Goal: Task Accomplishment & Management: Manage account settings

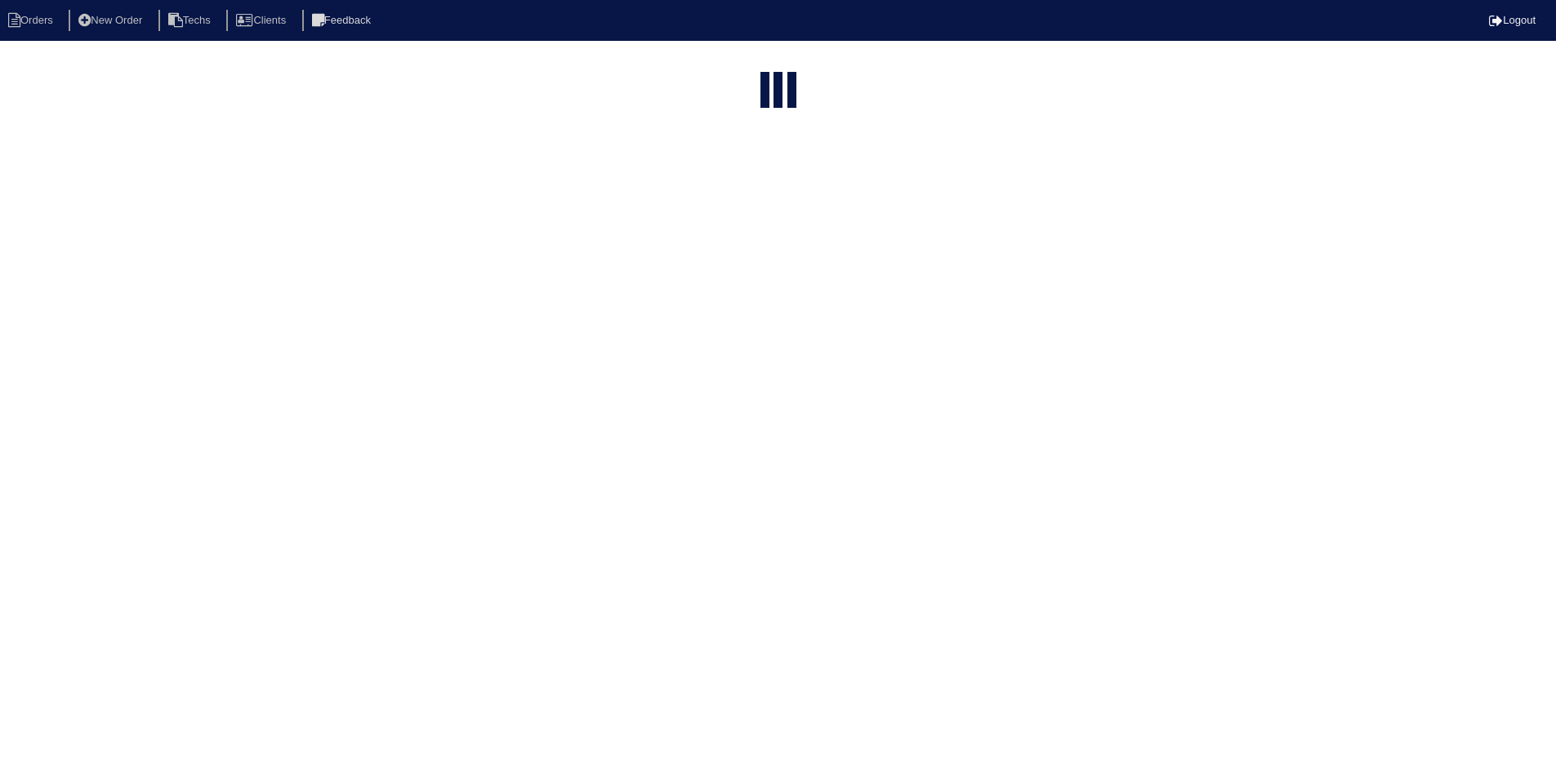
select select "15"
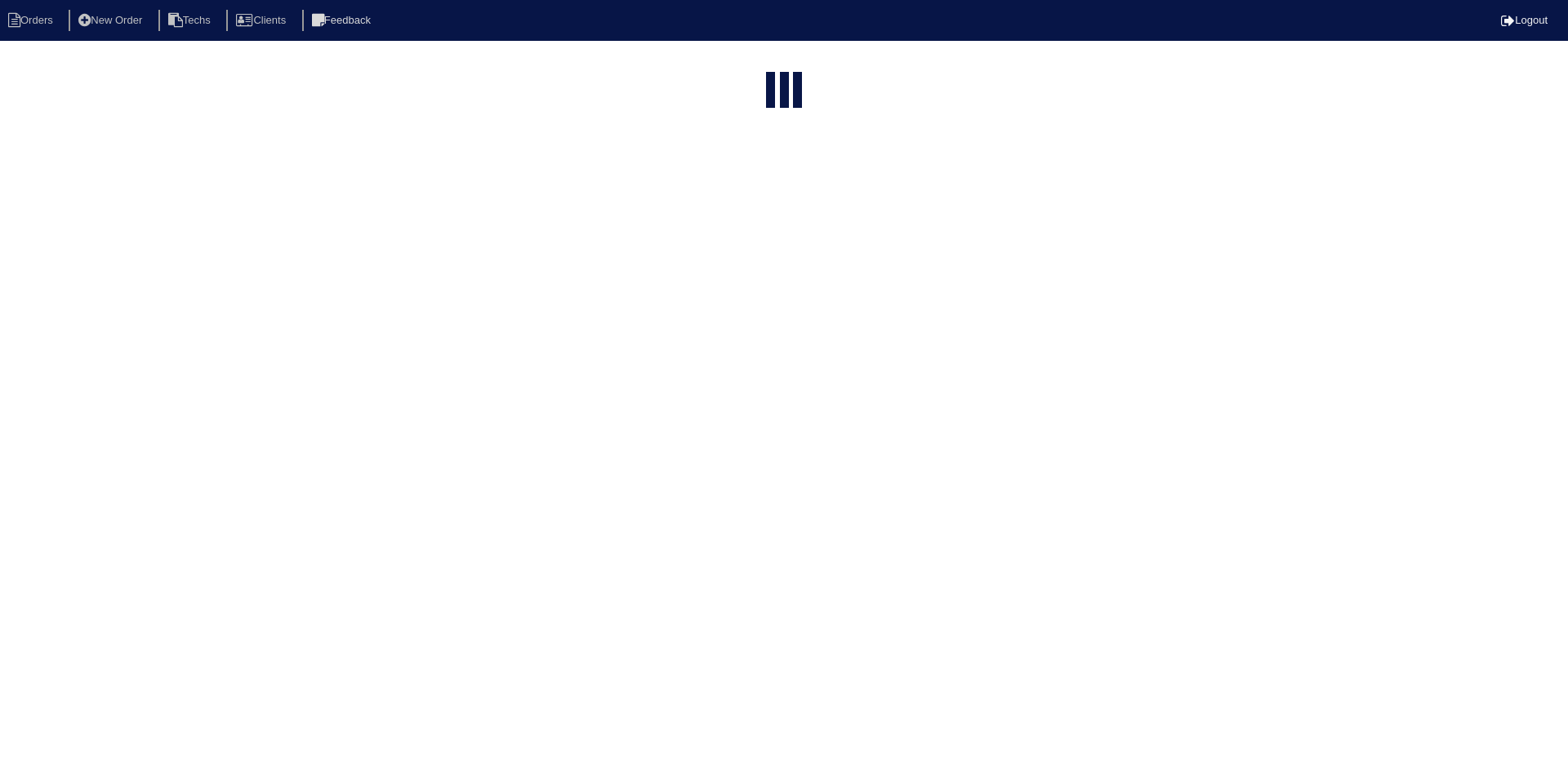
select select "15"
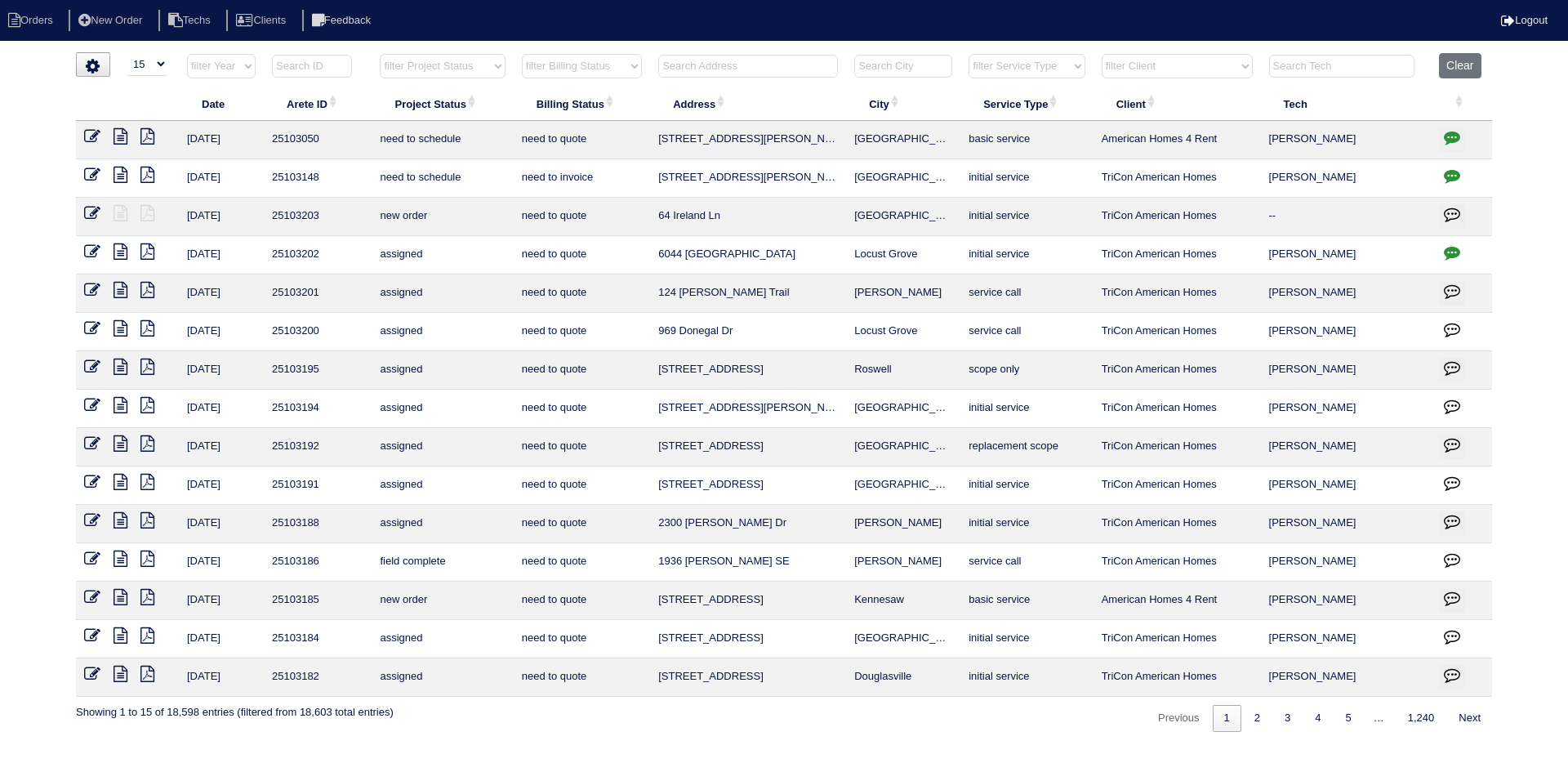
click at [785, 61] on input "text" at bounding box center [748, 66] width 180 height 23
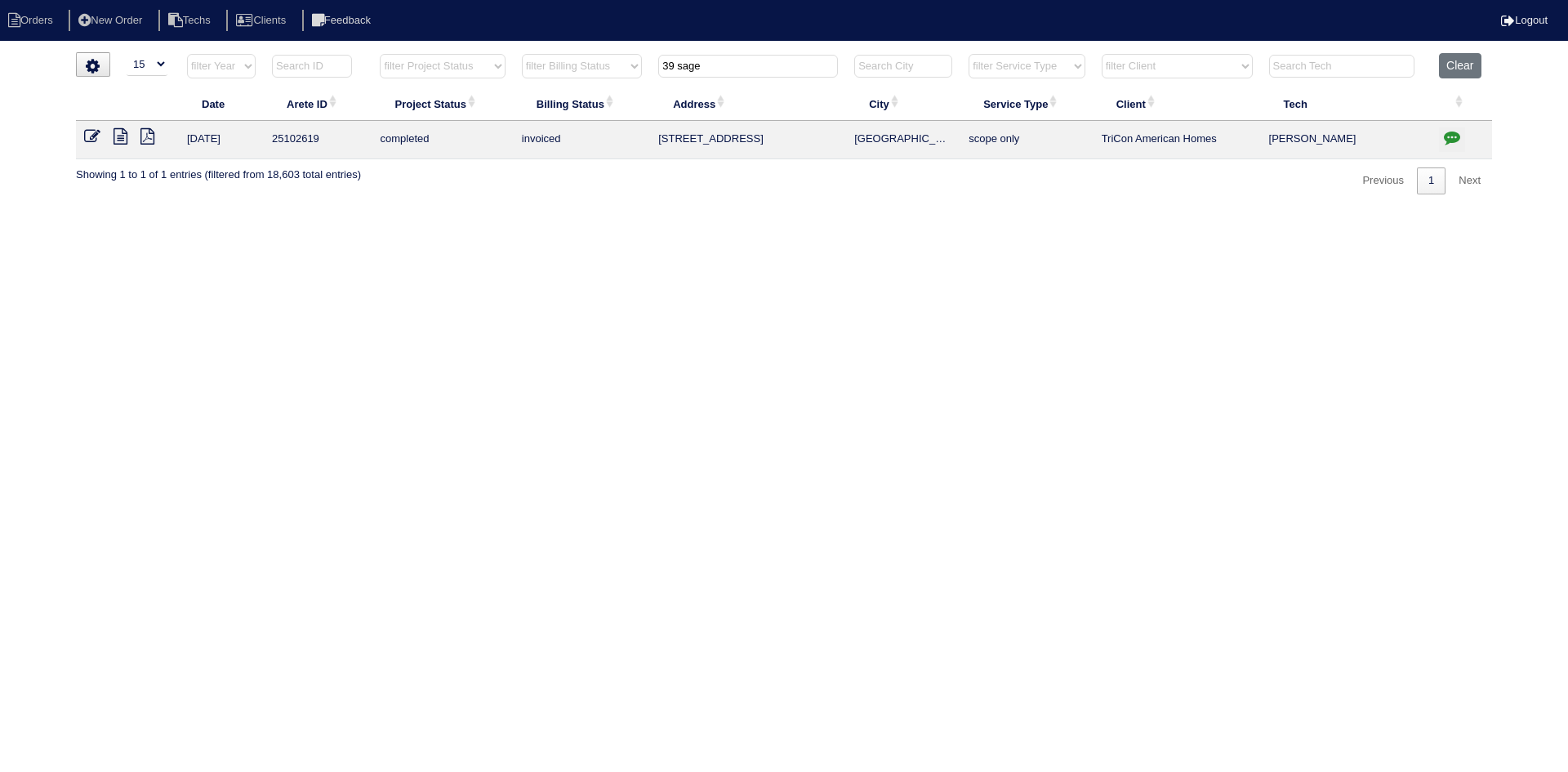
type input "39 sage"
click at [122, 141] on icon at bounding box center [121, 136] width 14 height 16
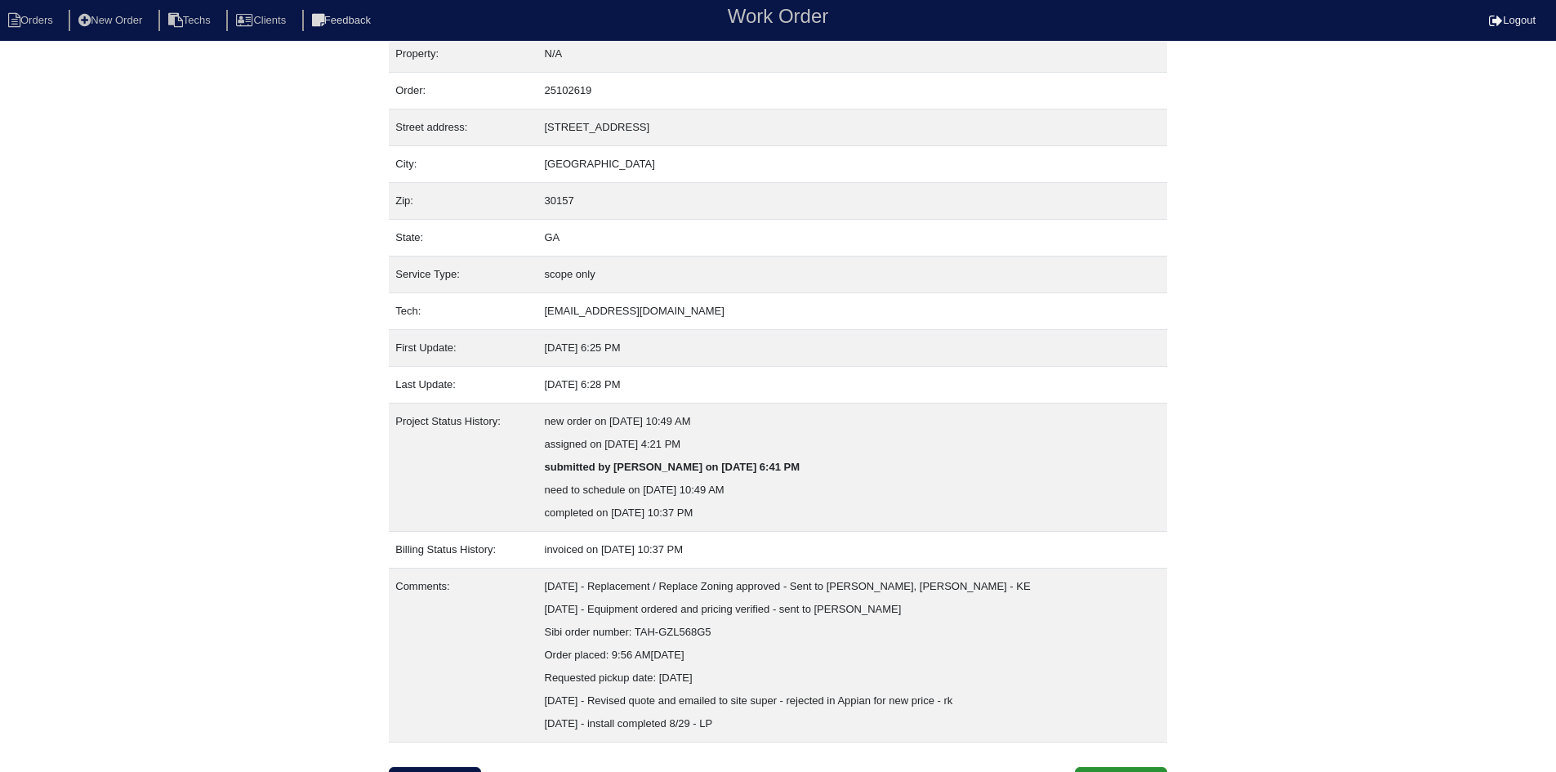
scroll to position [42, 0]
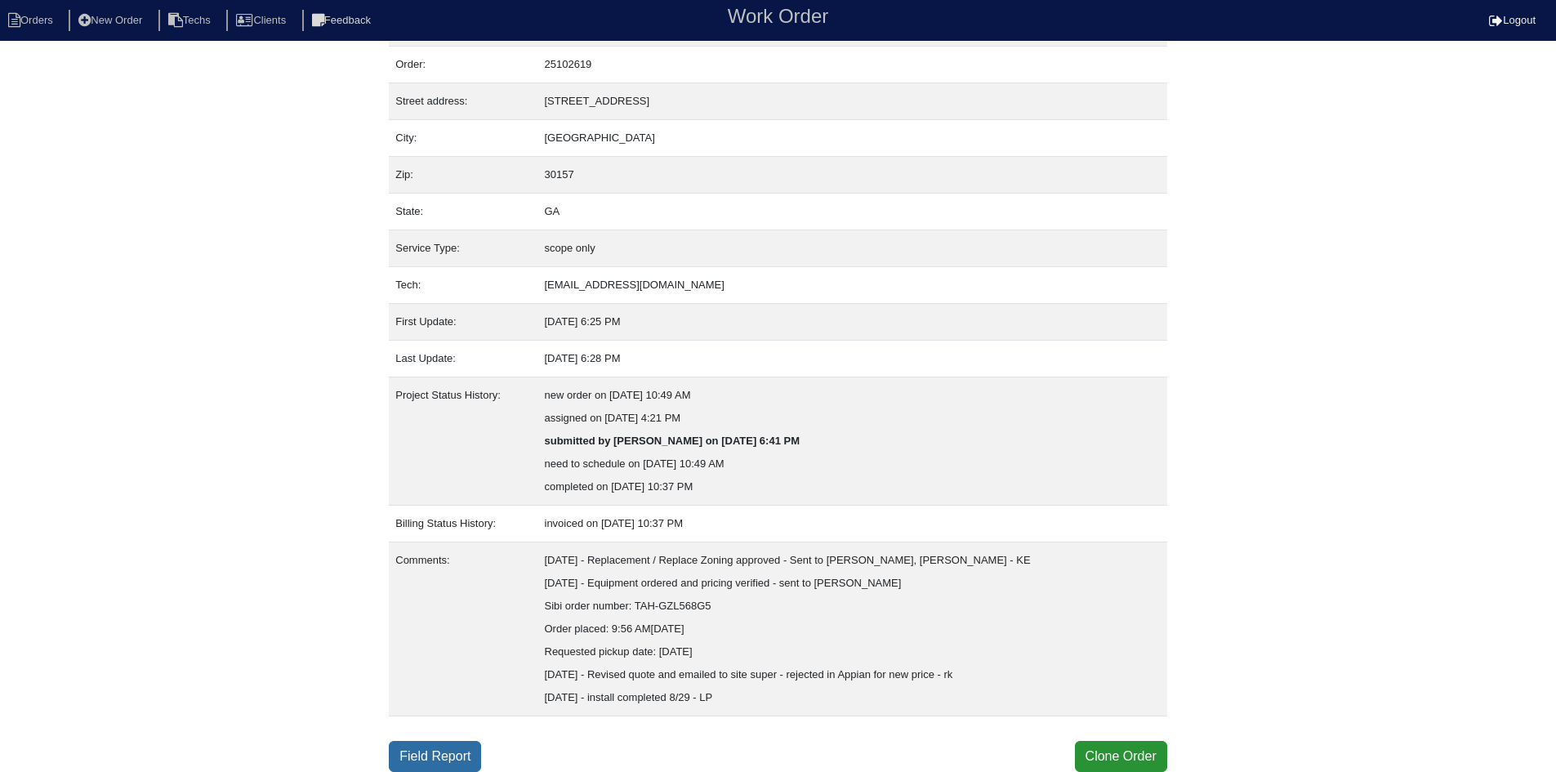
drag, startPoint x: 434, startPoint y: 755, endPoint x: 428, endPoint y: 746, distance: 10.0
click at [434, 754] on link "Field Report" at bounding box center [435, 756] width 92 height 31
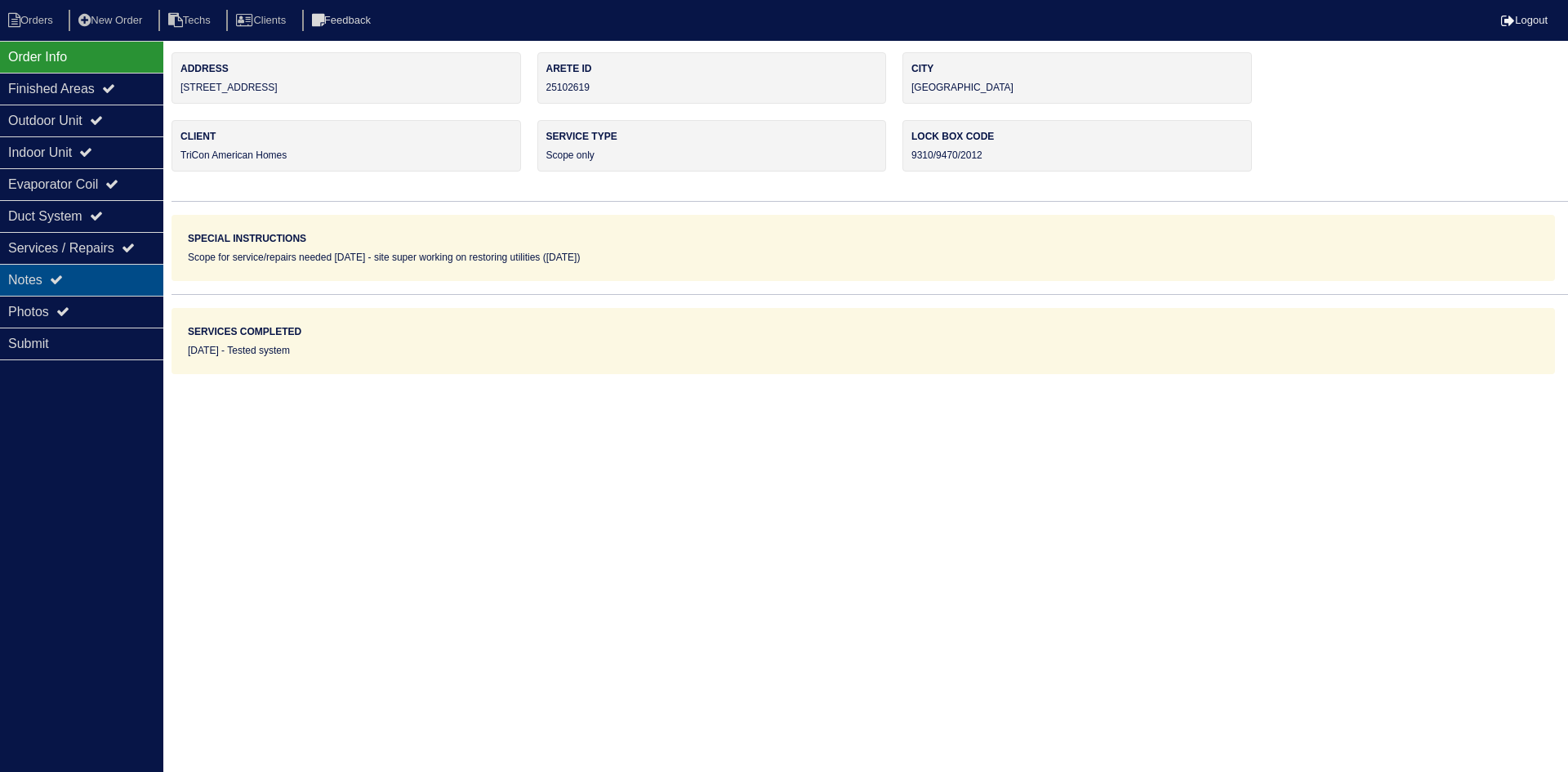
click at [93, 272] on div "Notes" at bounding box center [81, 280] width 163 height 32
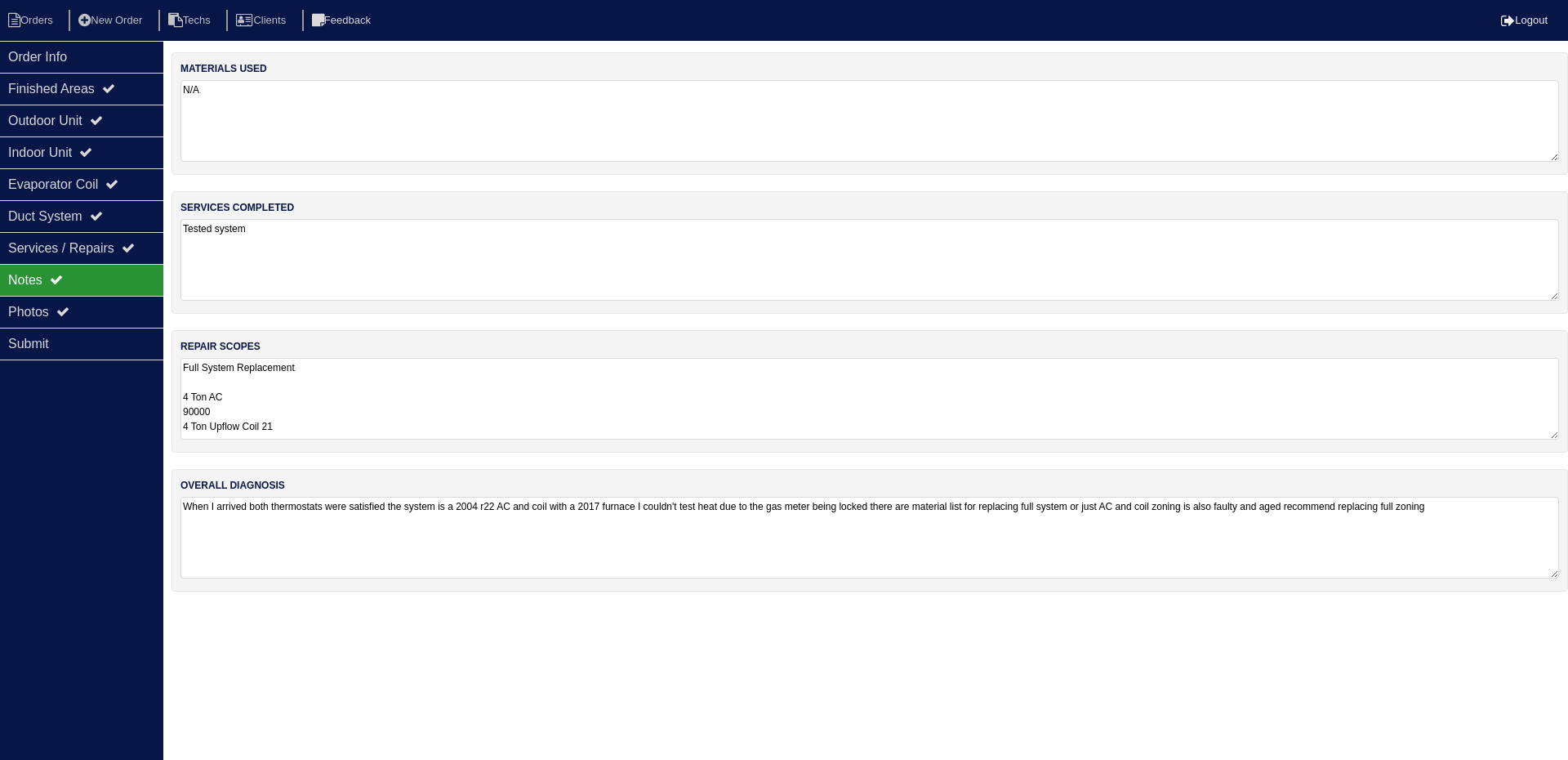
click at [577, 385] on textarea "Full System Replacement 4 Ton AC 90000 4 Ton Upflow Coil 21 Pan No hole 40x40 P…" at bounding box center [869, 399] width 1379 height 82
click at [40, 22] on li "Orders" at bounding box center [33, 21] width 66 height 22
select select "15"
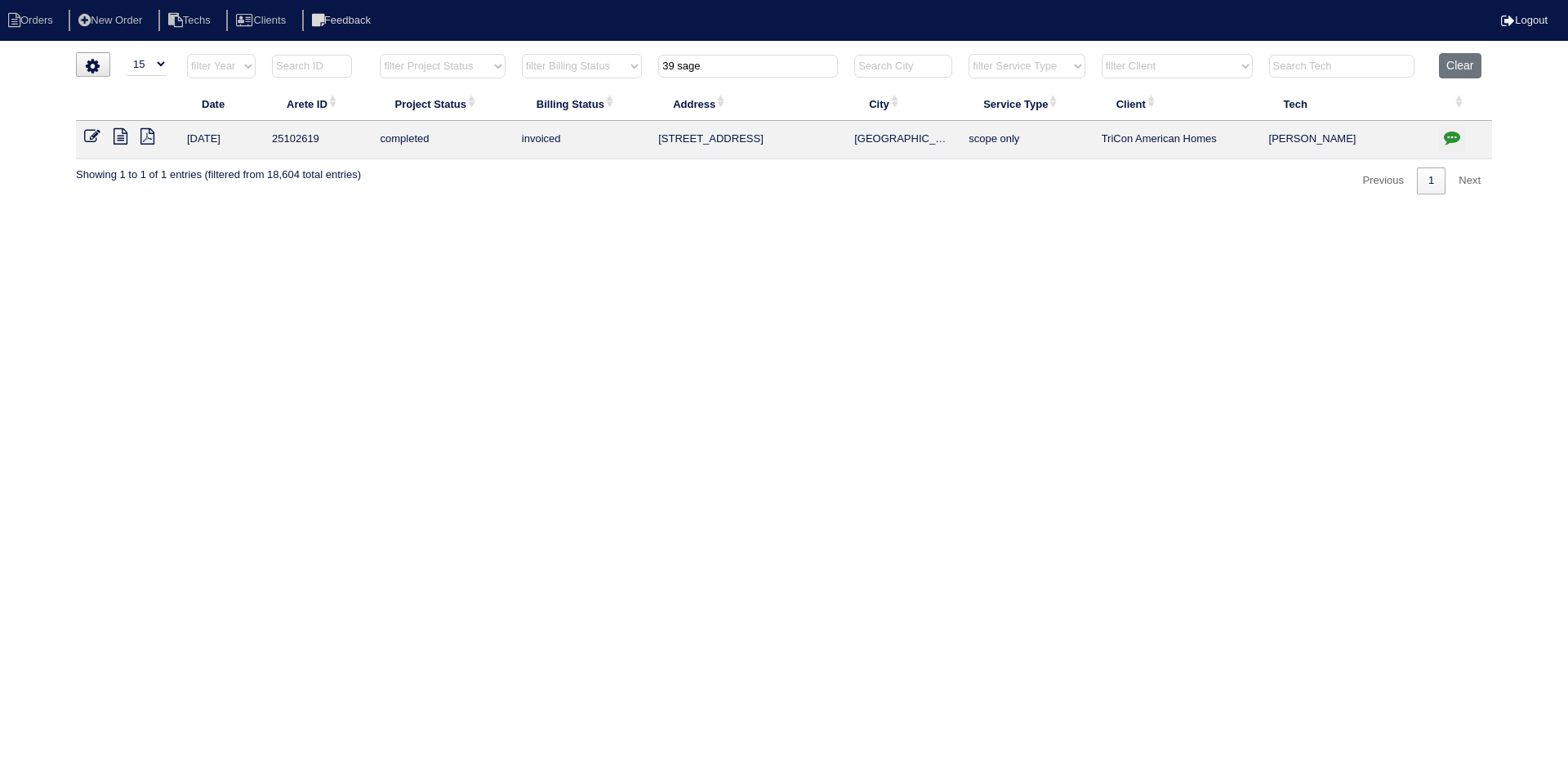
click at [715, 67] on input "39 sage" at bounding box center [748, 66] width 180 height 23
click at [715, 66] on input "39 sage" at bounding box center [748, 66] width 180 height 23
click at [713, 65] on input "39 sage" at bounding box center [748, 66] width 180 height 23
click at [91, 137] on icon at bounding box center [92, 136] width 16 height 16
click at [702, 62] on input "7615" at bounding box center [748, 66] width 180 height 23
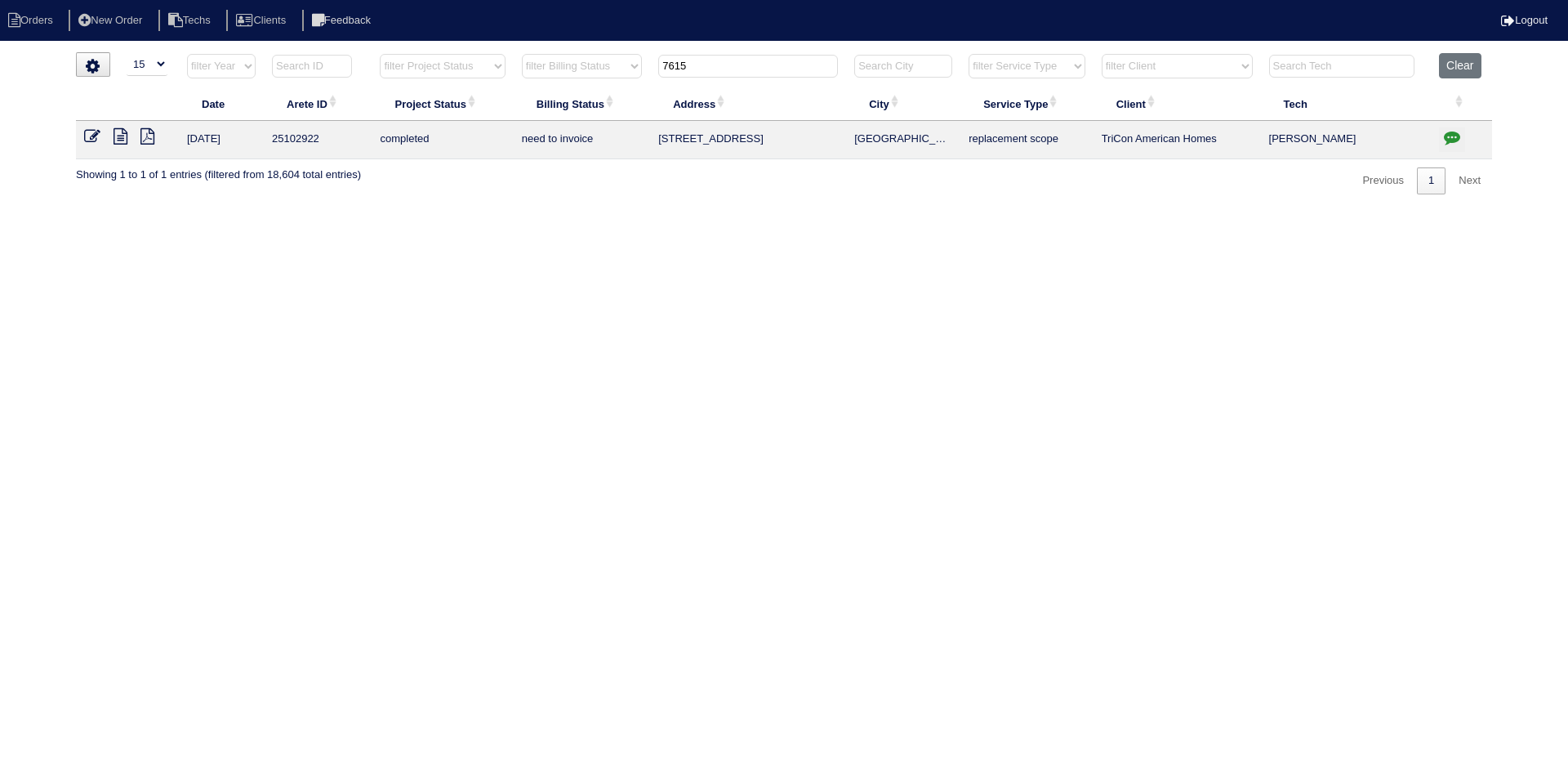
click at [702, 62] on input "7615" at bounding box center [748, 66] width 180 height 23
type input "2205"
click at [1466, 56] on button "Clear" at bounding box center [1460, 65] width 42 height 25
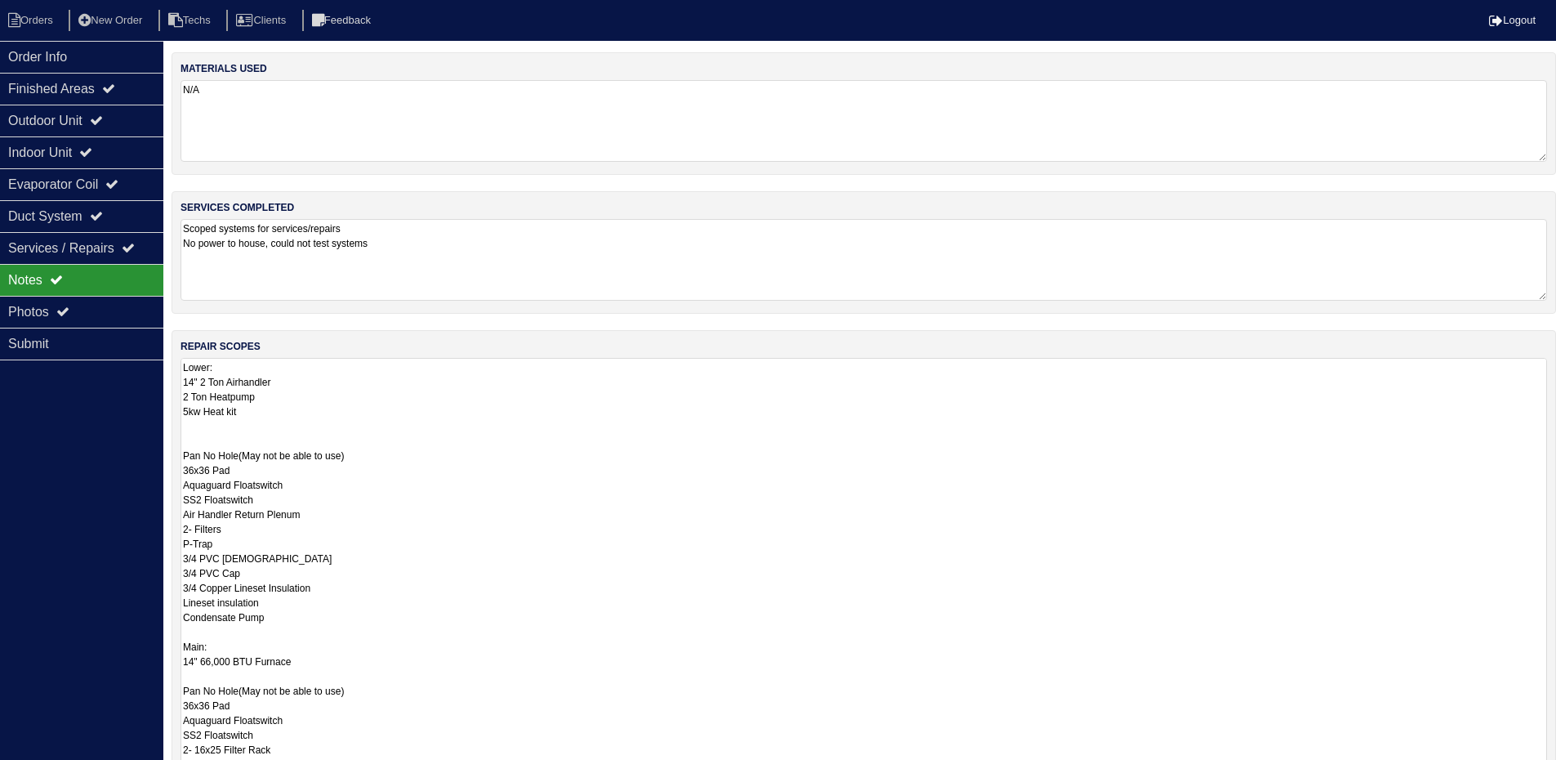
click at [181, 653] on textarea "Lower: 14" 2 Ton Airhandler 2 Ton Heatpump 5kw Heat kit Pan No Hole(May not be …" at bounding box center [863, 756] width 1366 height 797
click at [216, 425] on textarea "Lower: 14" 2 Ton Airhandler 2 Ton Heatpump 5kw Heat kit Pan No Hole(May not be …" at bounding box center [863, 756] width 1366 height 797
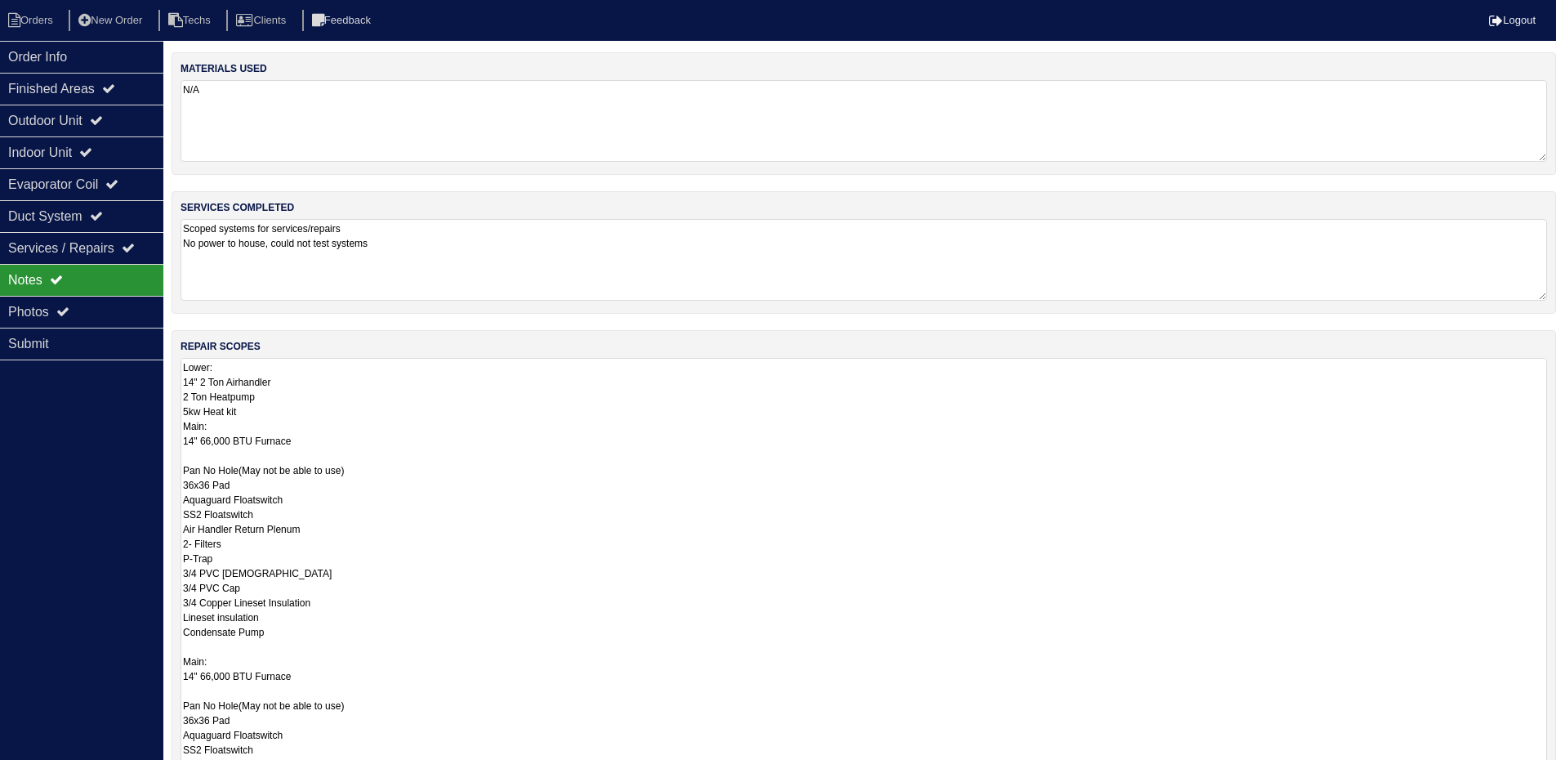
drag, startPoint x: 293, startPoint y: 442, endPoint x: 179, endPoint y: 370, distance: 135.1
click at [179, 370] on div "repair scopes Lower: 14" 2 Ton Airhandler 2 Ton Heatpump 5kw Heat kit Main: 14"…" at bounding box center [864, 749] width 1384 height 838
click at [315, 439] on textarea "Lower: 14" 2 Ton Airhandler 2 Ton Heatpump 5kw Heat kit Main: 14" 66,000 BTU Fu…" at bounding box center [863, 764] width 1366 height 812
drag, startPoint x: 183, startPoint y: 424, endPoint x: 286, endPoint y: 451, distance: 106.4
click at [286, 451] on textarea "Lower: 14" 2 Ton Airhandler 2 Ton Heatpump 5kw Heat kit Main: 14" 66,000 BTU Fu…" at bounding box center [863, 764] width 1366 height 812
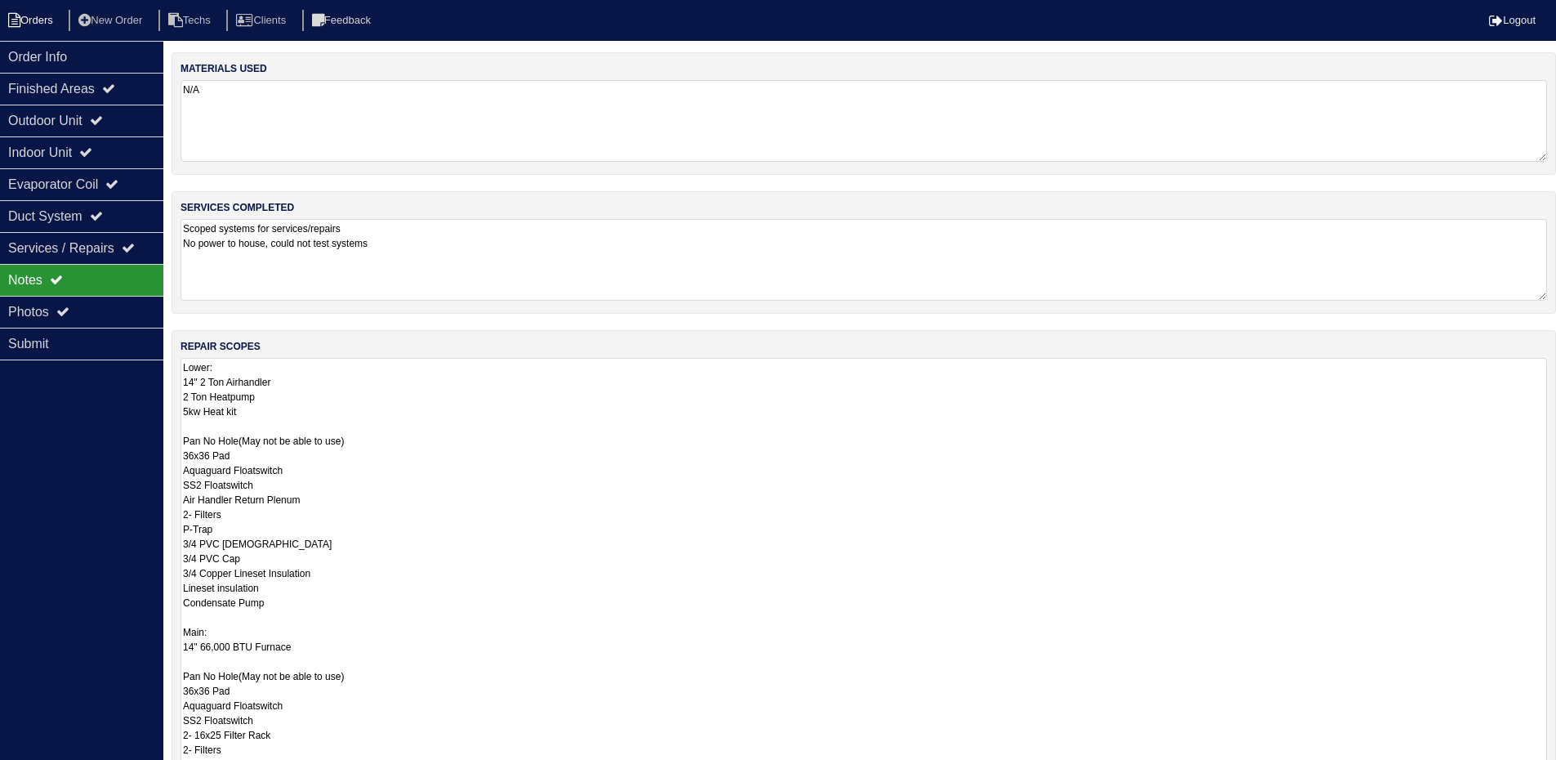
type textarea "Lower: 14" 2 Ton Airhandler 2 Ton Heatpump 5kw Heat kit Pan No Hole(May not be …"
click at [40, 20] on li "Orders" at bounding box center [33, 21] width 66 height 22
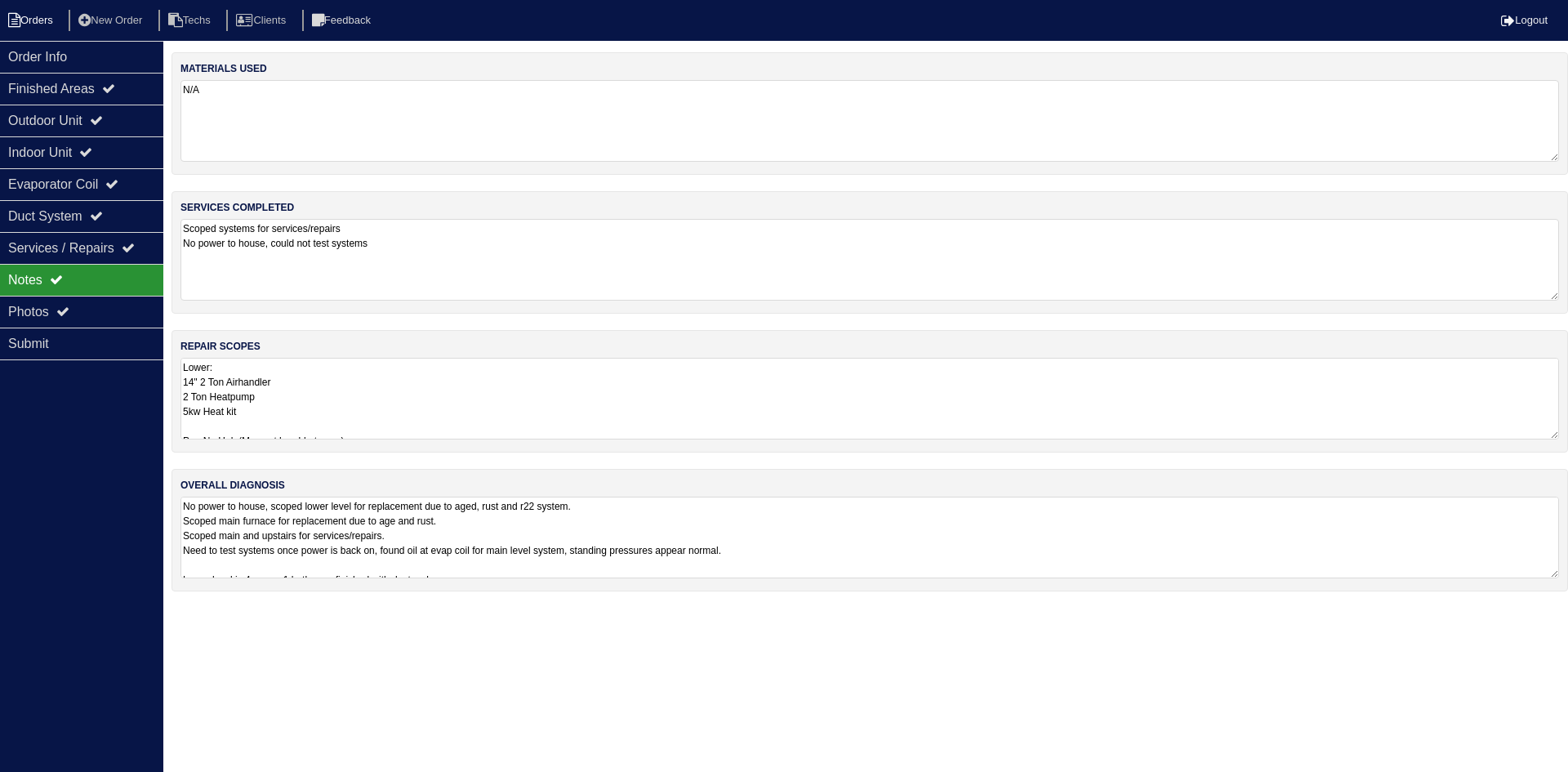
select select "15"
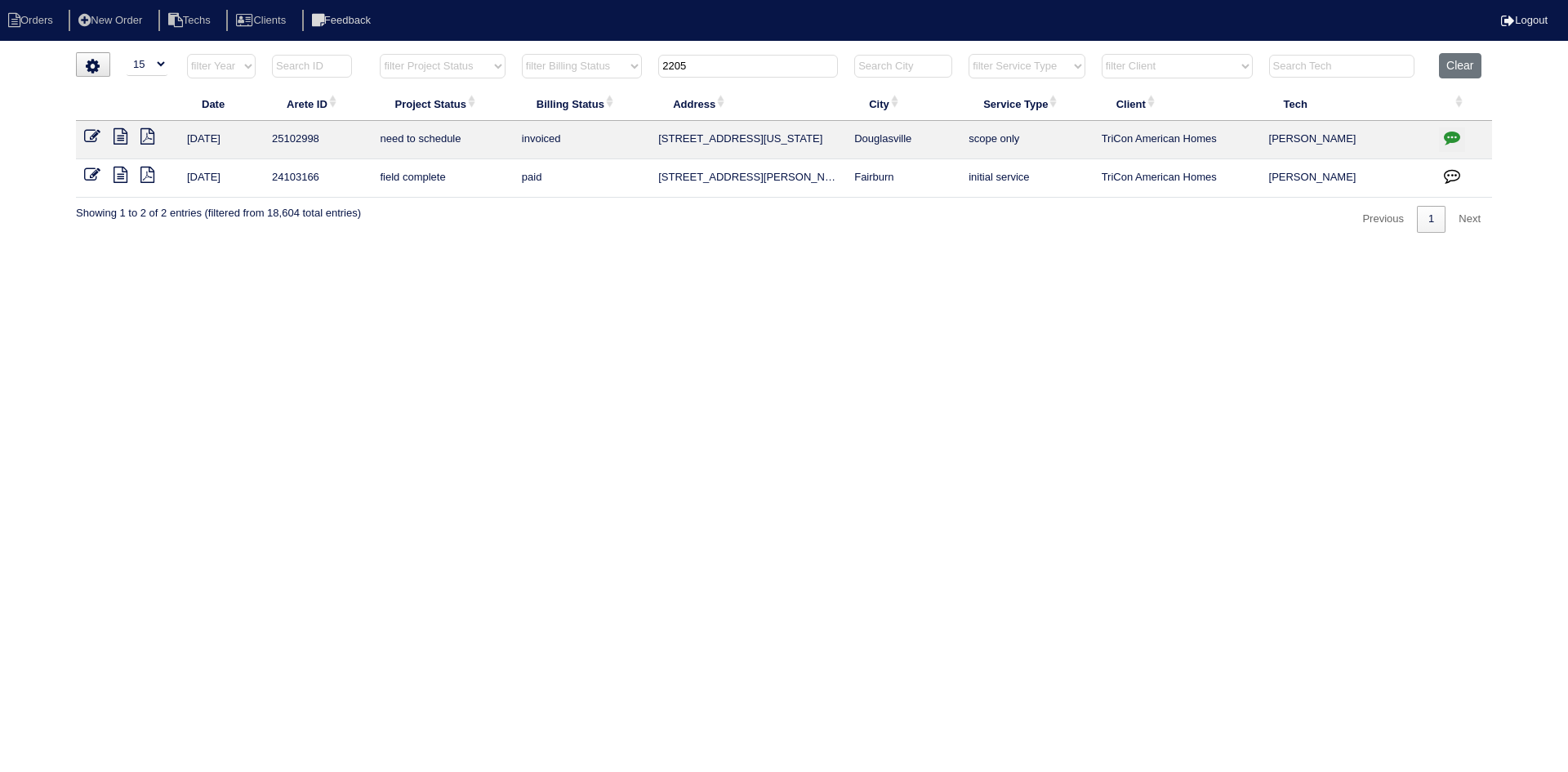
click at [697, 72] on input "2205" at bounding box center [748, 66] width 180 height 23
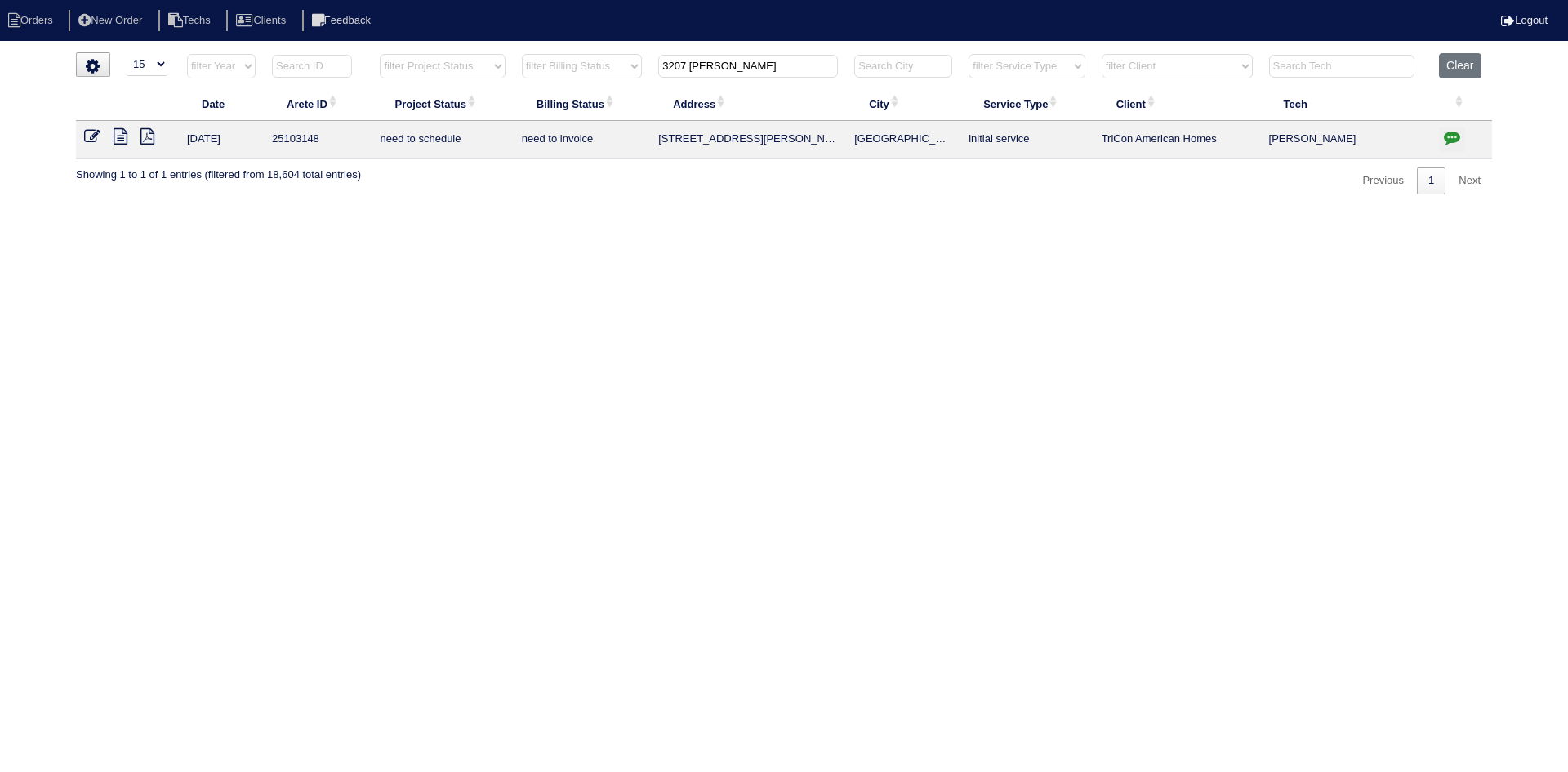
type input "3207 collier"
click at [121, 139] on icon at bounding box center [121, 136] width 14 height 16
click at [1451, 137] on icon "button" at bounding box center [1452, 137] width 16 height 16
click at [1450, 134] on icon "button" at bounding box center [1452, 137] width 16 height 16
click at [1455, 137] on icon "button" at bounding box center [1452, 137] width 16 height 16
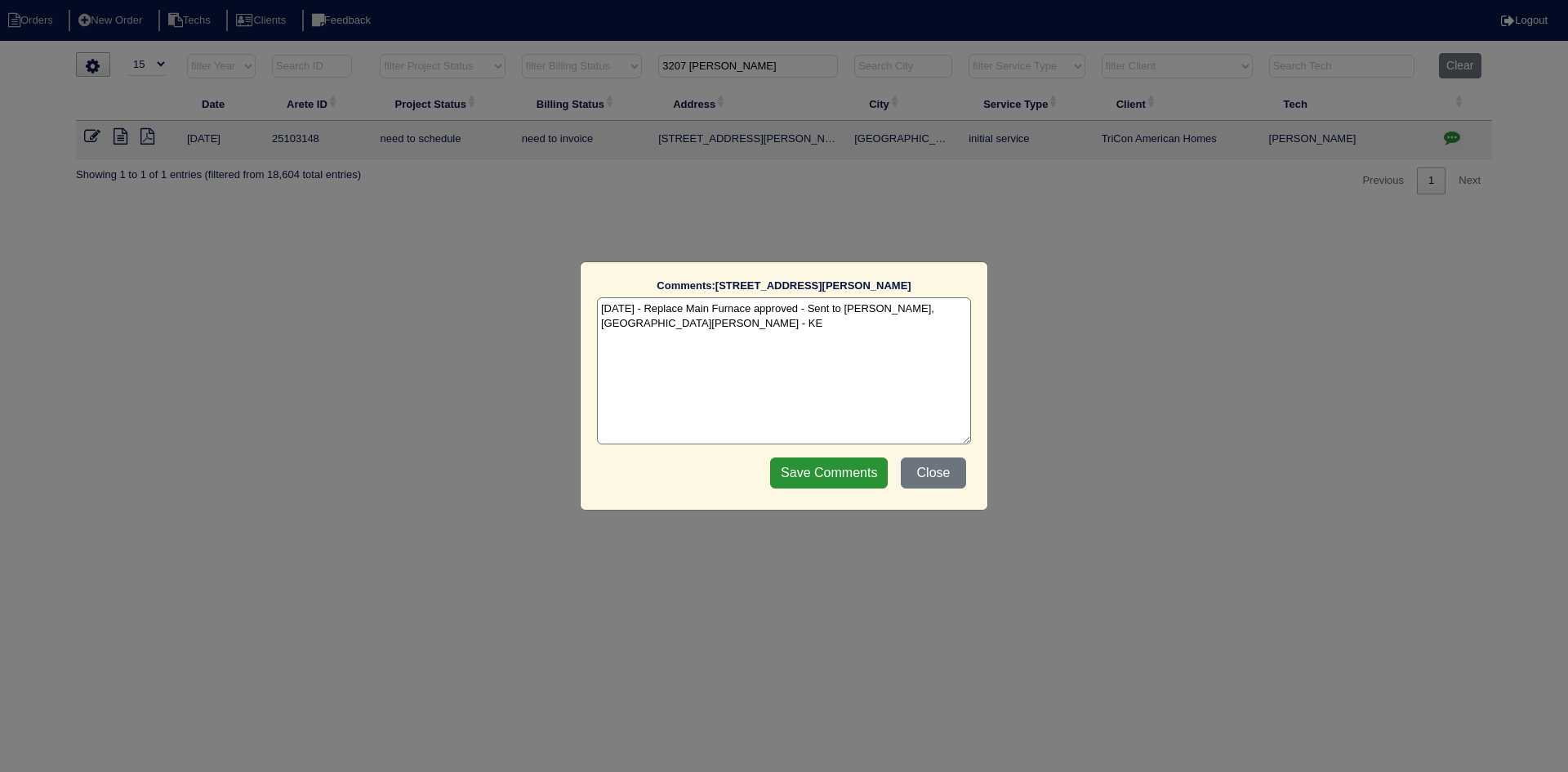
click at [960, 313] on textarea "9/2/25 - Replace Main Furnace approved - Sent to Dan, Payton, Reeca - KE" at bounding box center [784, 370] width 374 height 147
paste textarea "Equipment ordered - pricing verified Sibi order number: TAH-UXMJK96R Order plac…"
click at [835, 322] on textarea "9/2/25 - Replace Main Furnace approved - Sent to Dan, Payton, Reeca - KE 9/2/25…" at bounding box center [784, 370] width 374 height 147
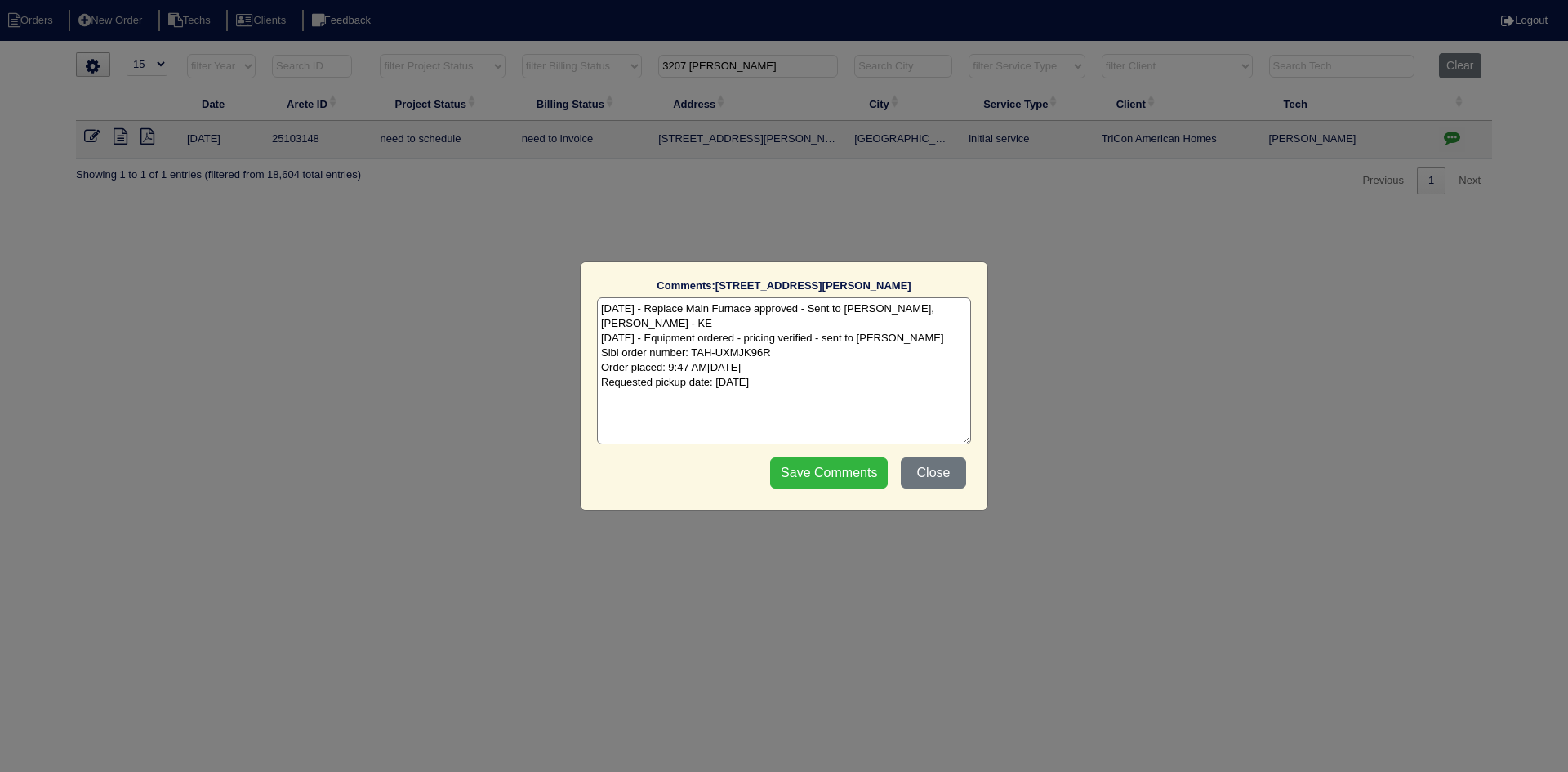
type textarea "9/2/25 - Replace Main Furnace approved - Sent to Dan, Payton, Reeca - KE 9/2/25…"
drag, startPoint x: 841, startPoint y: 475, endPoint x: 822, endPoint y: 497, distance: 29.5
click at [841, 475] on input "Save Comments" at bounding box center [829, 472] width 118 height 31
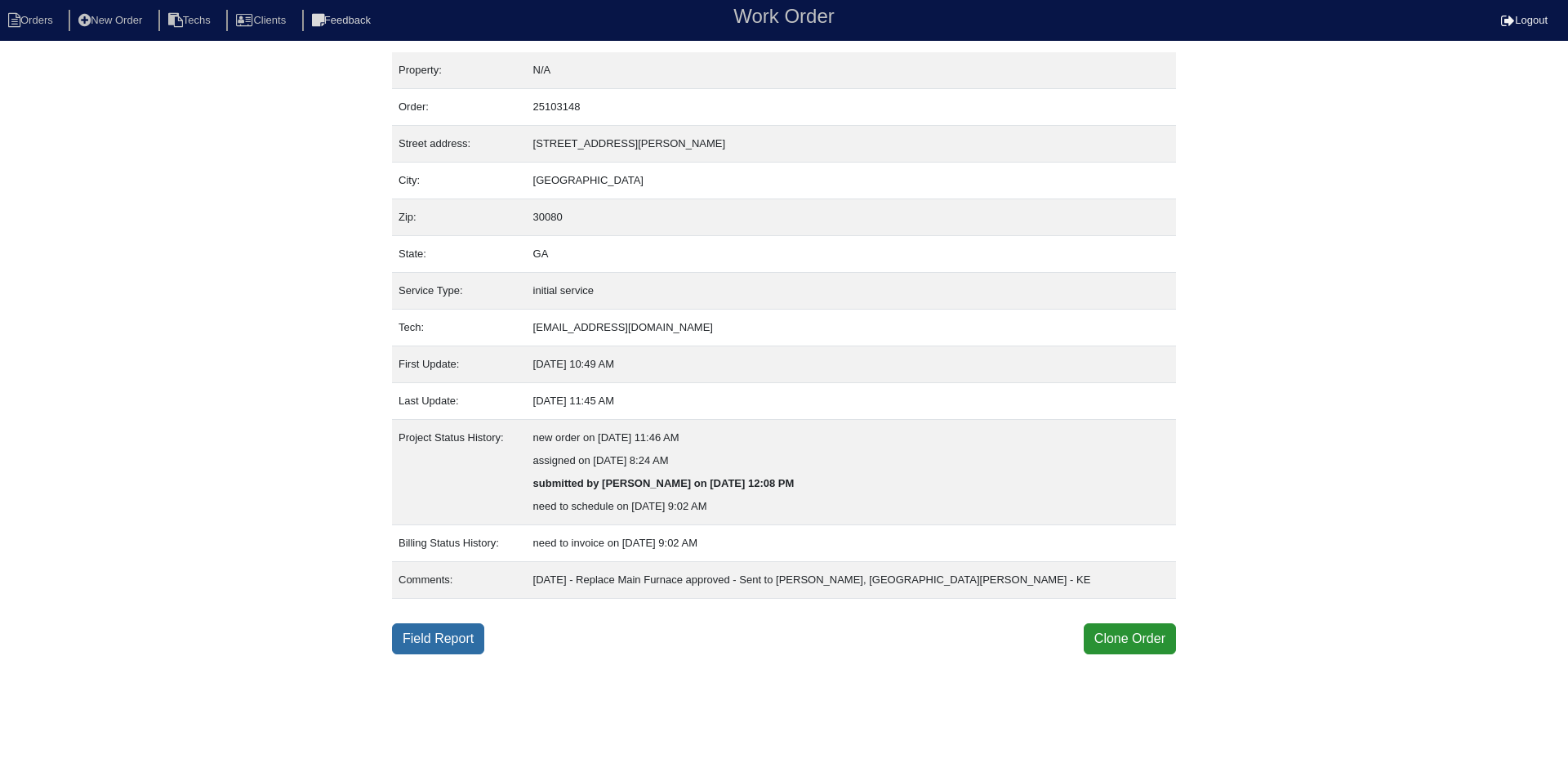
click at [436, 640] on link "Field Report" at bounding box center [438, 638] width 92 height 31
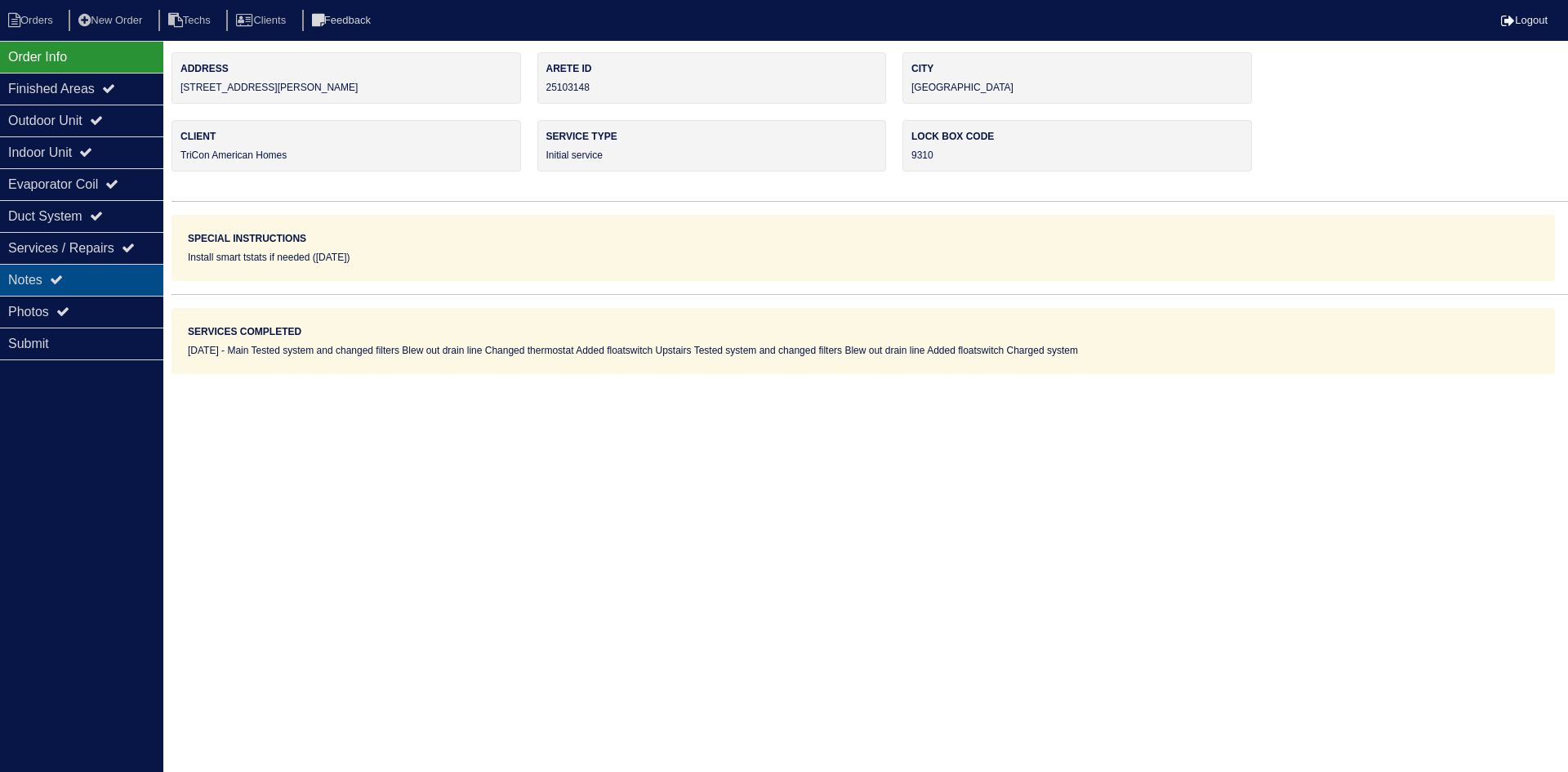
click at [69, 274] on div "Notes" at bounding box center [81, 280] width 163 height 32
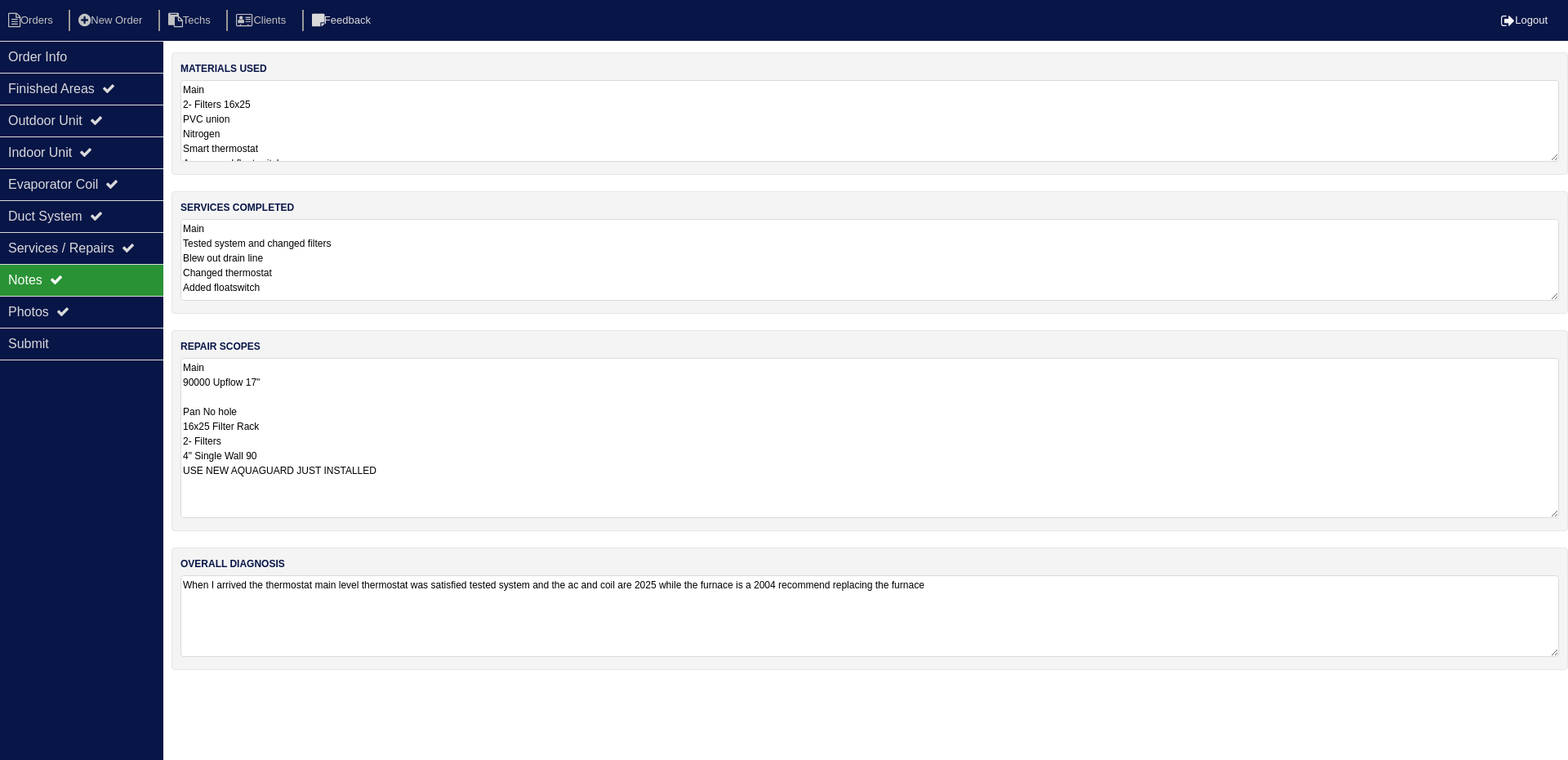
drag, startPoint x: 1556, startPoint y: 434, endPoint x: 1552, endPoint y: 512, distance: 78.5
click at [1552, 512] on textarea "Main 90000 Upflow 17" Pan No hole 16x25 Filter Rack 2- Filters 4" Single Wall 9…" at bounding box center [869, 438] width 1379 height 160
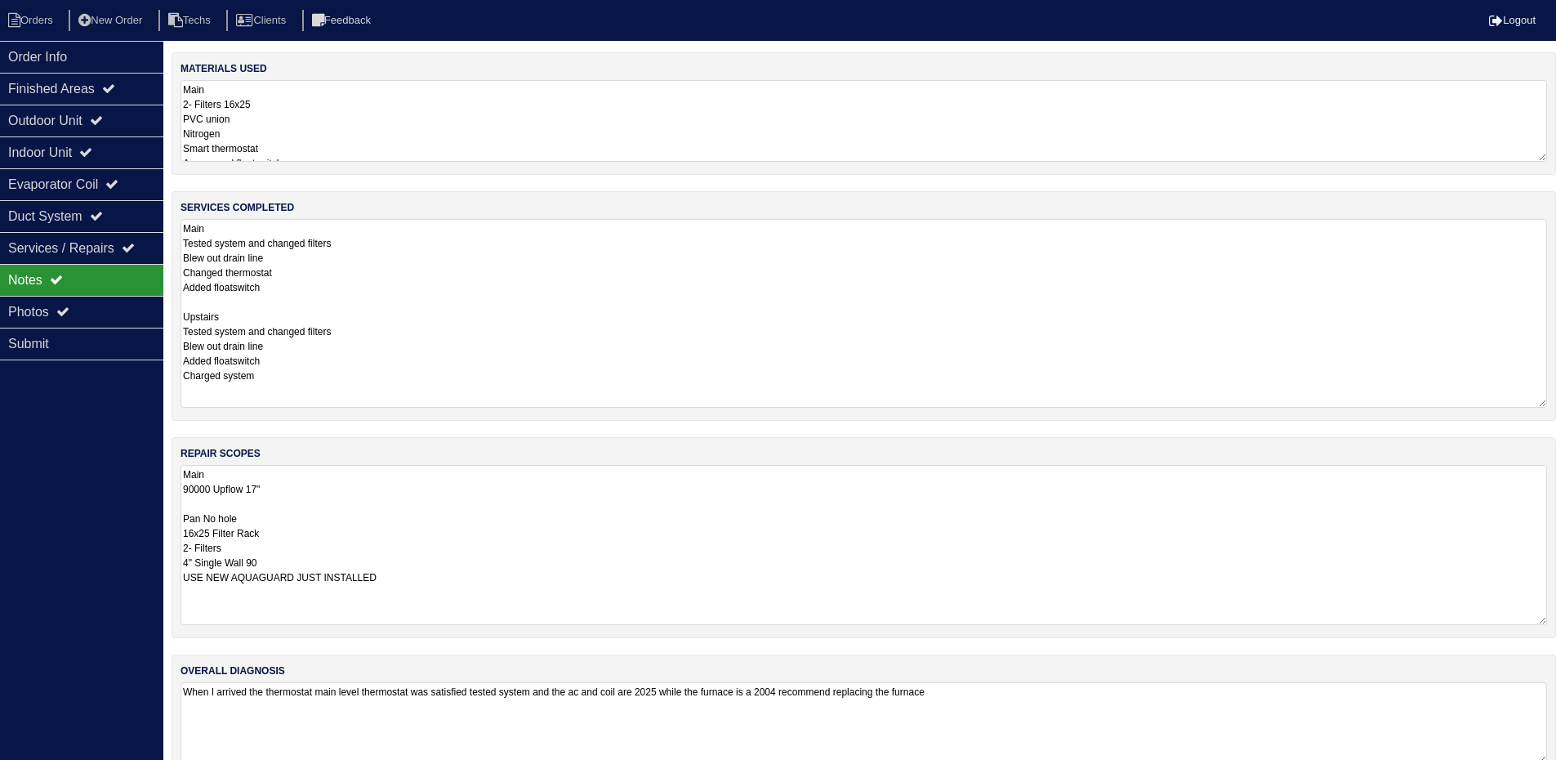
drag, startPoint x: 1555, startPoint y: 292, endPoint x: 1553, endPoint y: 399, distance: 107.0
click at [1553, 399] on div "services completed Main Tested system and changed filters Blew out drain line C…" at bounding box center [864, 305] width 1384 height 229
click at [136, 134] on div "Outdoor Unit" at bounding box center [81, 121] width 163 height 32
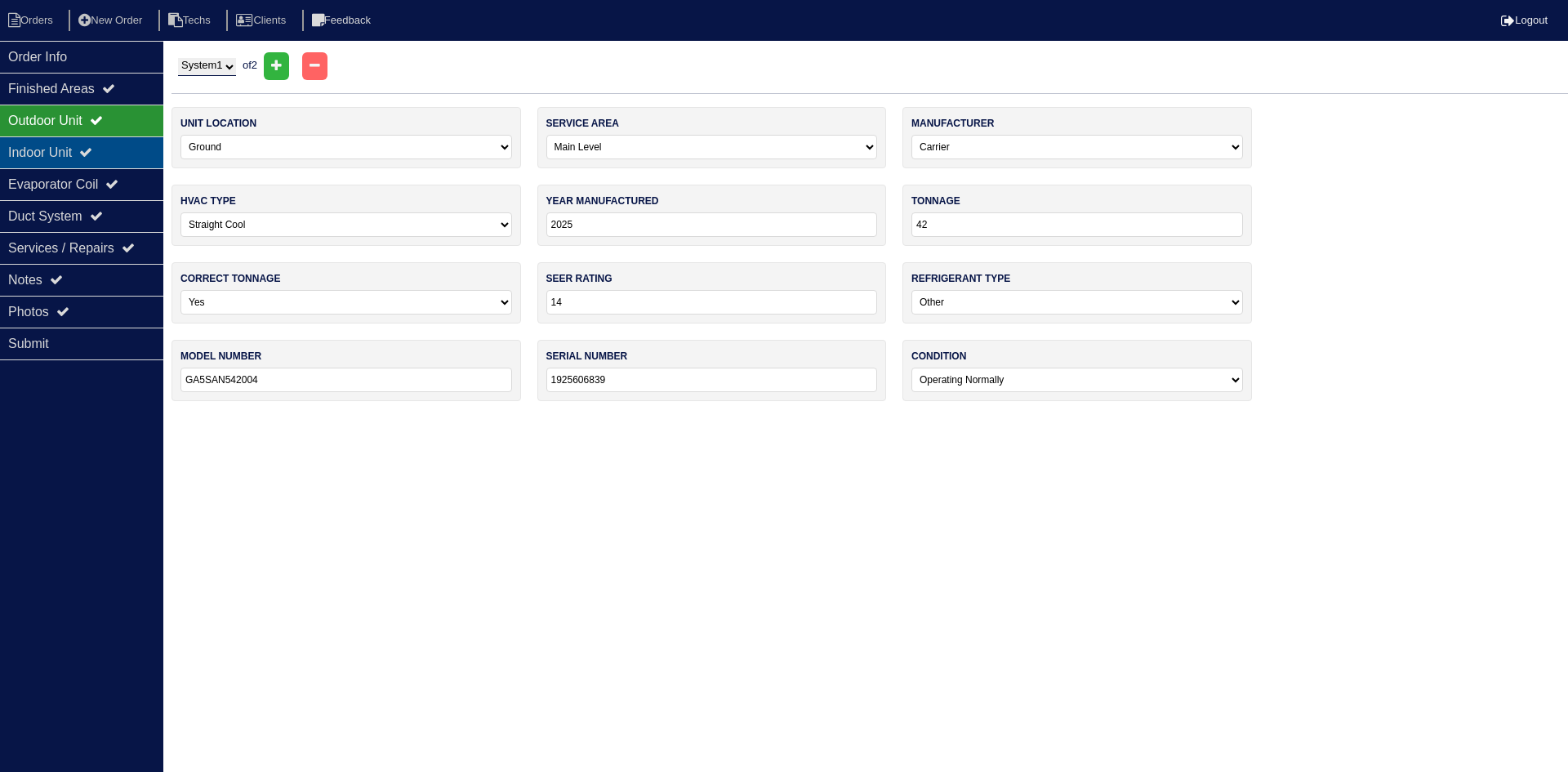
click at [133, 140] on div "Indoor Unit" at bounding box center [81, 152] width 163 height 32
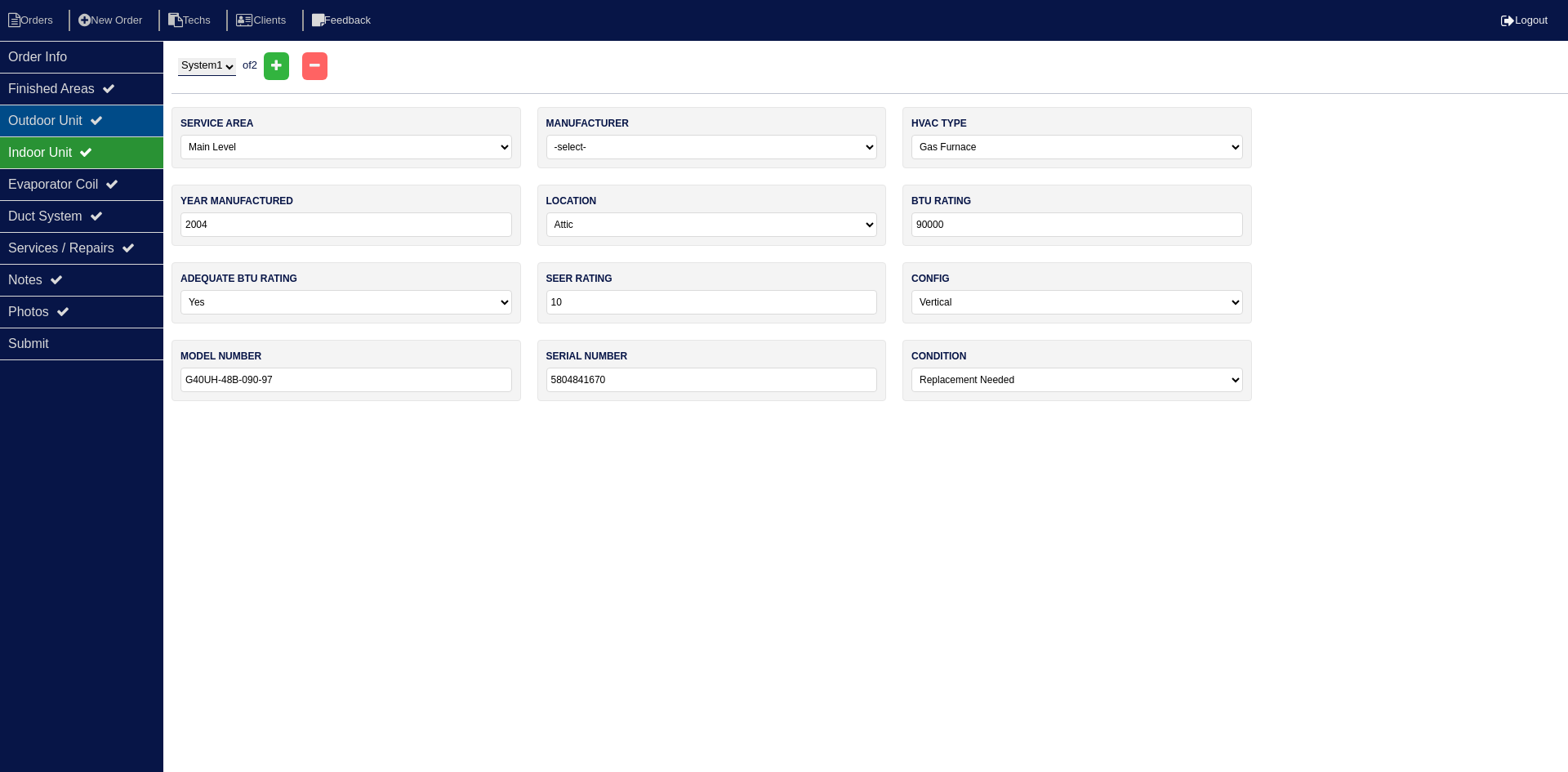
click at [134, 121] on div "Outdoor Unit" at bounding box center [81, 121] width 163 height 32
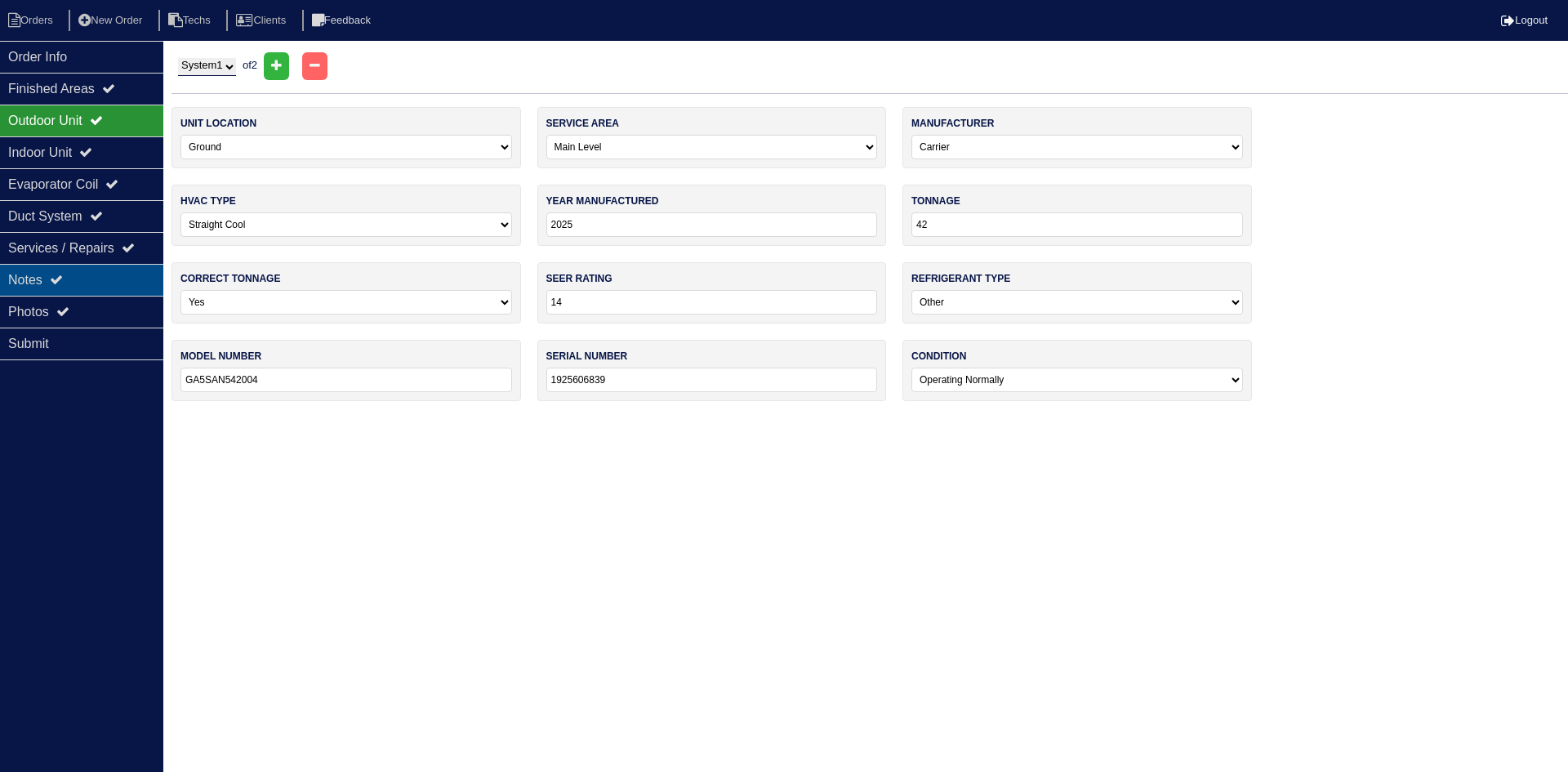
click at [103, 278] on div "Notes" at bounding box center [81, 280] width 163 height 32
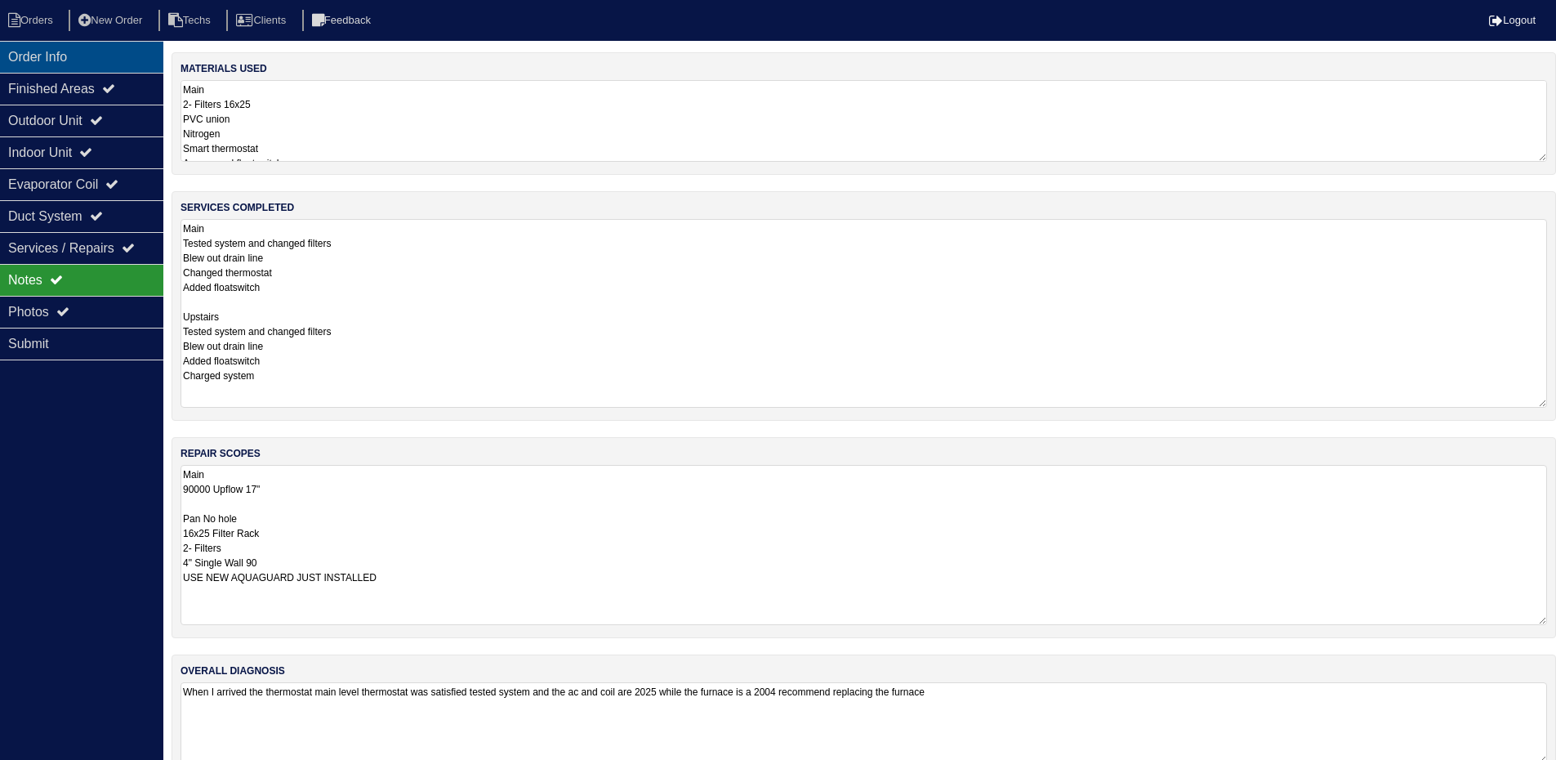
click at [118, 42] on div "Order Info" at bounding box center [81, 57] width 163 height 32
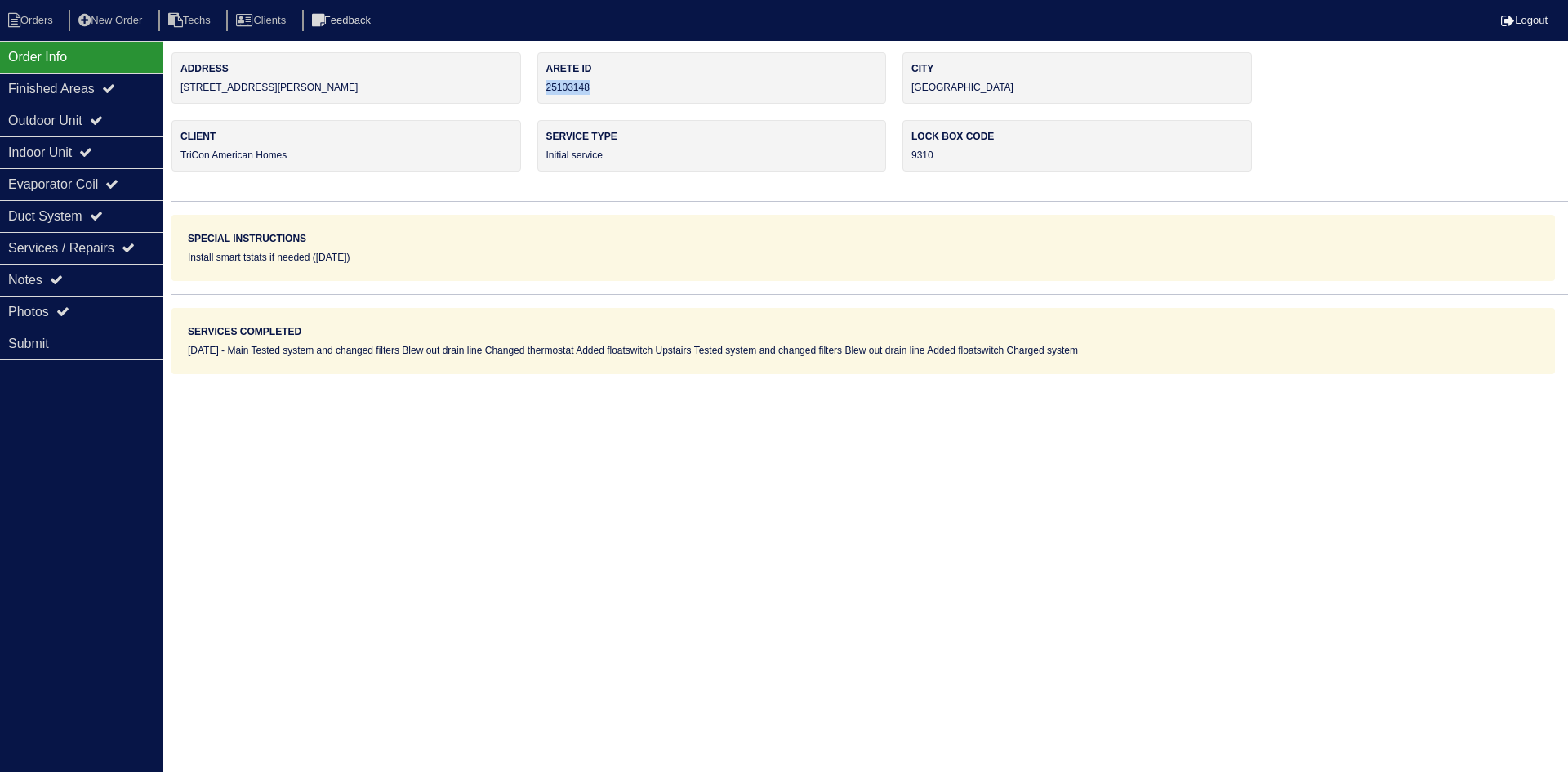
drag, startPoint x: 598, startPoint y: 90, endPoint x: 544, endPoint y: 88, distance: 53.9
click at [544, 88] on div "Arete ID 25103148" at bounding box center [712, 77] width 350 height 51
copy div "25103148"
click at [75, 282] on div "Notes" at bounding box center [81, 280] width 163 height 32
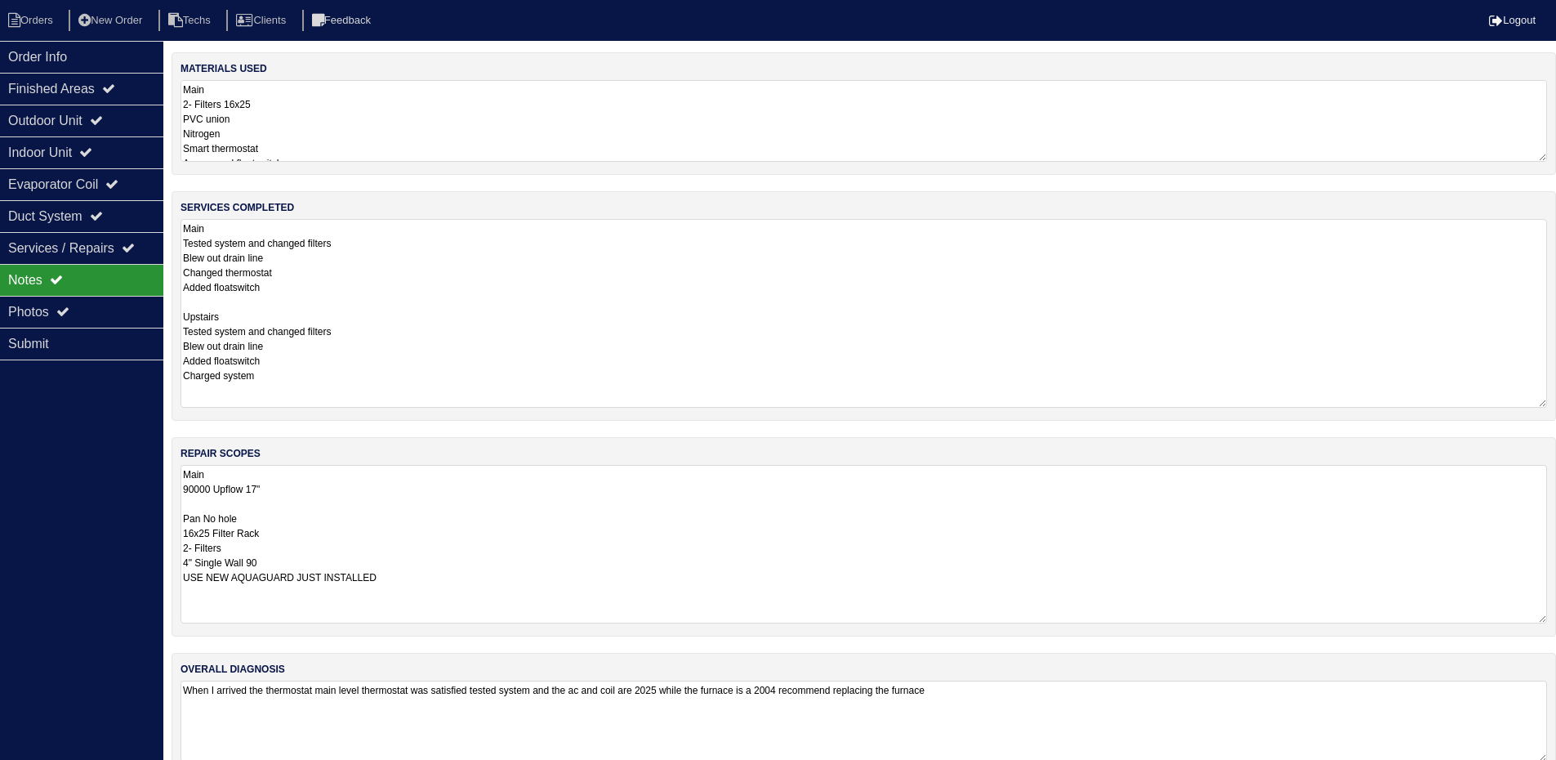
click at [557, 519] on textarea "Main 90000 Upflow 17" Pan No hole 16x25 Filter Rack 2- Filters 4" Single Wall 9…" at bounding box center [863, 544] width 1366 height 158
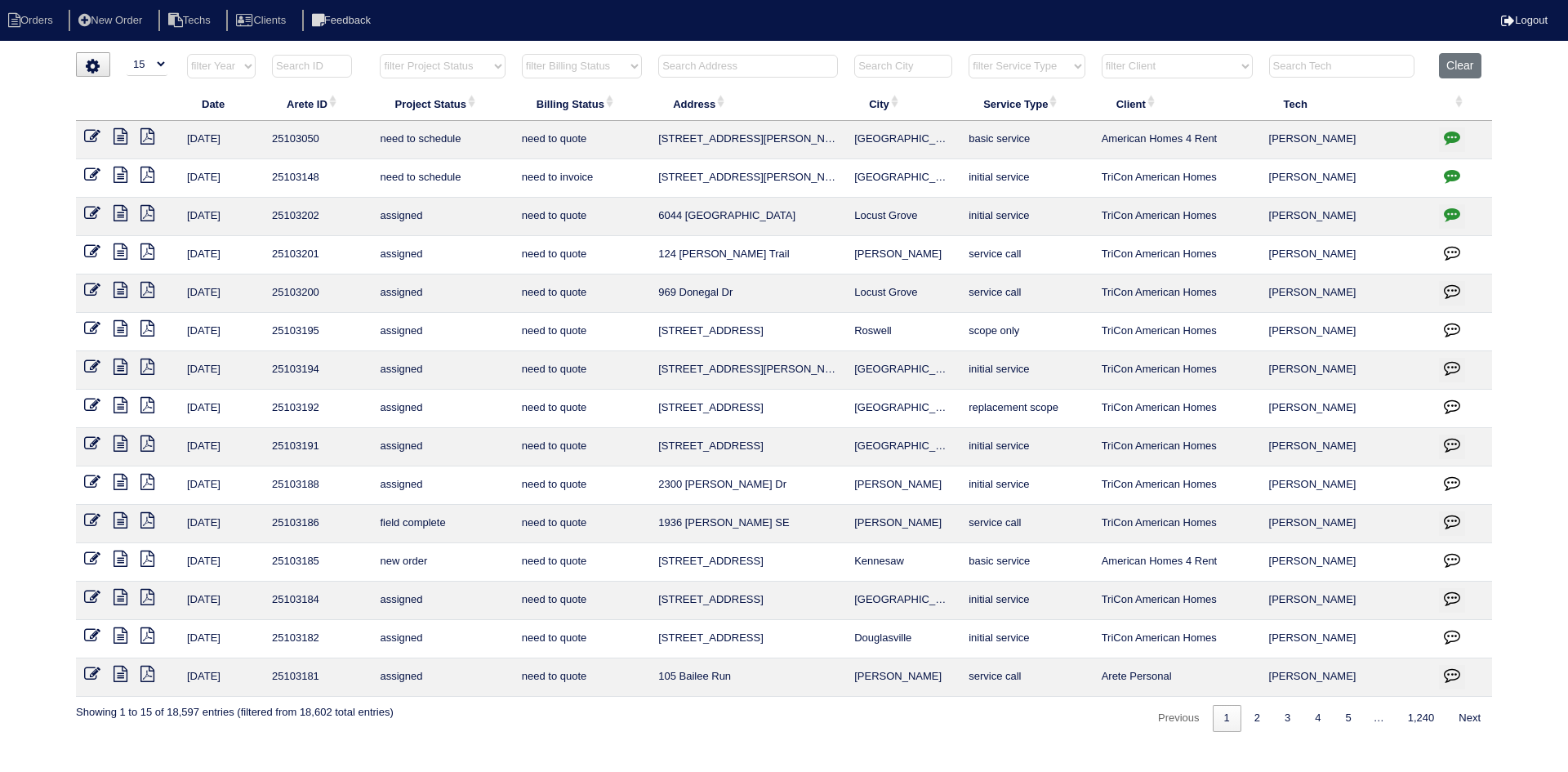
select select "15"
click at [675, 65] on input "text" at bounding box center [748, 66] width 180 height 23
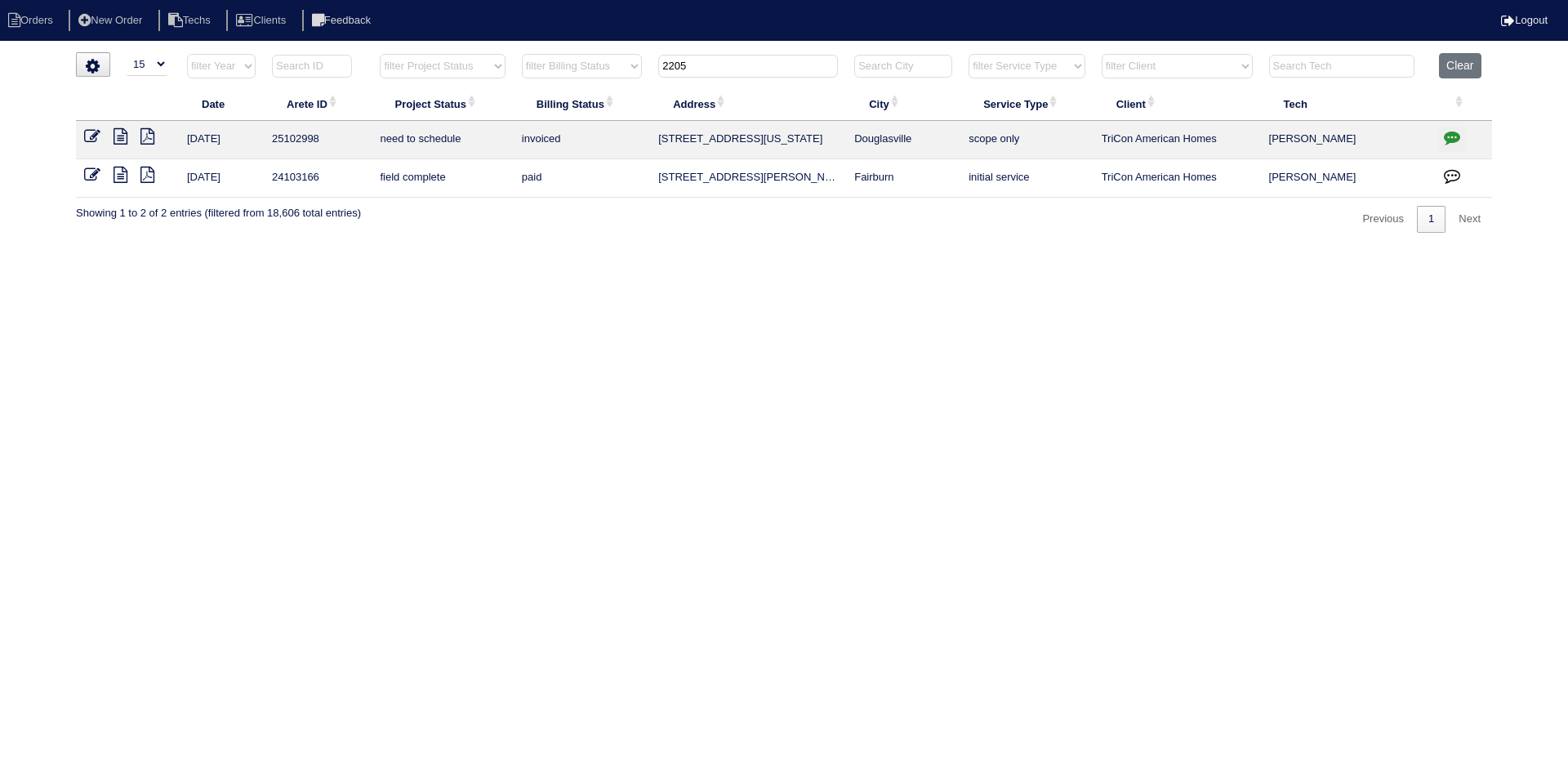
type input "2205"
click at [1443, 132] on button "button" at bounding box center [1452, 139] width 26 height 25
type textarea "[DATE] - Emailed site super to let him know power will need to be restored prio…"
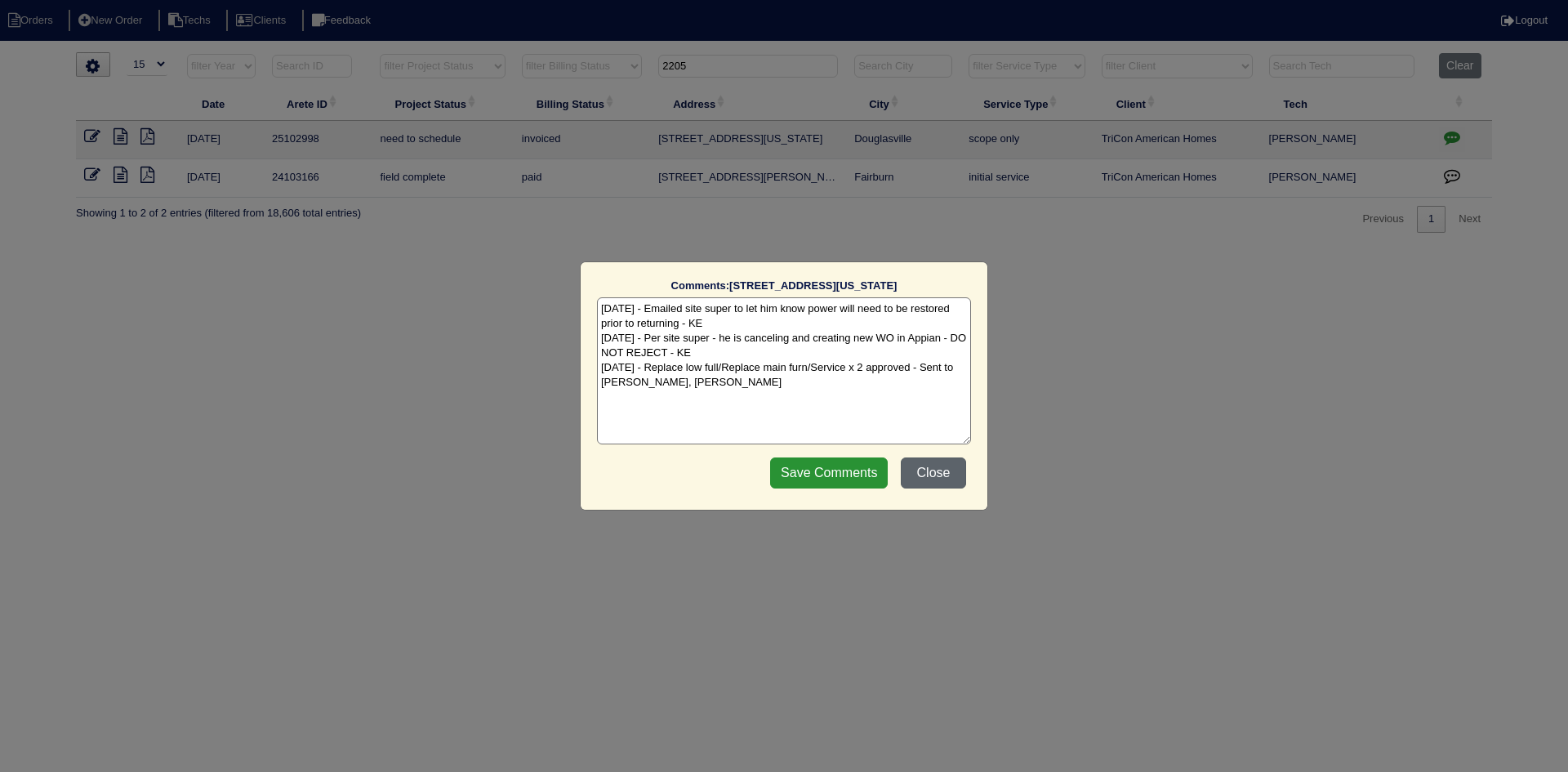
click at [938, 468] on button "Close" at bounding box center [933, 472] width 65 height 31
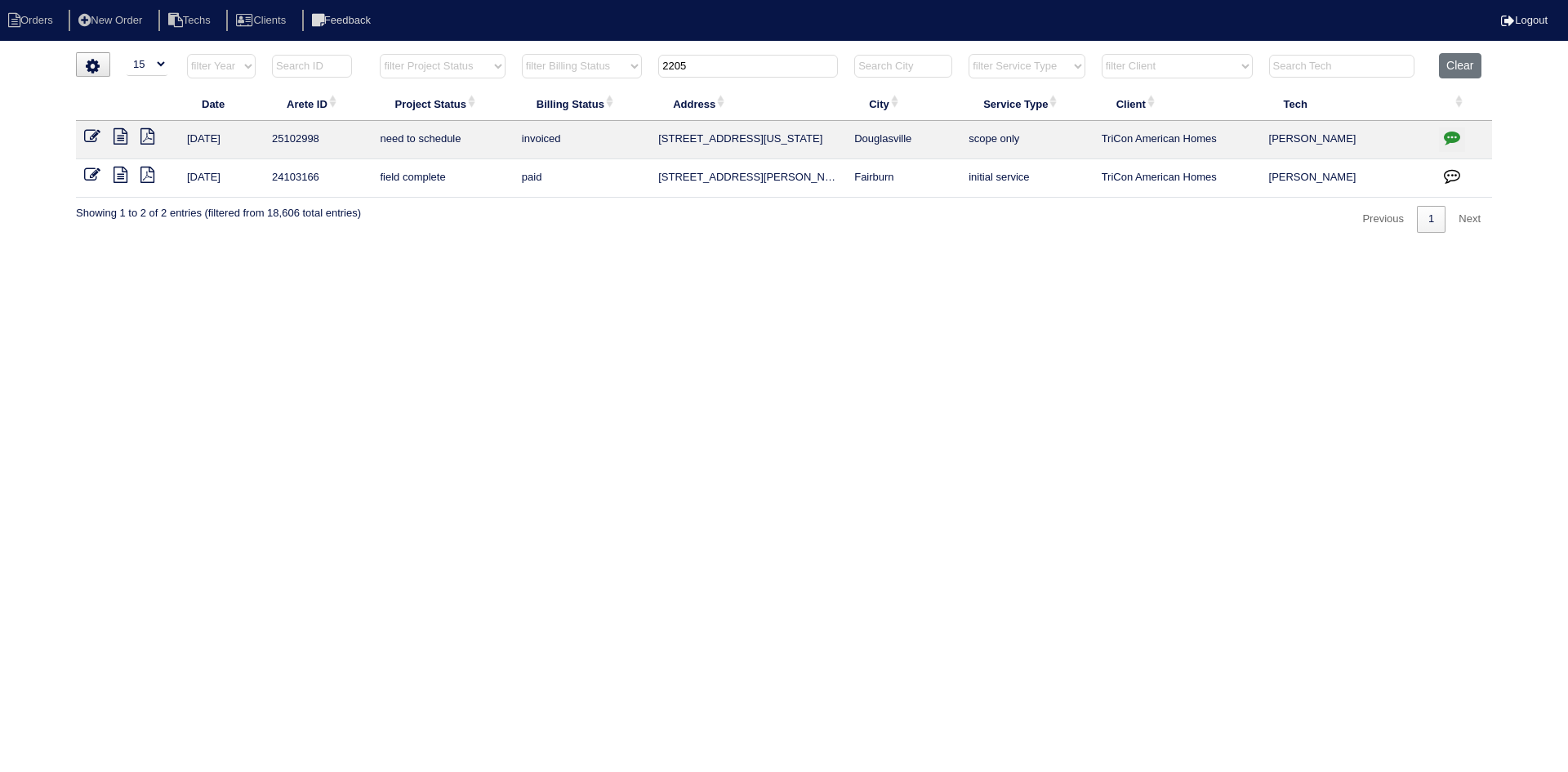
click at [728, 70] on input "2205" at bounding box center [748, 66] width 180 height 23
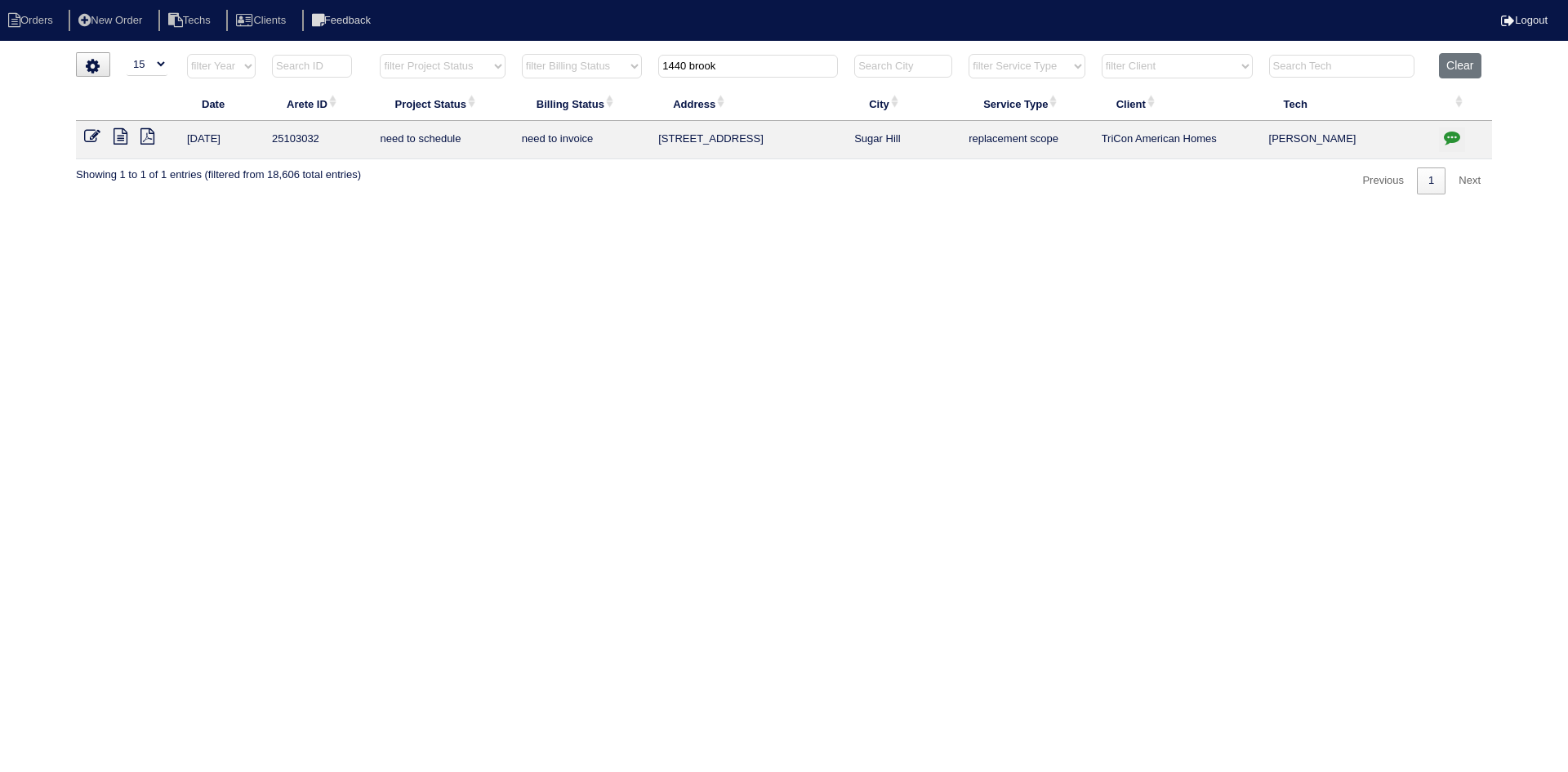
type input "1440 brook"
click at [123, 136] on icon at bounding box center [121, 136] width 14 height 16
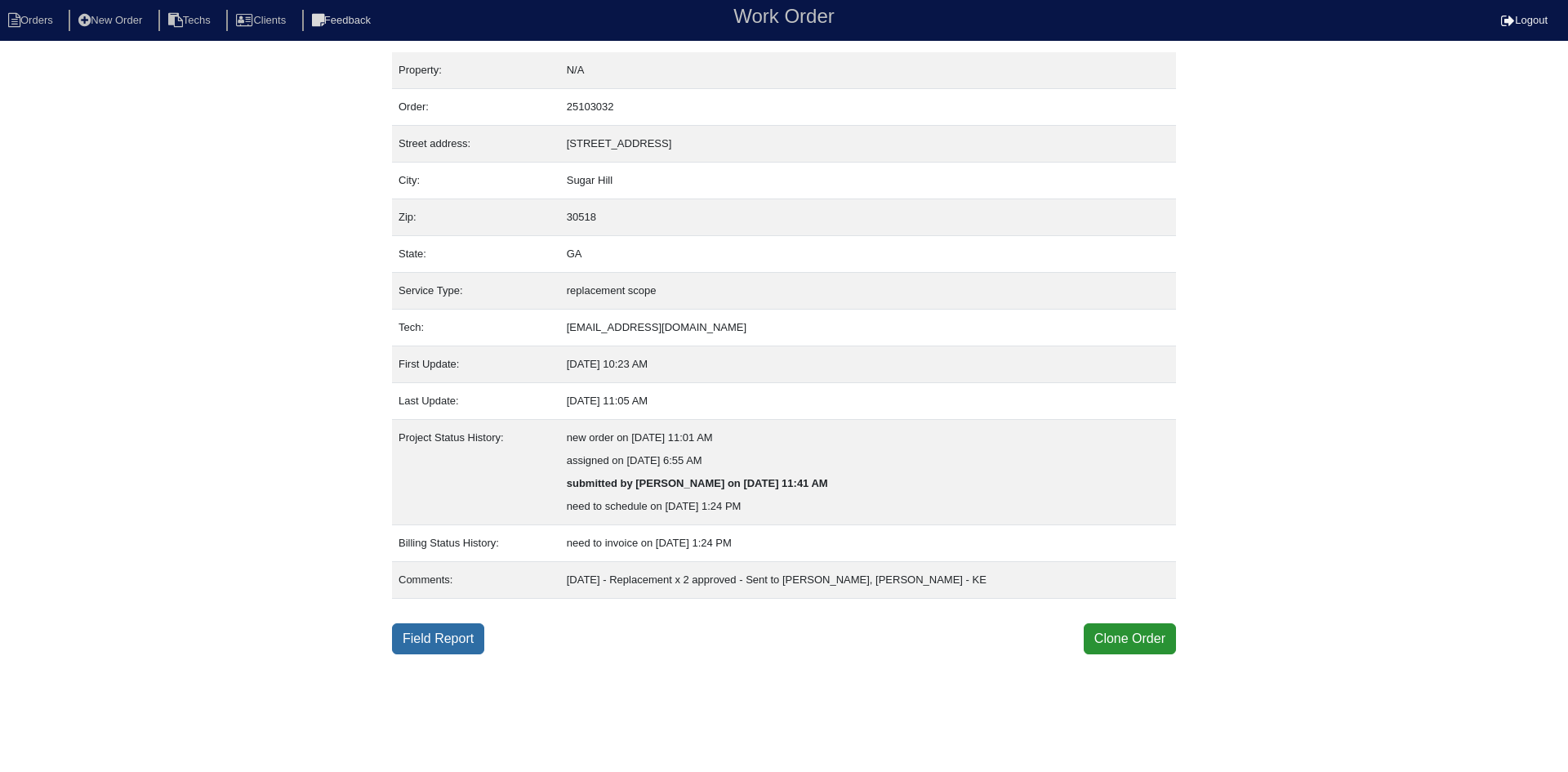
click at [464, 638] on link "Field Report" at bounding box center [438, 638] width 92 height 31
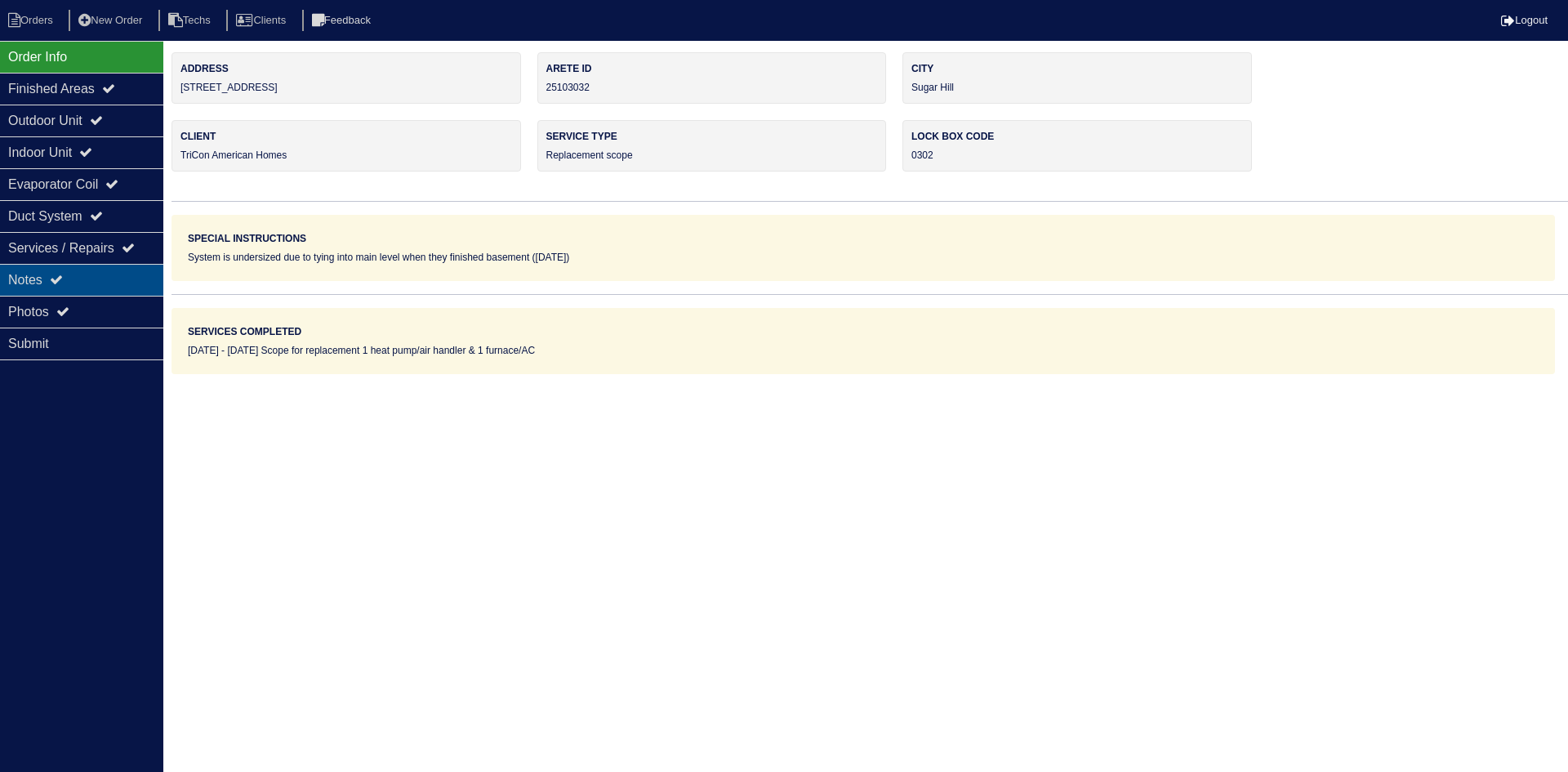
click at [78, 274] on div "Notes" at bounding box center [81, 280] width 163 height 32
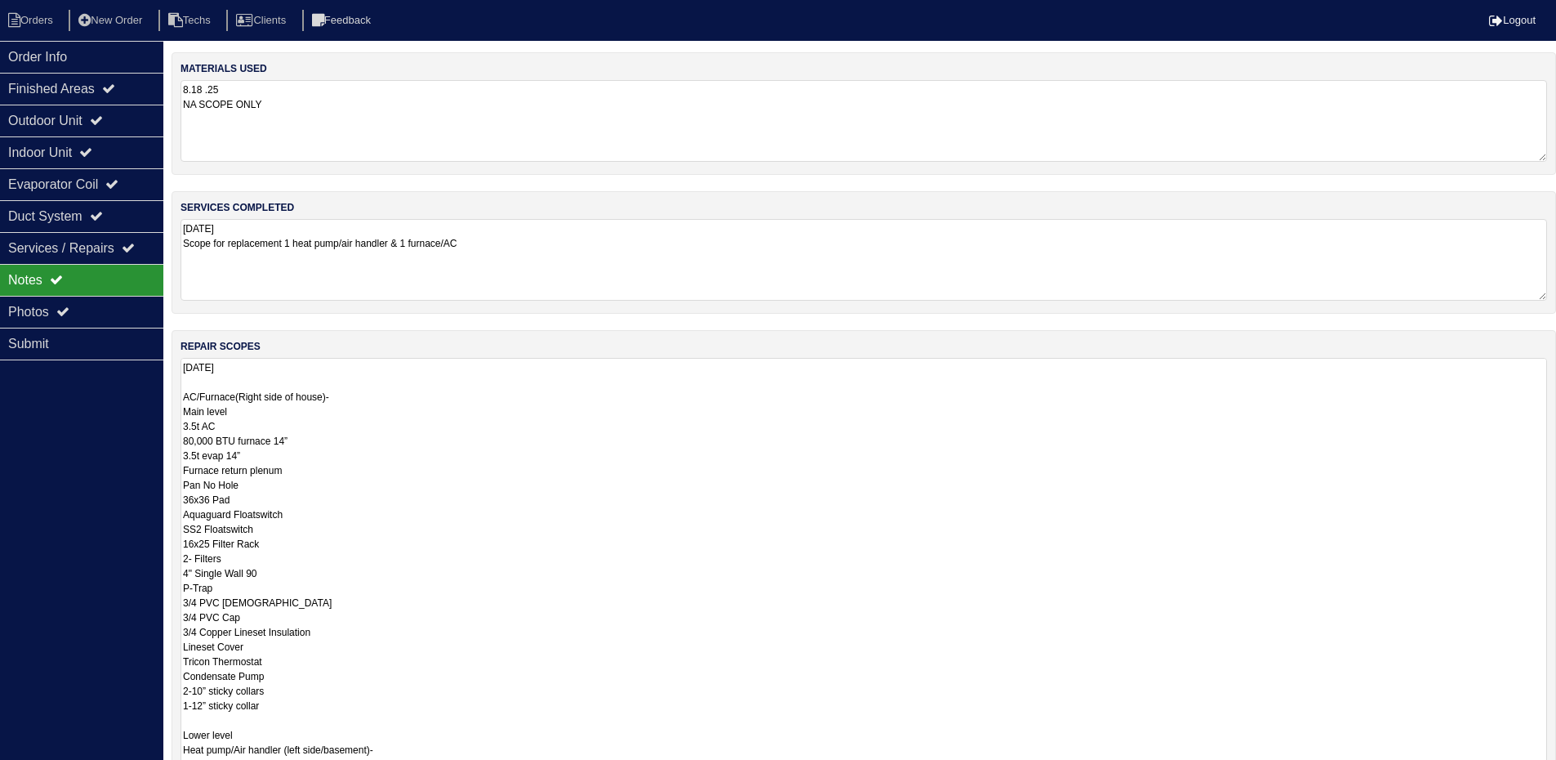
drag, startPoint x: 1554, startPoint y: 434, endPoint x: 1567, endPoint y: 810, distance: 376.7
click at [1556, 771] on html "Orders New Order Techs Clients Feedback Logout Orders New Order Users Clients M…" at bounding box center [778, 492] width 1556 height 984
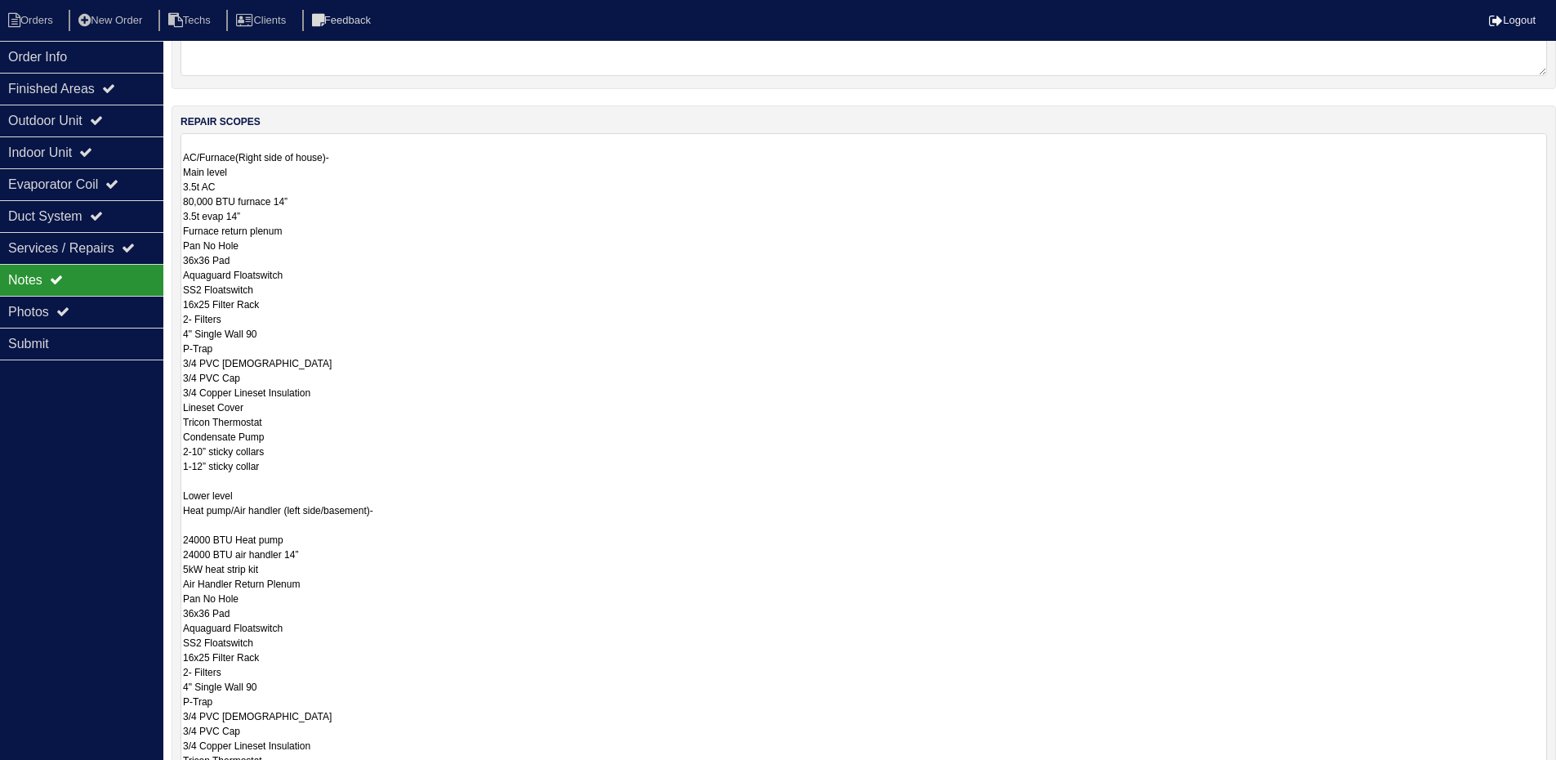
scroll to position [14, 0]
drag, startPoint x: 1539, startPoint y: 586, endPoint x: 1560, endPoint y: 810, distance: 224.7
click at [1556, 771] on html "Orders New Order Techs Clients Feedback Logout Orders New Order Users Clients M…" at bounding box center [778, 379] width 1556 height 1208
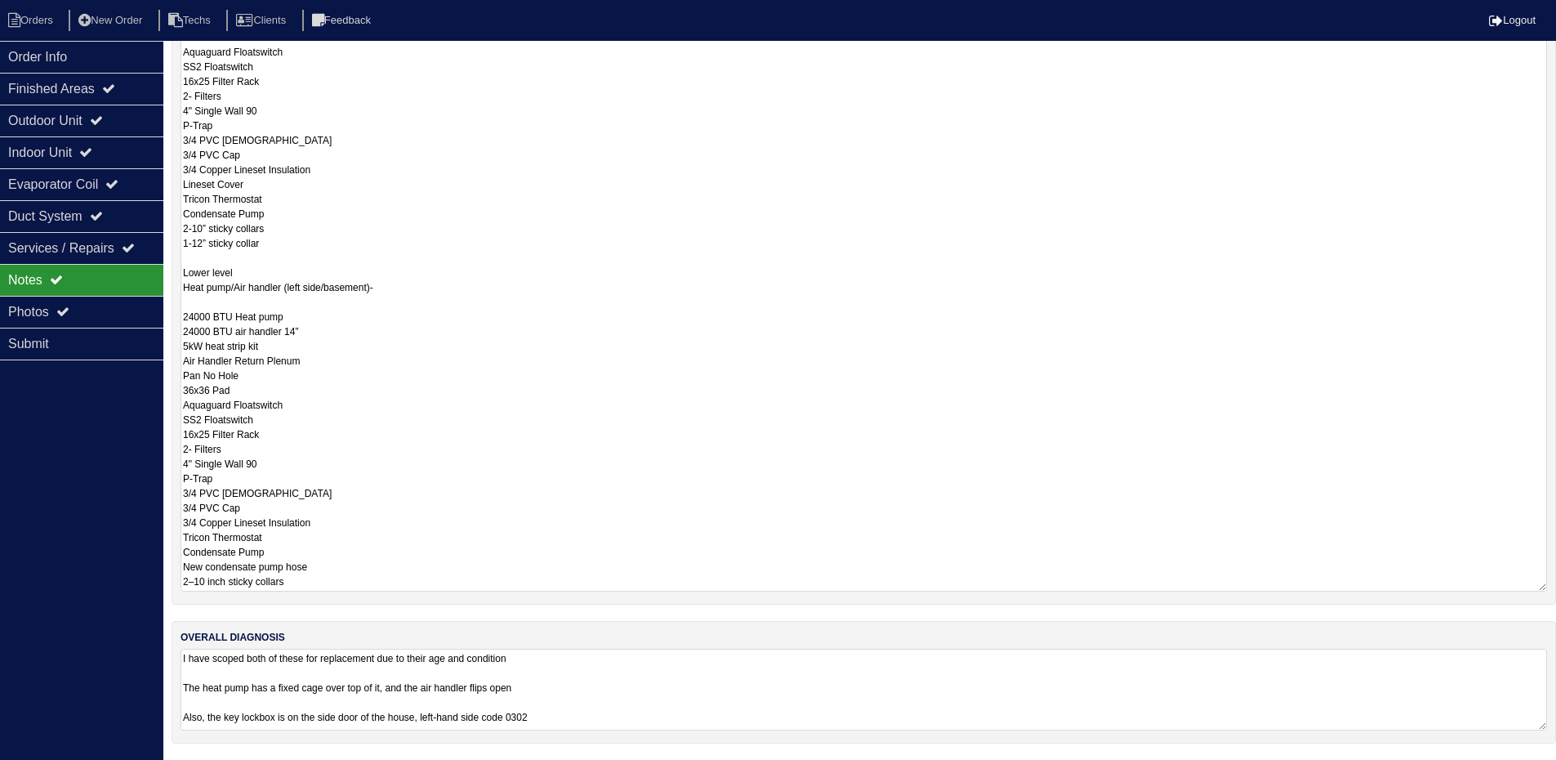
scroll to position [0, 0]
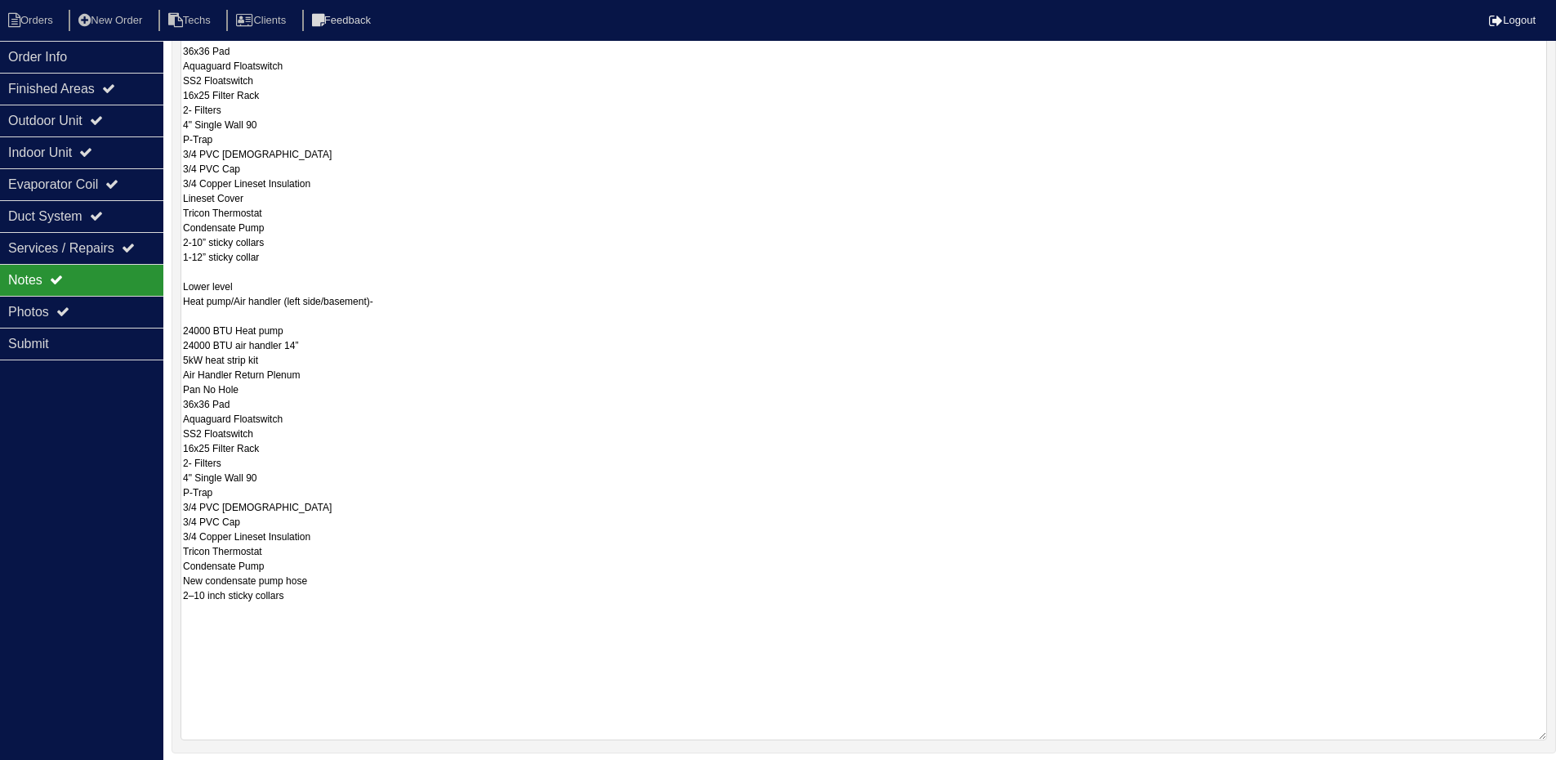
drag, startPoint x: 1539, startPoint y: 584, endPoint x: 1367, endPoint y: 662, distance: 188.2
click at [1531, 731] on textarea "8.18.25 AC/Furnace(Right side of house)- Main level 3.5t AC 80,000 BTU furnace …" at bounding box center [863, 324] width 1366 height 831
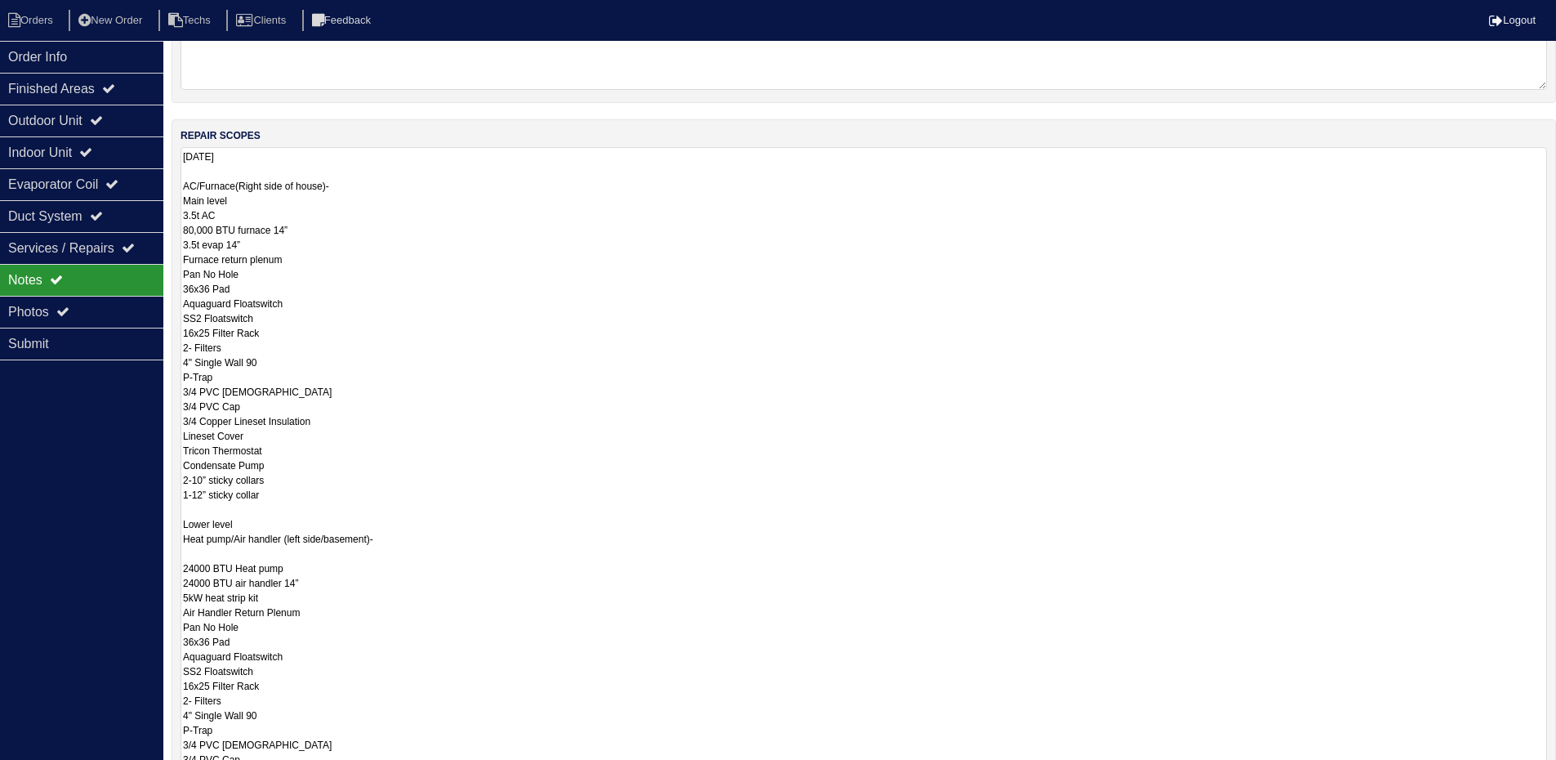
scroll to position [203, 0]
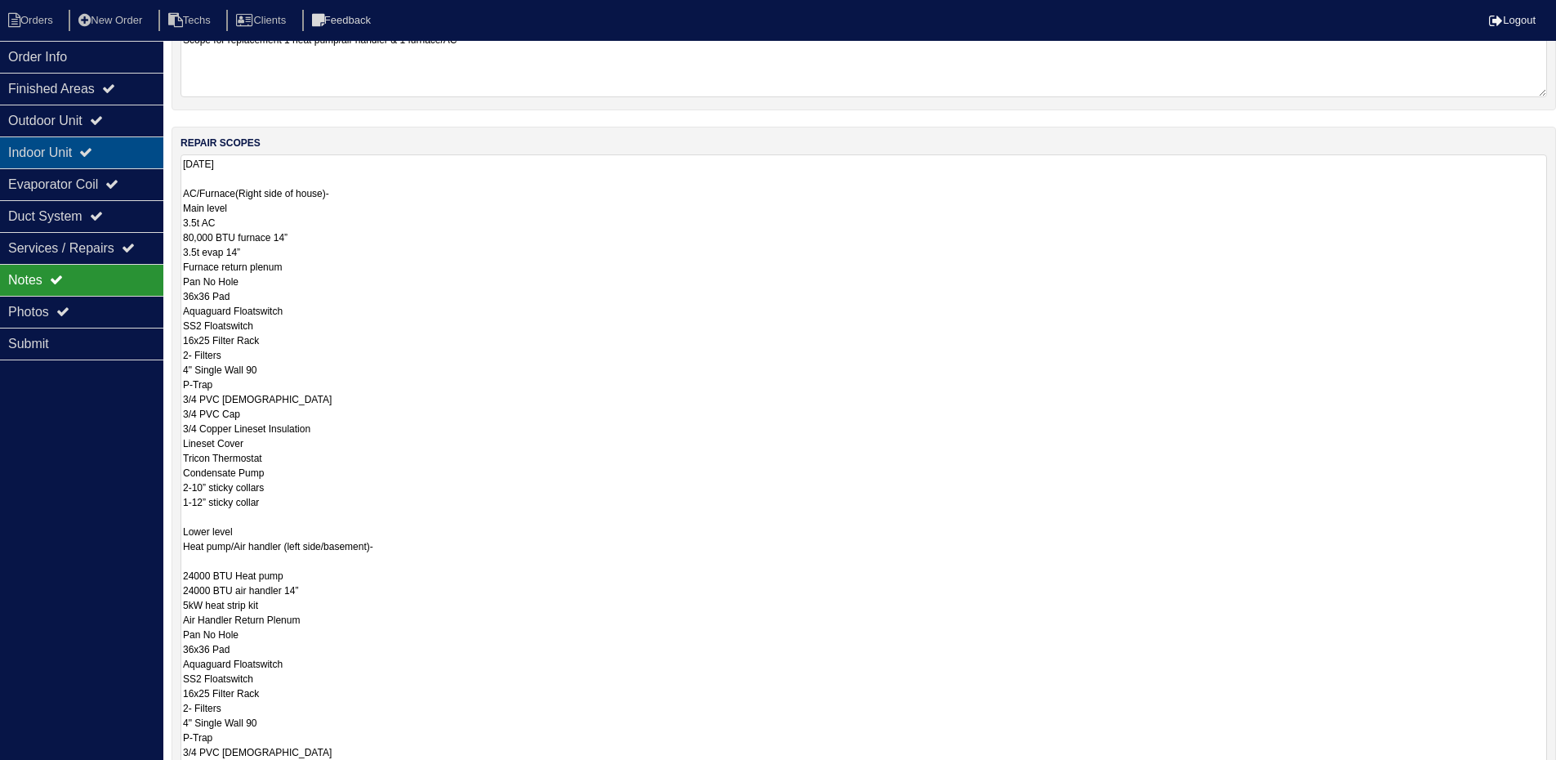
click at [91, 158] on icon at bounding box center [85, 151] width 13 height 13
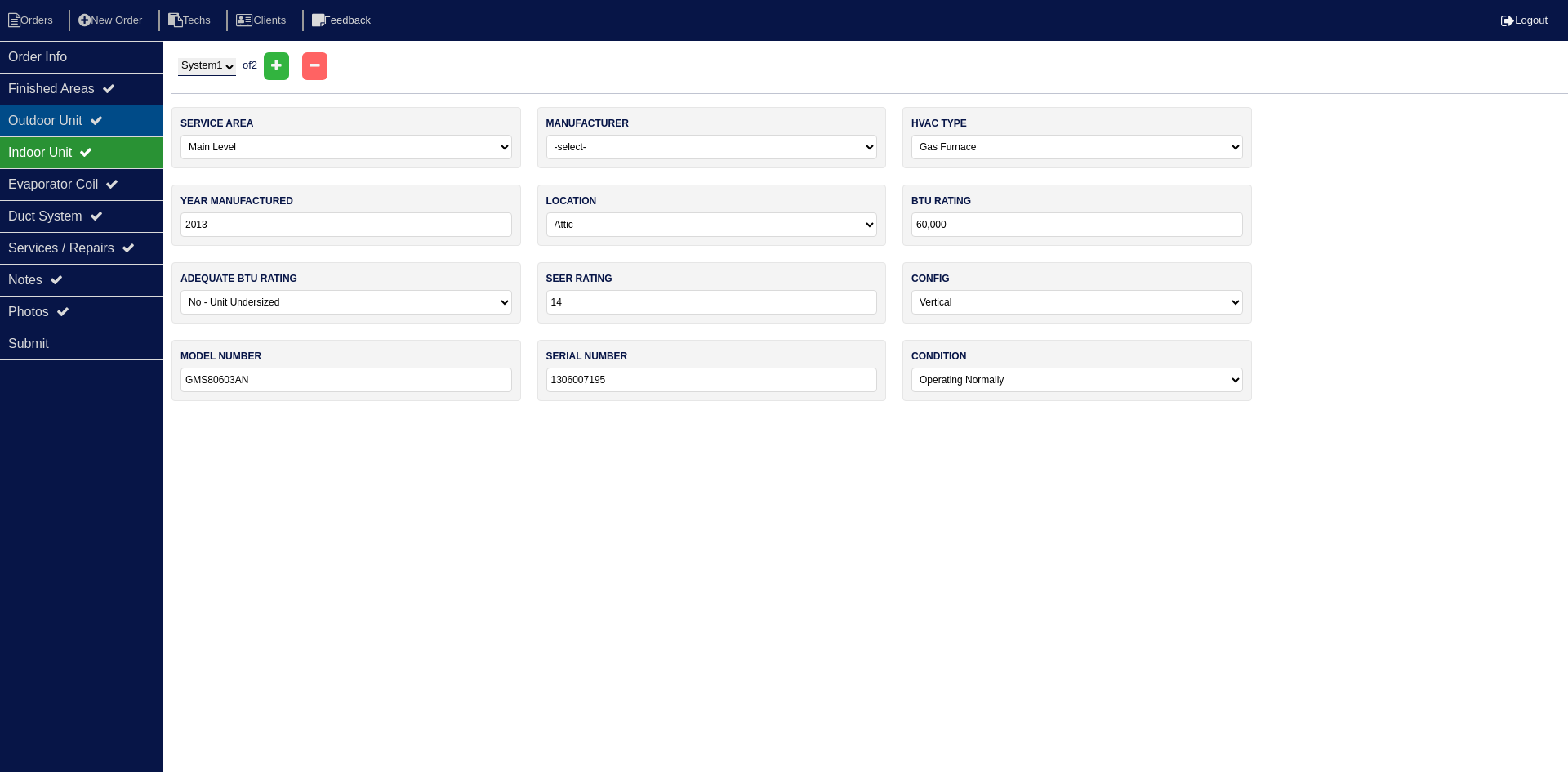
click at [135, 113] on div "Outdoor Unit" at bounding box center [81, 121] width 163 height 32
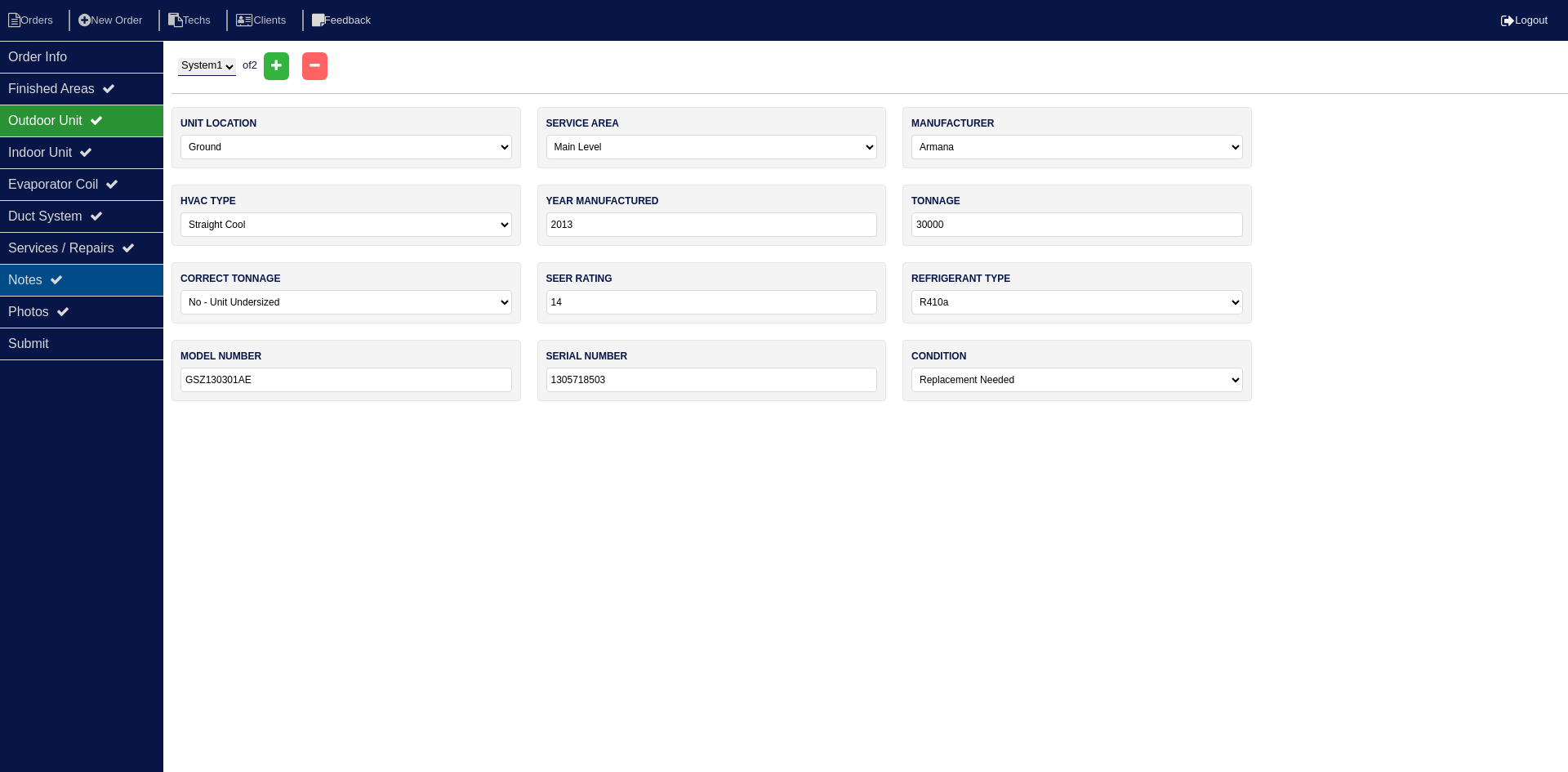
click at [106, 272] on div "Notes" at bounding box center [81, 280] width 163 height 32
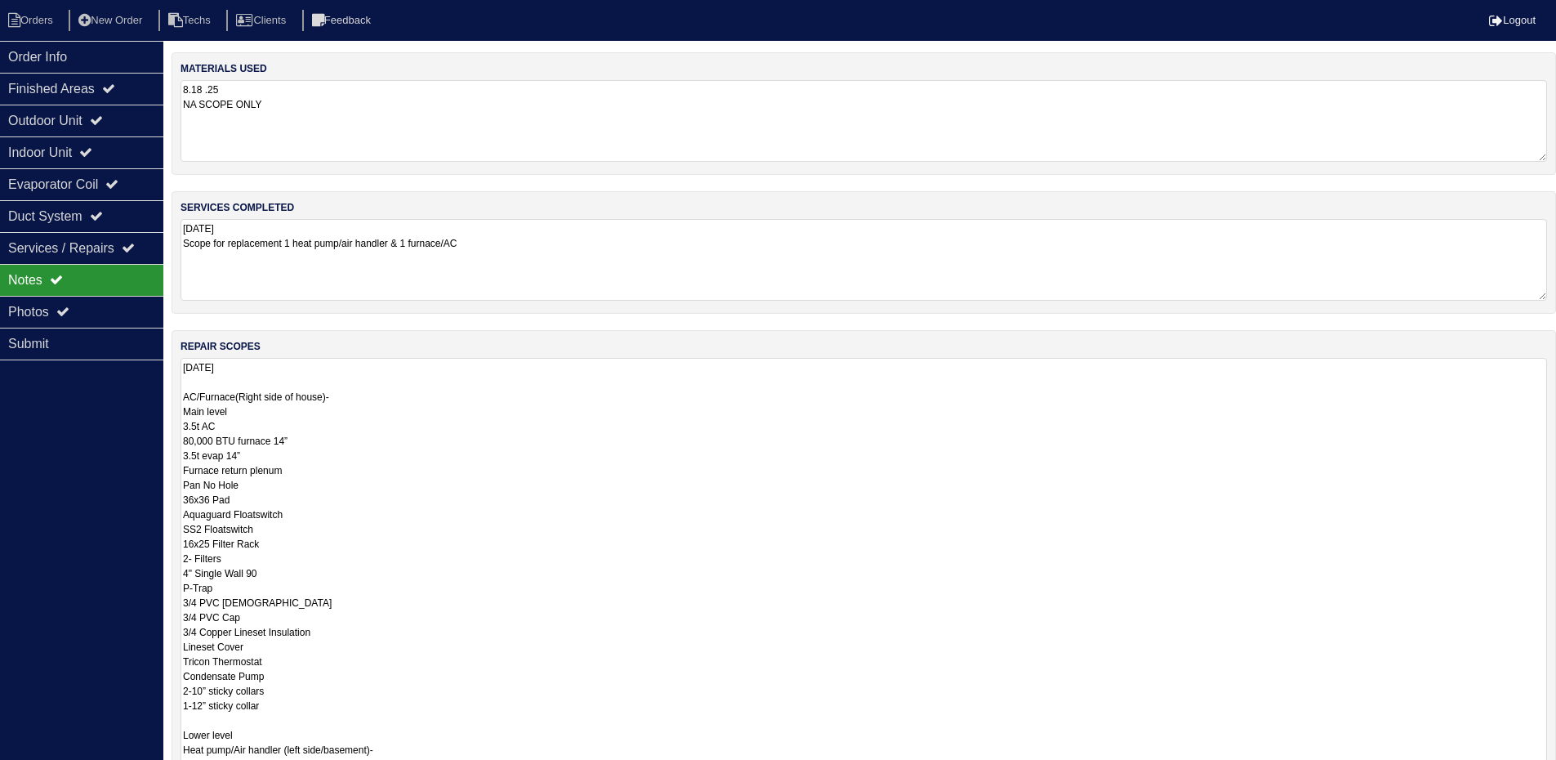
click at [188, 440] on textarea "8.18.25 AC/Furnace(Right side of house)- Main level 3.5t AC 80,000 BTU furnace …" at bounding box center [863, 772] width 1366 height 829
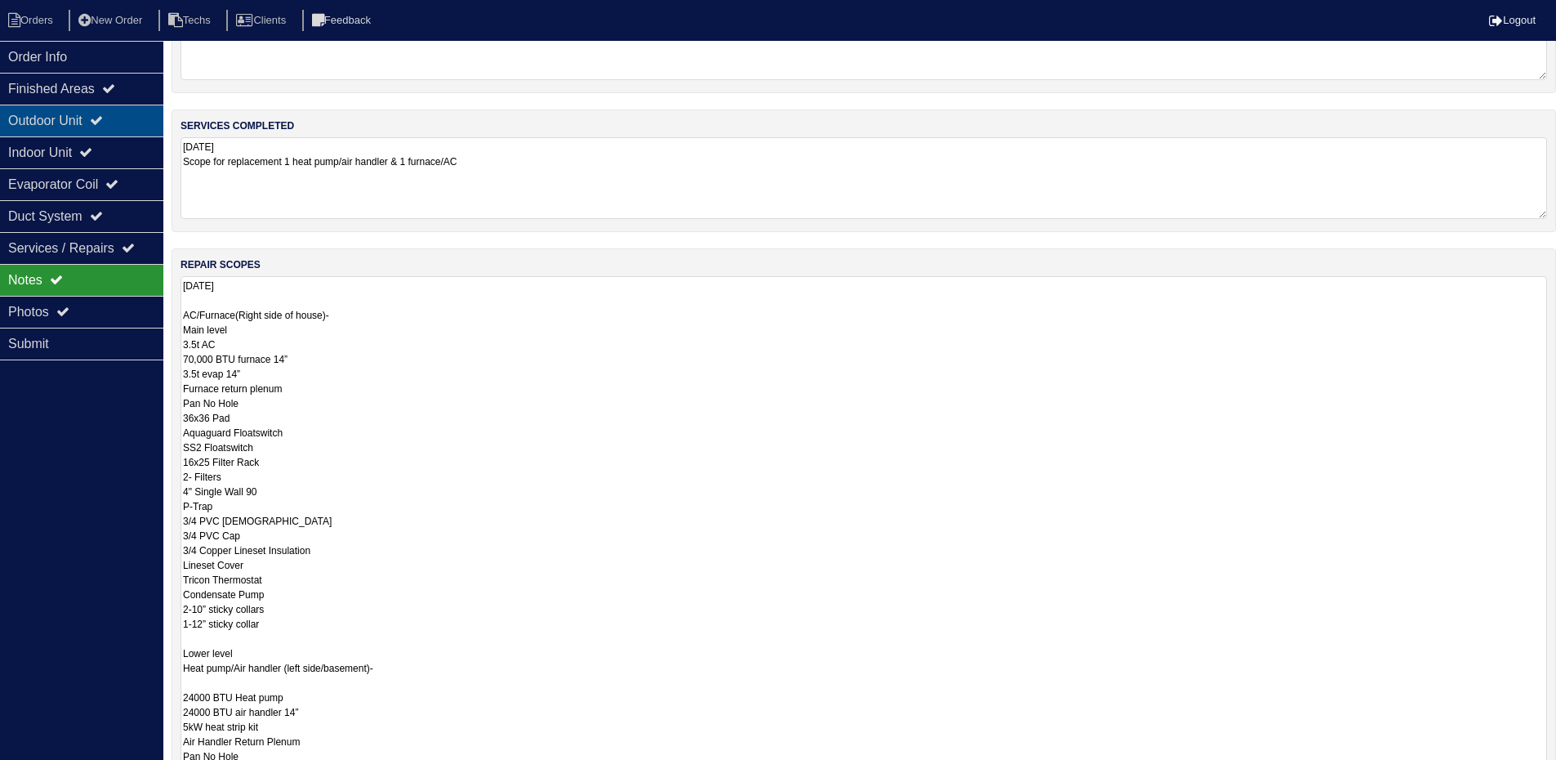
type textarea "8.18.25 AC/Furnace(Right side of house)- Main level 3.5t AC 70,000 BTU furnace …"
click at [117, 123] on div "Outdoor Unit" at bounding box center [81, 121] width 163 height 32
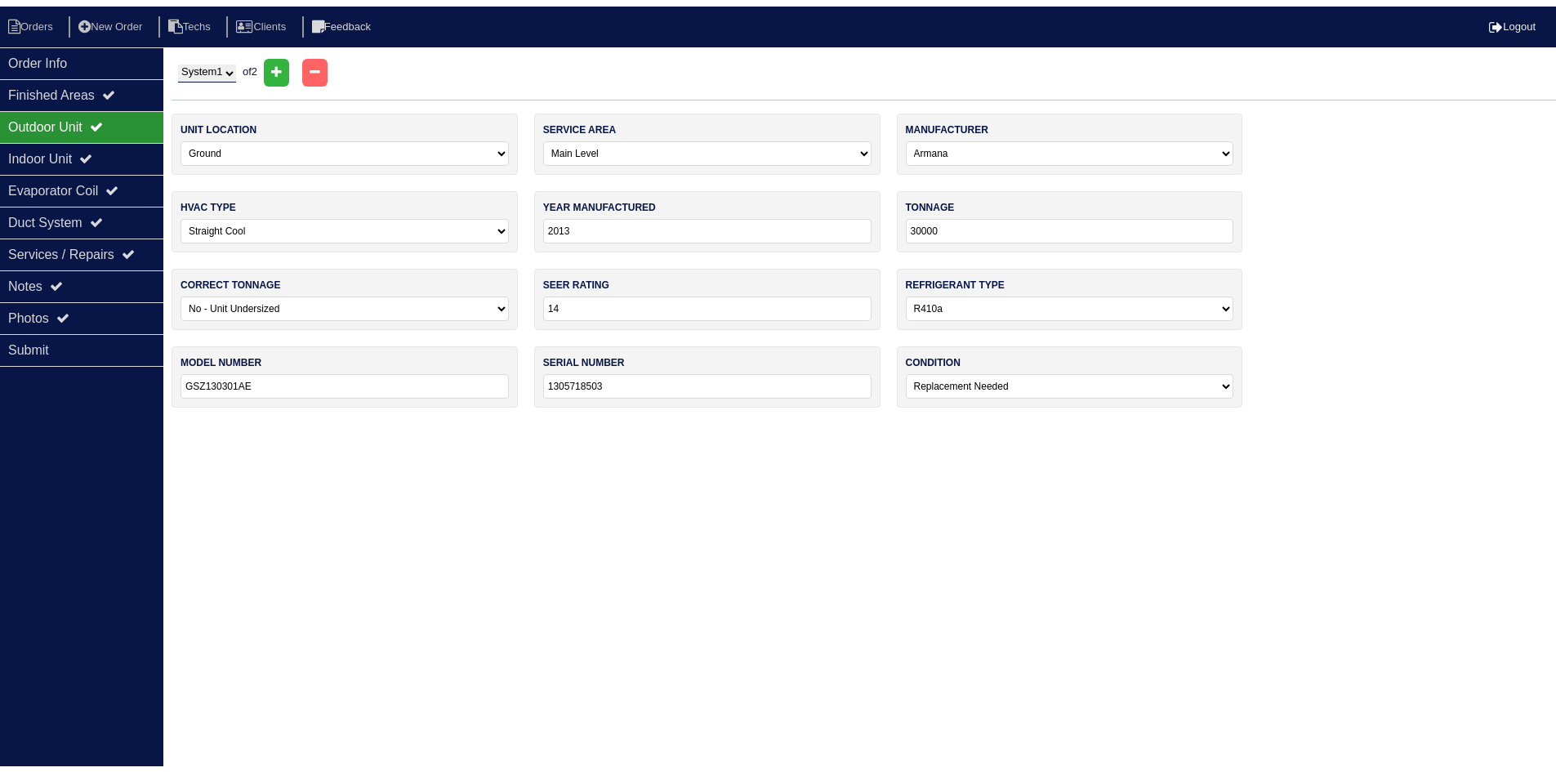
scroll to position [0, 0]
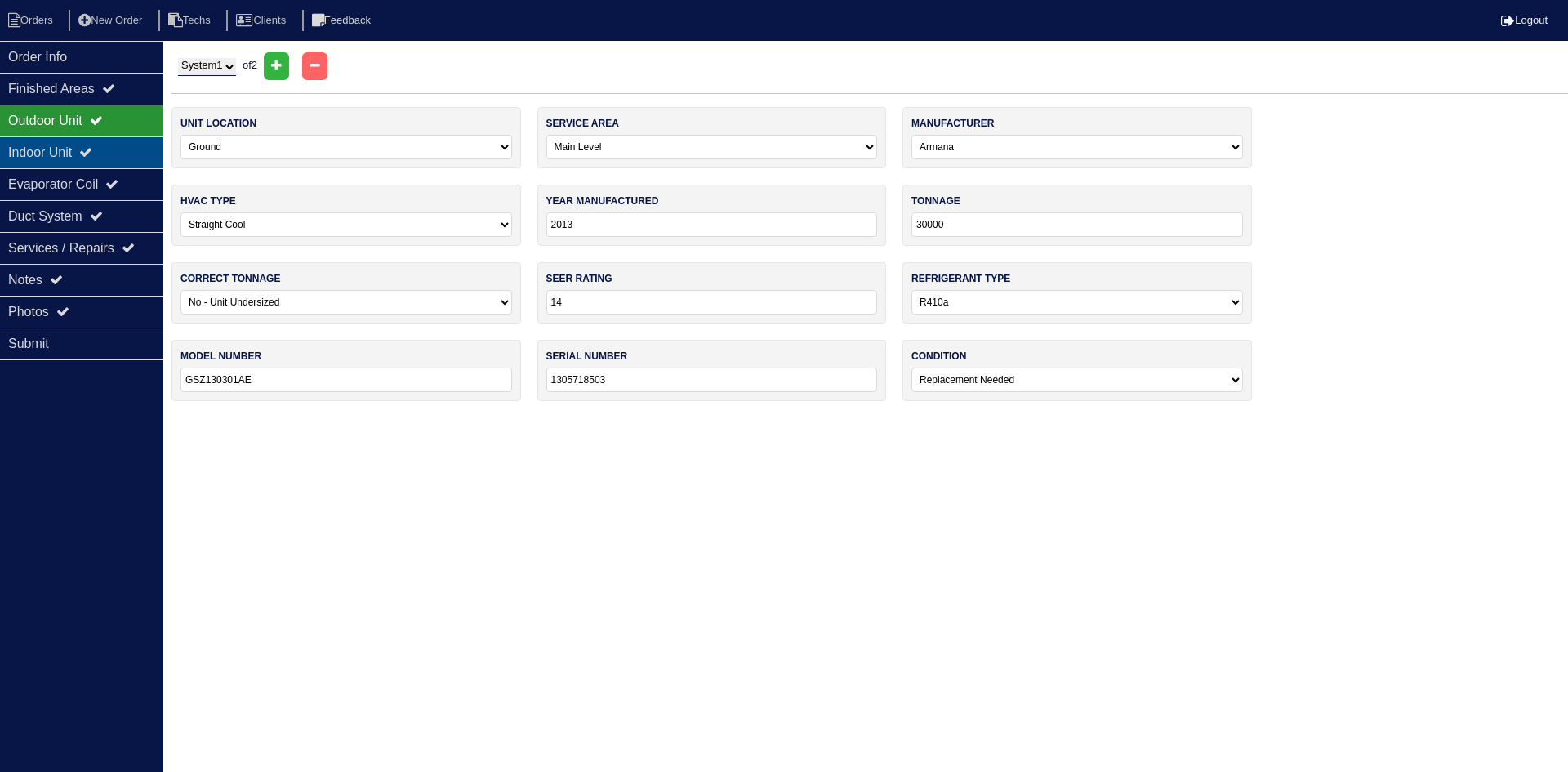
click at [128, 140] on div "Indoor Unit" at bounding box center [81, 152] width 163 height 32
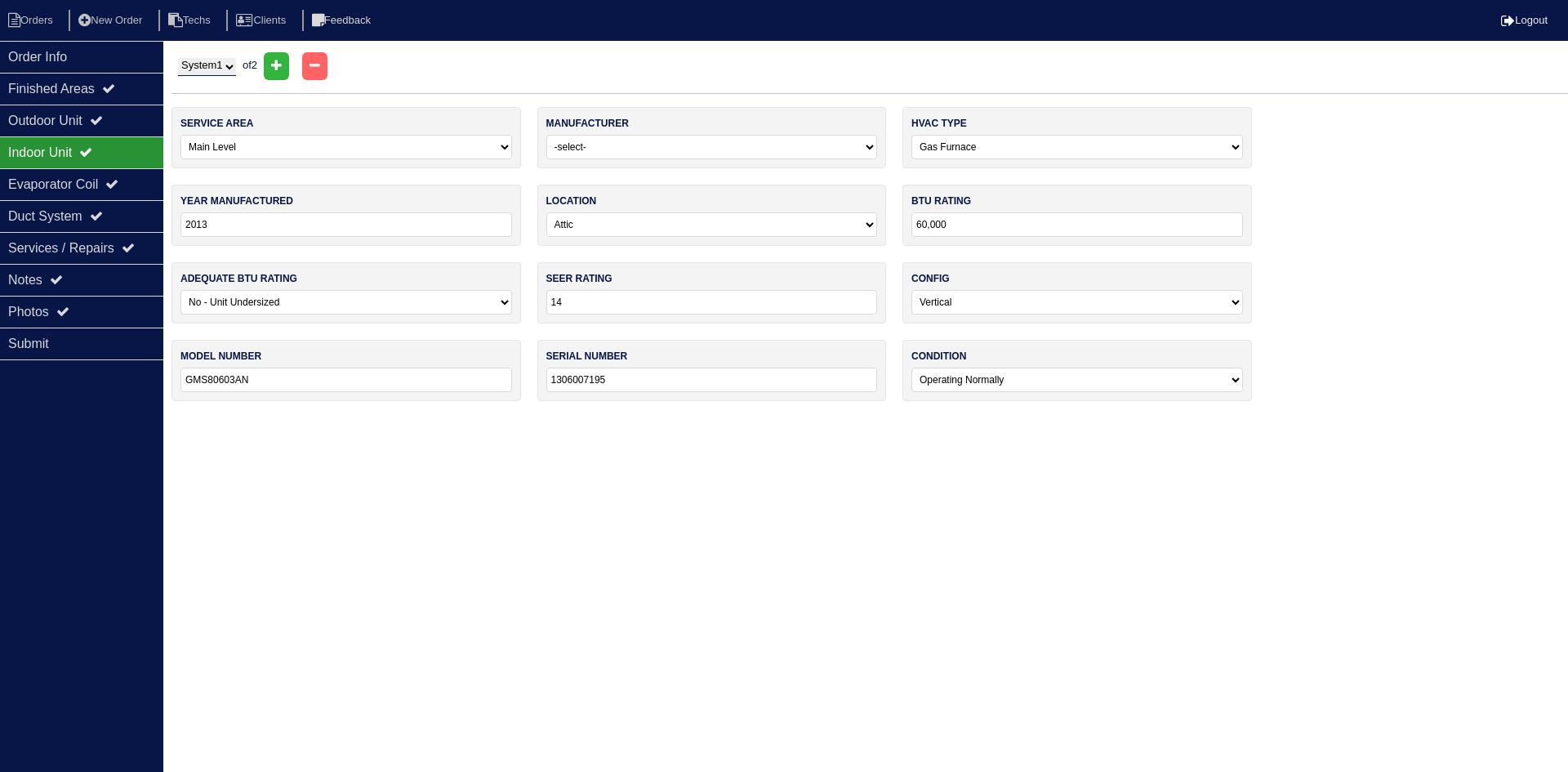
click at [210, 69] on select "System 1 System 2" at bounding box center [207, 67] width 58 height 18
select select "2"
click at [178, 58] on select "System 1 System 2" at bounding box center [207, 67] width 58 height 18
select select "2"
select select "1"
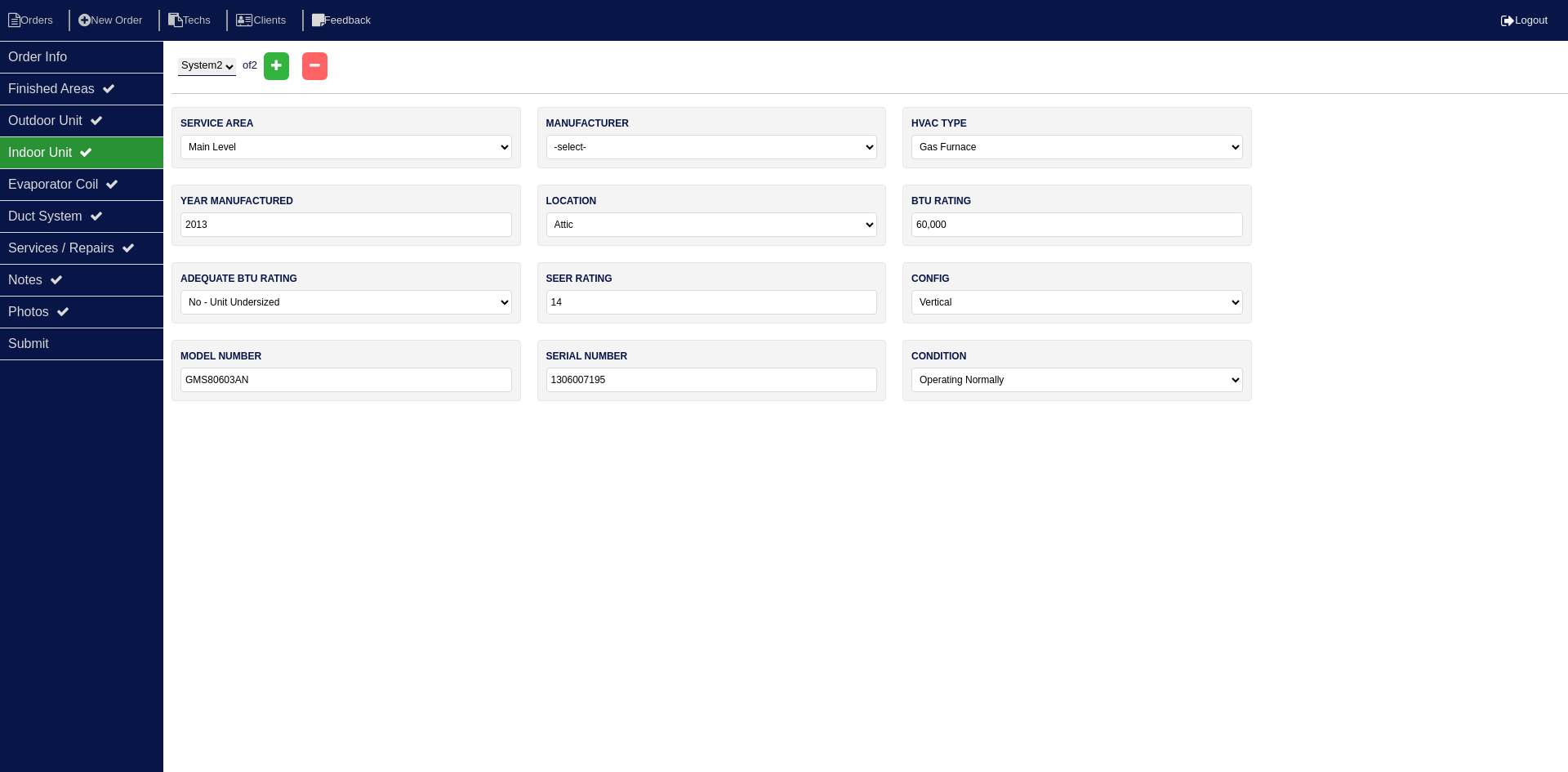
select select "3"
type input "24000"
select select "0"
type input "ARUF24814BA"
type input "1305723202"
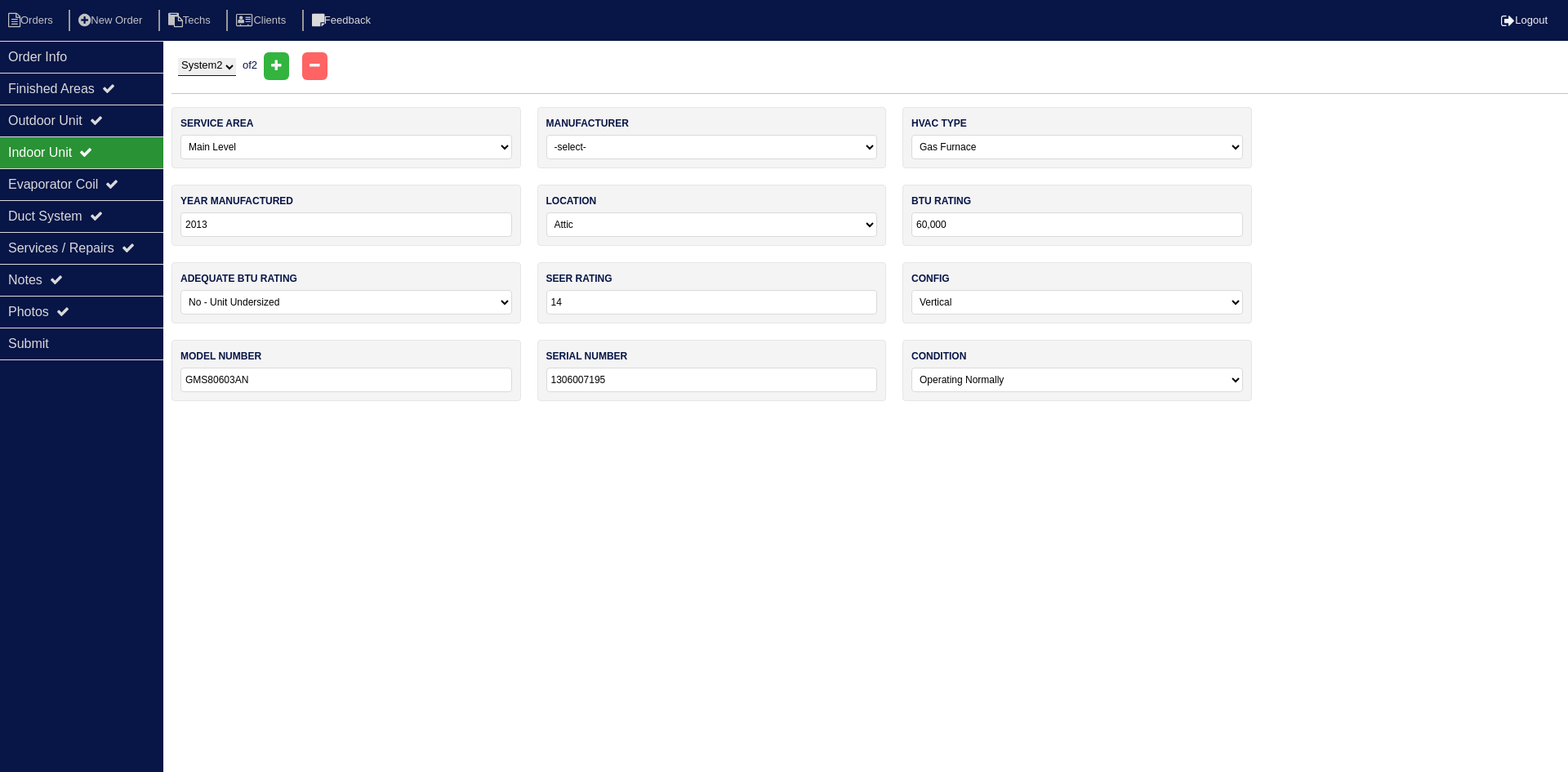
select select "2"
click at [226, 66] on select "System 1 System 2" at bounding box center [207, 67] width 58 height 18
select select "1"
click at [178, 58] on select "System 1 System 2" at bounding box center [207, 67] width 58 height 18
select select "0"
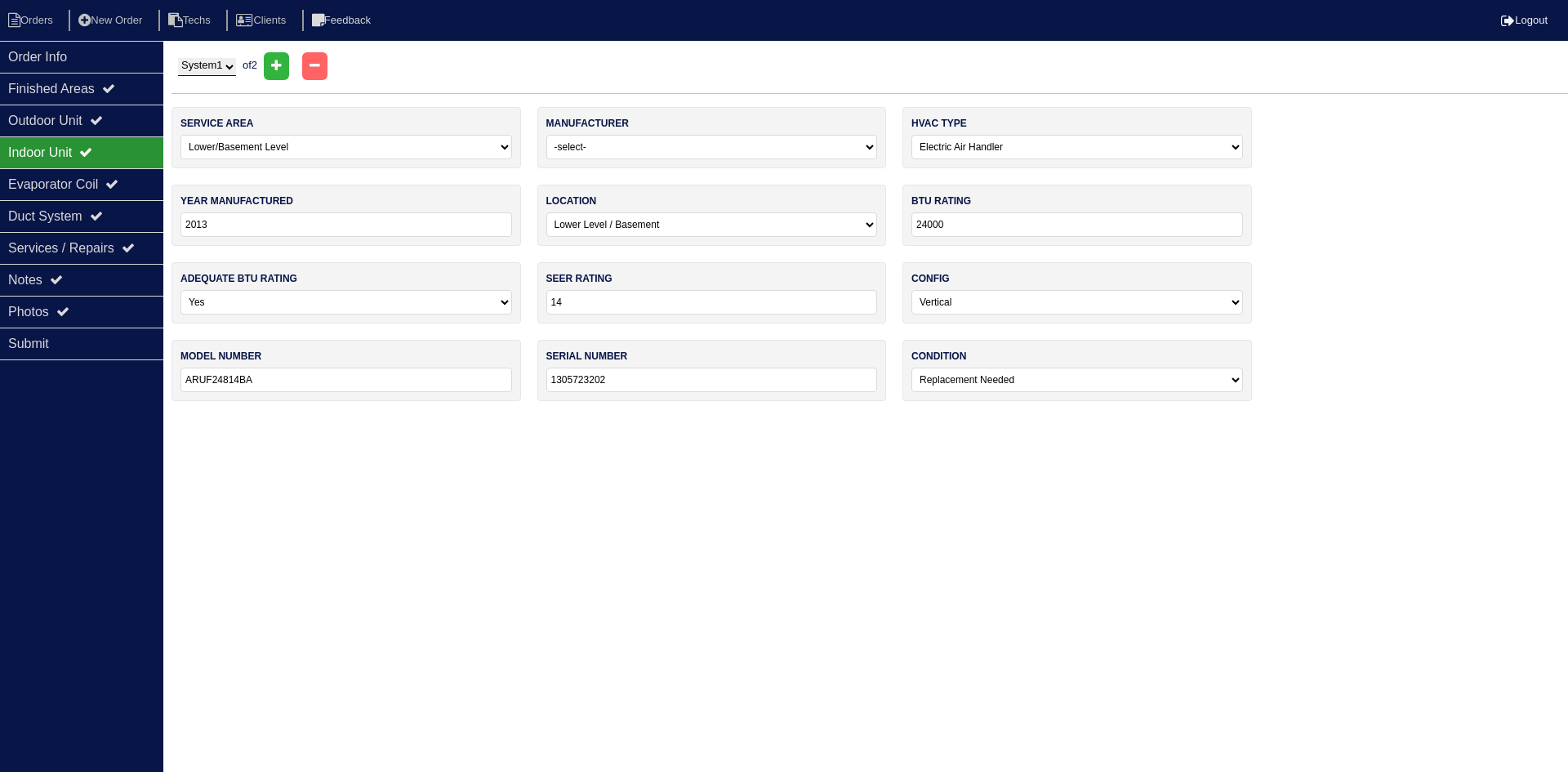
select select "0"
type input "60,000"
select select "1"
type input "GMS80603AN"
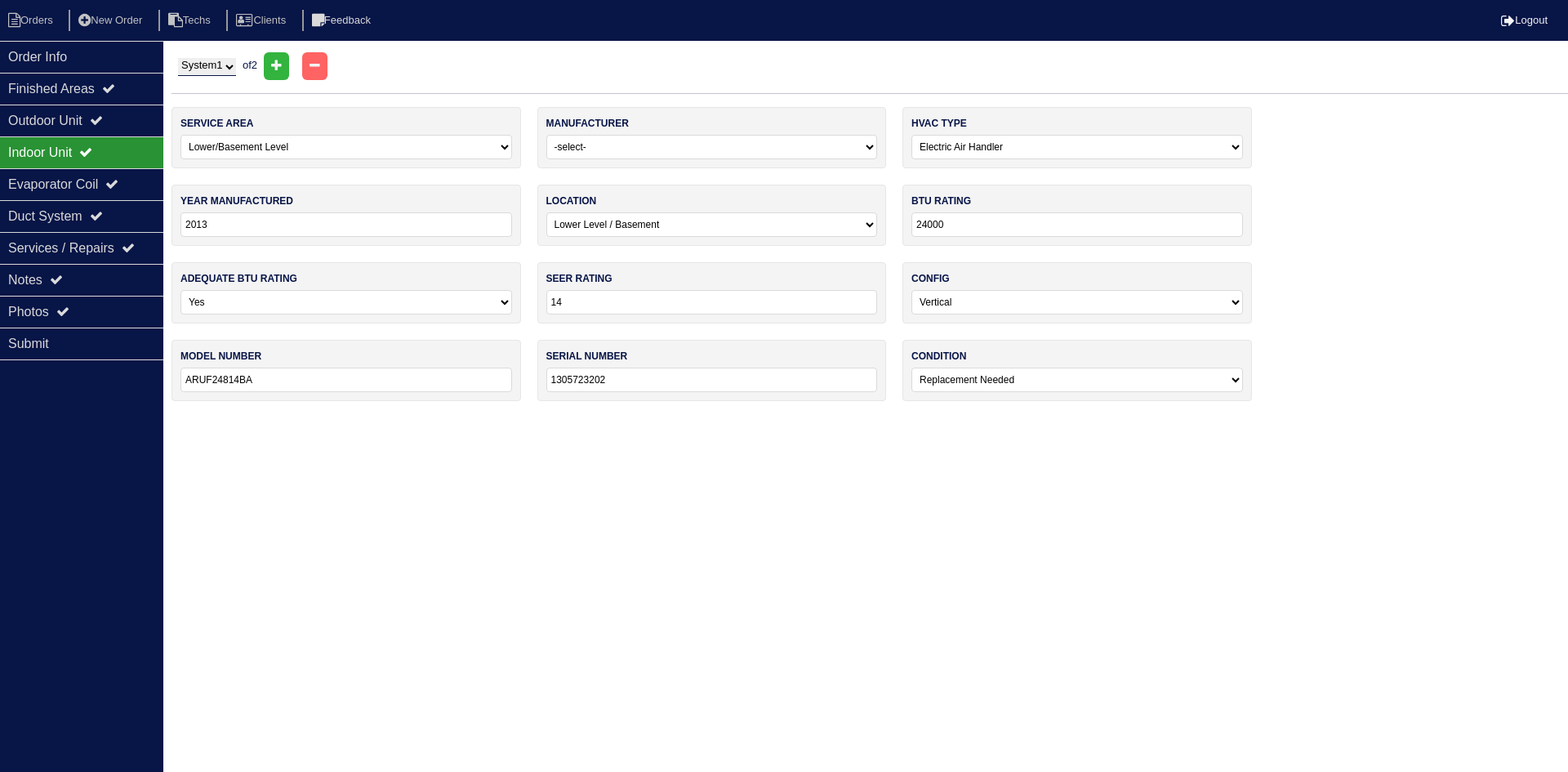
type input "1306007195"
select select "0"
click at [82, 266] on div "Notes" at bounding box center [81, 280] width 163 height 32
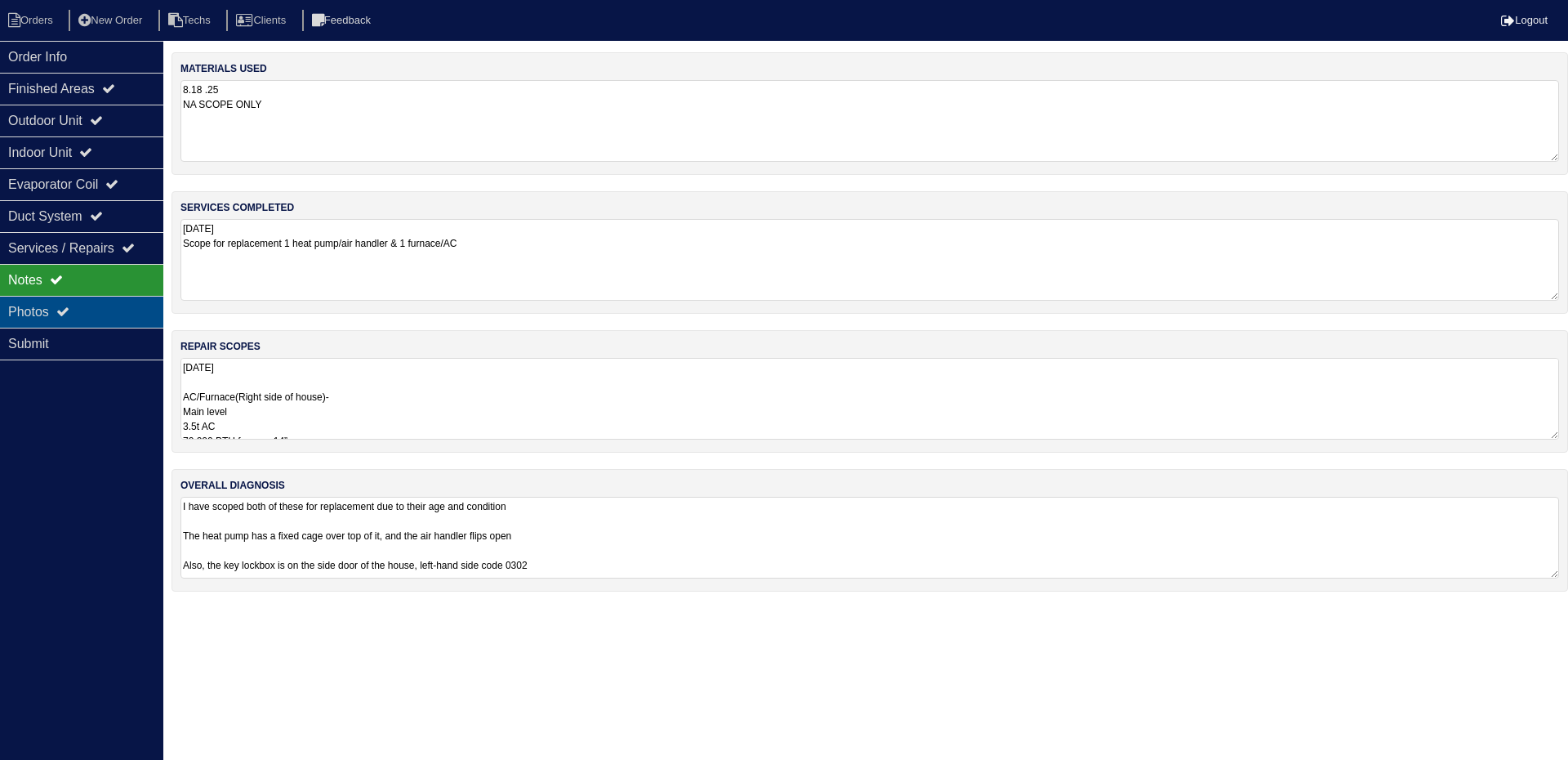
click at [135, 302] on div "Photos" at bounding box center [81, 312] width 163 height 32
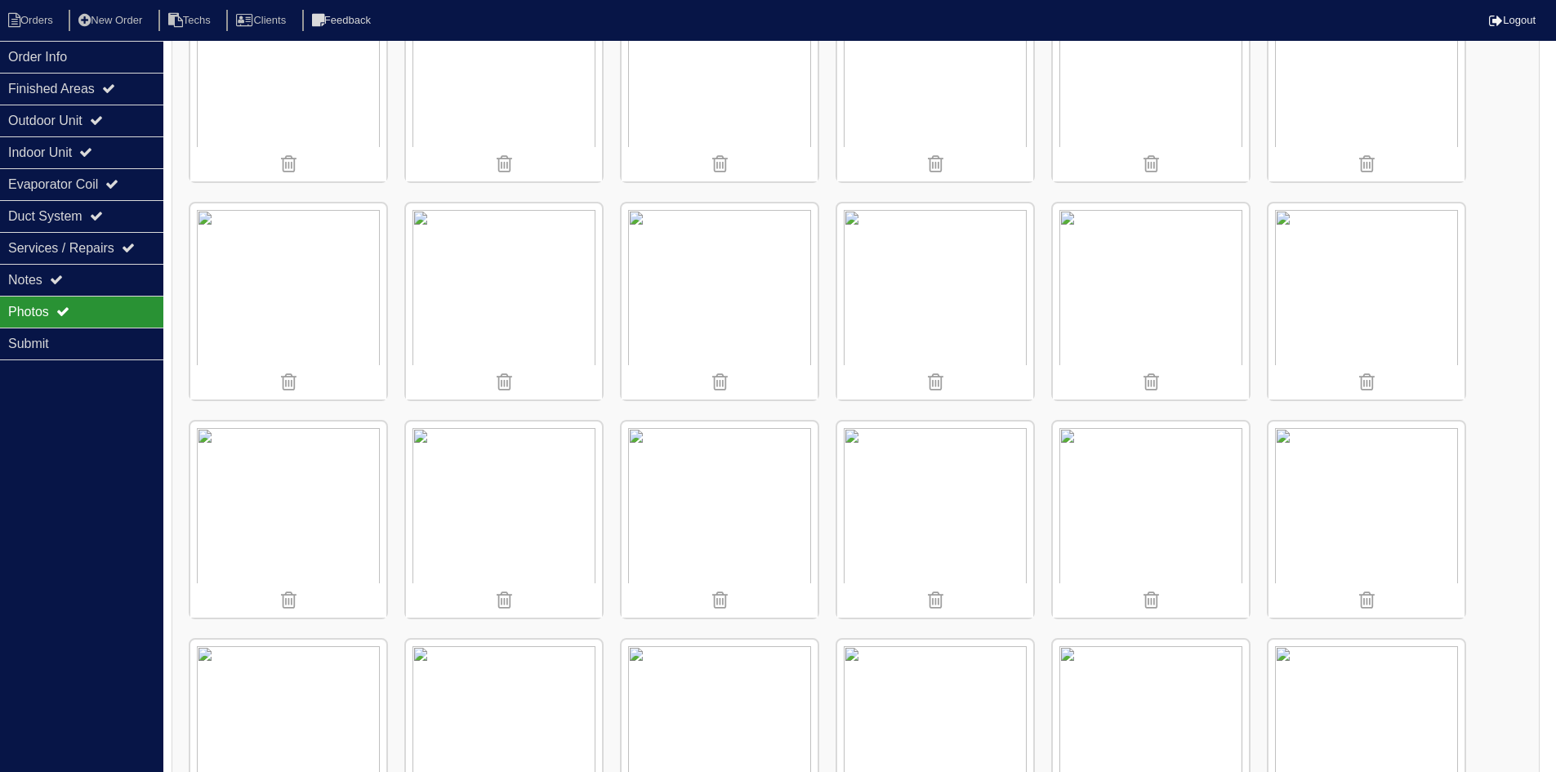
scroll to position [1633, 0]
click at [1339, 303] on img at bounding box center [1366, 292] width 196 height 196
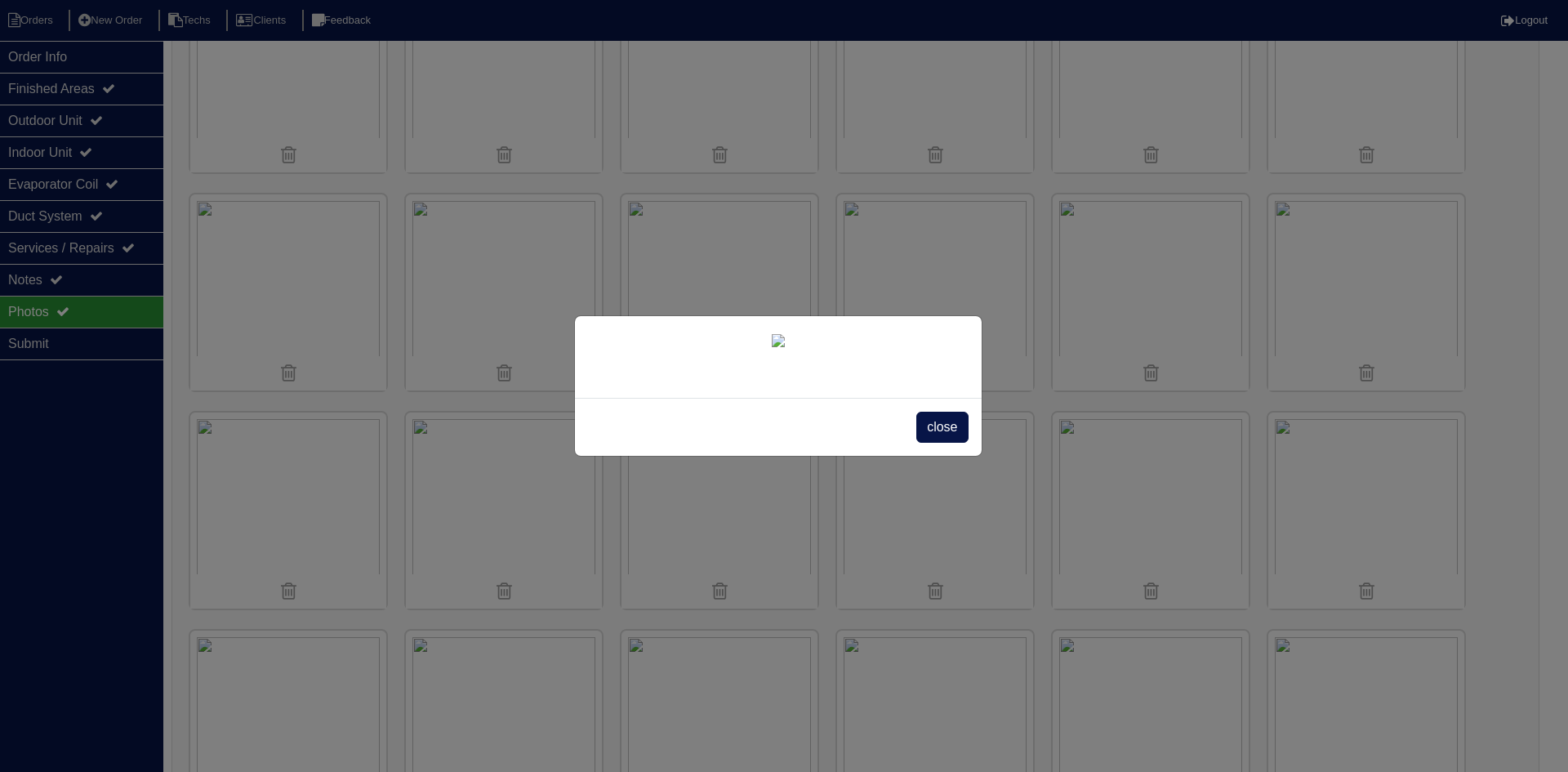
drag, startPoint x: 942, startPoint y: 650, endPoint x: 933, endPoint y: 644, distance: 11.1
click at [941, 443] on span "close" at bounding box center [941, 427] width 51 height 31
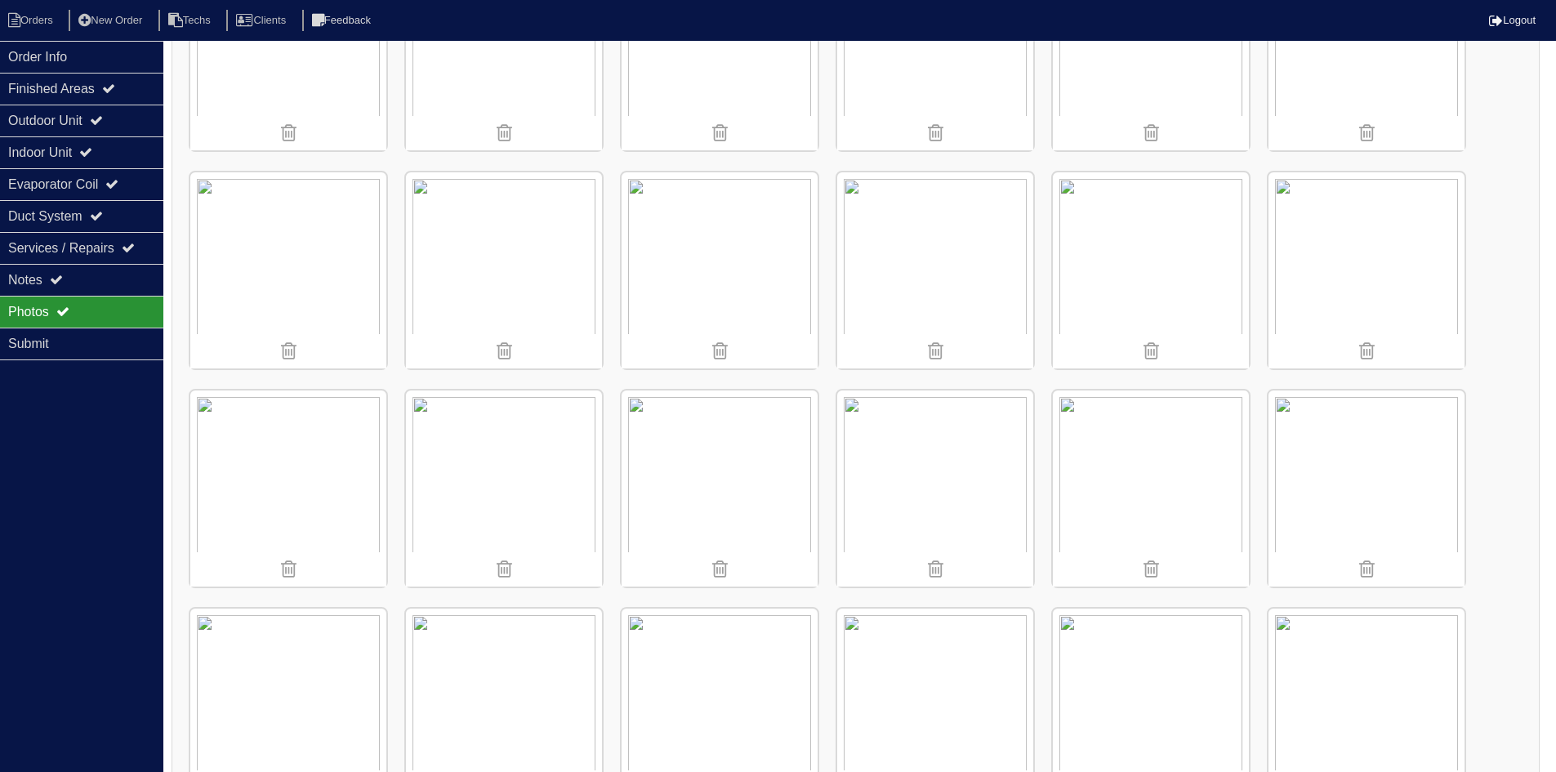
scroll to position [2532, 0]
click at [736, 276] on img at bounding box center [720, 266] width 196 height 196
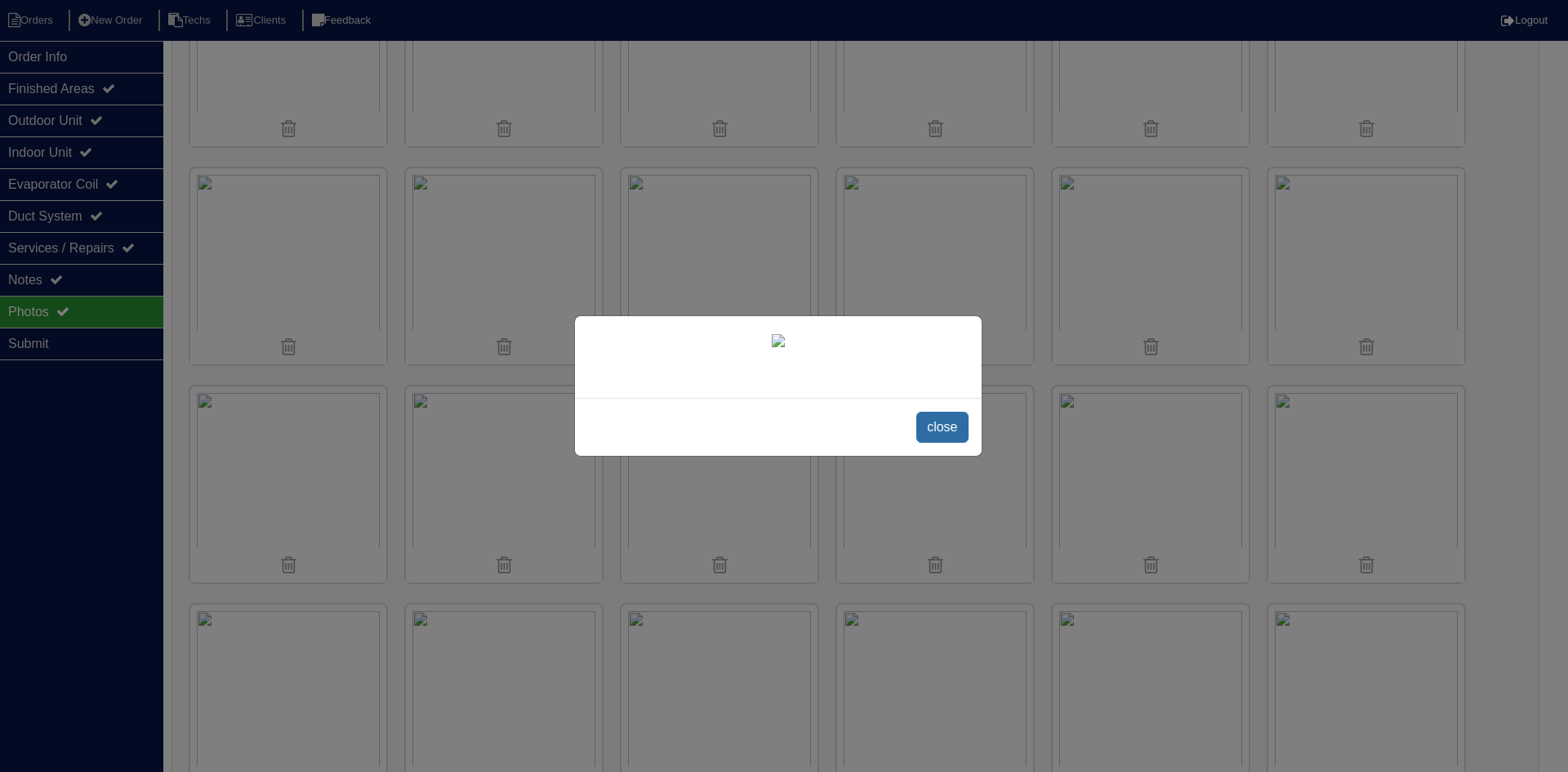
click at [928, 443] on span "close" at bounding box center [941, 427] width 51 height 31
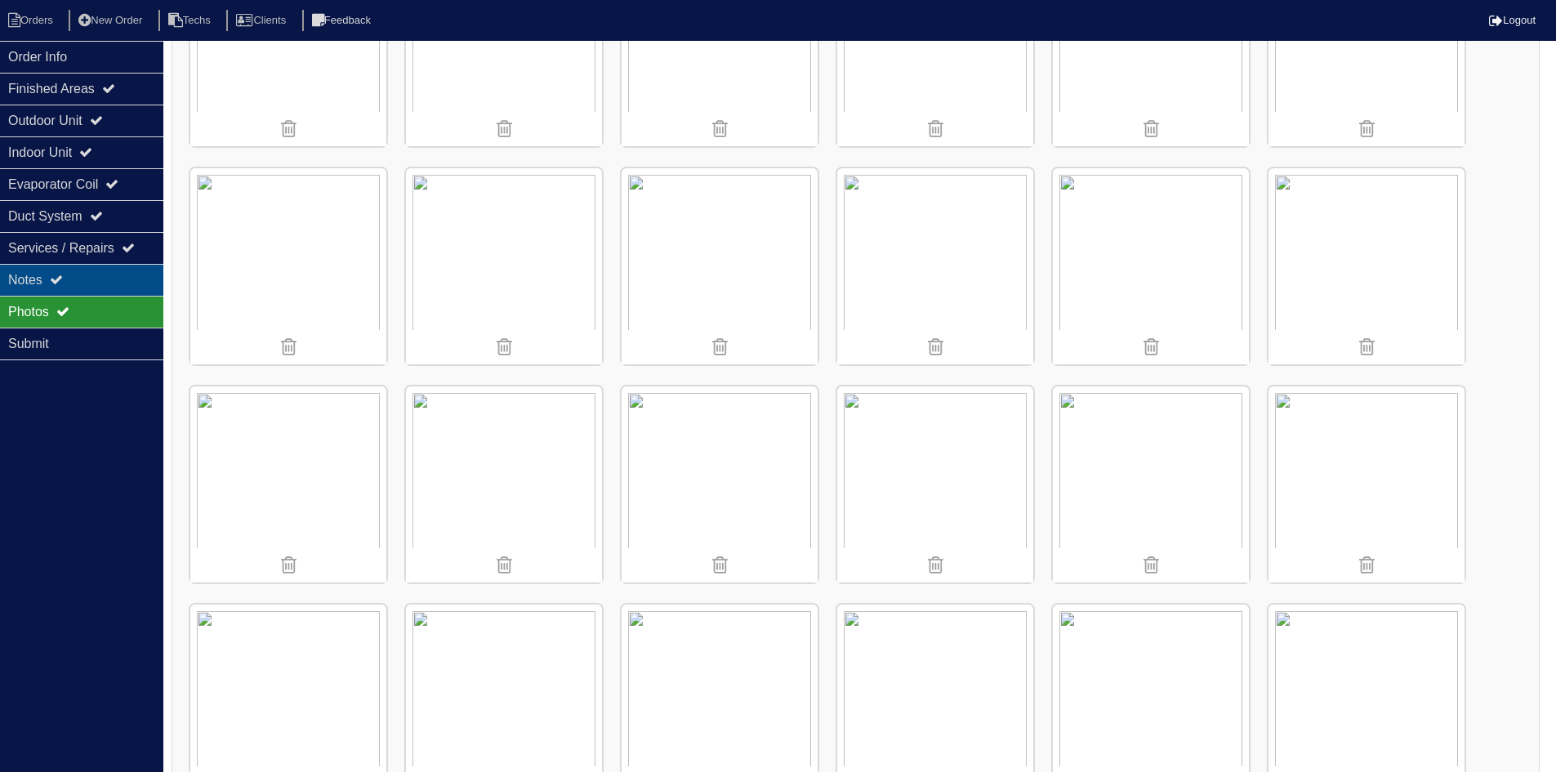
click at [69, 272] on div "Notes" at bounding box center [81, 280] width 163 height 32
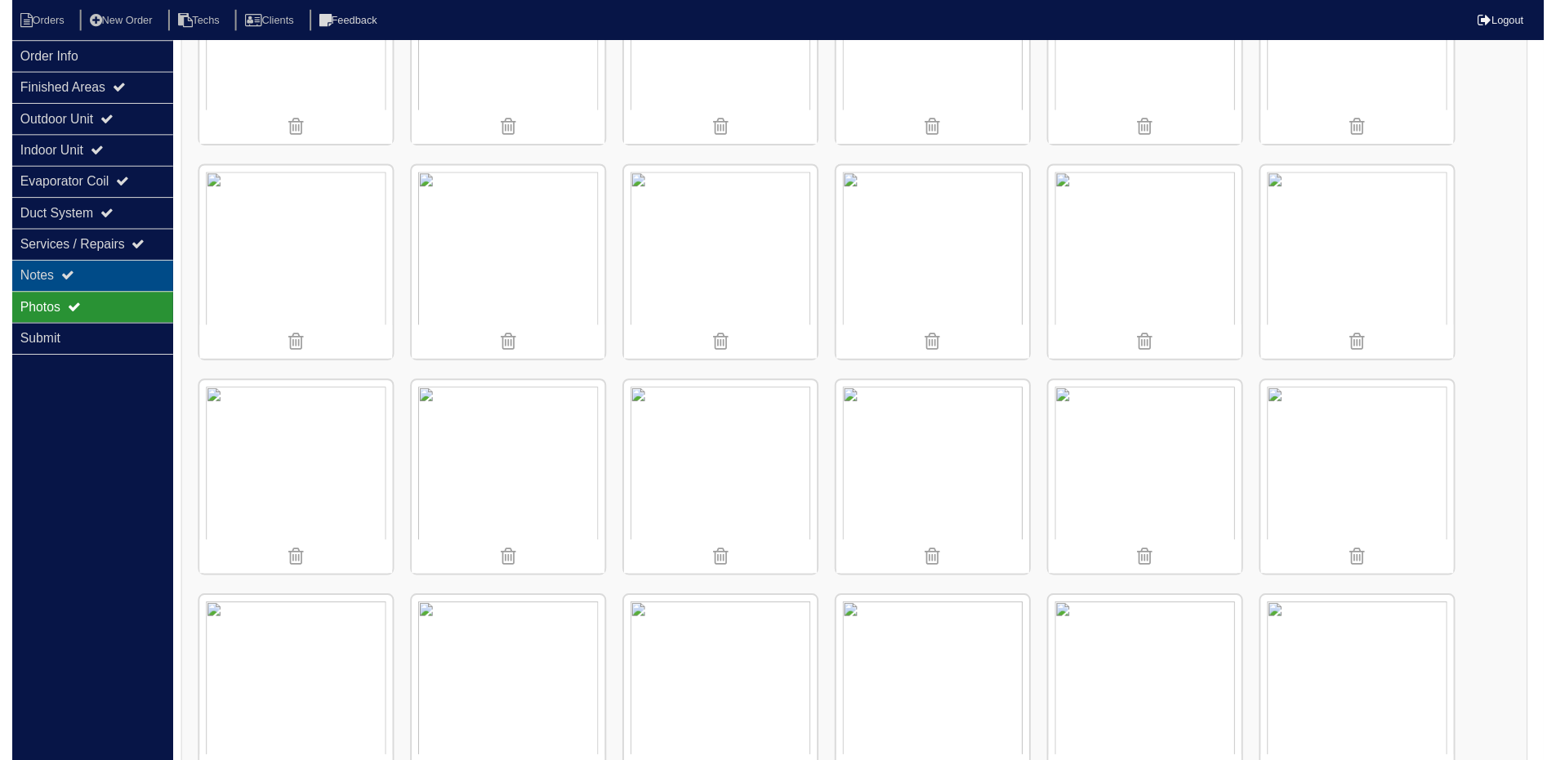
scroll to position [0, 0]
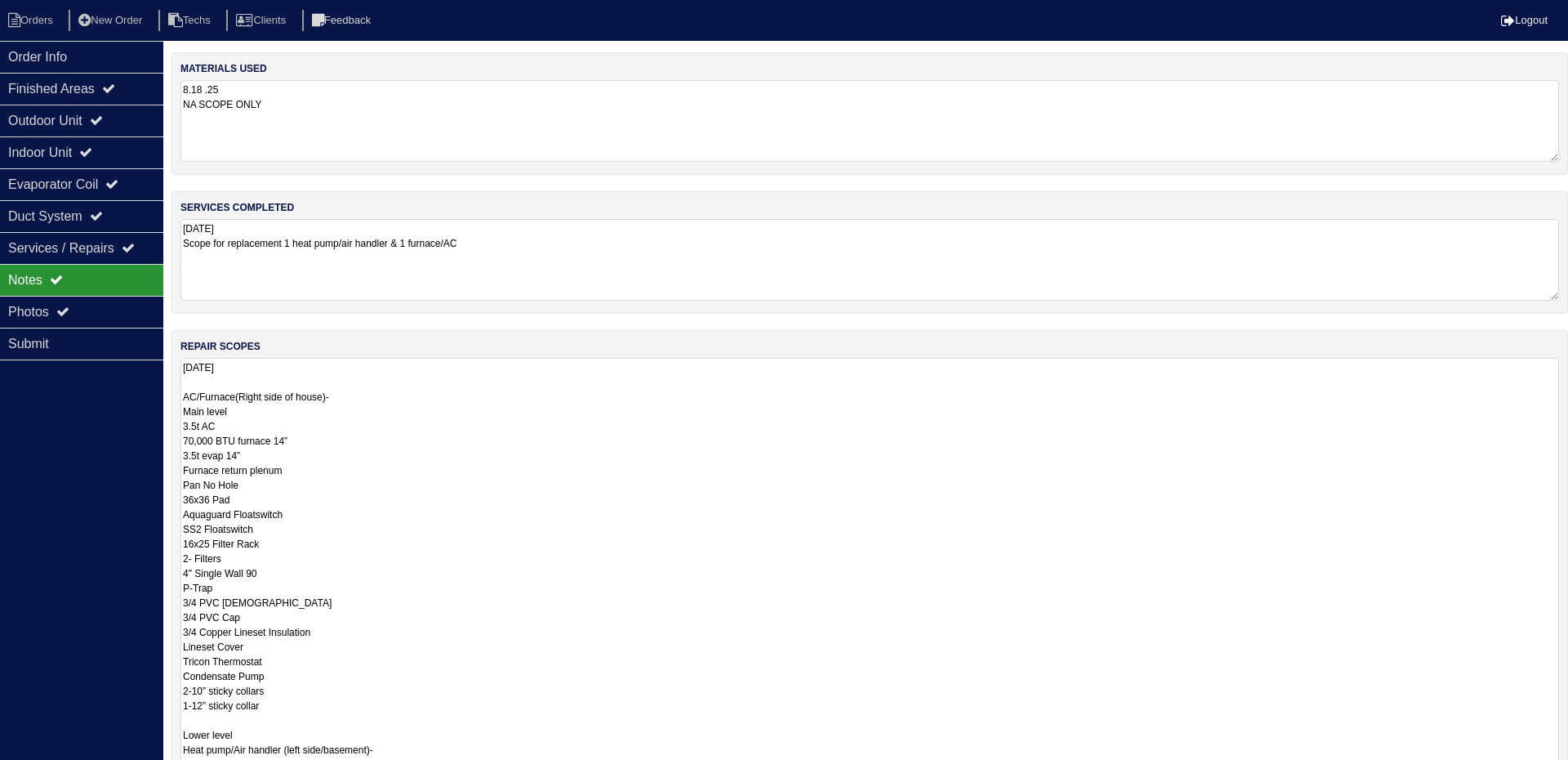
drag, startPoint x: 471, startPoint y: 381, endPoint x: 459, endPoint y: 381, distance: 12.3
click at [471, 381] on textarea "8.18.25 AC/Furnace(Right side of house)- Main level 3.5t AC 70,000 BTU furnace …" at bounding box center [869, 705] width 1379 height 694
click at [296, 447] on textarea "8.18.25 AC/Furnace(Right side of house)- Main level 3.5t AC 70,000 BTU furnace …" at bounding box center [863, 705] width 1366 height 694
click at [244, 459] on textarea "8.18.25 AC/Furnace(Right side of house)- Main level 3.5t AC 70,000 BTU furnace …" at bounding box center [863, 705] width 1366 height 694
click at [1552, 437] on div "repair scopes 8.18.25 AC/Furnace(Right side of house)- Main level 3.5t AC 70,00…" at bounding box center [864, 697] width 1384 height 735
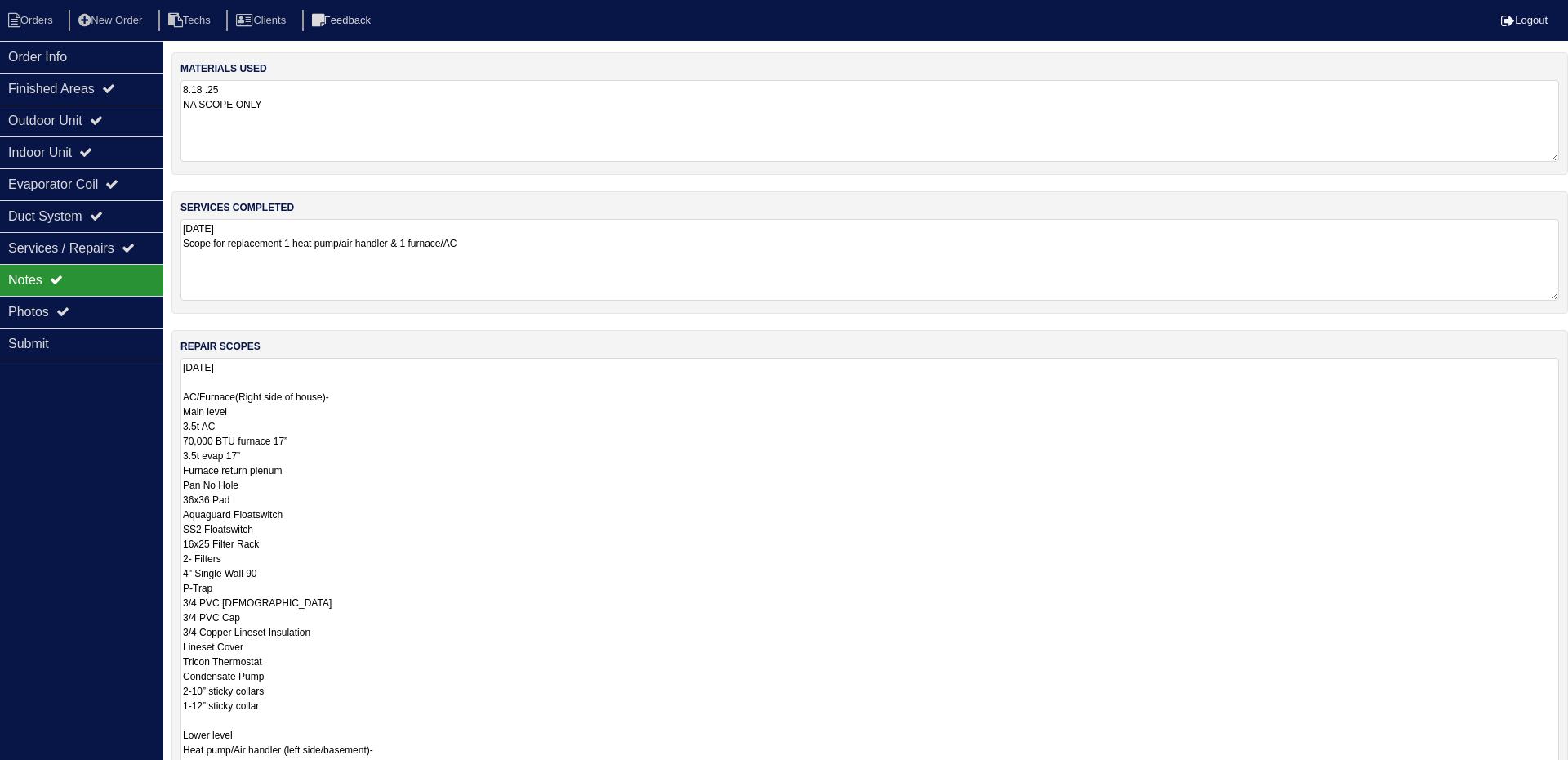
drag, startPoint x: 1518, startPoint y: 224, endPoint x: 1523, endPoint y: 235, distance: 12.4
click at [1518, 225] on textarea "8.18.25 Scope for replacement 1 heat pump/air handler & 1 furnace/AC" at bounding box center [869, 260] width 1379 height 82
drag, startPoint x: 1553, startPoint y: 435, endPoint x: 1534, endPoint y: 810, distance: 375.4
click at [1534, 771] on html "Orders New Order Techs Clients Feedback Logout Orders New Order Users Clients M…" at bounding box center [778, 490] width 1556 height 981
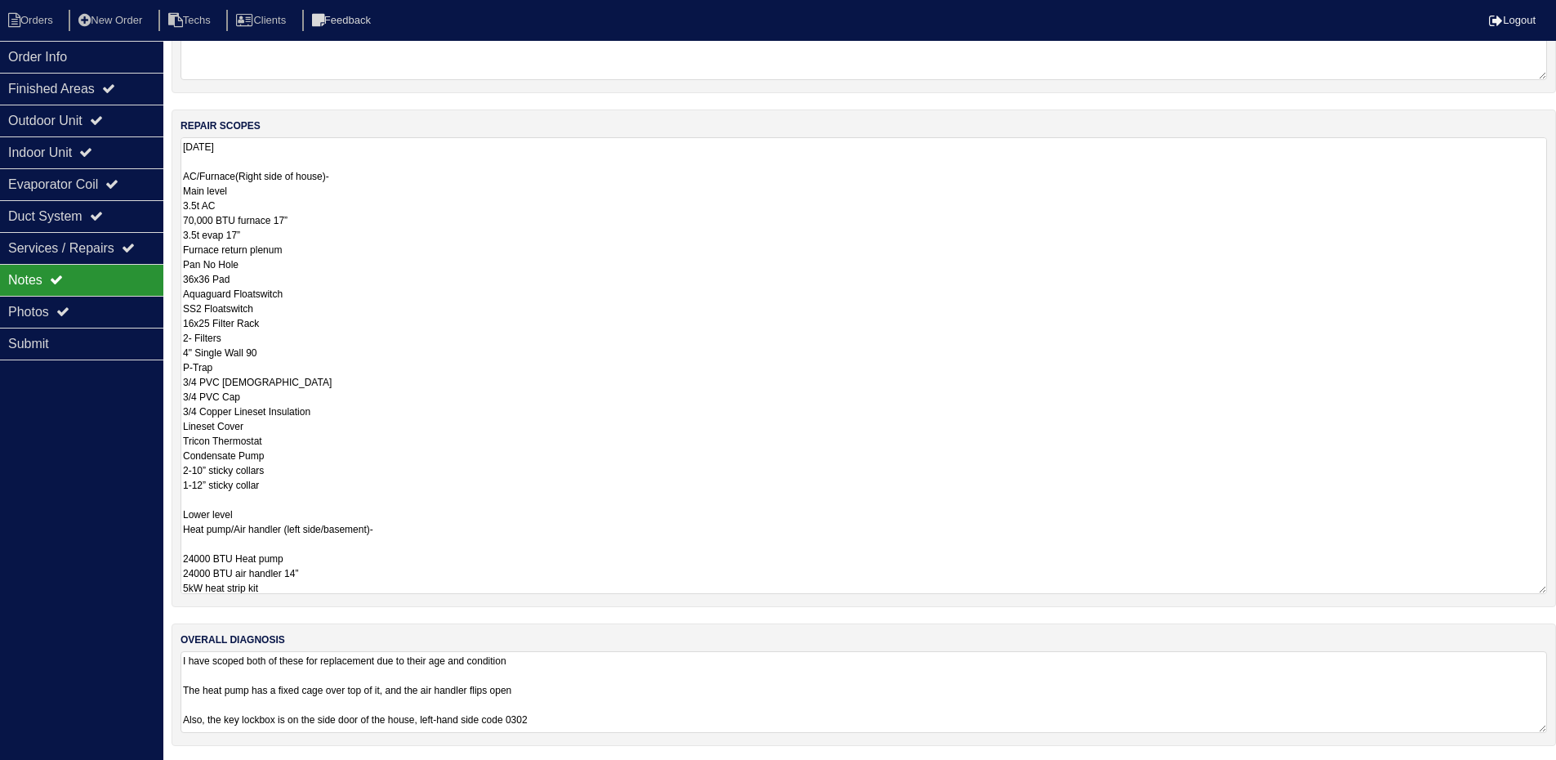
scroll to position [221, 0]
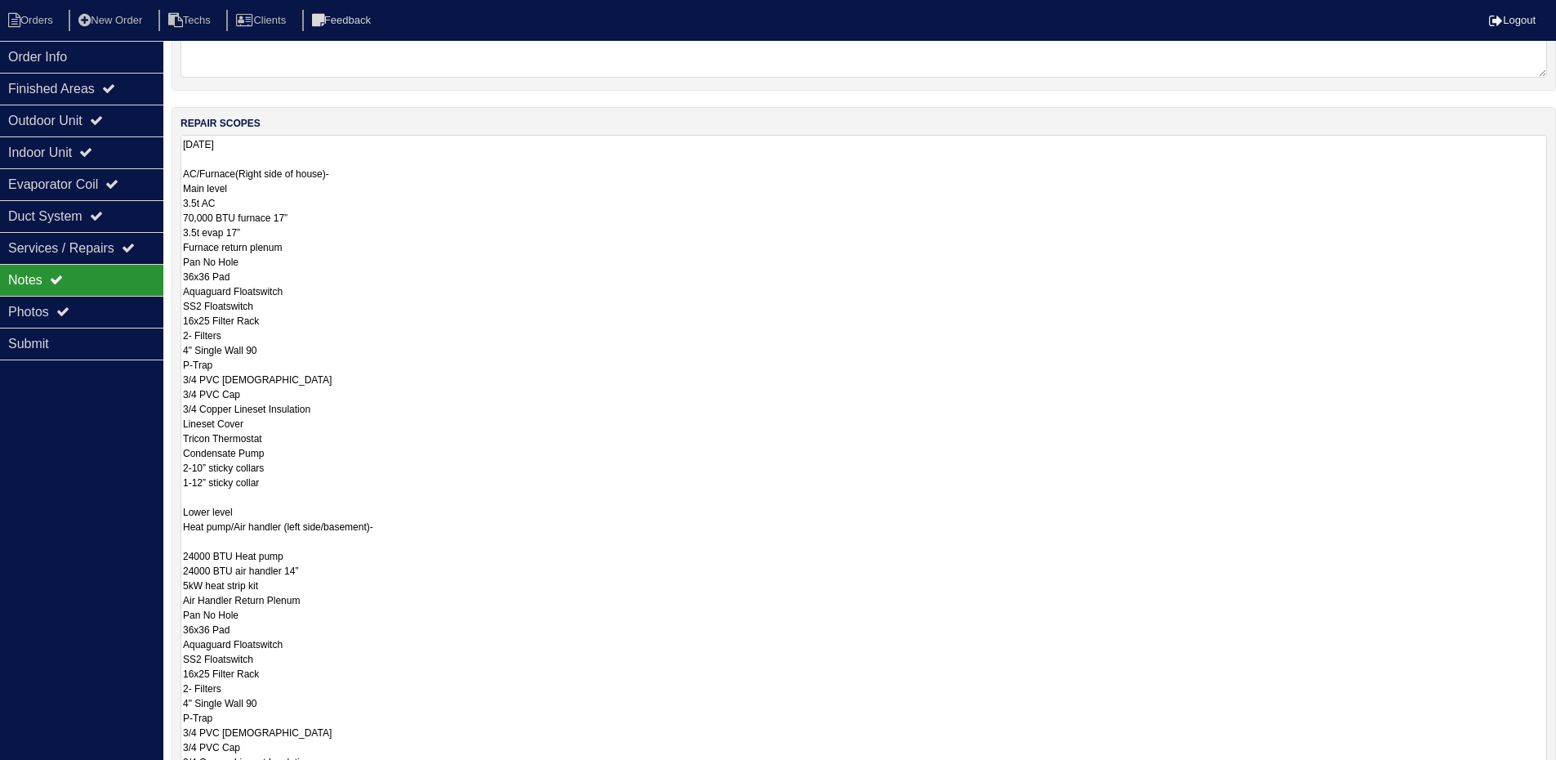
drag, startPoint x: 1539, startPoint y: 586, endPoint x: 1542, endPoint y: 791, distance: 205.8
click at [1542, 771] on html "Orders New Order Techs Clients Feedback Logout Orders New Order Users Clients M…" at bounding box center [778, 371] width 1556 height 1185
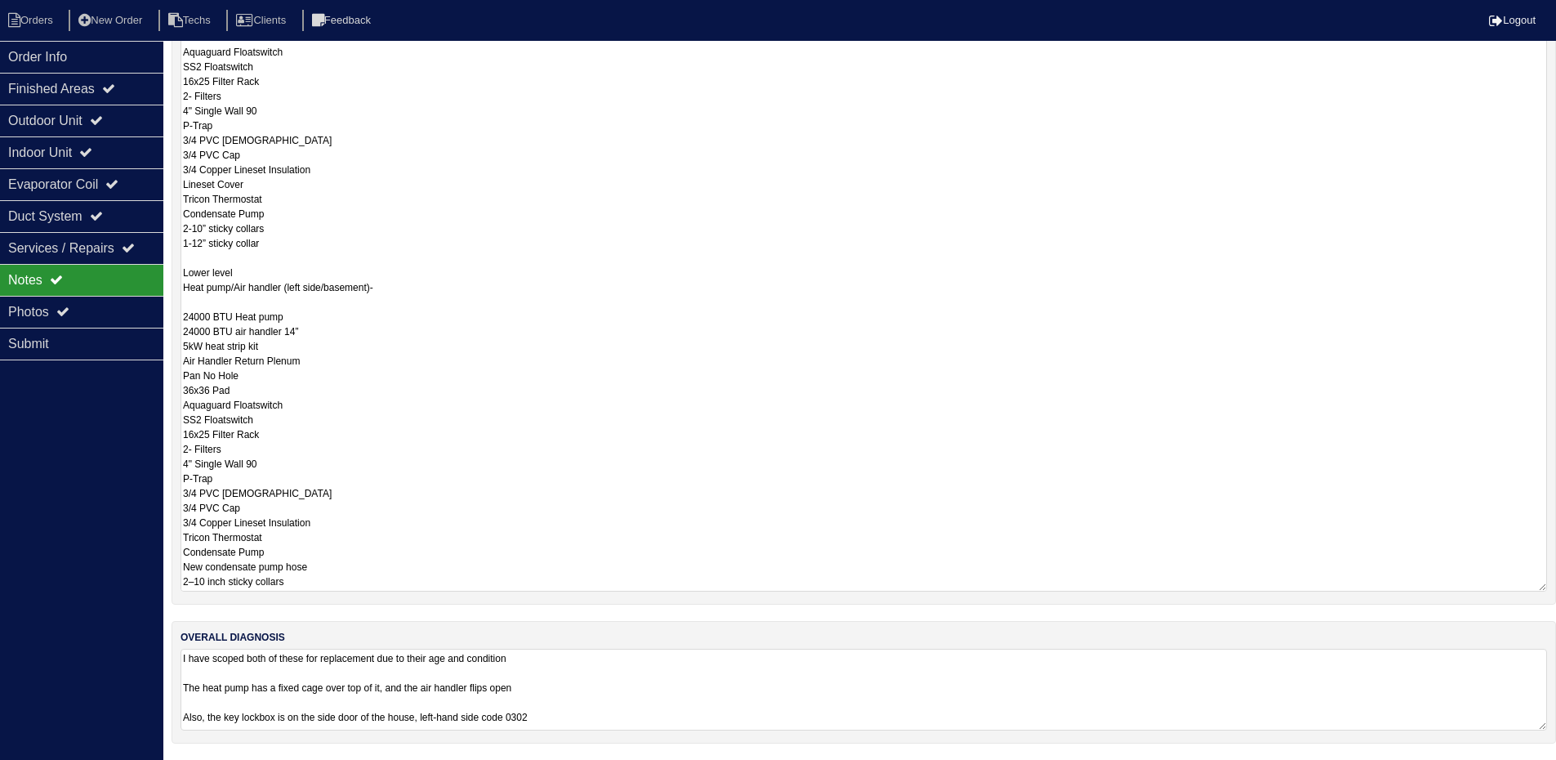
scroll to position [0, 0]
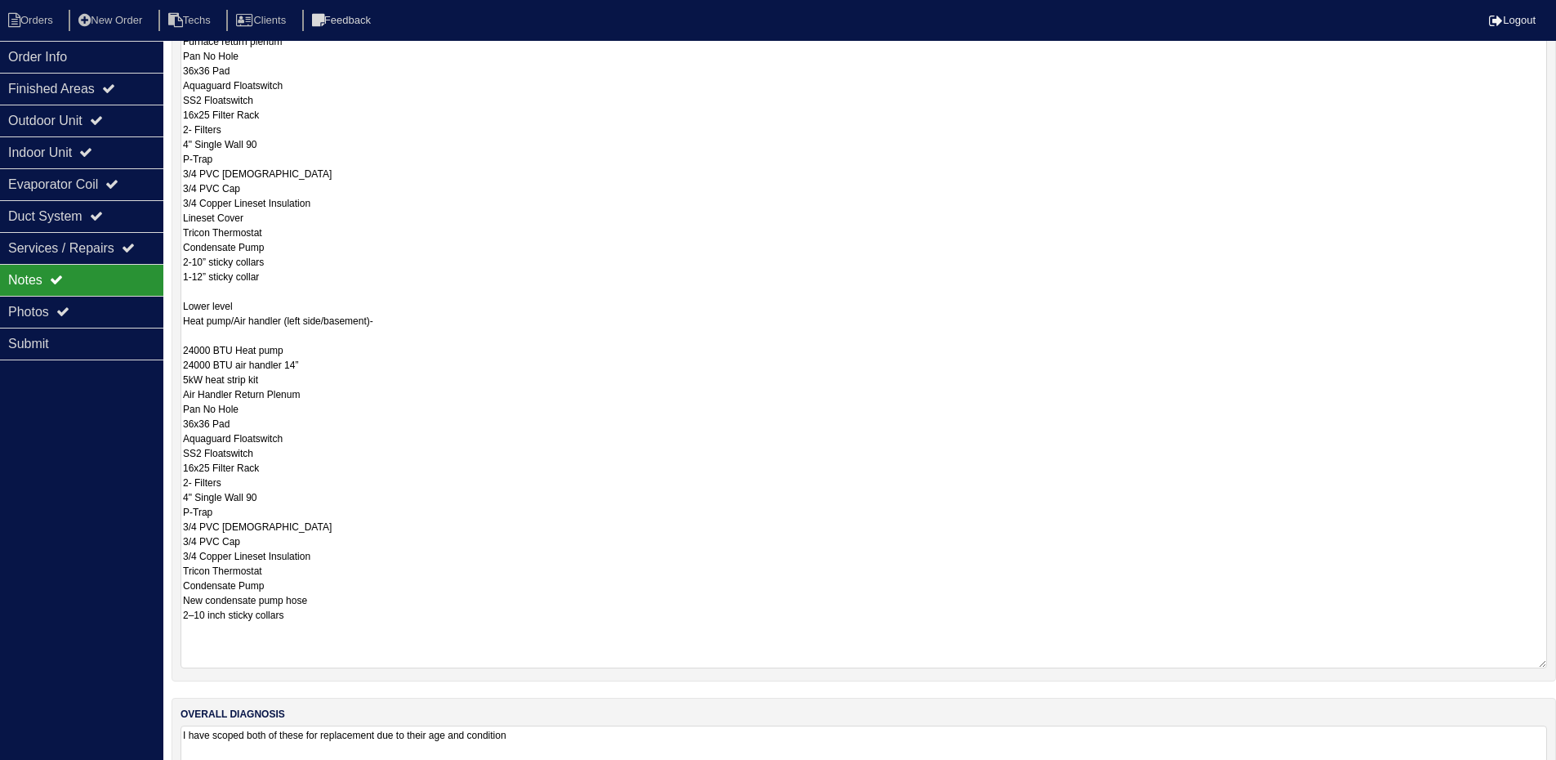
drag, startPoint x: 1539, startPoint y: 585, endPoint x: 1539, endPoint y: 662, distance: 76.8
click at [1539, 662] on textarea "8.18.25 AC/Furnace(Right side of house)- Main level 3.5t AC 70,000 BTU furnace …" at bounding box center [863, 298] width 1366 height 739
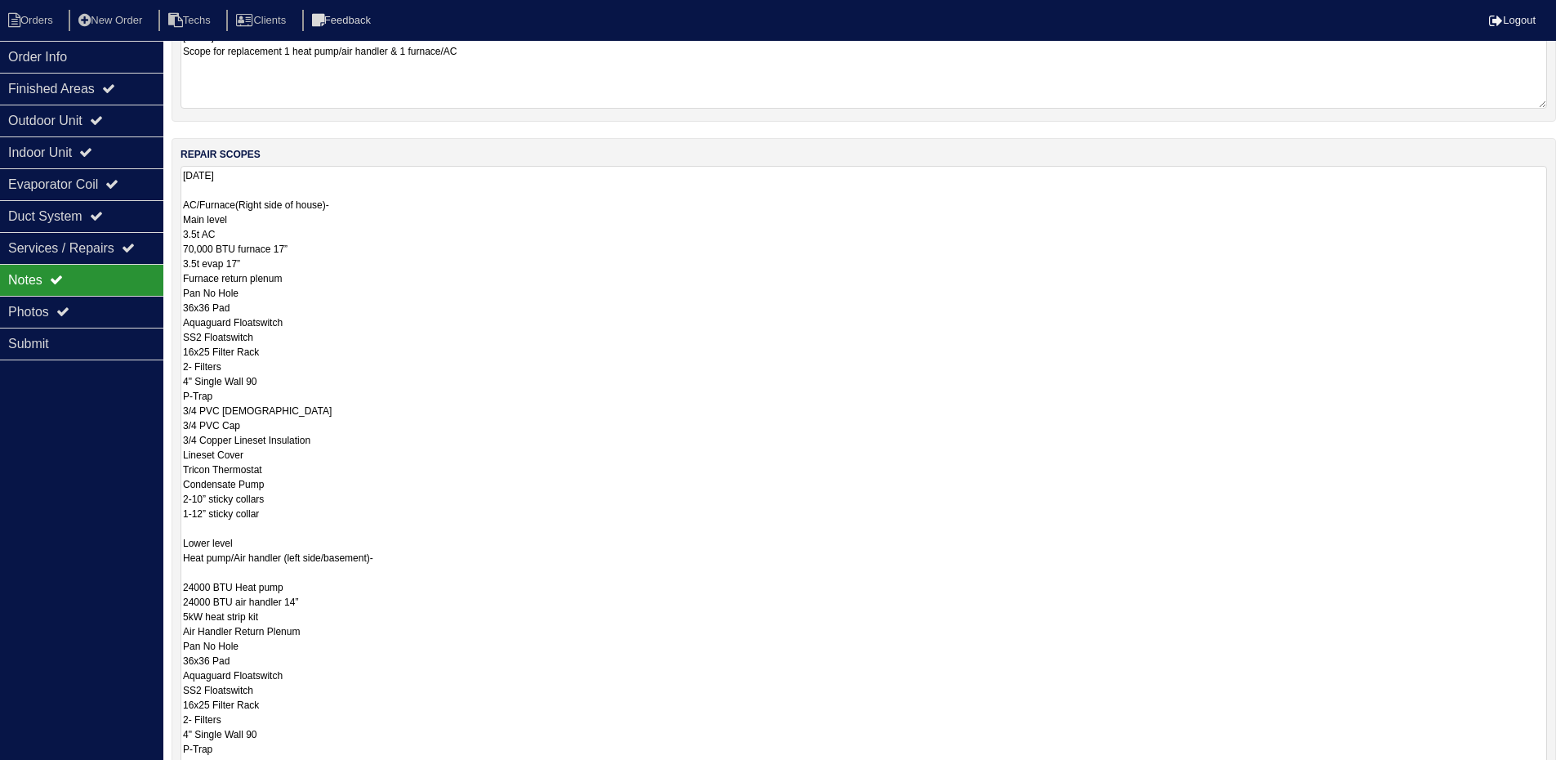
scroll to position [184, 0]
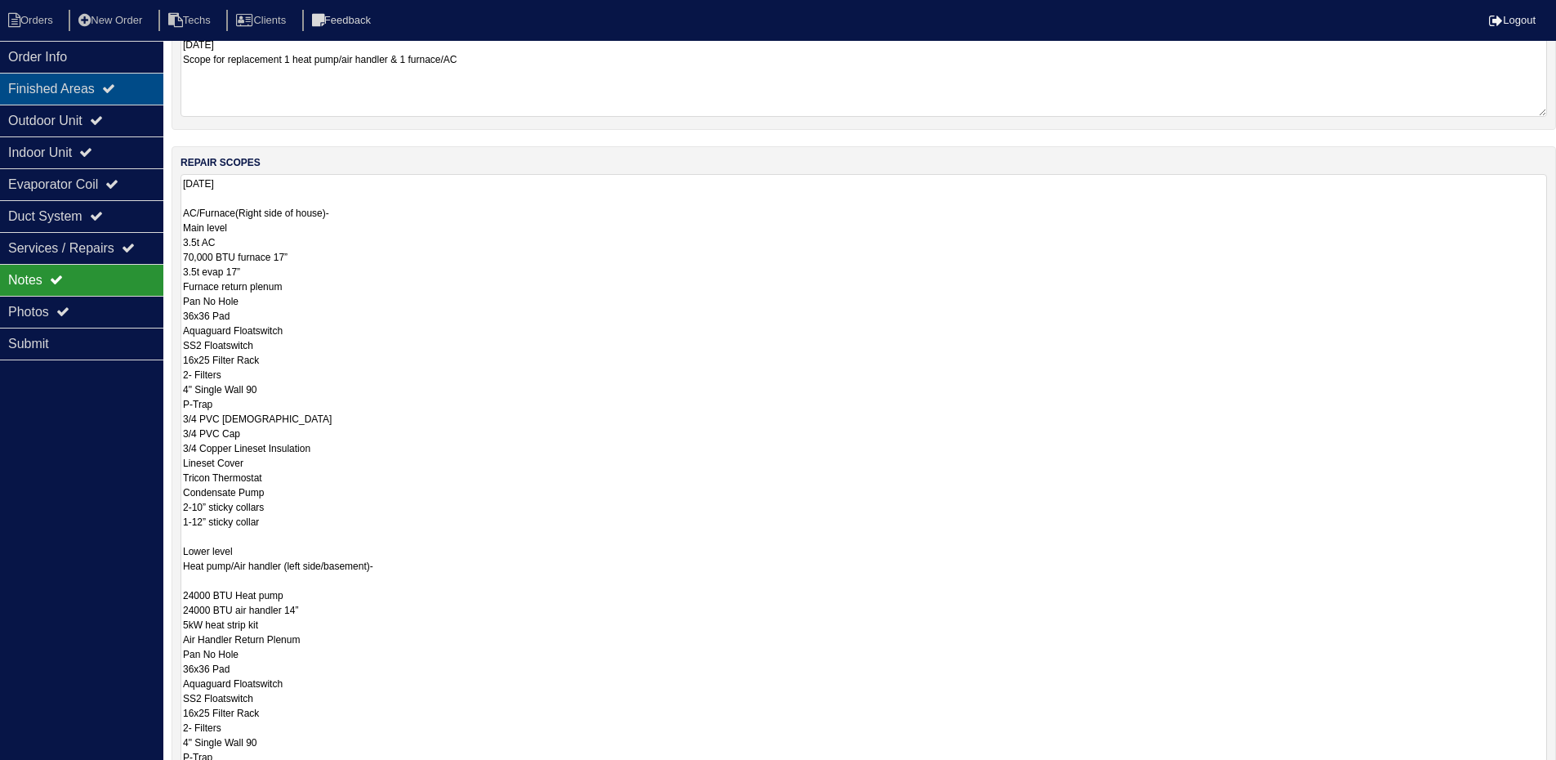
click at [131, 83] on div "Finished Areas" at bounding box center [81, 89] width 163 height 32
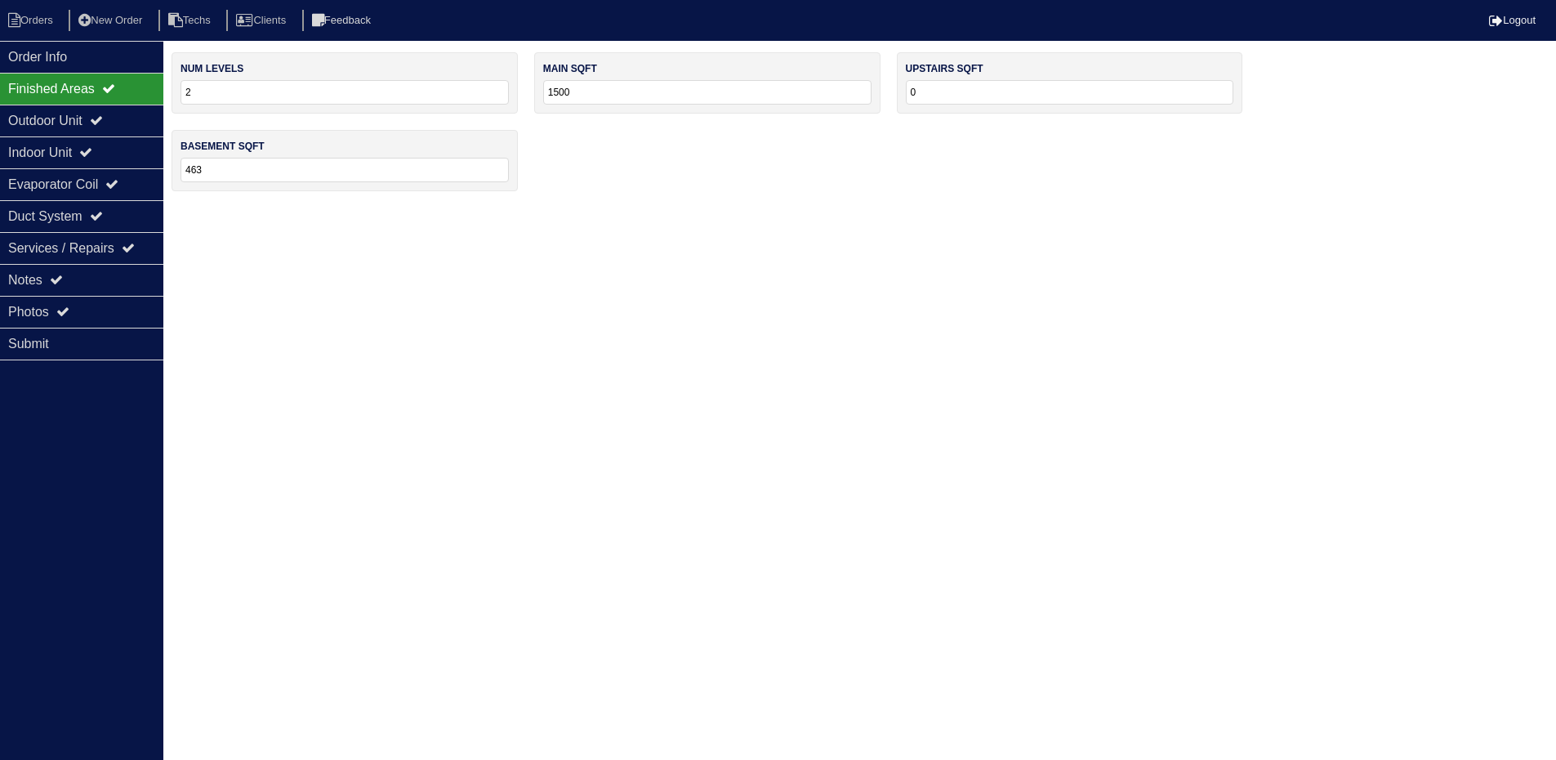
scroll to position [0, 0]
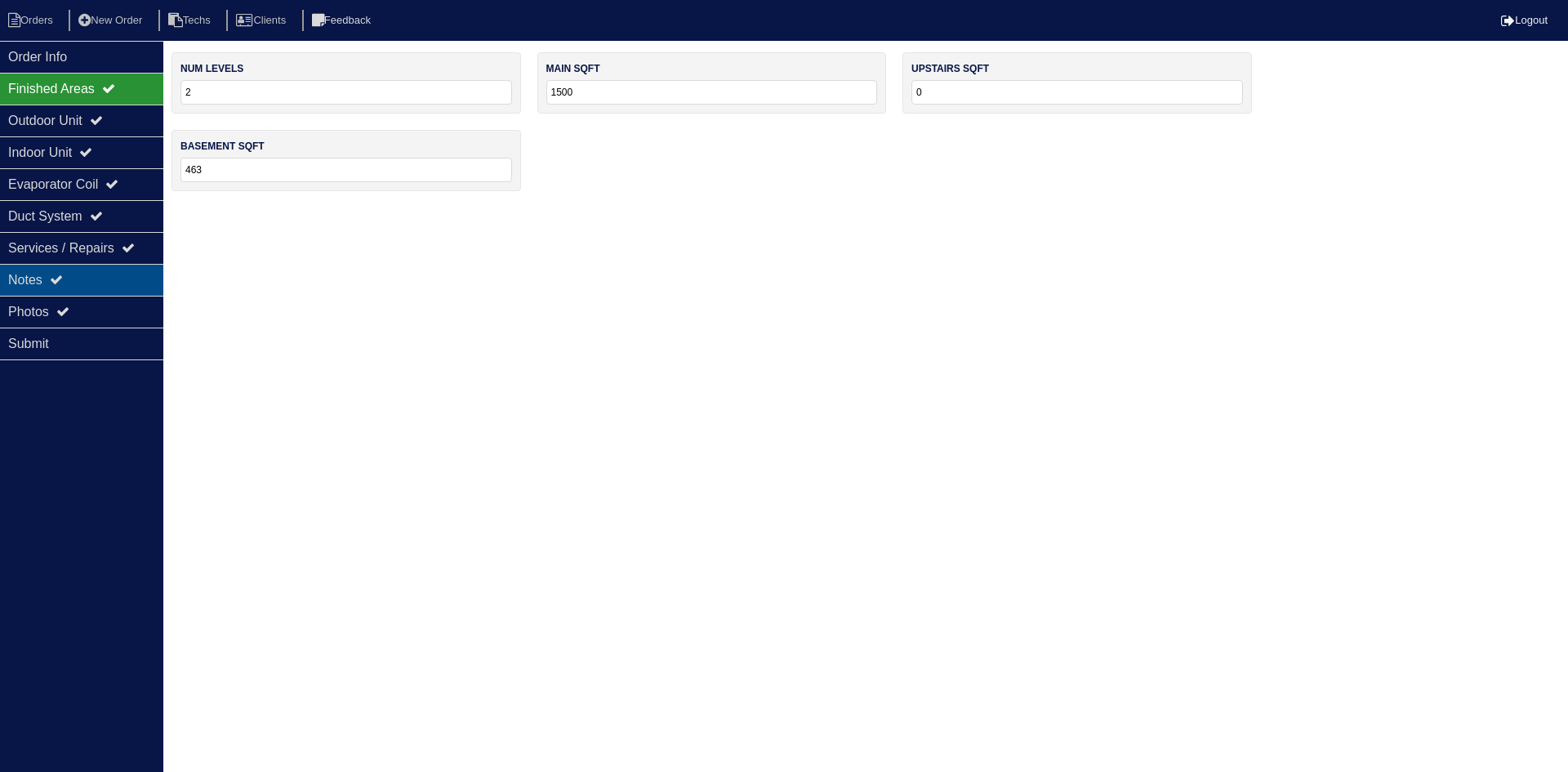
click at [99, 287] on div "Notes" at bounding box center [81, 280] width 163 height 32
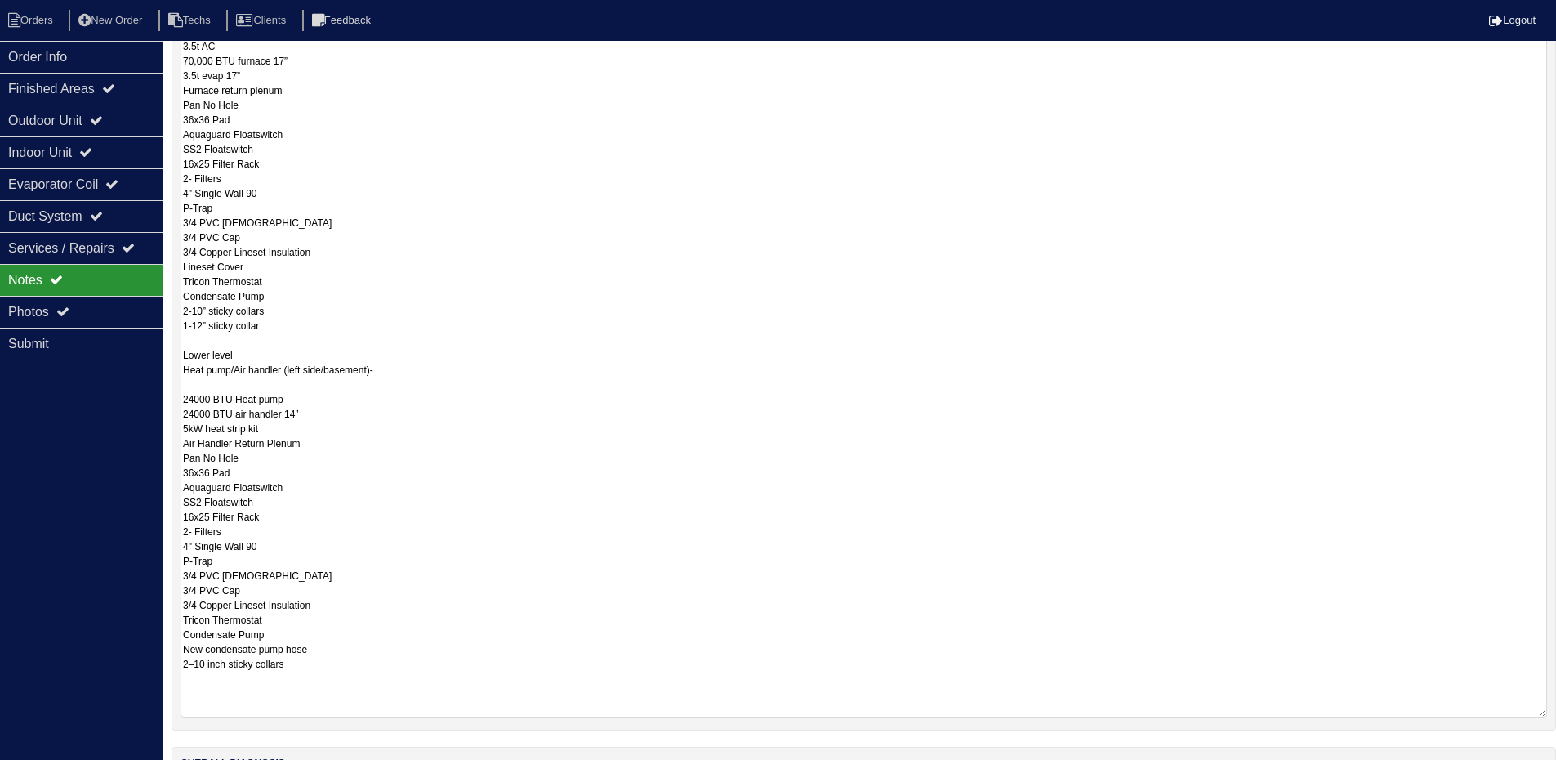
scroll to position [408, 0]
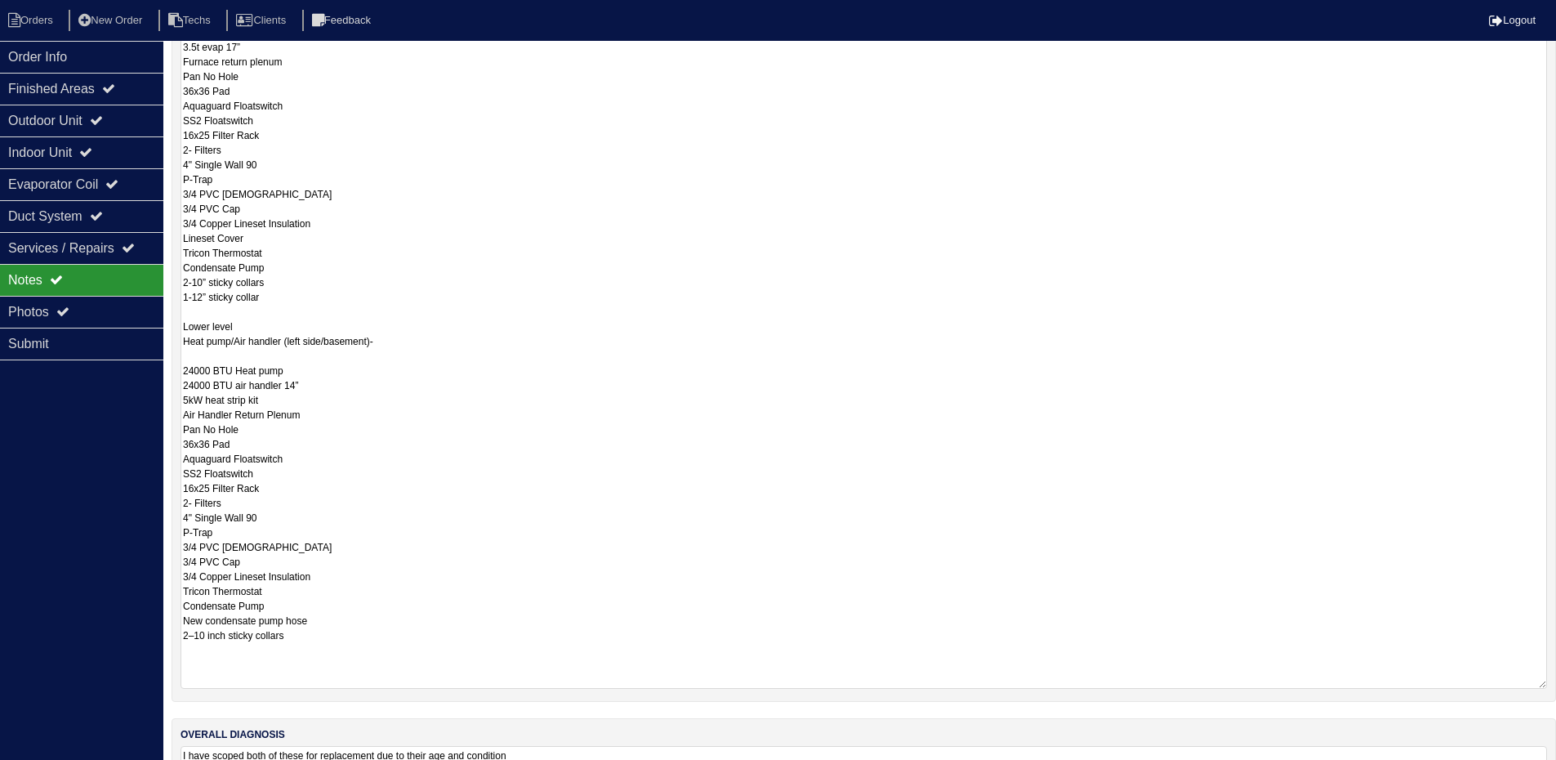
drag, startPoint x: 307, startPoint y: 388, endPoint x: 307, endPoint y: 408, distance: 19.6
click at [307, 388] on textarea "8.18.25 AC/Furnace(Right side of house)- Main level 3.5t AC 70,000 BTU furnace …" at bounding box center [863, 318] width 1366 height 739
type textarea "8.18.25 AC/Furnace(Right side of house)- Main level 3.5t AC 70,000 BTU furnace …"
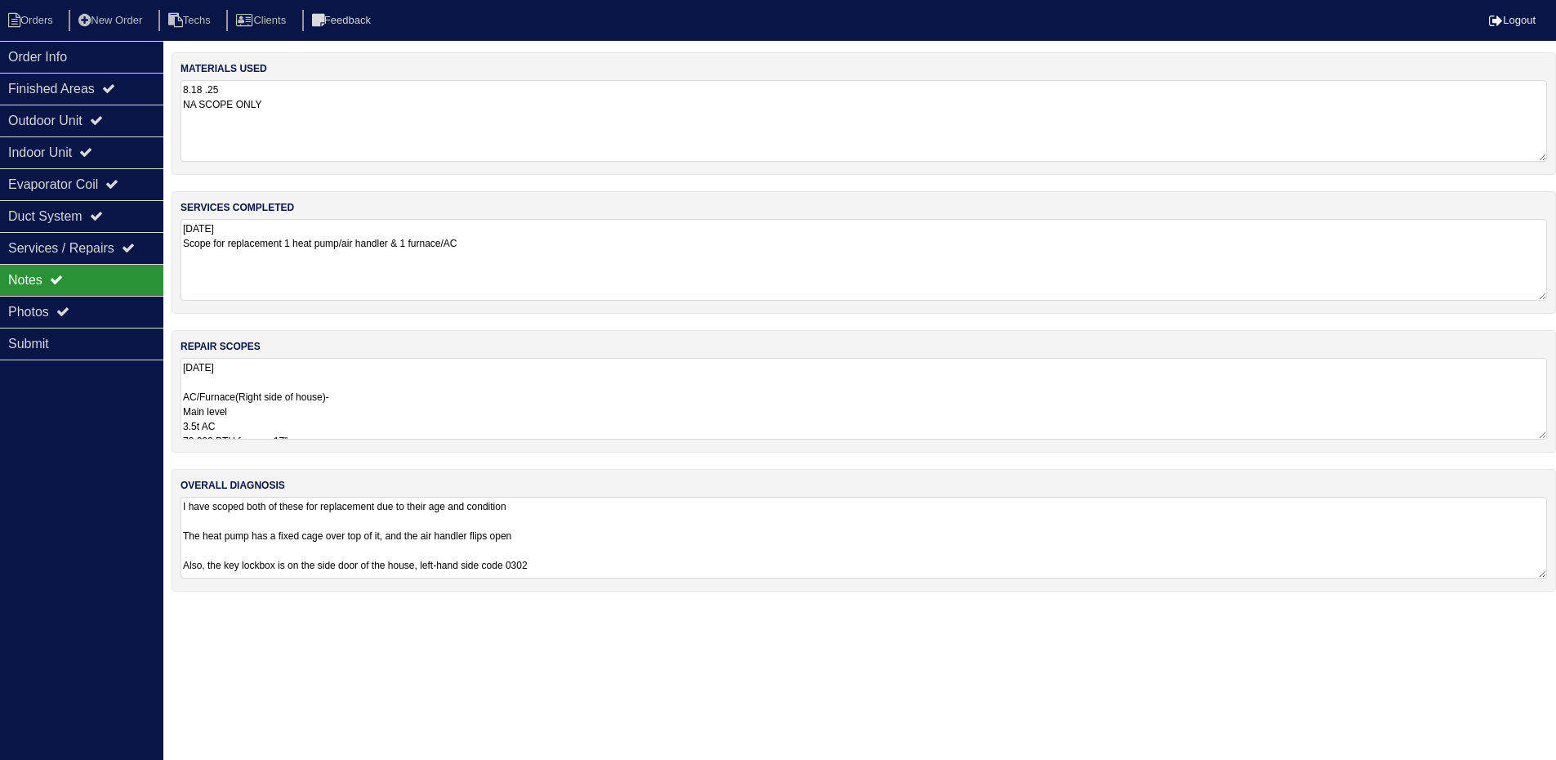
scroll to position [0, 0]
click at [707, 403] on textarea "8.18.25 AC/Furnace(Right side of house)- Main level 3.5t AC 70,000 BTU furnace …" at bounding box center [863, 399] width 1366 height 82
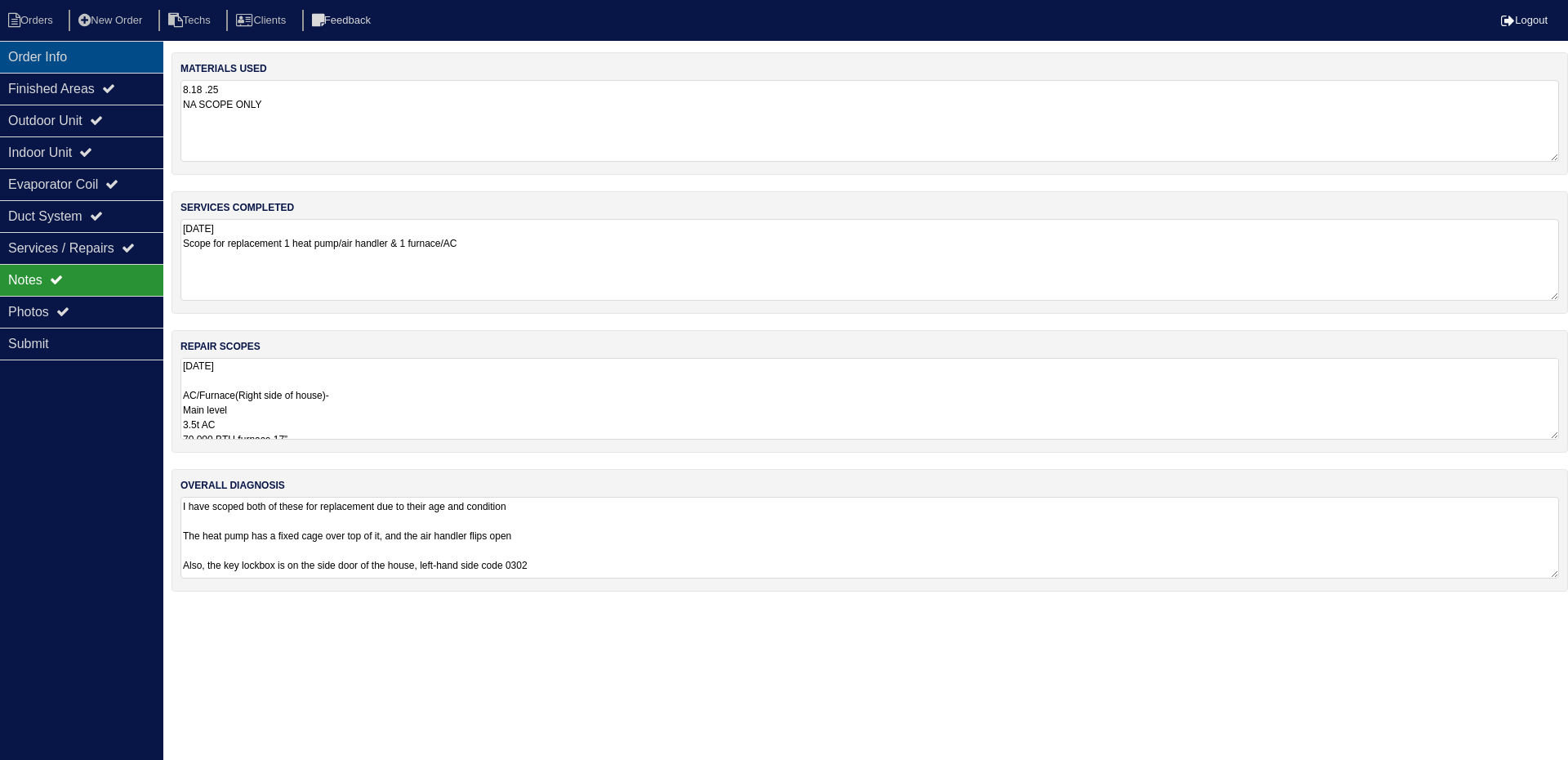
drag, startPoint x: 62, startPoint y: 51, endPoint x: 71, endPoint y: 51, distance: 9.0
click at [65, 51] on div "Order Info" at bounding box center [81, 57] width 163 height 32
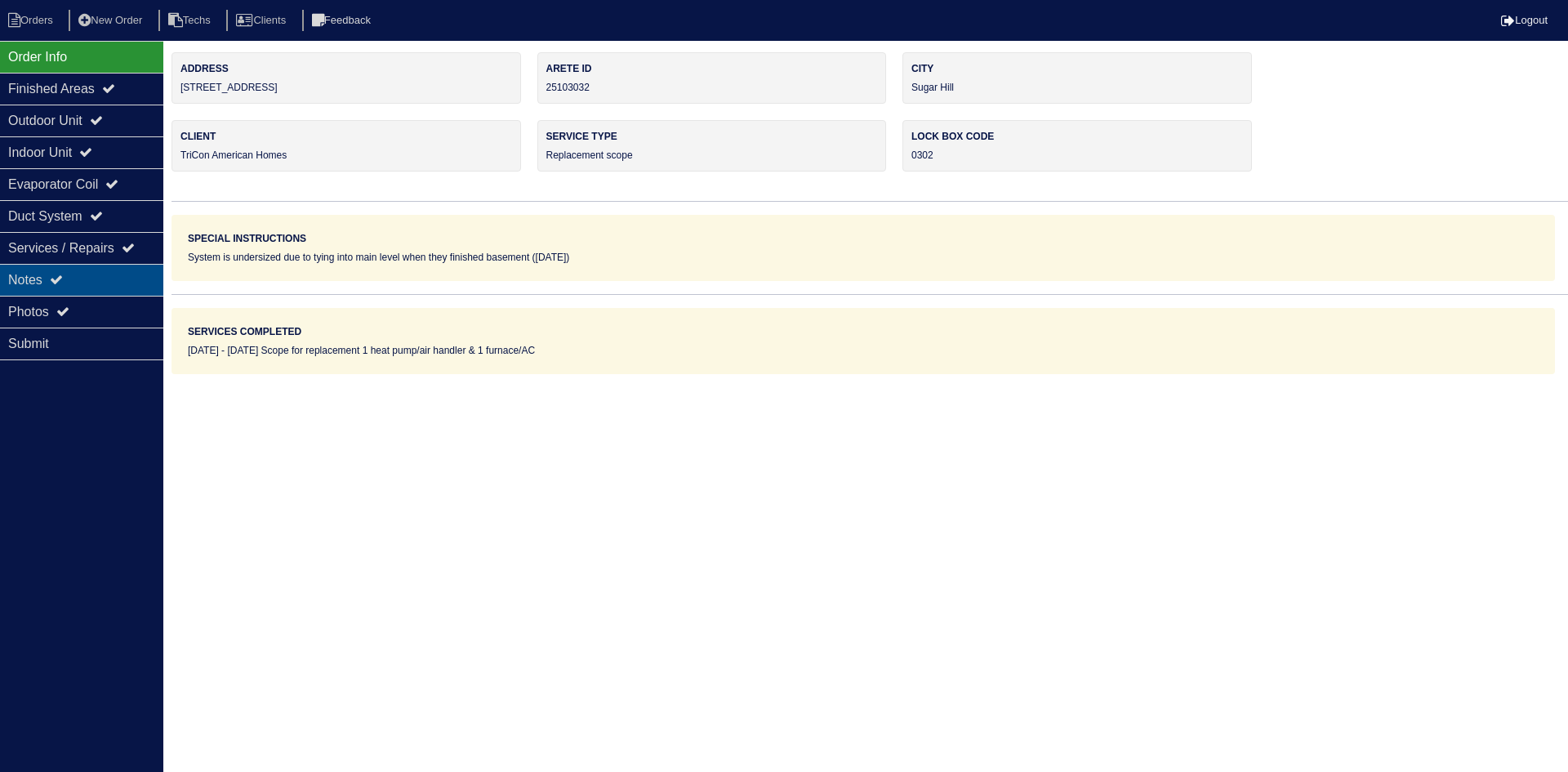
click at [126, 277] on div "Notes" at bounding box center [81, 280] width 163 height 32
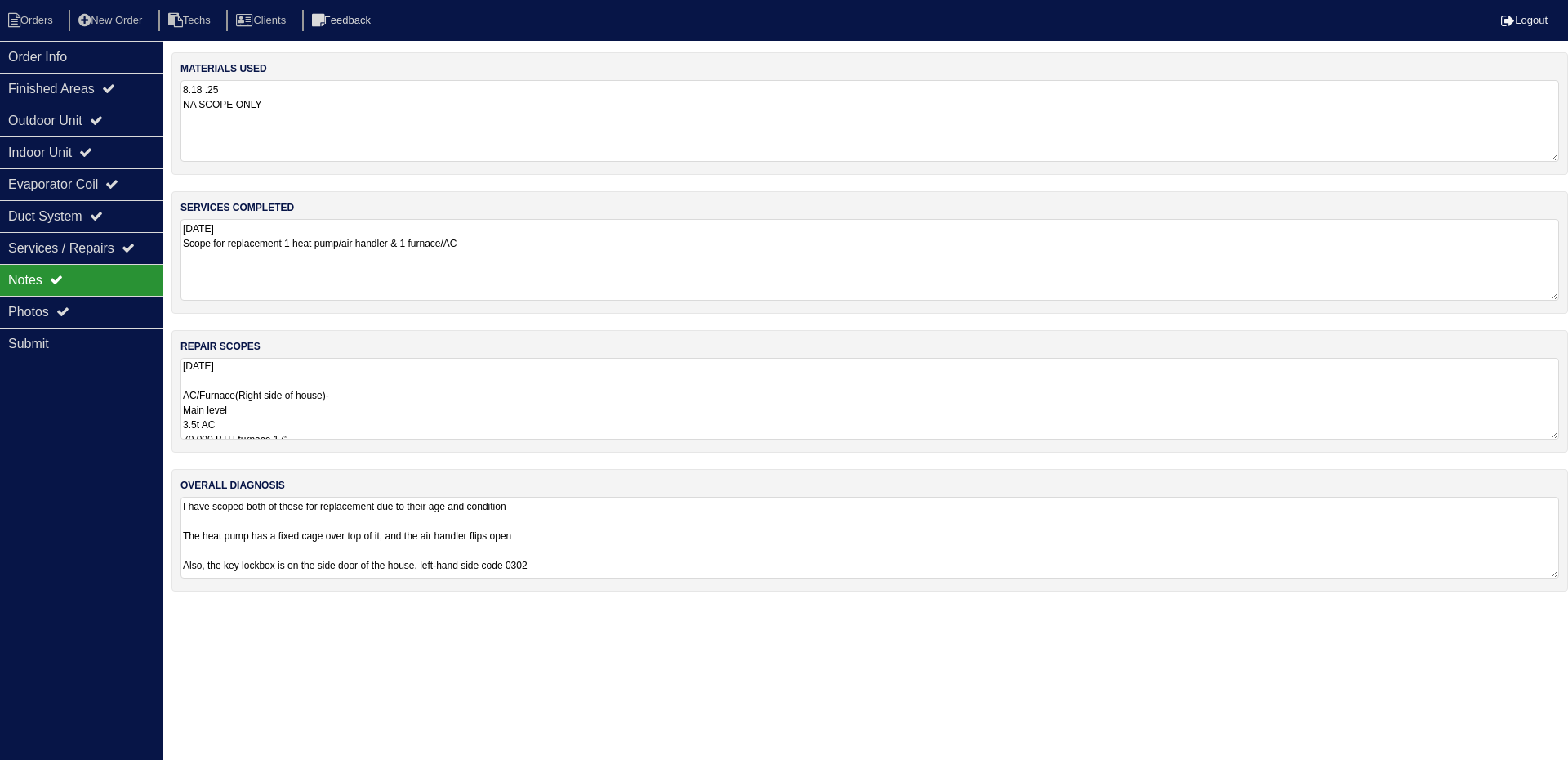
click at [772, 533] on textarea "I have scoped both of these for replacement due to their age and condition The …" at bounding box center [869, 538] width 1379 height 82
click at [99, 302] on div "Photos" at bounding box center [81, 312] width 163 height 32
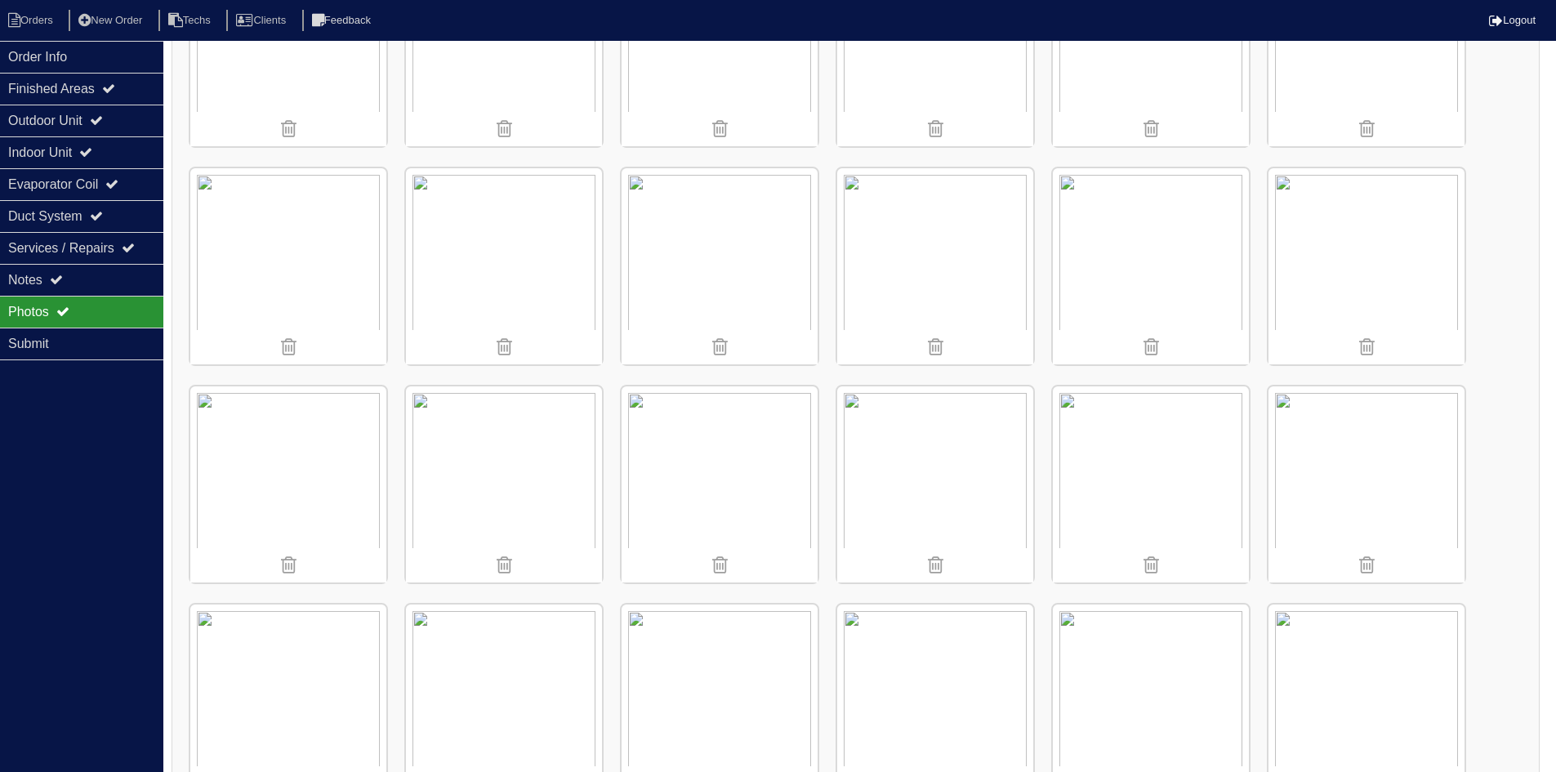
scroll to position [3456, 0]
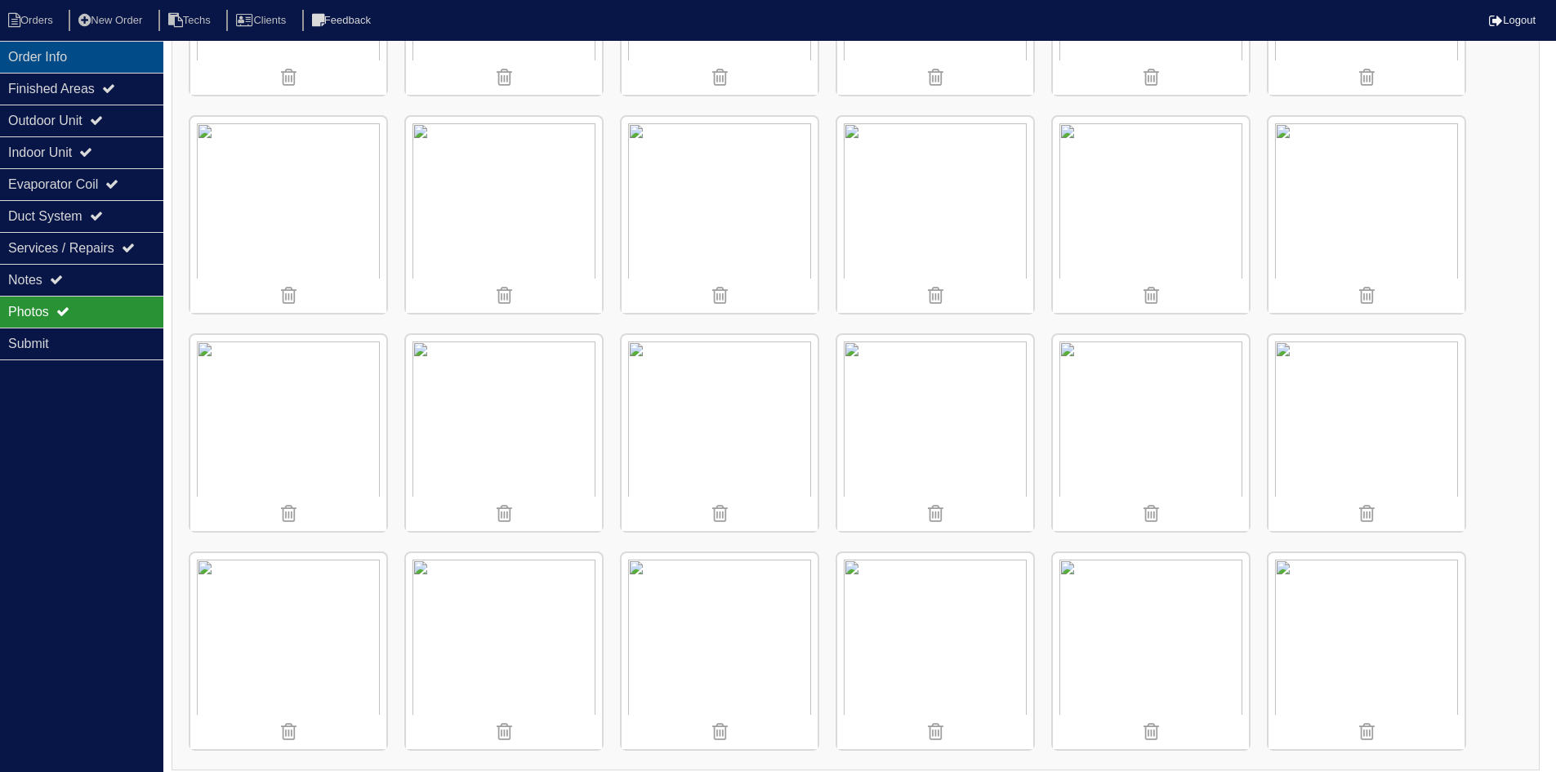
click at [95, 59] on div "Order Info" at bounding box center [81, 57] width 163 height 32
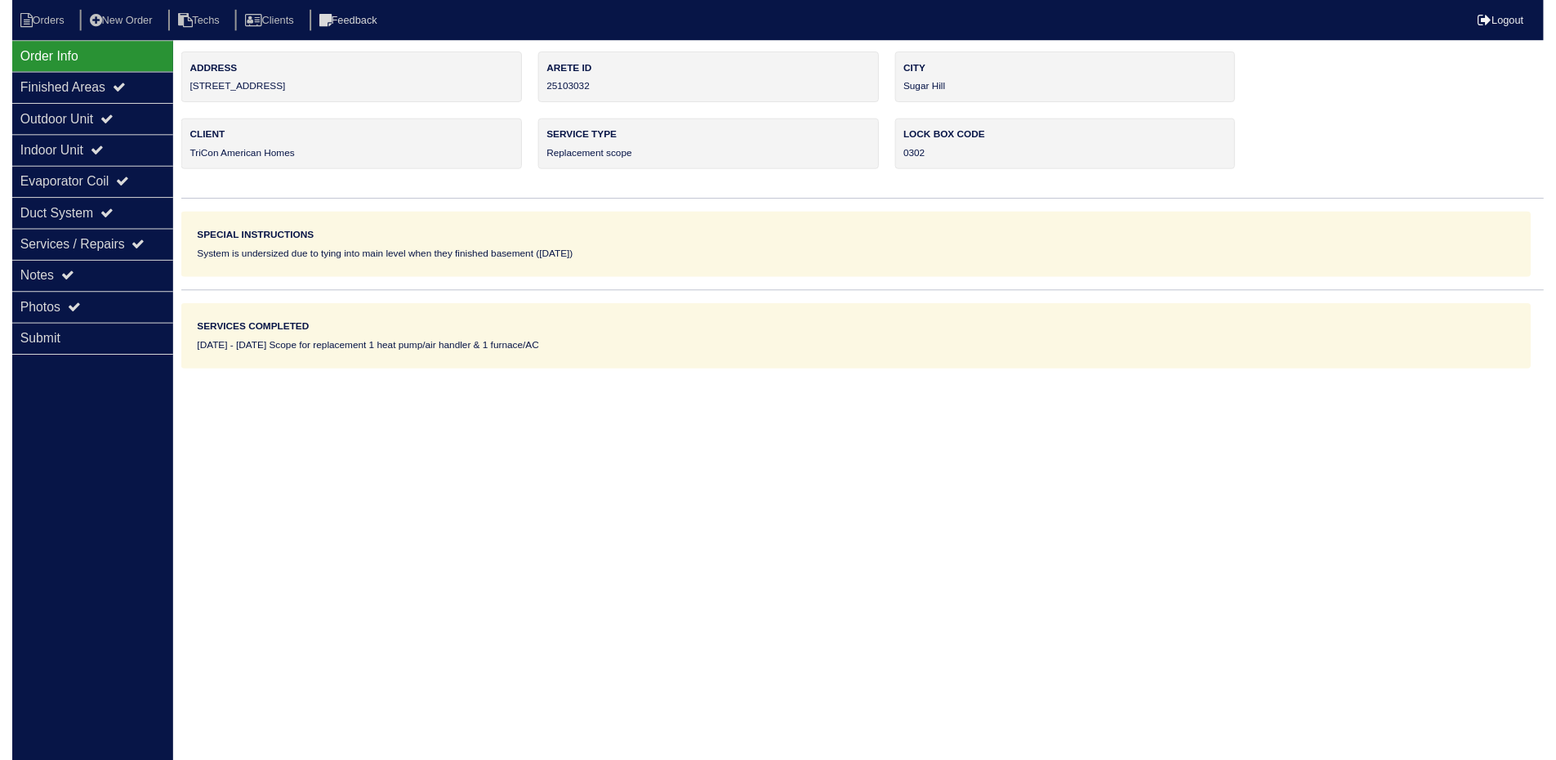
scroll to position [0, 0]
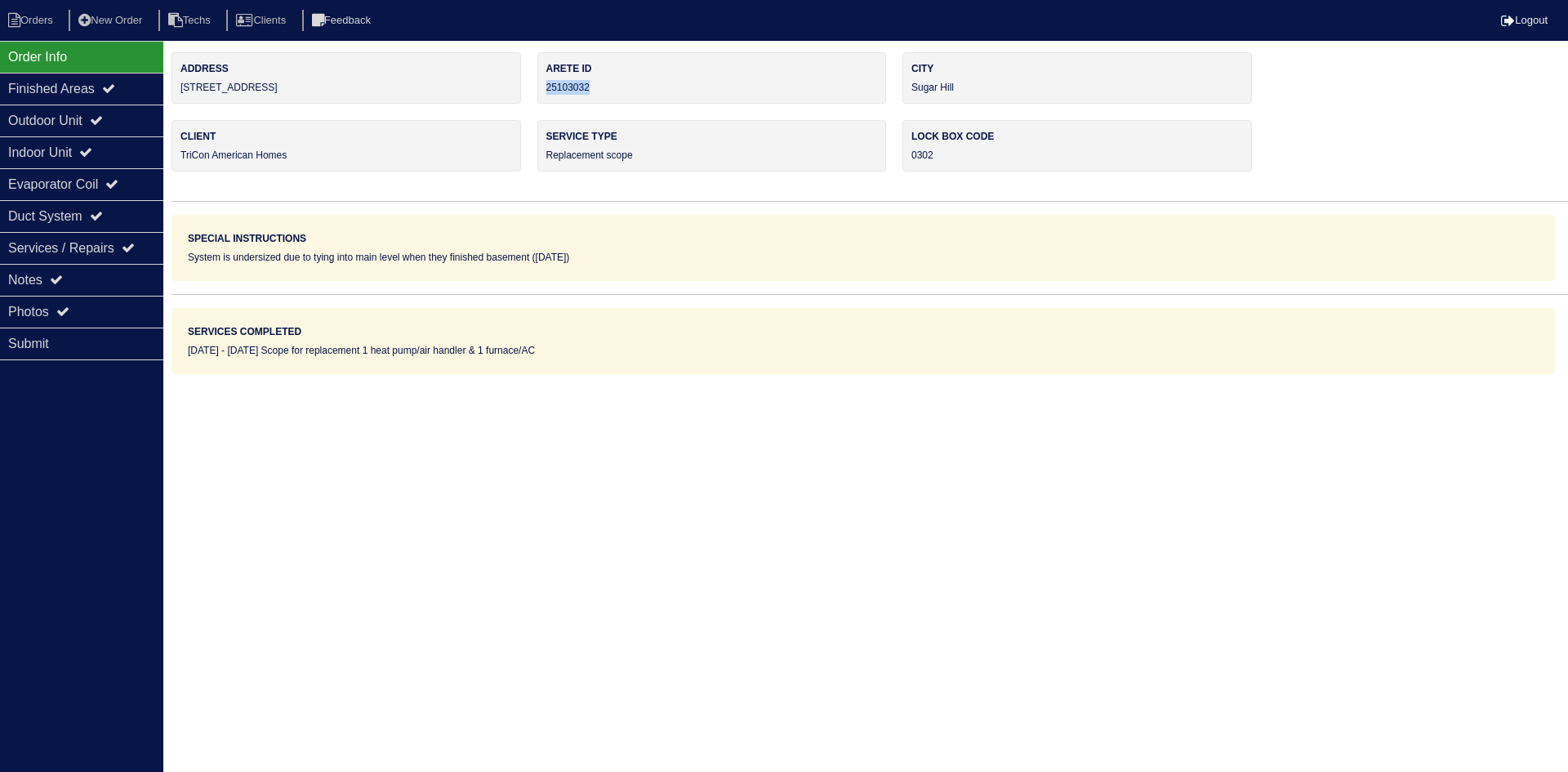
drag, startPoint x: 599, startPoint y: 87, endPoint x: 555, endPoint y: 91, distance: 45.1
click at [546, 91] on div "Arete ID 25103032" at bounding box center [712, 77] width 350 height 51
copy div "25103032"
click at [61, 278] on icon at bounding box center [56, 279] width 13 height 13
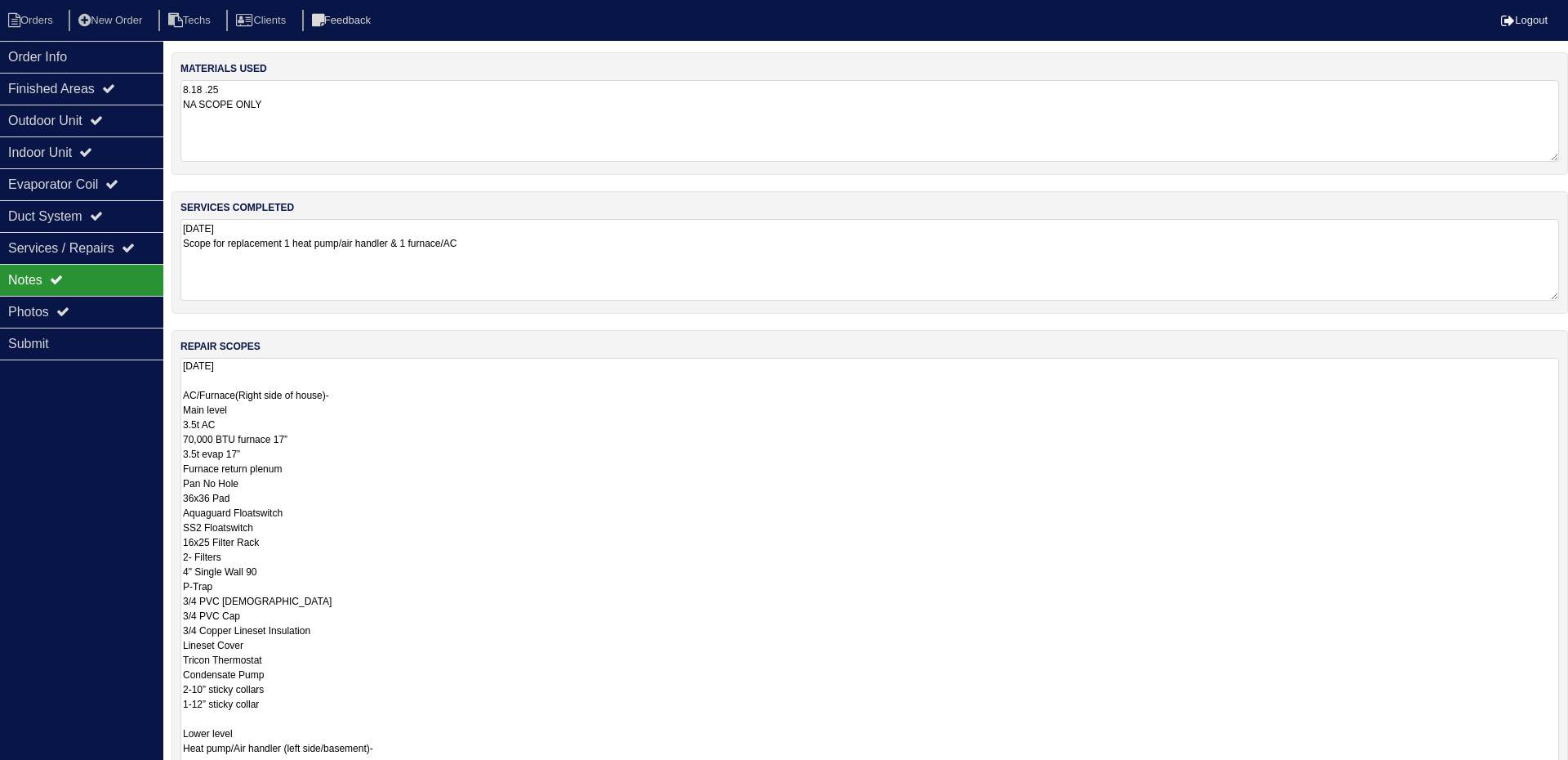
click at [585, 403] on textarea "8.18.25 AC/Furnace(Right side of house)- Main level 3.5t AC 70,000 BTU furnace …" at bounding box center [869, 705] width 1379 height 694
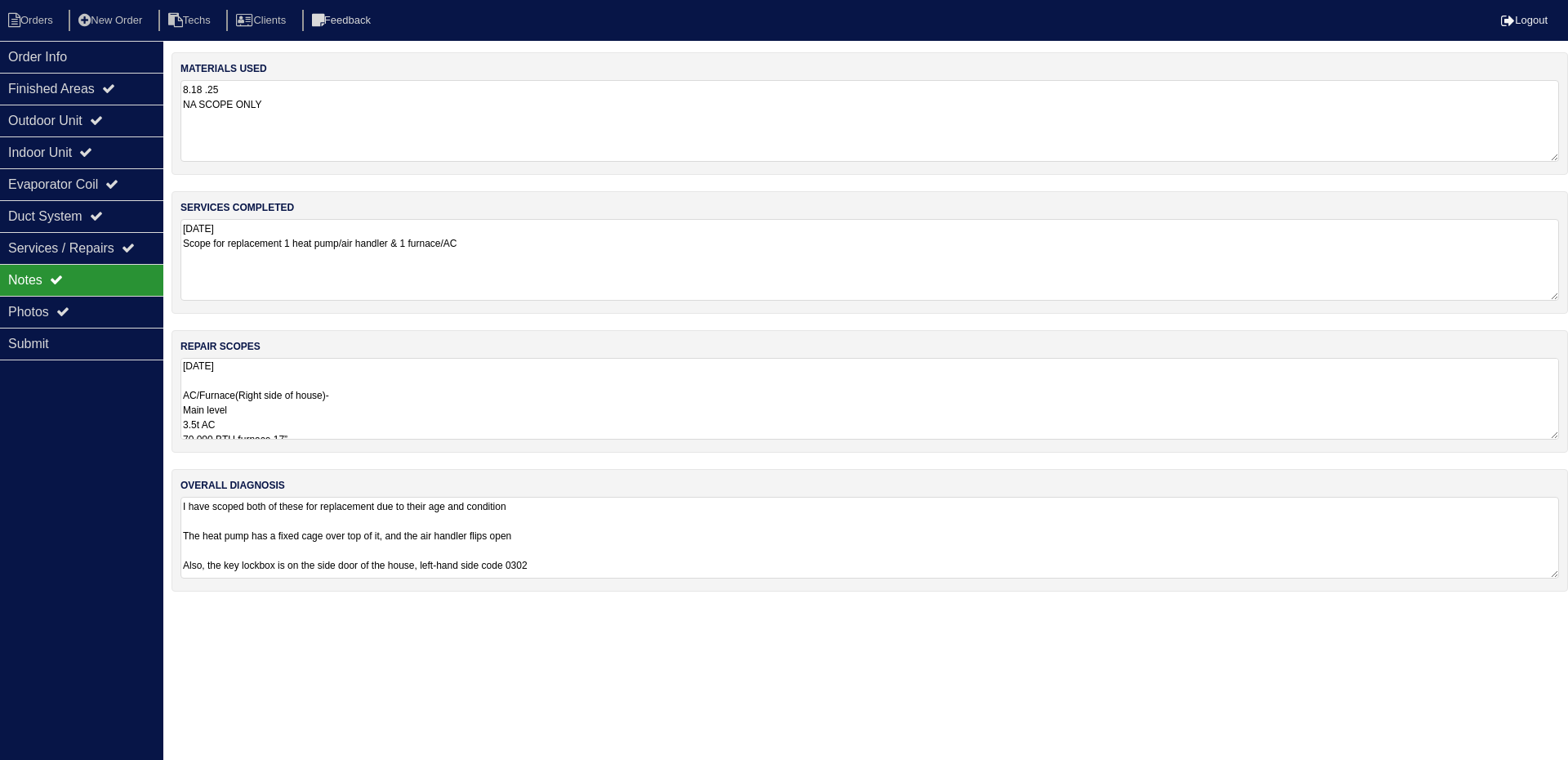
drag, startPoint x: 542, startPoint y: 417, endPoint x: 531, endPoint y: 412, distance: 12.4
click at [542, 417] on textarea "8.18.25 AC/Furnace(Right side of house)- Main level 3.5t AC 70,000 BTU furnace …" at bounding box center [869, 399] width 1379 height 82
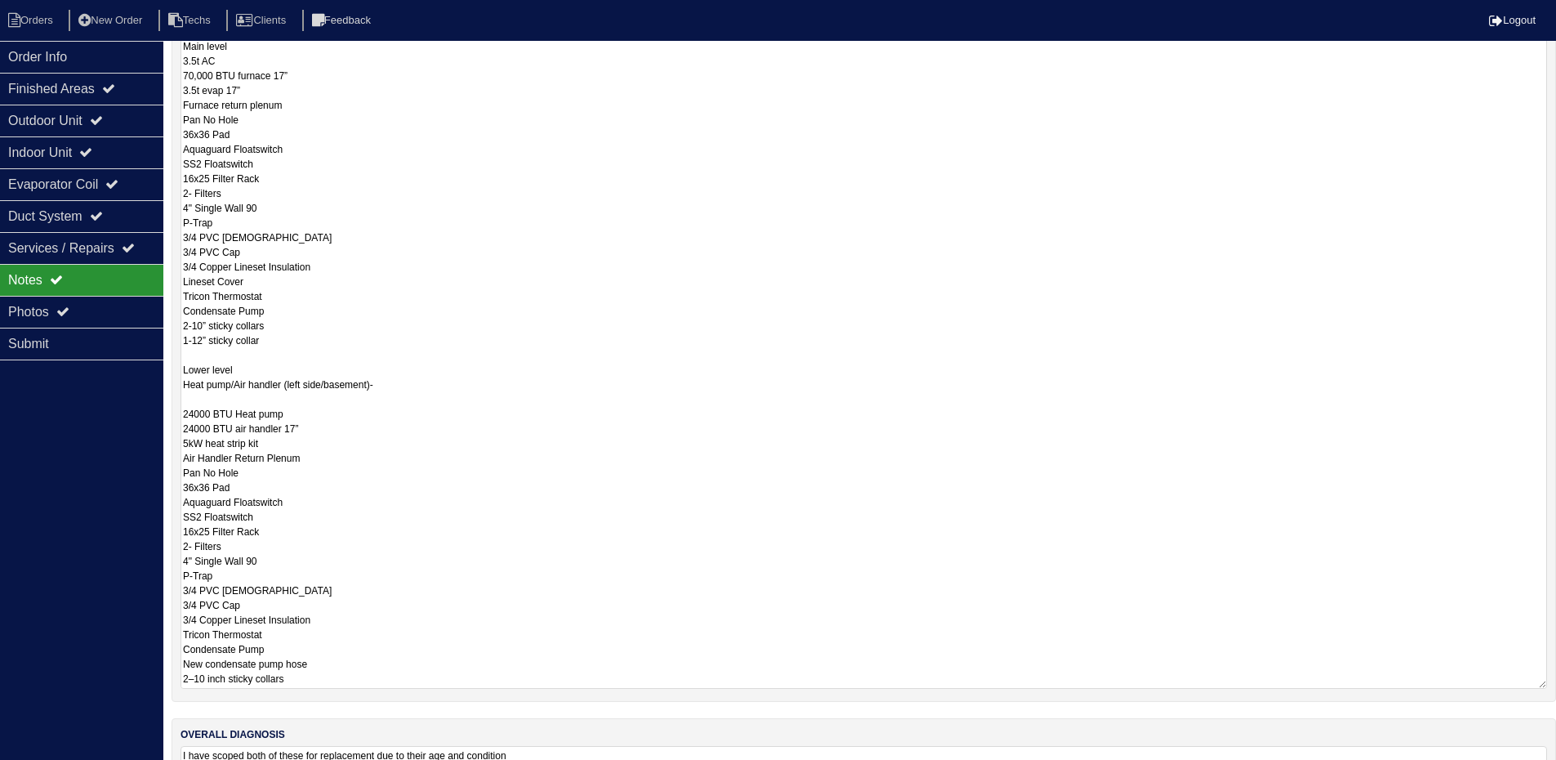
scroll to position [408, 0]
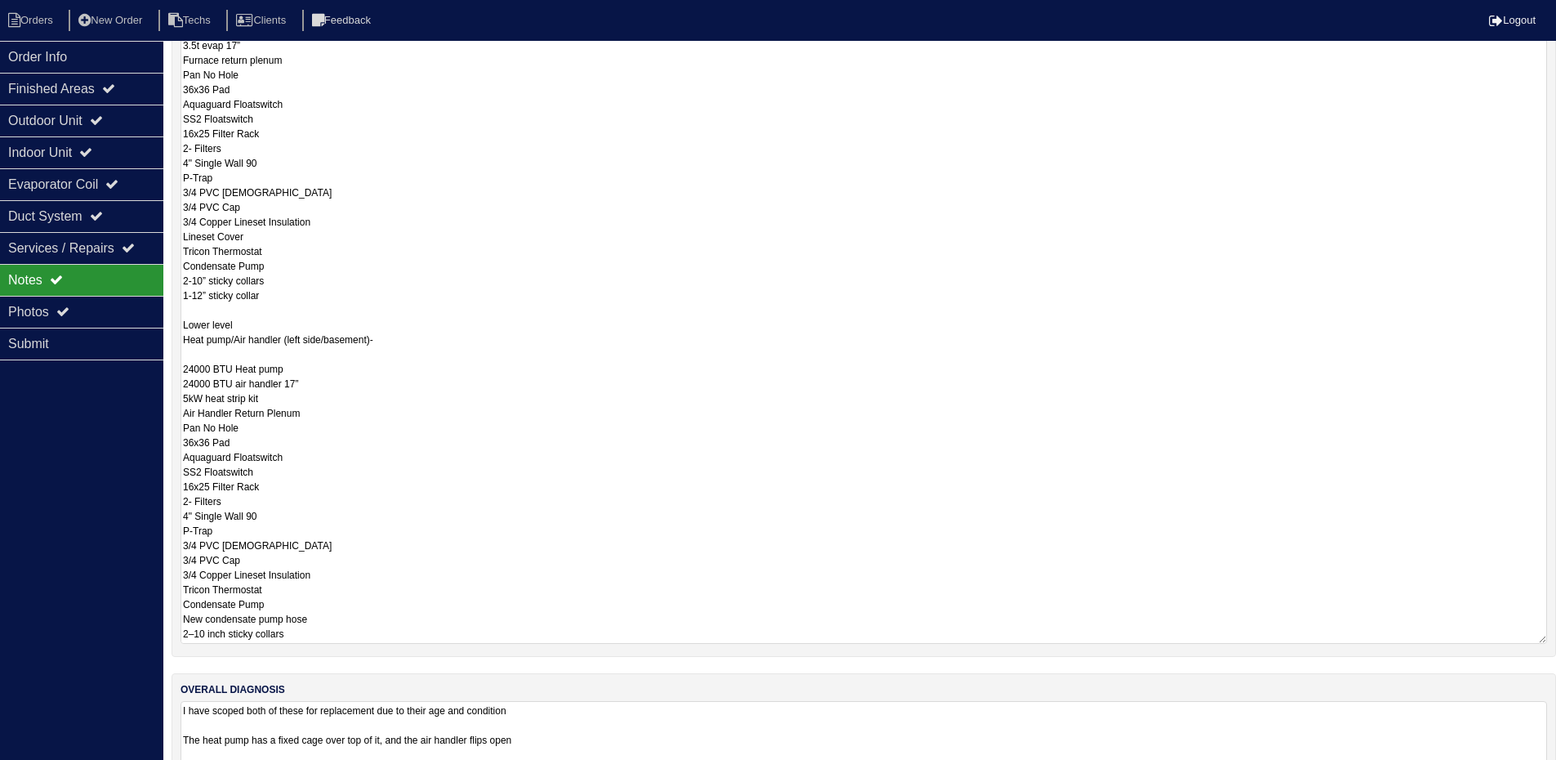
drag, startPoint x: 265, startPoint y: 402, endPoint x: 198, endPoint y: 374, distance: 72.5
click at [178, 373] on div "repair scopes 8.18.25 AC/Furnace(Right side of house)- Main level 3.5t AC 70,00…" at bounding box center [864, 289] width 1384 height 735
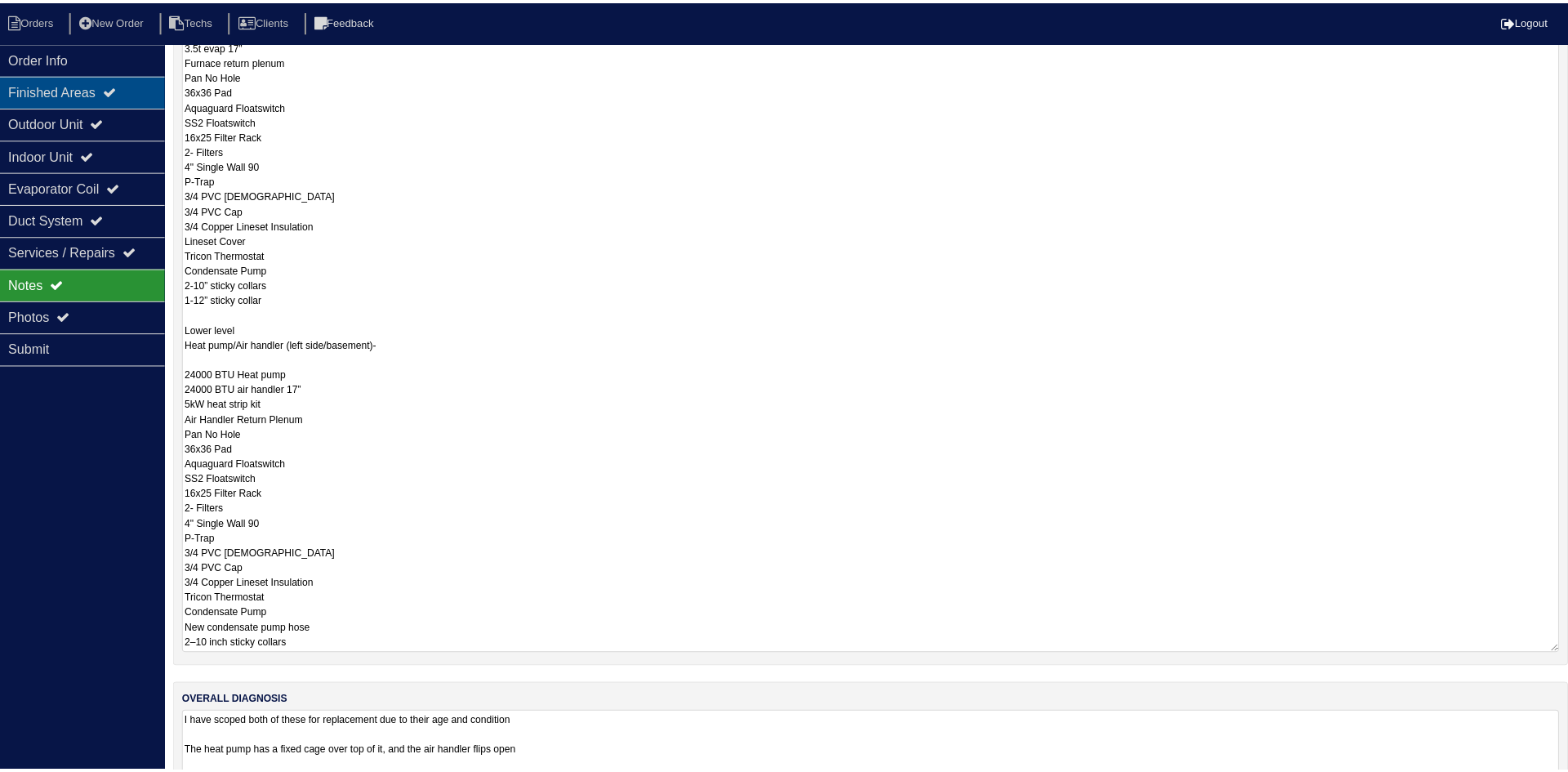
scroll to position [0, 0]
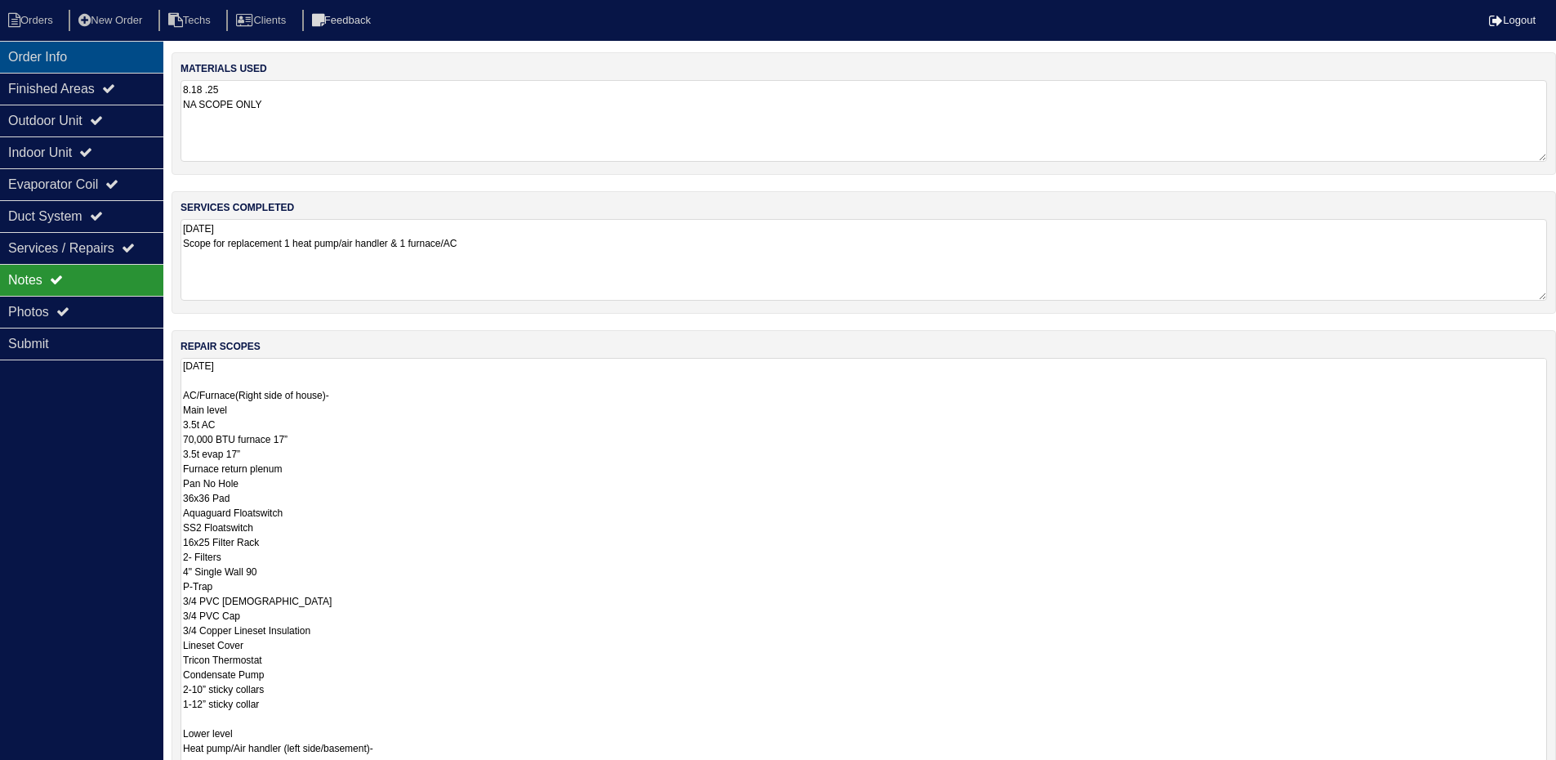
click at [131, 55] on div "Order Info" at bounding box center [81, 57] width 163 height 32
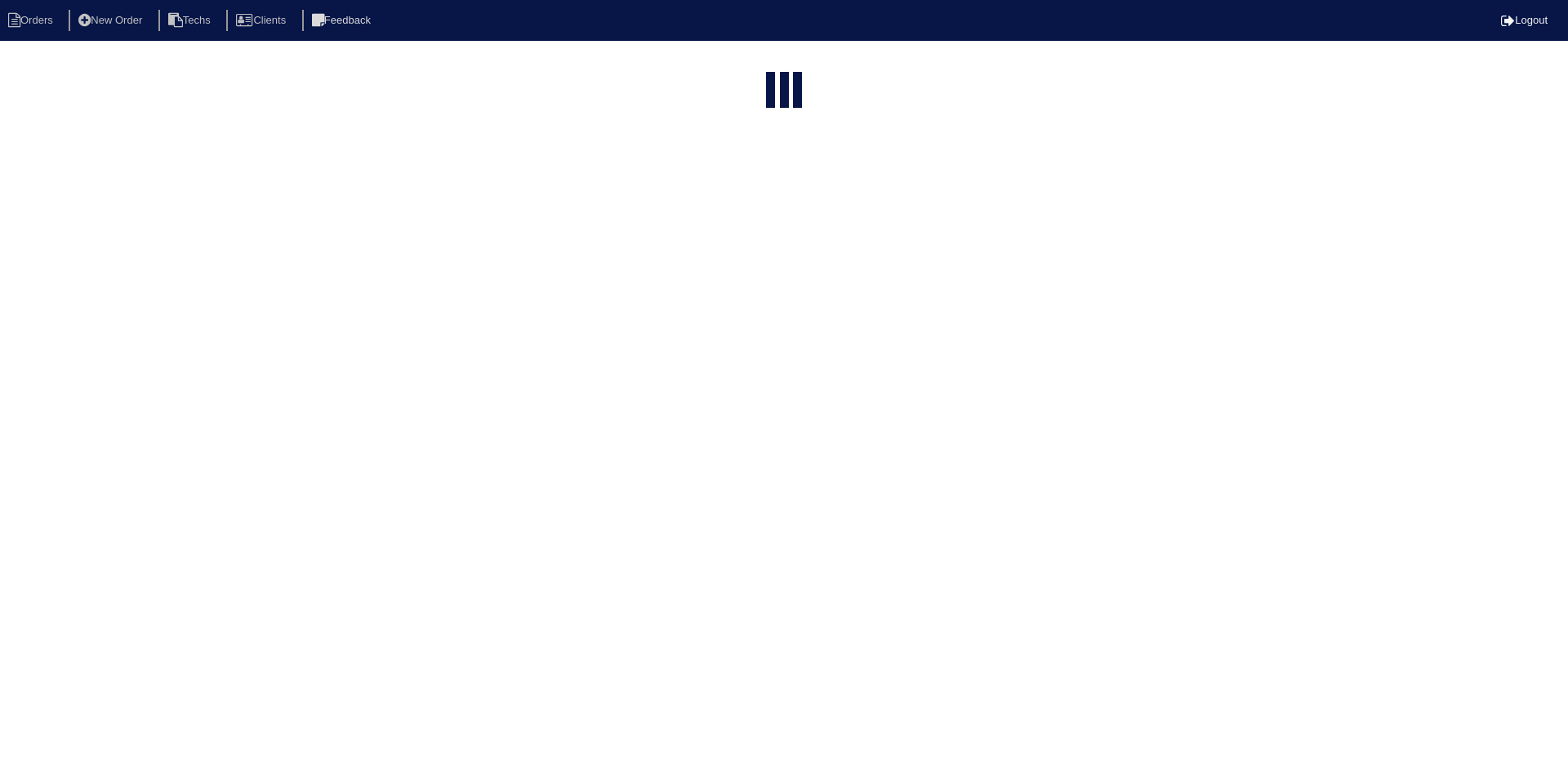
select select "15"
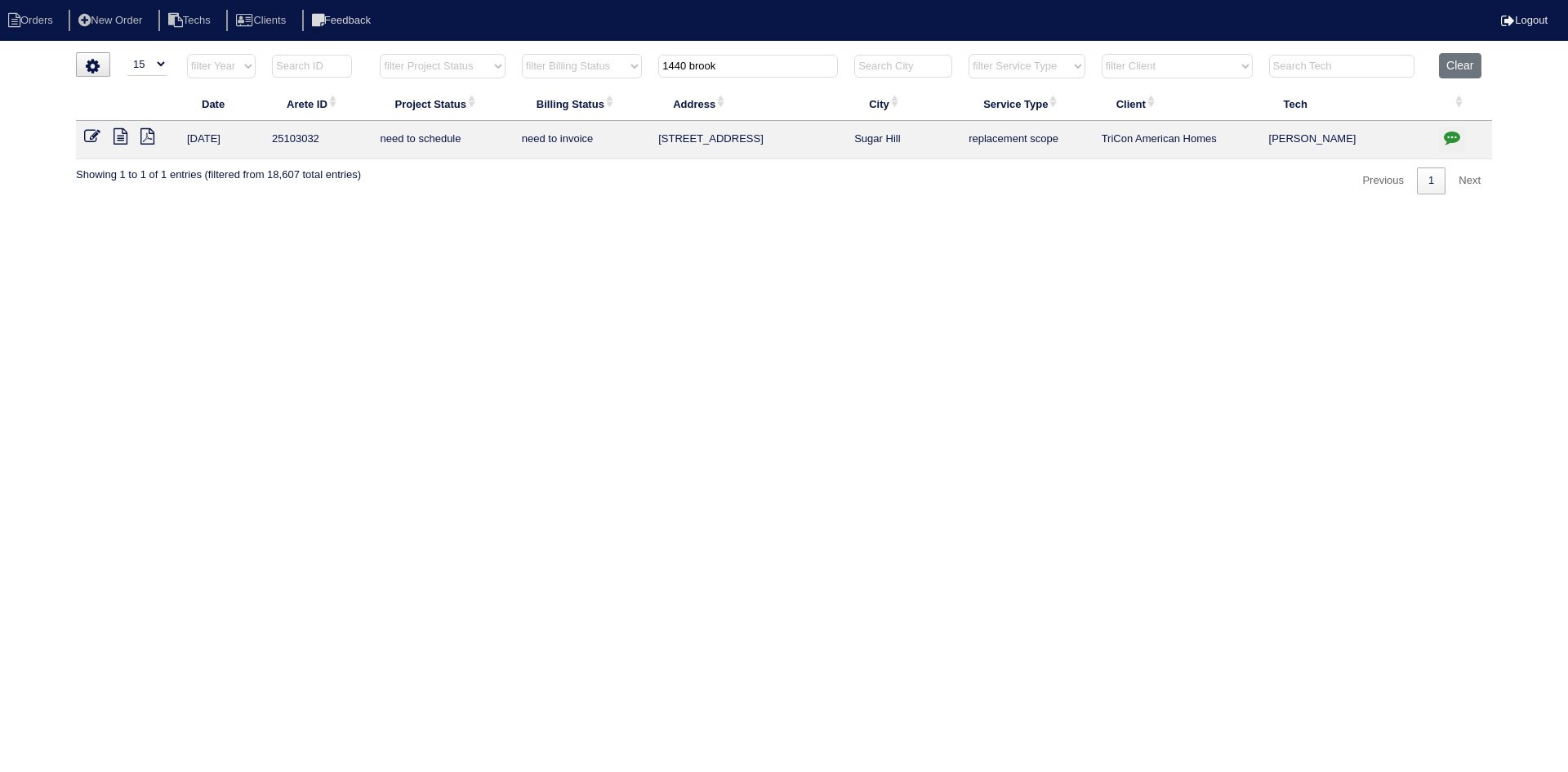
click at [1450, 133] on icon "button" at bounding box center [1452, 137] width 16 height 16
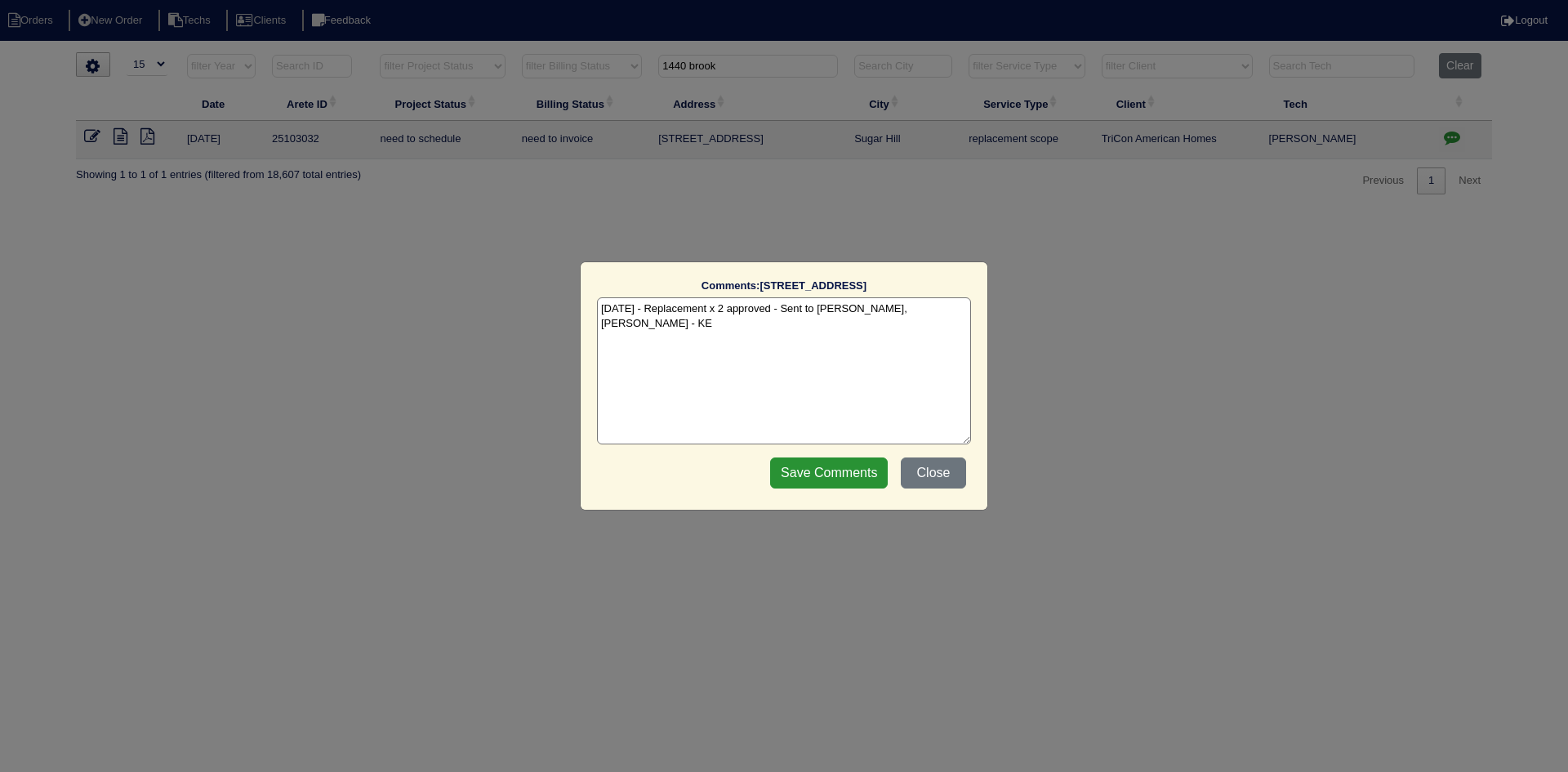
click at [948, 311] on textarea "[DATE] - Replacement x 2 approved - Sent to [PERSON_NAME], [PERSON_NAME] - KE" at bounding box center [784, 370] width 374 height 147
paste textarea "Equipment ordered and pricing verified Sibi order number: TAH-TXS9P0HX Order pl…"
click at [850, 328] on textarea "[DATE] - Replacement x 2 approved - Sent to [PERSON_NAME], [PERSON_NAME] - KE […" at bounding box center [784, 370] width 374 height 147
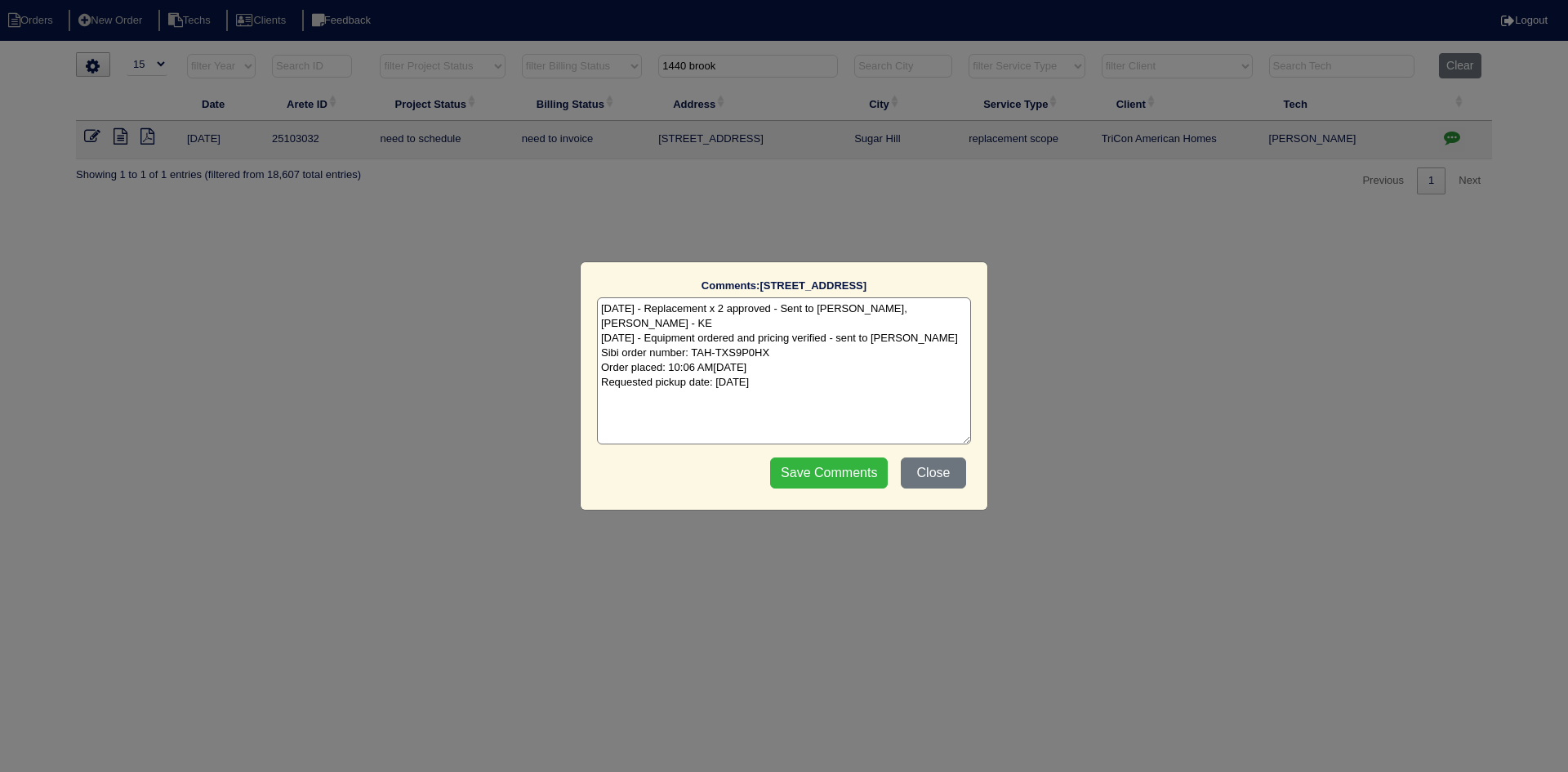
type textarea "[DATE] - Replacement x 2 approved - Sent to [PERSON_NAME], [PERSON_NAME] - KE […"
click at [835, 467] on input "Save Comments" at bounding box center [829, 472] width 118 height 31
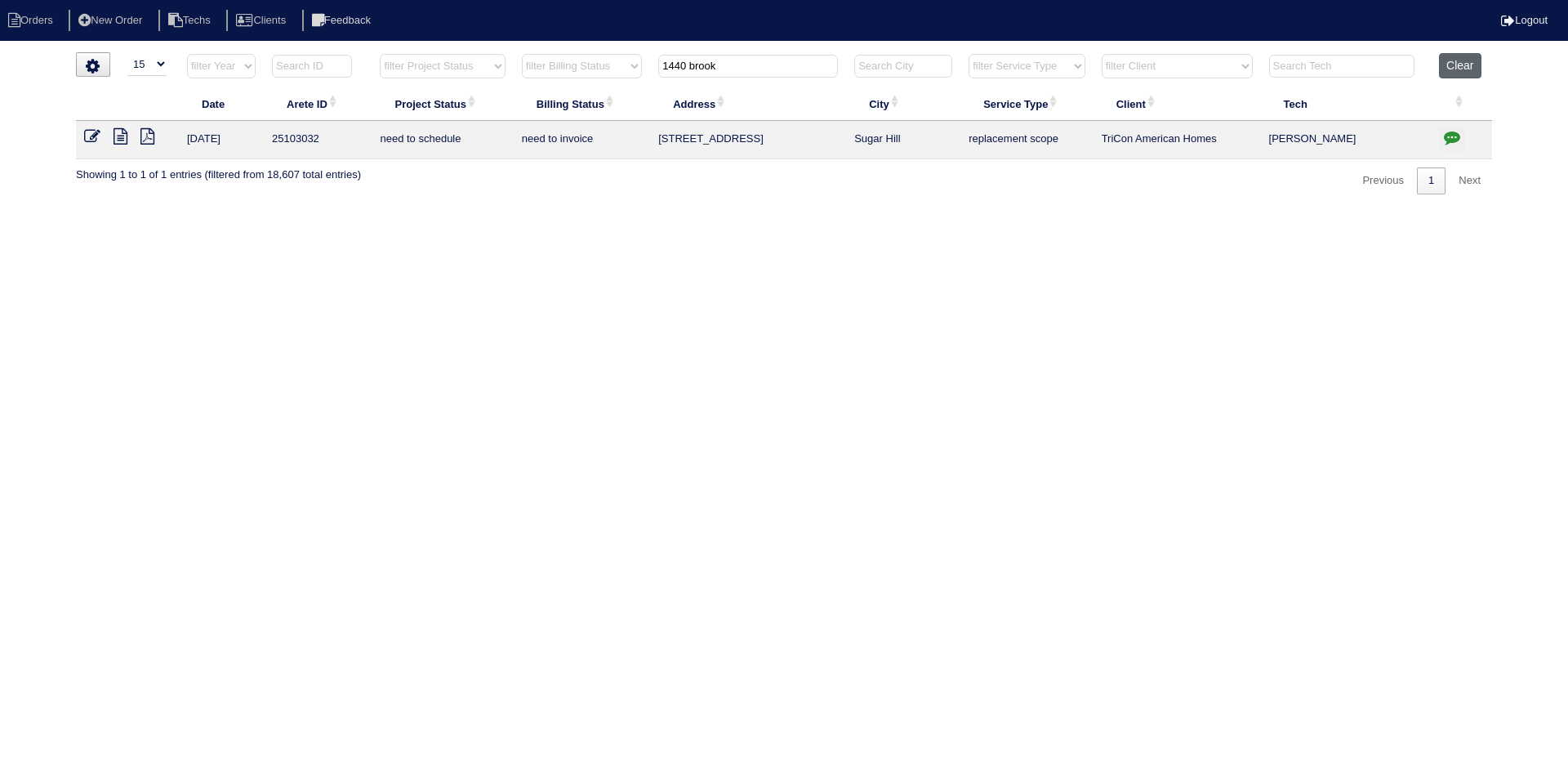
click at [1452, 61] on button "Clear" at bounding box center [1460, 65] width 42 height 25
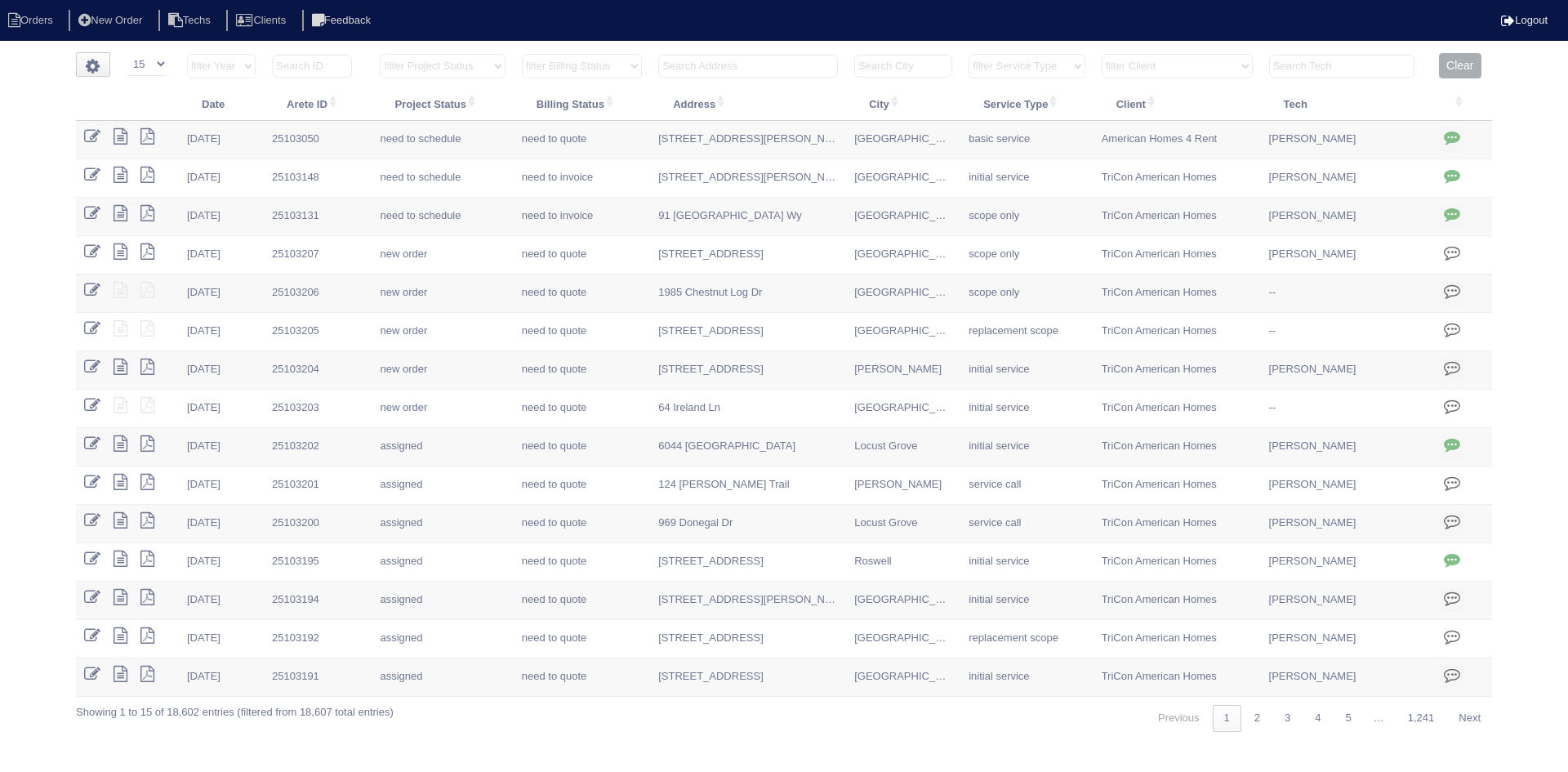
select select "15"
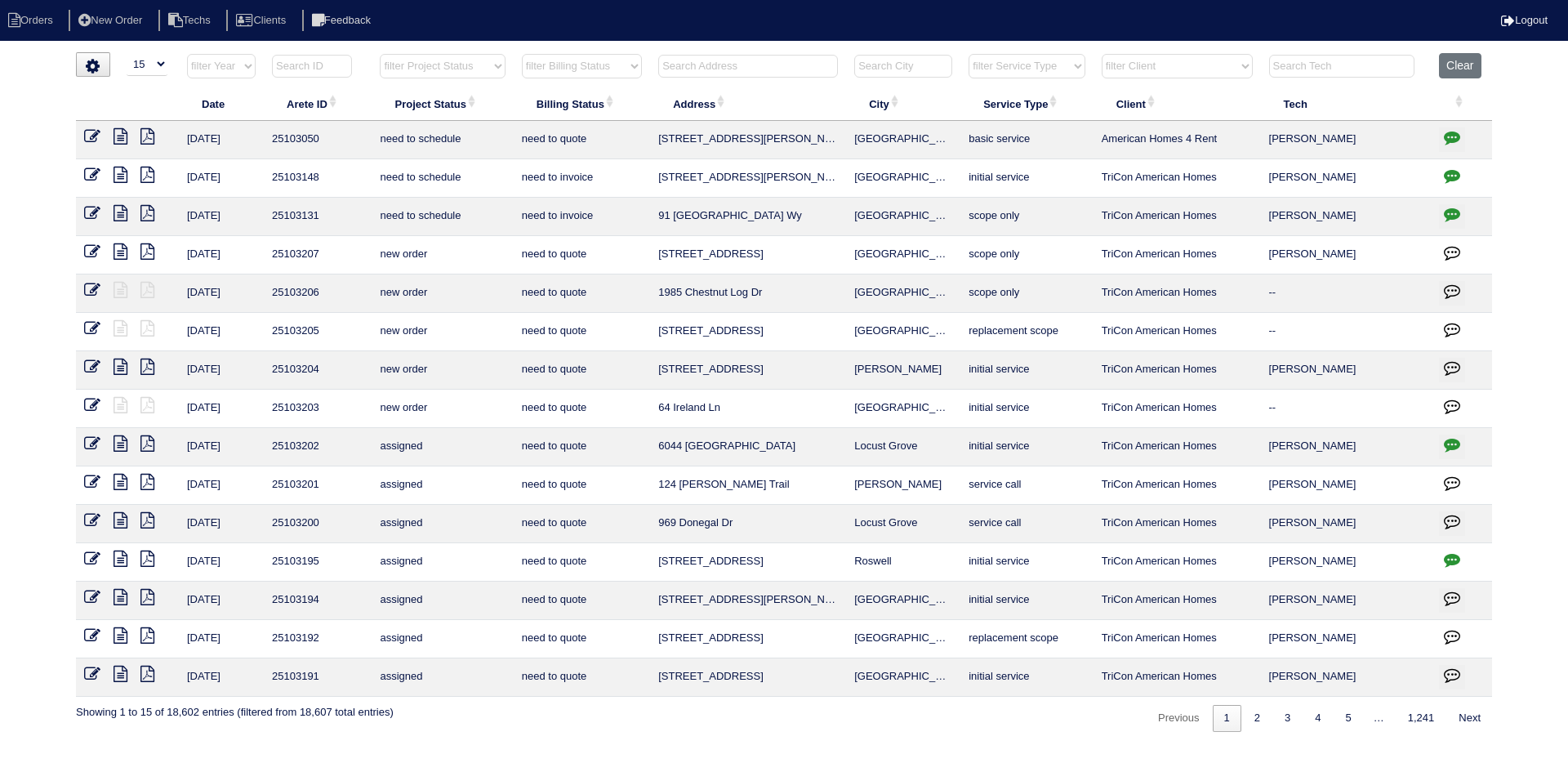
click at [492, 68] on select "filter Project Status -- Any Project Status -- new order assigned in progress f…" at bounding box center [442, 66] width 125 height 25
click at [380, 54] on select "filter Project Status -- Any Project Status -- new order assigned in progress f…" at bounding box center [442, 66] width 125 height 25
select select "field complete"
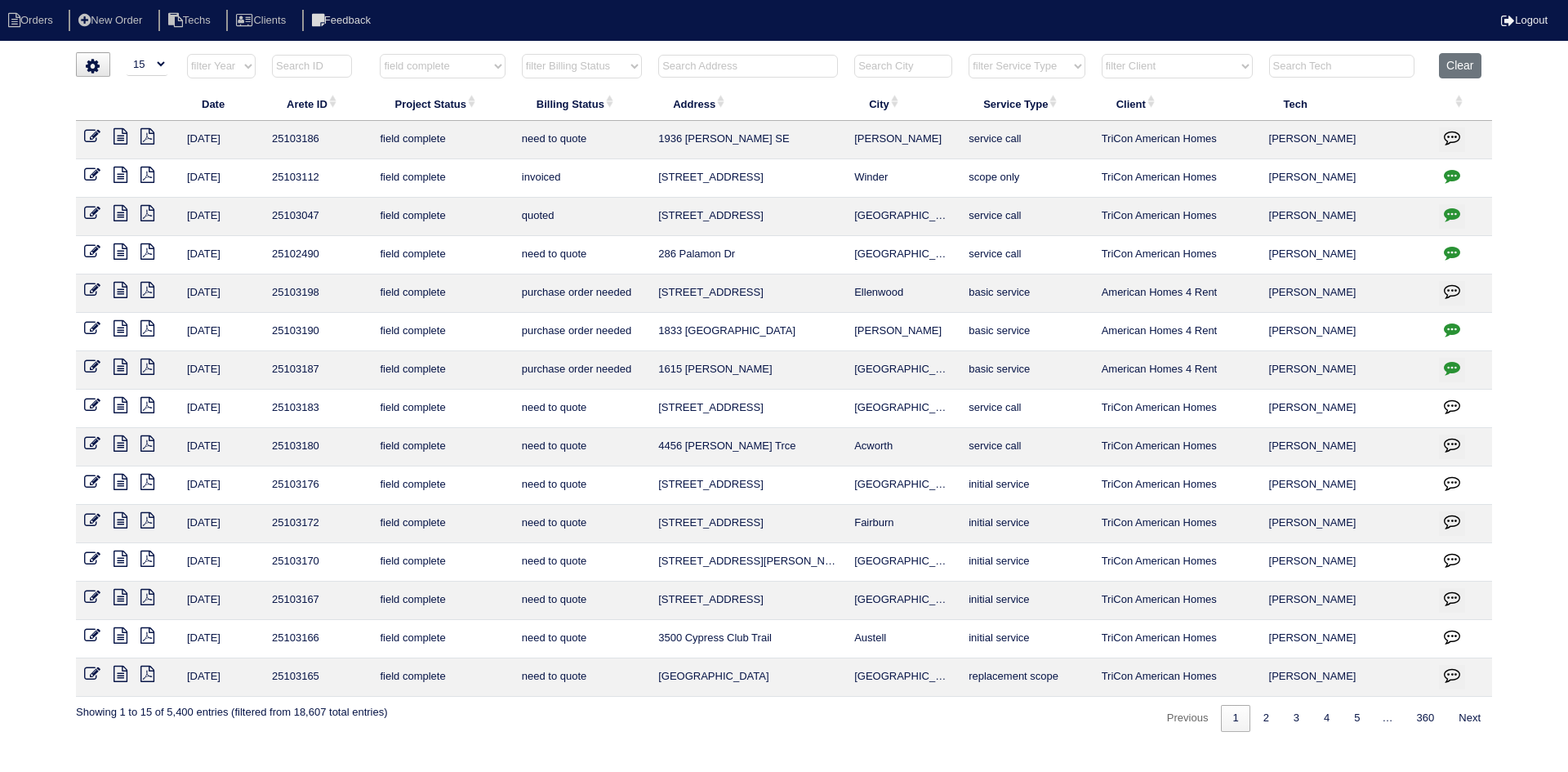
click at [603, 66] on select "filter Billing Status -- Any Billing Status -- need to quote quoted need to inv…" at bounding box center [582, 66] width 120 height 25
select select "need to quote"
click at [522, 54] on select "filter Billing Status -- Any Billing Status -- need to quote quoted need to inv…" at bounding box center [582, 66] width 120 height 25
select select "field complete"
select select "need to quote"
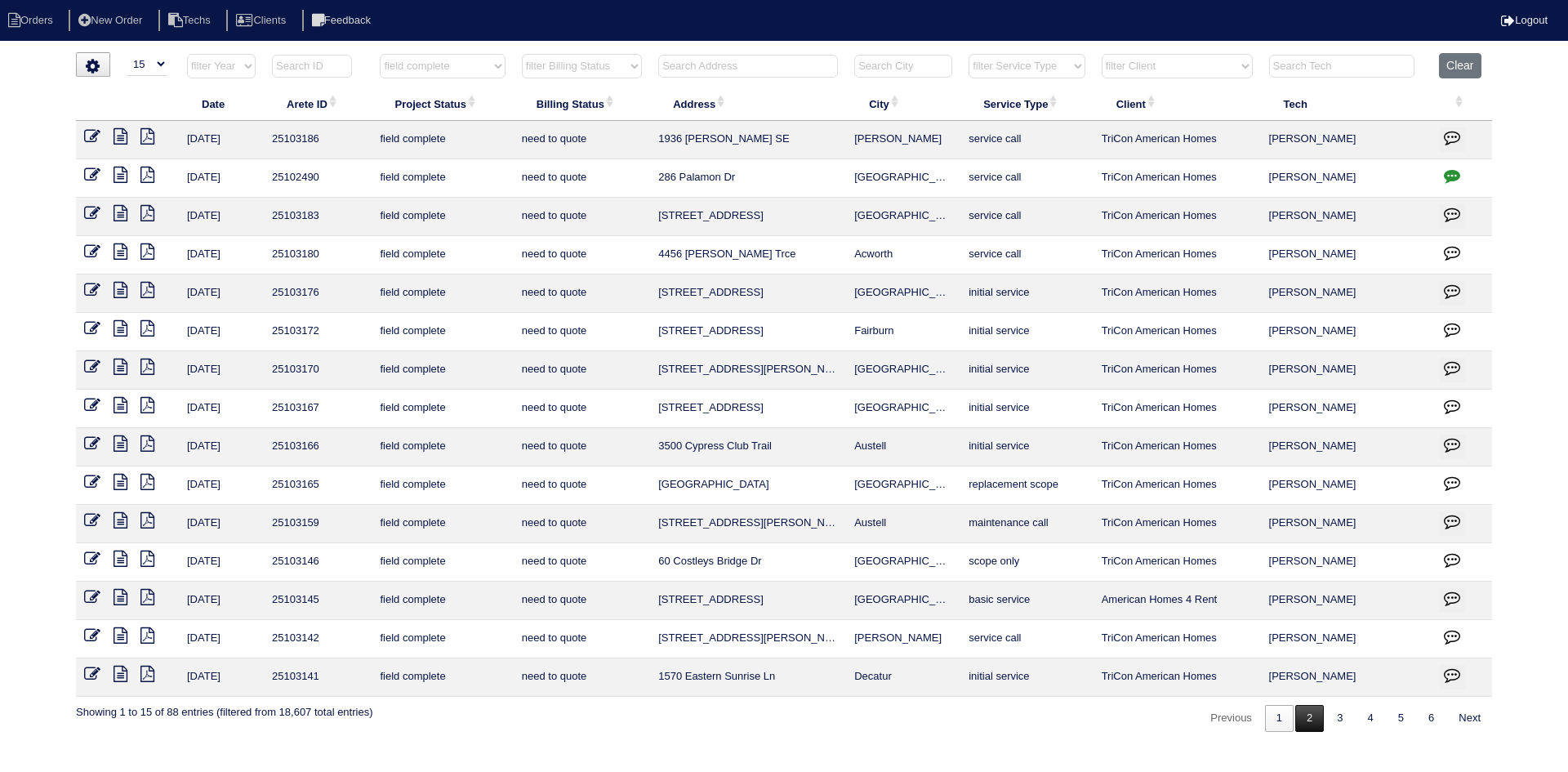
drag, startPoint x: 1312, startPoint y: 729, endPoint x: 1291, endPoint y: 727, distance: 21.3
click at [1312, 729] on link "2" at bounding box center [1309, 718] width 29 height 27
select select "field complete"
select select "need to quote"
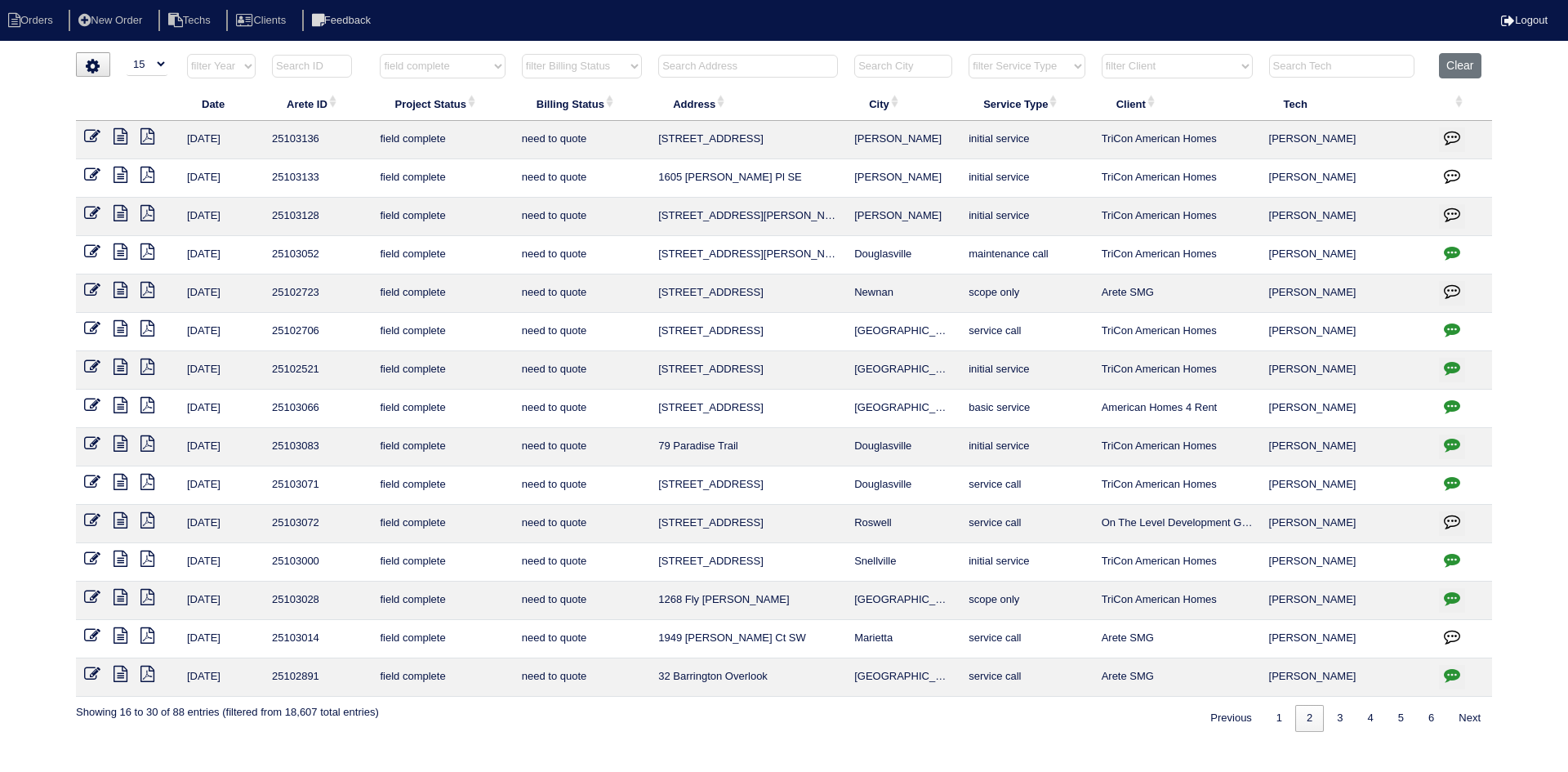
click at [145, 212] on icon at bounding box center [147, 213] width 14 height 16
click at [118, 209] on icon at bounding box center [121, 213] width 14 height 16
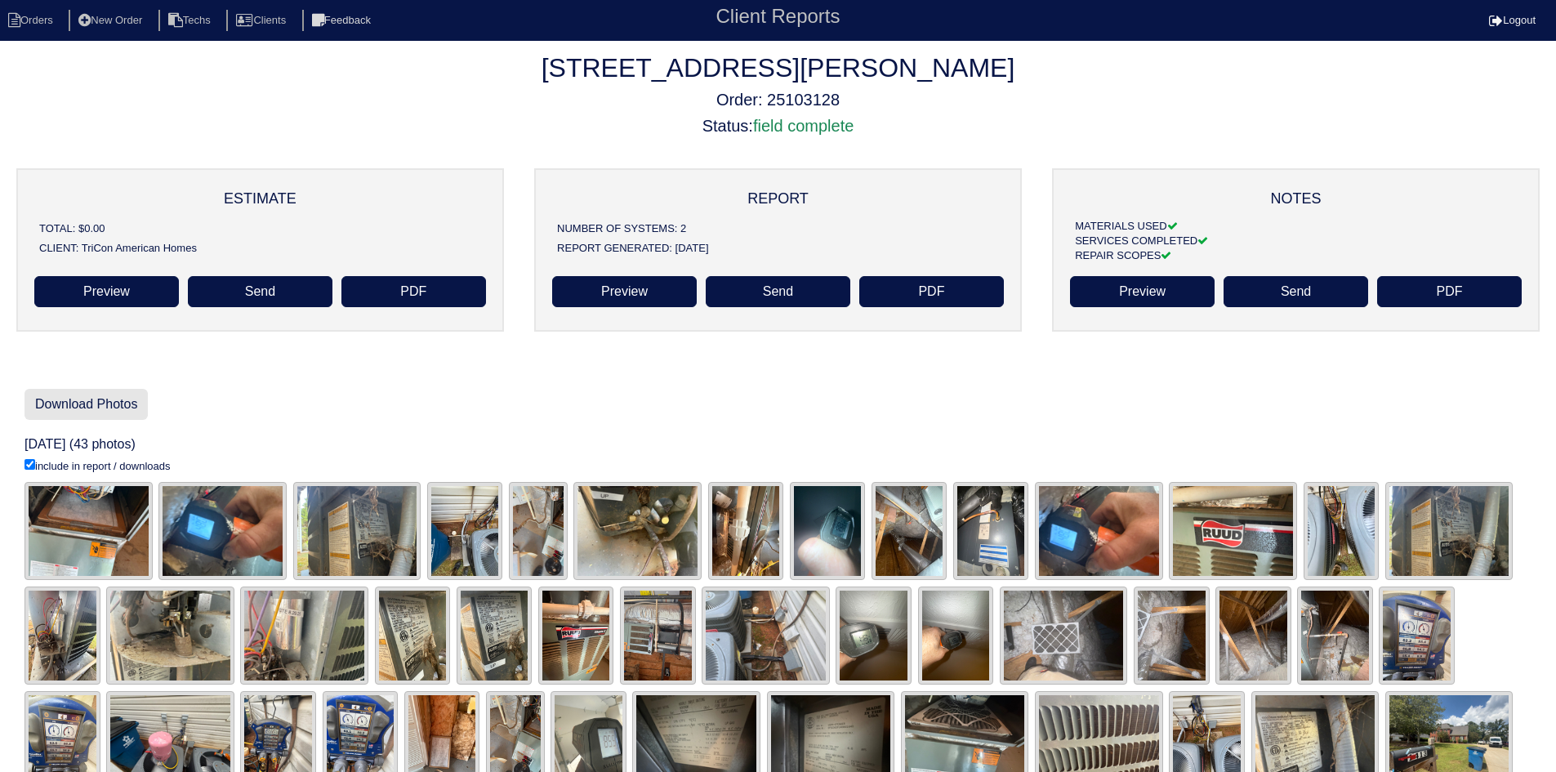
click at [100, 404] on link "Download Photos" at bounding box center [86, 404] width 123 height 31
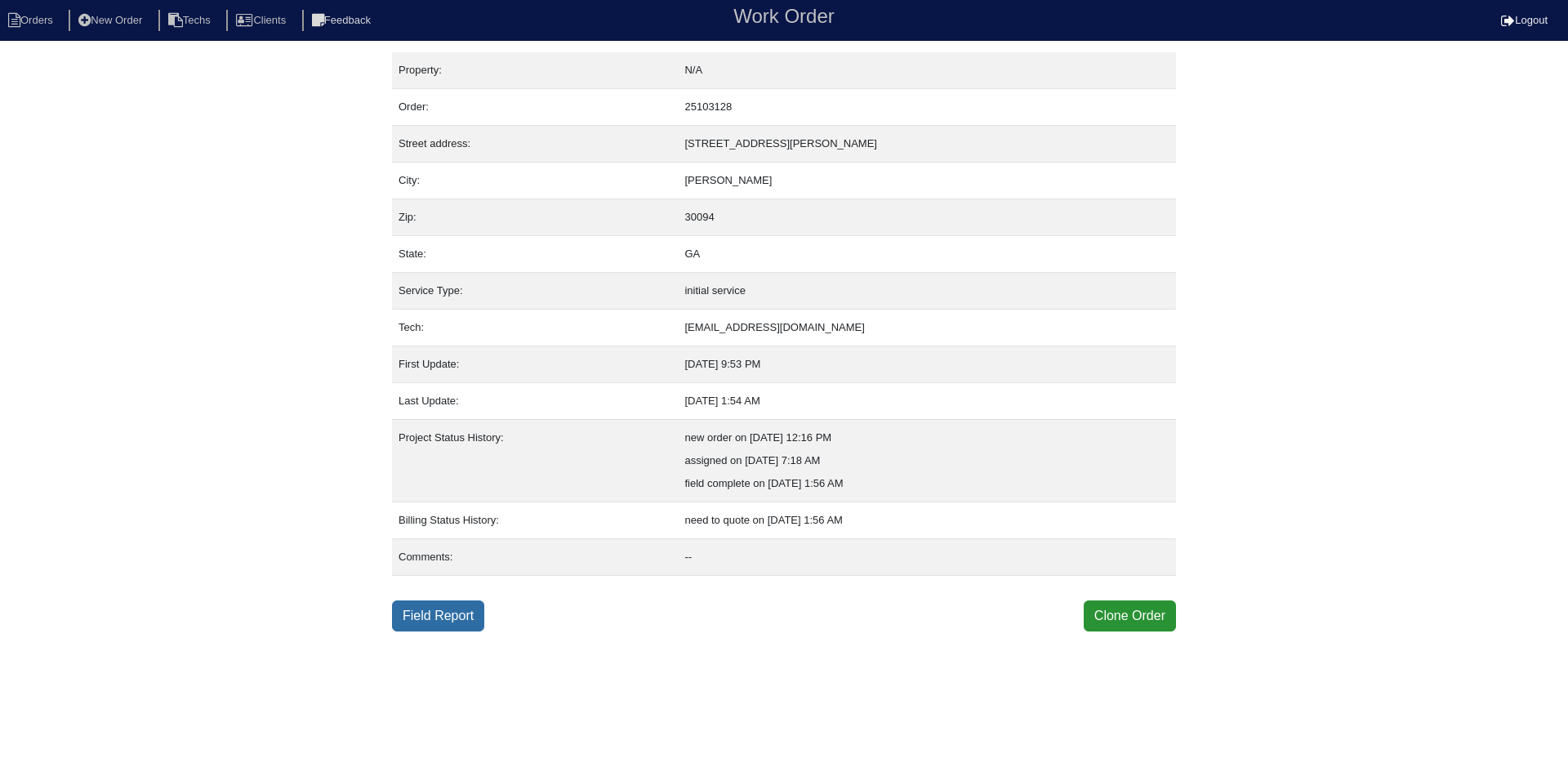
click at [420, 613] on link "Field Report" at bounding box center [438, 615] width 92 height 31
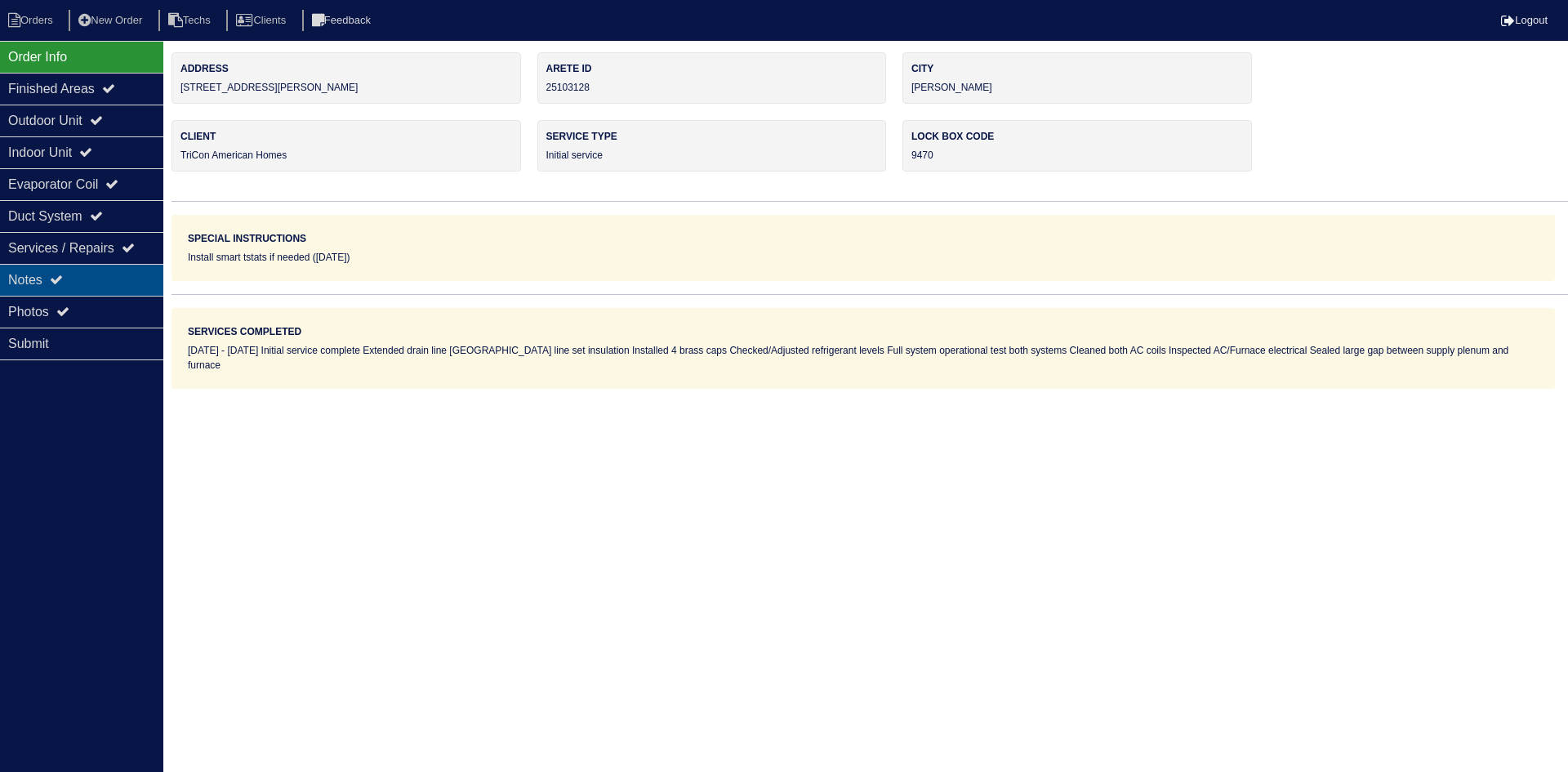
click at [86, 282] on div "Notes" at bounding box center [81, 280] width 163 height 32
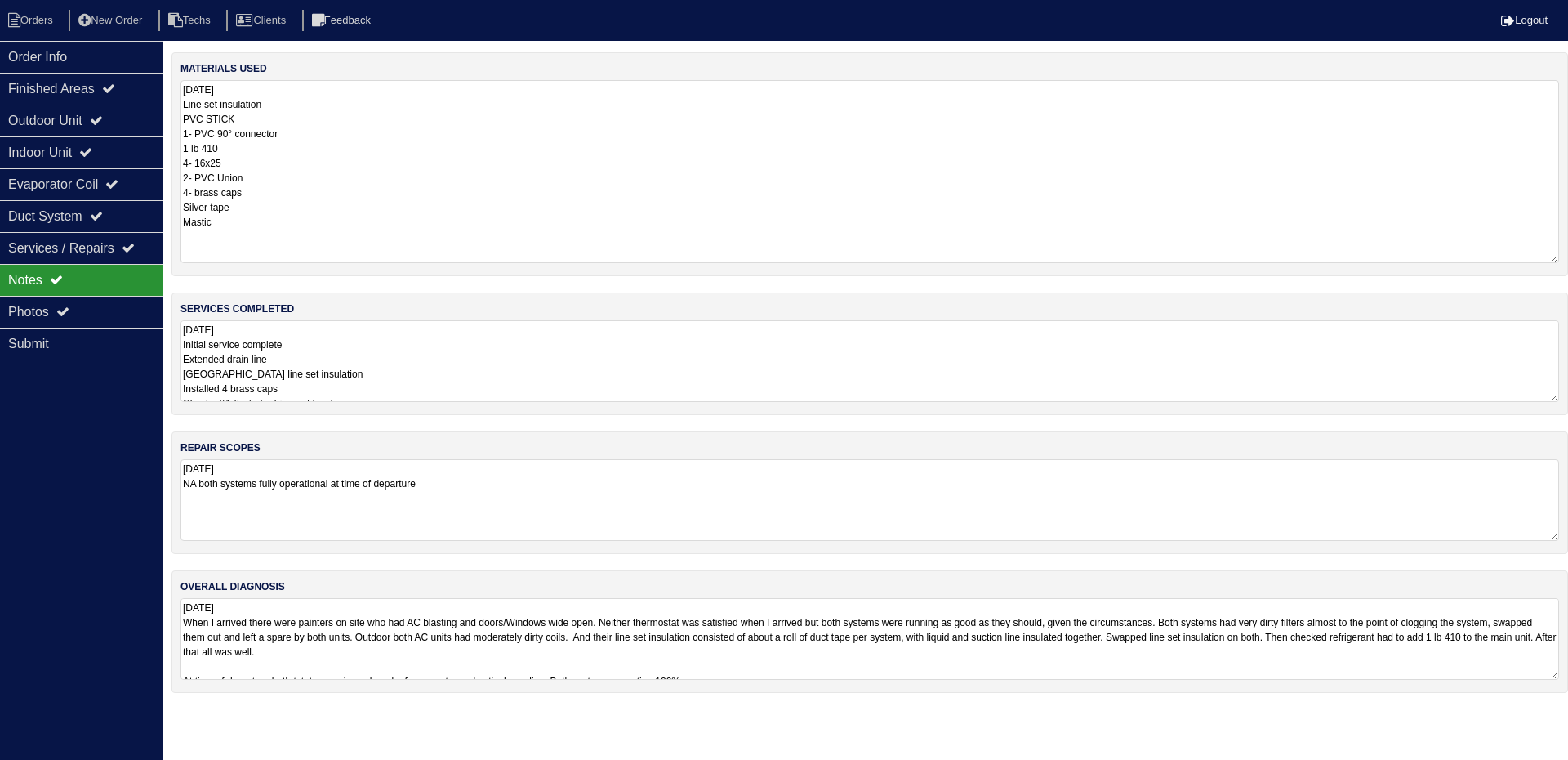
drag, startPoint x: 1555, startPoint y: 157, endPoint x: 1553, endPoint y: 256, distance: 98.9
click at [1551, 258] on textarea "[DATE] Line set insulation PVC STICK 1- PVC 90° connector 1 lb 410 4- 16x25 2- …" at bounding box center [869, 171] width 1379 height 183
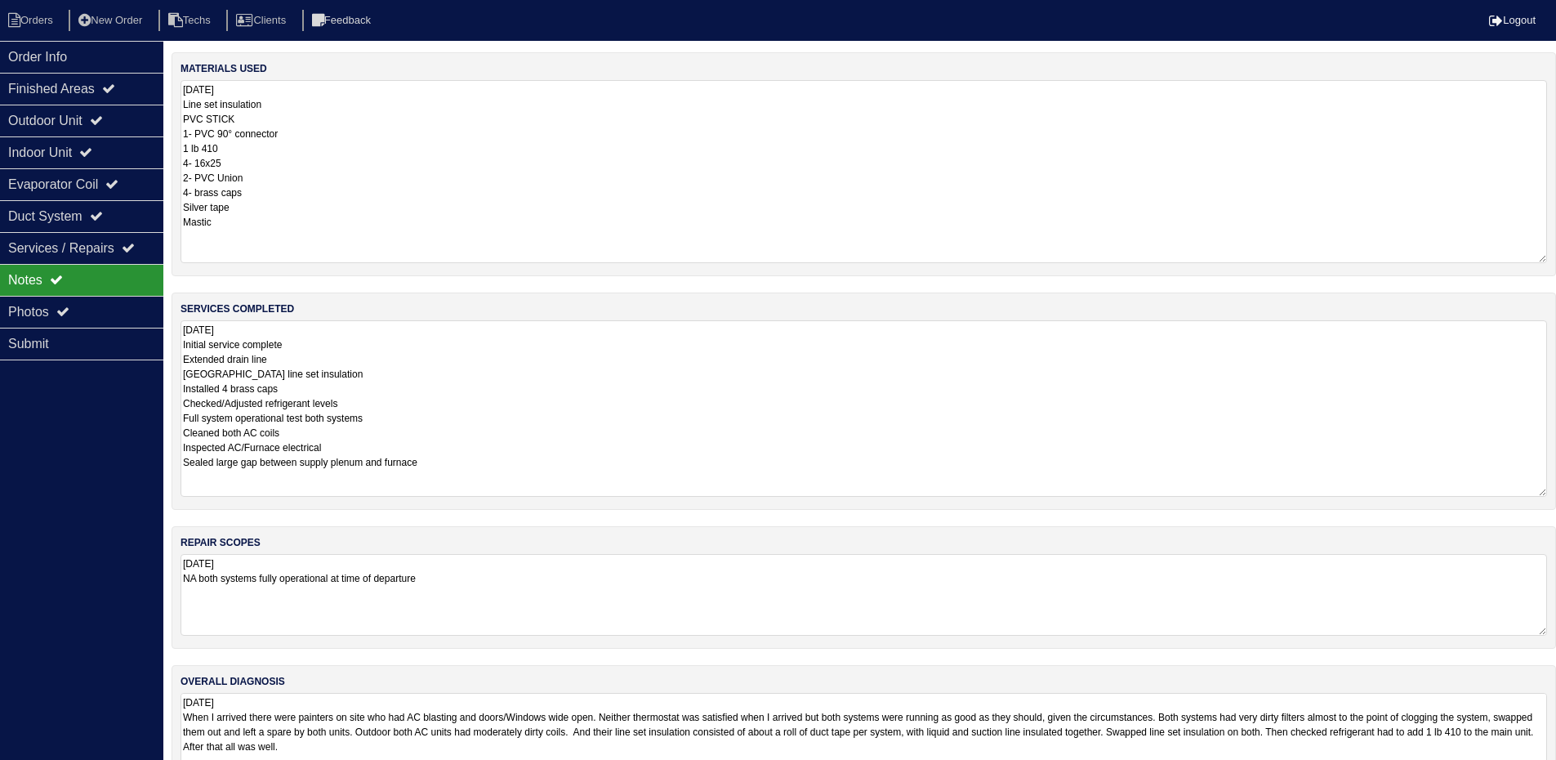
drag, startPoint x: 1555, startPoint y: 396, endPoint x: 1424, endPoint y: 421, distance: 133.8
click at [1556, 486] on html "Orders New Order Techs Clients Feedback Logout Orders New Order Users Clients M…" at bounding box center [778, 402] width 1556 height 804
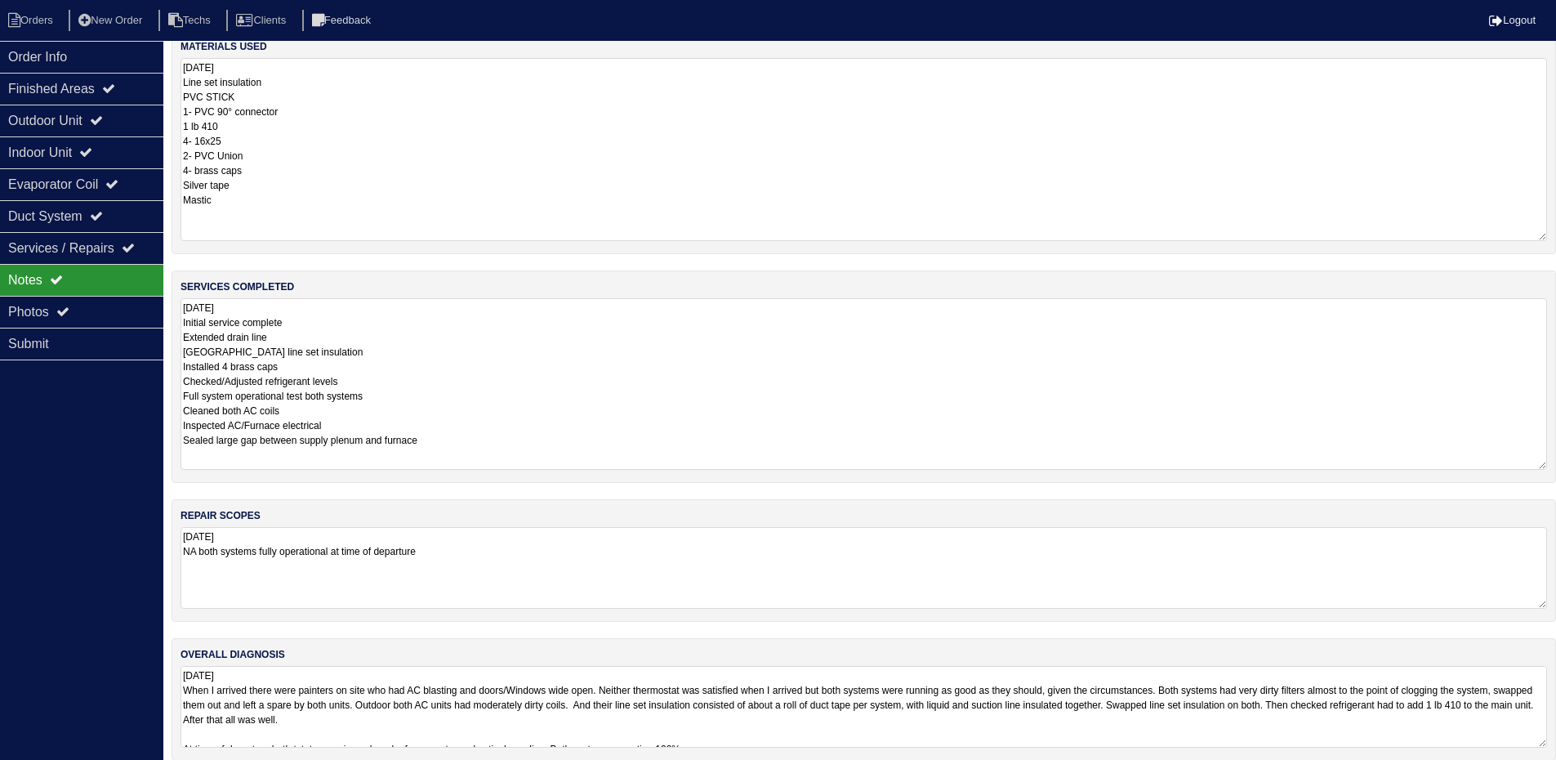
scroll to position [39, 0]
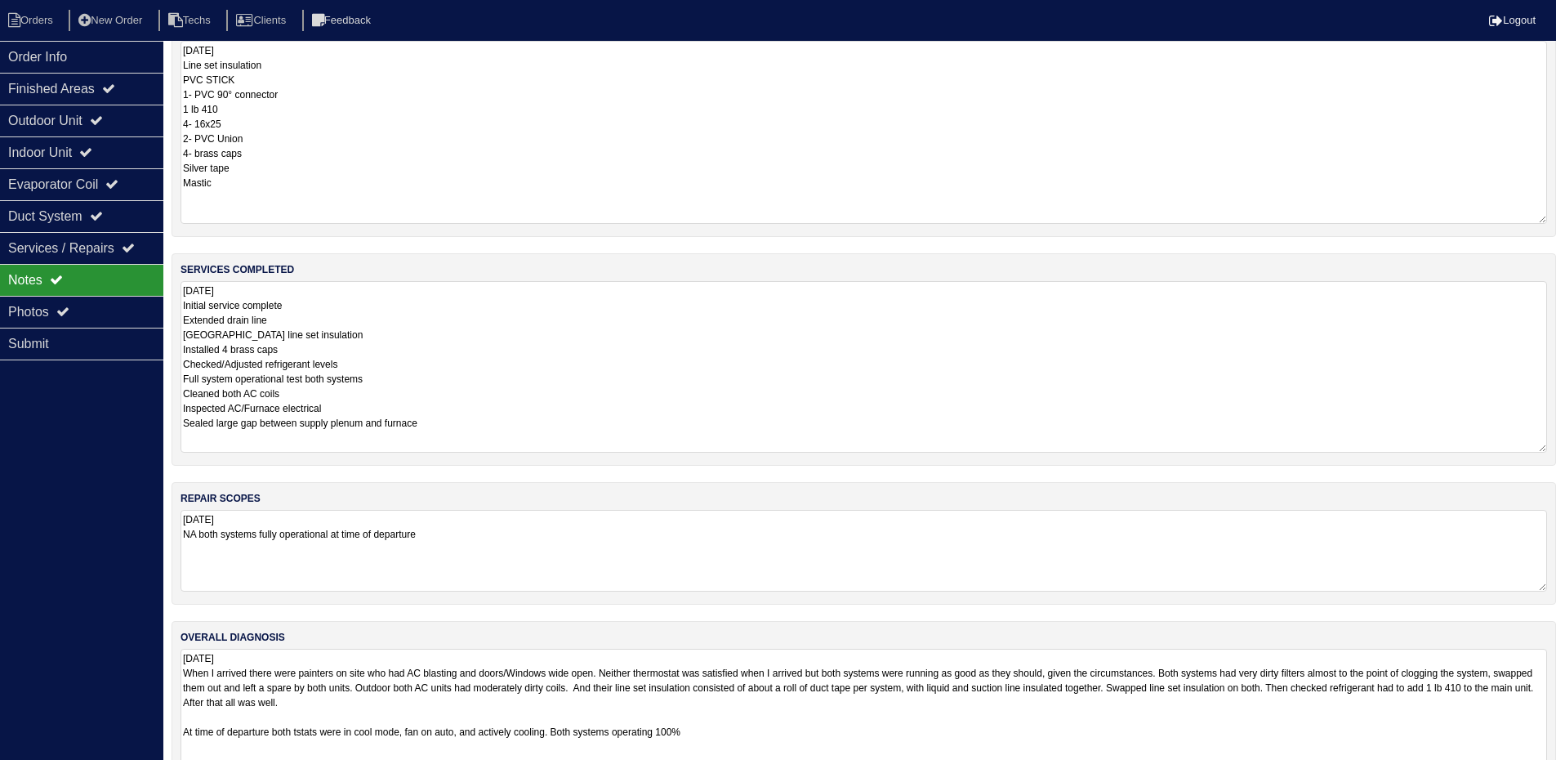
drag, startPoint x: 1539, startPoint y: 725, endPoint x: 1547, endPoint y: 810, distance: 85.3
click at [1547, 771] on html "Orders New Order Techs Clients Feedback Logout Orders New Order Users Clients M…" at bounding box center [778, 403] width 1556 height 884
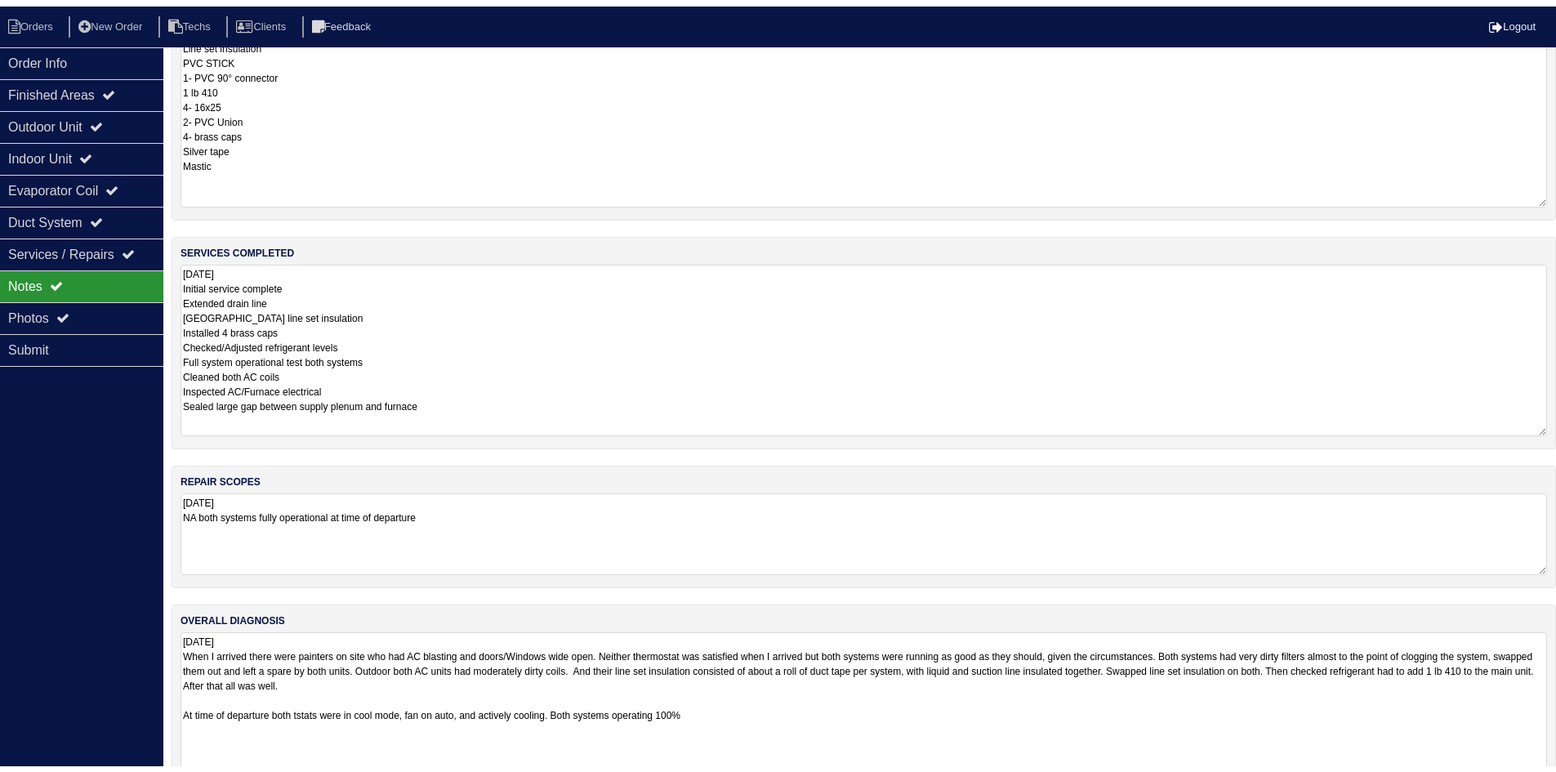
scroll to position [0, 0]
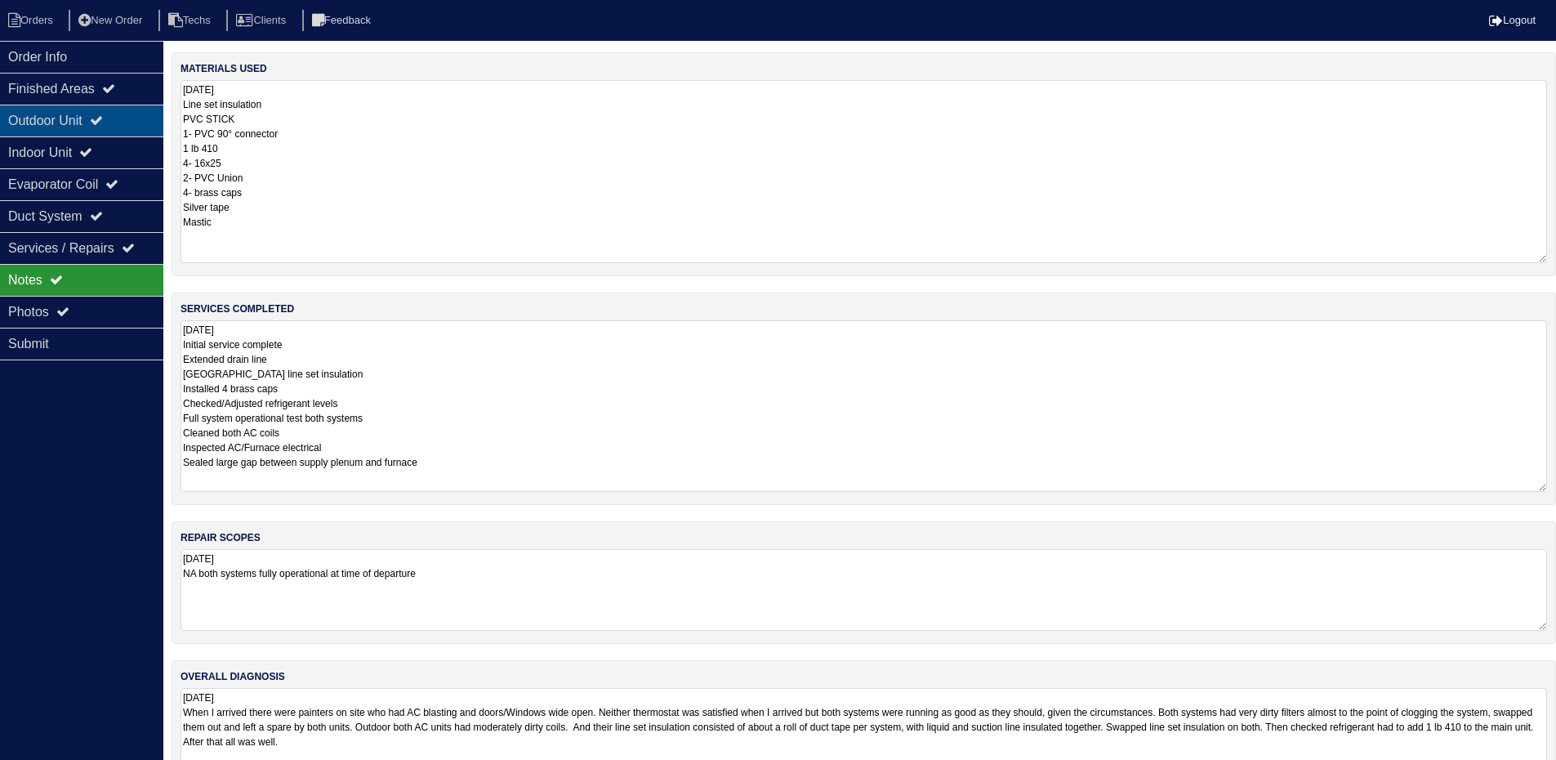
click at [91, 123] on div "Outdoor Unit" at bounding box center [81, 121] width 163 height 32
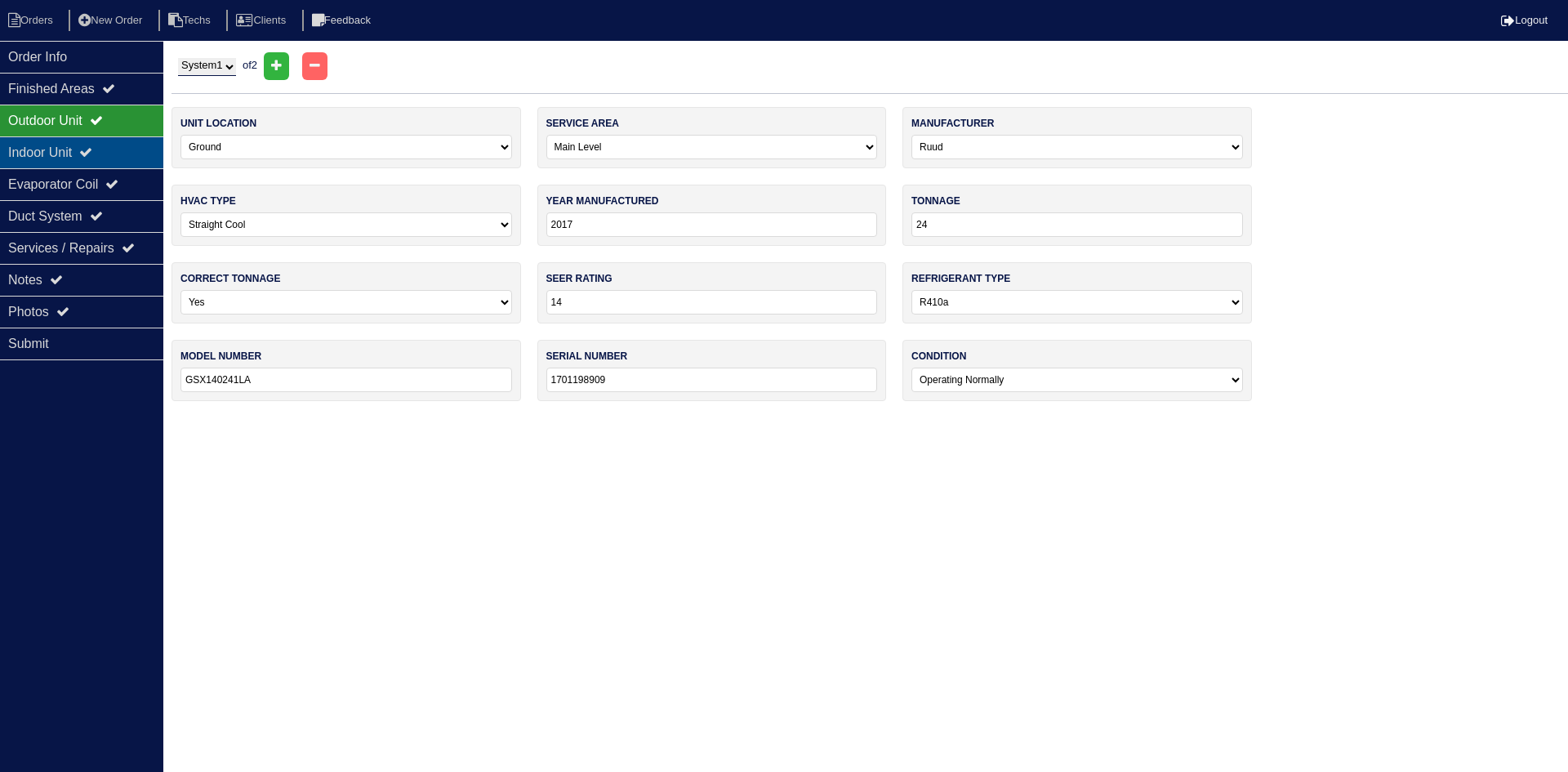
click at [112, 146] on div "Indoor Unit" at bounding box center [81, 152] width 163 height 32
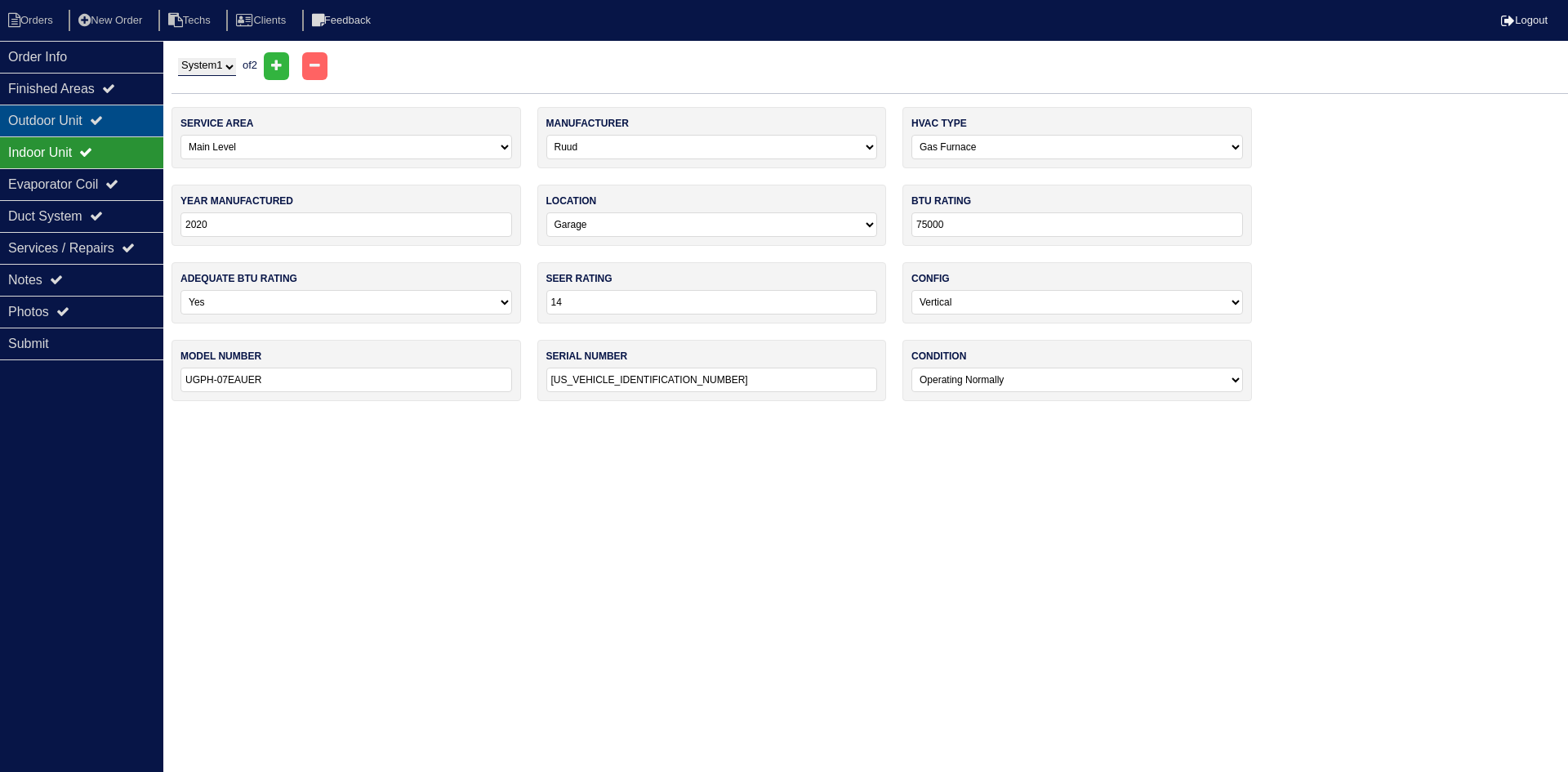
click at [92, 117] on div "Outdoor Unit" at bounding box center [81, 121] width 163 height 32
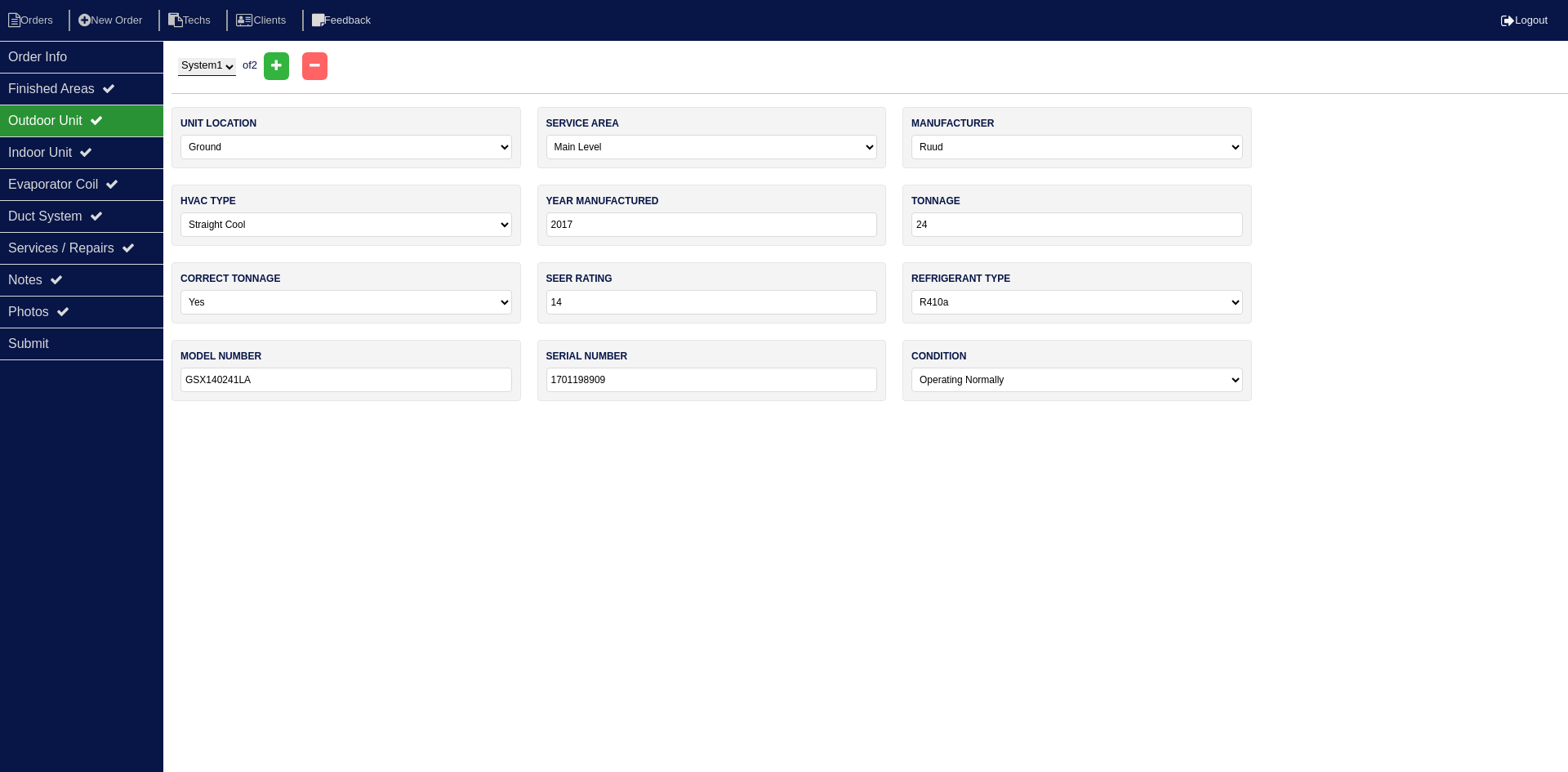
click at [223, 66] on select "System 1 System 2" at bounding box center [207, 67] width 58 height 18
select select "2"
click at [178, 58] on select "System 1 System 2" at bounding box center [207, 67] width 58 height 18
select select "1"
type input "24000"
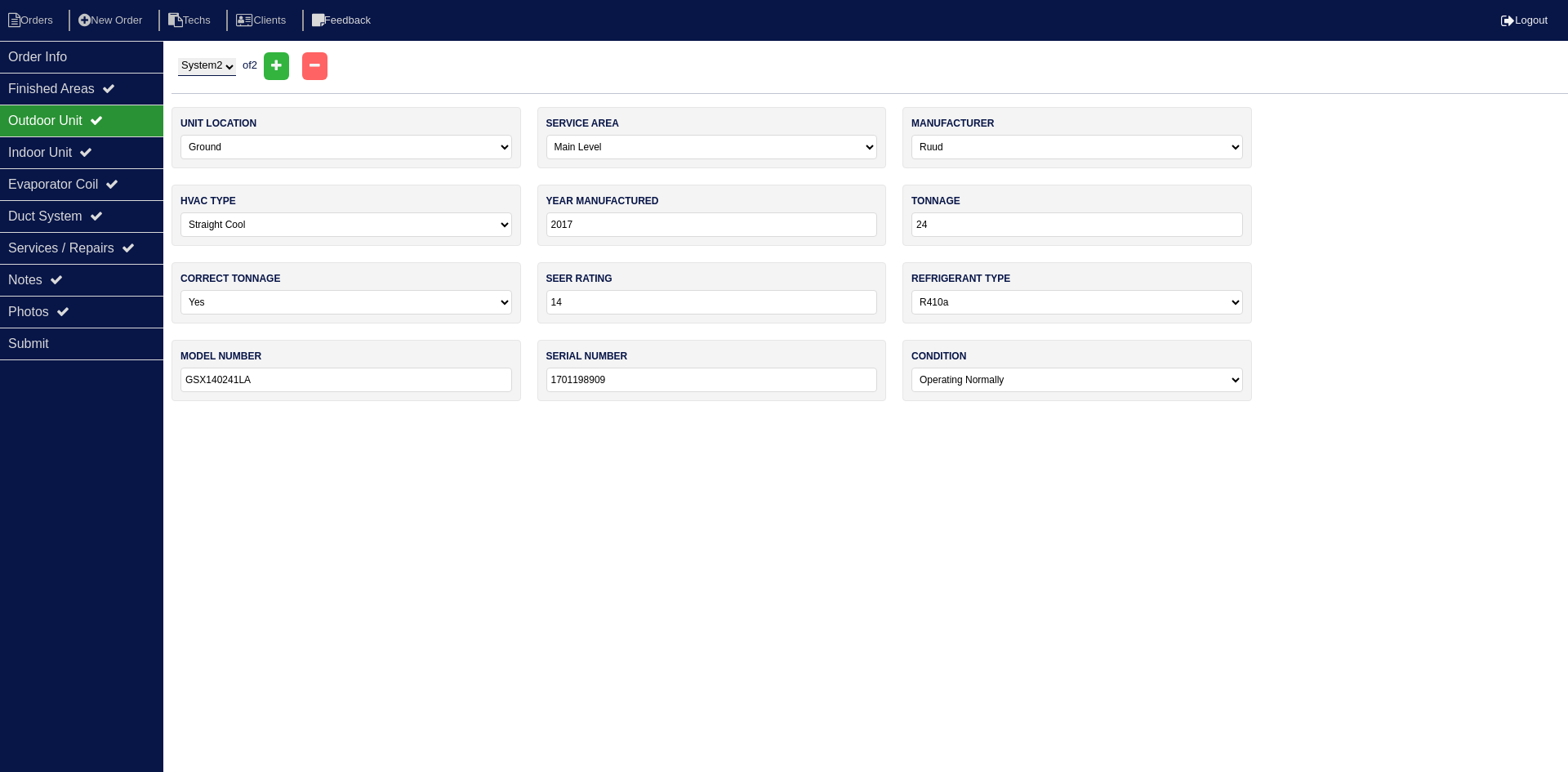
type input "1701198908"
click at [47, 147] on div "Indoor Unit" at bounding box center [81, 152] width 163 height 32
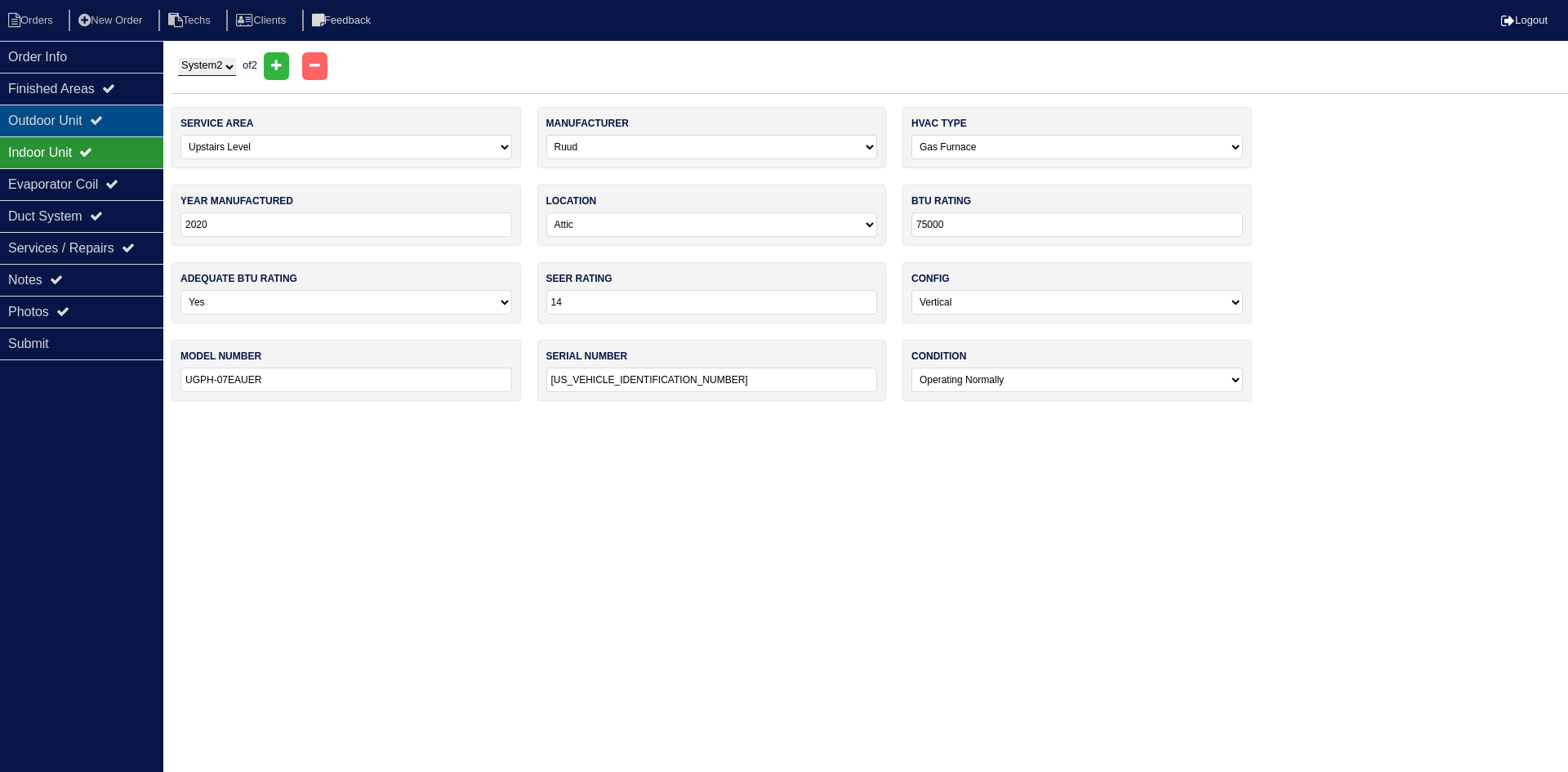
click at [48, 118] on div "Outdoor Unit" at bounding box center [81, 121] width 163 height 32
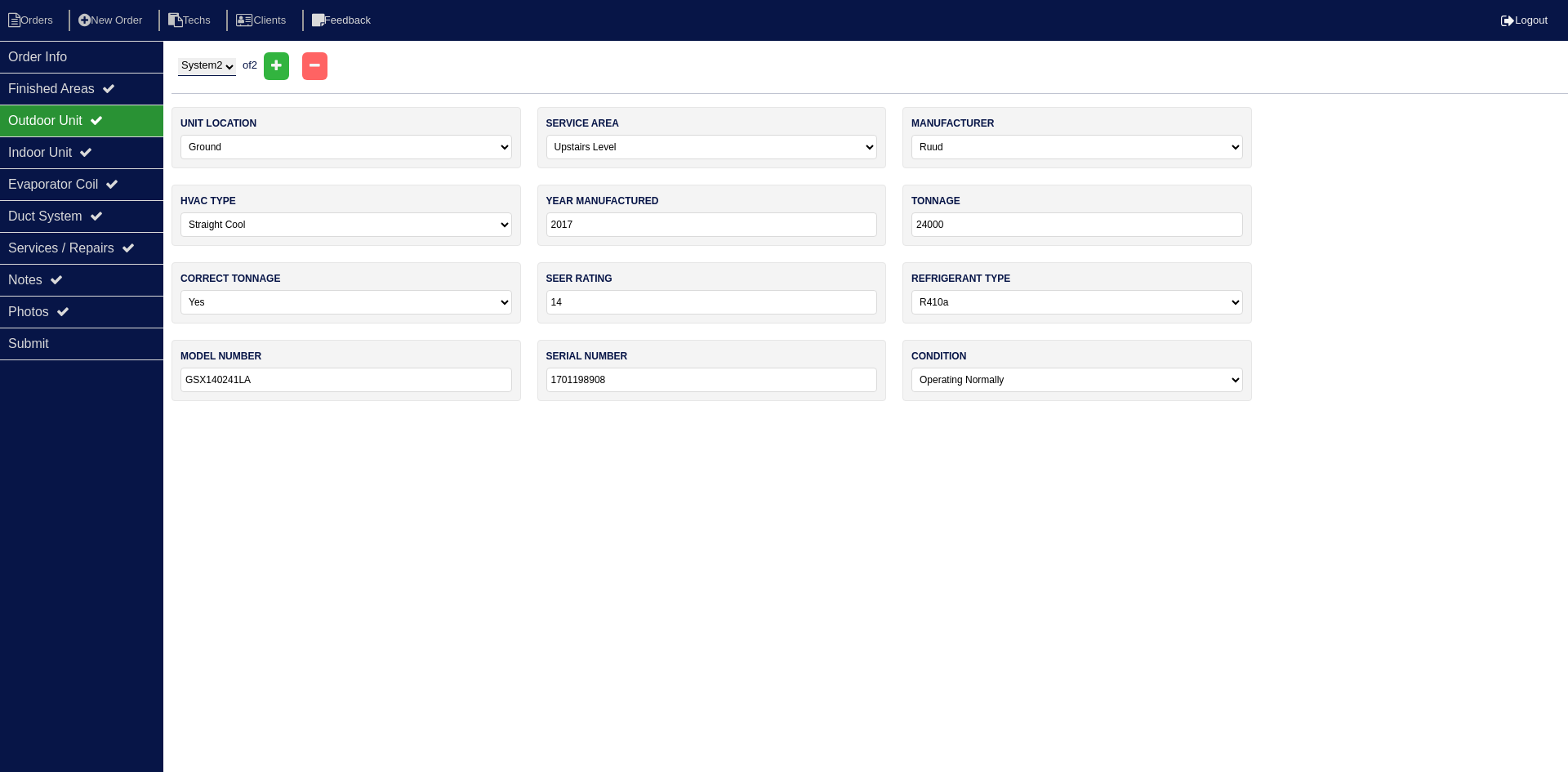
click at [212, 66] on select "System 1 System 2" at bounding box center [207, 67] width 58 height 18
select select "1"
click at [178, 58] on select "System 1 System 2" at bounding box center [207, 67] width 58 height 18
select select "0"
type input "24"
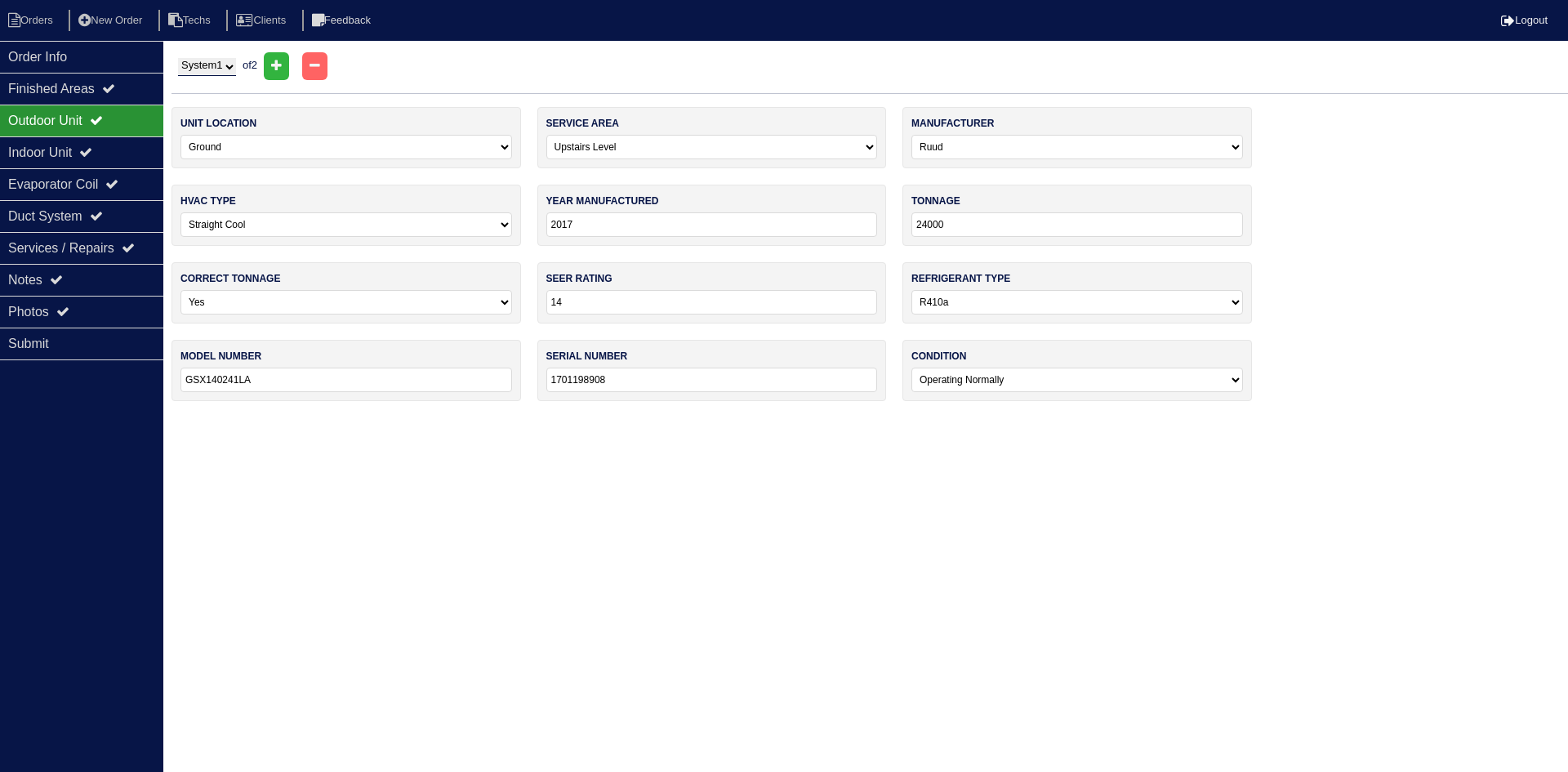
type input "1701198909"
click at [112, 146] on div "Indoor Unit" at bounding box center [81, 152] width 163 height 32
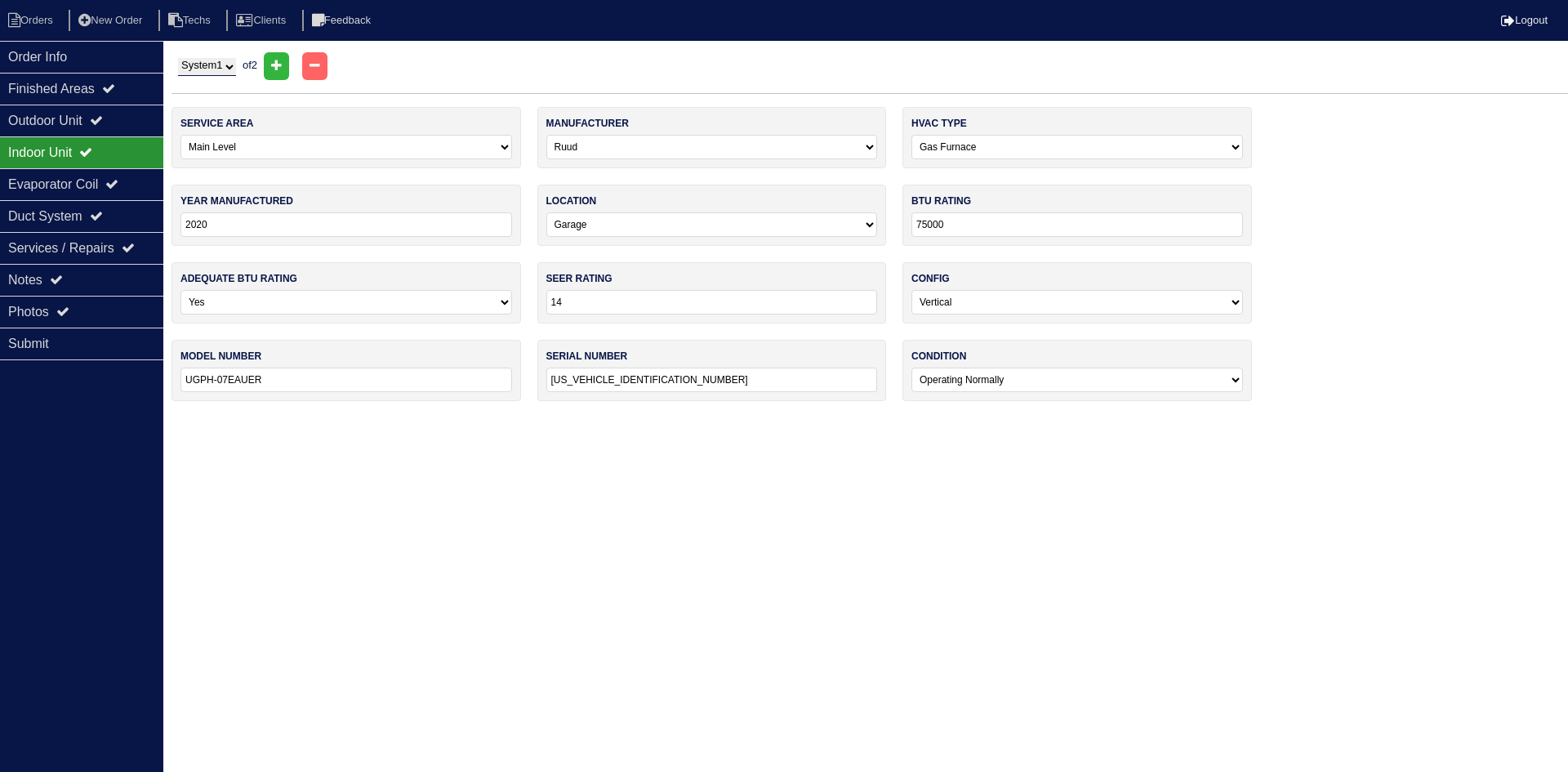
click at [227, 65] on select "System 1 System 2" at bounding box center [207, 67] width 58 height 18
select select "2"
click at [178, 58] on select "System 1 System 2" at bounding box center [207, 67] width 58 height 18
select select "1"
select select "0"
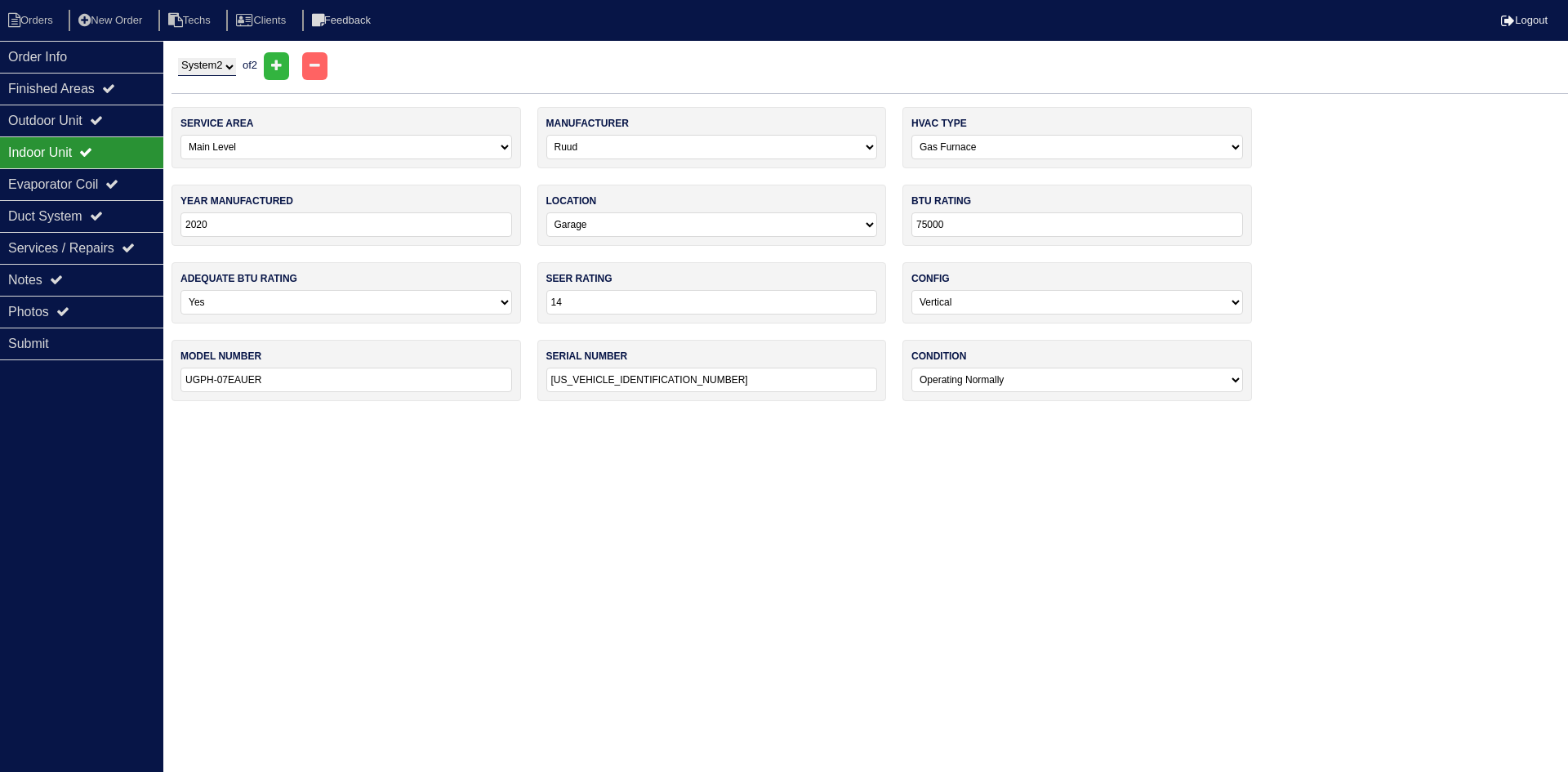
type input "DF5D302F249801864"
click at [60, 299] on div "Photos" at bounding box center [81, 312] width 163 height 32
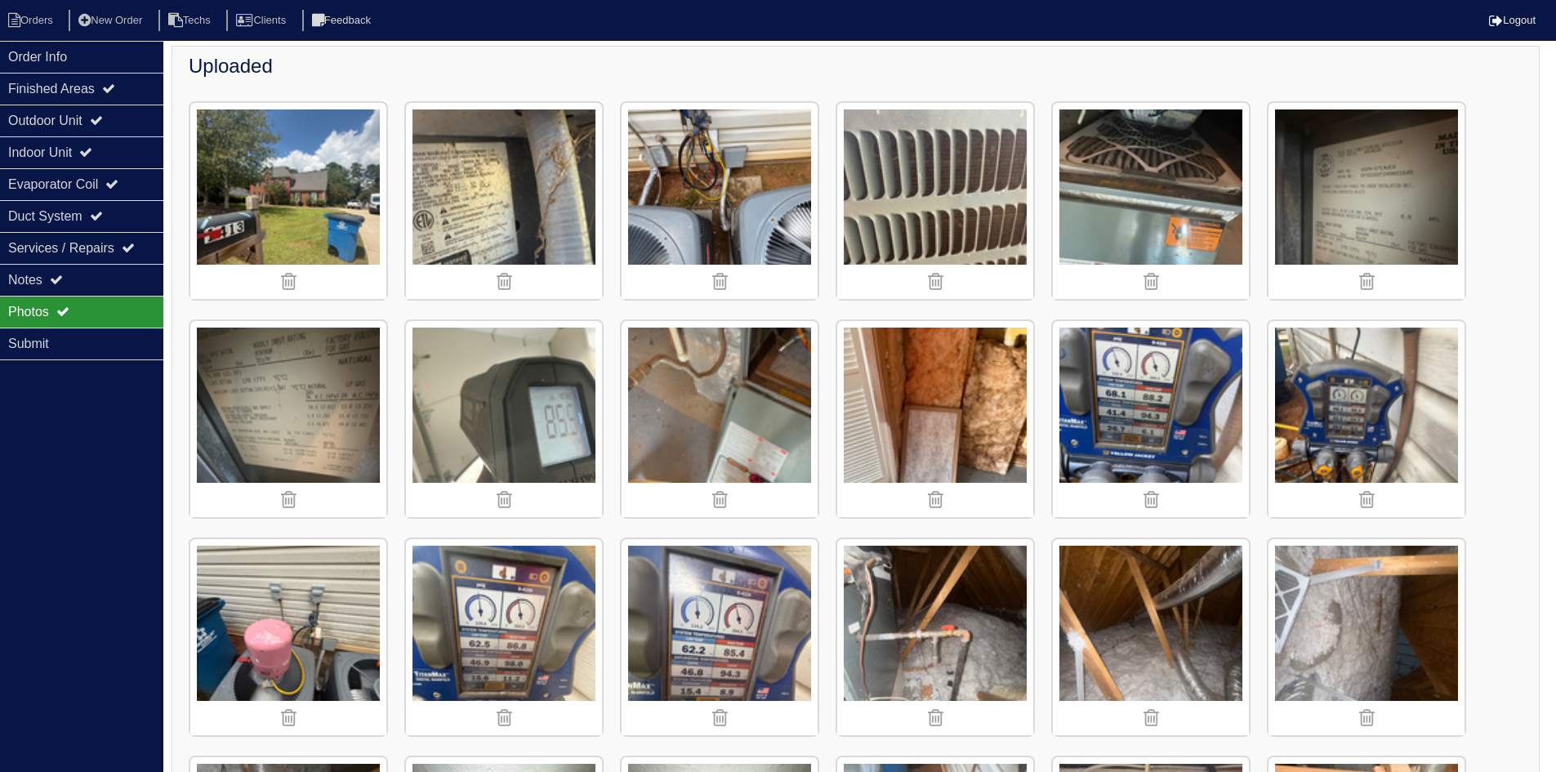
scroll to position [245, 0]
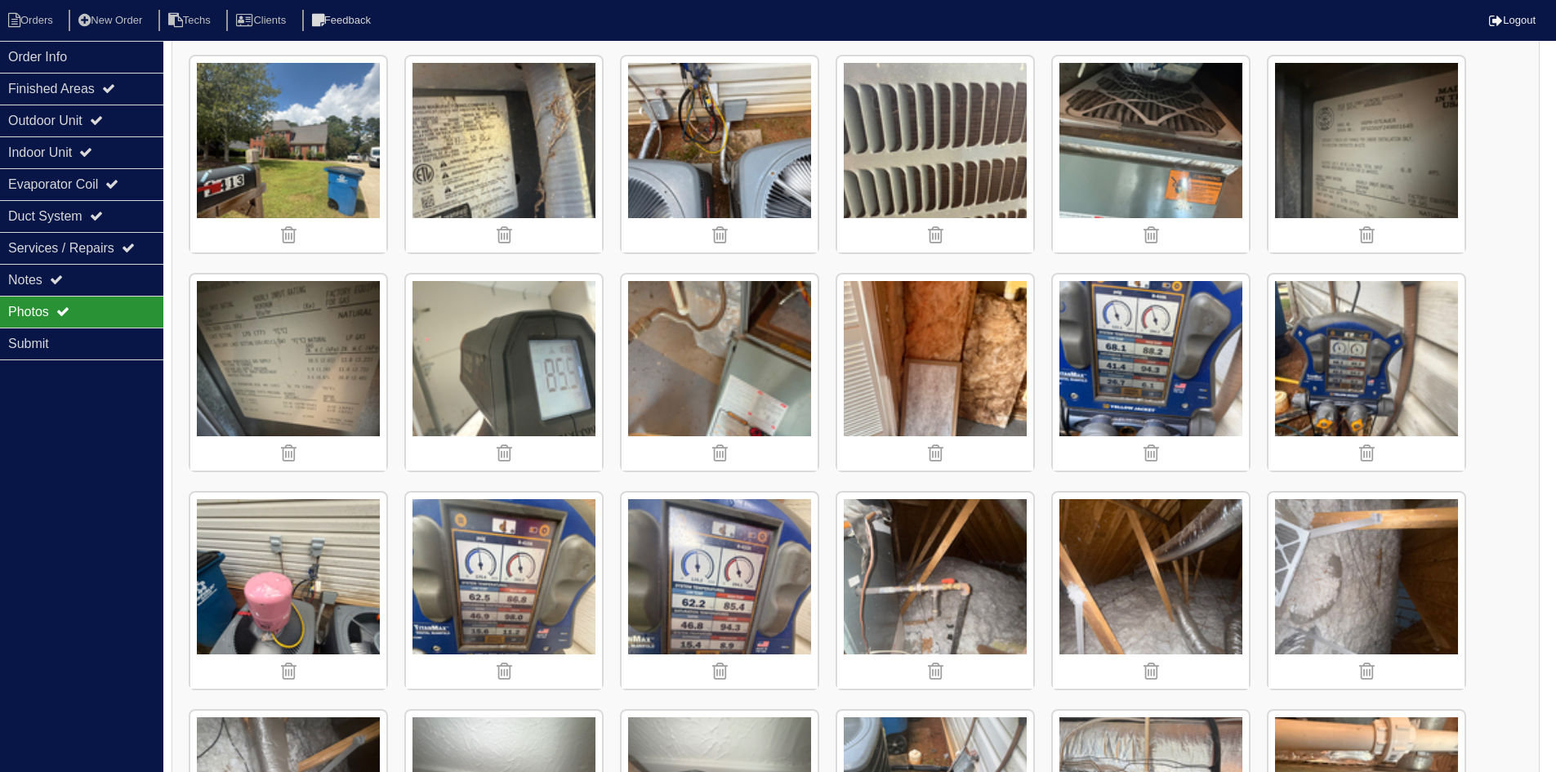
click at [267, 363] on img at bounding box center [288, 372] width 196 height 196
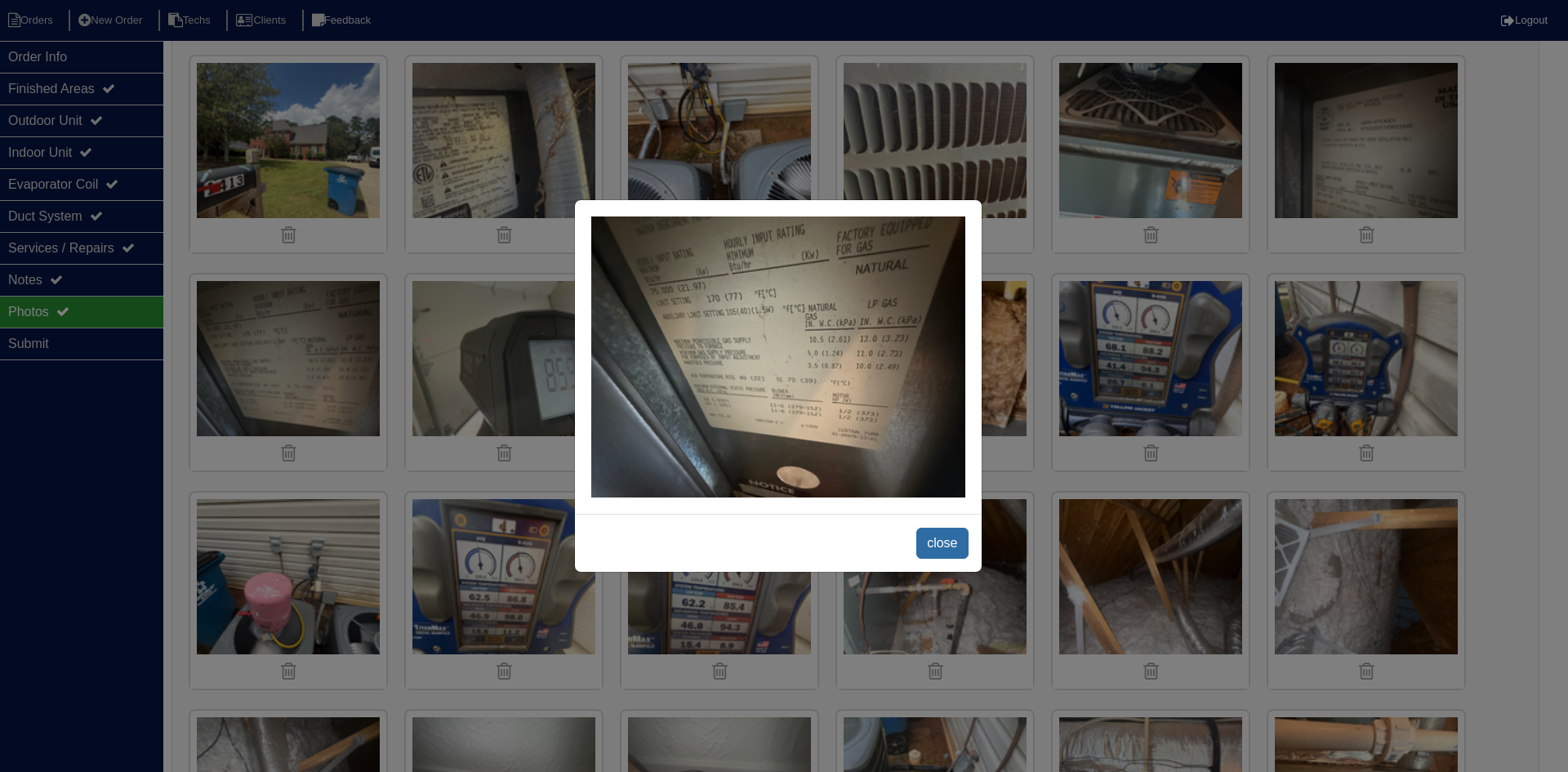
click at [936, 544] on span "close" at bounding box center [941, 543] width 51 height 31
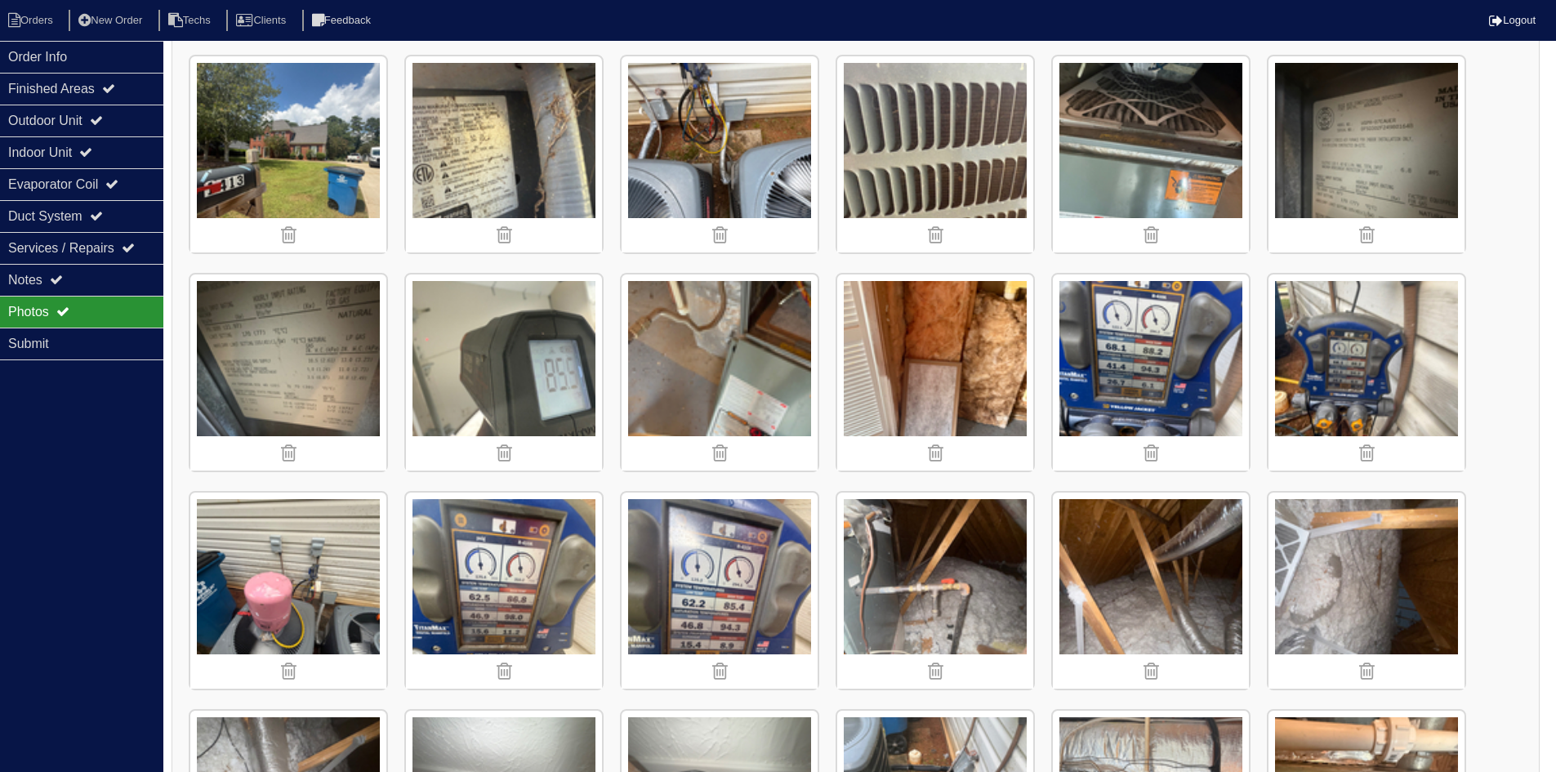
click at [1362, 160] on img at bounding box center [1366, 154] width 196 height 196
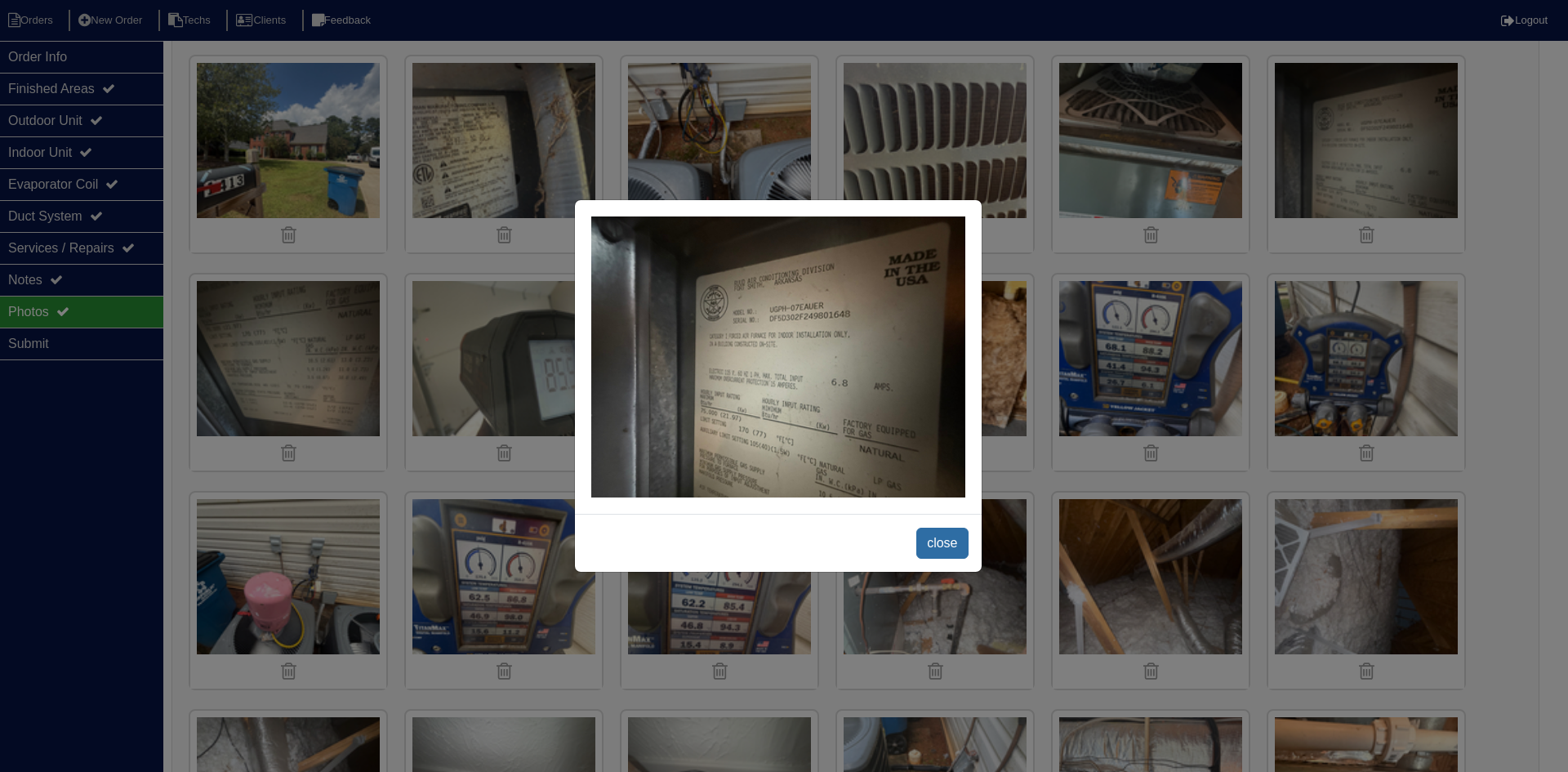
click at [956, 541] on span "close" at bounding box center [941, 543] width 51 height 31
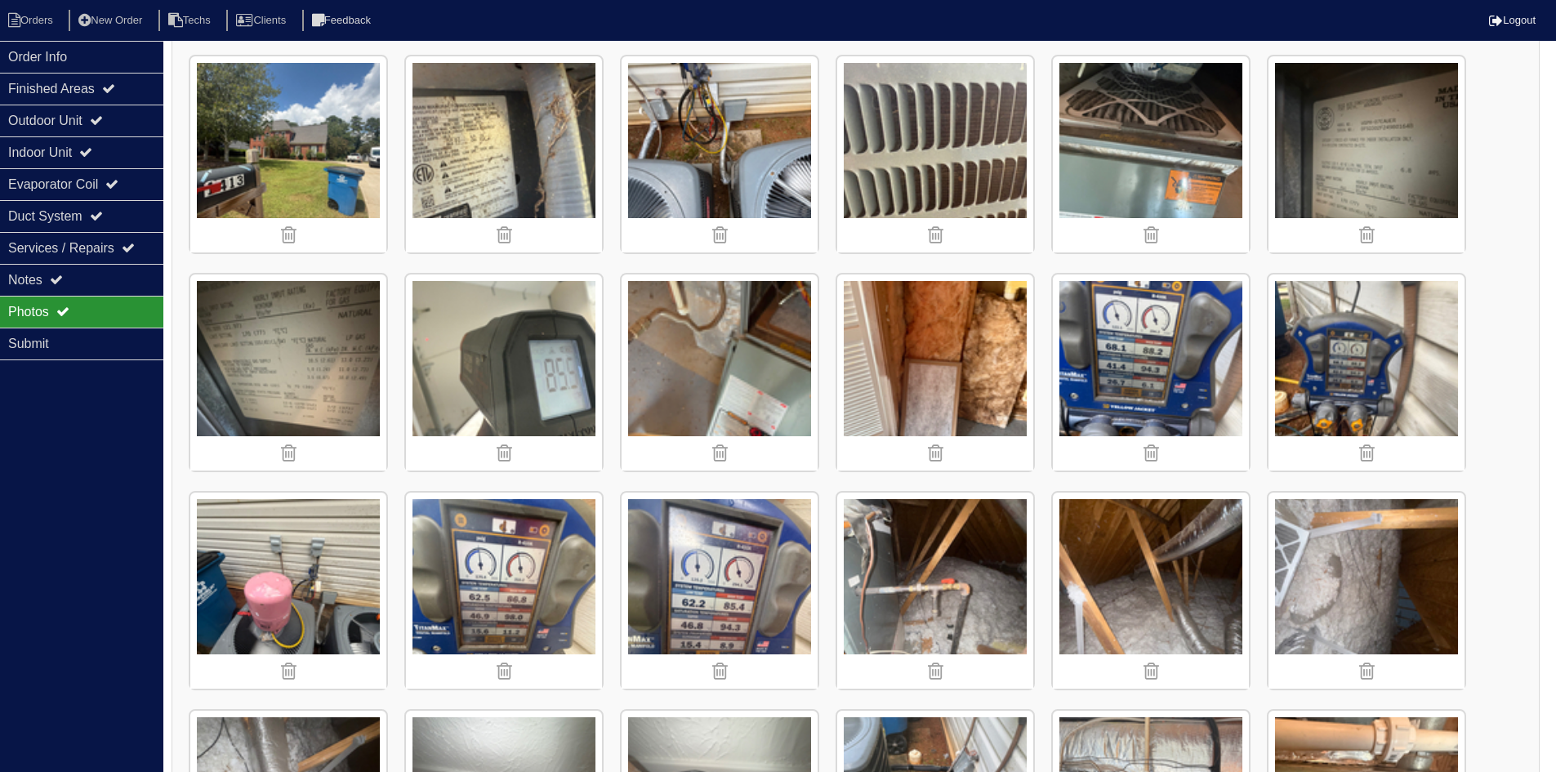
click at [502, 138] on img at bounding box center [504, 154] width 196 height 196
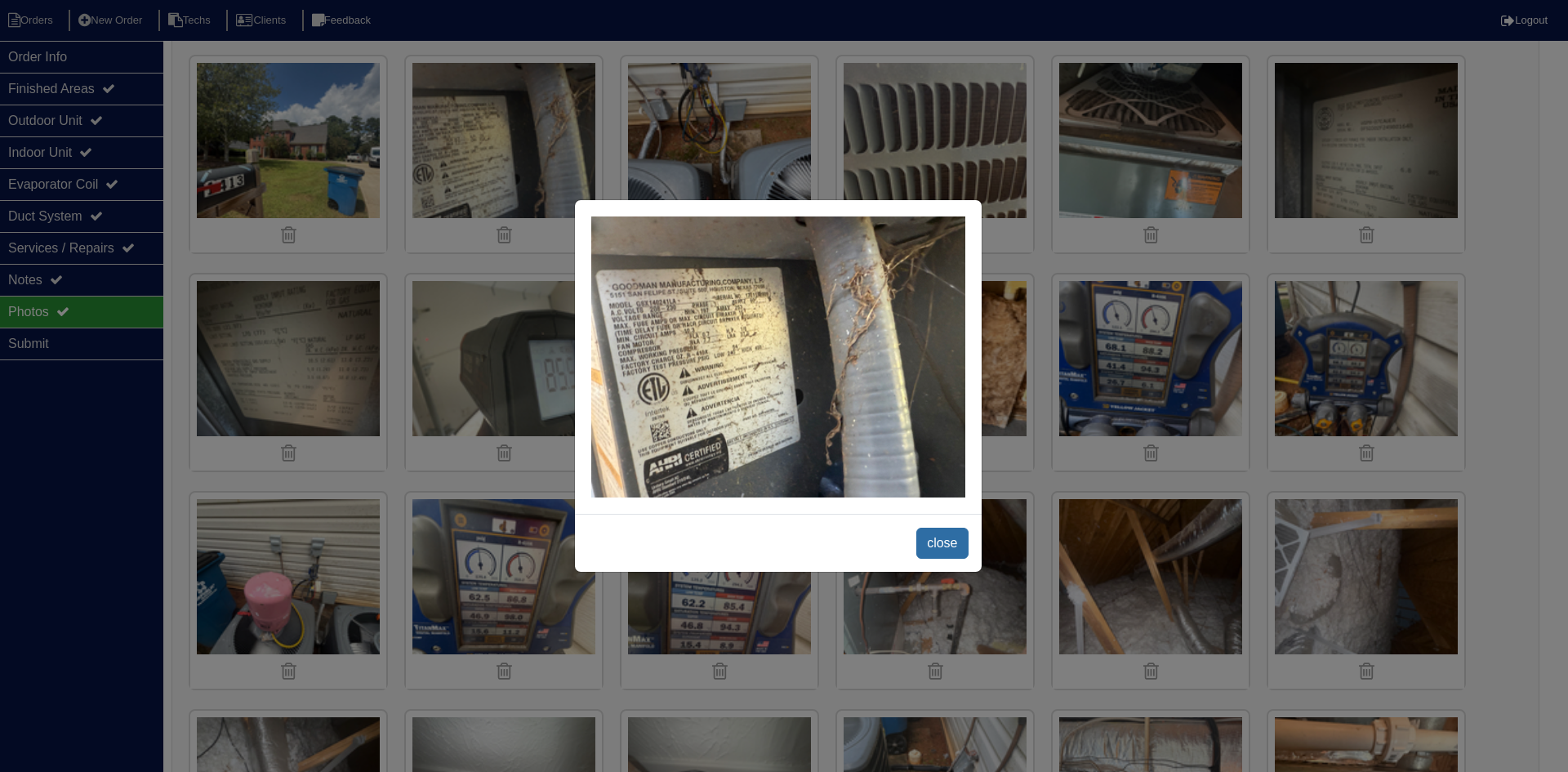
click at [935, 544] on span "close" at bounding box center [941, 543] width 51 height 31
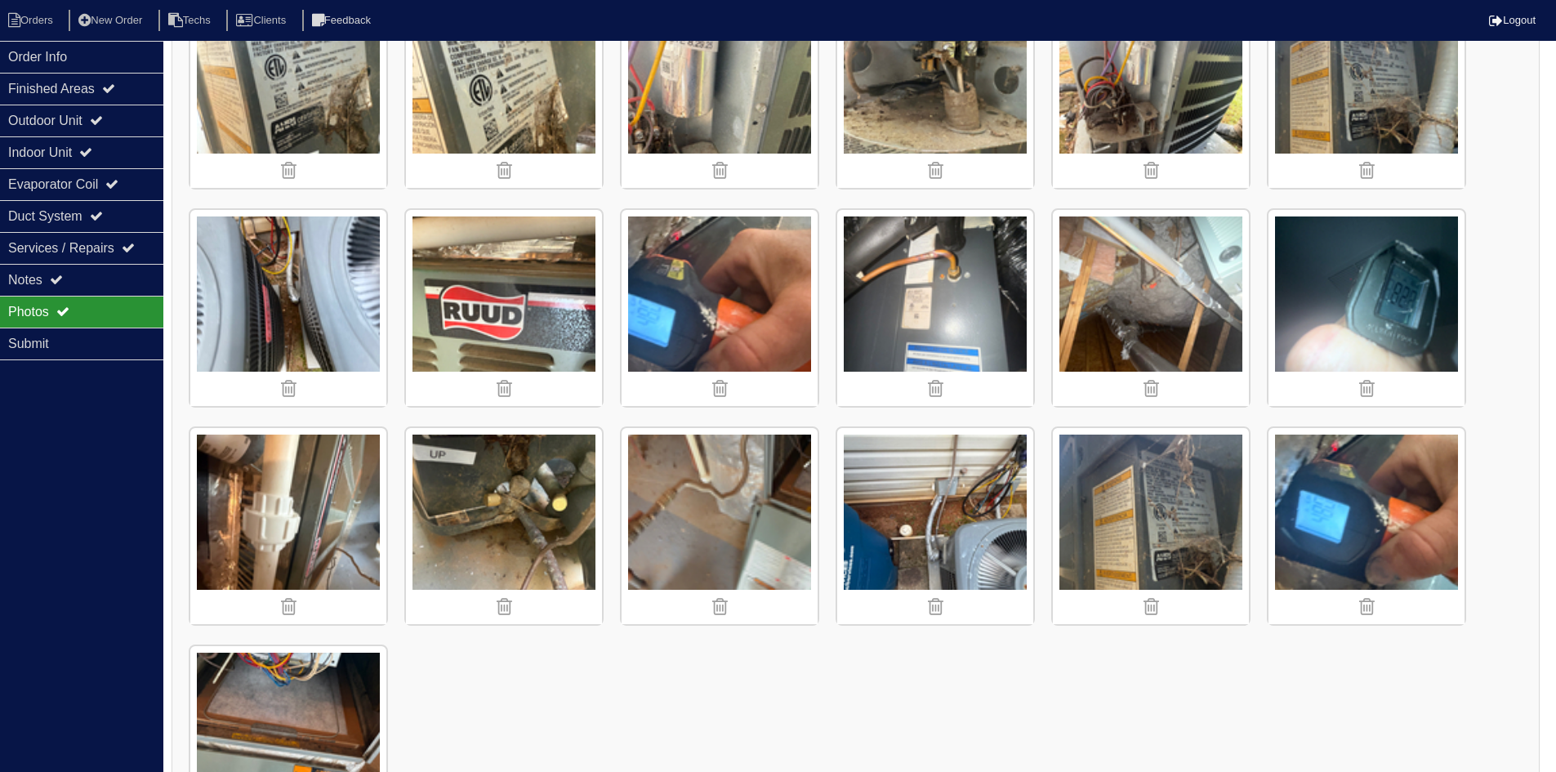
scroll to position [1225, 0]
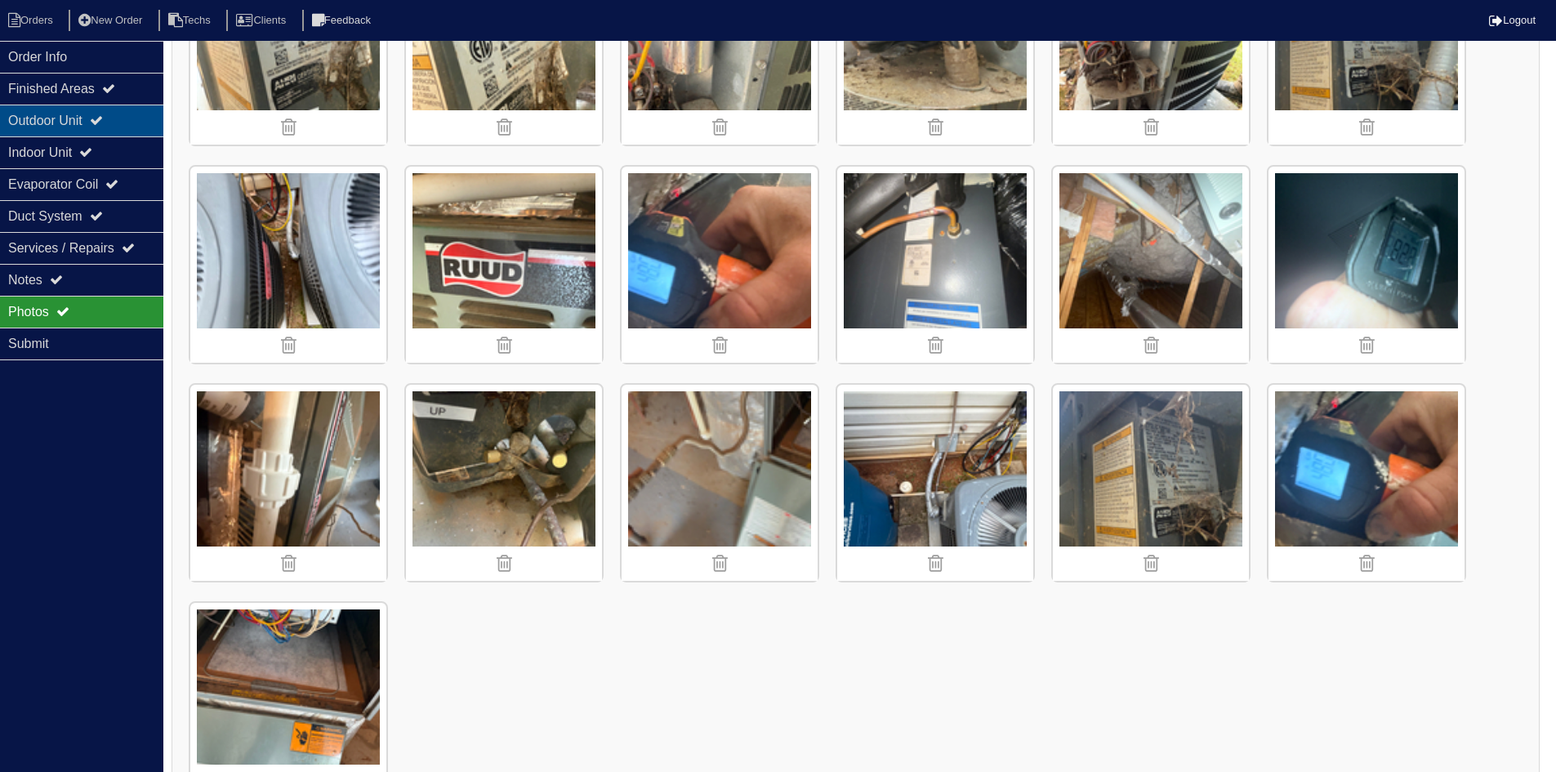
click at [119, 111] on div "Outdoor Unit" at bounding box center [81, 121] width 163 height 32
select select "2"
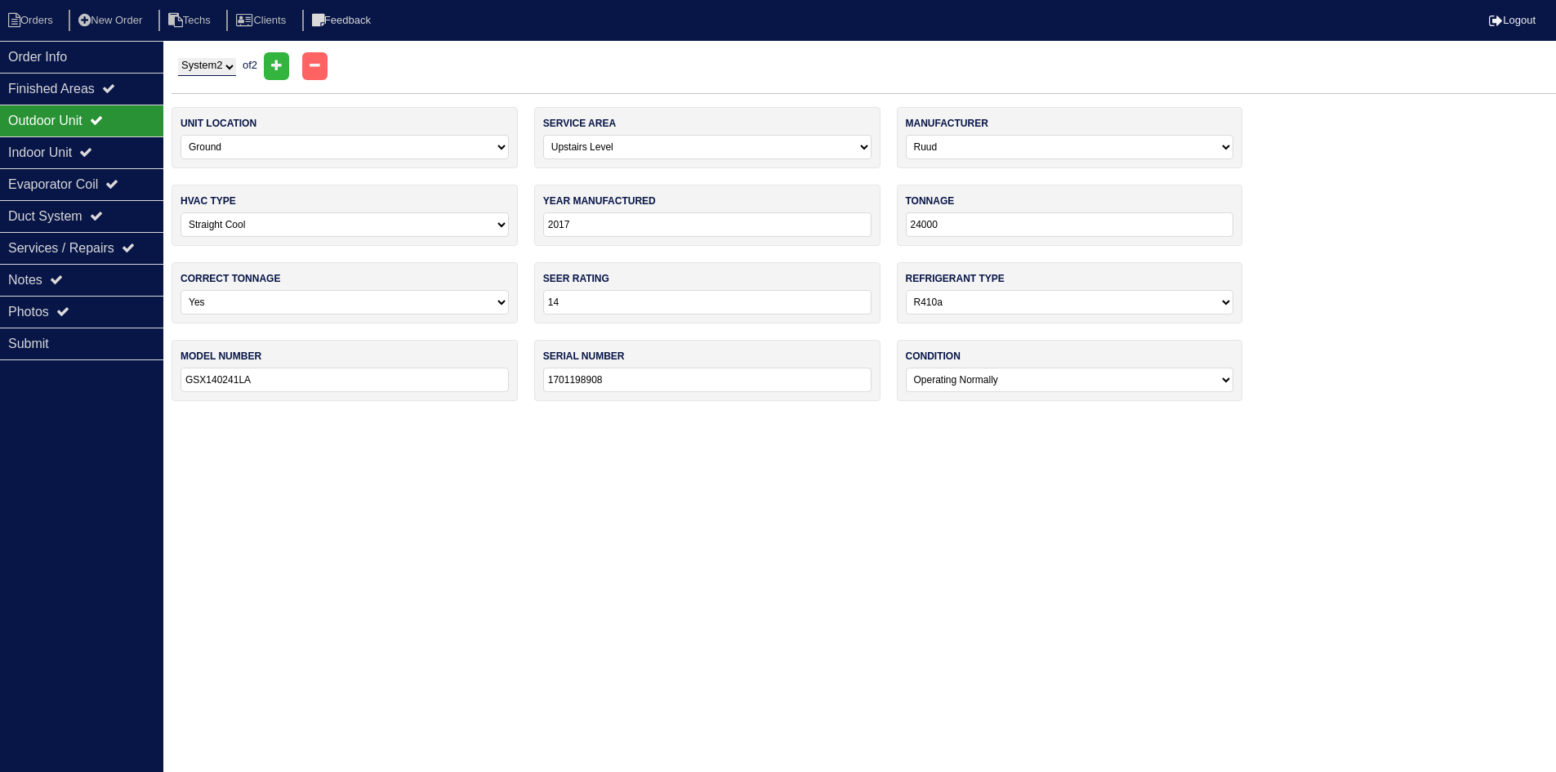
scroll to position [0, 0]
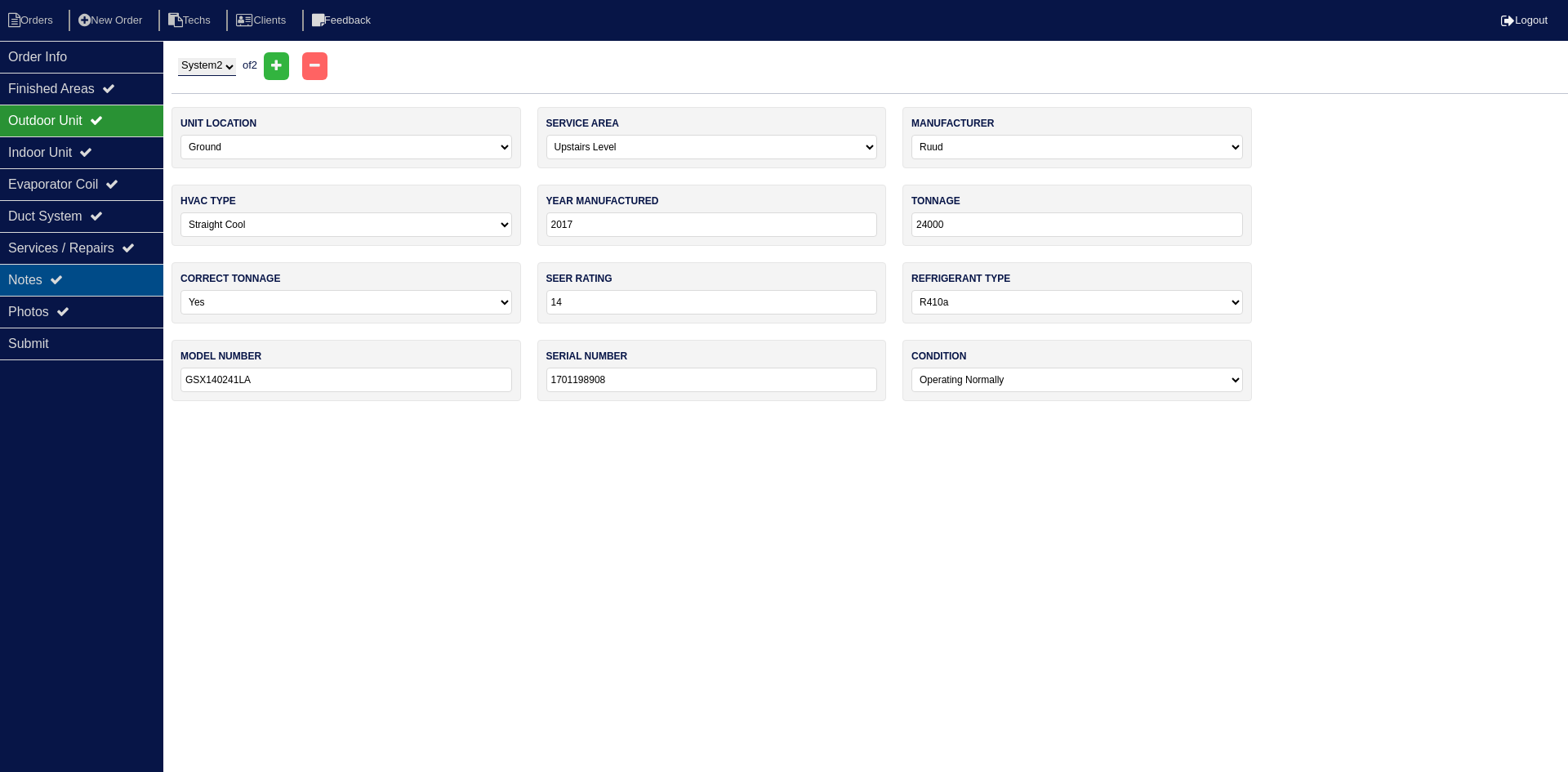
click at [89, 278] on div "Notes" at bounding box center [81, 280] width 163 height 32
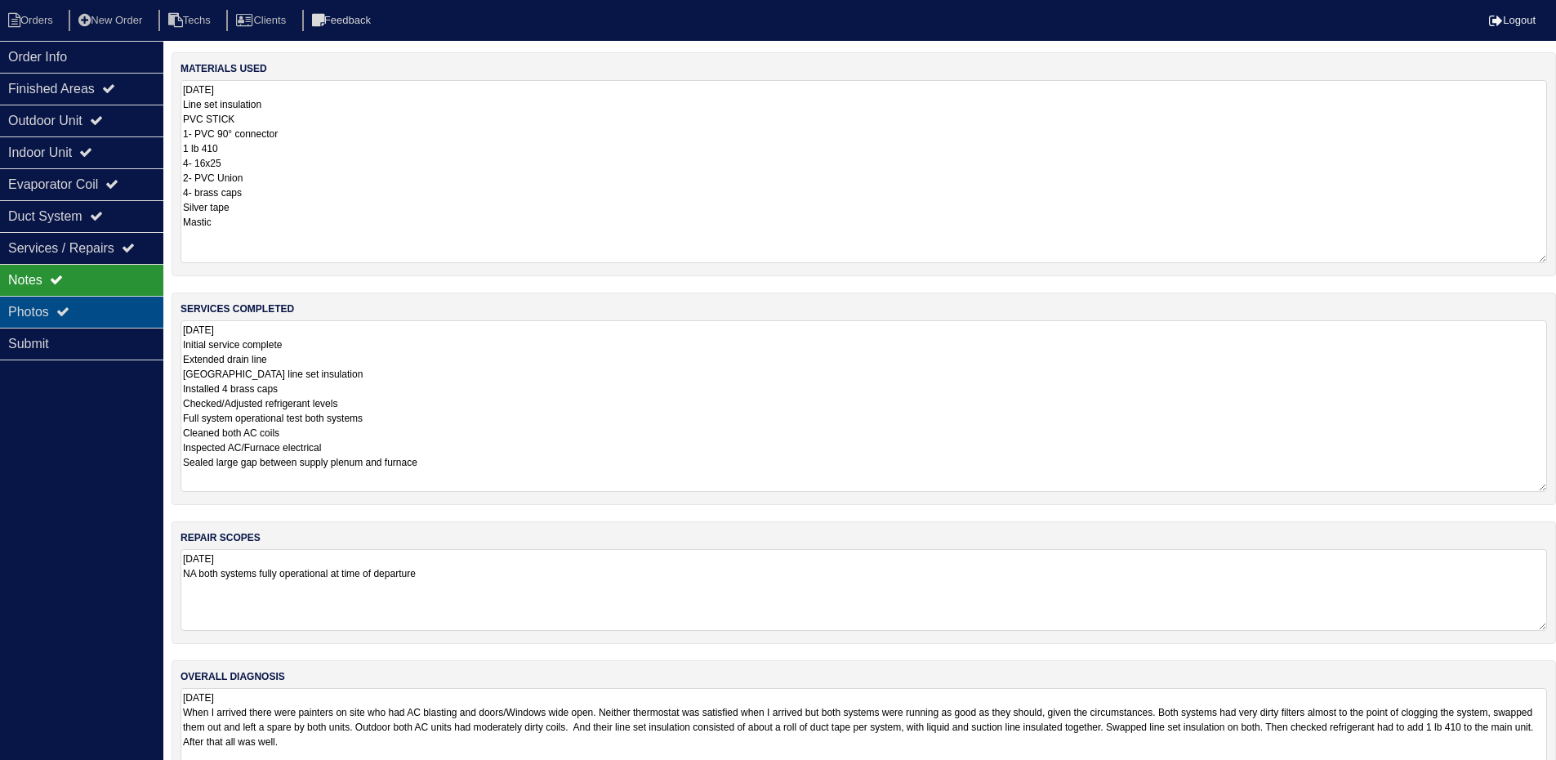
drag, startPoint x: 95, startPoint y: 310, endPoint x: 149, endPoint y: 315, distance: 54.2
click at [93, 310] on div "Photos" at bounding box center [81, 312] width 163 height 32
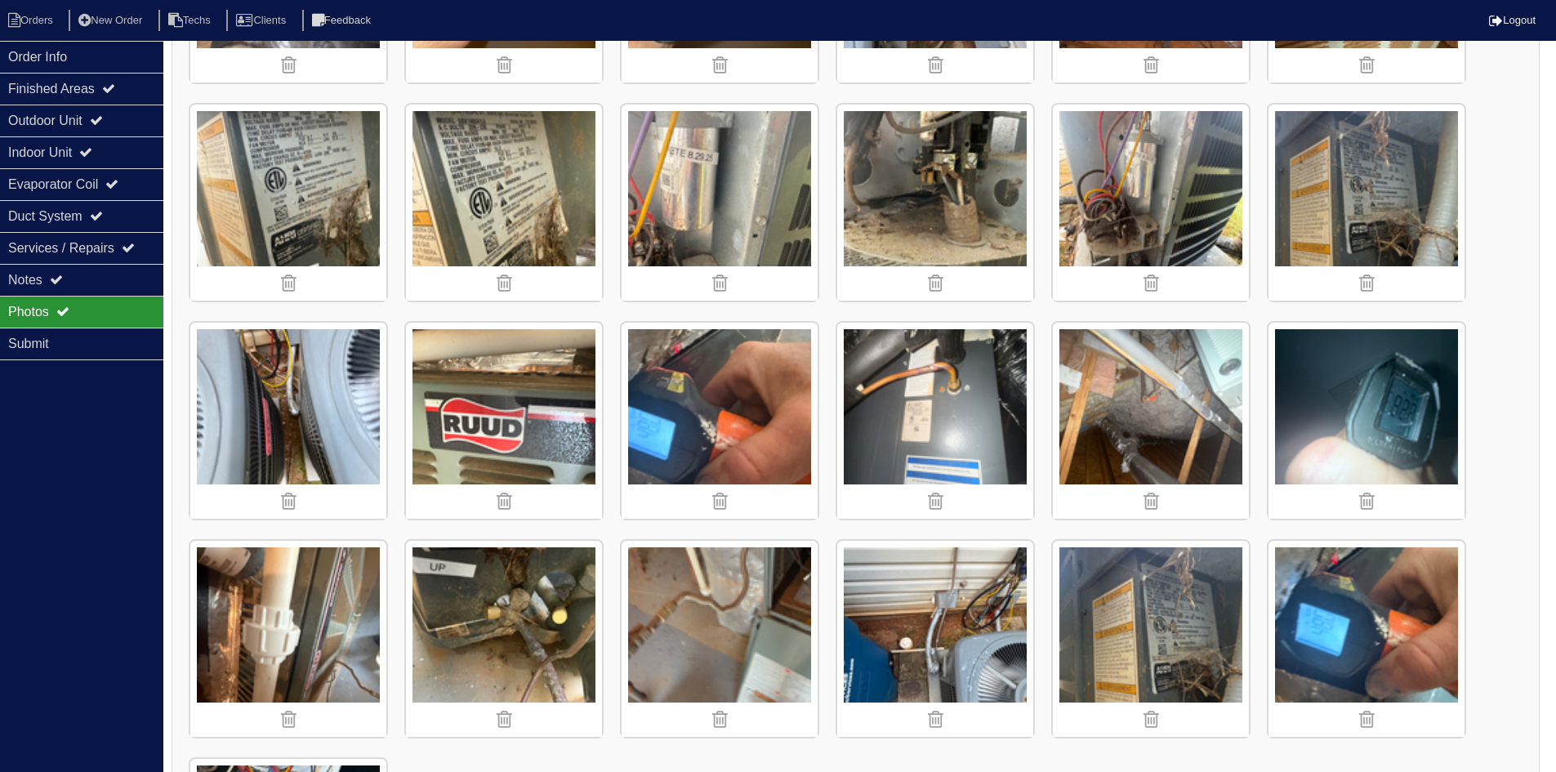
scroll to position [875, 0]
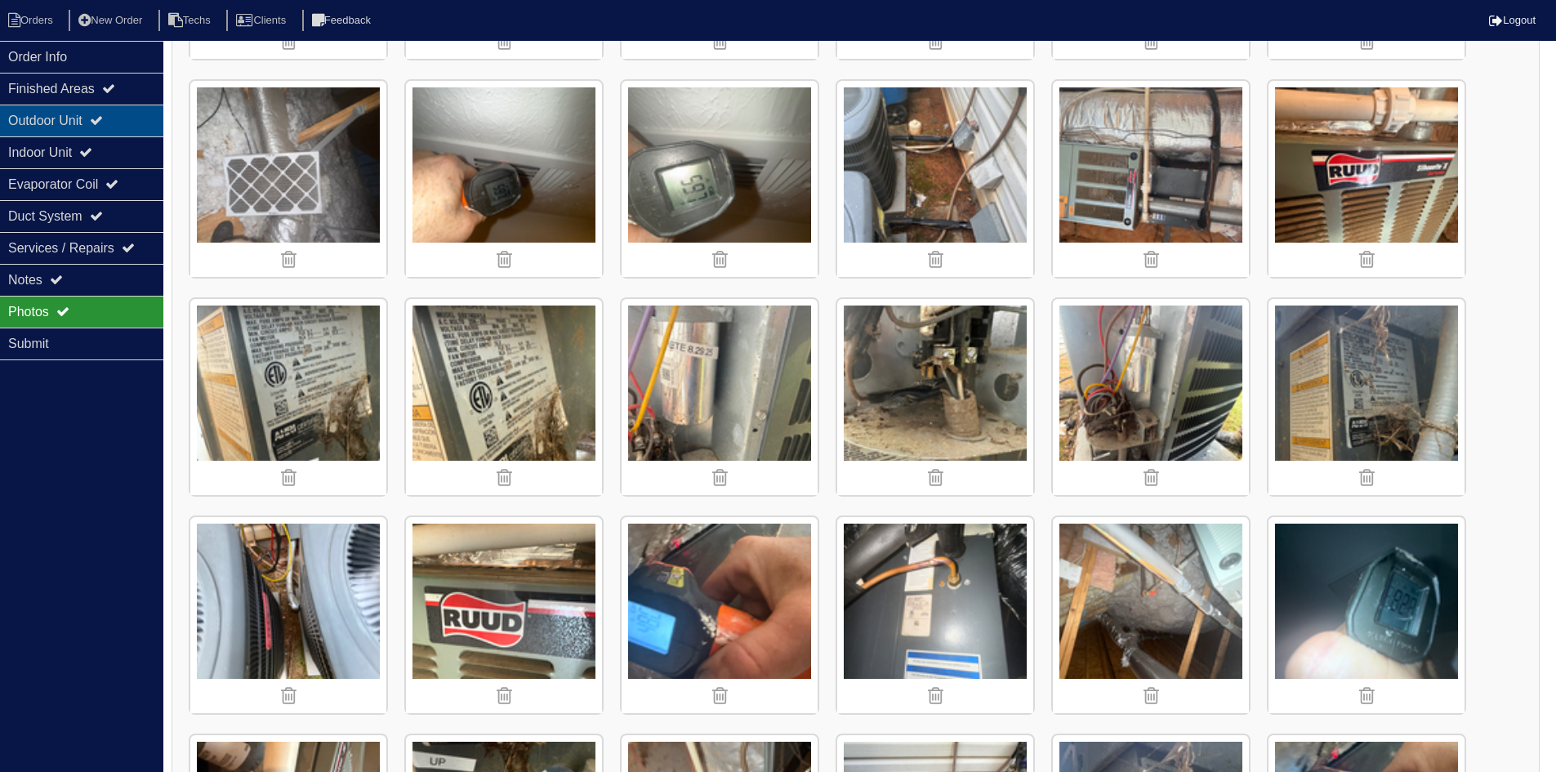
click at [121, 127] on div "Outdoor Unit" at bounding box center [81, 121] width 163 height 32
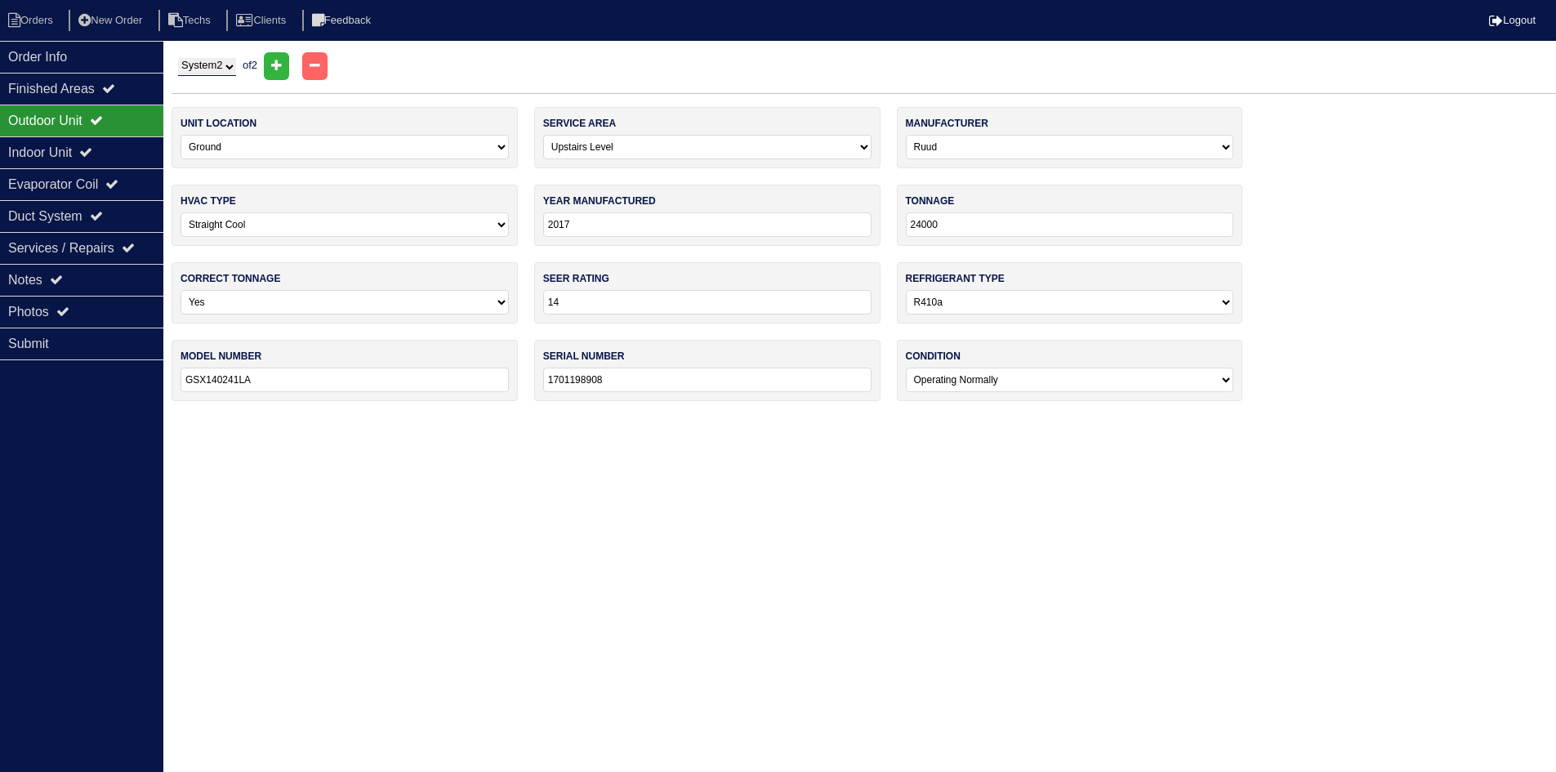
scroll to position [0, 0]
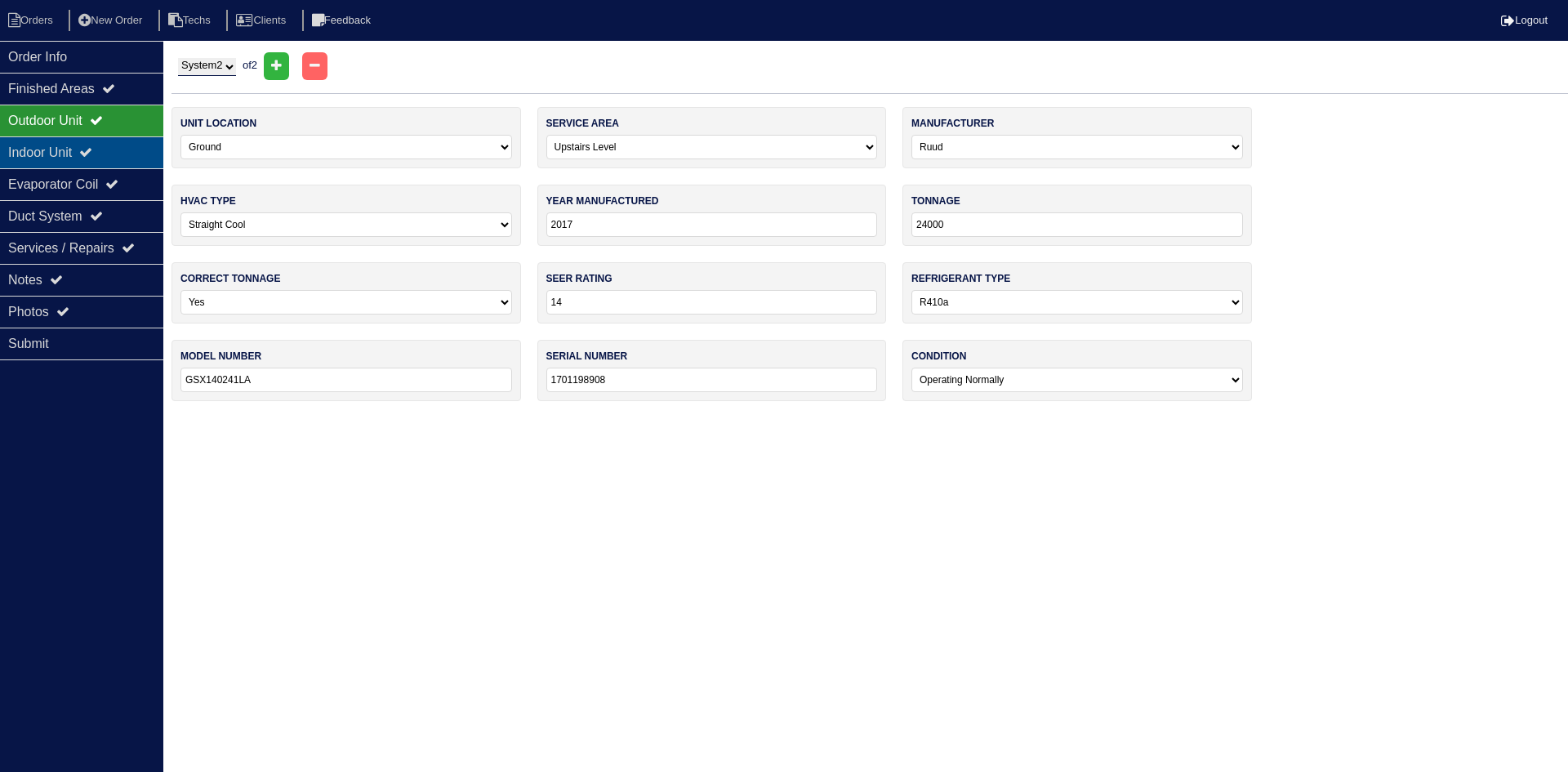
click at [107, 157] on div "Indoor Unit" at bounding box center [81, 152] width 163 height 32
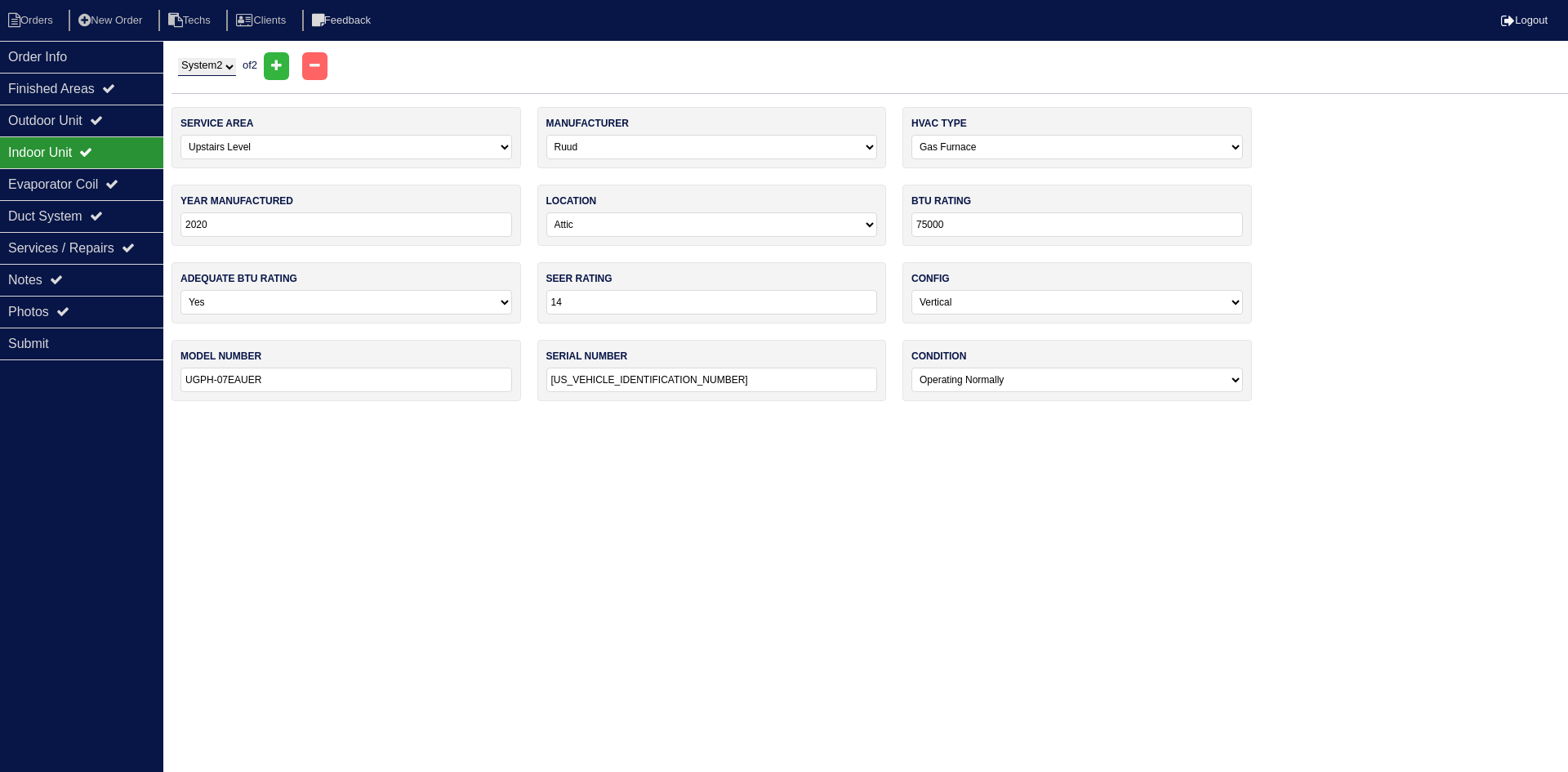
click at [225, 65] on select "System 1 System 2" at bounding box center [207, 67] width 58 height 18
select select "1"
click at [178, 58] on select "System 1 System 2" at bounding box center [207, 67] width 58 height 18
select select "0"
select select "1"
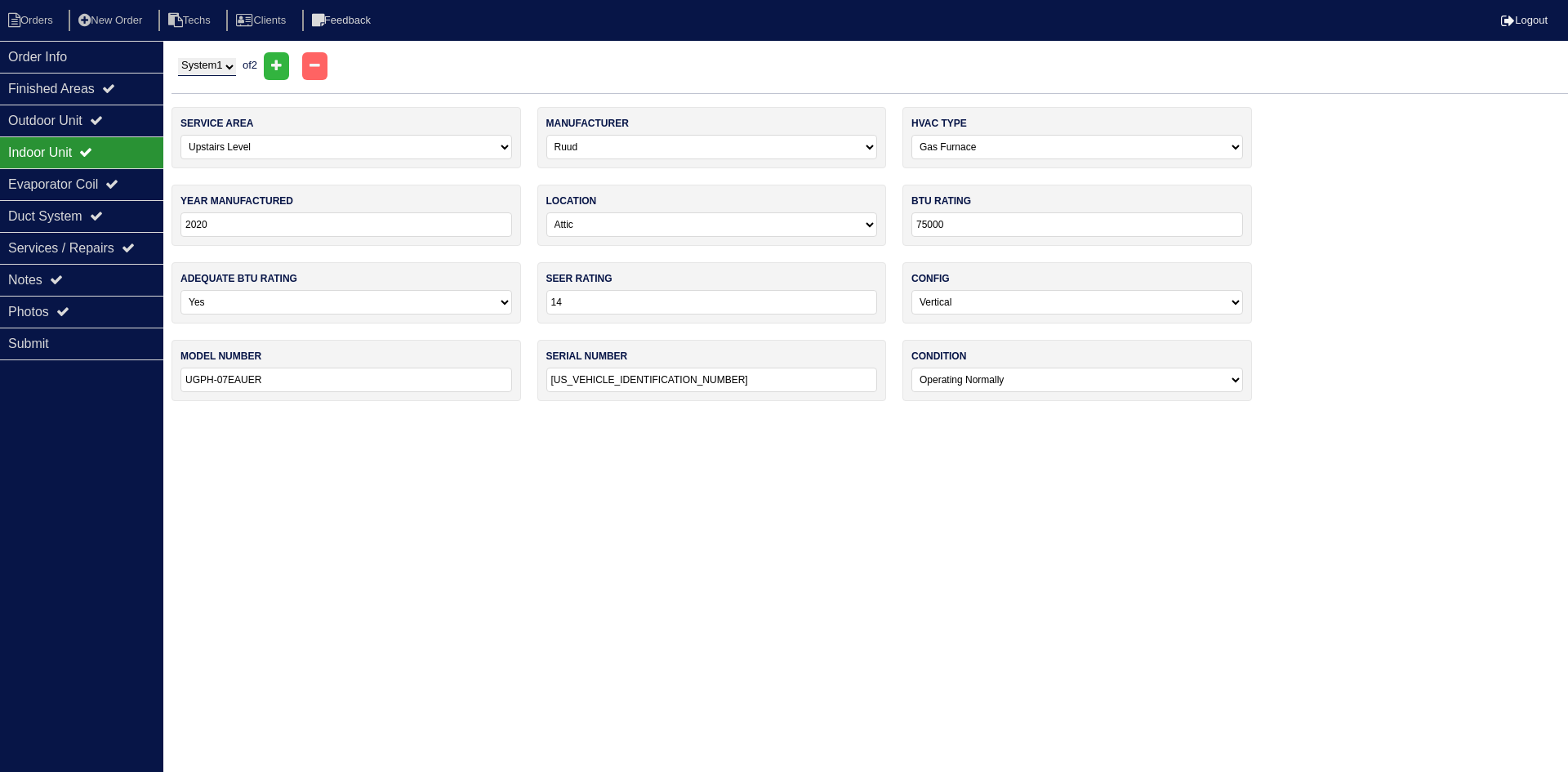
type input "DF5D302F249801648"
click at [110, 266] on div "Notes" at bounding box center [81, 280] width 163 height 32
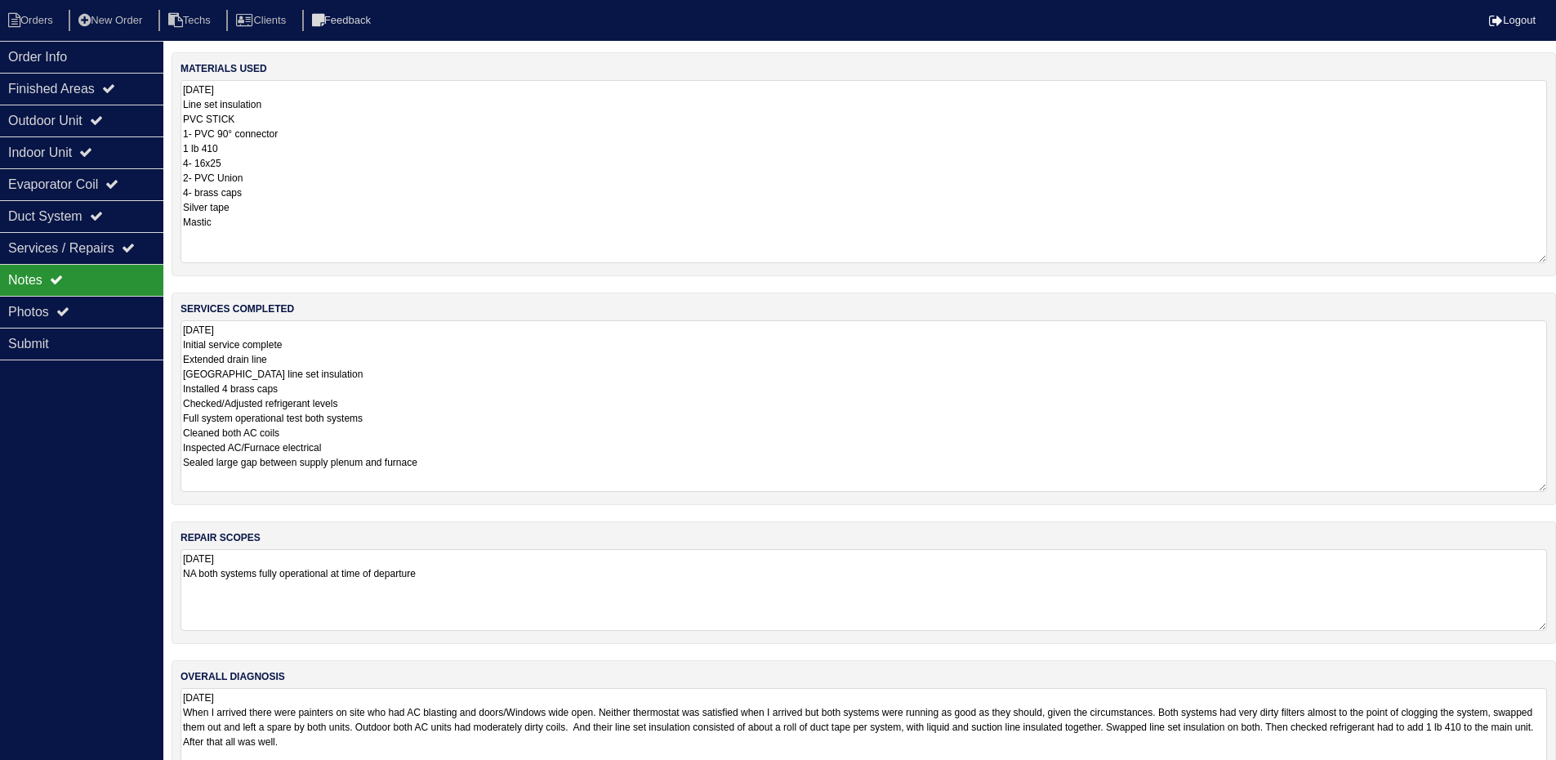
click at [295, 355] on textarea "8.29.25 Initial service complete Extended drain line Swapped line set insulatio…" at bounding box center [863, 406] width 1366 height 172
type textarea "8.29.25 Initial service complete Extended drain line Upstairs Swapped line set …"
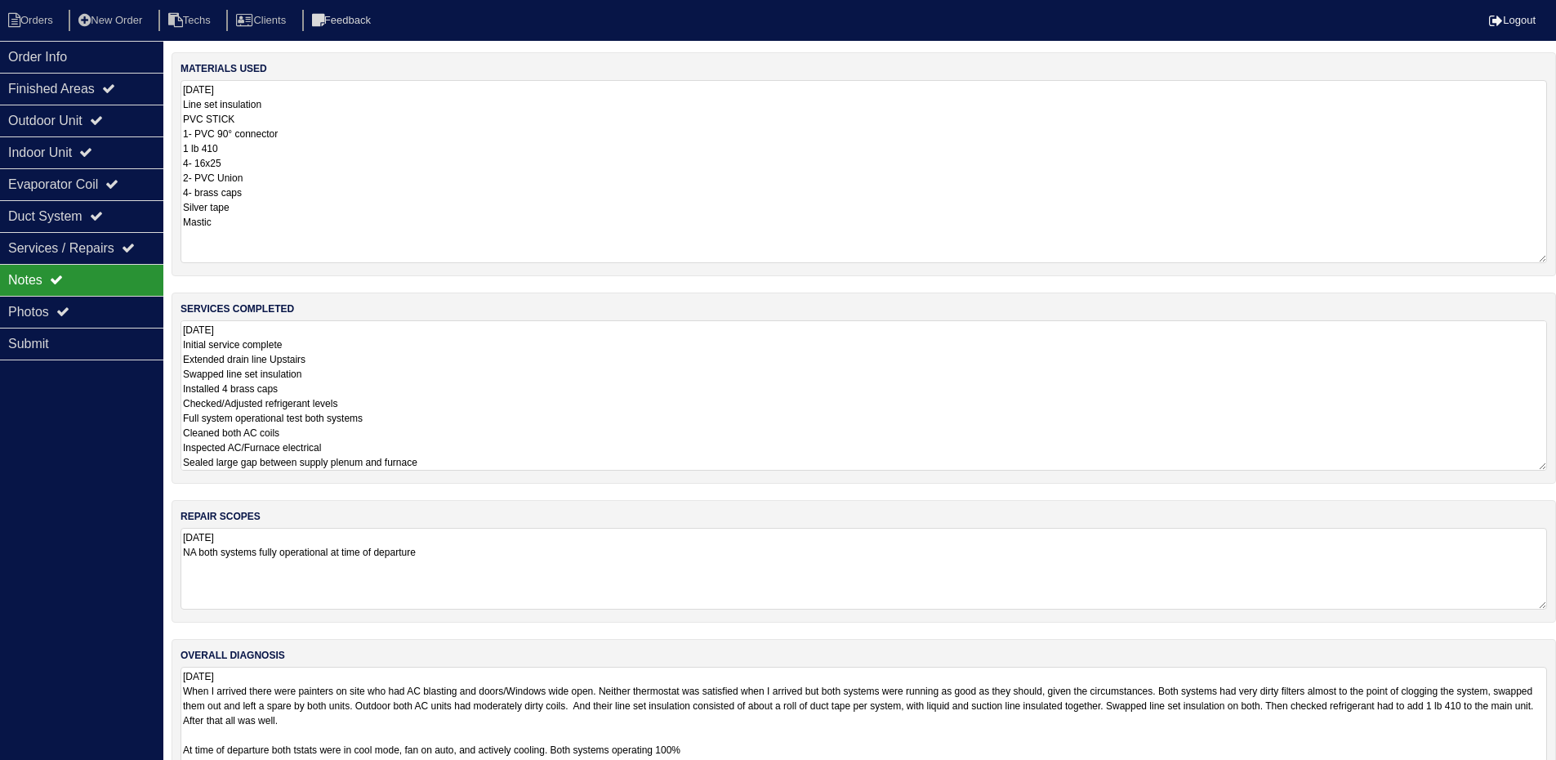
click at [1471, 221] on textarea "8.29.25 Line set insulation PVC STICK 1- PVC 90° connector 1 lb 410 4- 16x25 2-…" at bounding box center [863, 171] width 1366 height 183
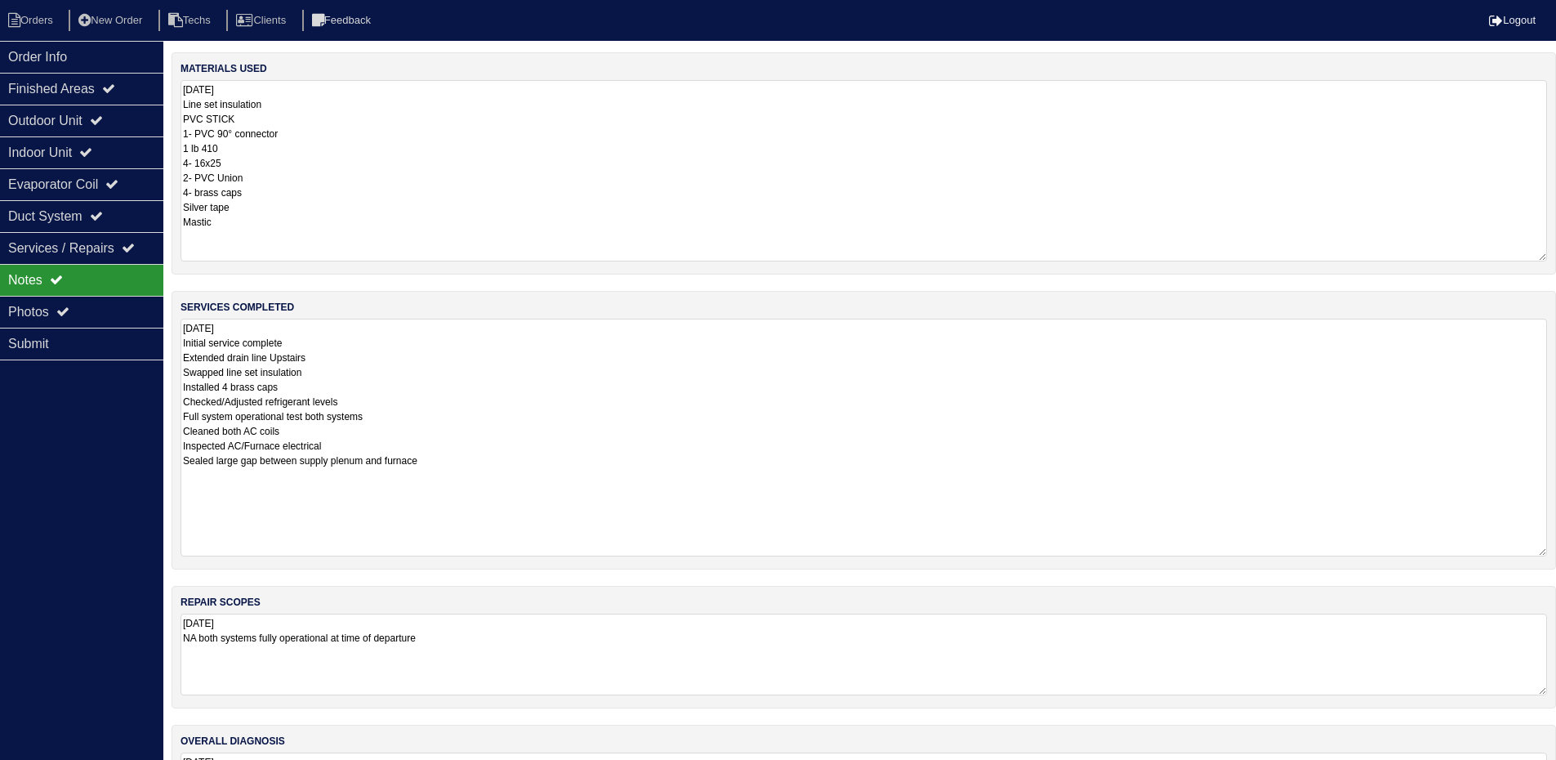
drag, startPoint x: 1539, startPoint y: 394, endPoint x: 1531, endPoint y: 550, distance: 156.2
click at [1543, 550] on textarea "8.29.25 Initial service complete Extended drain line Upstairs Swapped line set …" at bounding box center [863, 438] width 1366 height 238
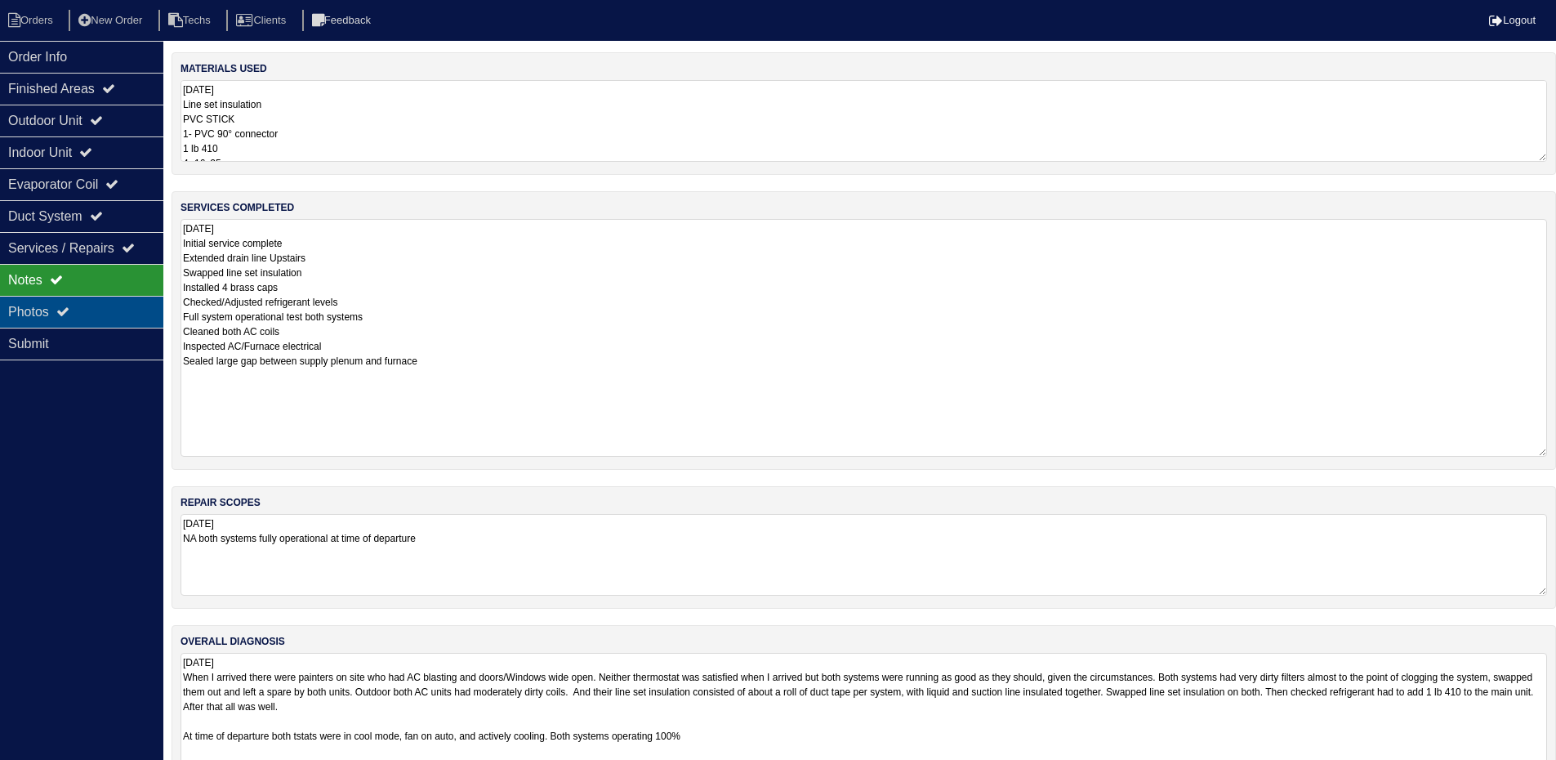
click at [60, 305] on div "Photos" at bounding box center [81, 312] width 163 height 32
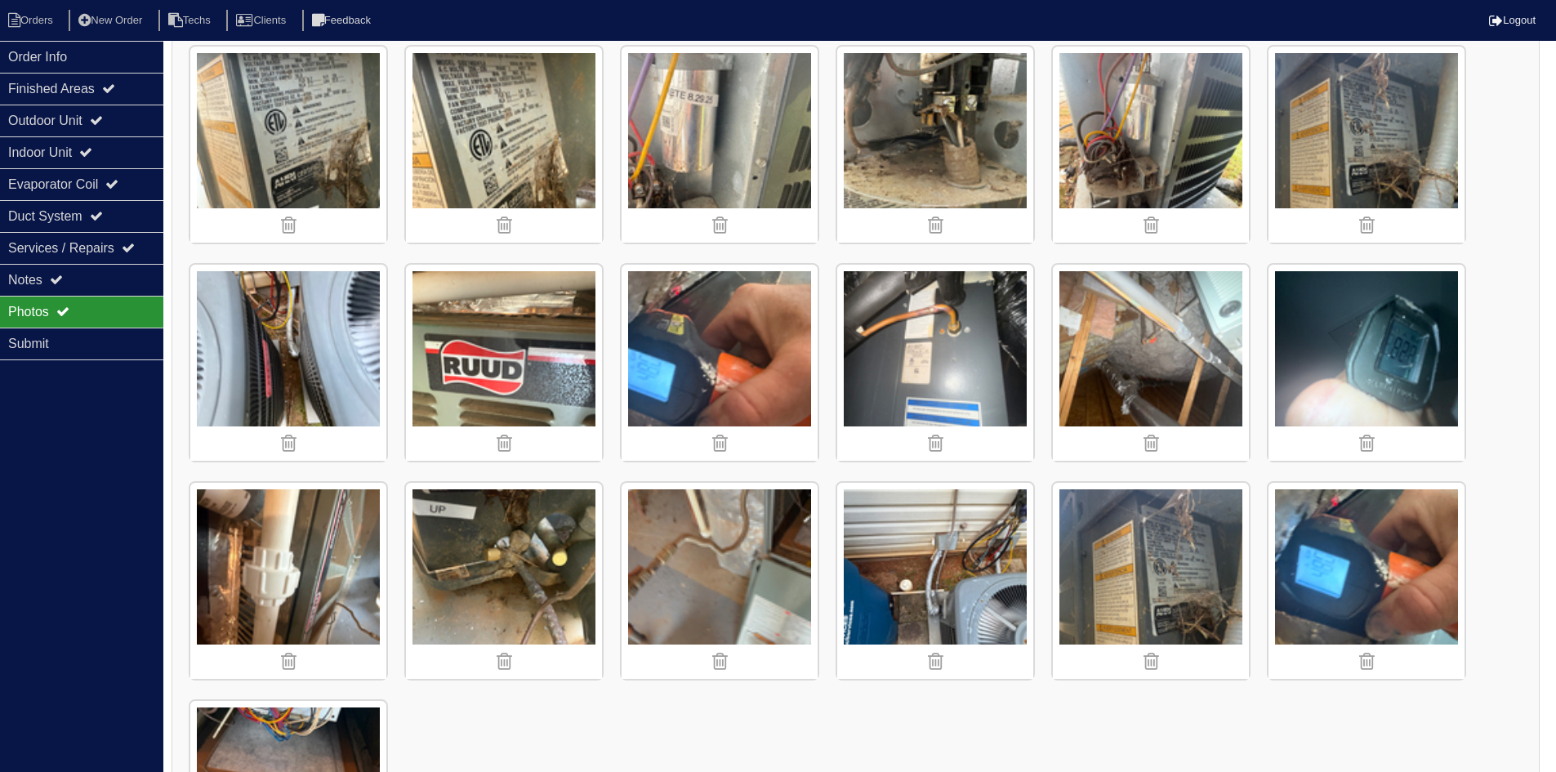
scroll to position [1120, 0]
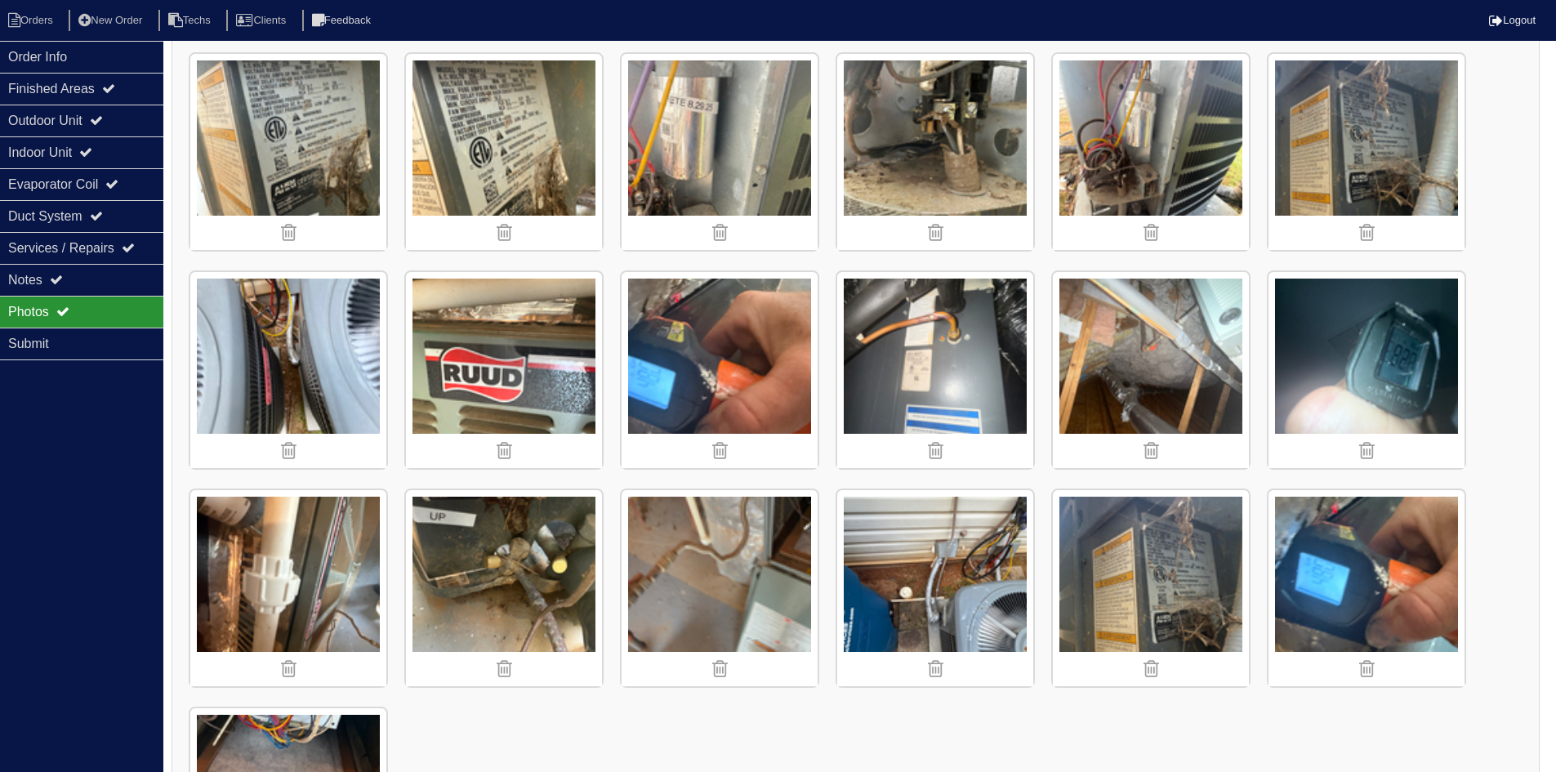
click at [716, 574] on img at bounding box center [720, 588] width 196 height 196
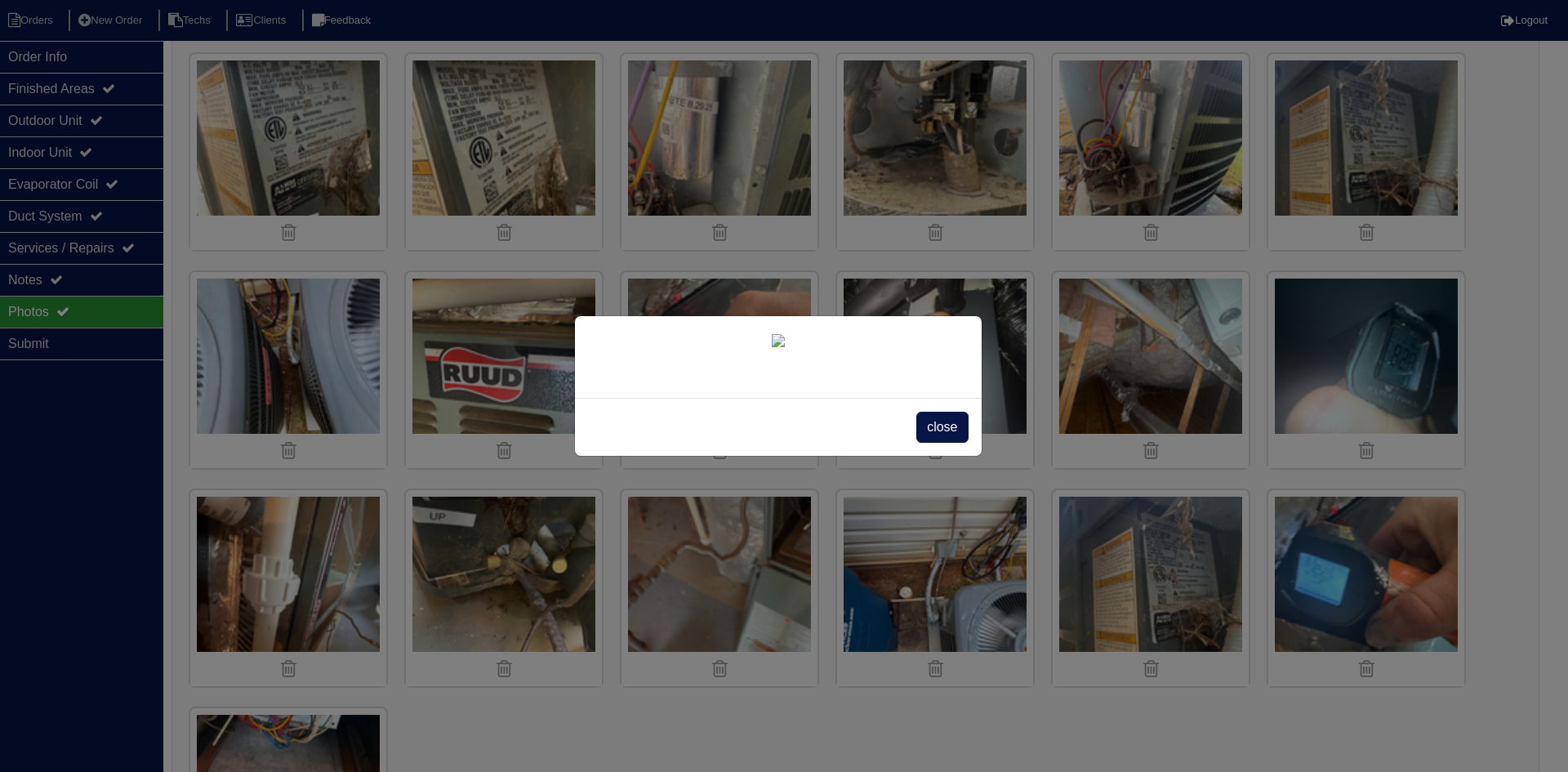
drag, startPoint x: 951, startPoint y: 426, endPoint x: 608, endPoint y: 343, distance: 352.2
click at [950, 426] on span "close" at bounding box center [941, 427] width 51 height 31
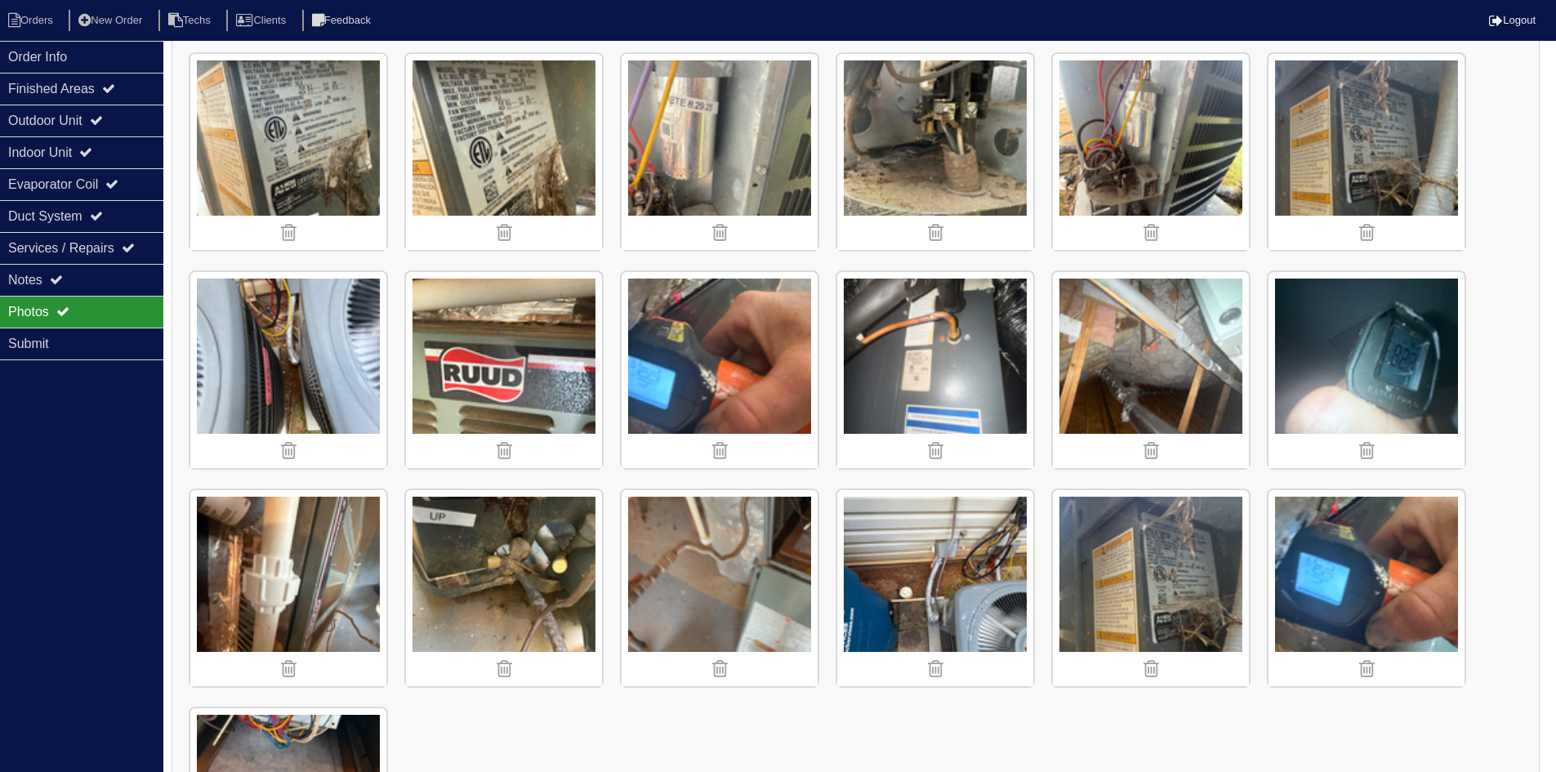
click at [540, 328] on img at bounding box center [504, 370] width 196 height 196
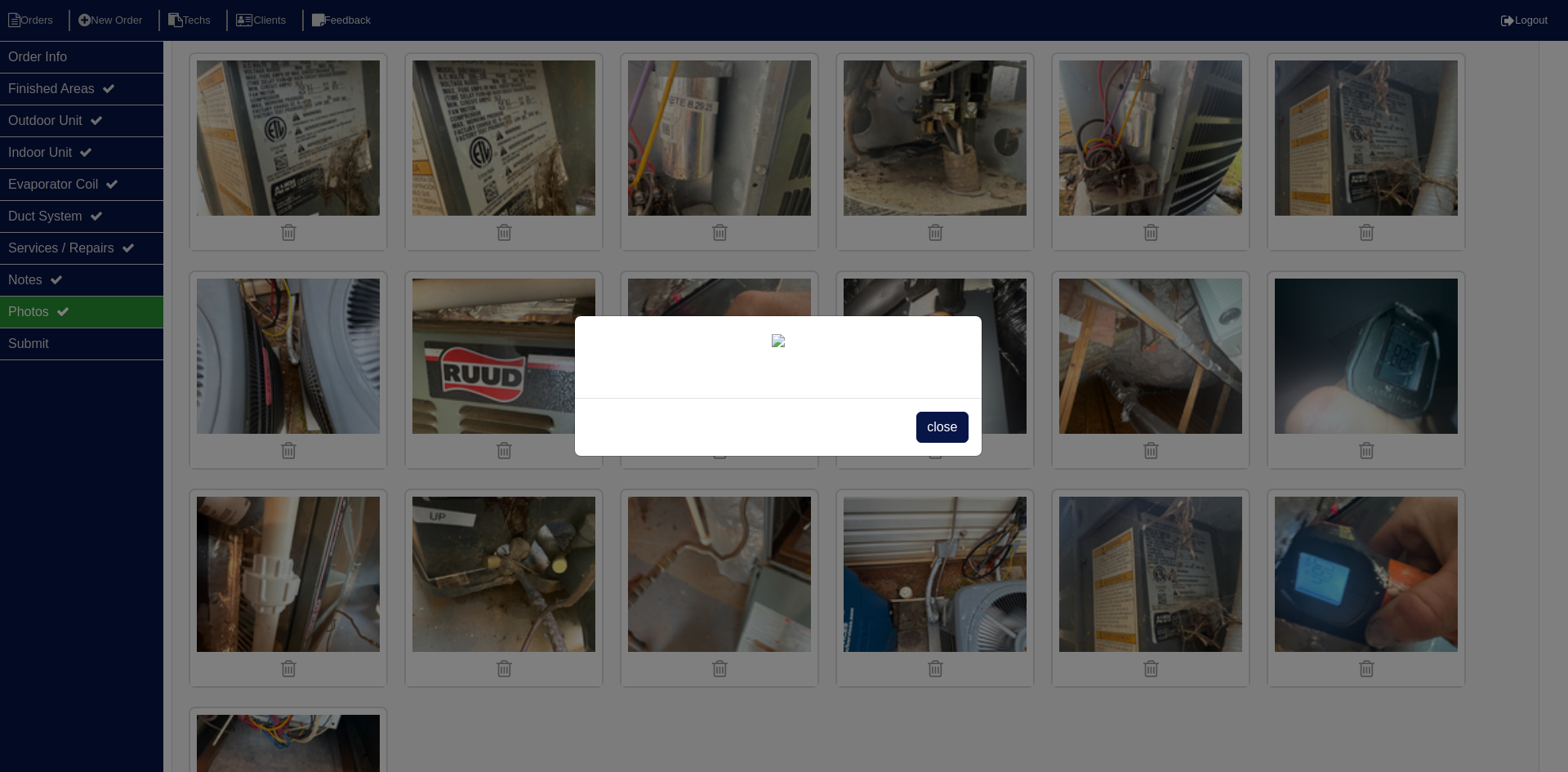
click at [945, 411] on div "close" at bounding box center [778, 427] width 407 height 58
click at [938, 426] on span "close" at bounding box center [941, 427] width 51 height 31
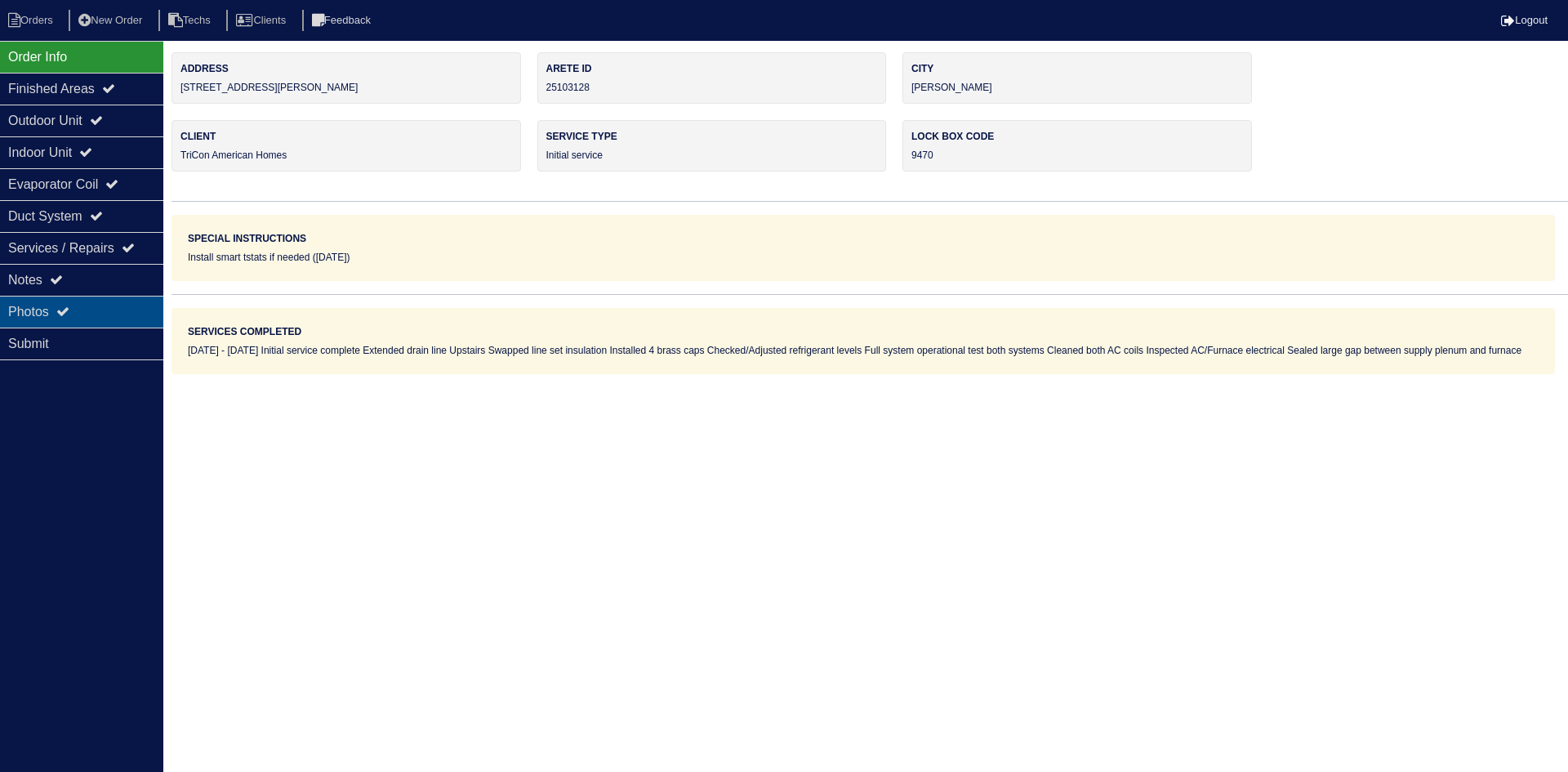
click at [103, 304] on div "Photos" at bounding box center [81, 312] width 163 height 32
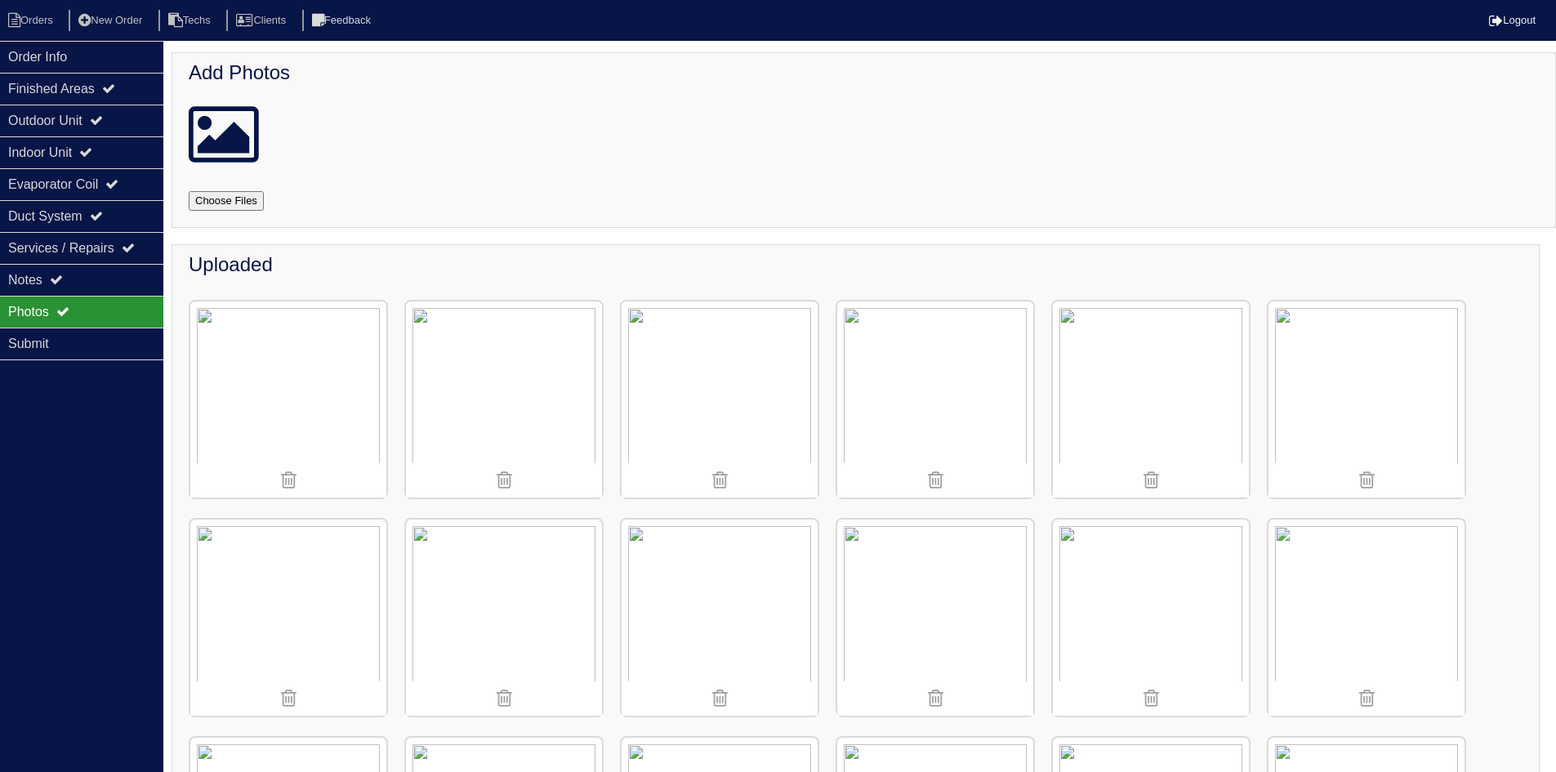
click at [1160, 367] on img at bounding box center [1151, 399] width 196 height 196
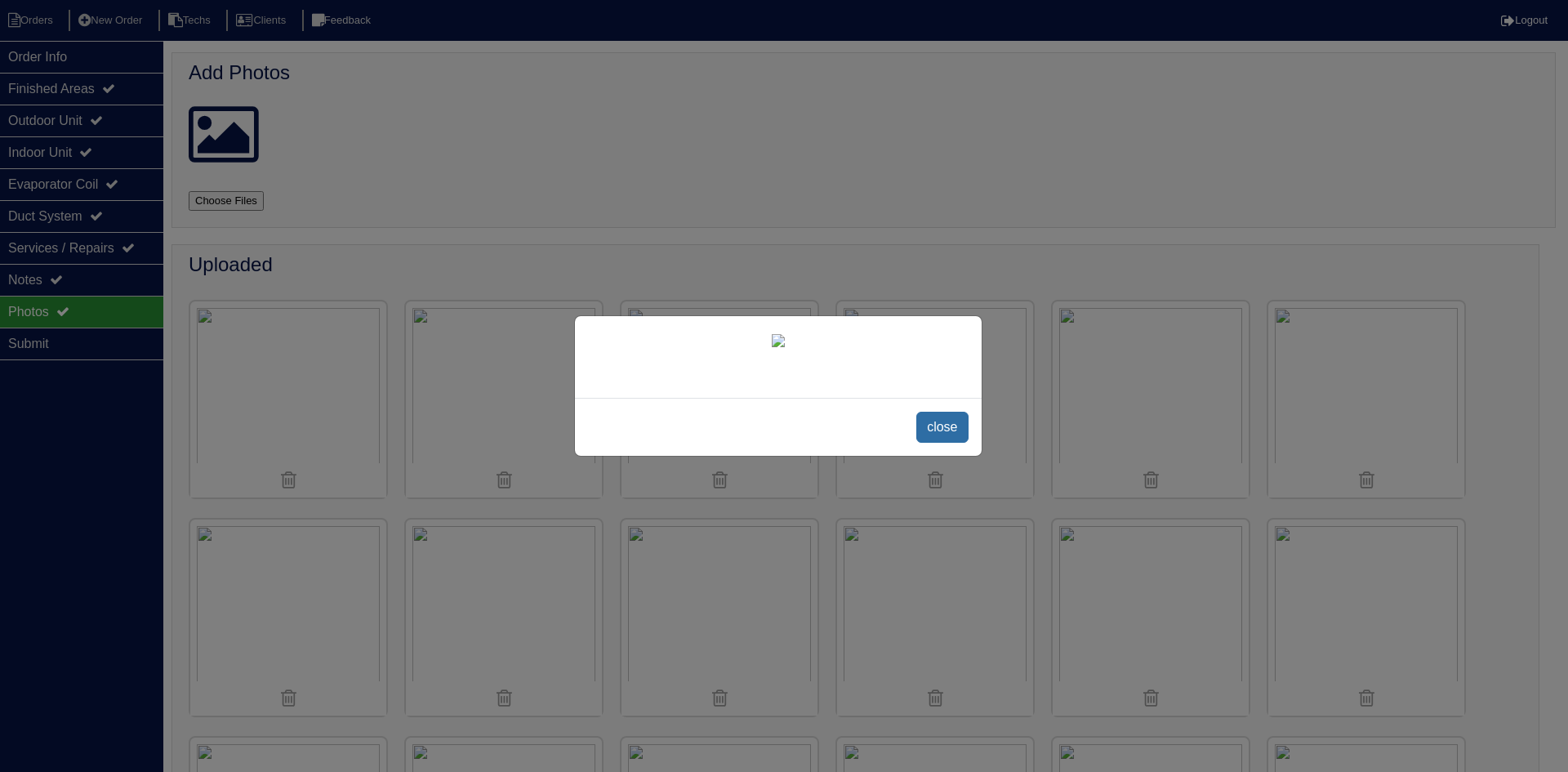
click at [942, 443] on span "close" at bounding box center [941, 427] width 51 height 31
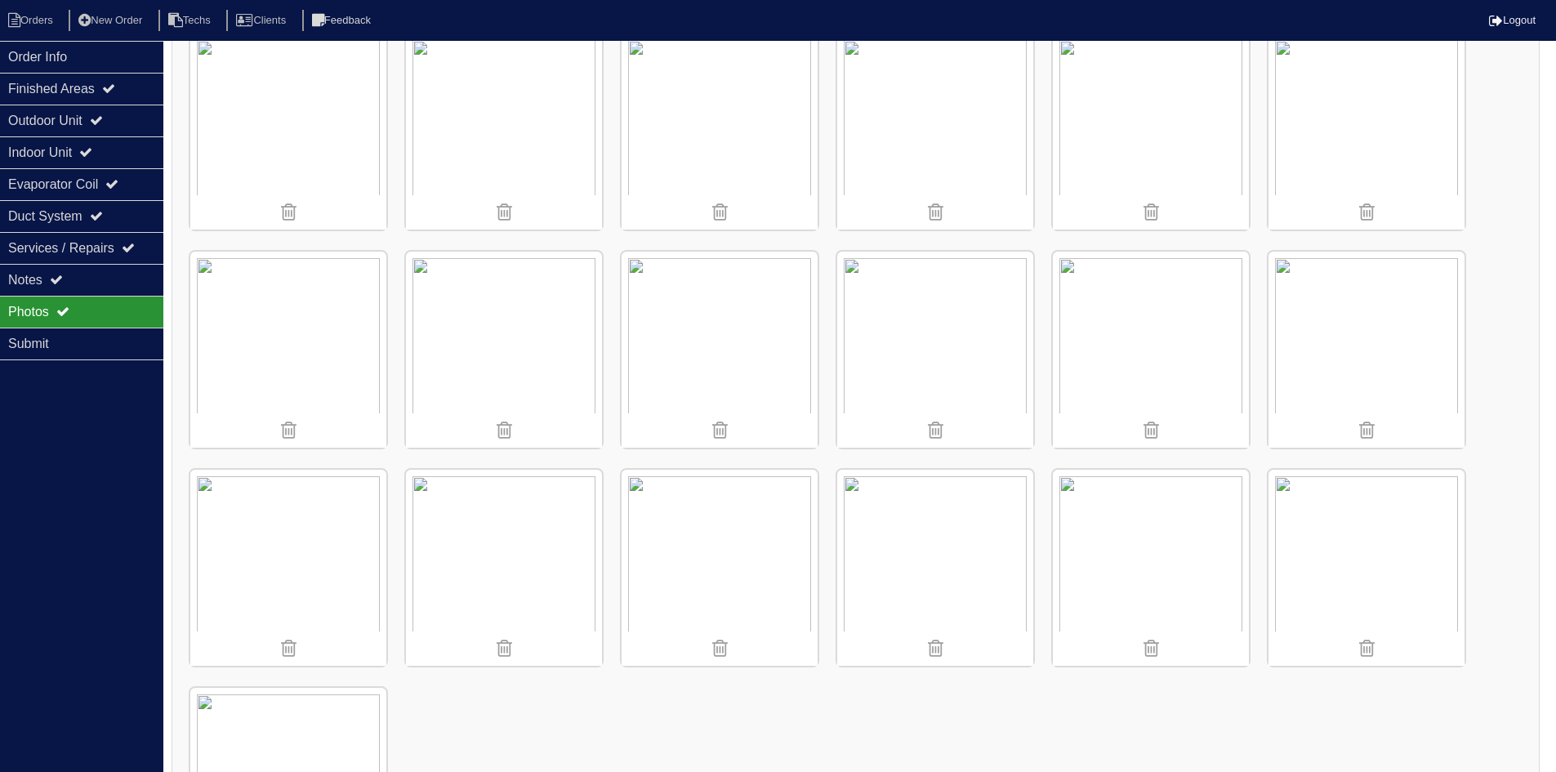
scroll to position [1143, 0]
click at [499, 321] on img at bounding box center [504, 346] width 196 height 196
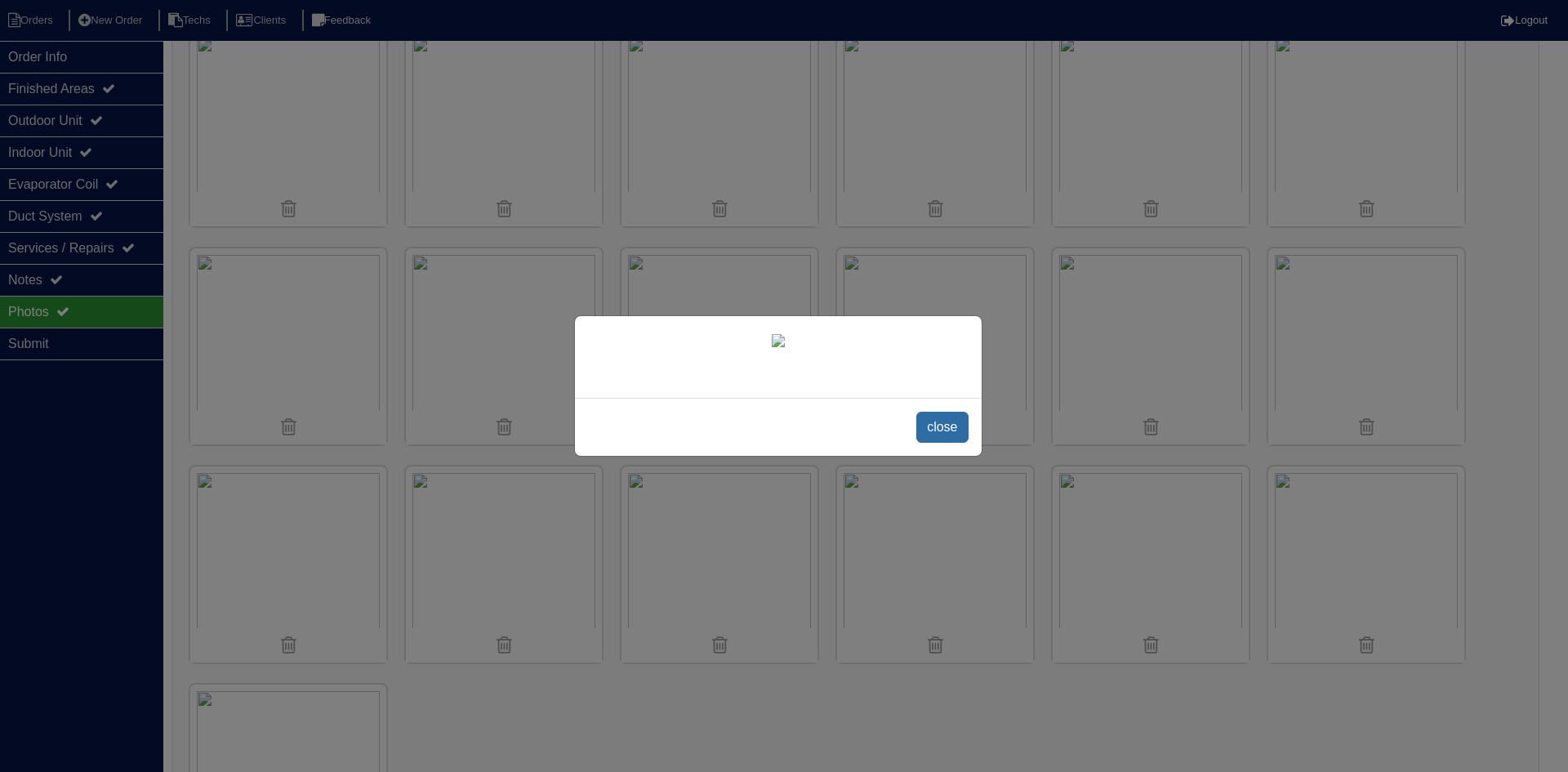
click at [944, 443] on span "close" at bounding box center [941, 427] width 51 height 31
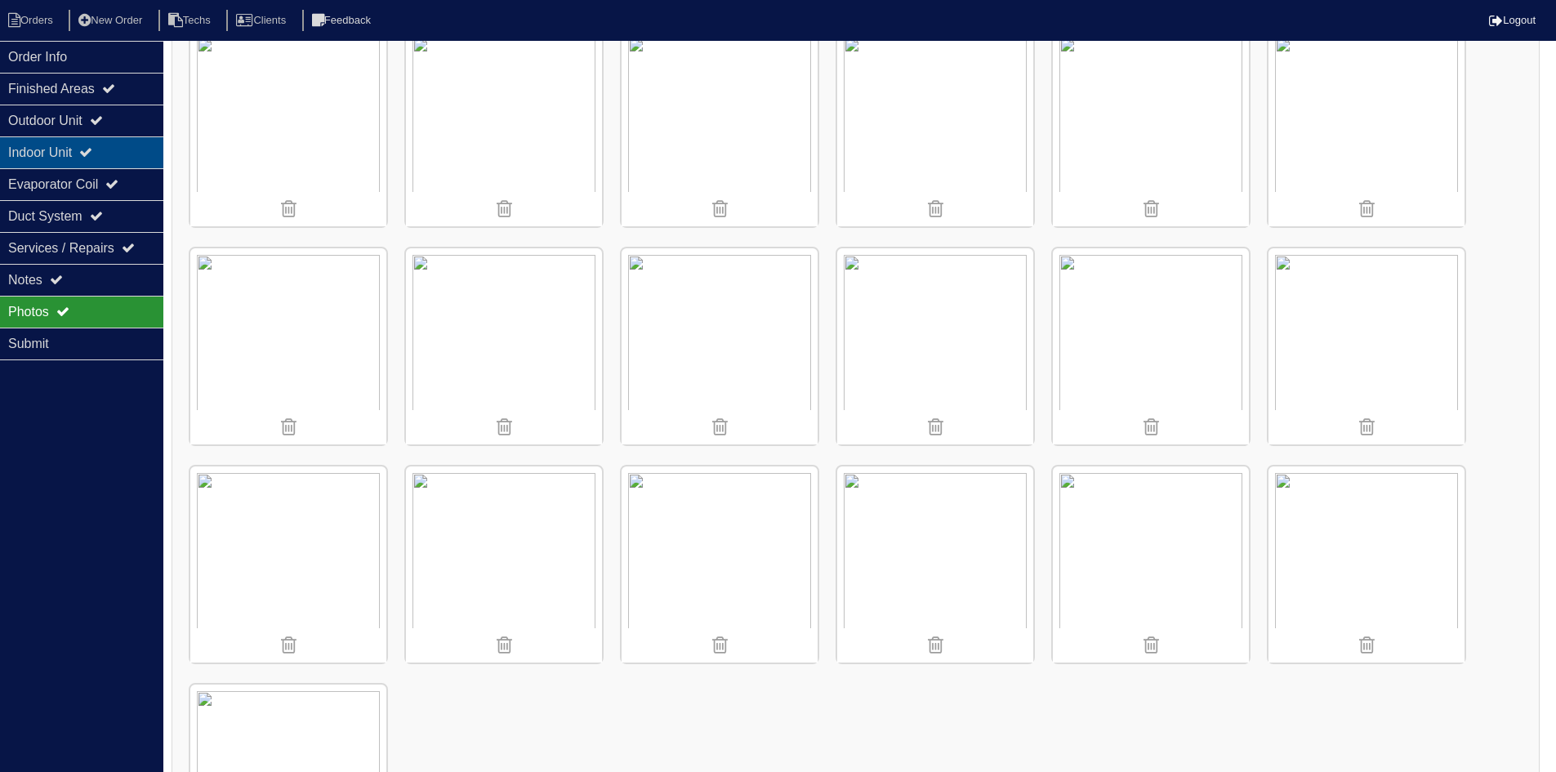
click at [92, 153] on icon at bounding box center [85, 151] width 13 height 13
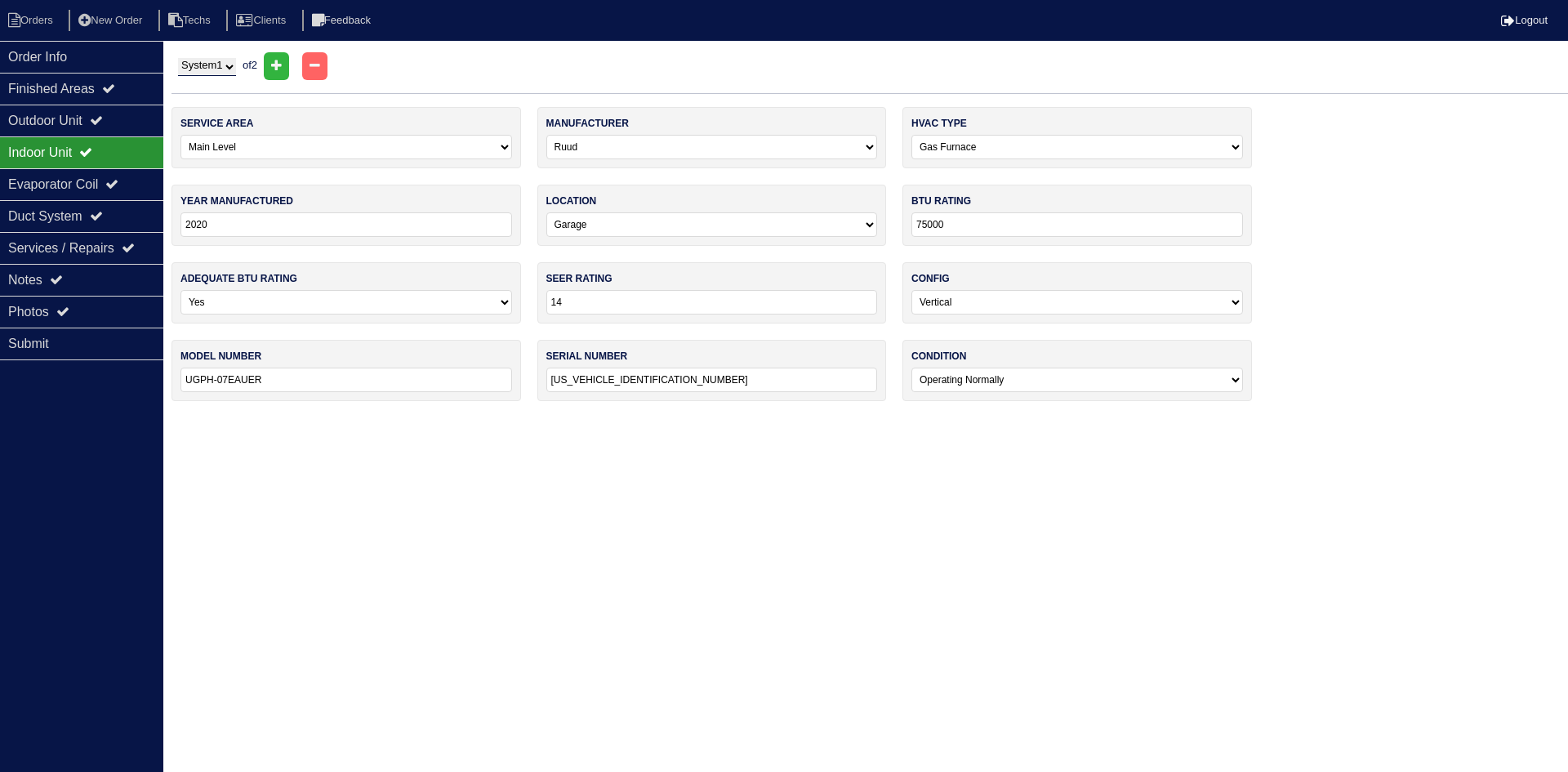
drag, startPoint x: 192, startPoint y: 60, endPoint x: 198, endPoint y: 68, distance: 9.3
click at [192, 60] on select "System 1 System 2" at bounding box center [207, 67] width 58 height 18
select select "2"
click at [178, 58] on select "System 1 System 2" at bounding box center [207, 67] width 58 height 18
select select "1"
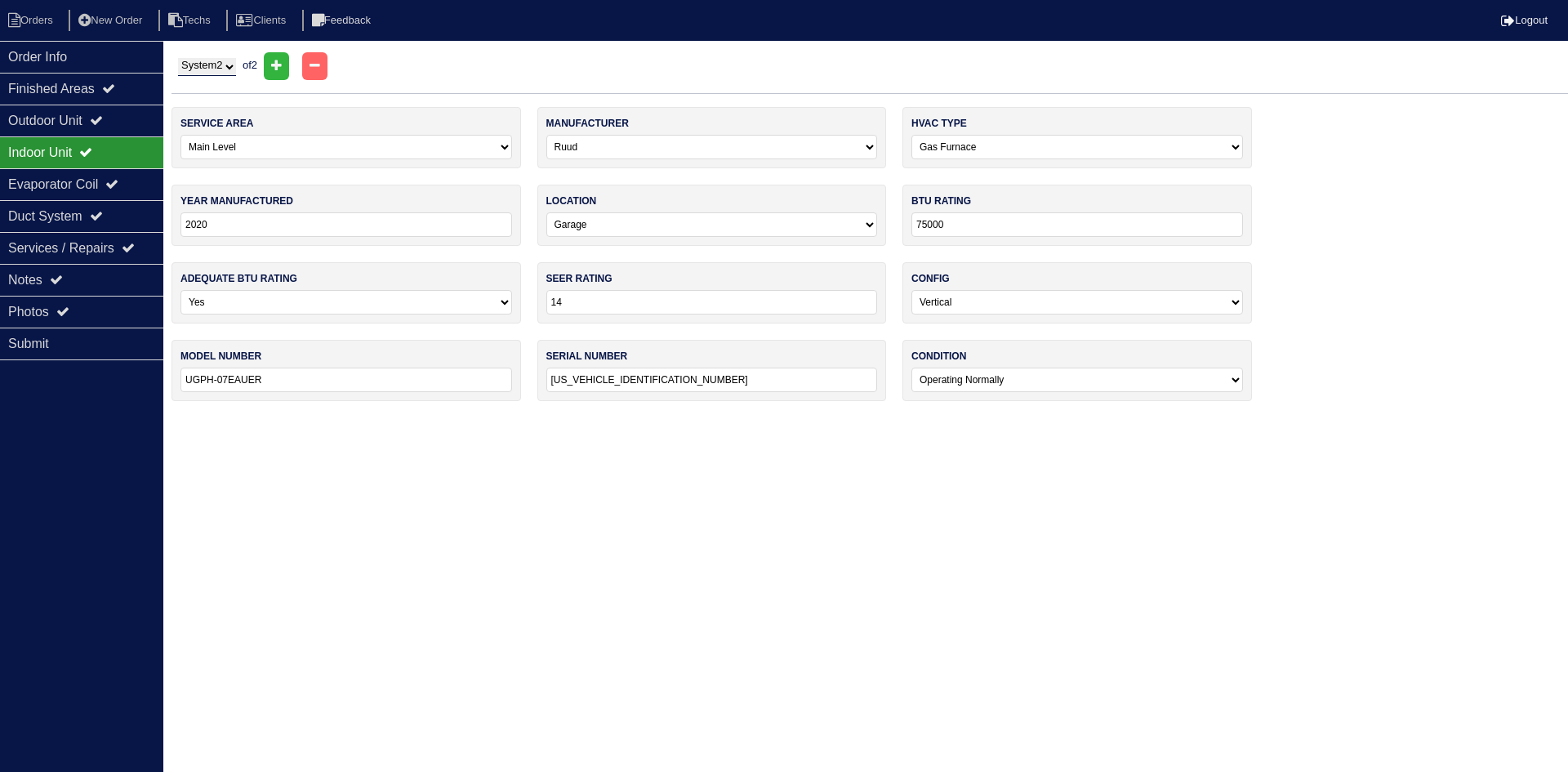
select select "0"
click at [222, 67] on select "System 1 System 2" at bounding box center [207, 67] width 58 height 18
select select "1"
click at [178, 58] on select "System 1 System 2" at bounding box center [207, 67] width 58 height 18
select select "0"
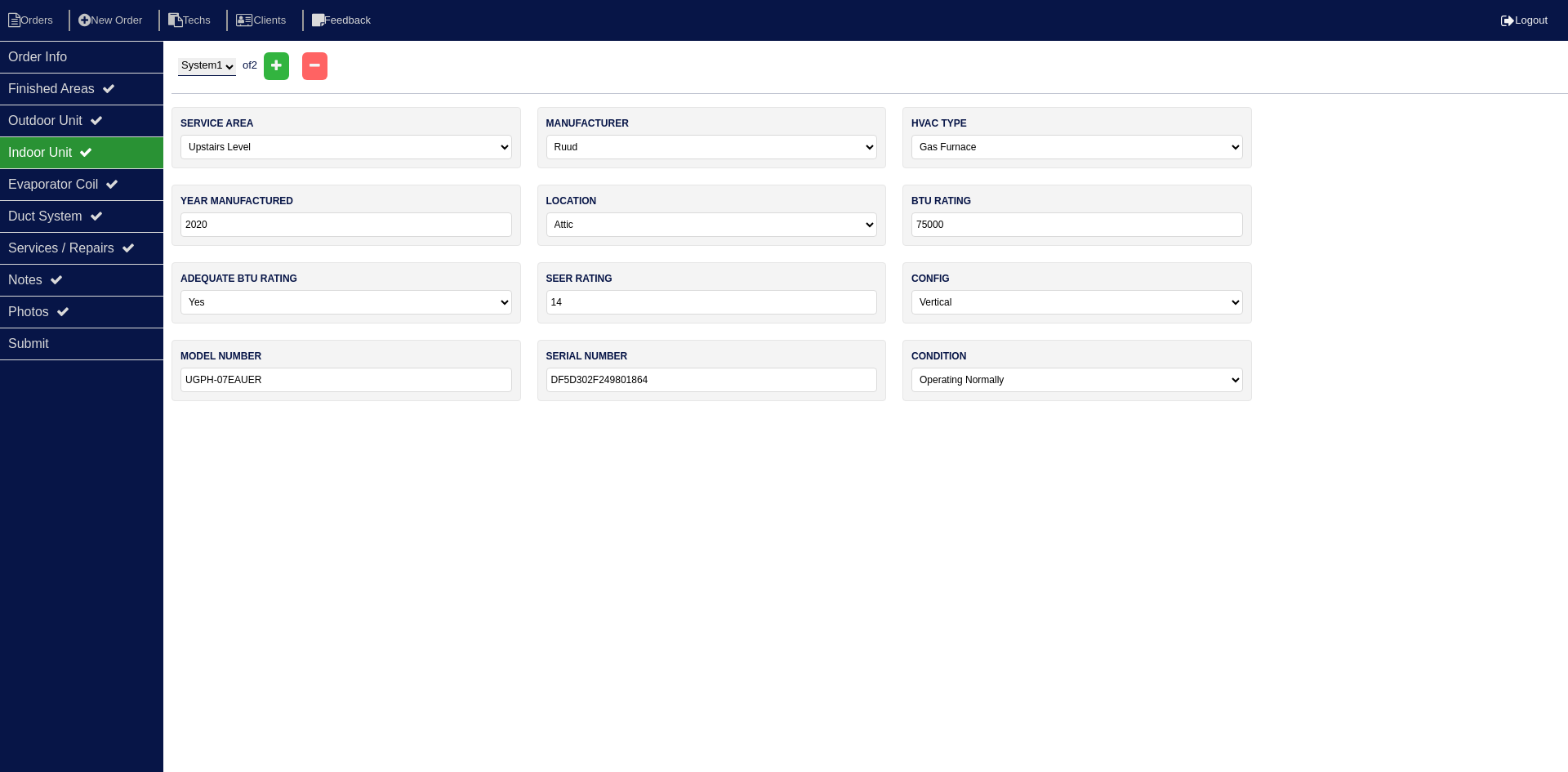
select select "1"
click at [101, 281] on div "Notes" at bounding box center [81, 280] width 163 height 32
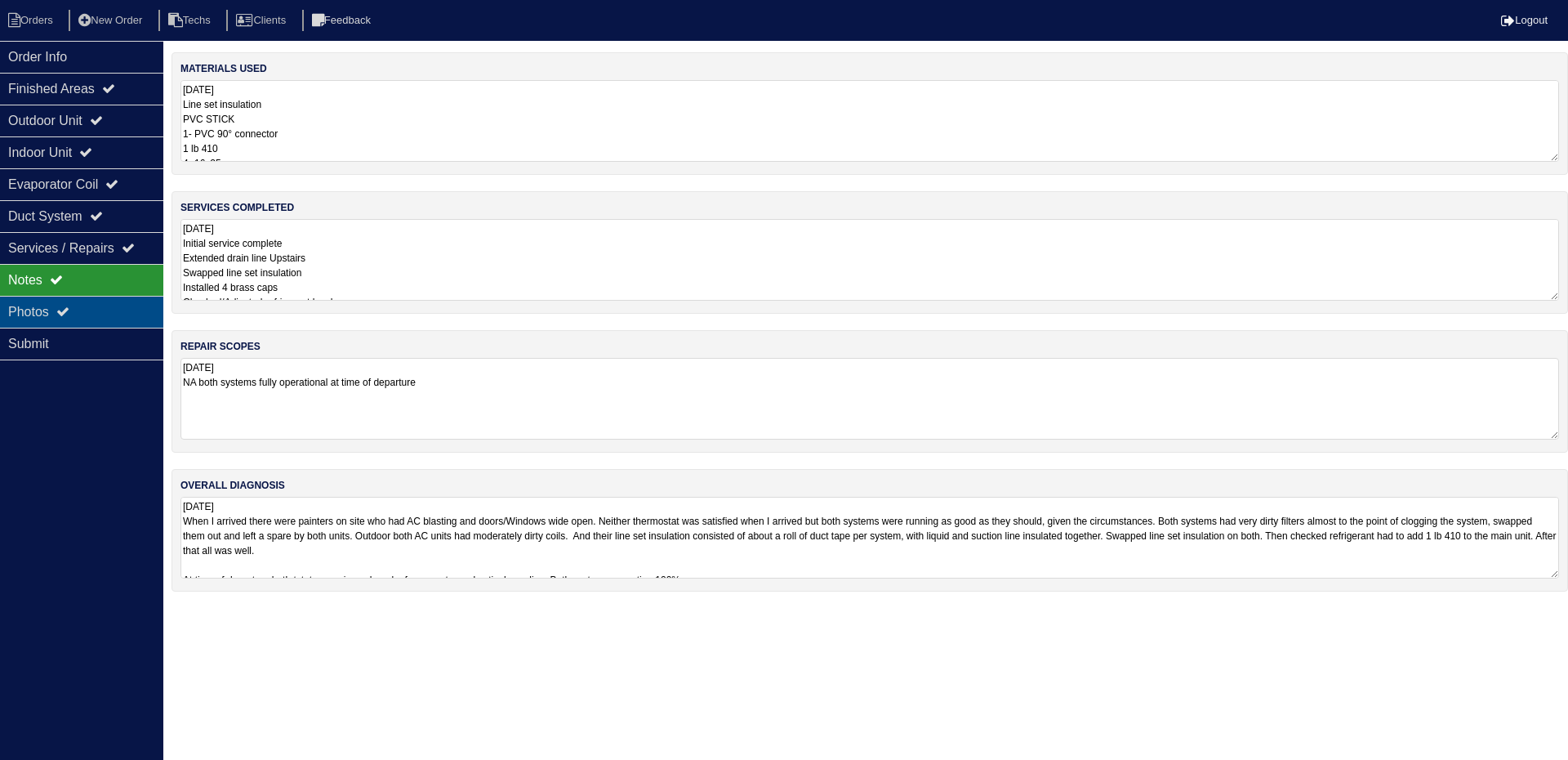
click at [91, 310] on div "Photos" at bounding box center [81, 312] width 163 height 32
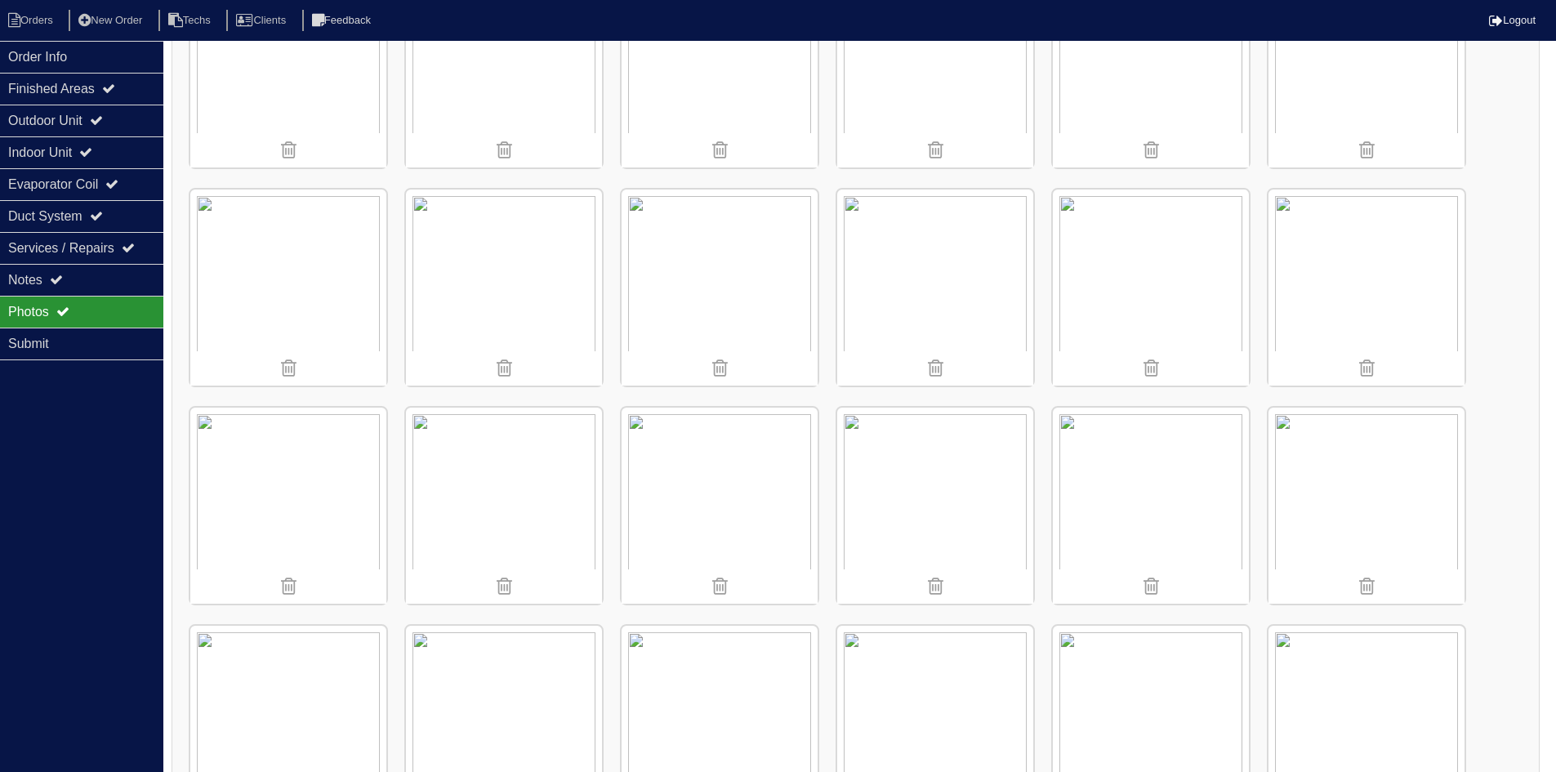
scroll to position [817, 0]
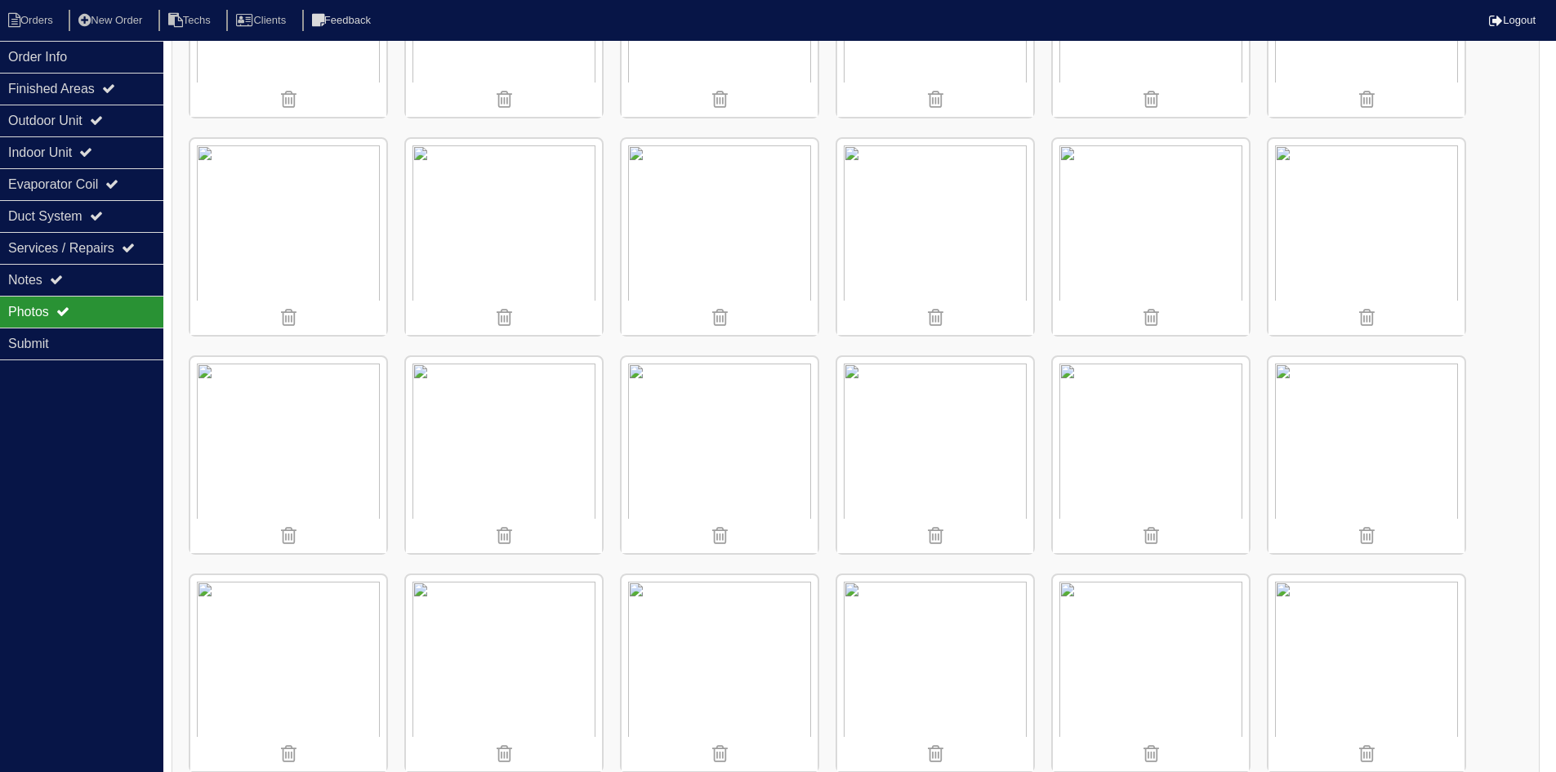
click at [1118, 225] on img at bounding box center [1151, 237] width 196 height 196
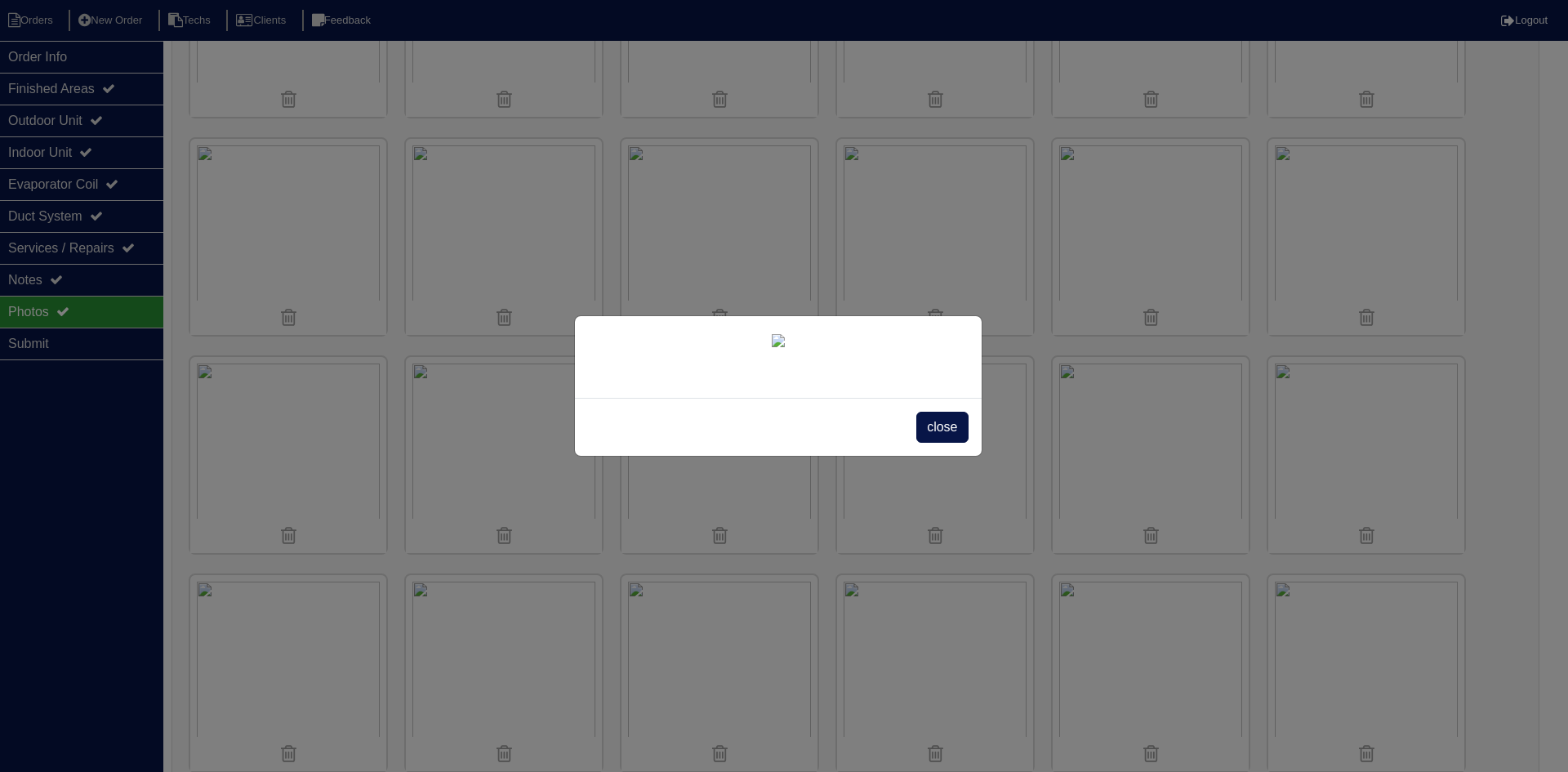
click at [941, 456] on div "close" at bounding box center [778, 427] width 407 height 58
click at [929, 443] on span "close" at bounding box center [941, 427] width 51 height 31
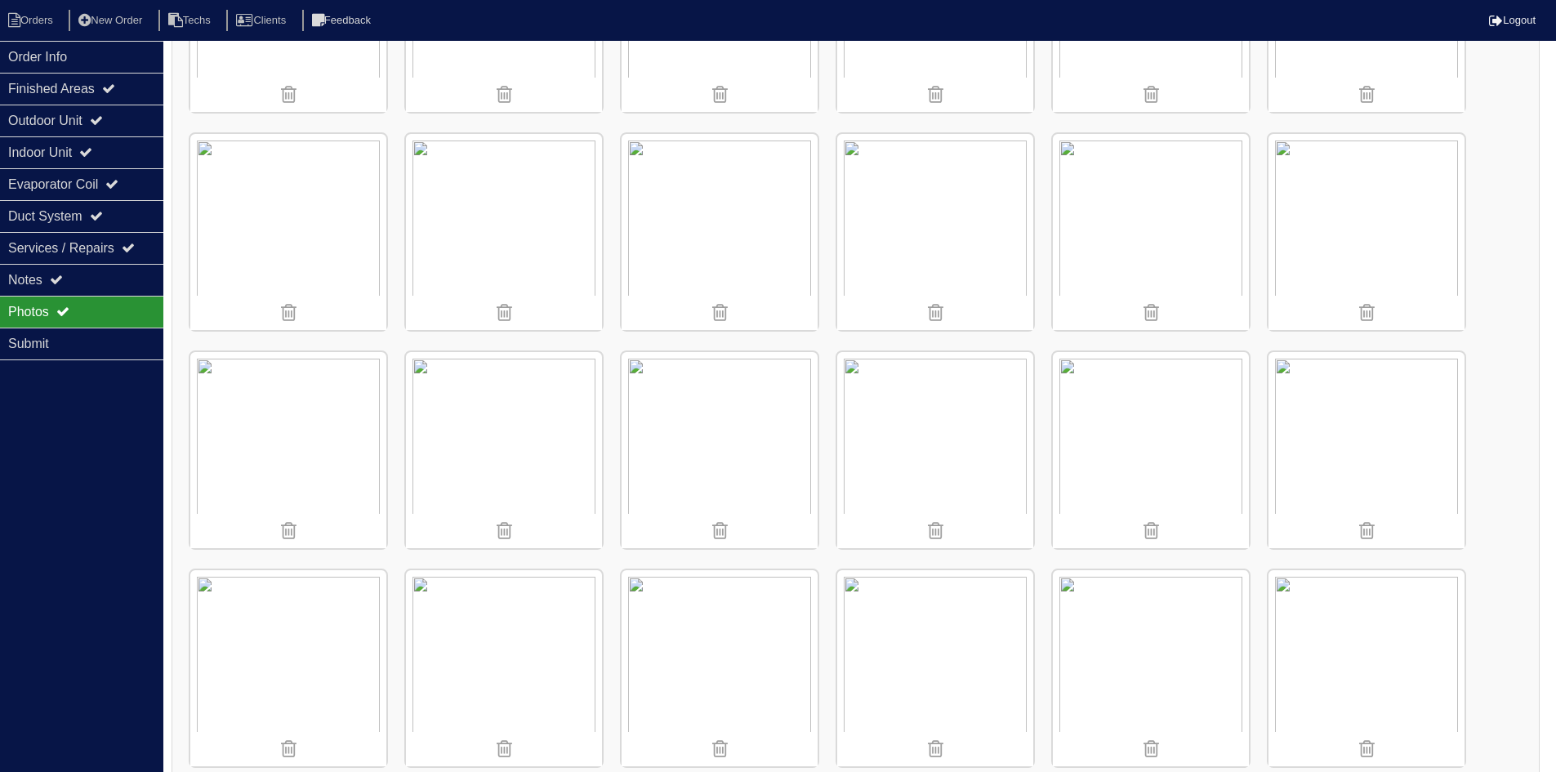
scroll to position [1062, 0]
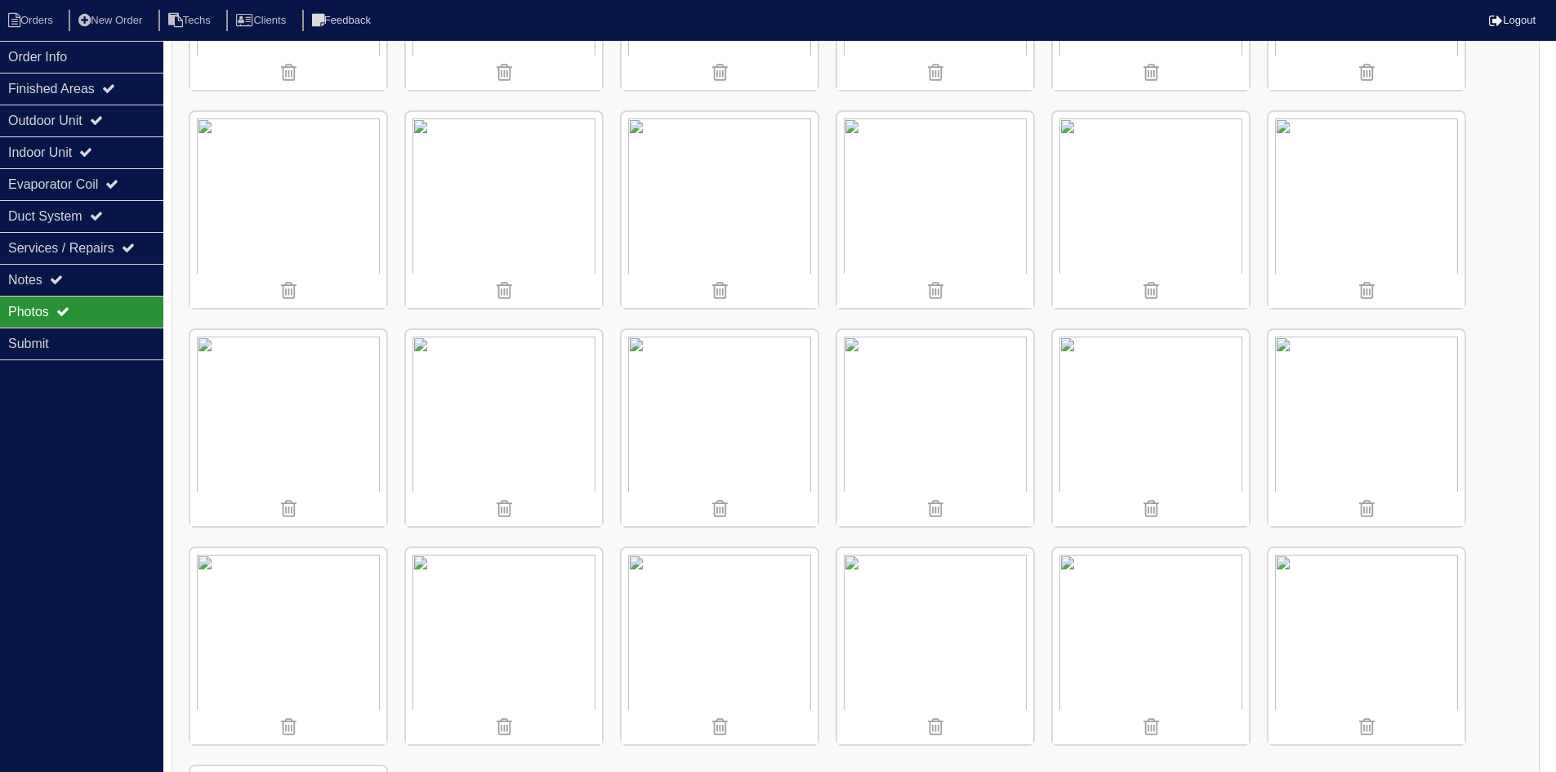
click at [1383, 196] on img at bounding box center [1366, 210] width 196 height 196
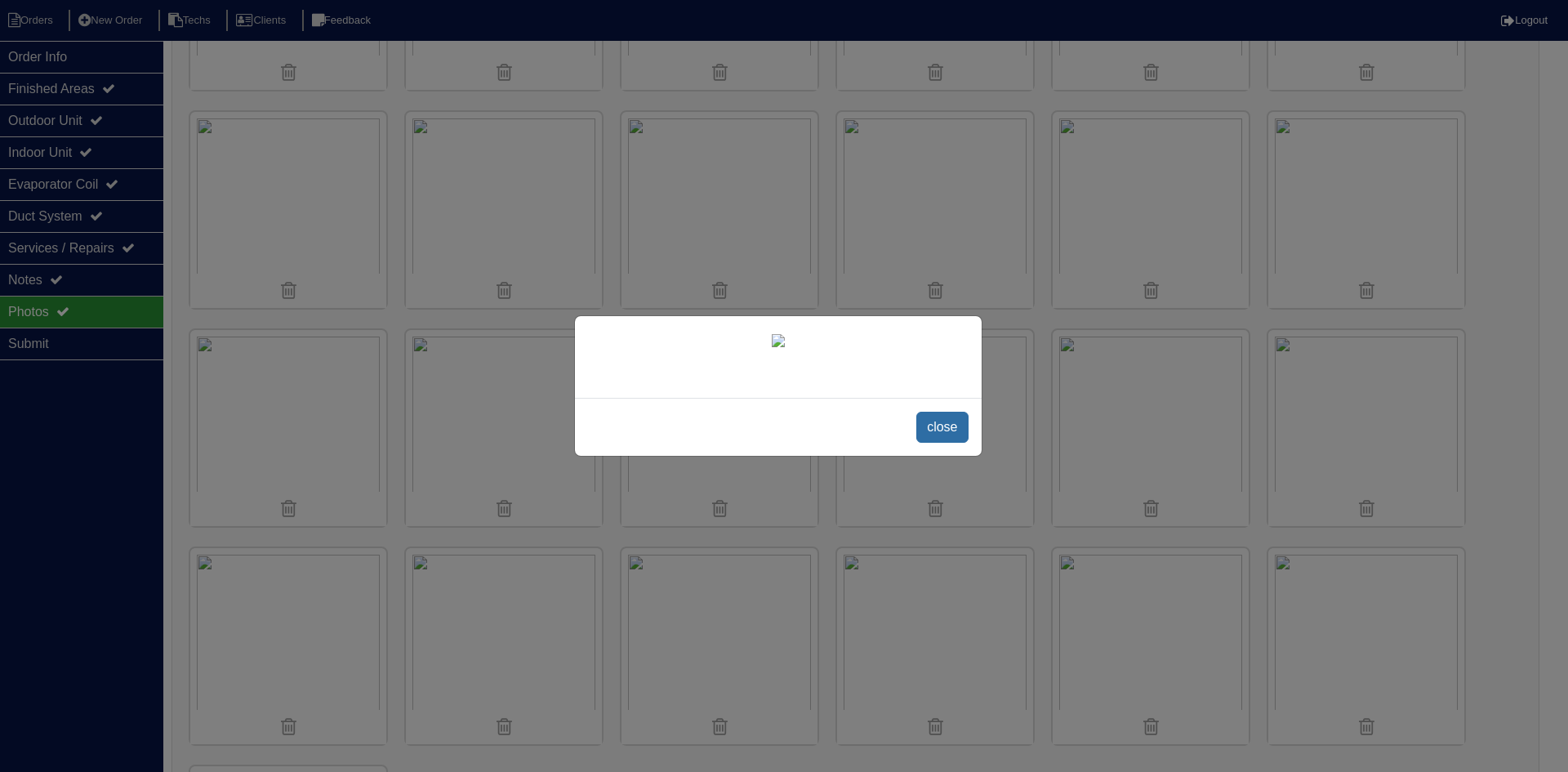
click at [944, 443] on span "close" at bounding box center [941, 427] width 51 height 31
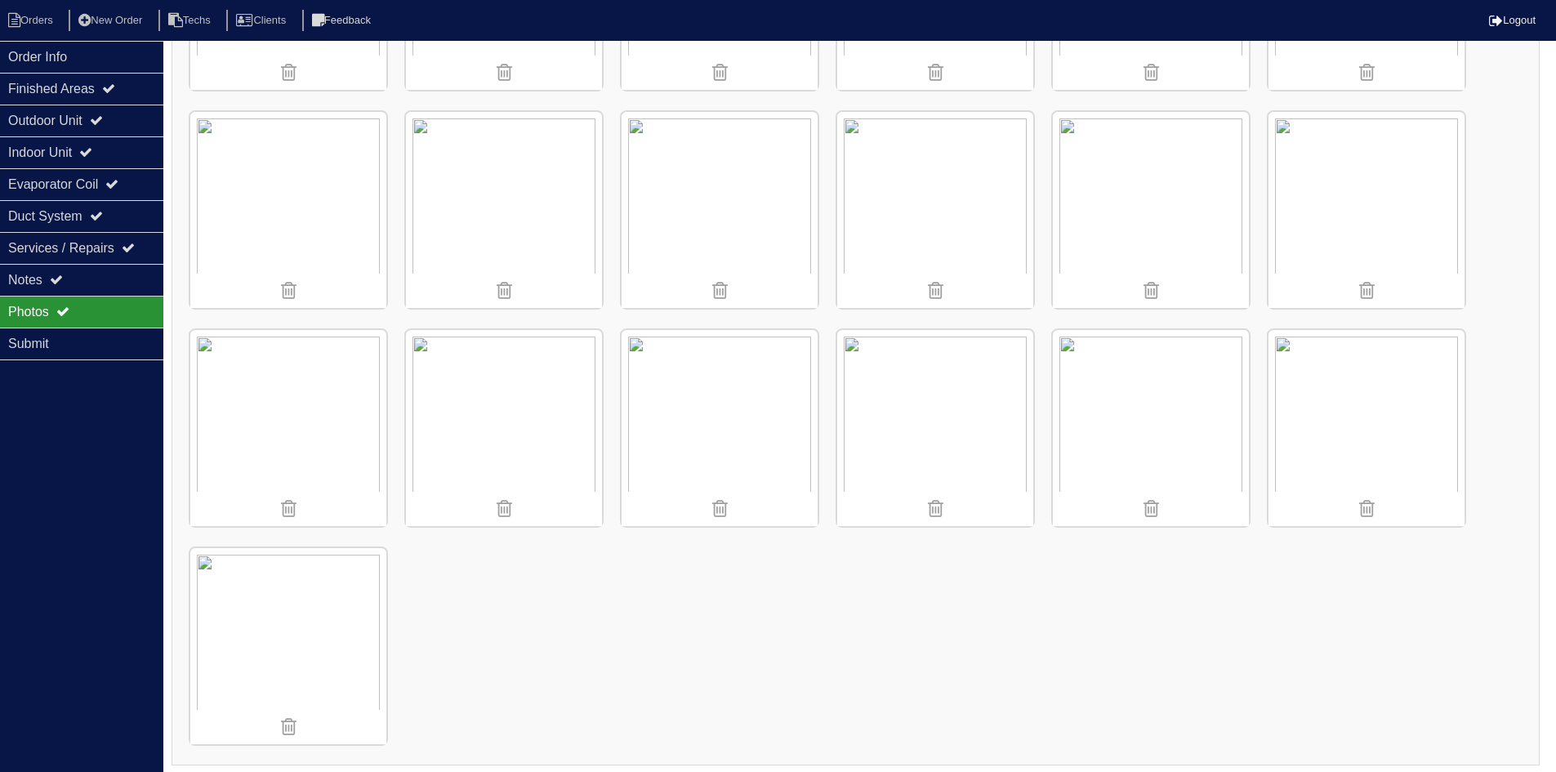
scroll to position [1283, 0]
click at [1147, 420] on img at bounding box center [1151, 425] width 196 height 196
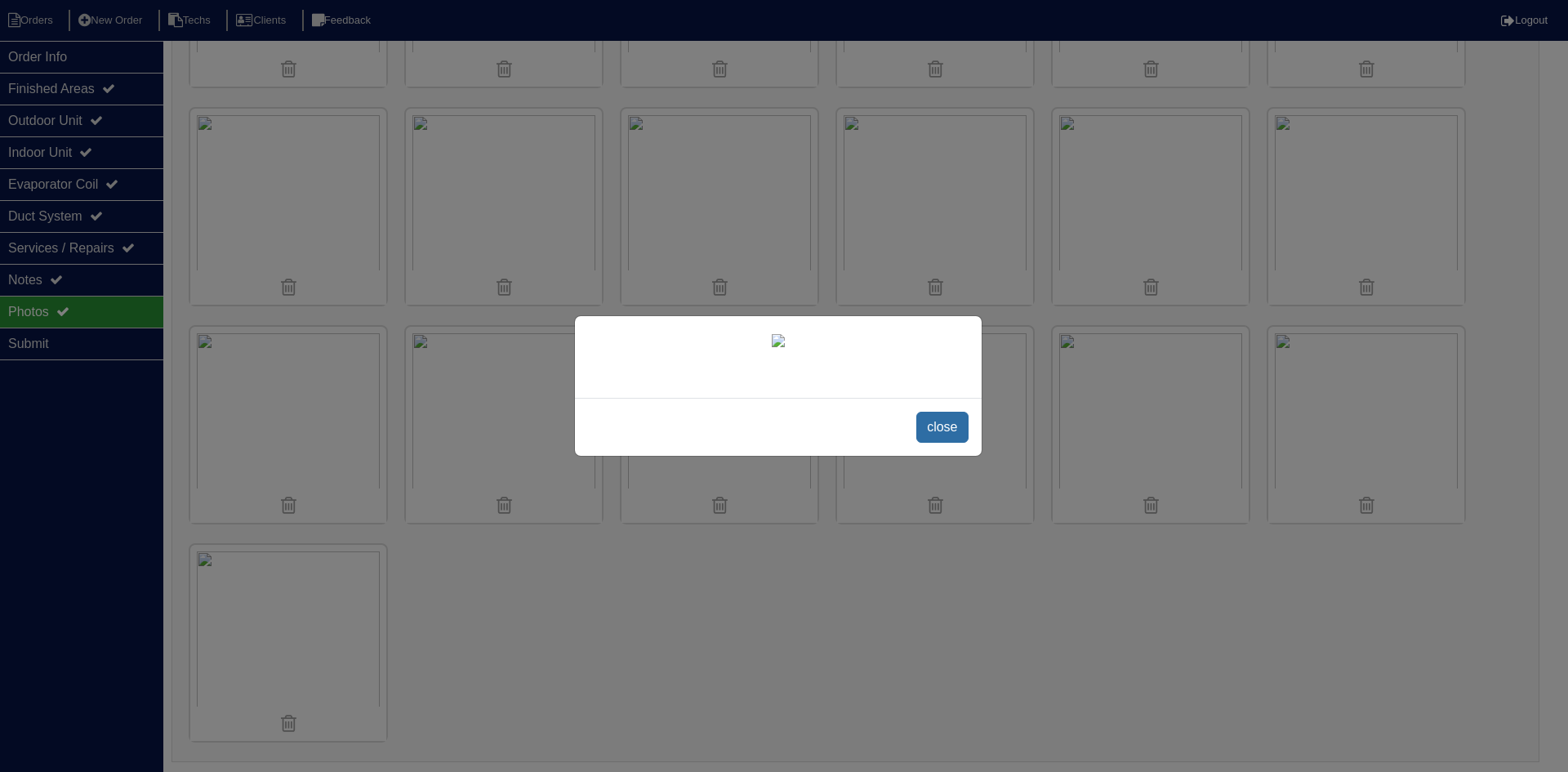
click at [947, 443] on span "close" at bounding box center [941, 427] width 51 height 31
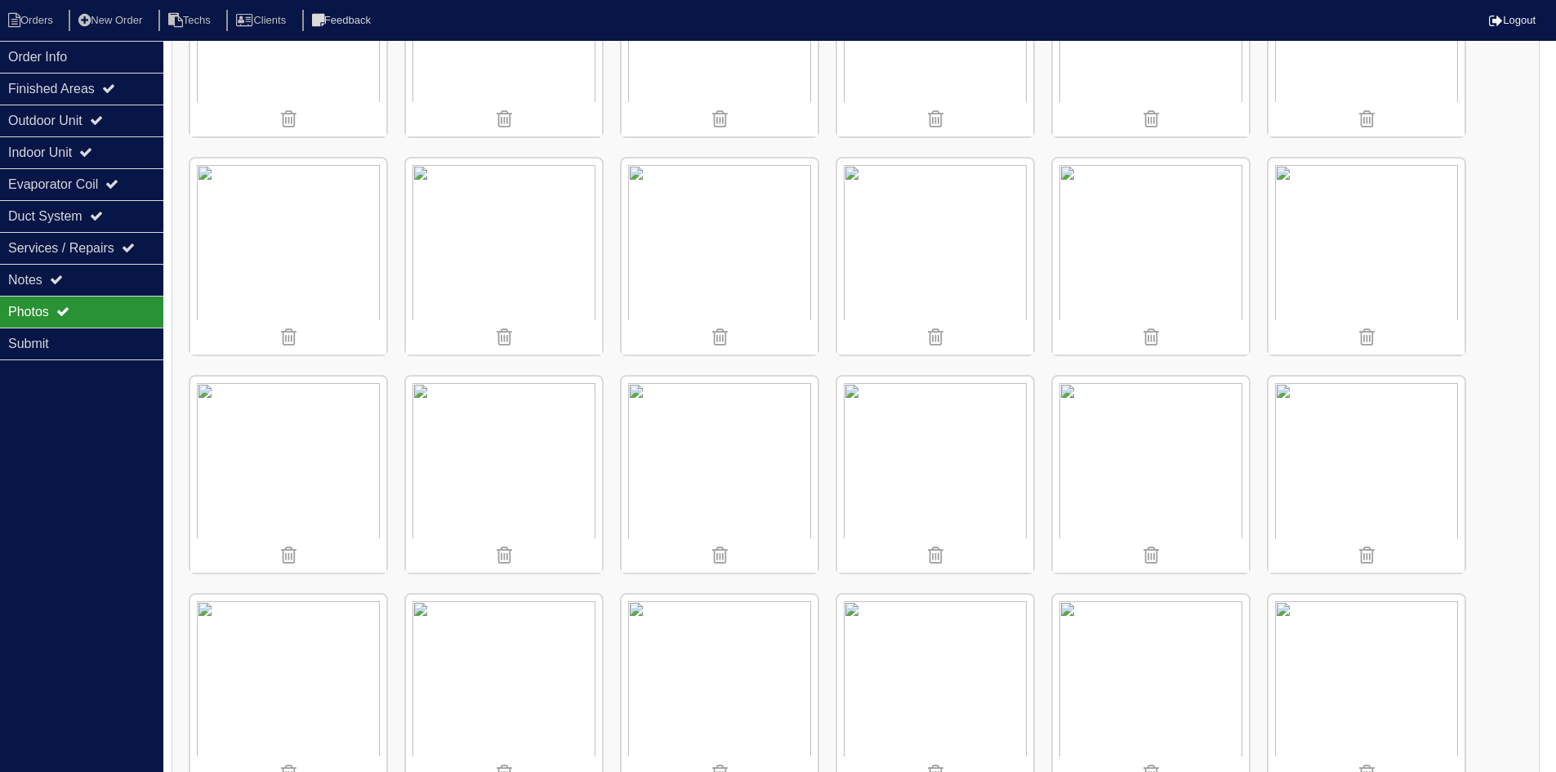
scroll to position [793, 0]
click at [72, 278] on div "Notes" at bounding box center [81, 280] width 163 height 32
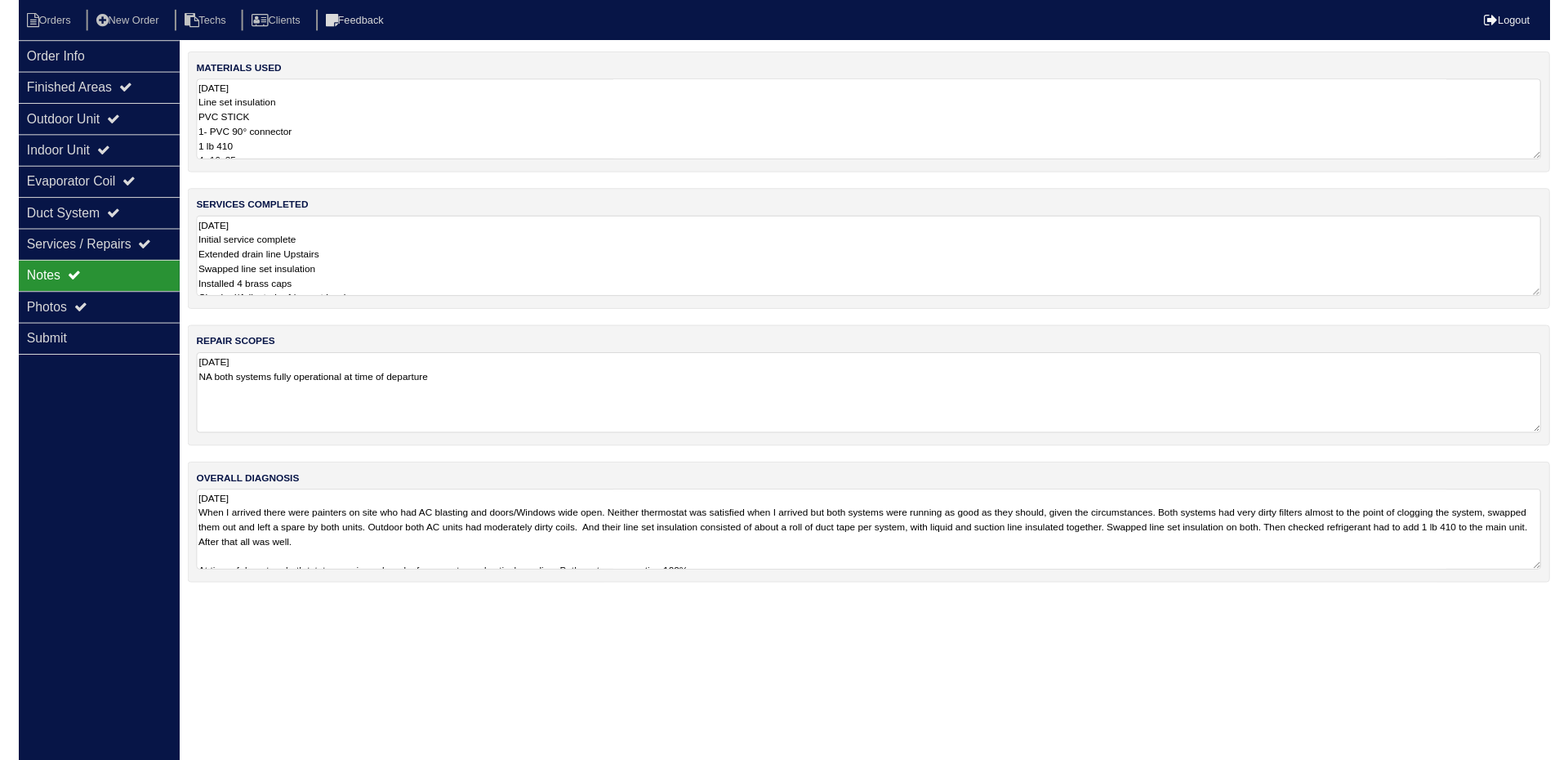
scroll to position [0, 0]
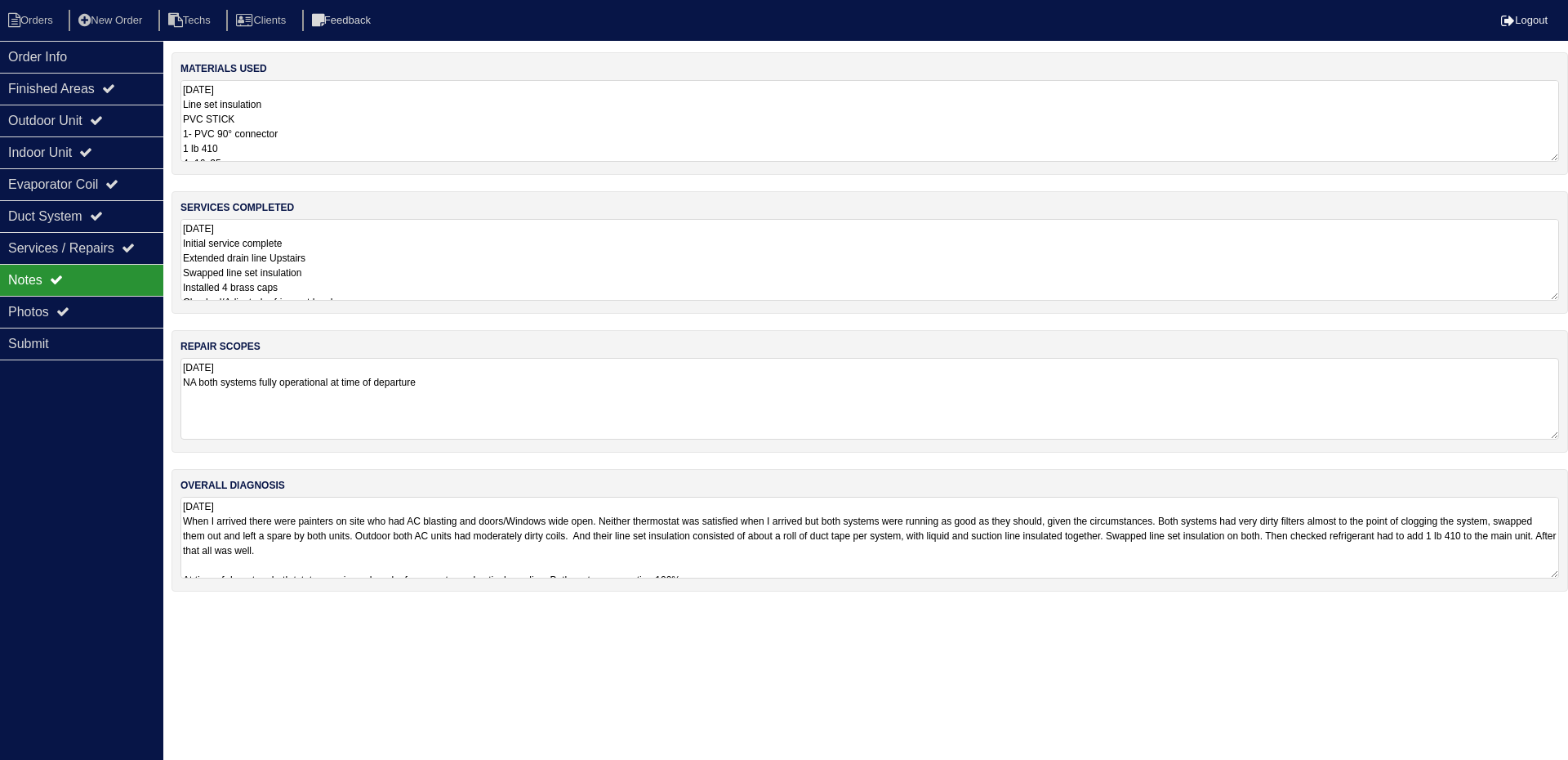
click at [501, 266] on textarea "8.29.25 Initial service complete Extended drain line Upstairs Swapped line set …" at bounding box center [869, 260] width 1379 height 82
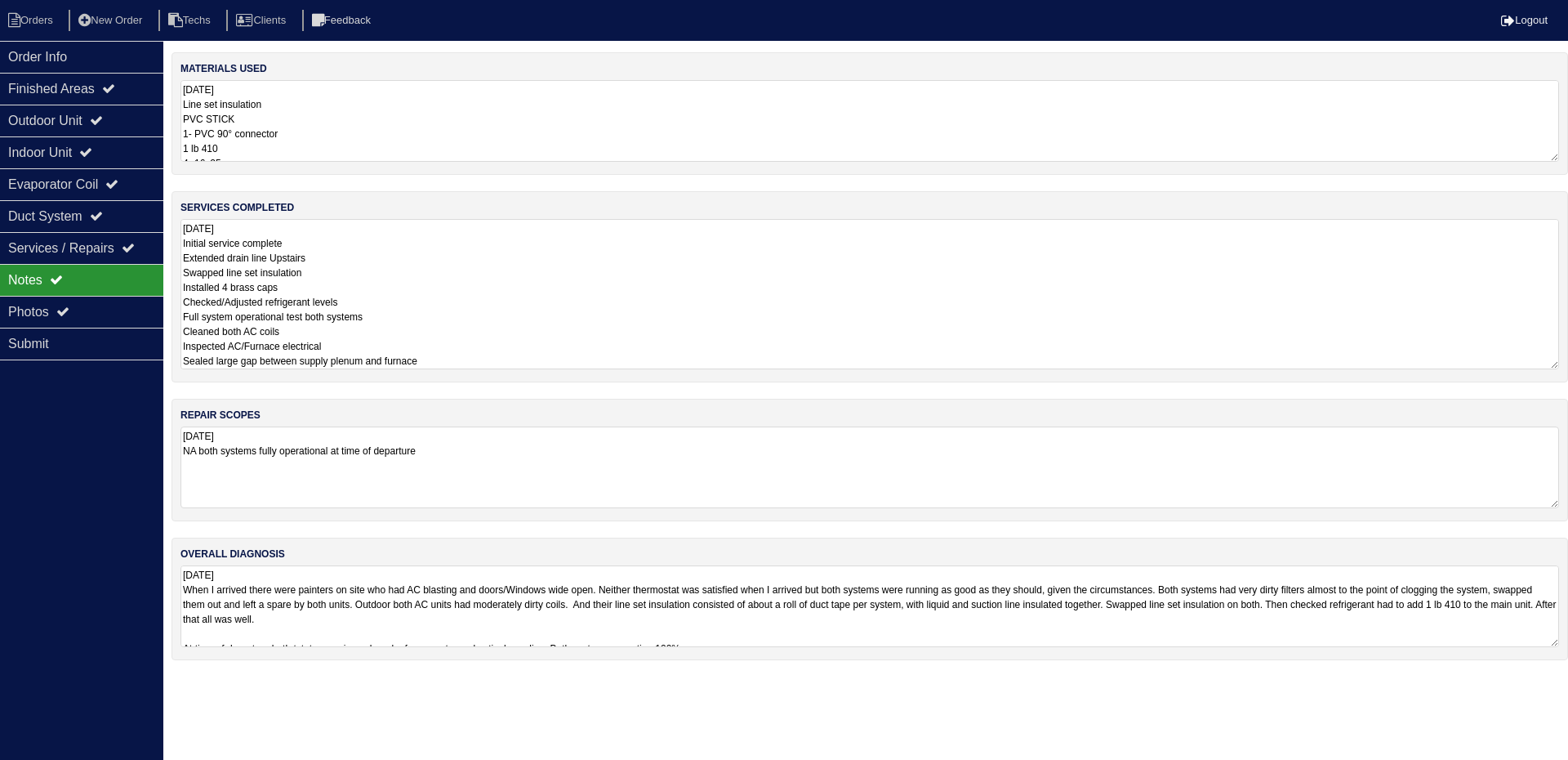
click at [476, 356] on textarea "8.29.25 Initial service complete Extended drain line Upstairs Swapped line set …" at bounding box center [869, 294] width 1379 height 150
type textarea "8.29.25 Initial service complete Extended drain line Upstairs Swapped line set …"
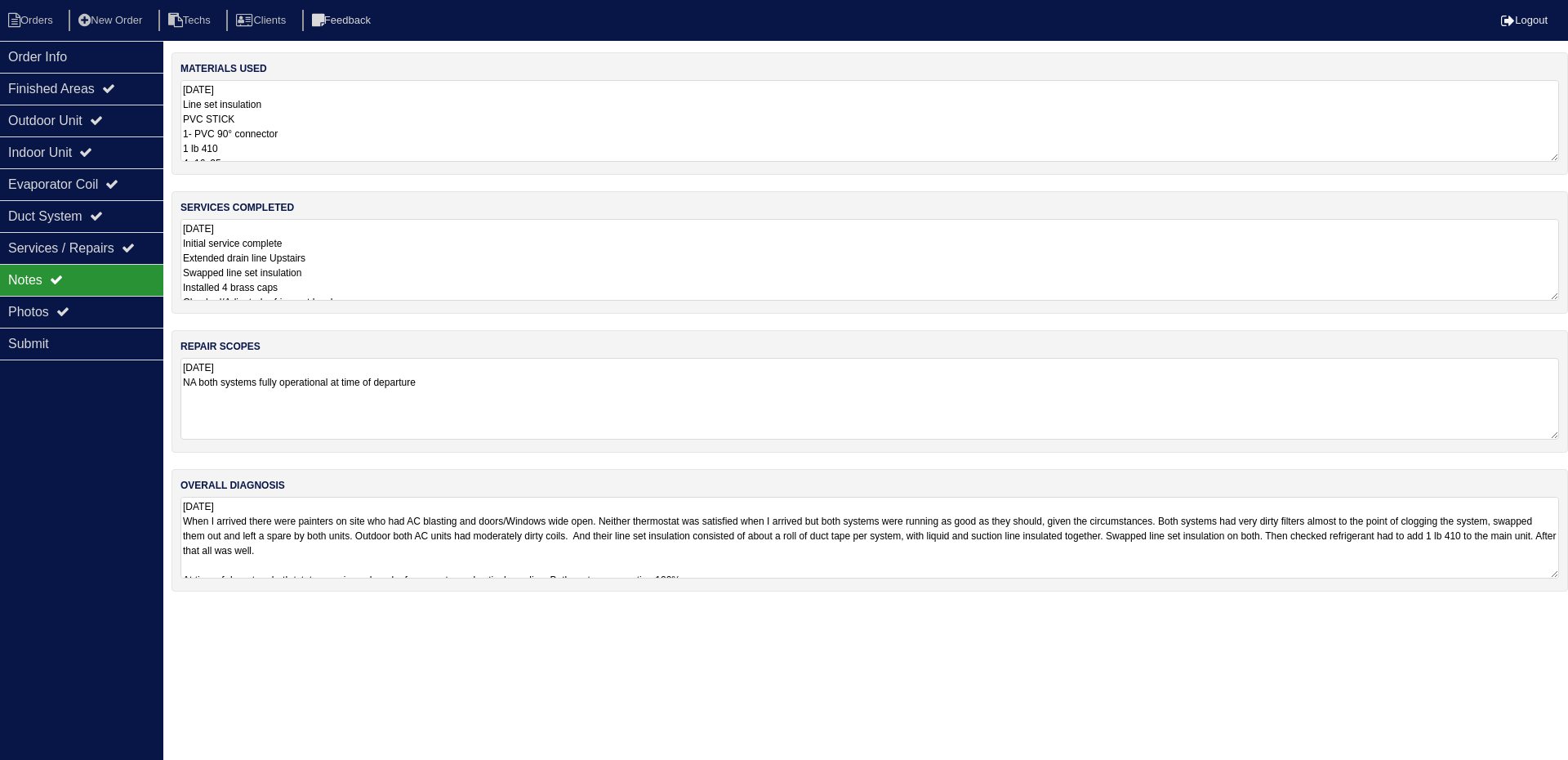
click at [39, 451] on div "Order Info Finished Areas Outdoor Unit Indoor Unit Evaporator Coil Duct System …" at bounding box center [81, 421] width 163 height 760
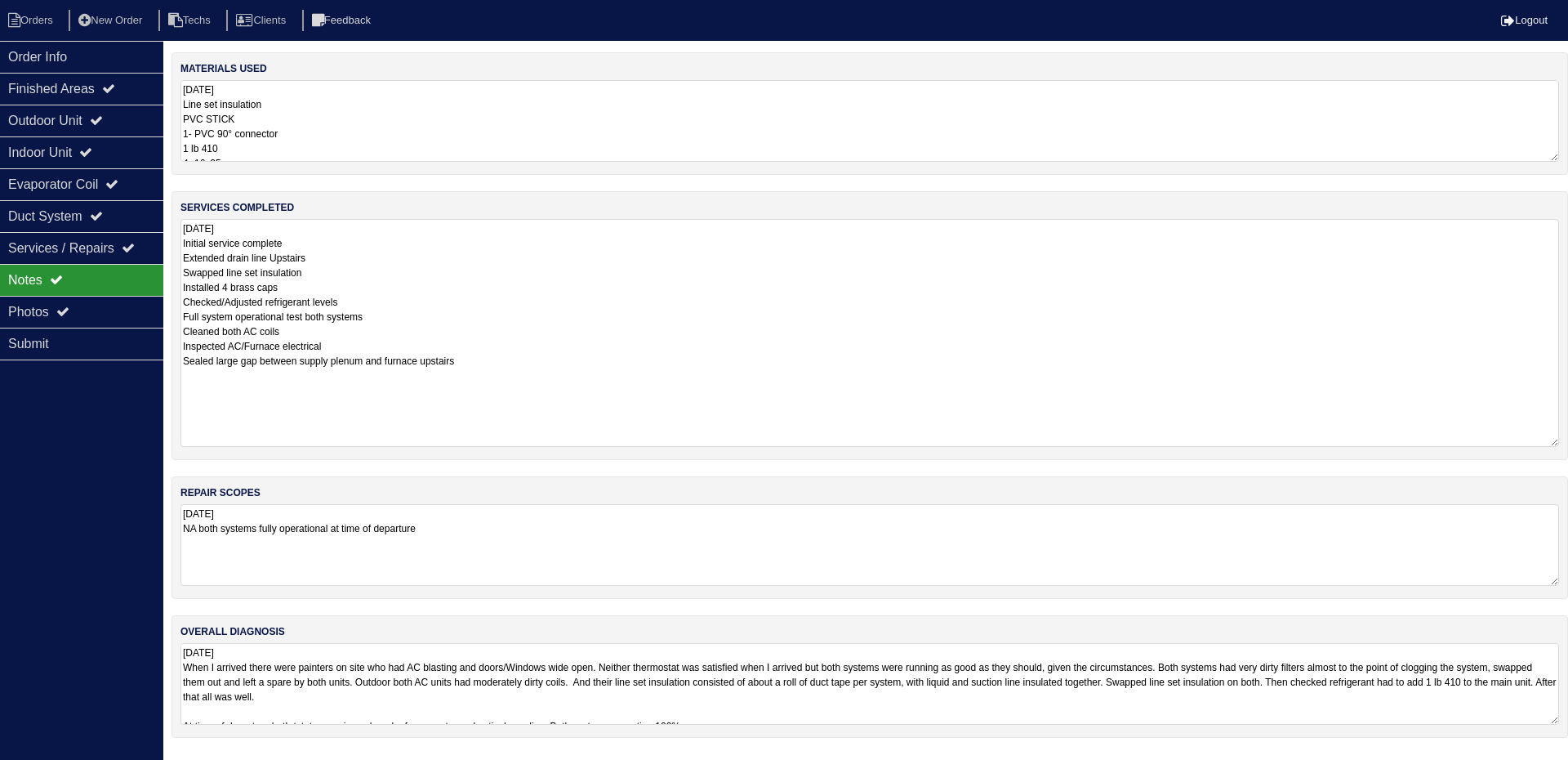
drag, startPoint x: 1553, startPoint y: 292, endPoint x: 1539, endPoint y: 416, distance: 124.1
click at [1548, 430] on textarea "8.29.25 Initial service complete Extended drain line Upstairs Swapped line set …" at bounding box center [869, 333] width 1379 height 228
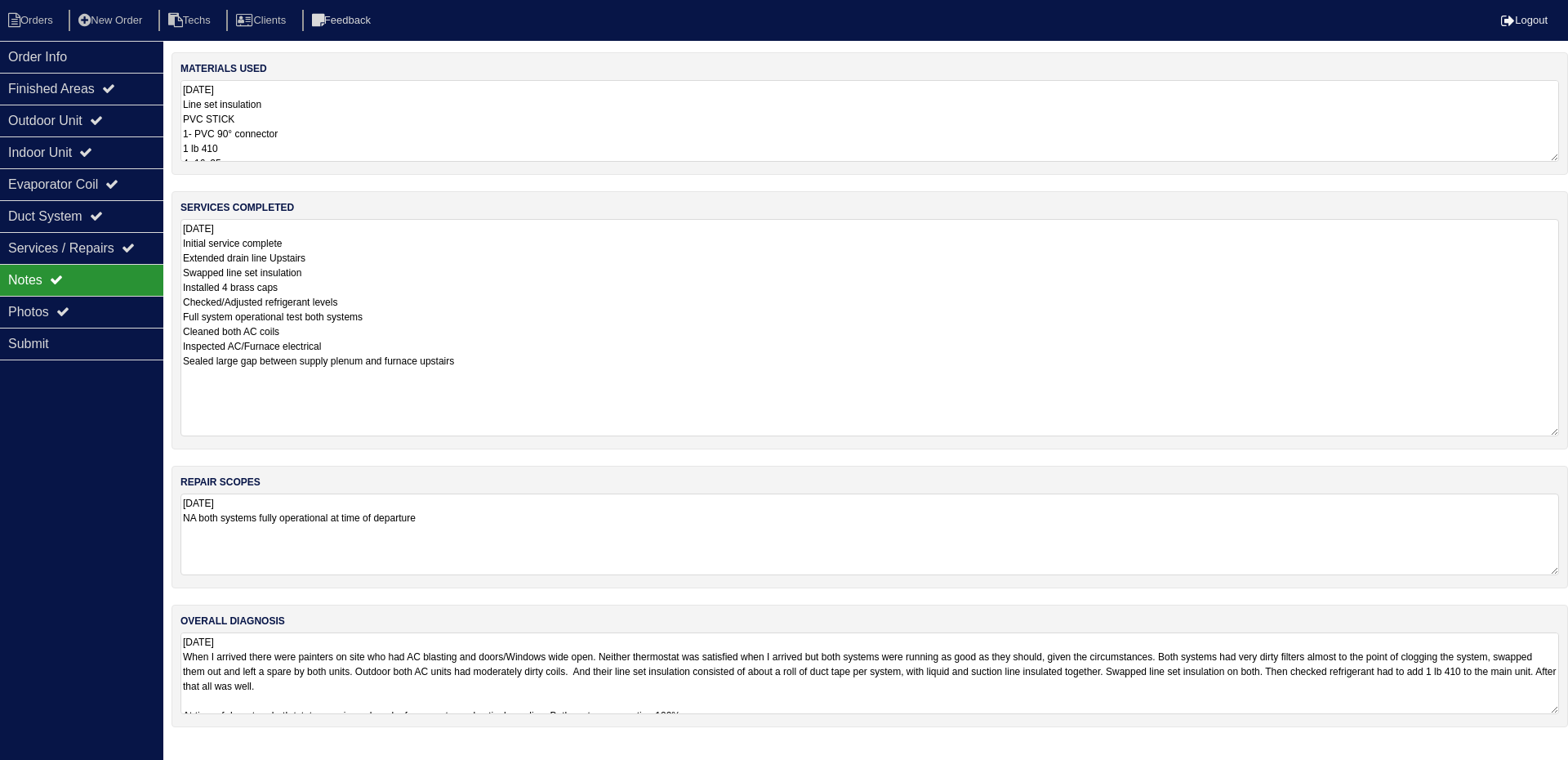
drag, startPoint x: 439, startPoint y: 360, endPoint x: 180, endPoint y: 367, distance: 259.0
click at [180, 367] on div "services completed 8.29.25 Initial service complete Extended drain line Upstair…" at bounding box center [870, 320] width 1397 height 258
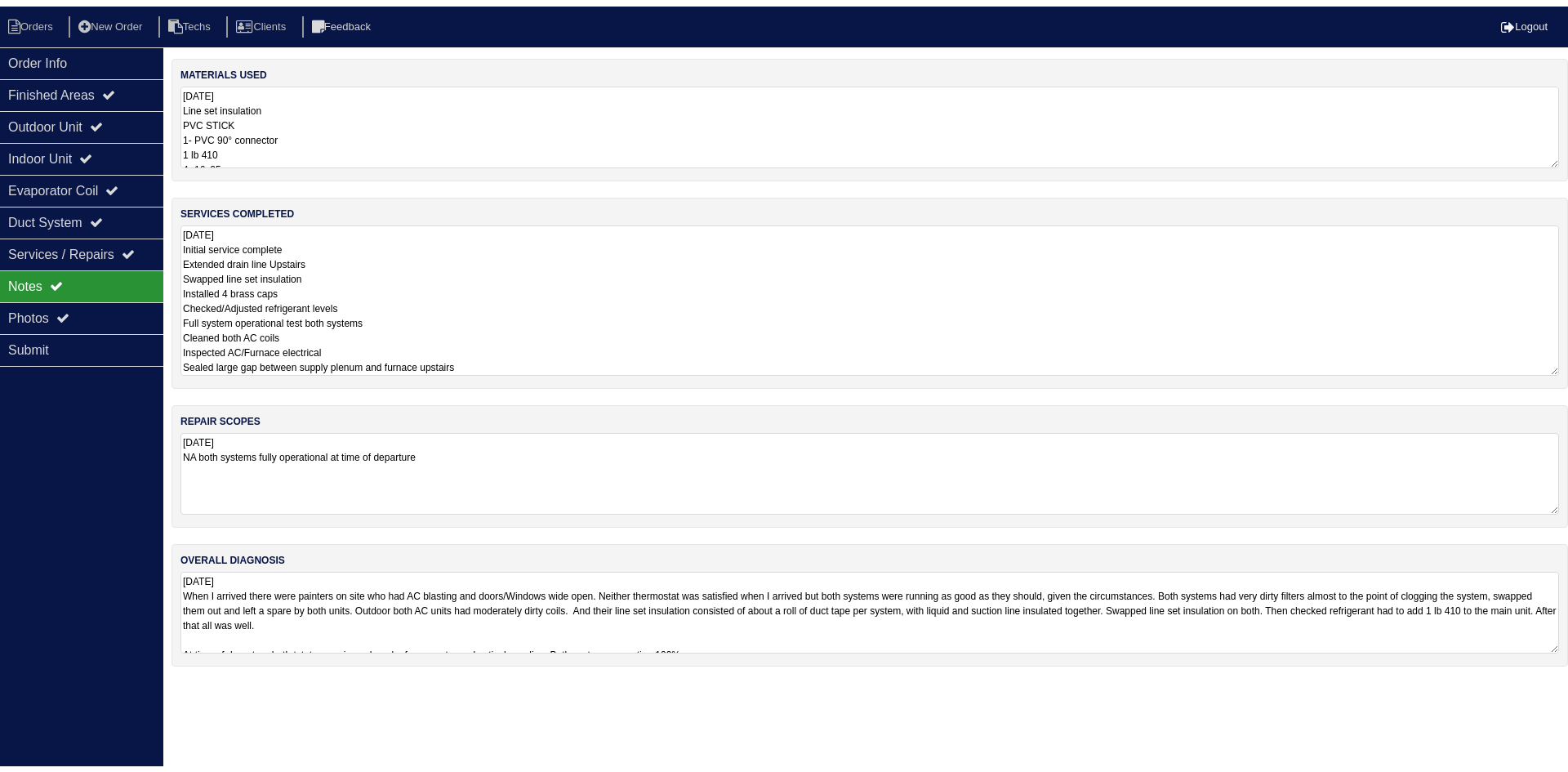
scroll to position [2, 0]
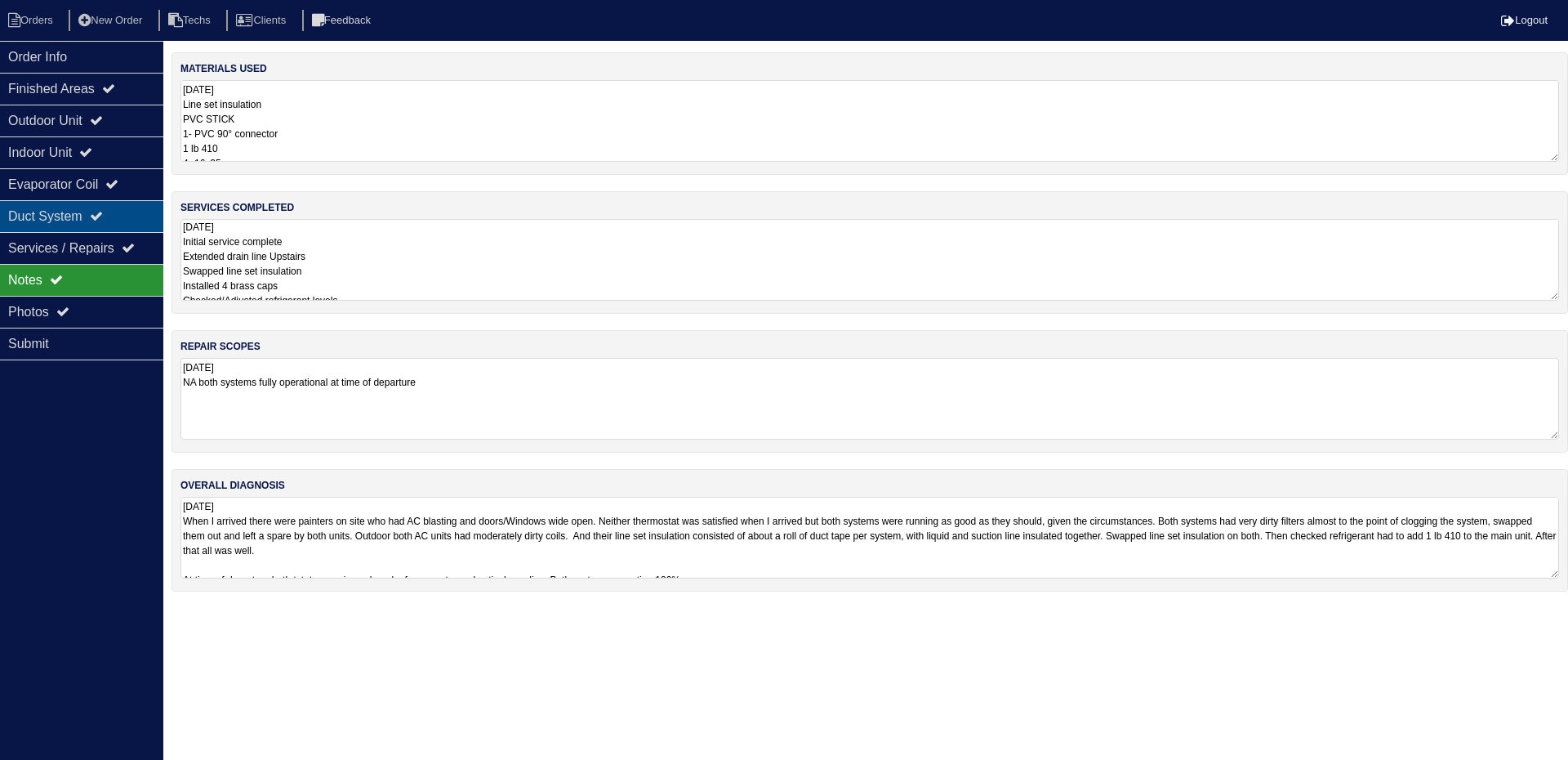
click at [103, 212] on icon at bounding box center [96, 215] width 13 height 13
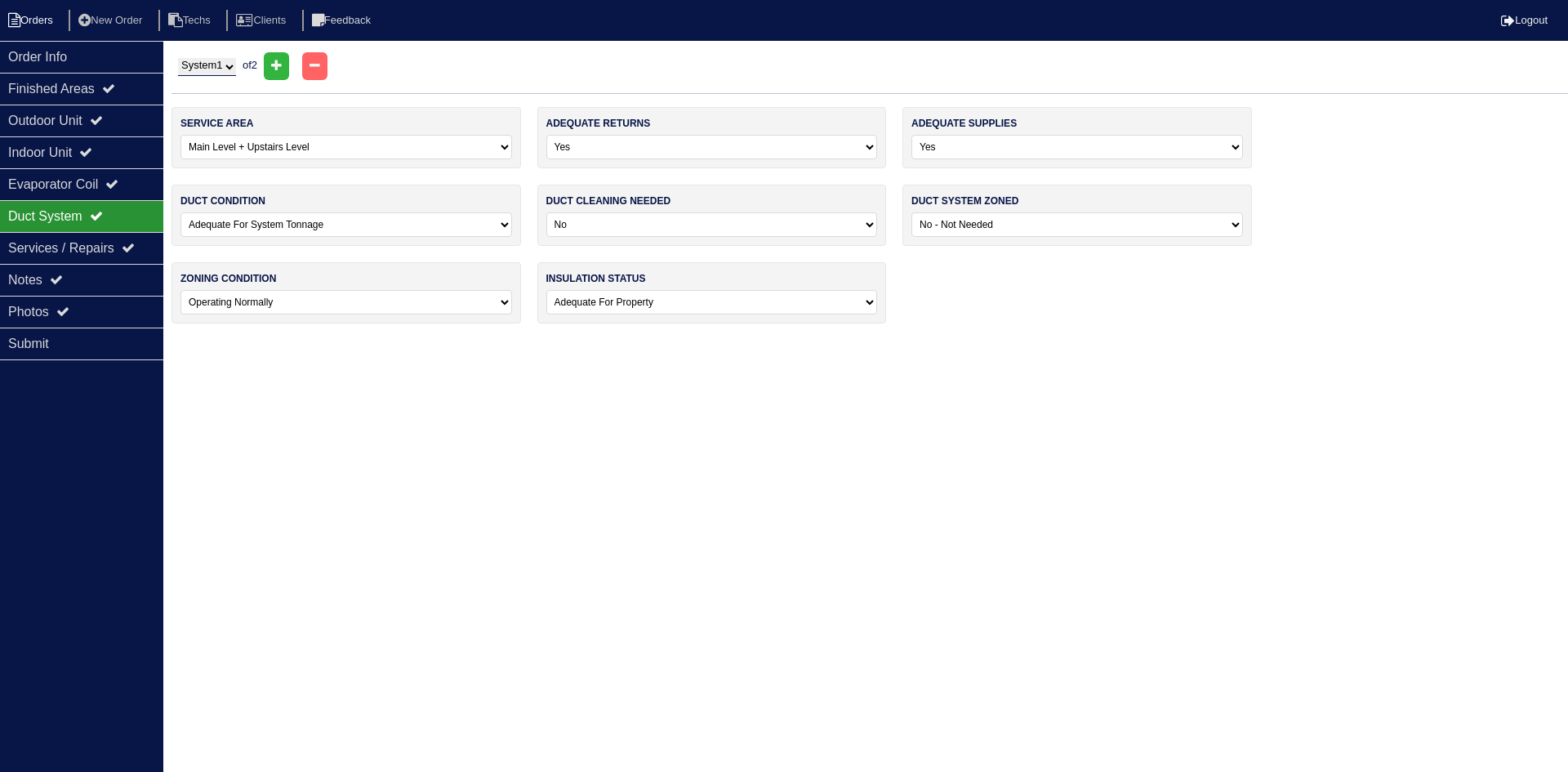
click at [18, 13] on icon at bounding box center [14, 20] width 12 height 15
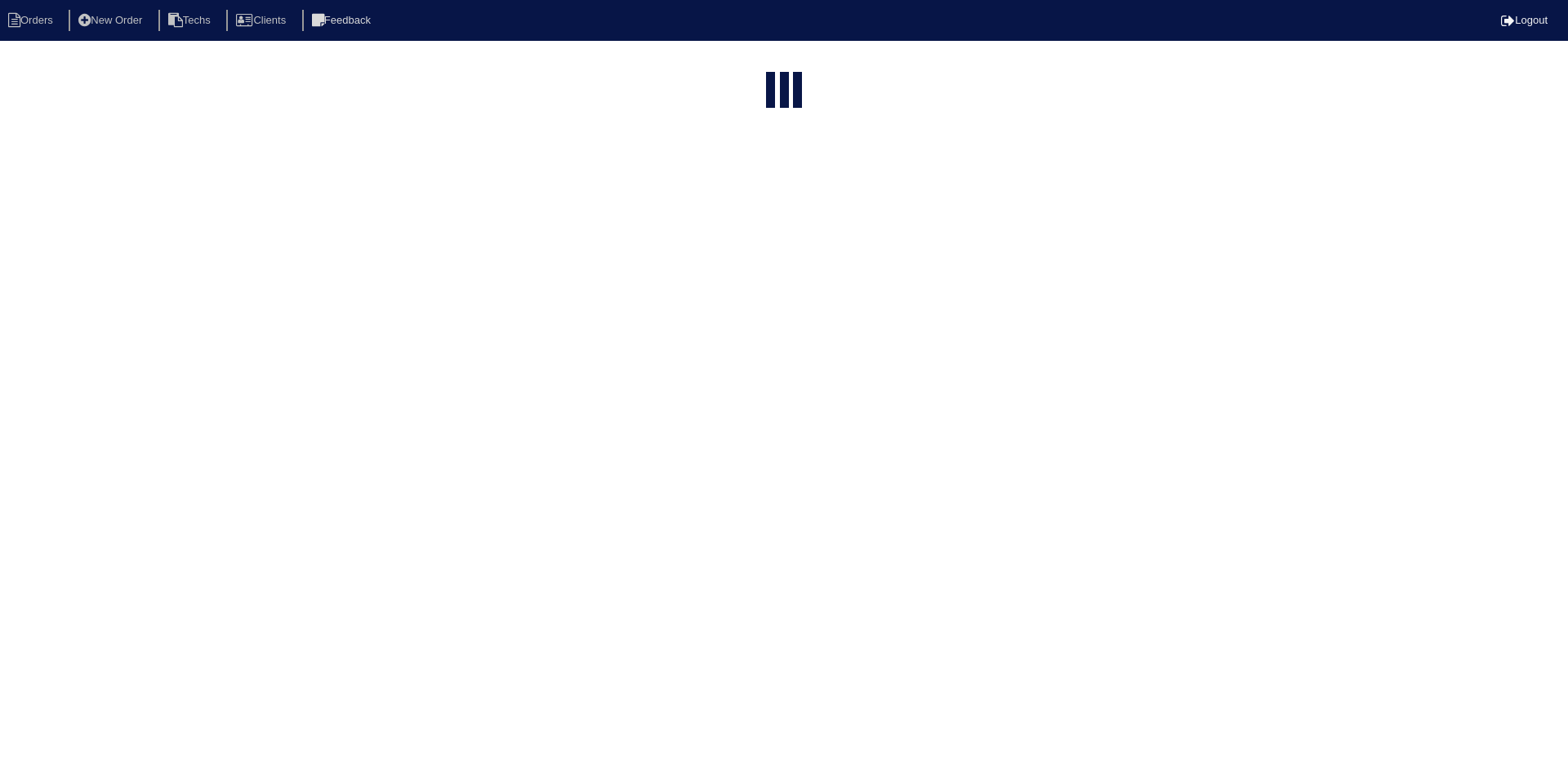
select select "15"
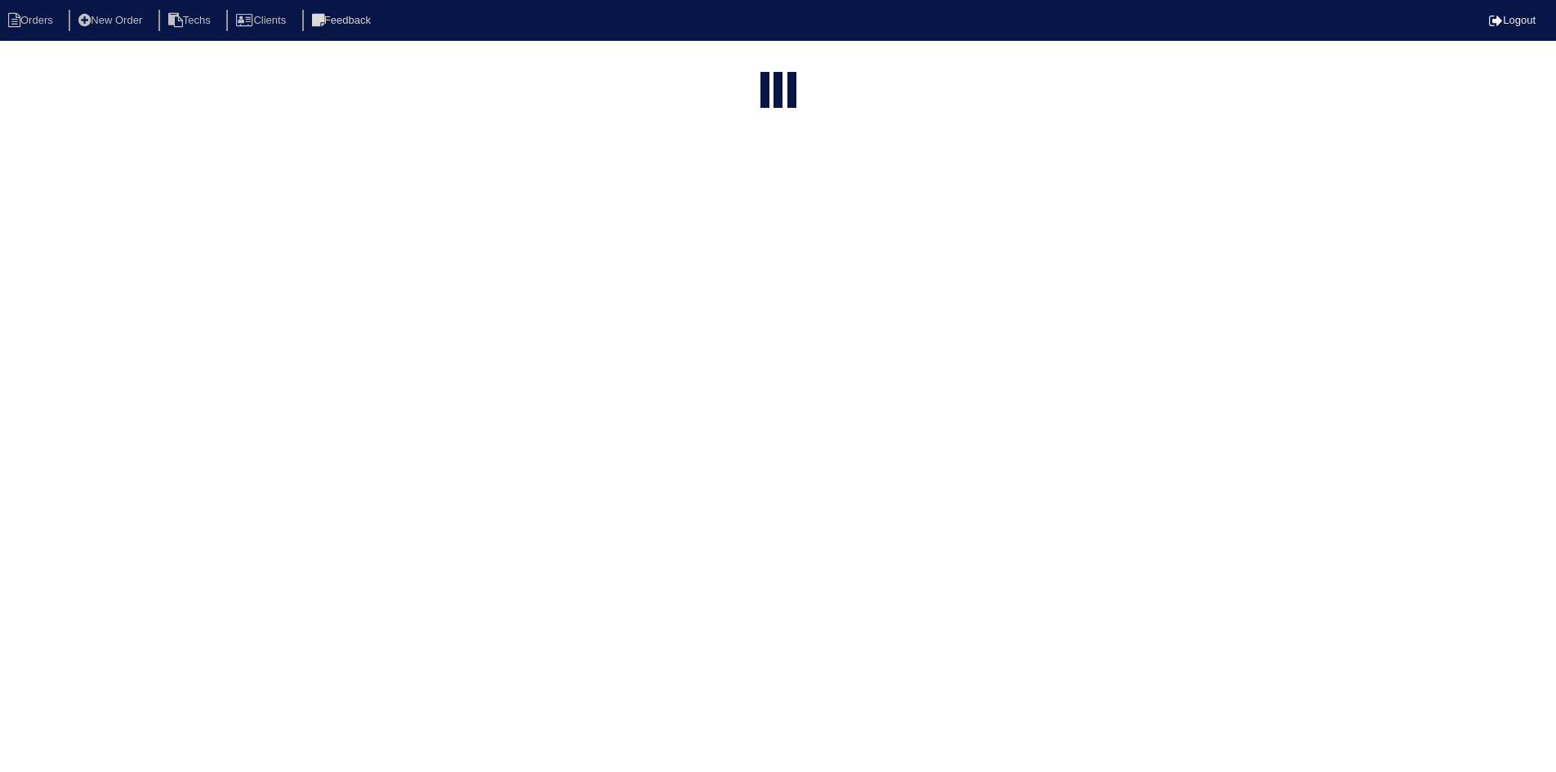
select select "field complete"
select select "need to quote"
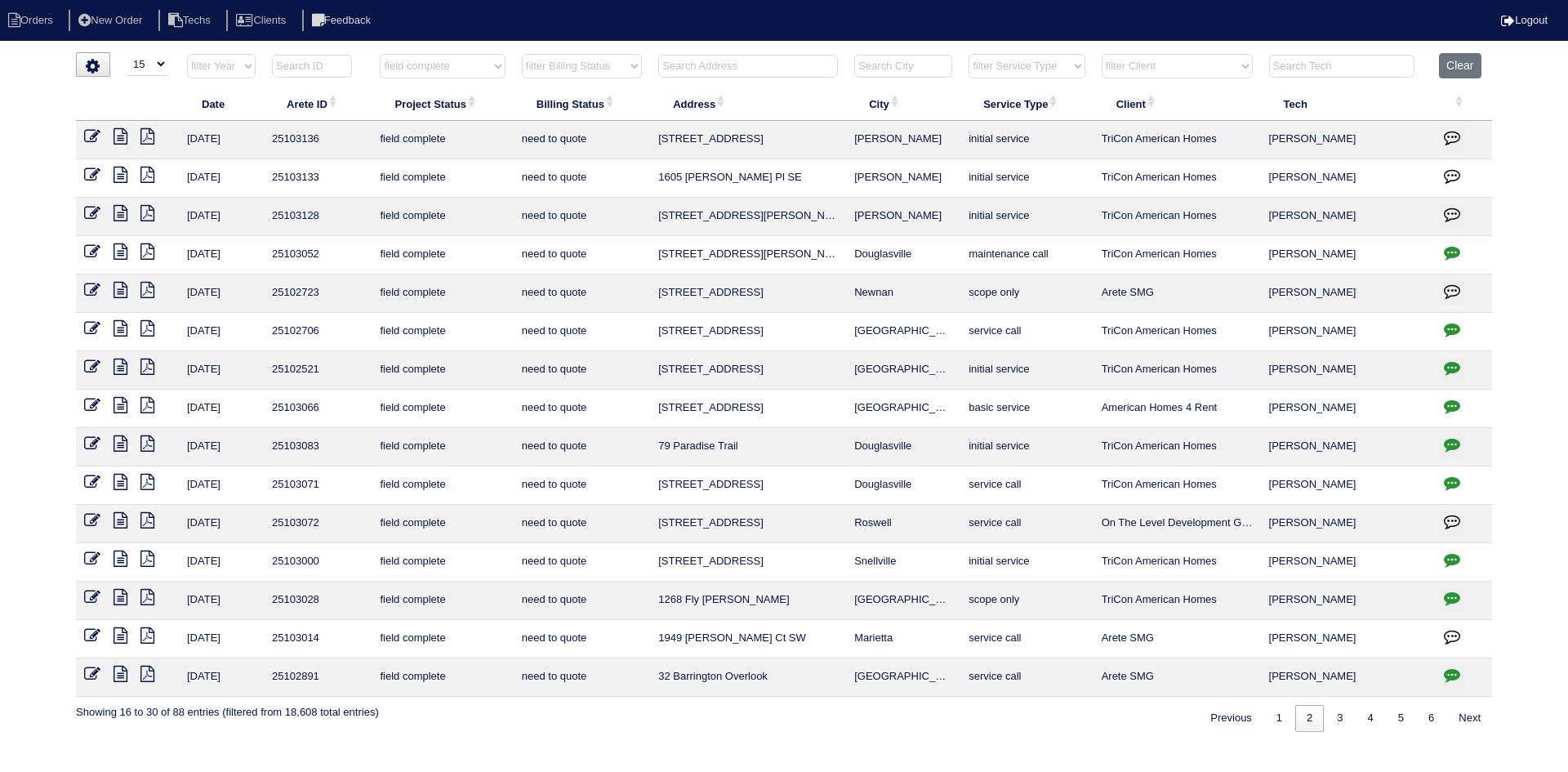
click at [146, 175] on icon at bounding box center [147, 175] width 14 height 16
click at [122, 177] on icon at bounding box center [121, 175] width 14 height 16
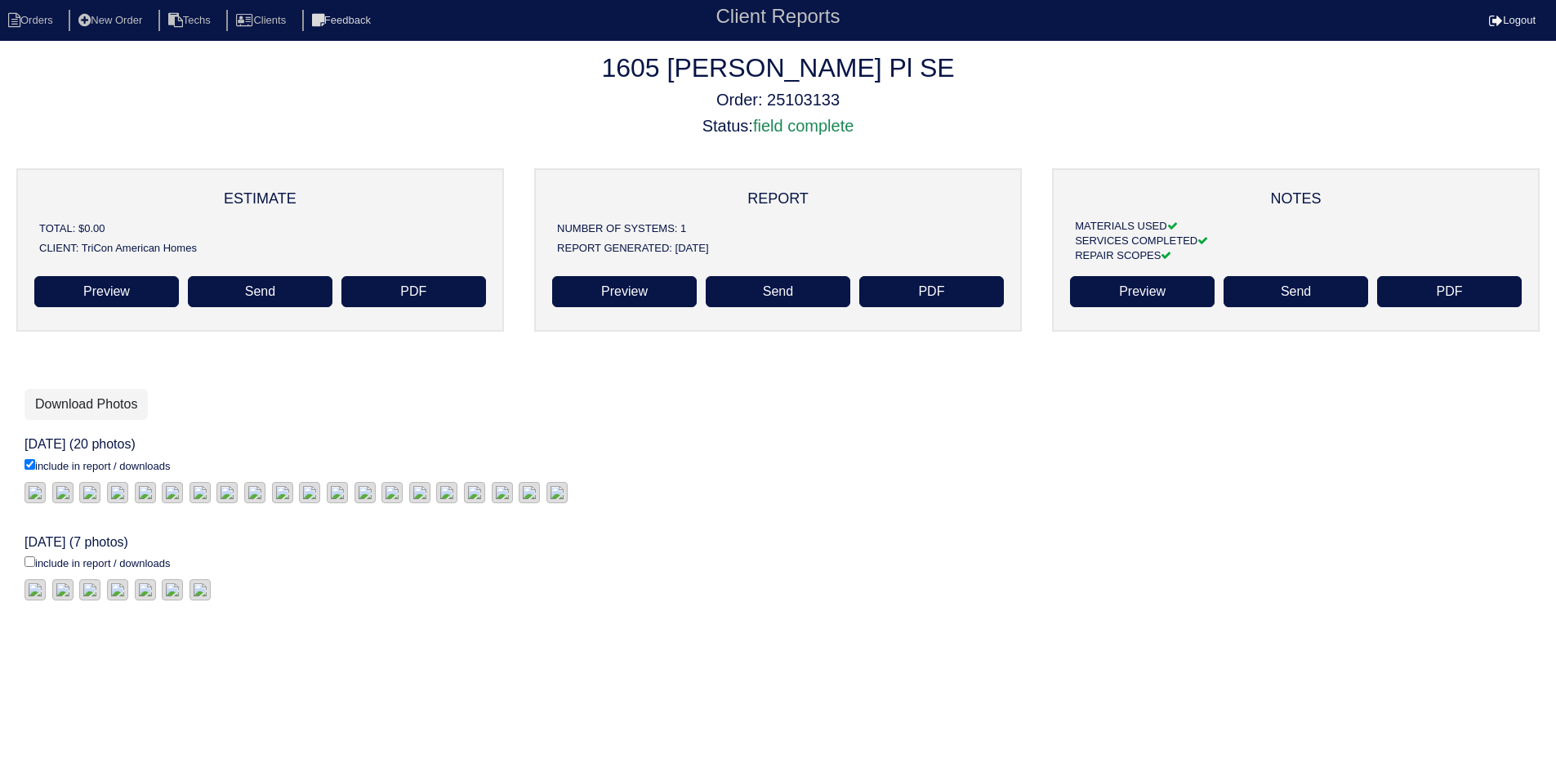
scroll to position [118, 0]
click at [30, 470] on input "include in report / downloads" at bounding box center [30, 464] width 11 height 11
checkbox input "true"
click at [65, 389] on link "Download Photos" at bounding box center [86, 404] width 123 height 31
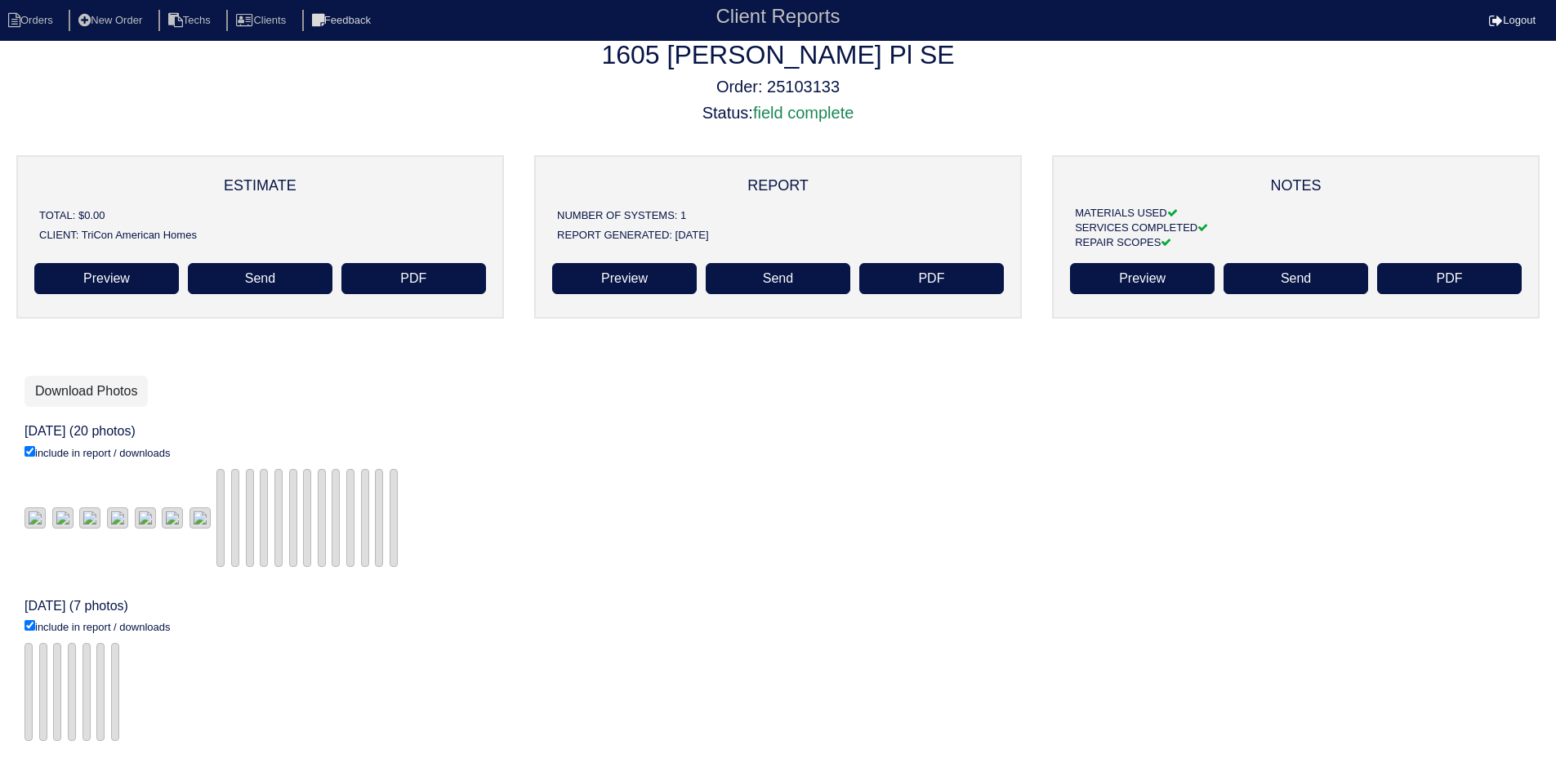
scroll to position [118, 0]
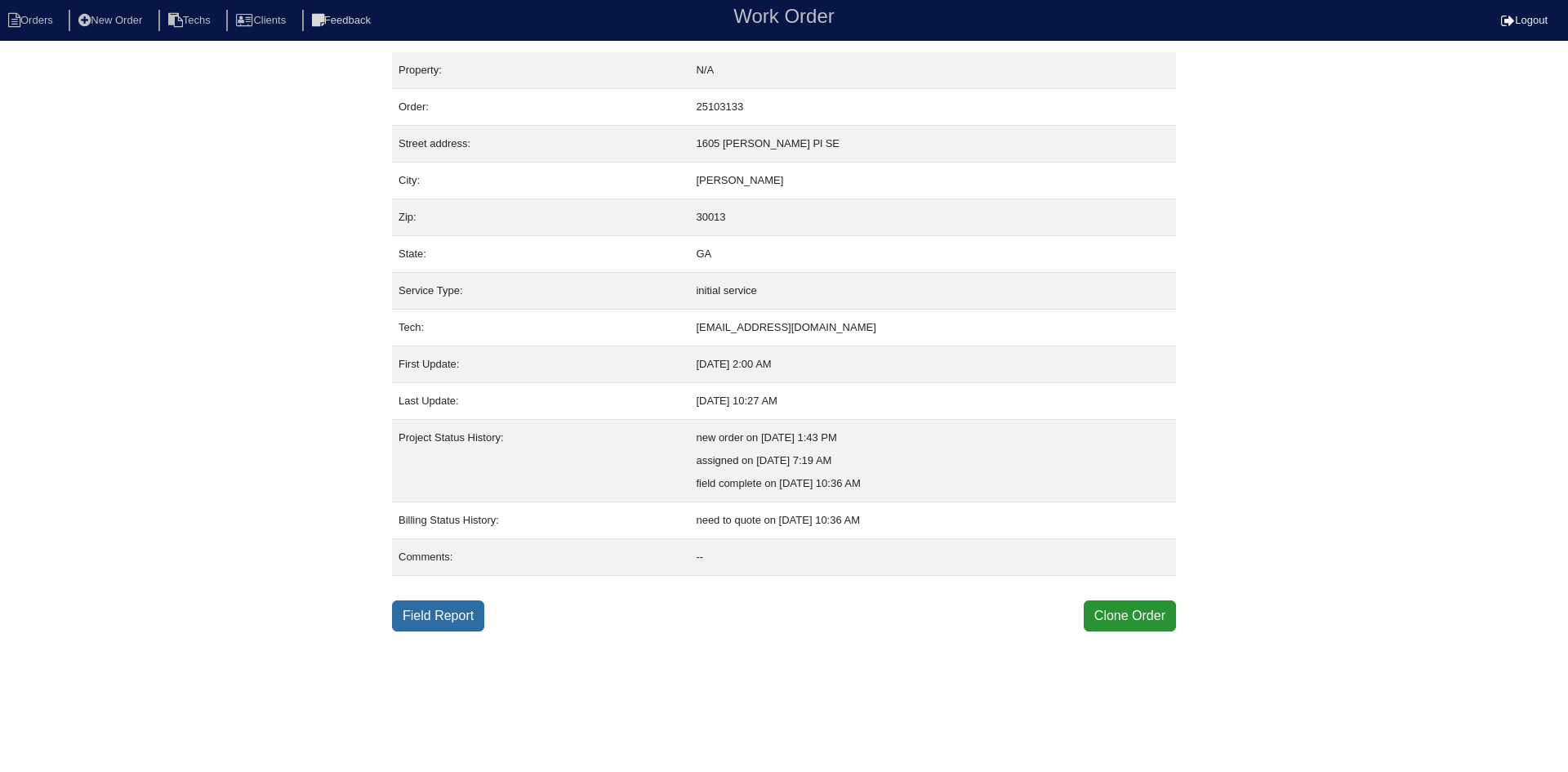
click at [433, 621] on link "Field Report" at bounding box center [438, 615] width 92 height 31
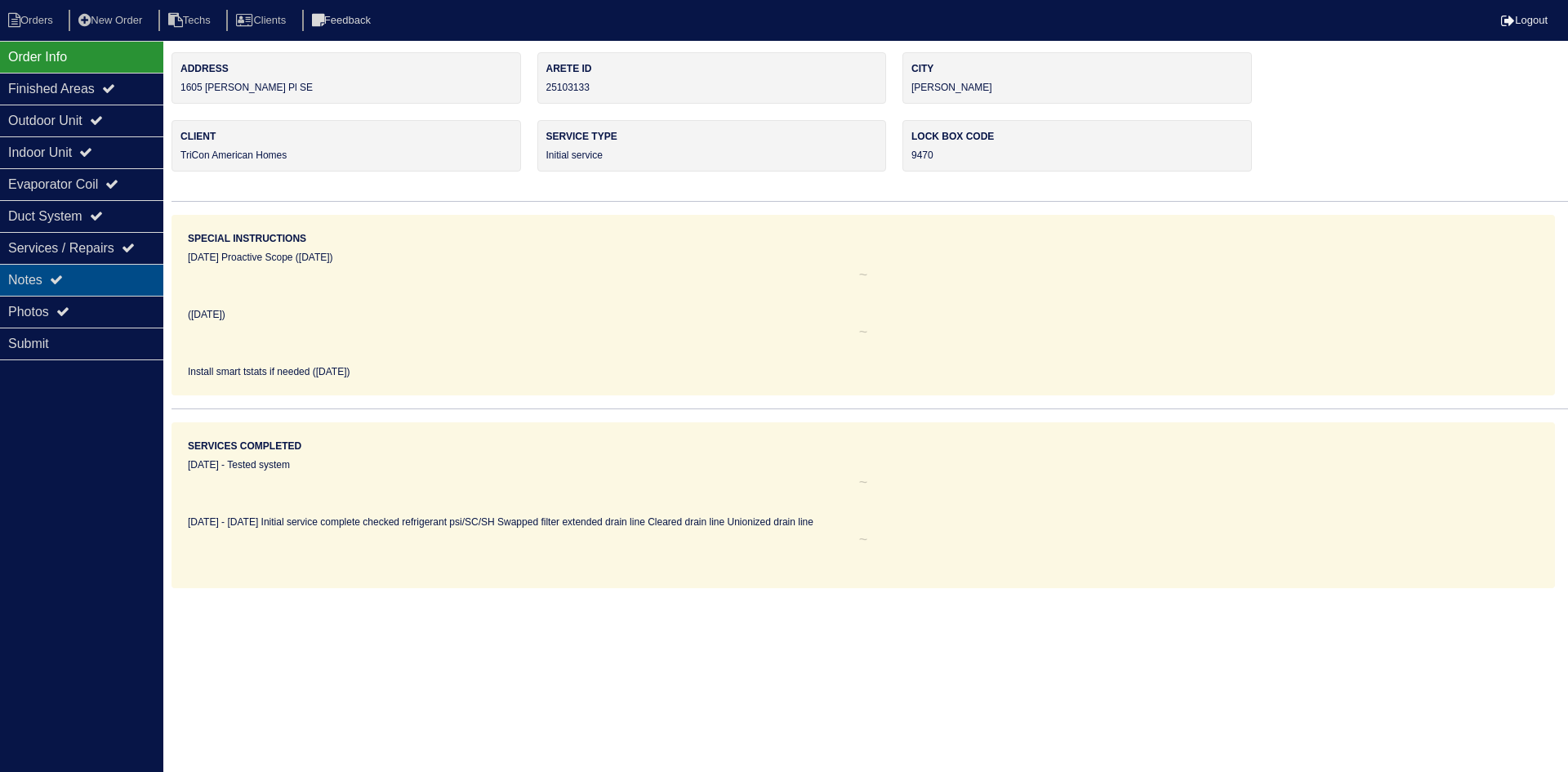
click at [80, 280] on div "Notes" at bounding box center [81, 280] width 163 height 32
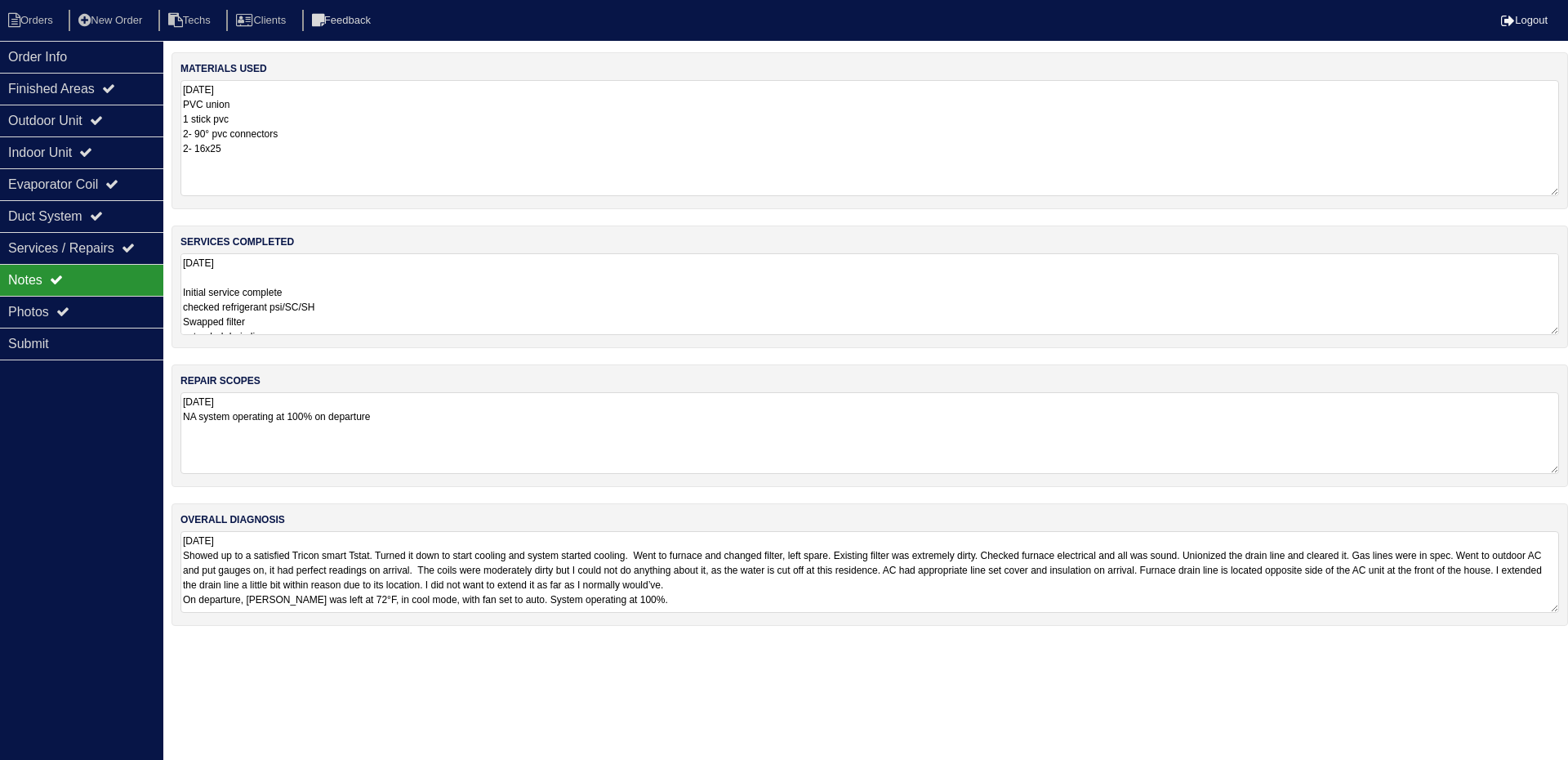
drag, startPoint x: 1550, startPoint y: 157, endPoint x: 1566, endPoint y: 189, distance: 35.4
click at [1566, 189] on div "materials used [DATE] PVC union 1 stick pvc 2- 90° pvc connectors 2- 16x25" at bounding box center [870, 130] width 1397 height 157
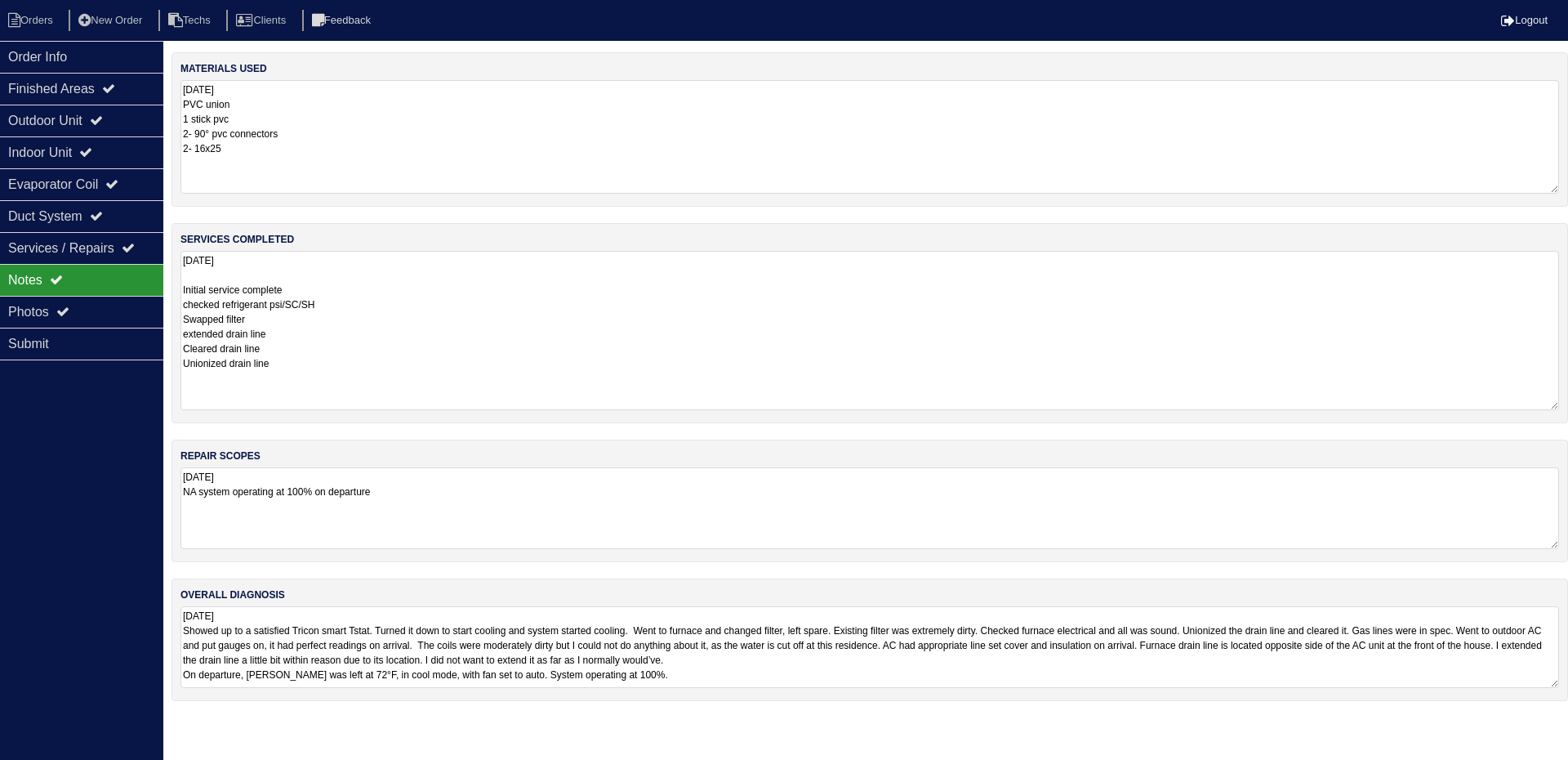
drag, startPoint x: 1552, startPoint y: 326, endPoint x: 1561, endPoint y: 403, distance: 78.1
click at [1561, 403] on div "services completed [DATE] Initial service complete checked refrigerant psi/SC/S…" at bounding box center [870, 323] width 1397 height 200
click at [103, 118] on icon at bounding box center [96, 120] width 13 height 13
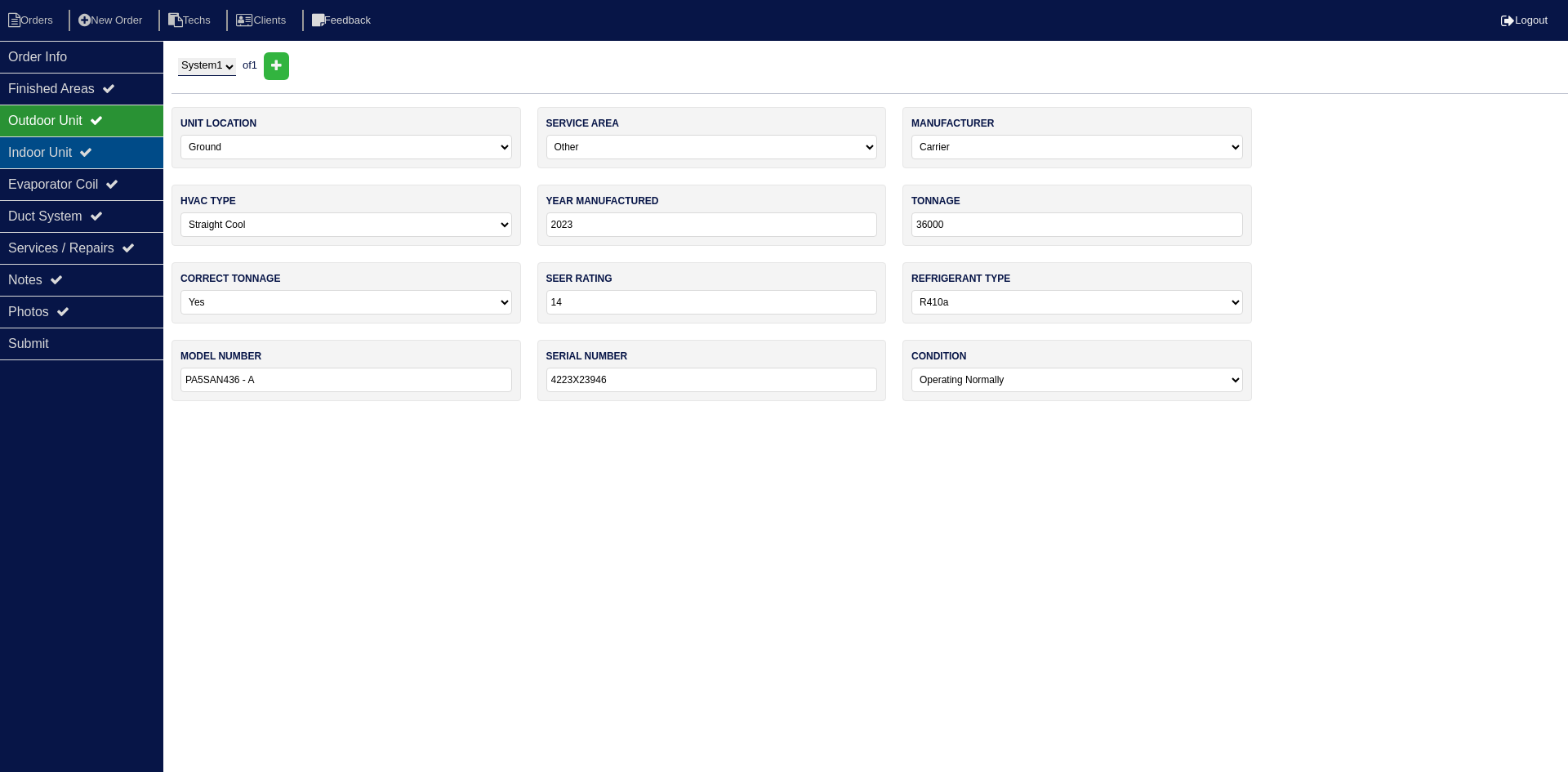
click at [106, 144] on div "Indoor Unit" at bounding box center [81, 152] width 163 height 32
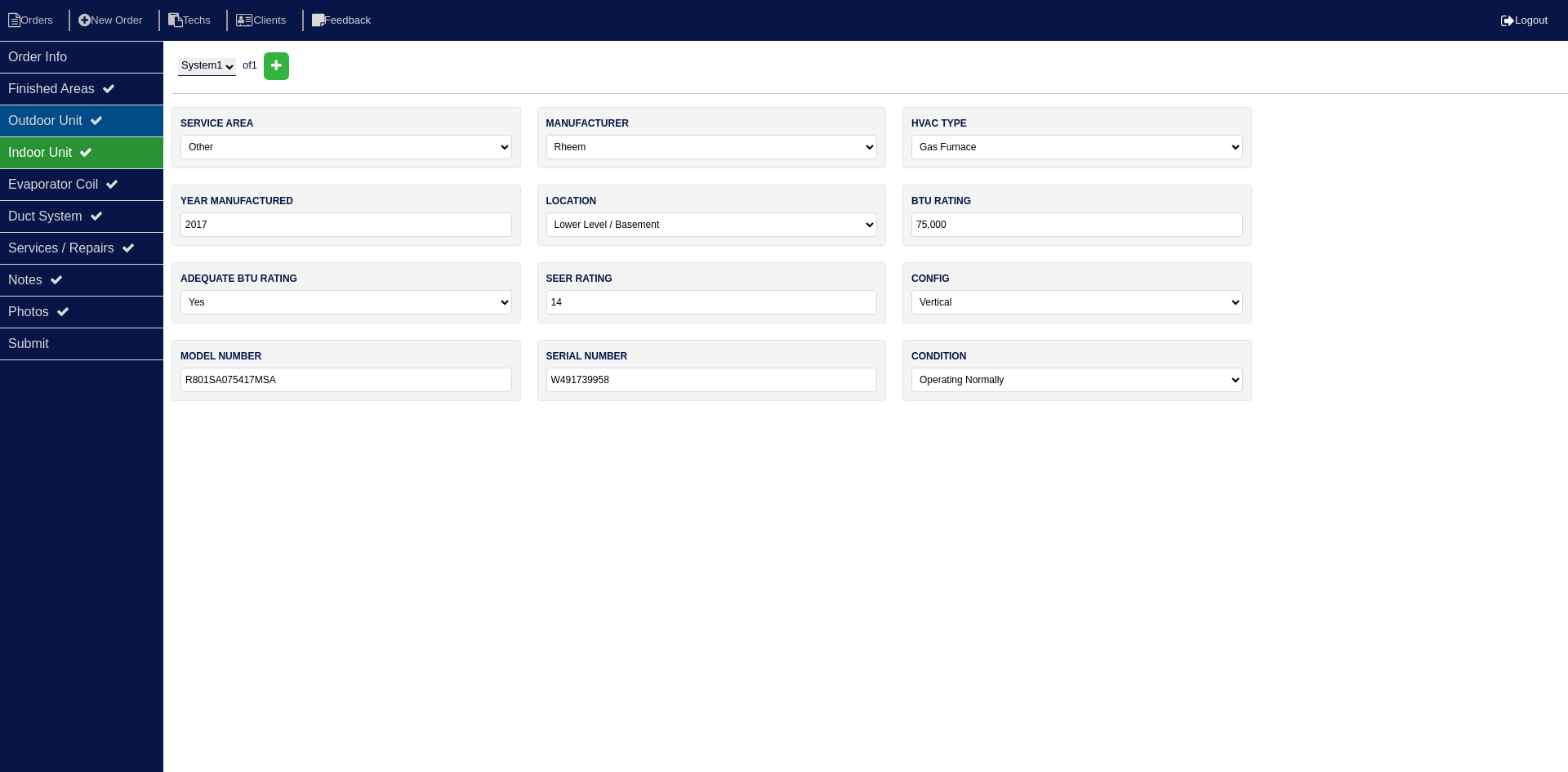
click at [103, 118] on icon at bounding box center [96, 120] width 13 height 13
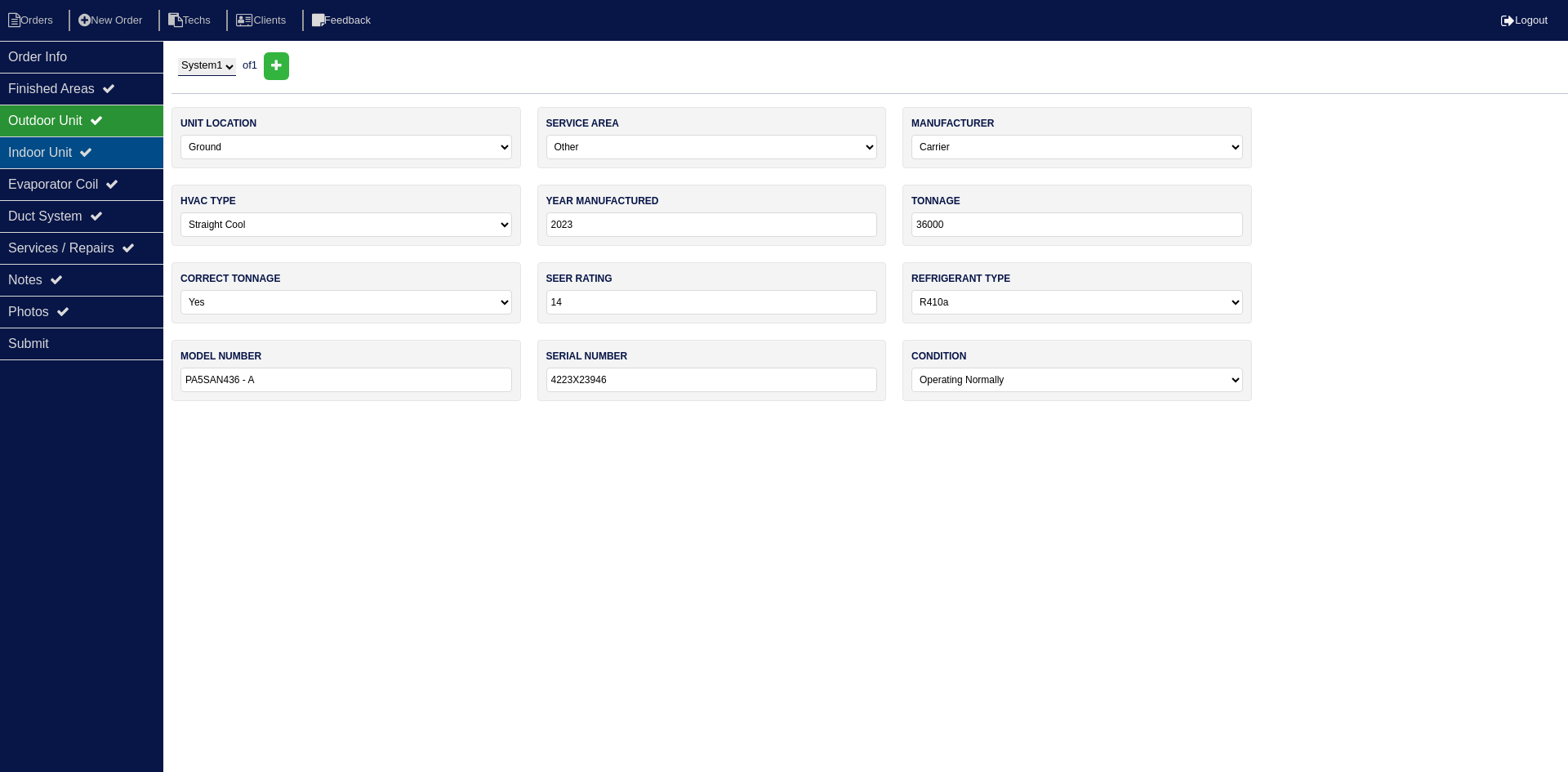
click at [72, 144] on div "Indoor Unit" at bounding box center [81, 152] width 163 height 32
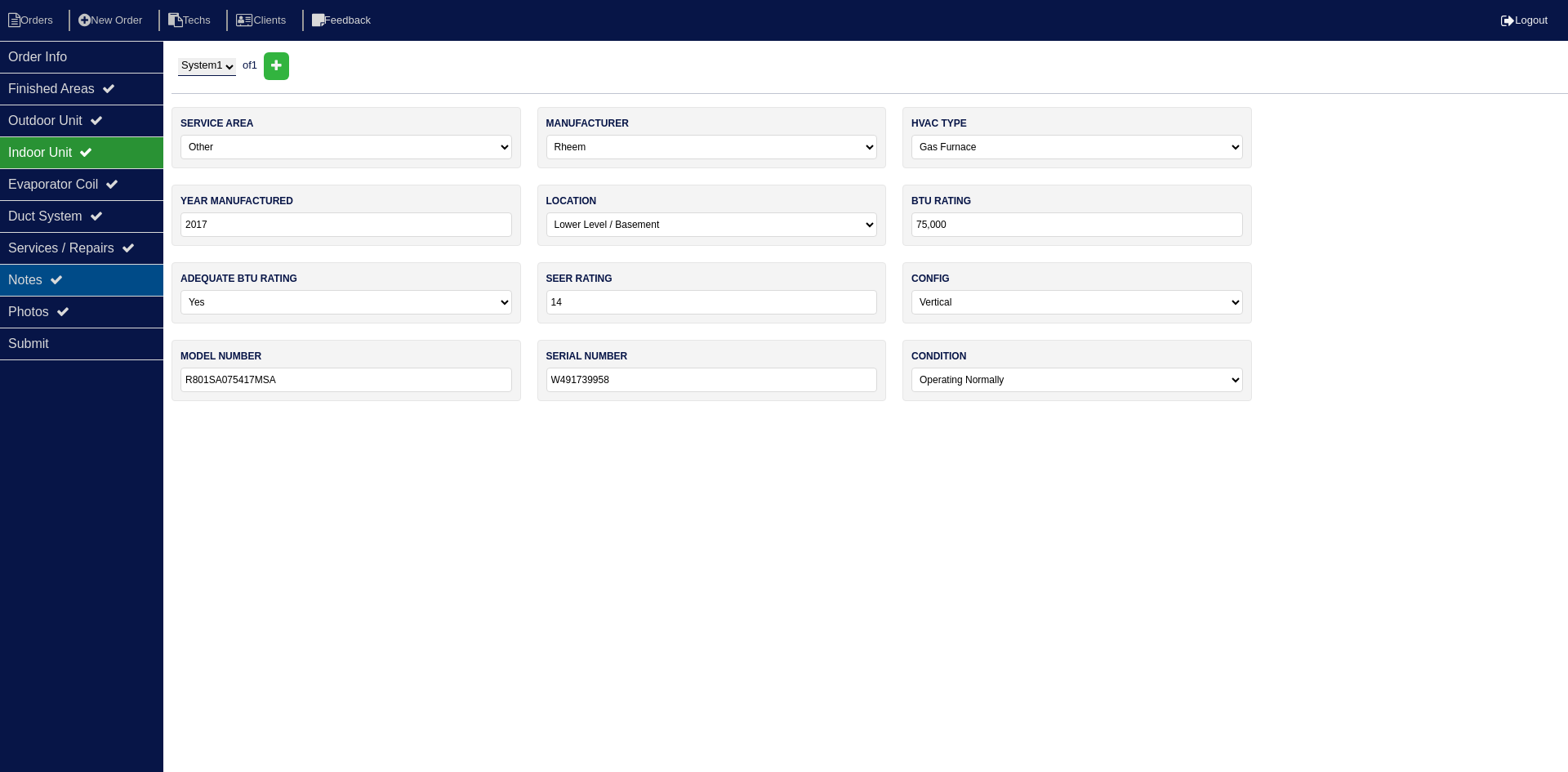
click at [97, 274] on div "Notes" at bounding box center [81, 280] width 163 height 32
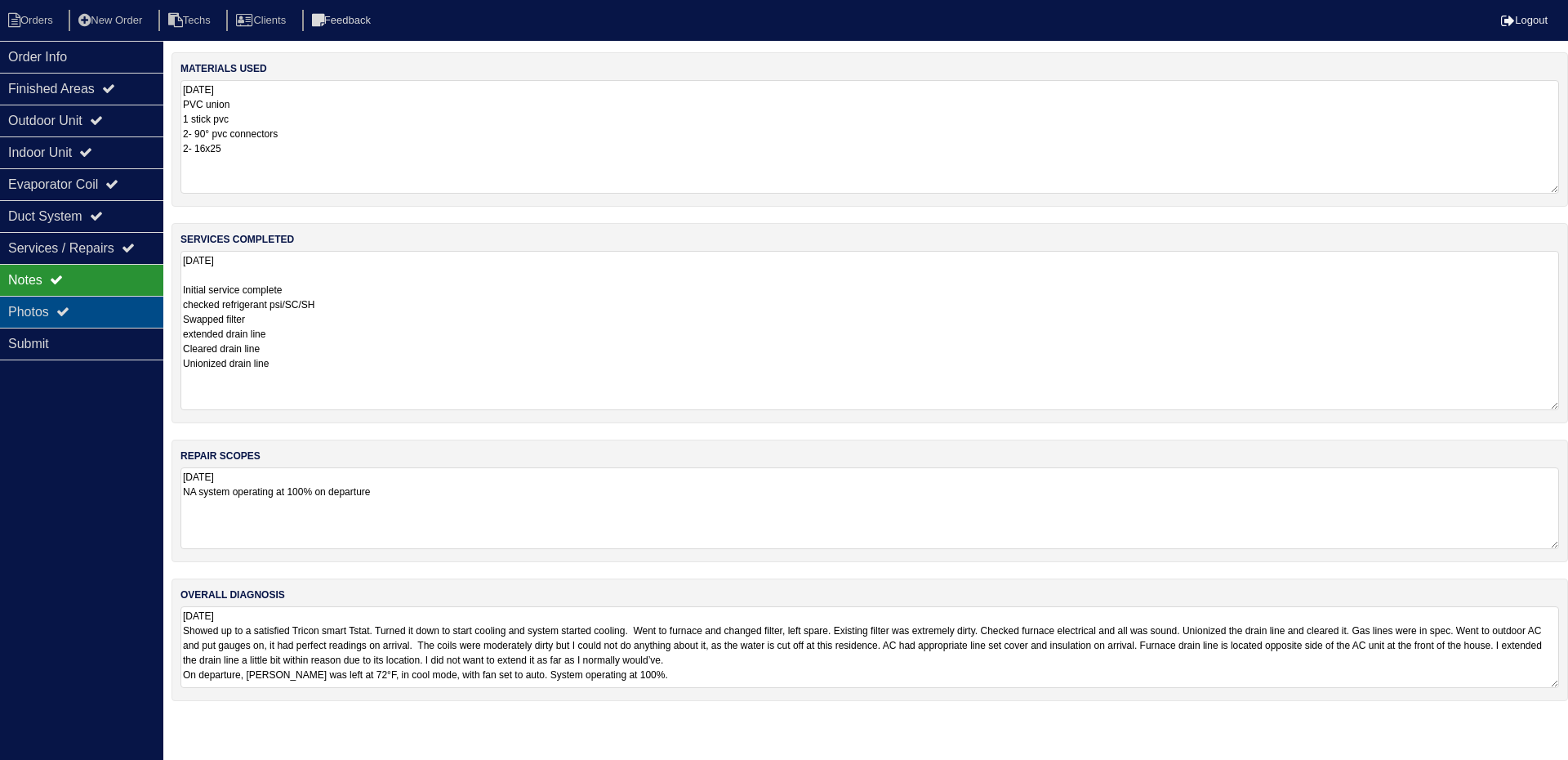
click at [134, 314] on div "Photos" at bounding box center [81, 312] width 163 height 32
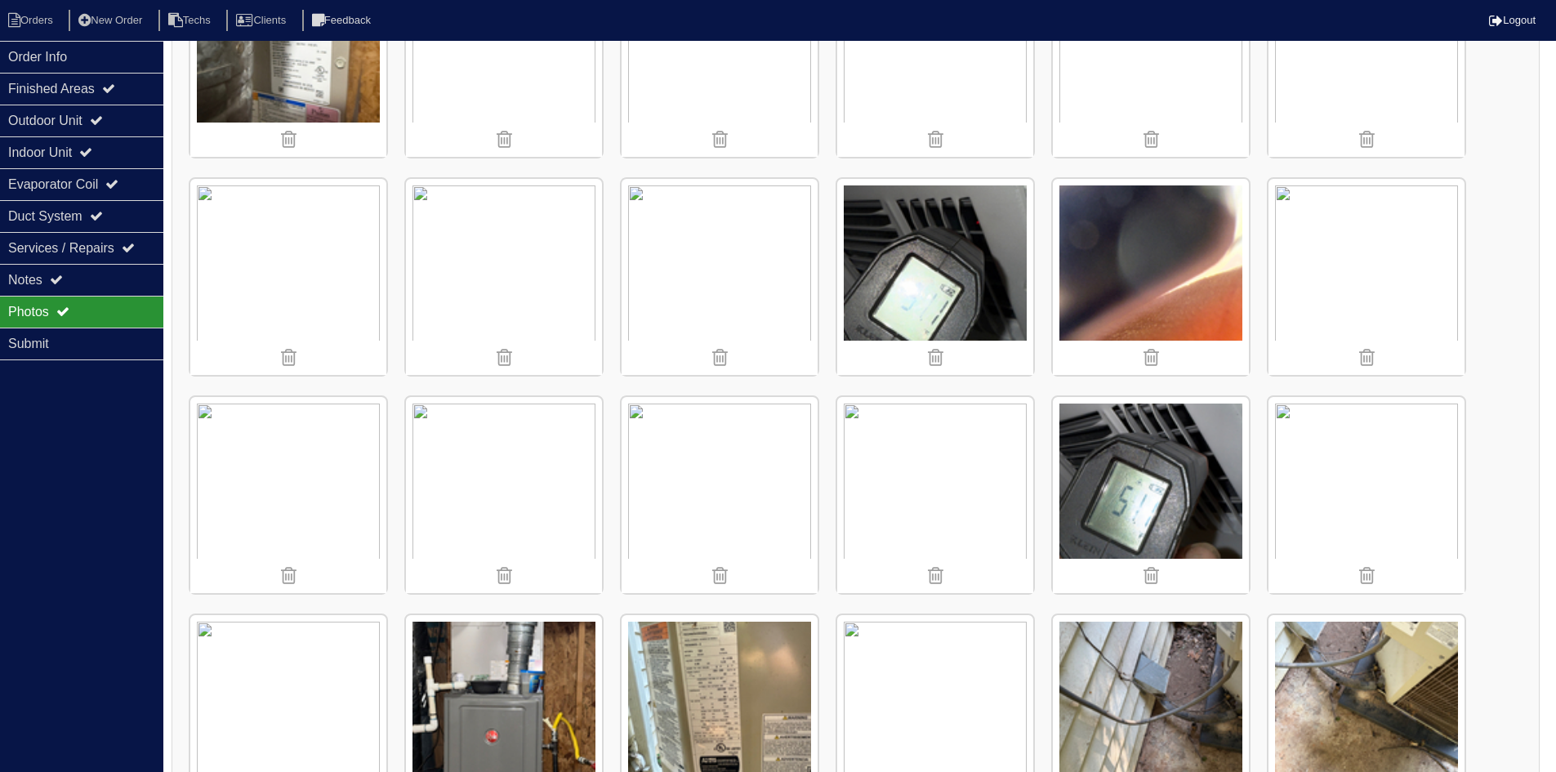
scroll to position [408, 0]
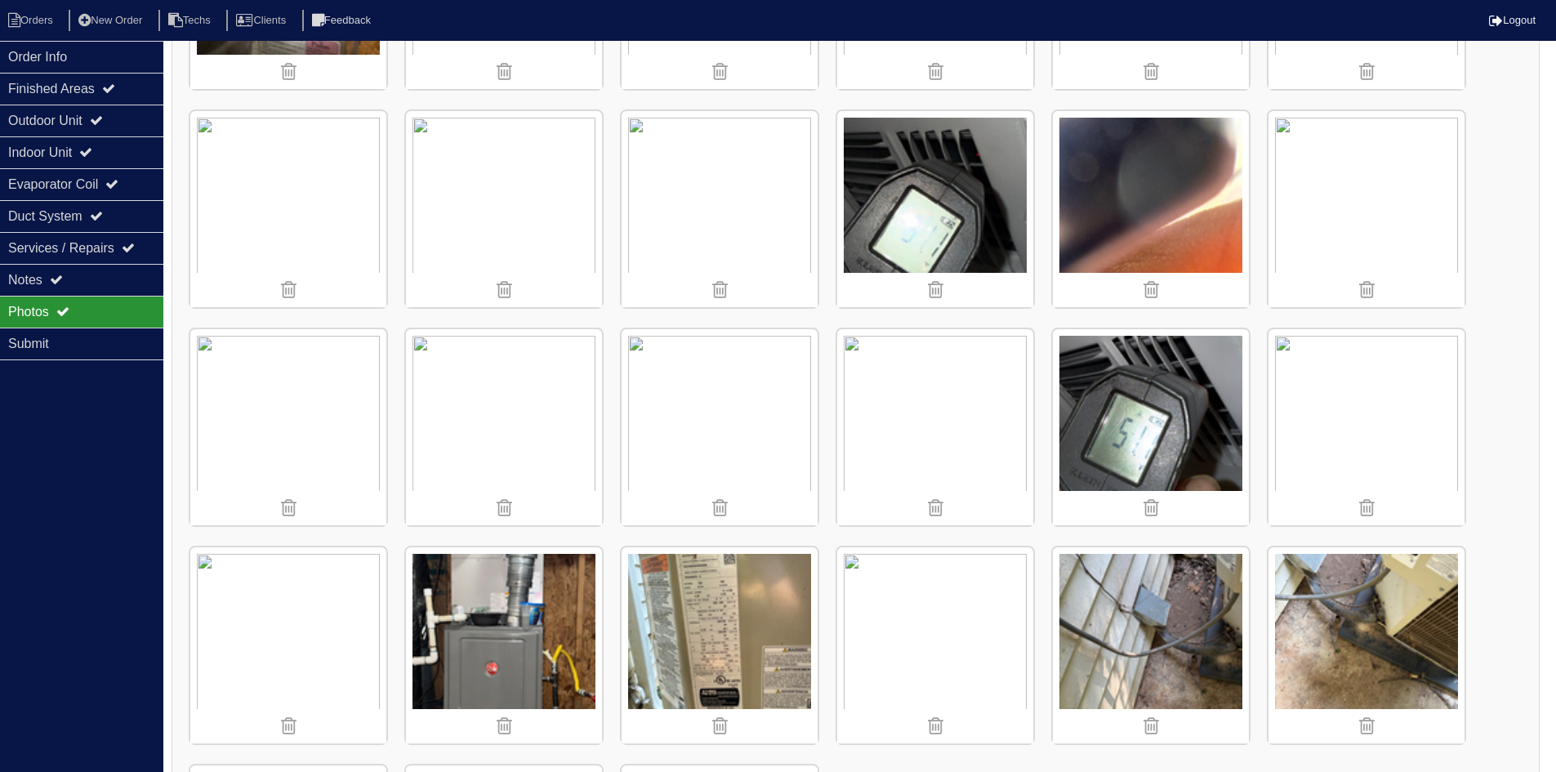
click at [479, 425] on img at bounding box center [504, 427] width 196 height 196
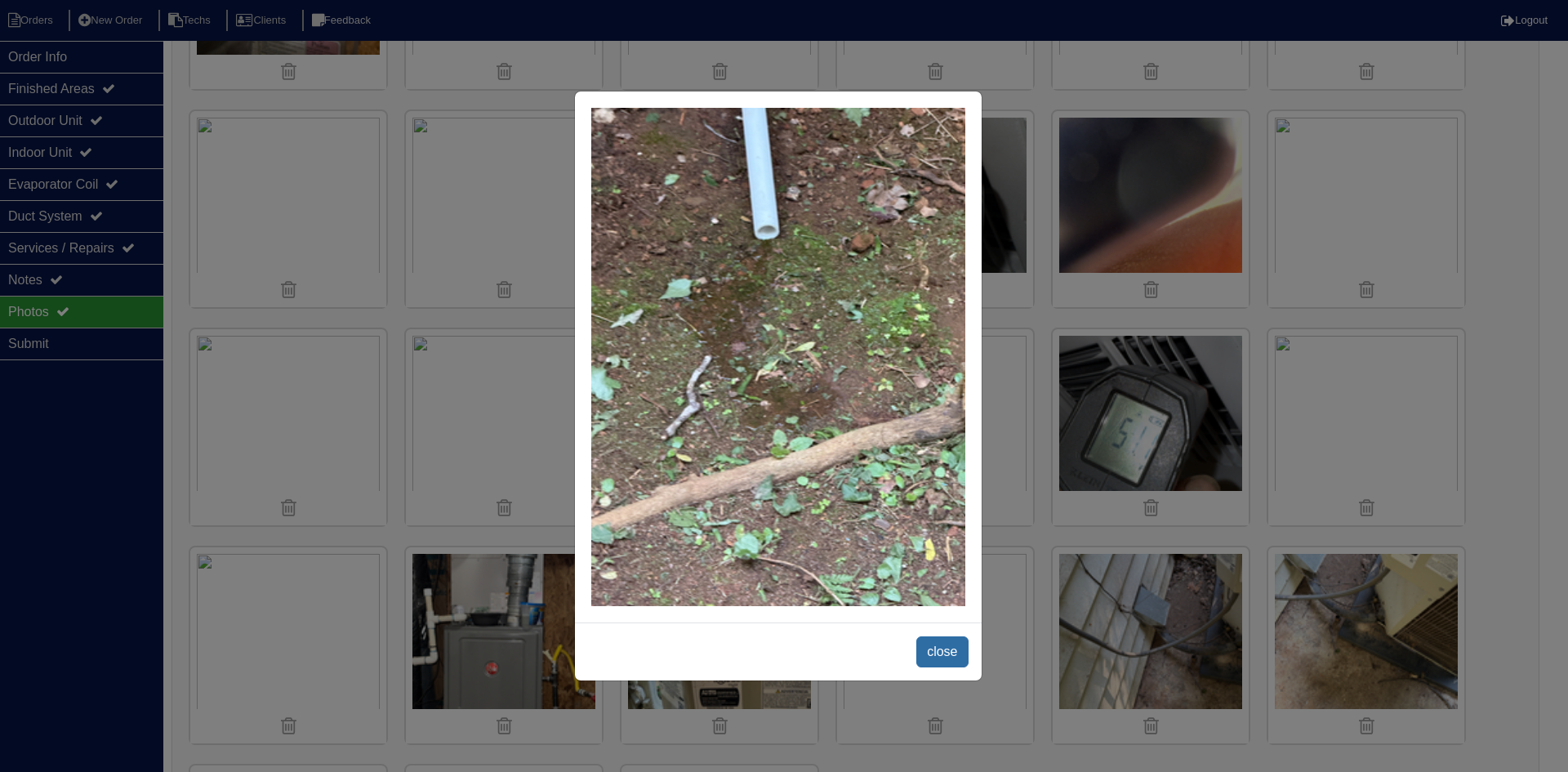
drag, startPoint x: 942, startPoint y: 646, endPoint x: 842, endPoint y: 585, distance: 117.0
click at [940, 645] on span "close" at bounding box center [941, 651] width 51 height 31
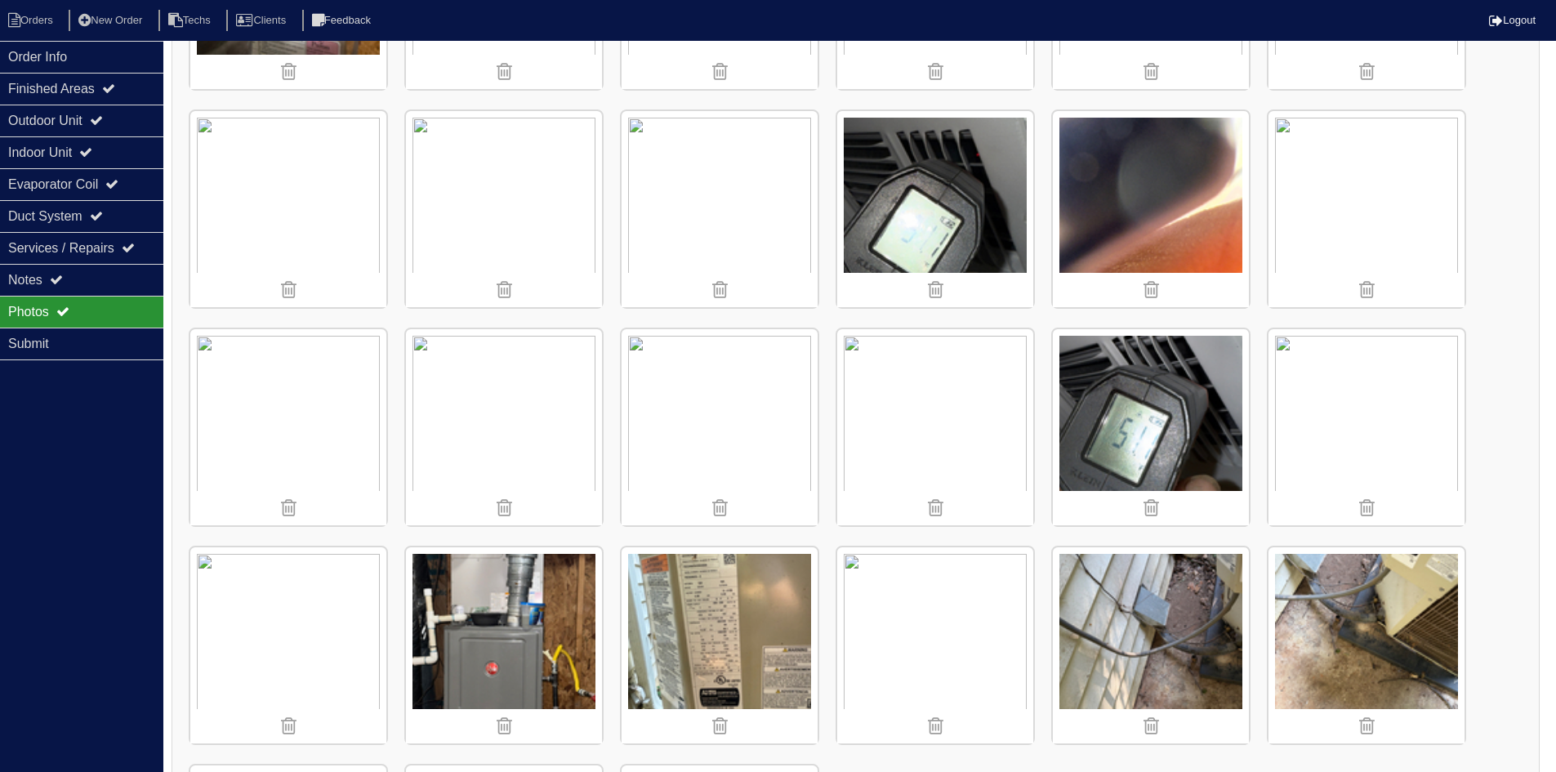
click at [767, 428] on img at bounding box center [720, 427] width 196 height 196
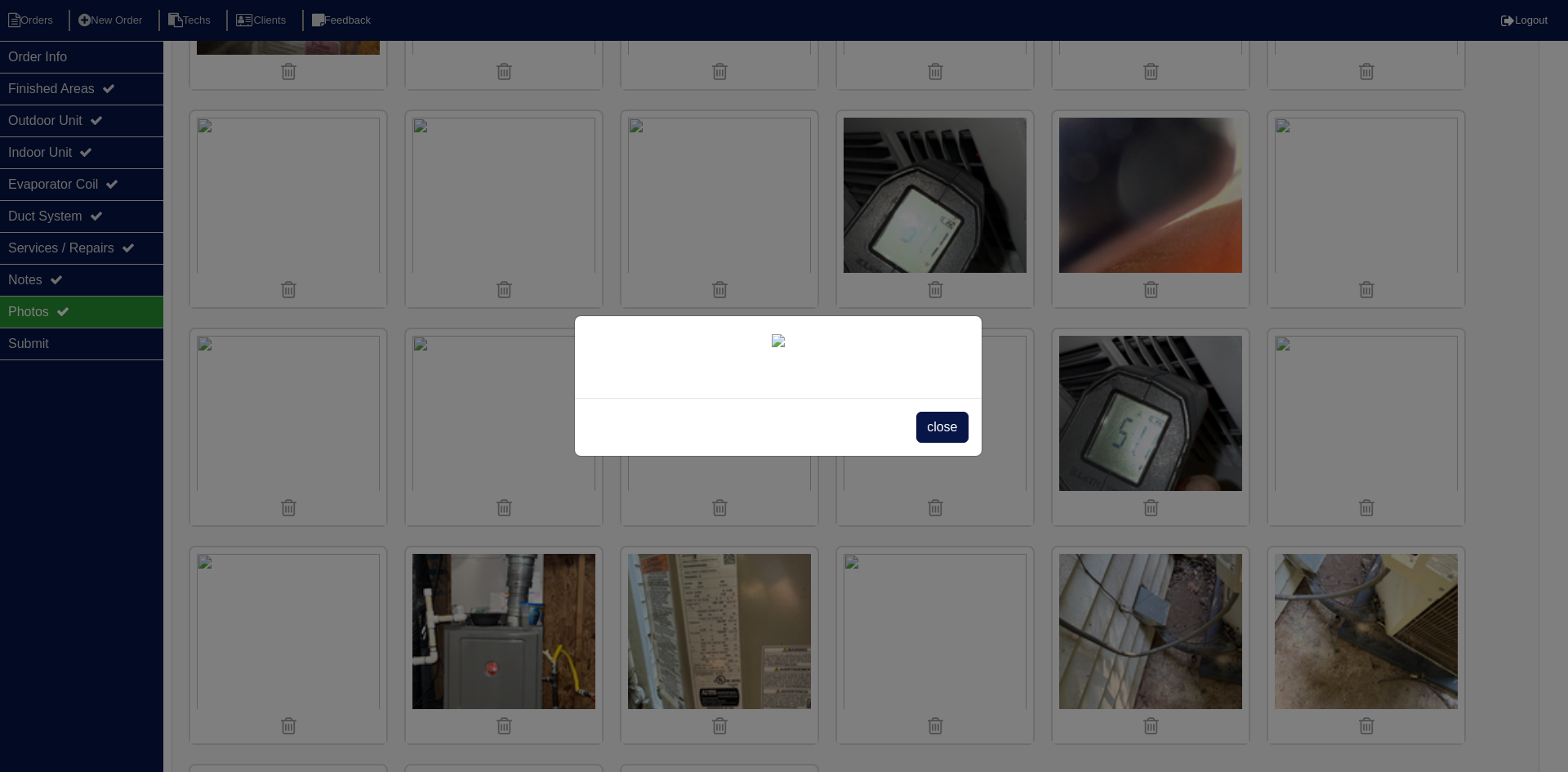
click at [951, 443] on span "close" at bounding box center [941, 427] width 51 height 31
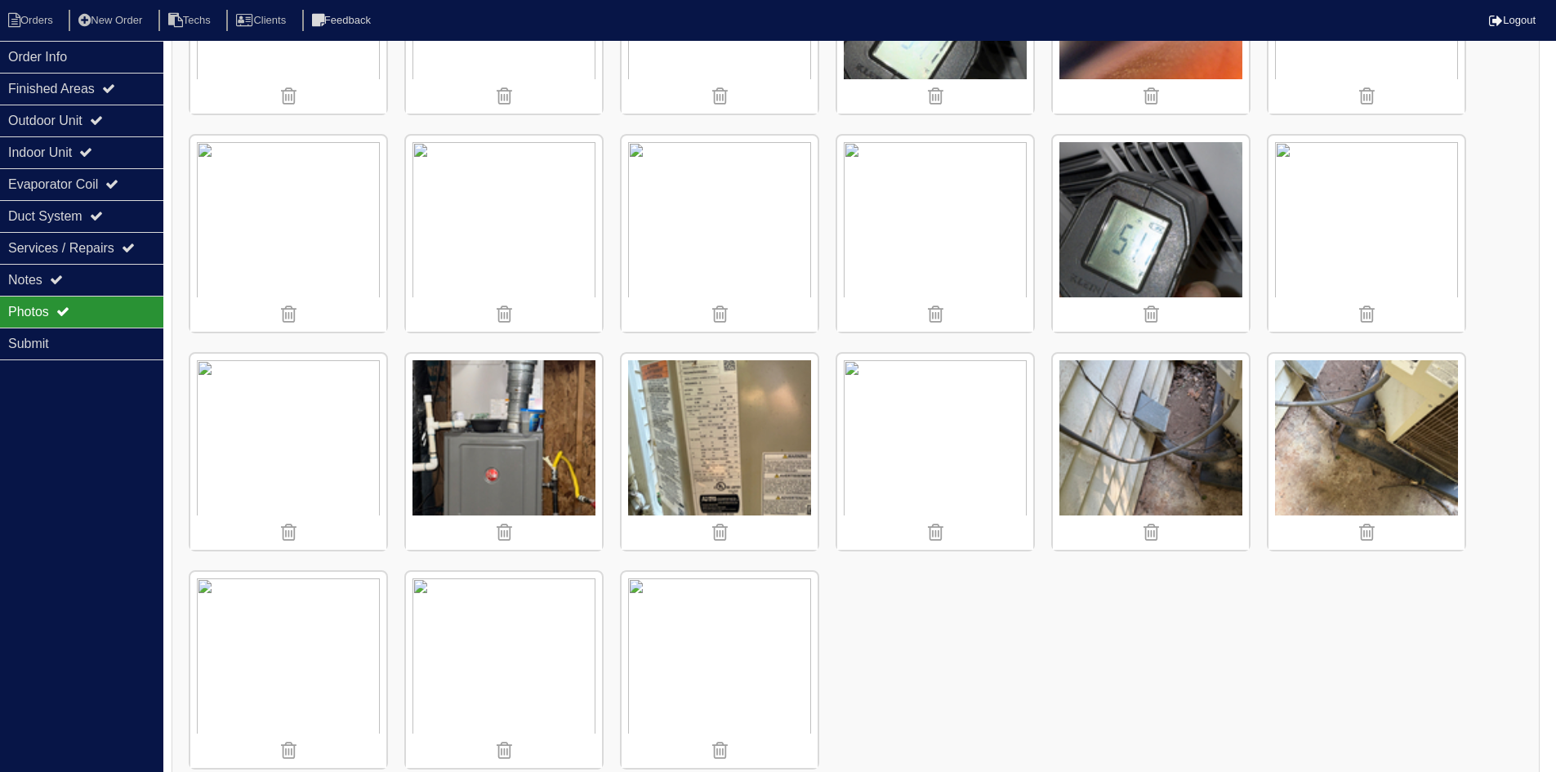
scroll to position [631, 0]
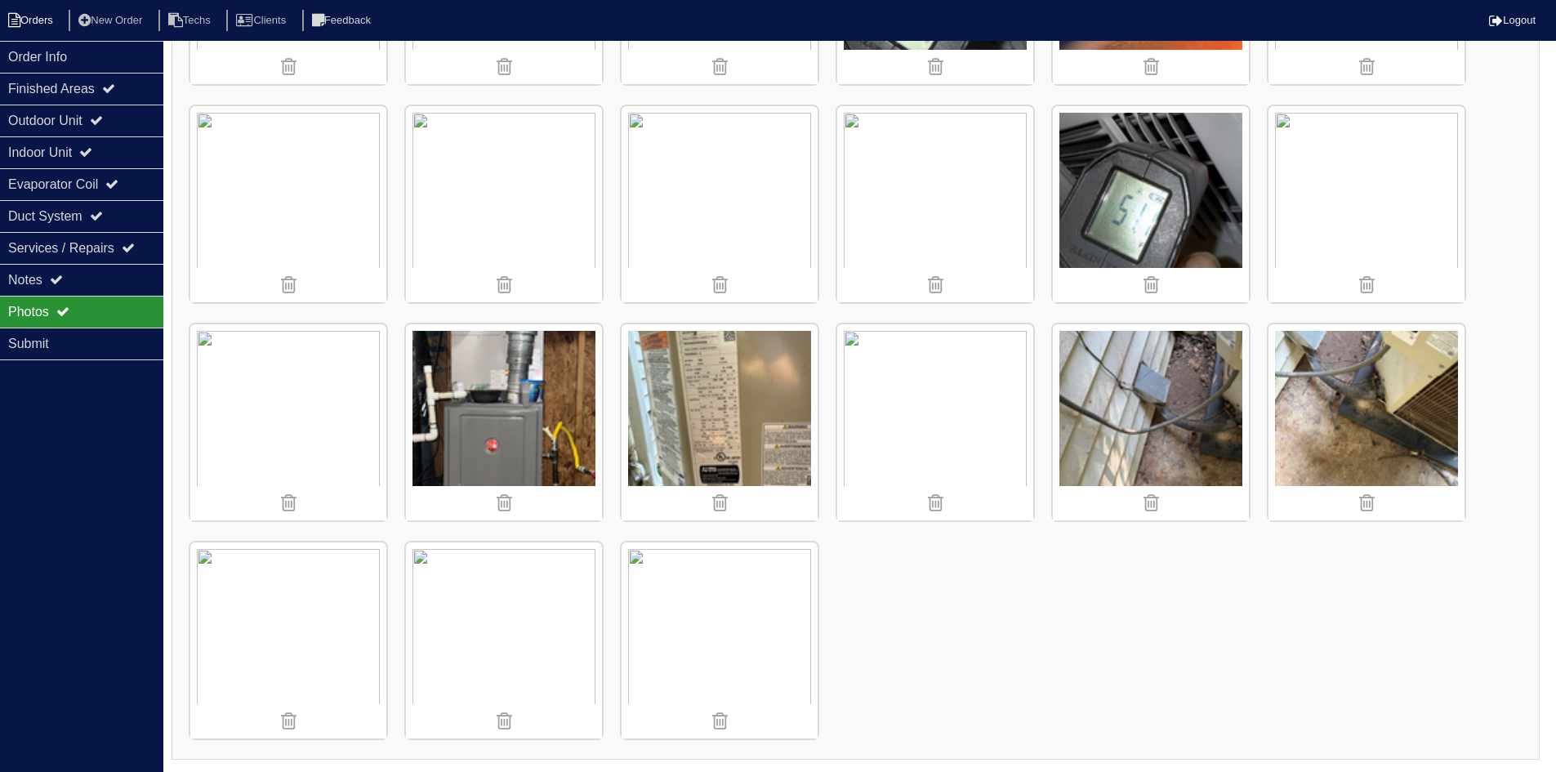
click at [28, 21] on li "Orders" at bounding box center [33, 21] width 66 height 22
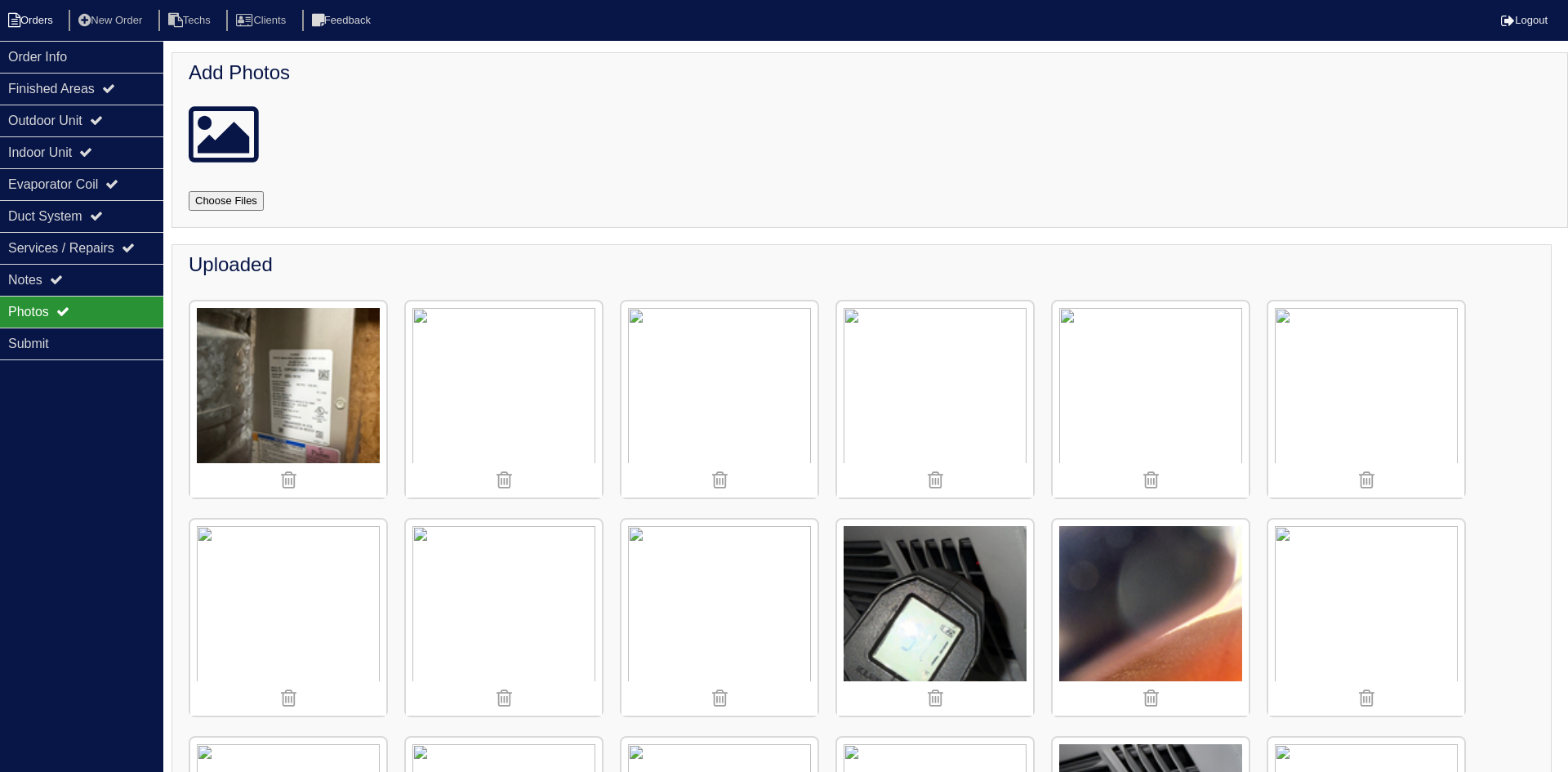
select select "15"
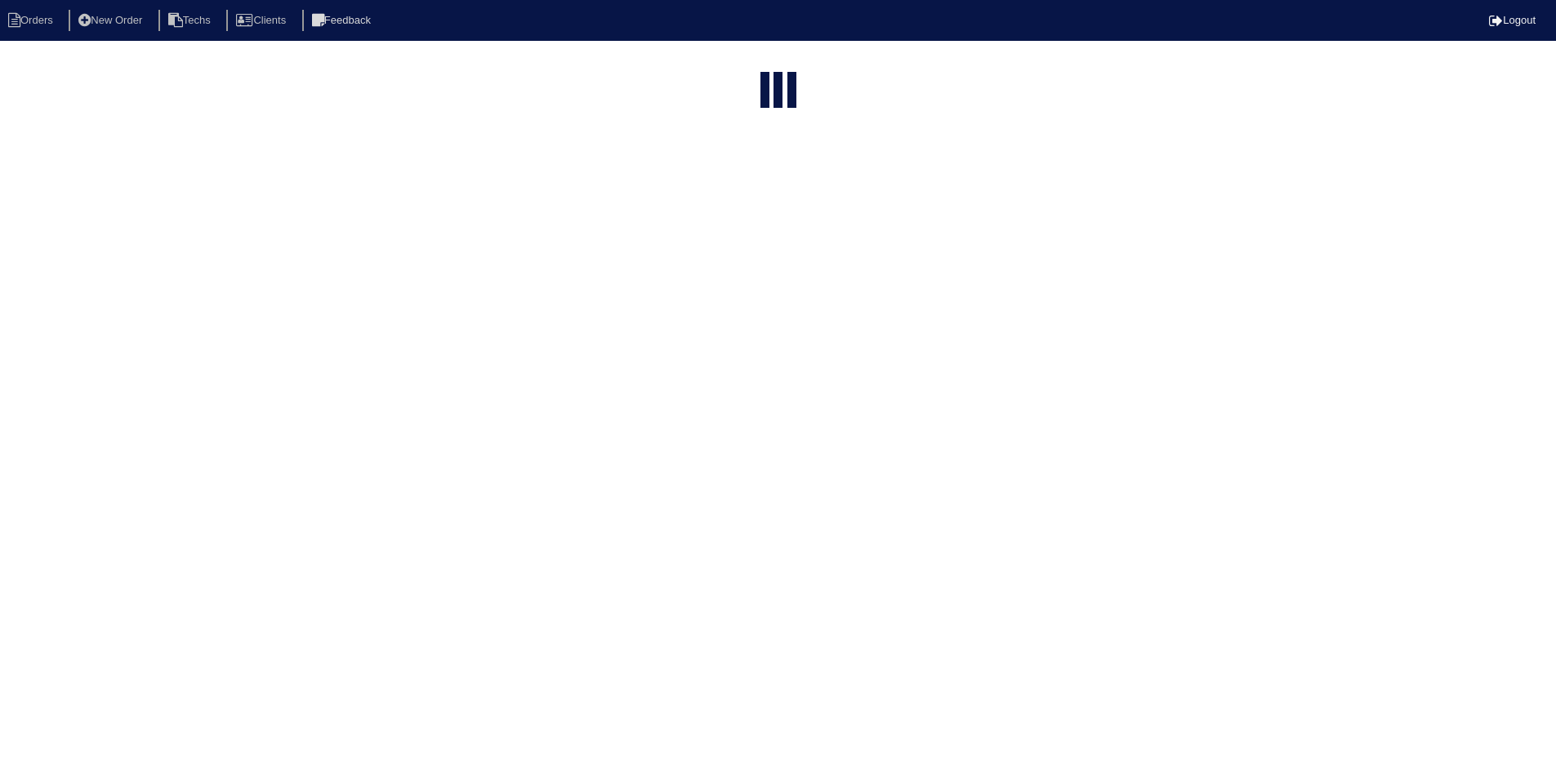
select select "field complete"
select select "need to quote"
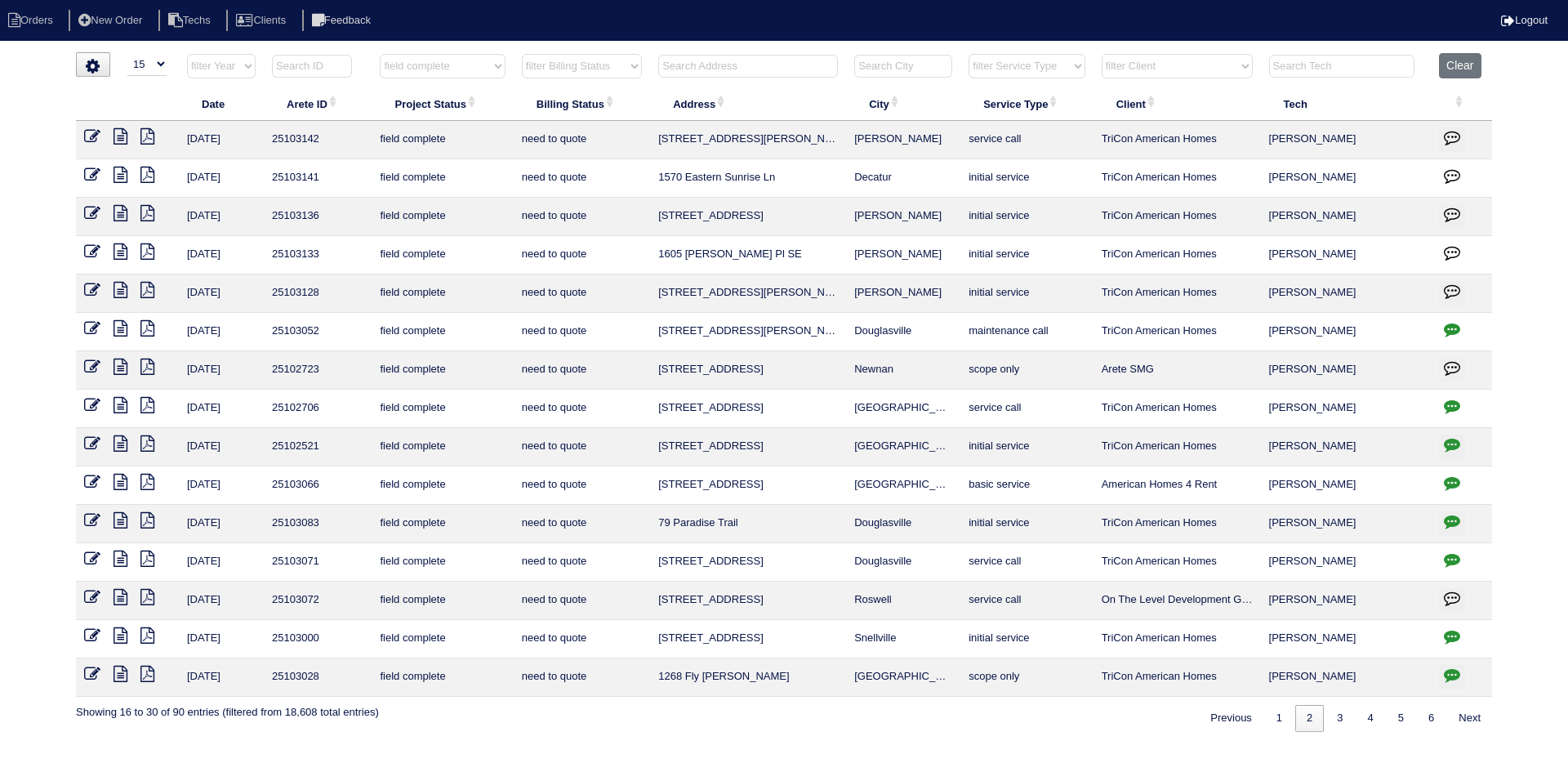
click at [147, 211] on icon at bounding box center [147, 213] width 14 height 16
click at [122, 212] on icon at bounding box center [121, 213] width 14 height 16
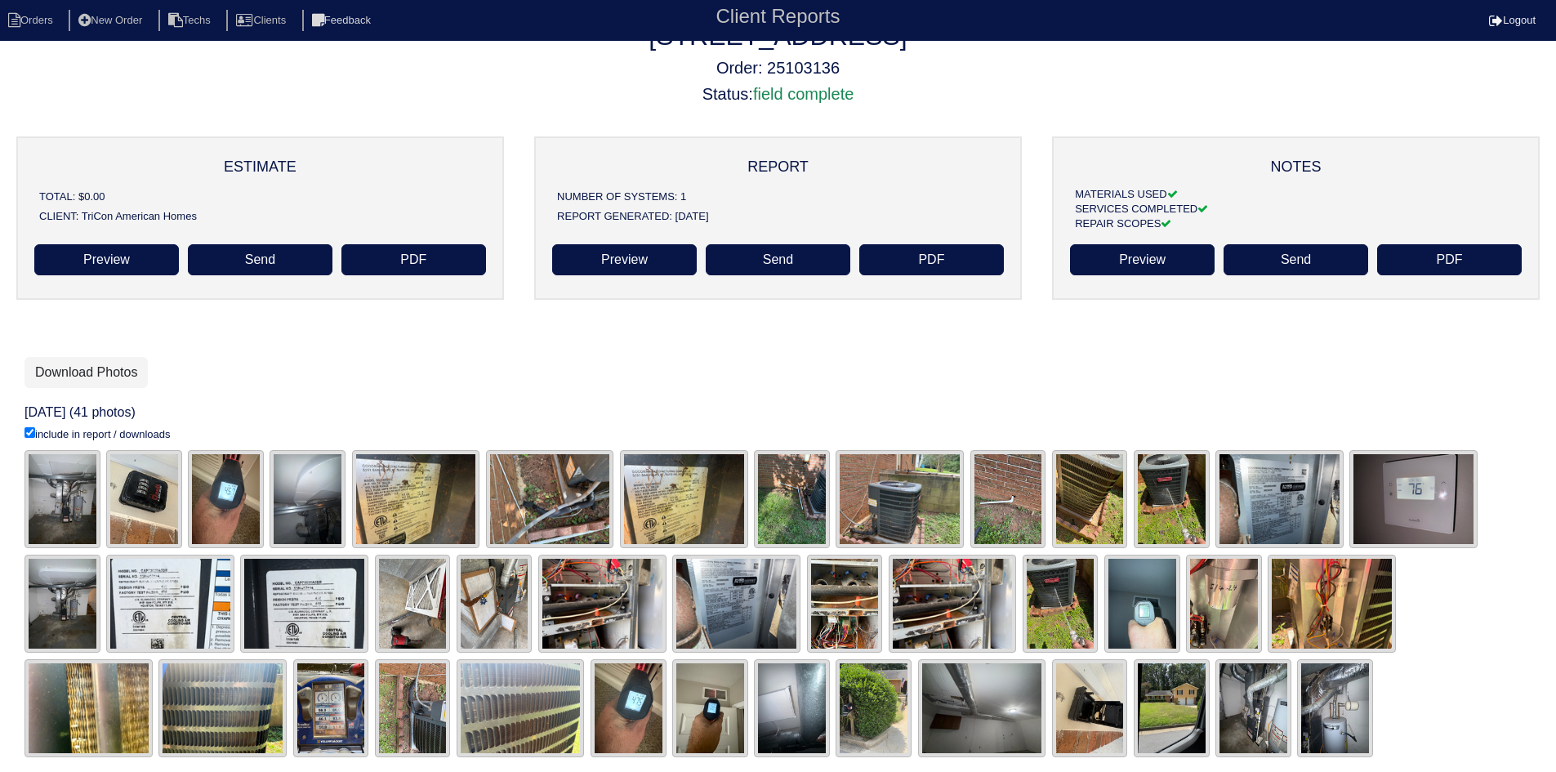
scroll to position [48, 0]
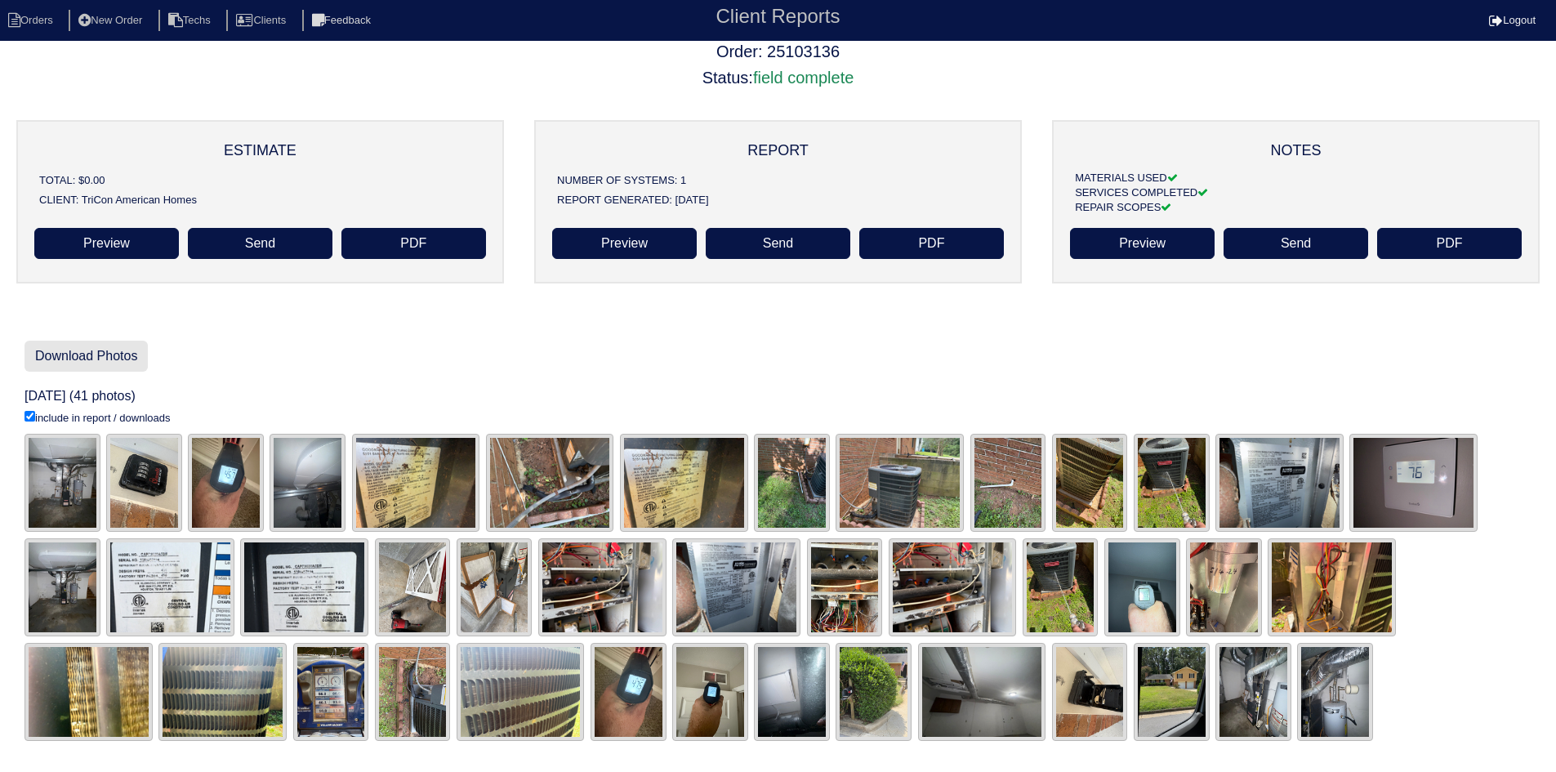
click at [121, 355] on link "Download Photos" at bounding box center [86, 356] width 123 height 31
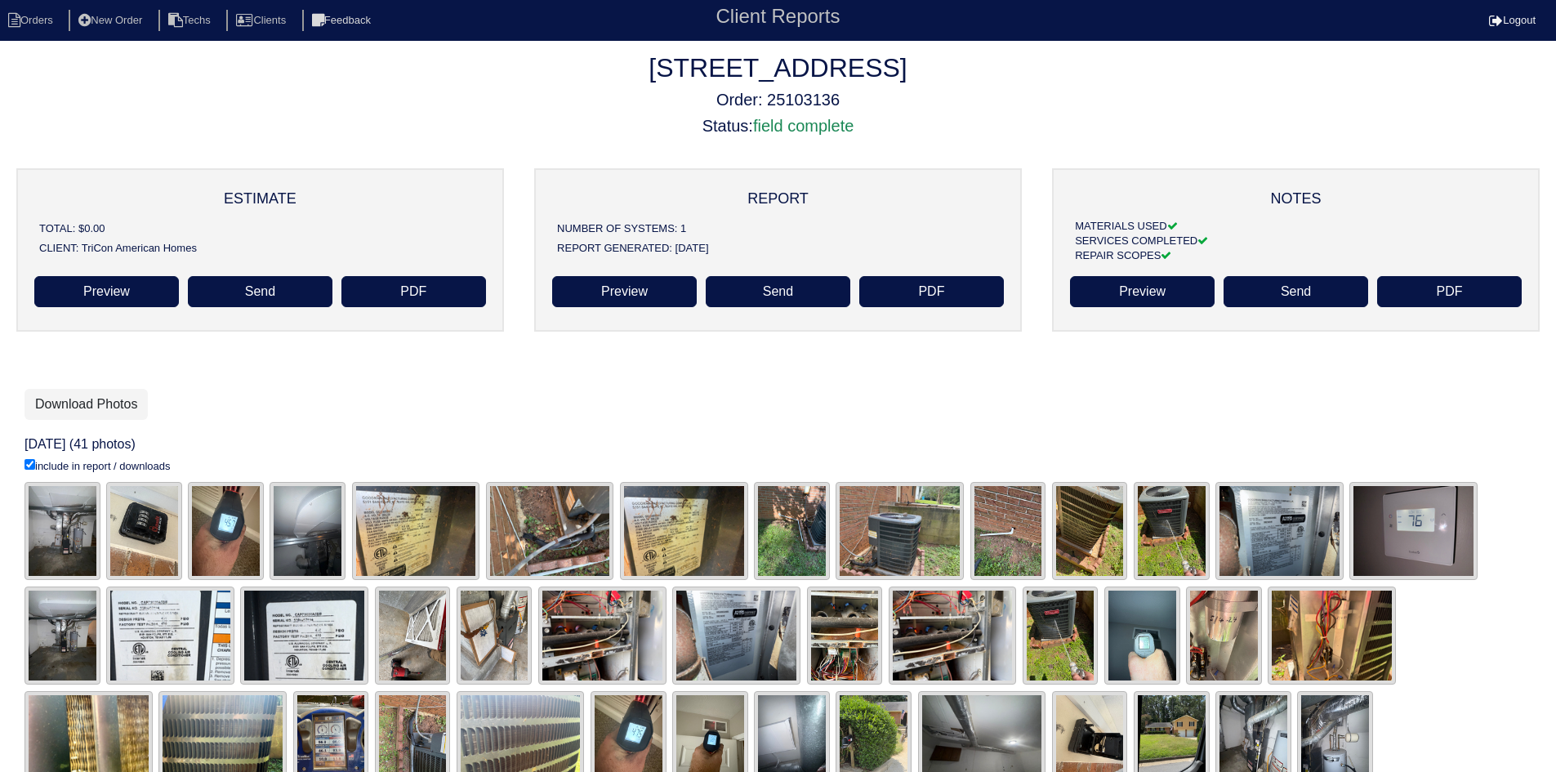
scroll to position [48, 0]
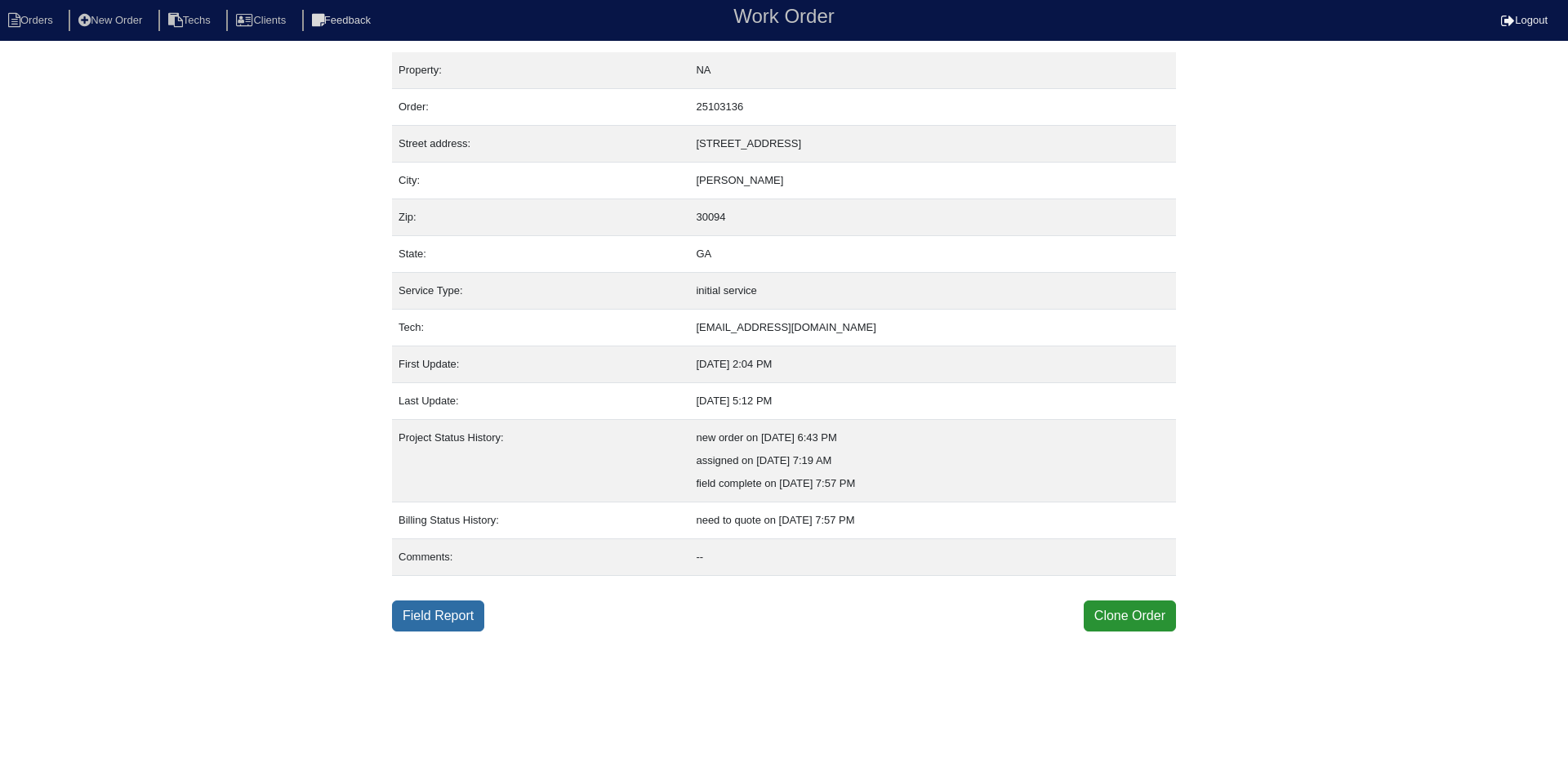
click at [434, 622] on link "Field Report" at bounding box center [438, 615] width 92 height 31
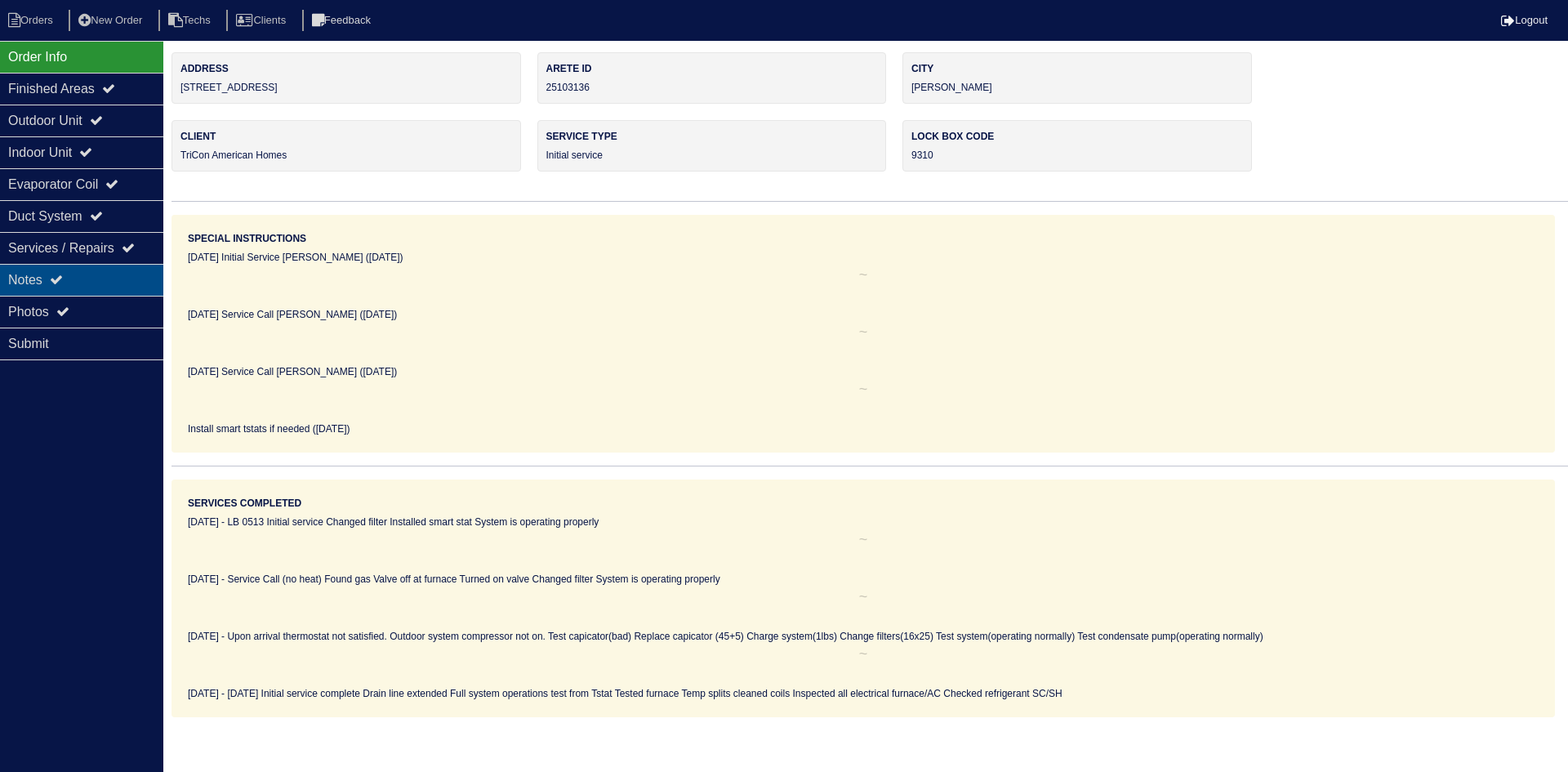
click at [57, 281] on icon at bounding box center [56, 279] width 13 height 13
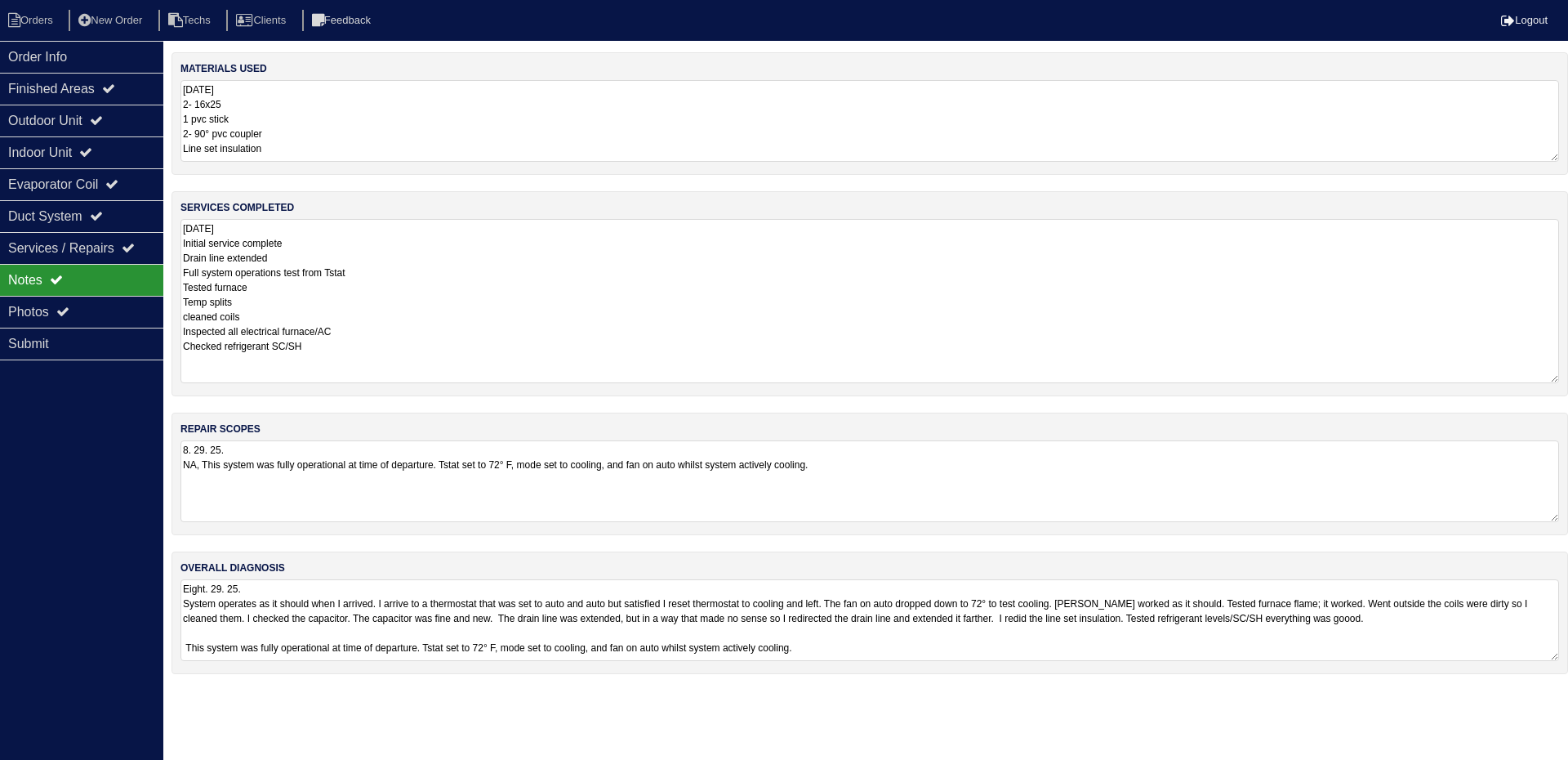
drag, startPoint x: 1556, startPoint y: 297, endPoint x: 1567, endPoint y: 380, distance: 83.3
click at [1567, 380] on div "services completed [DATE] Initial service complete Drain line extended Full sys…" at bounding box center [870, 293] width 1397 height 205
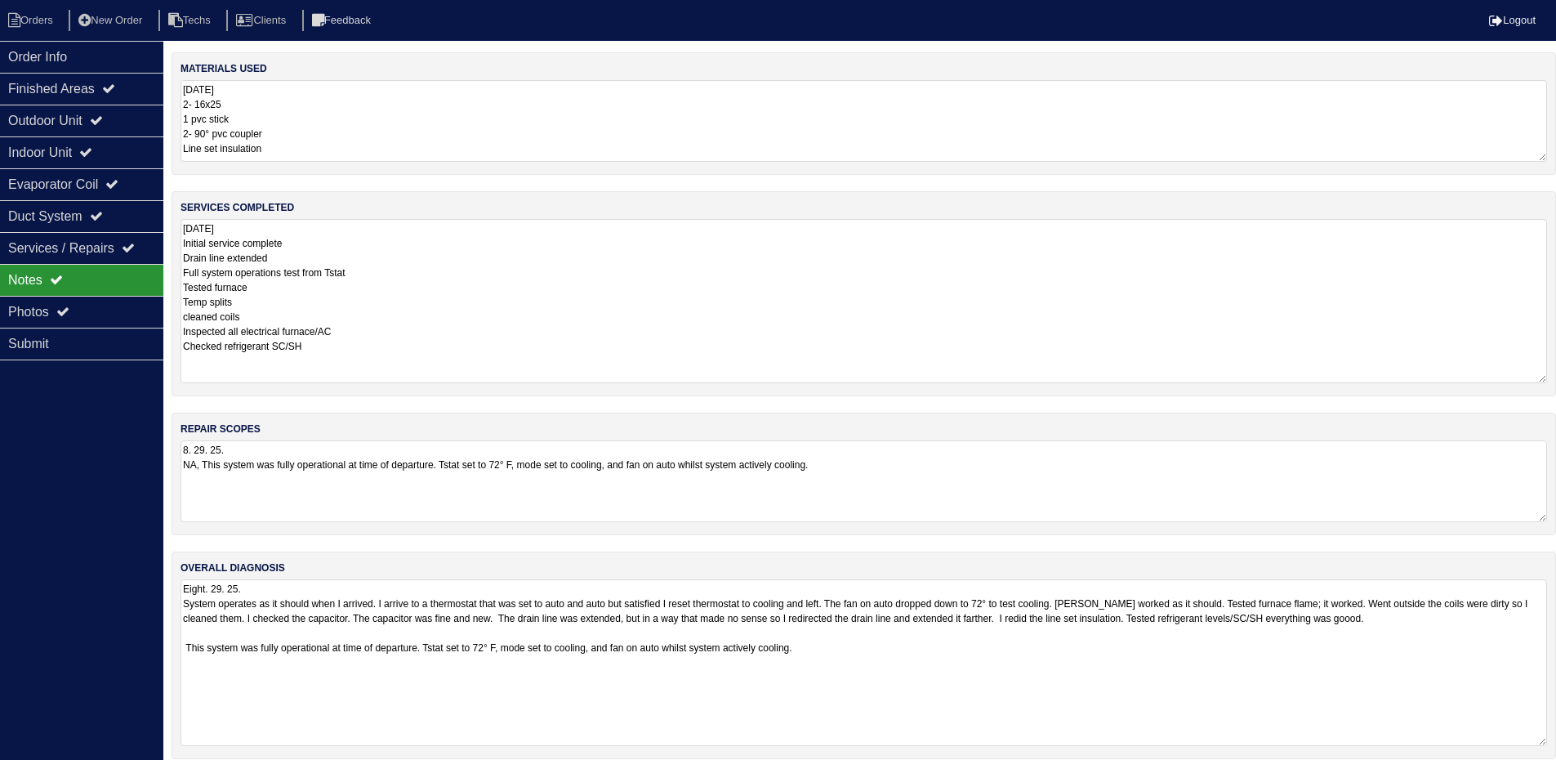
drag, startPoint x: 1555, startPoint y: 657, endPoint x: 1559, endPoint y: 735, distance: 78.5
click at [1556, 738] on html "Orders New Order Techs Clients Feedback Logout Orders New Order Users Clients M…" at bounding box center [778, 387] width 1556 height 775
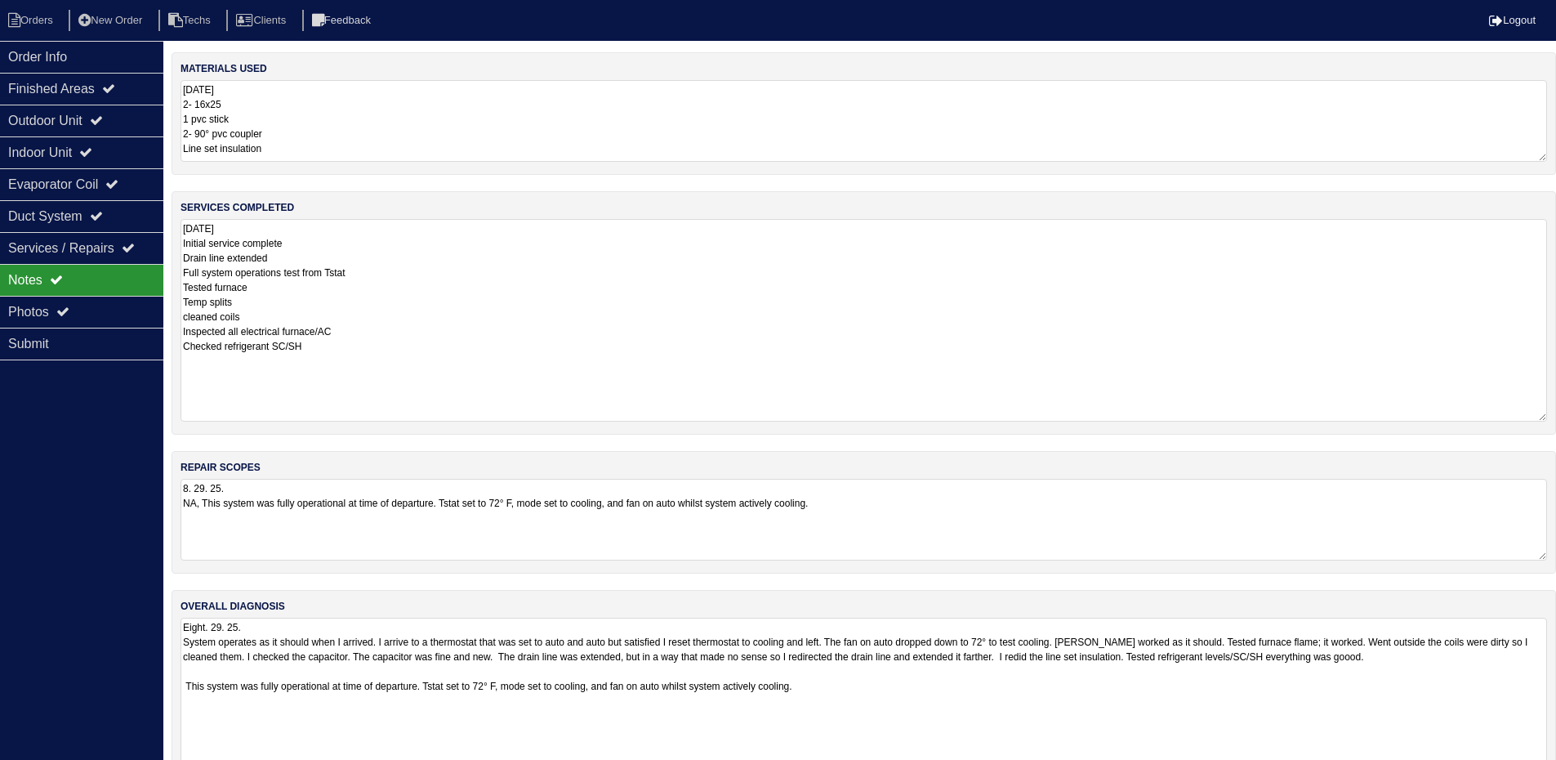
drag, startPoint x: 1539, startPoint y: 373, endPoint x: 1516, endPoint y: 381, distance: 24.8
click at [1542, 412] on textarea "[DATE] Initial service complete Drain line extended Full system operations test…" at bounding box center [863, 320] width 1366 height 203
click at [85, 120] on div "Outdoor Unit" at bounding box center [81, 121] width 163 height 32
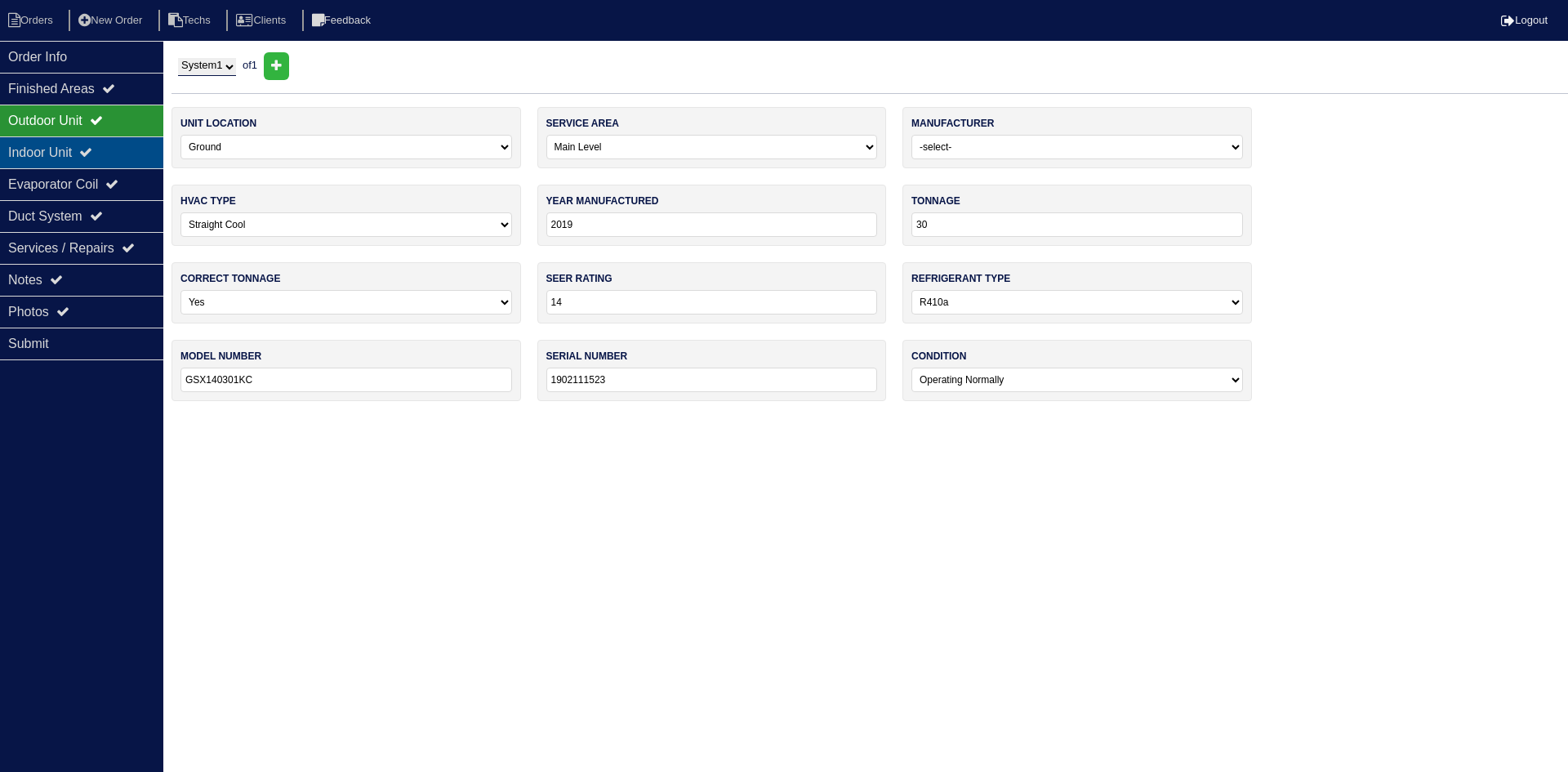
click at [85, 142] on div "Indoor Unit" at bounding box center [81, 152] width 163 height 32
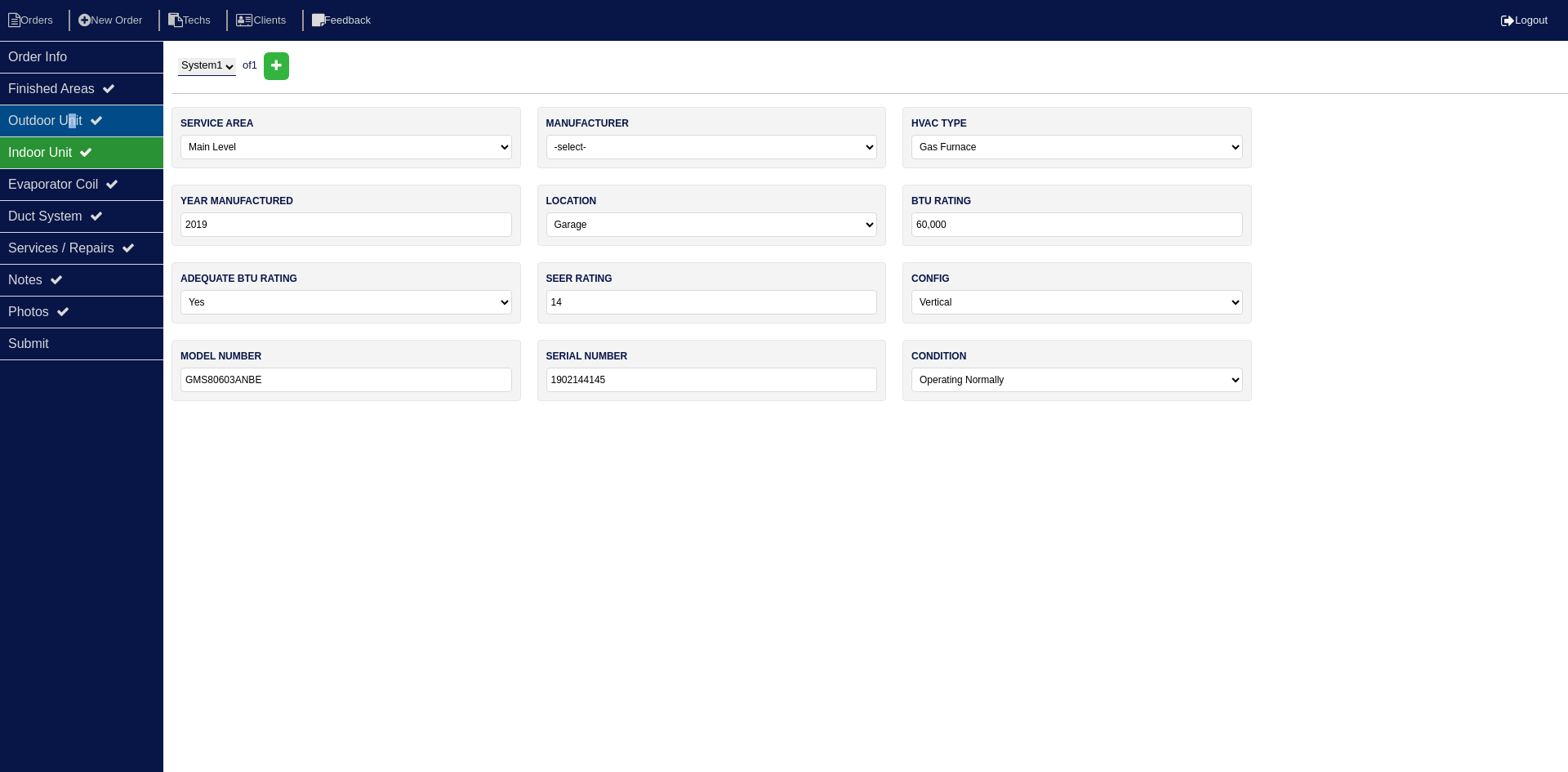
click at [79, 120] on div "Outdoor Unit" at bounding box center [81, 121] width 163 height 32
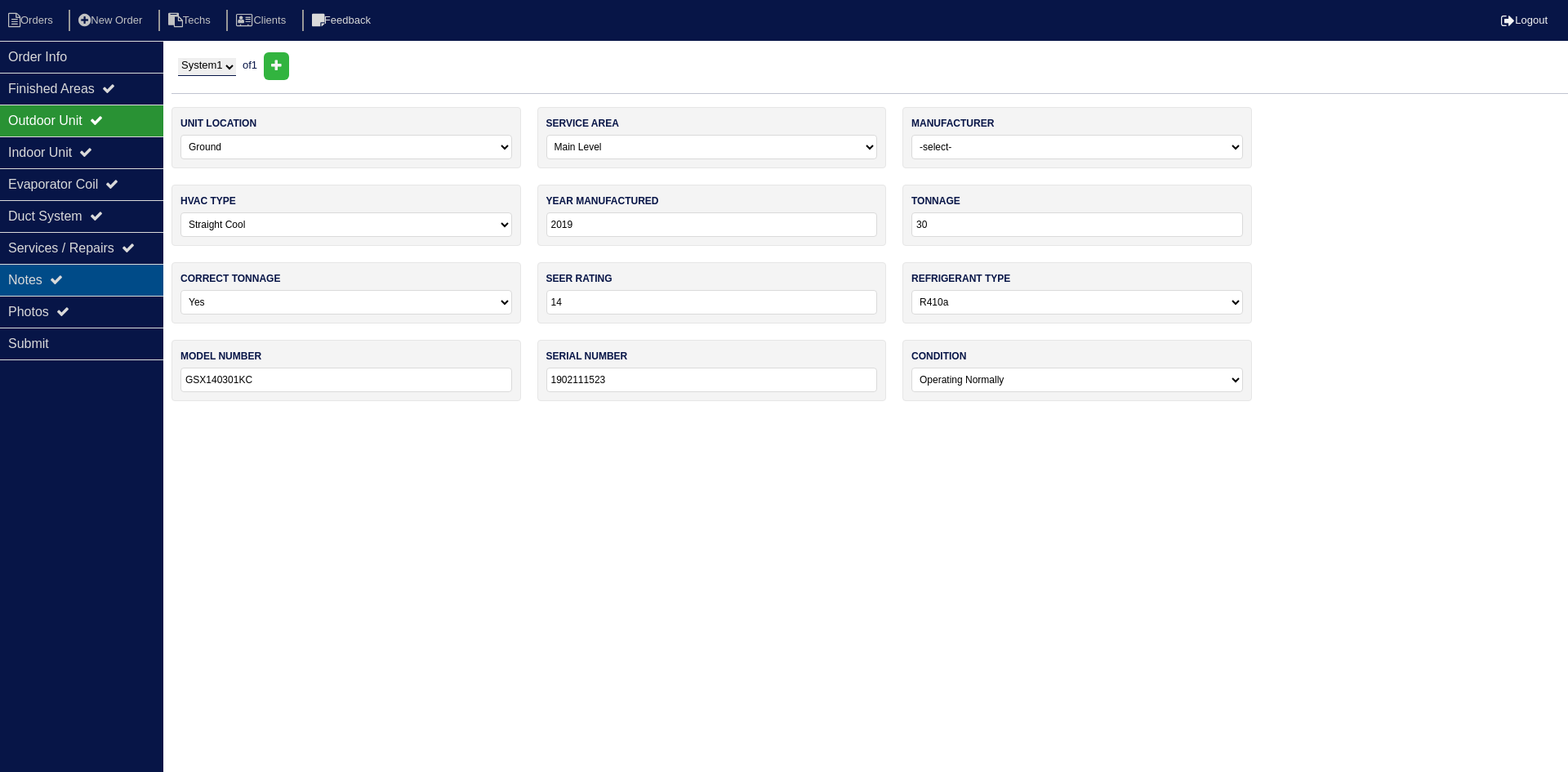
click at [76, 278] on div "Notes" at bounding box center [81, 280] width 163 height 32
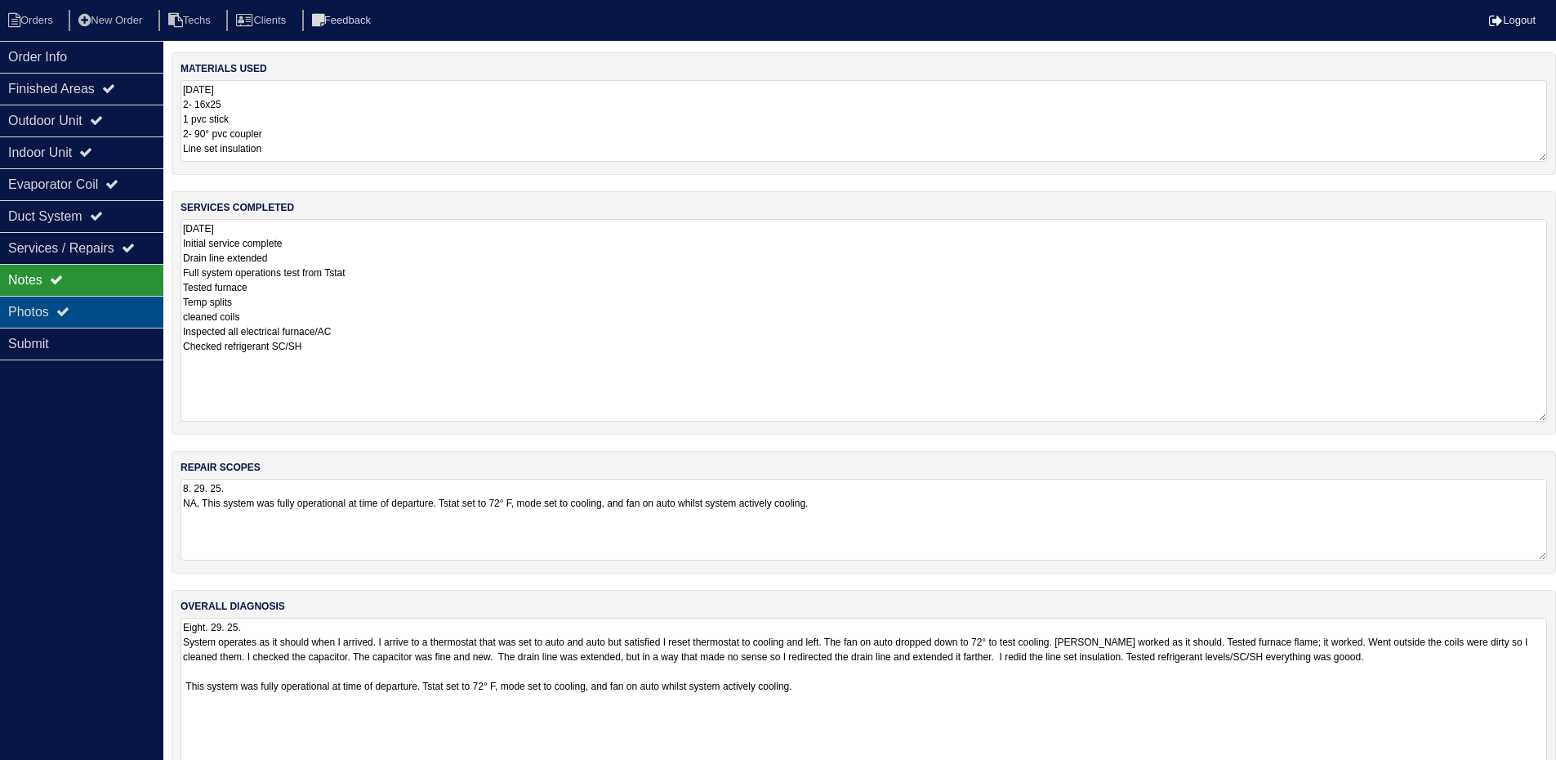
click at [71, 301] on div "Photos" at bounding box center [81, 312] width 163 height 32
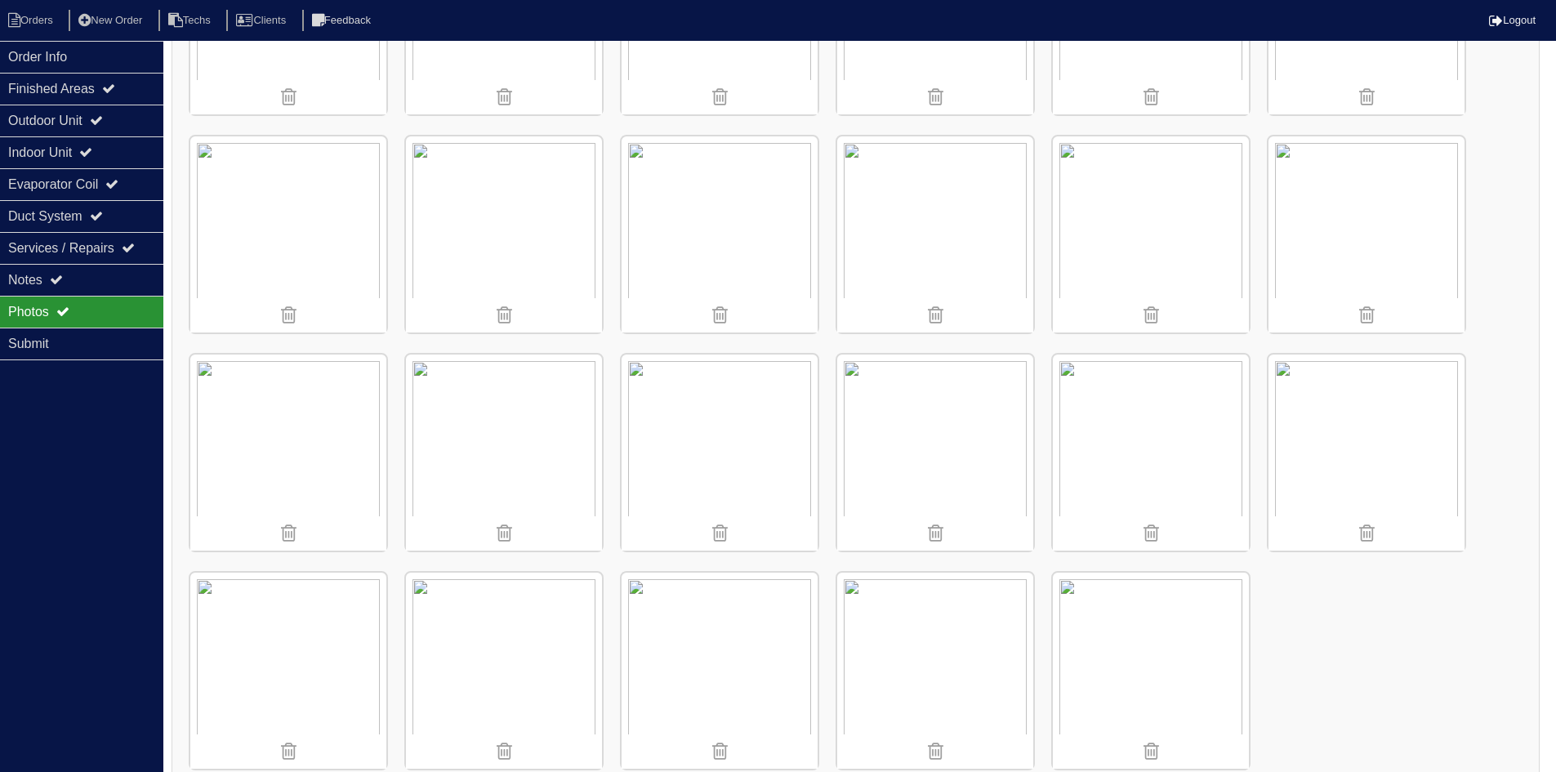
scroll to position [1062, 0]
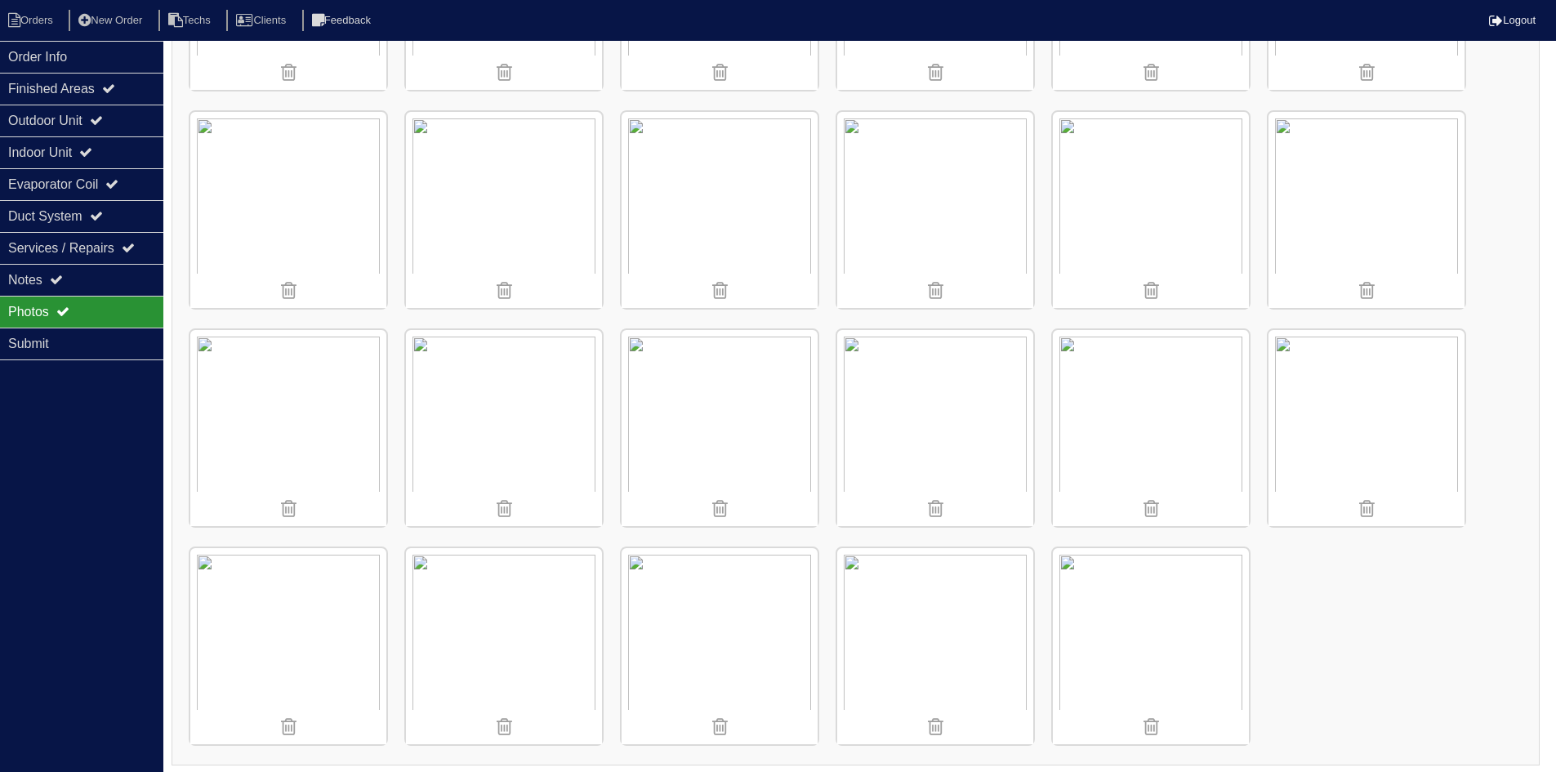
click at [939, 403] on img at bounding box center [935, 428] width 196 height 196
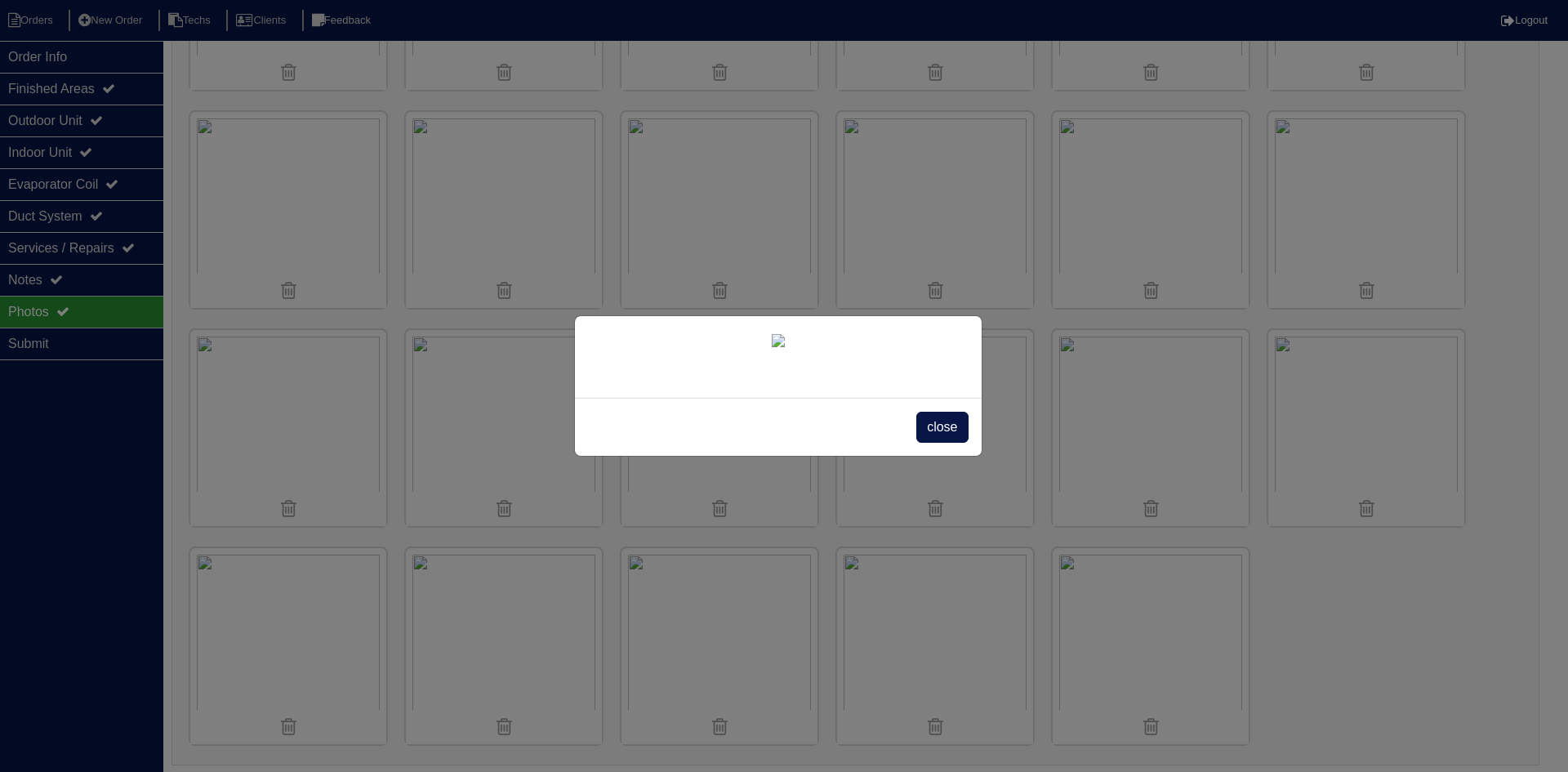
click at [934, 443] on span "close" at bounding box center [941, 427] width 51 height 31
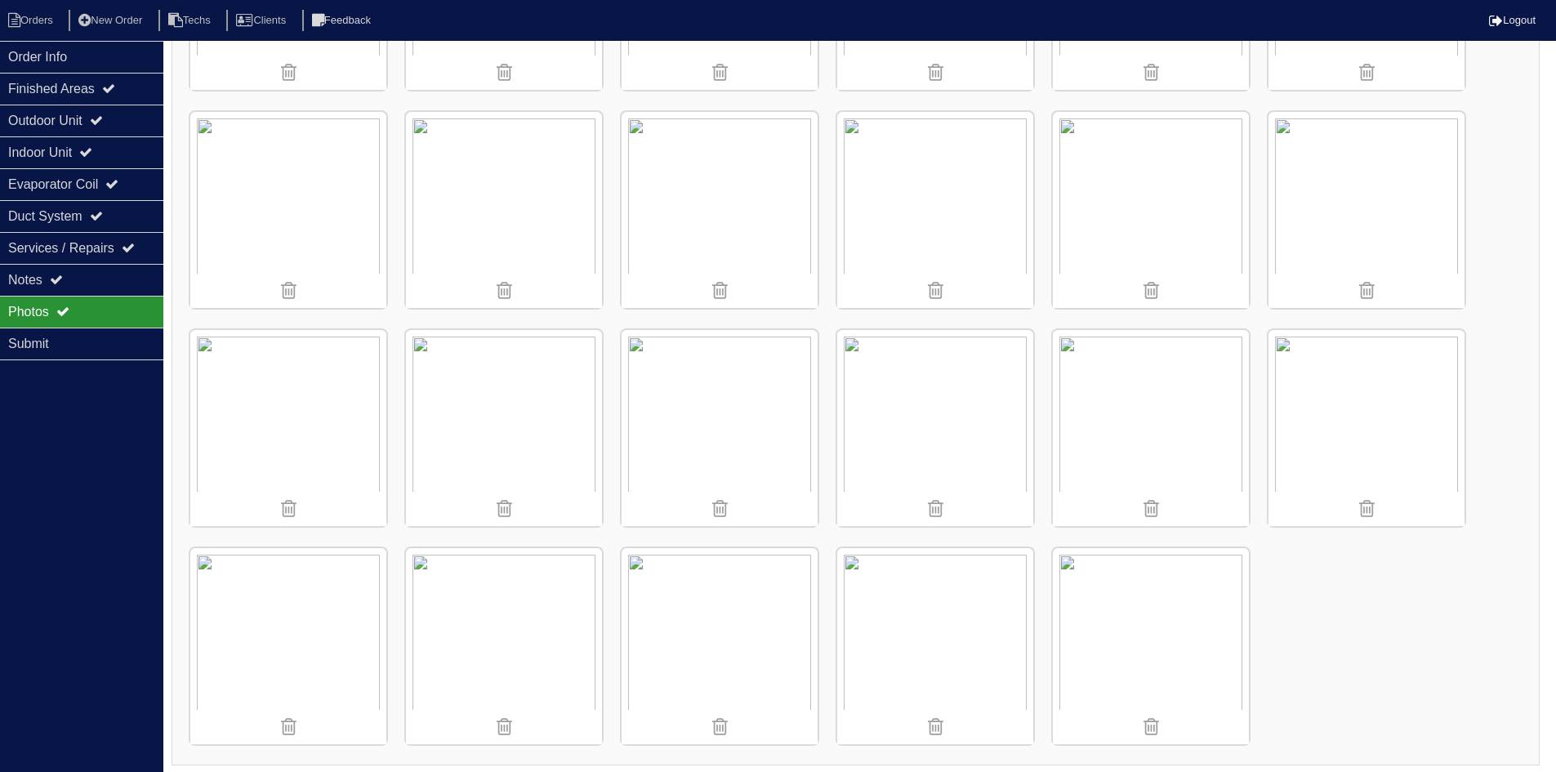
scroll to position [1066, 0]
click at [17, 21] on icon at bounding box center [14, 20] width 12 height 15
select select "15"
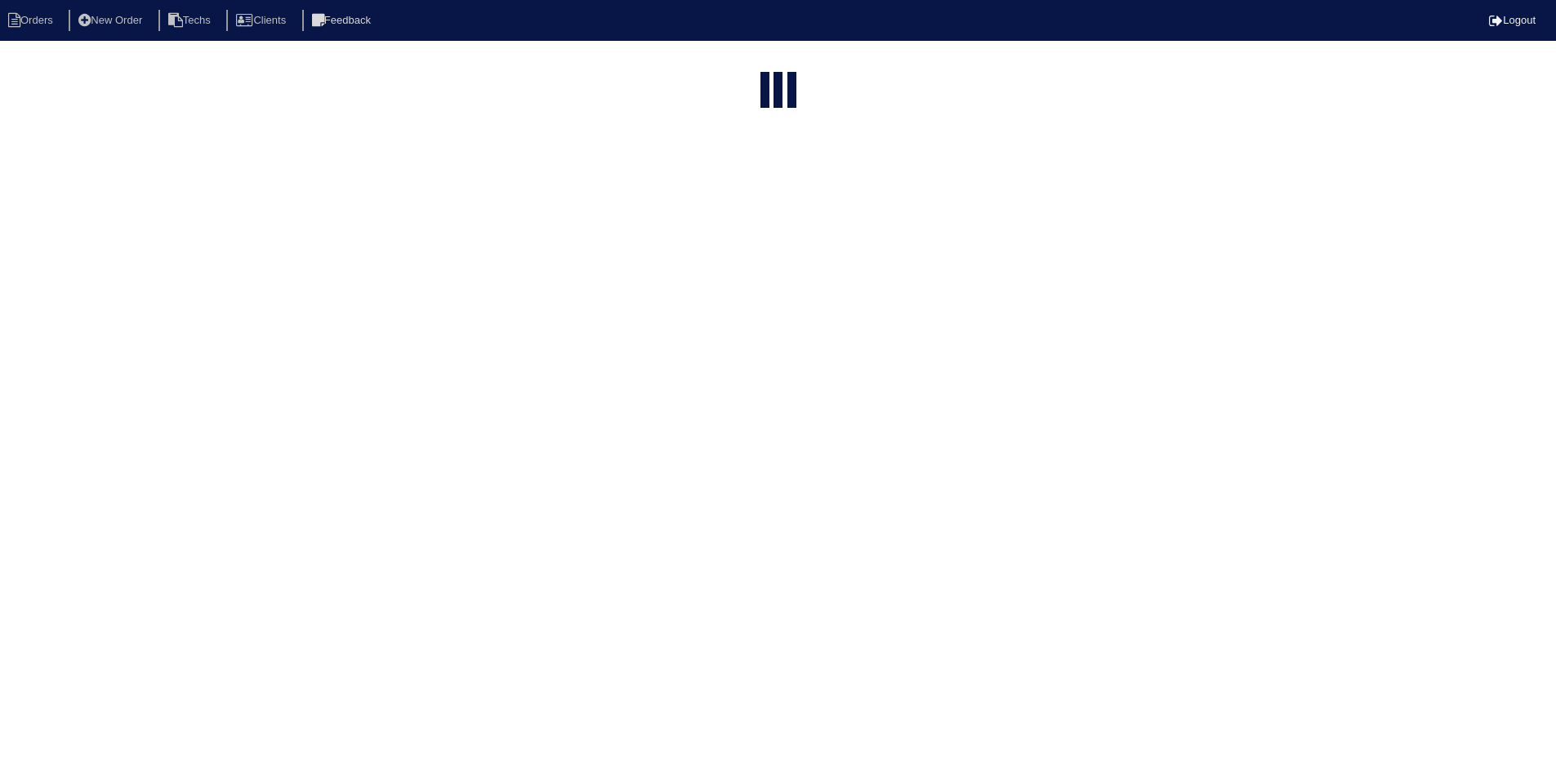
select select "field complete"
select select "need to quote"
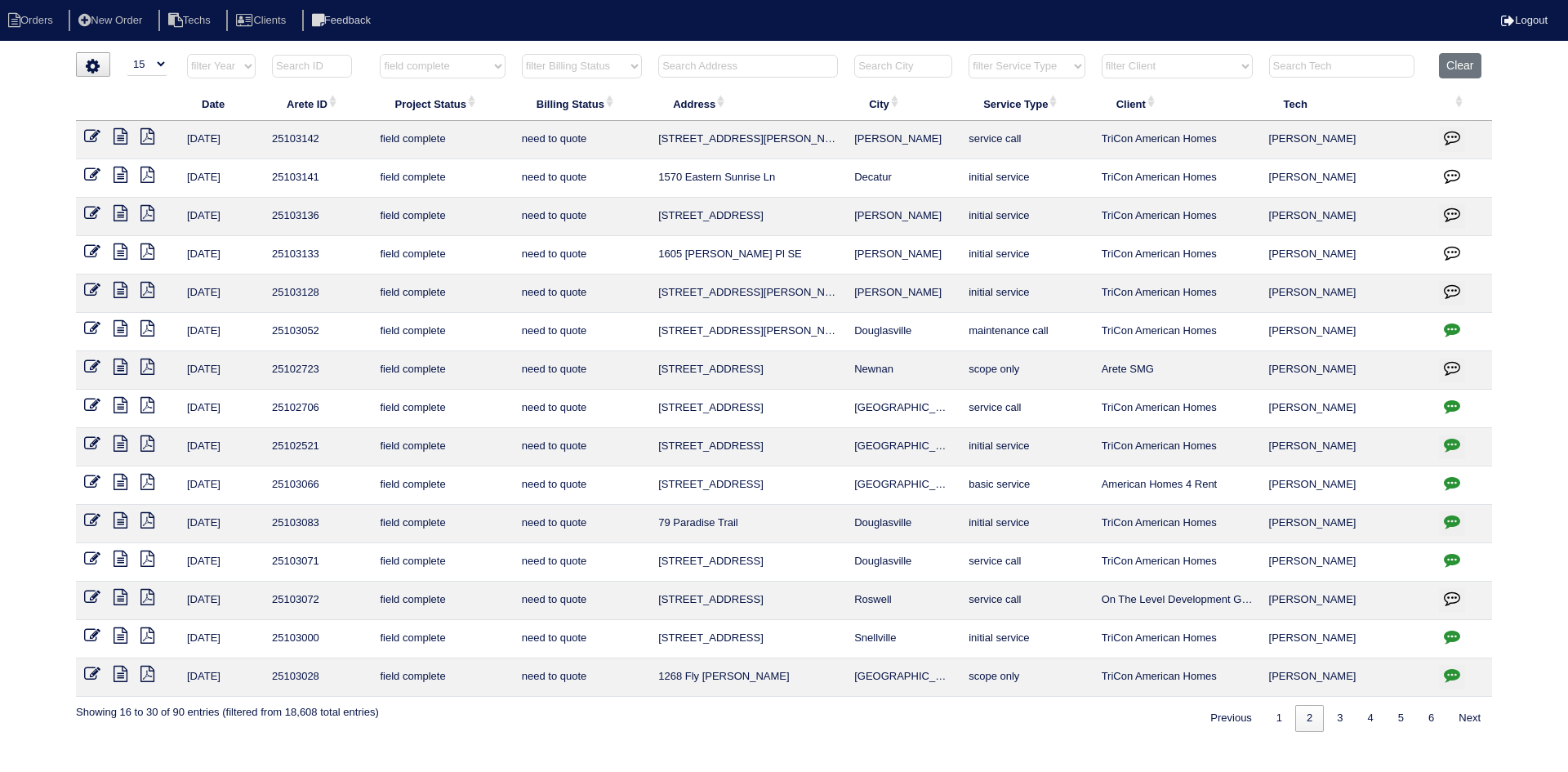
click at [149, 173] on icon at bounding box center [147, 175] width 14 height 16
click at [123, 171] on icon at bounding box center [121, 175] width 14 height 16
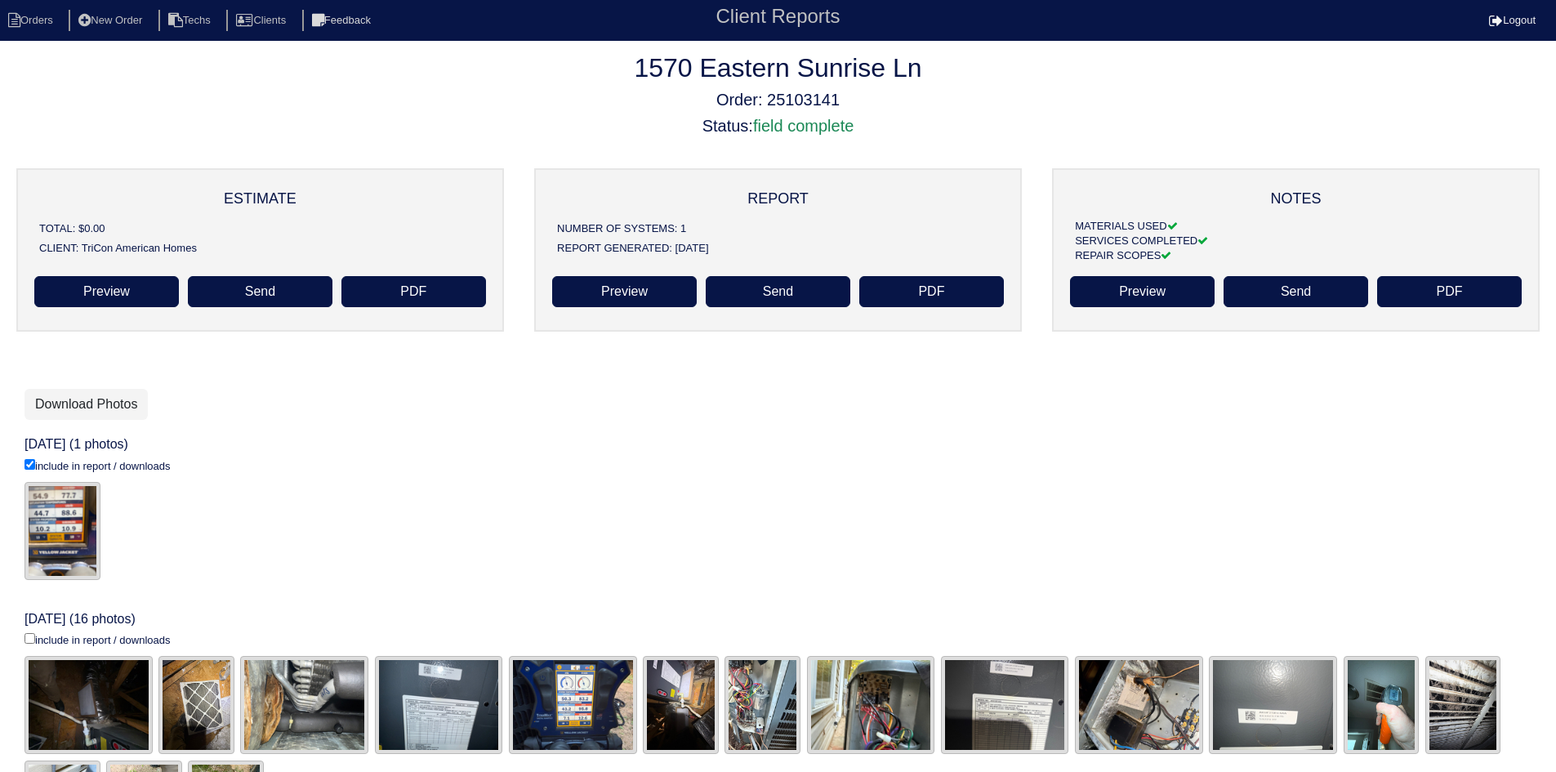
drag, startPoint x: 28, startPoint y: 638, endPoint x: 57, endPoint y: 604, distance: 44.6
click at [29, 470] on input "include in report / downloads" at bounding box center [30, 464] width 11 height 11
checkbox input "true"
click at [84, 396] on link "Download Photos" at bounding box center [86, 404] width 123 height 31
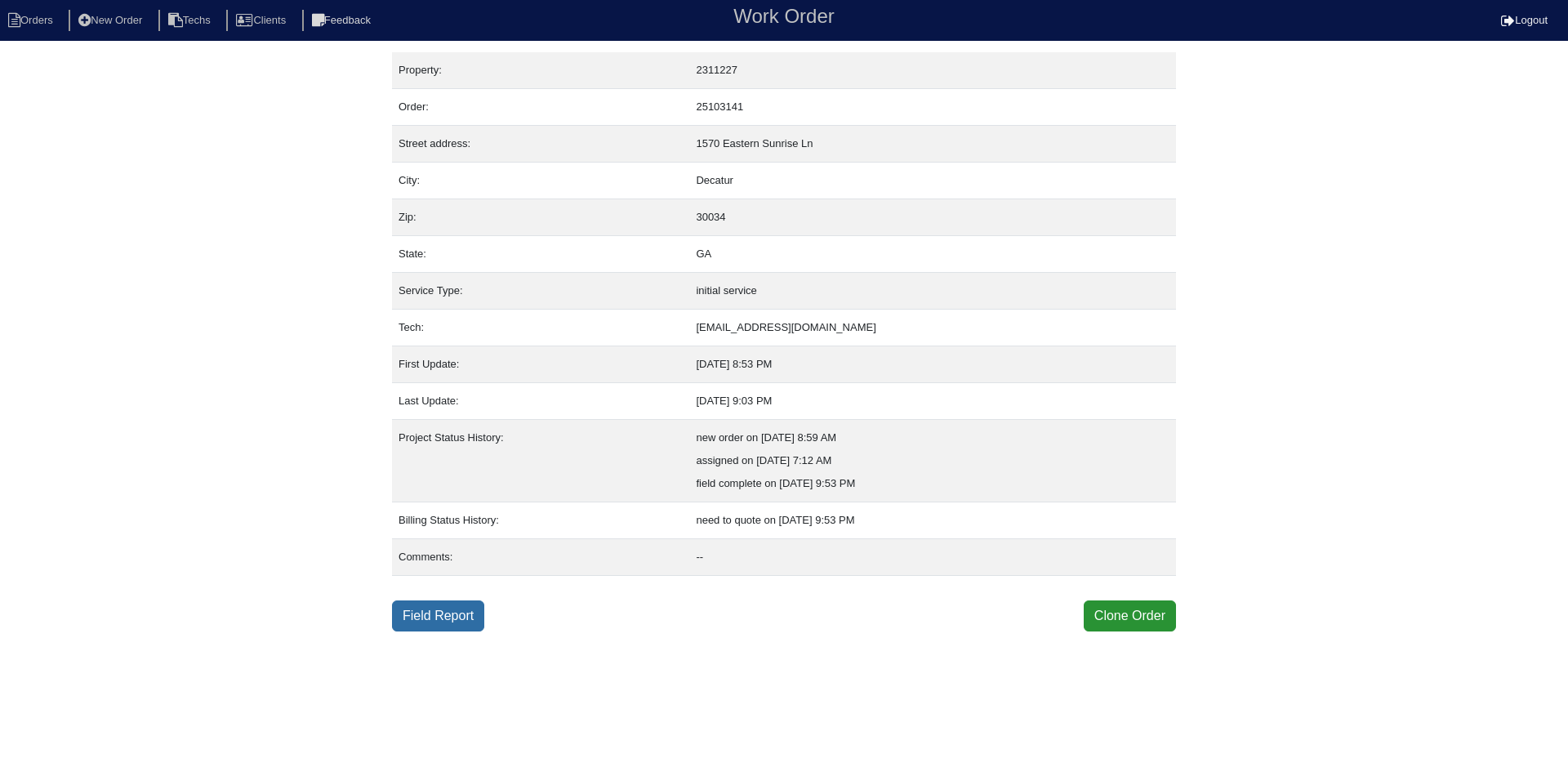
click at [461, 609] on link "Field Report" at bounding box center [438, 615] width 92 height 31
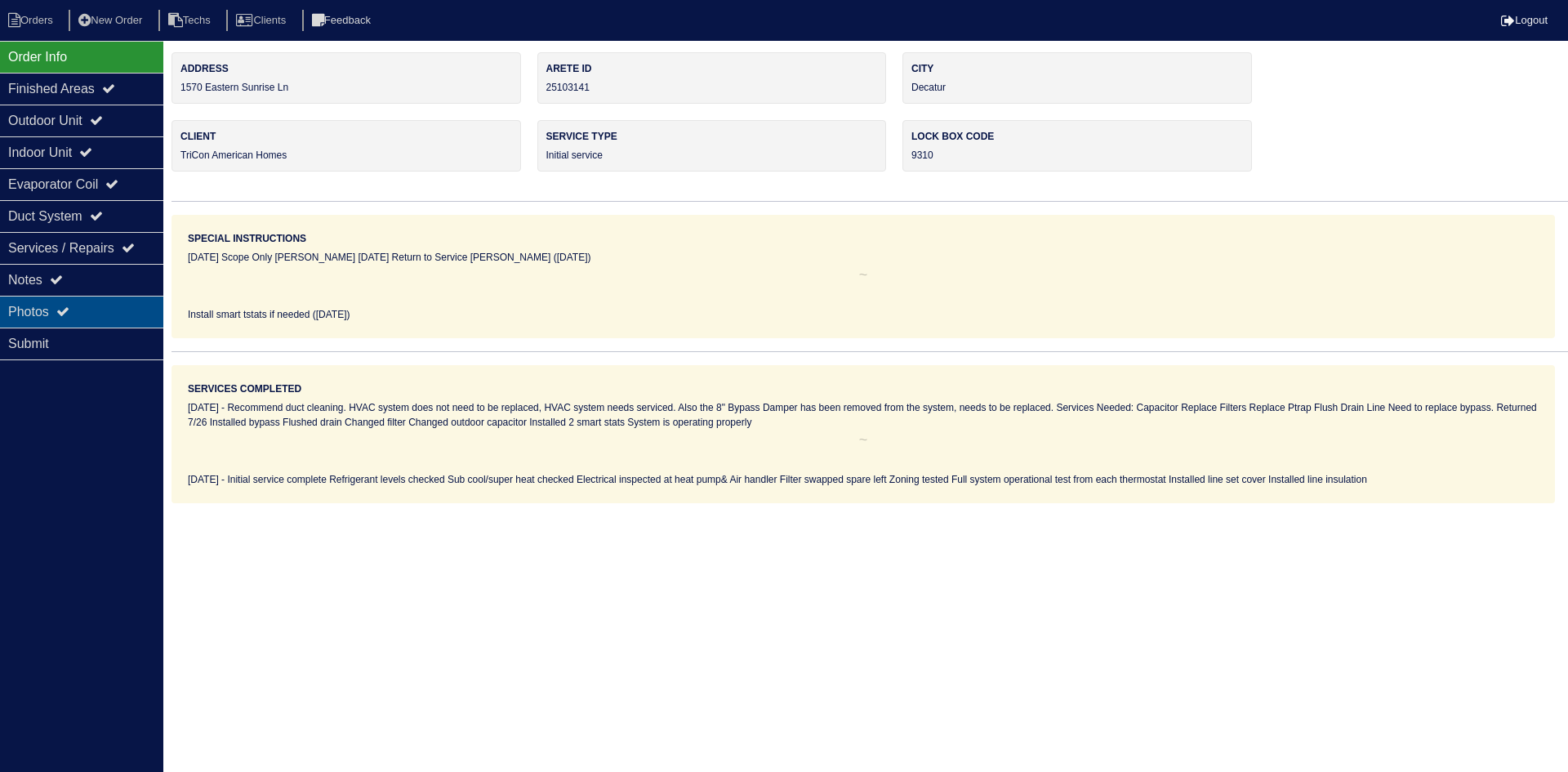
click at [58, 319] on div "Photos" at bounding box center [81, 312] width 163 height 32
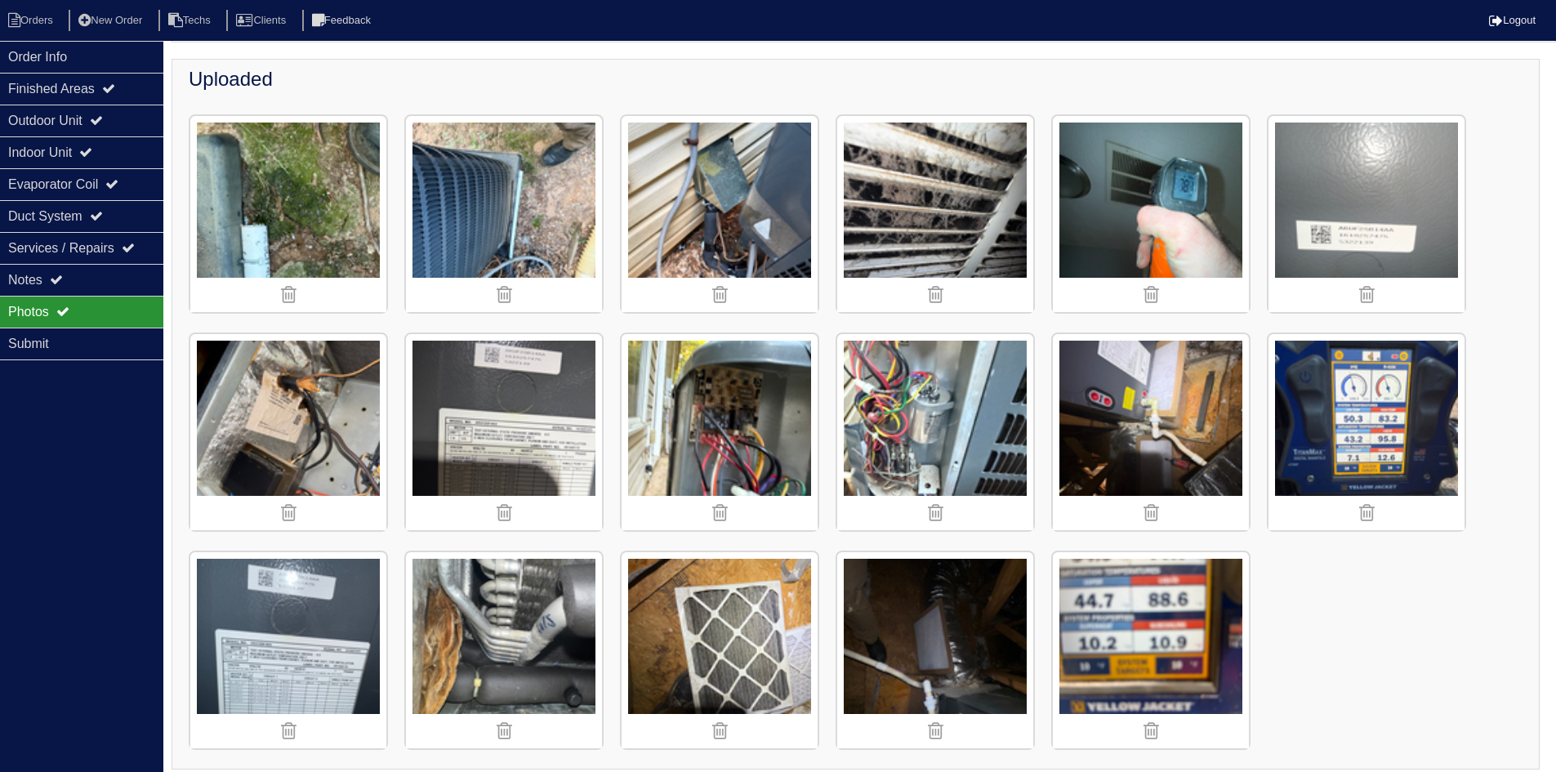
scroll to position [197, 0]
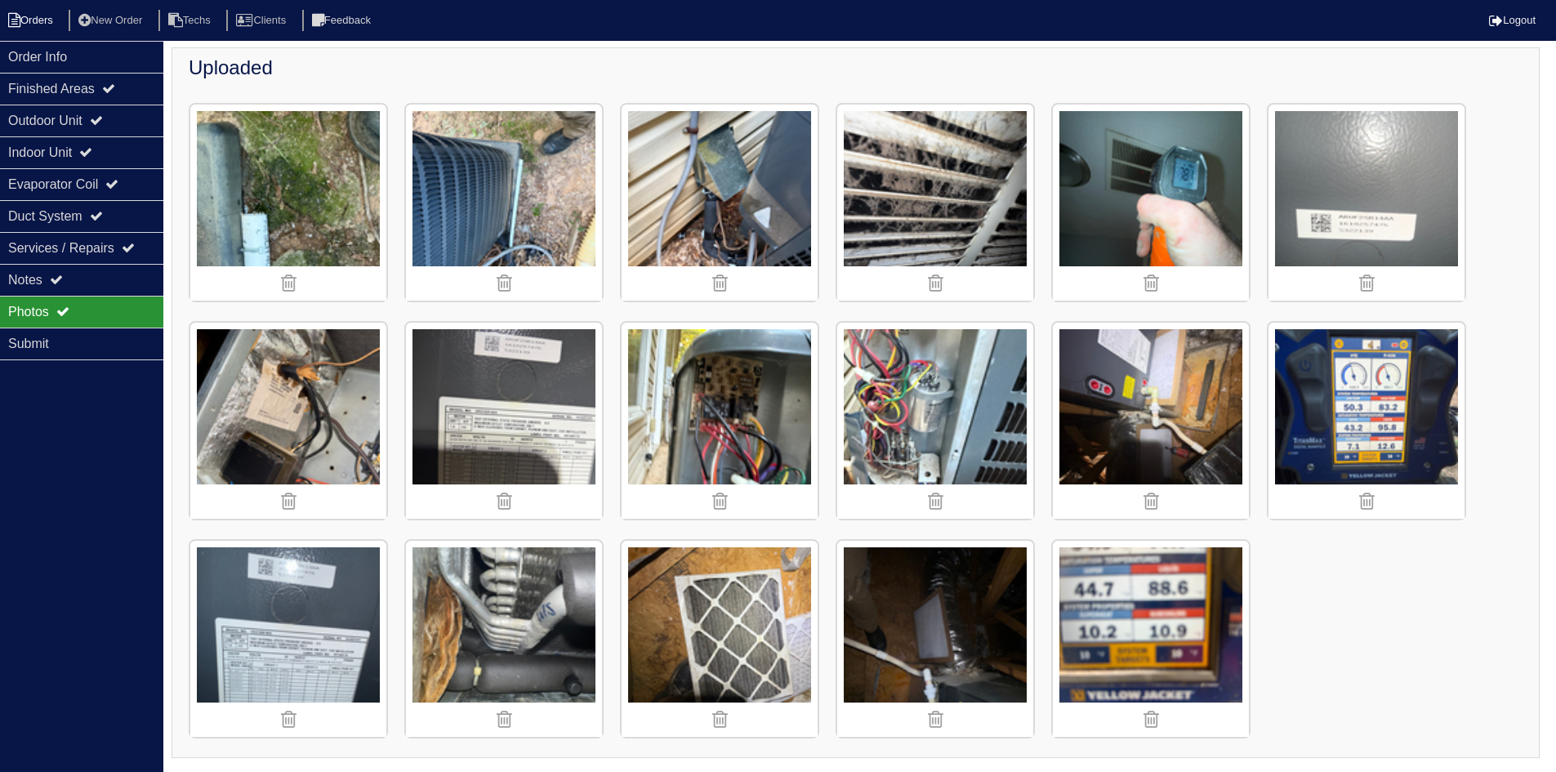
click at [53, 20] on li "Orders" at bounding box center [33, 21] width 66 height 22
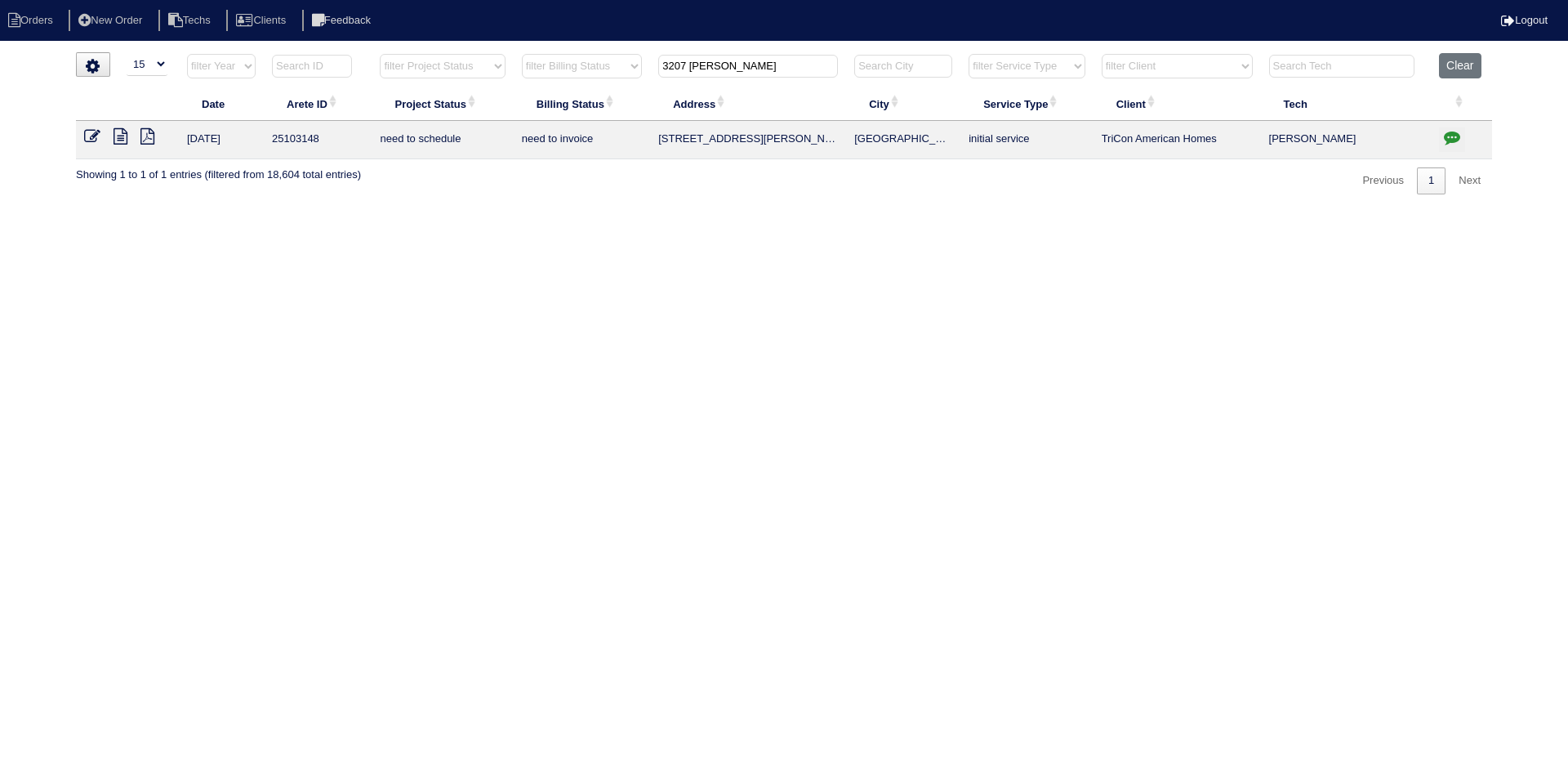
select select "15"
click at [699, 66] on input "3207 collier" at bounding box center [748, 66] width 180 height 23
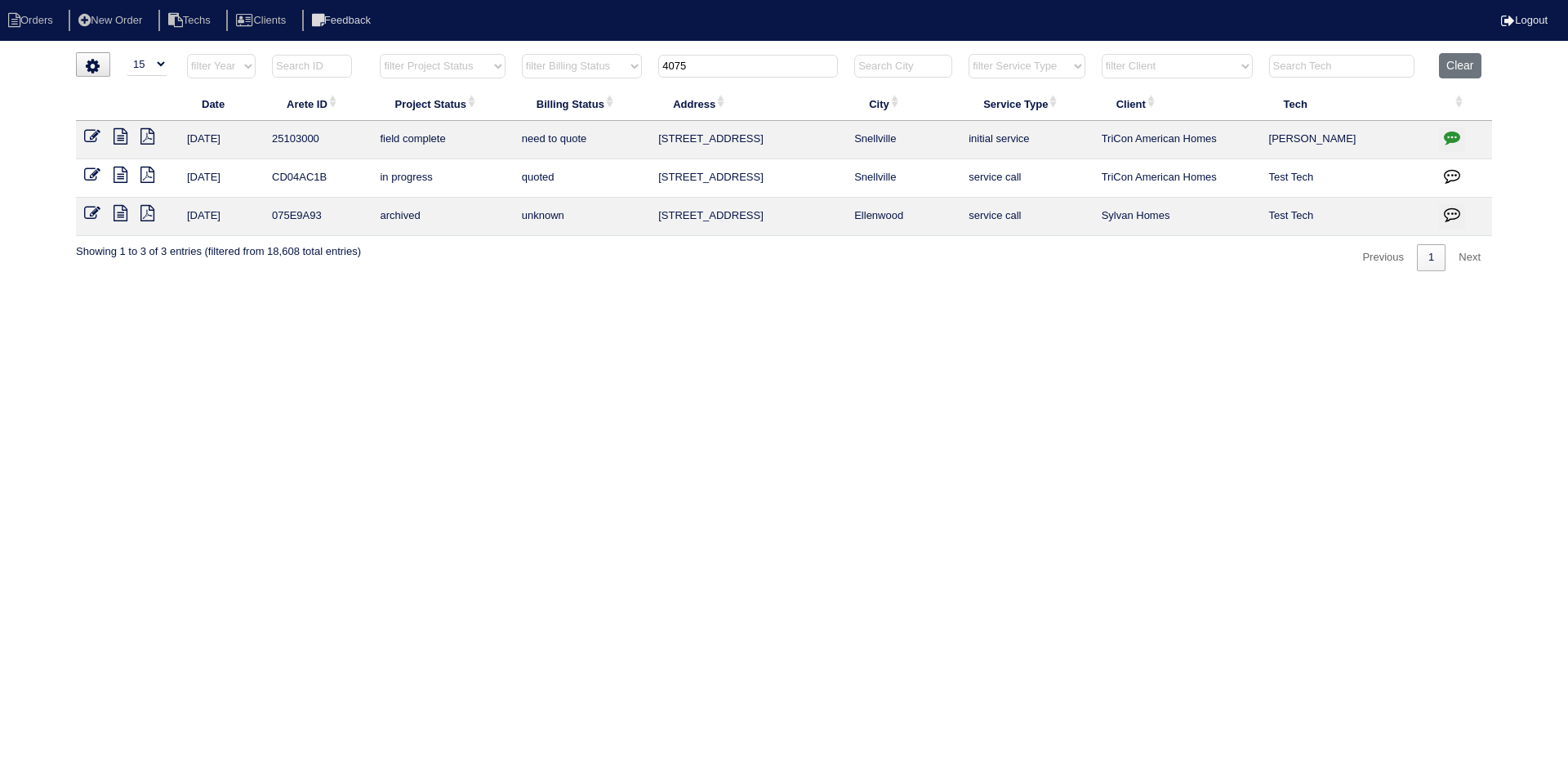
click at [118, 138] on icon at bounding box center [121, 136] width 14 height 16
click at [737, 69] on input "4075" at bounding box center [748, 66] width 180 height 23
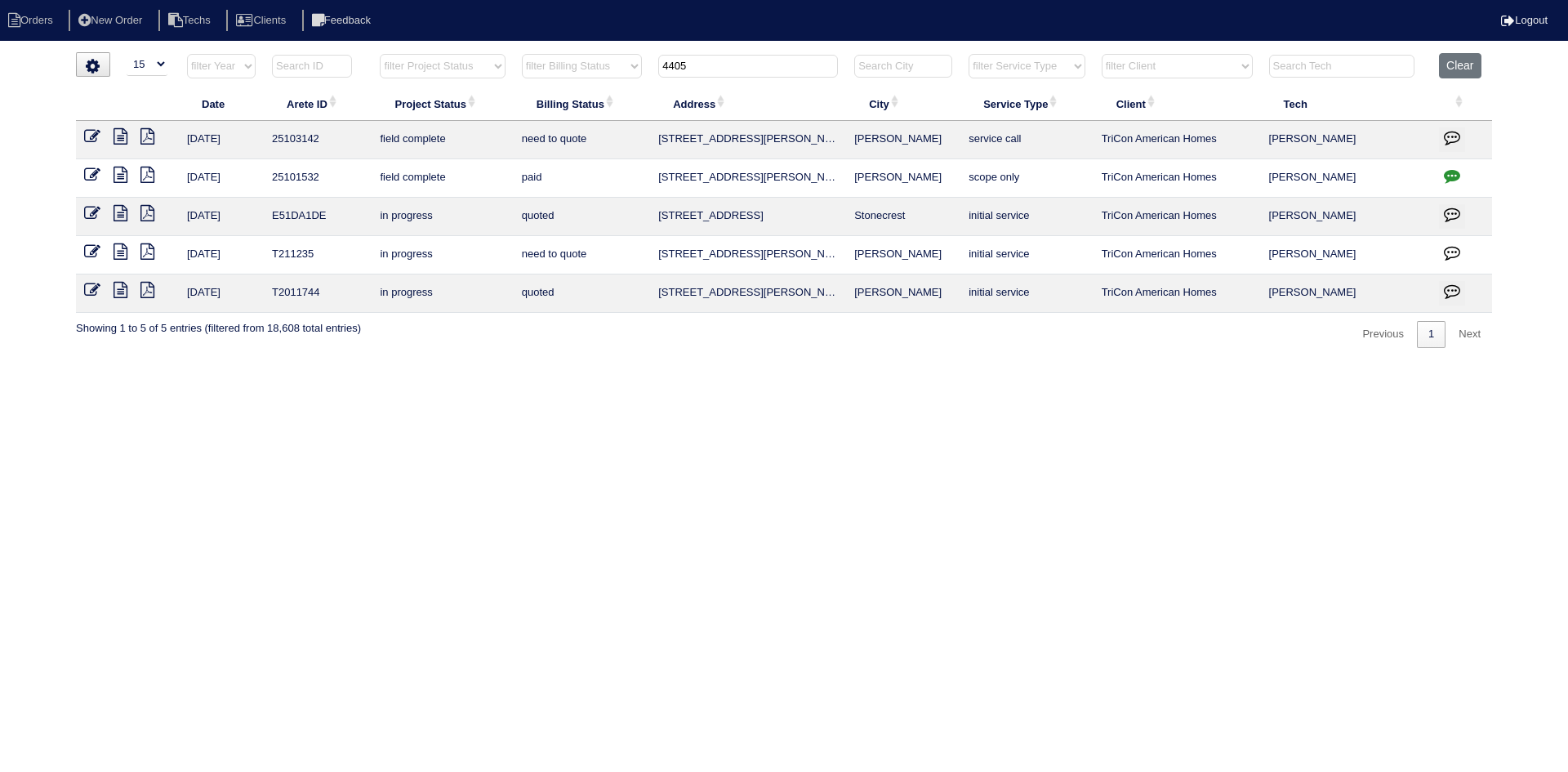
type input "4405"
click at [123, 173] on icon at bounding box center [121, 175] width 14 height 16
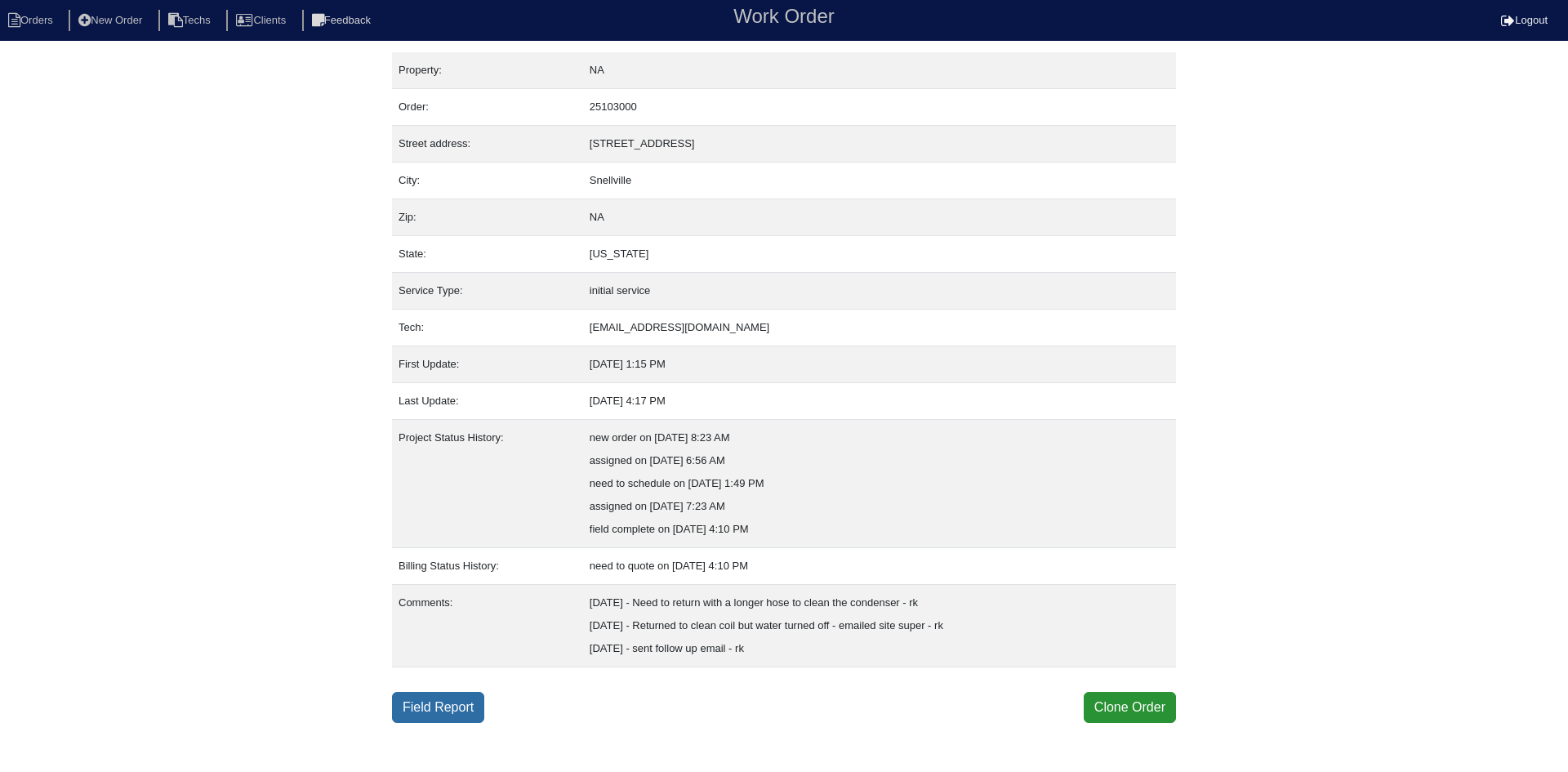
click at [430, 703] on link "Field Report" at bounding box center [438, 707] width 92 height 31
select select "0"
select select "Lennox"
select select "1"
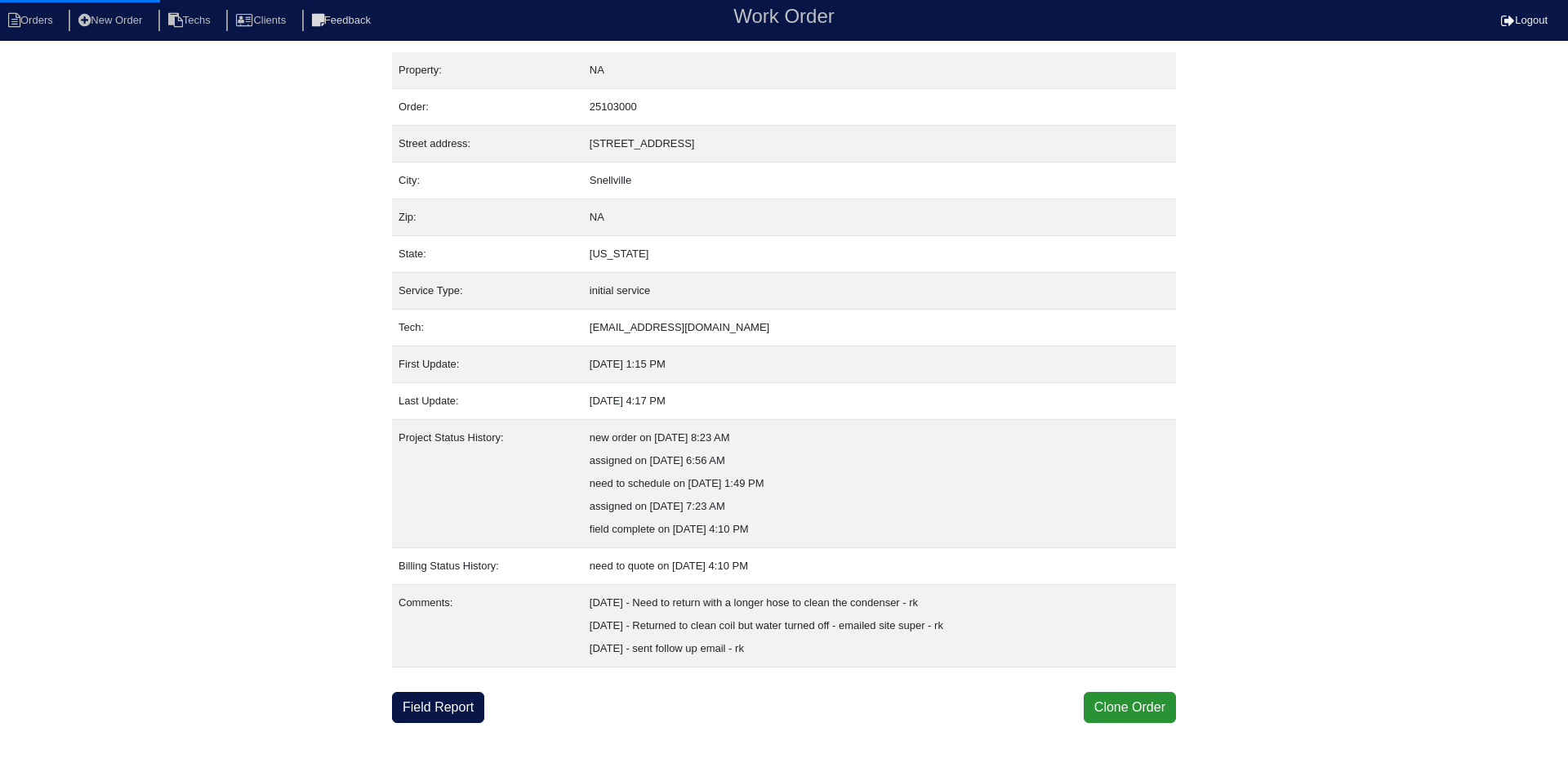
select select "0"
select select "1"
select select "0"
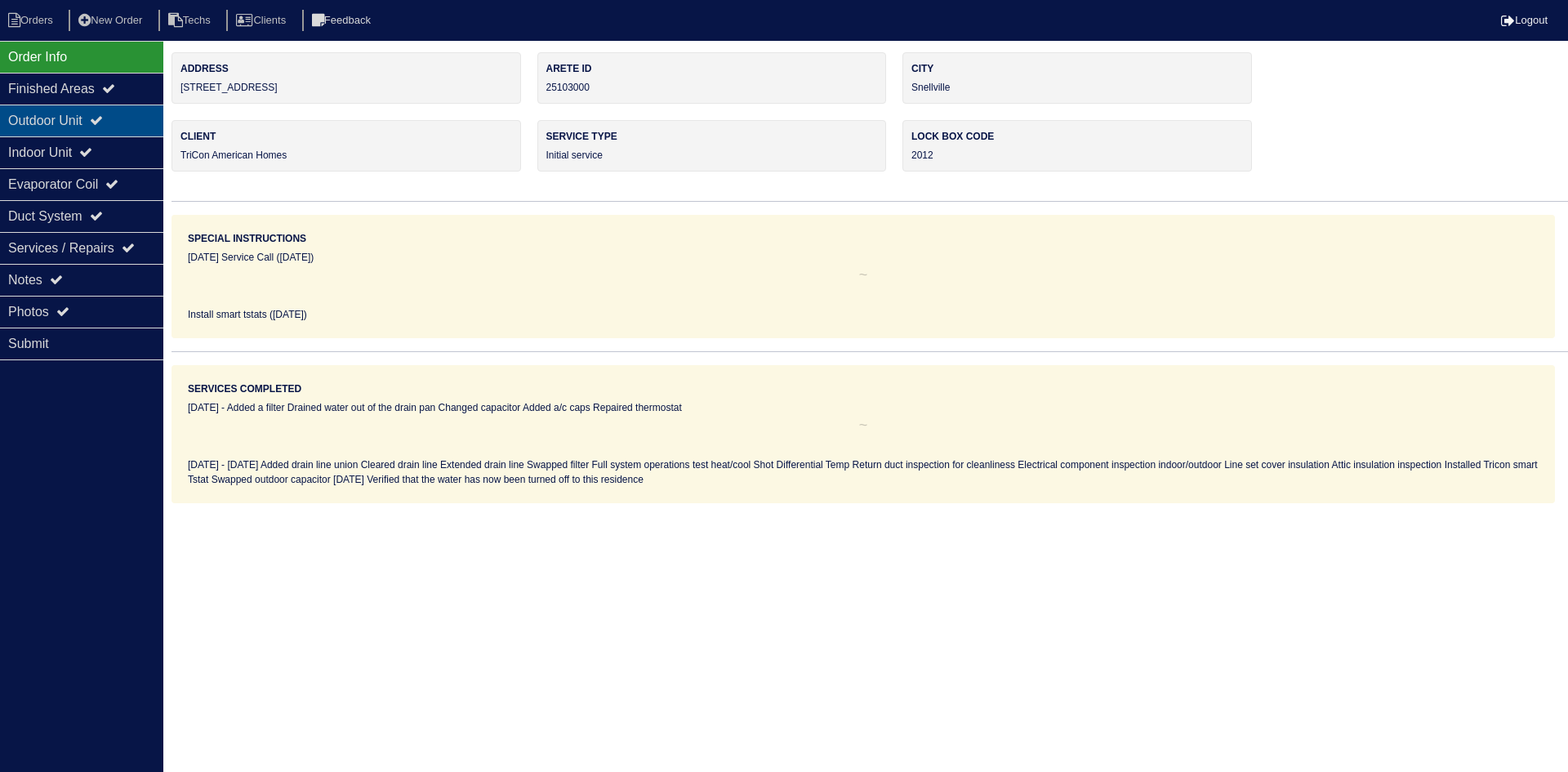
click at [69, 121] on div "Outdoor Unit" at bounding box center [81, 121] width 163 height 32
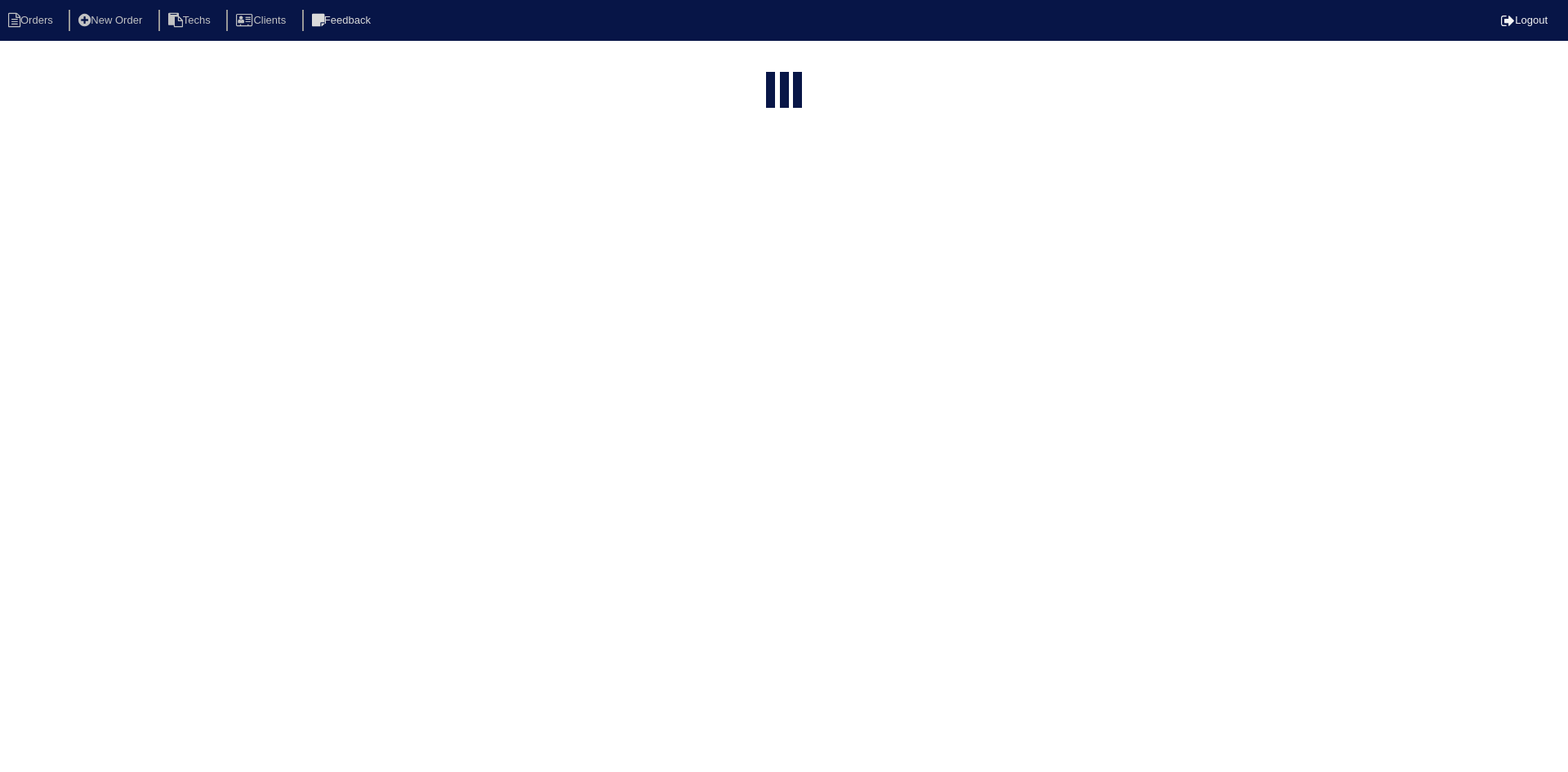
select select "15"
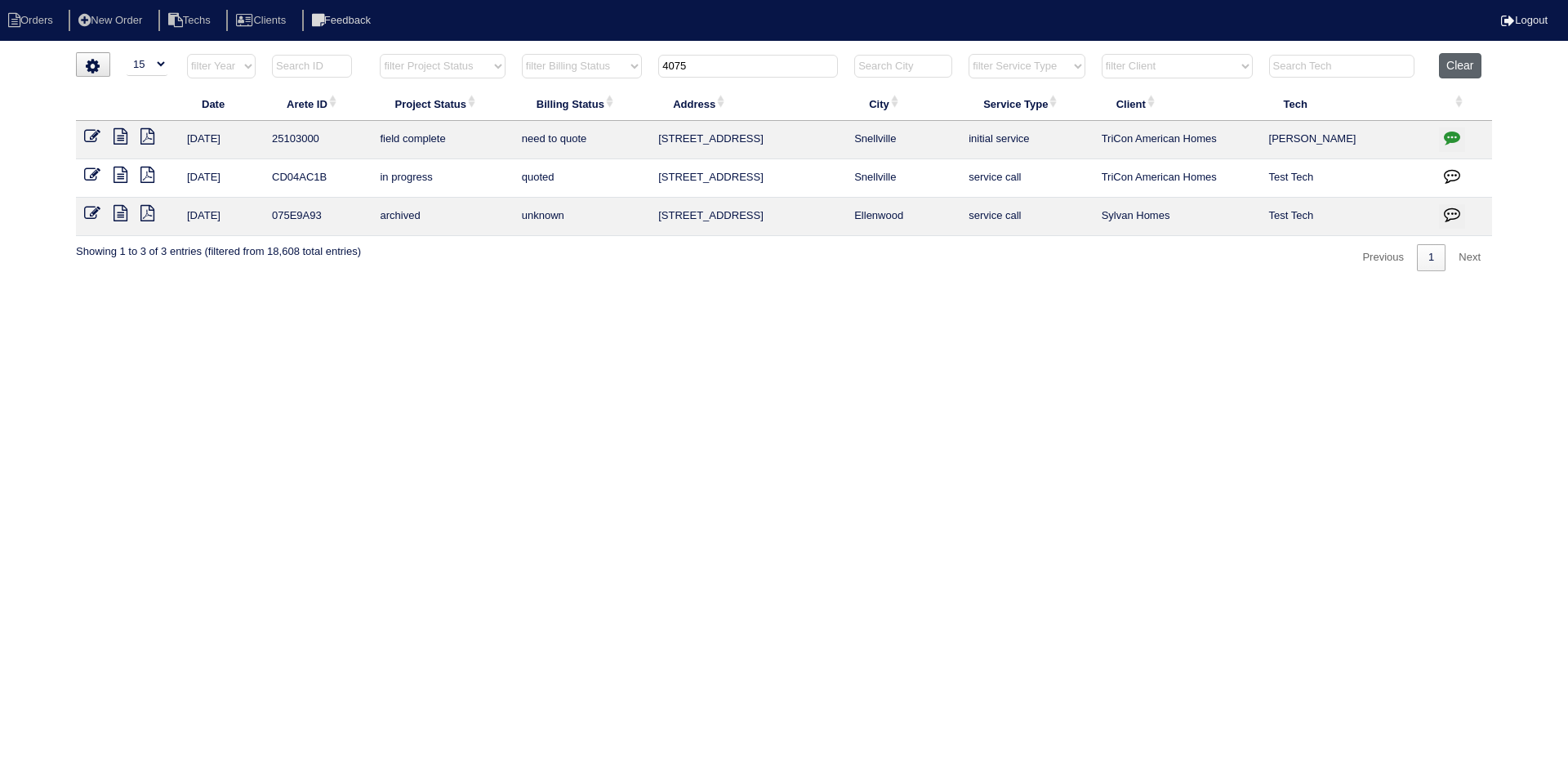
click at [1479, 64] on button "Clear" at bounding box center [1460, 65] width 42 height 25
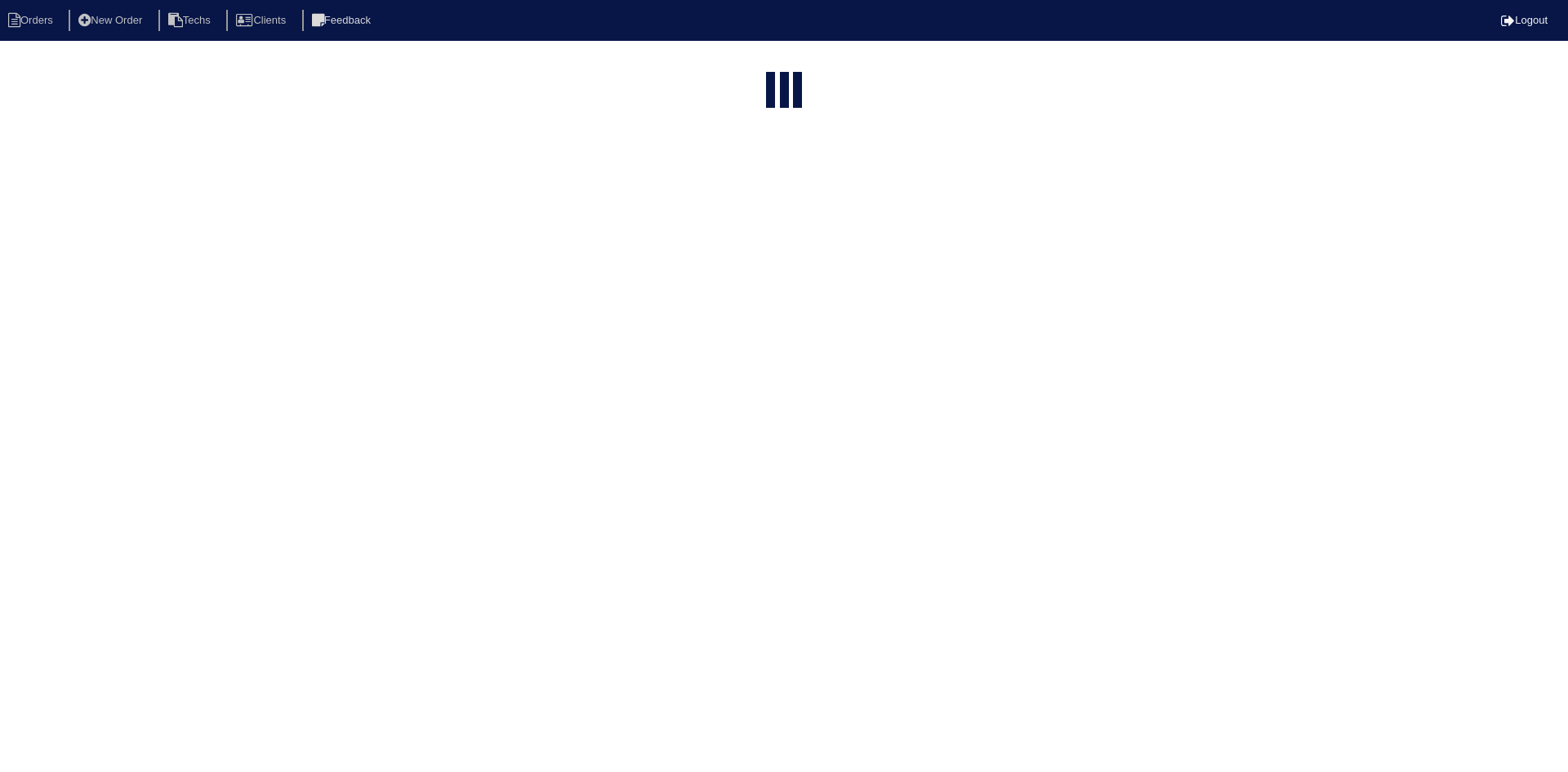
select select "15"
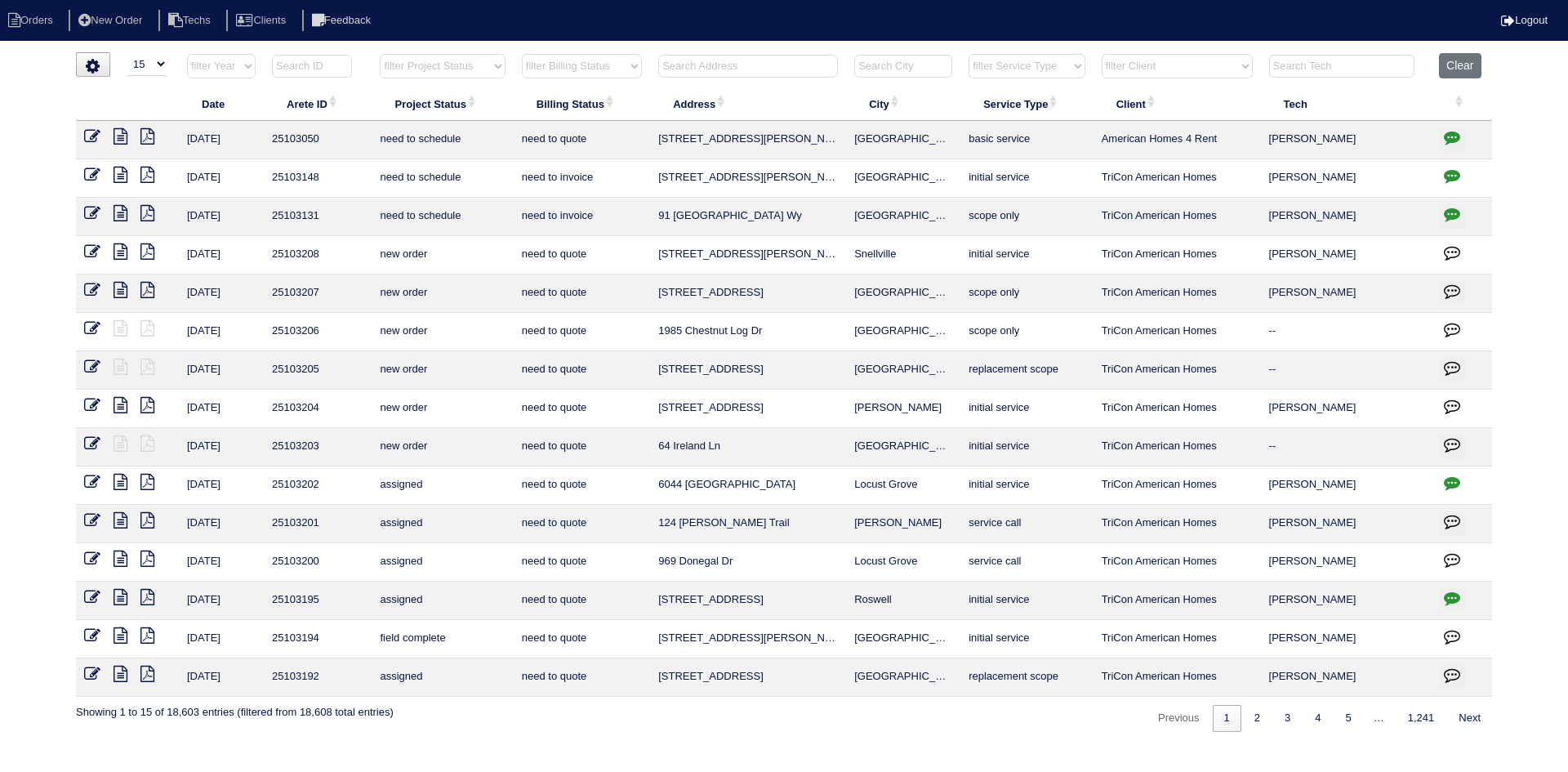
click at [469, 65] on select "filter Project Status -- Any Project Status -- new order assigned in progress f…" at bounding box center [442, 66] width 125 height 25
click at [380, 54] on select "filter Project Status -- Any Project Status -- new order assigned in progress f…" at bounding box center [442, 66] width 125 height 25
select select "field complete"
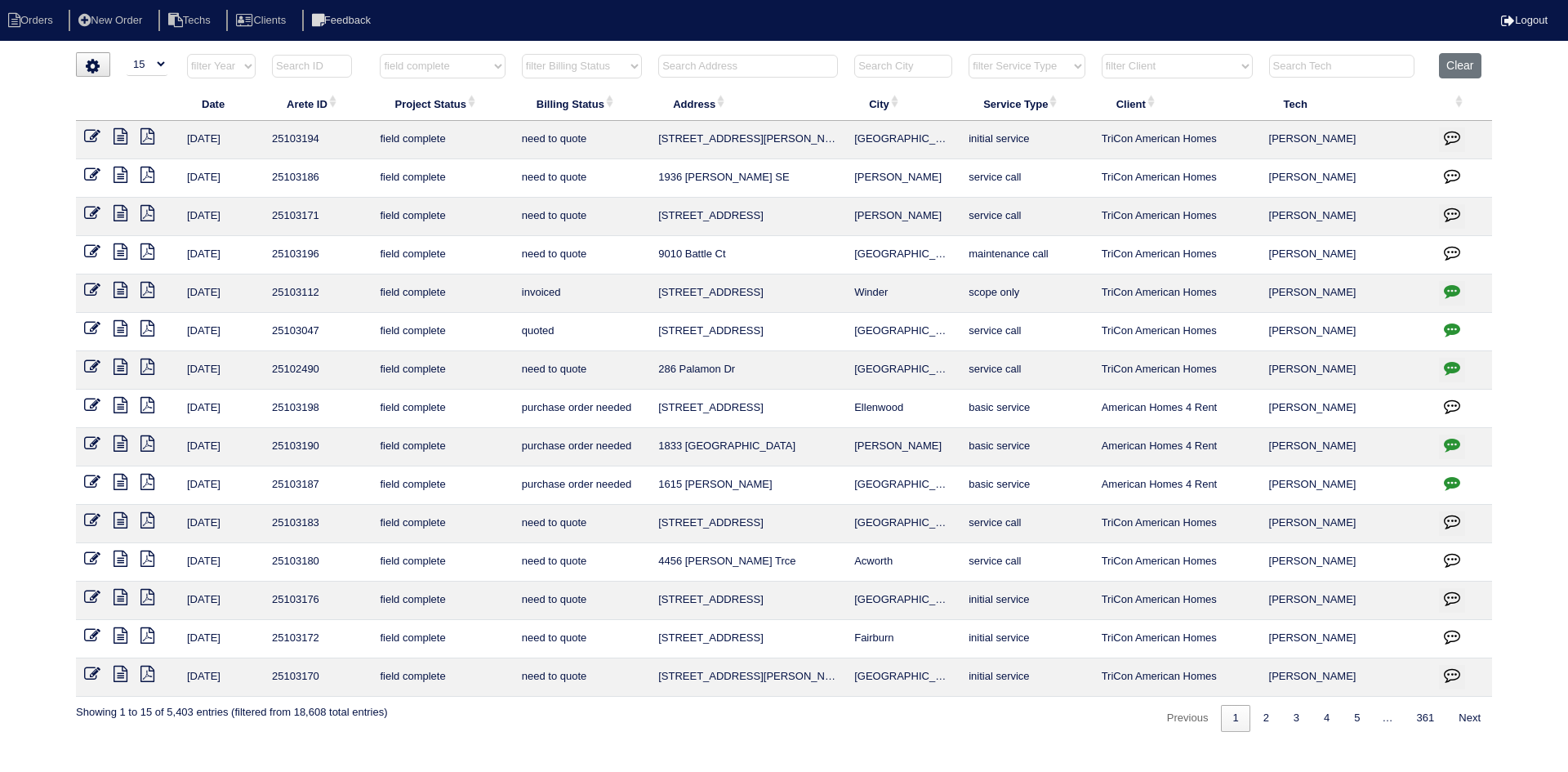
click at [599, 63] on select "filter Billing Status -- Any Billing Status -- need to quote quoted need to inv…" at bounding box center [582, 66] width 120 height 25
select select "need to quote"
click at [522, 54] on select "filter Billing Status -- Any Billing Status -- need to quote quoted need to inv…" at bounding box center [582, 66] width 120 height 25
select select "field complete"
select select "need to quote"
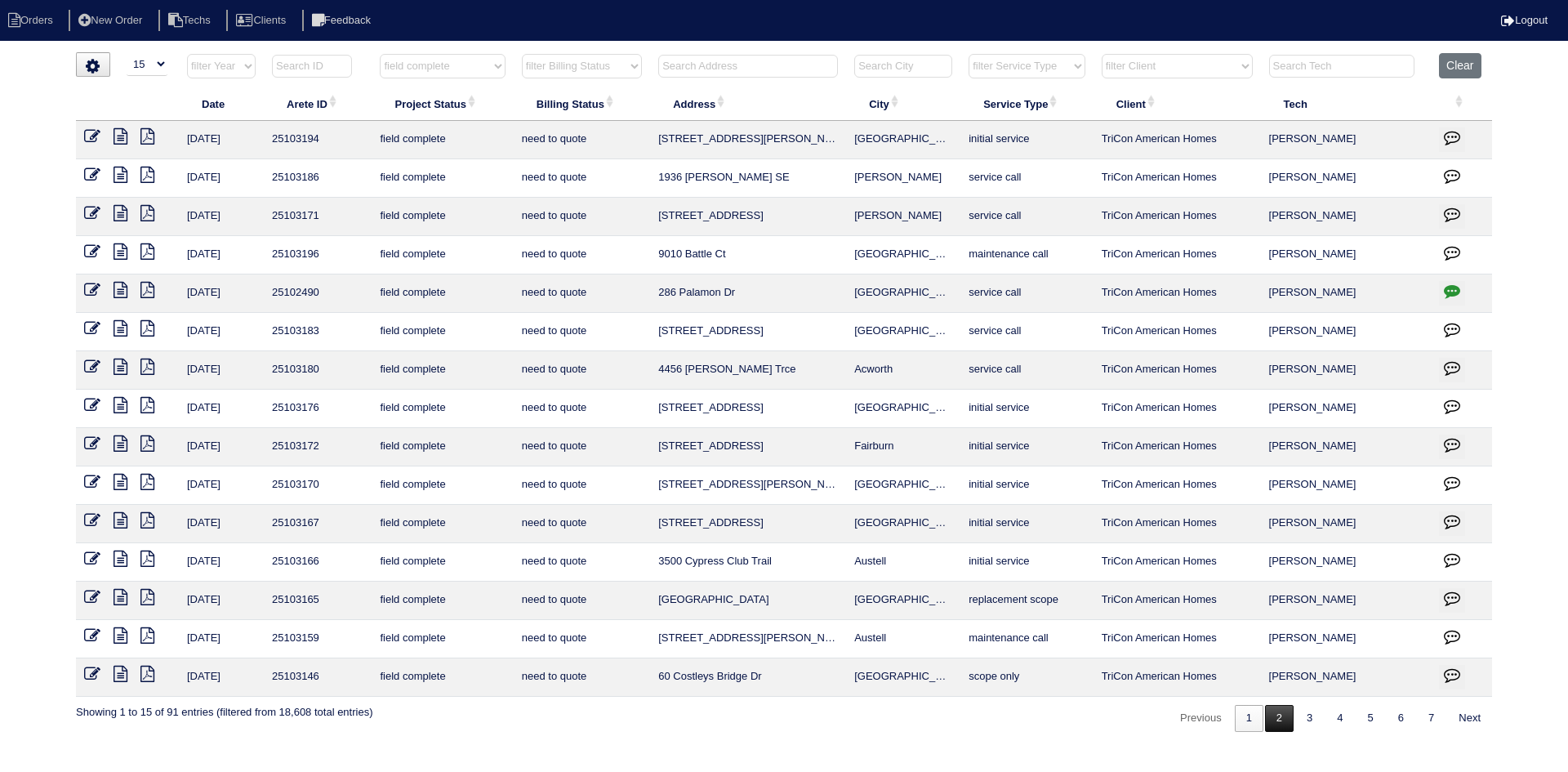
click at [1281, 713] on link "2" at bounding box center [1279, 718] width 29 height 27
select select "field complete"
select select "need to quote"
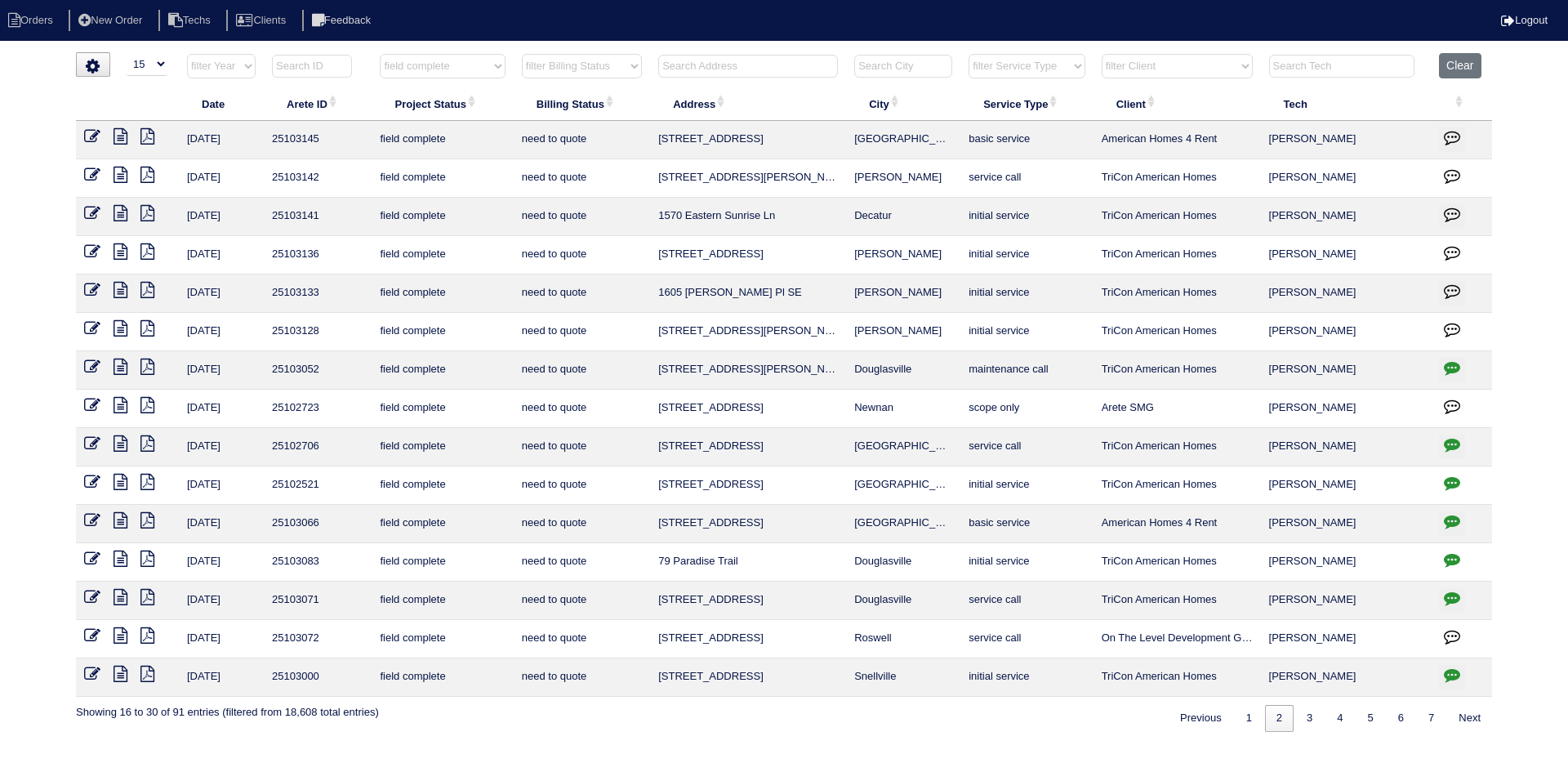
click at [1451, 209] on icon "button" at bounding box center [1452, 214] width 16 height 16
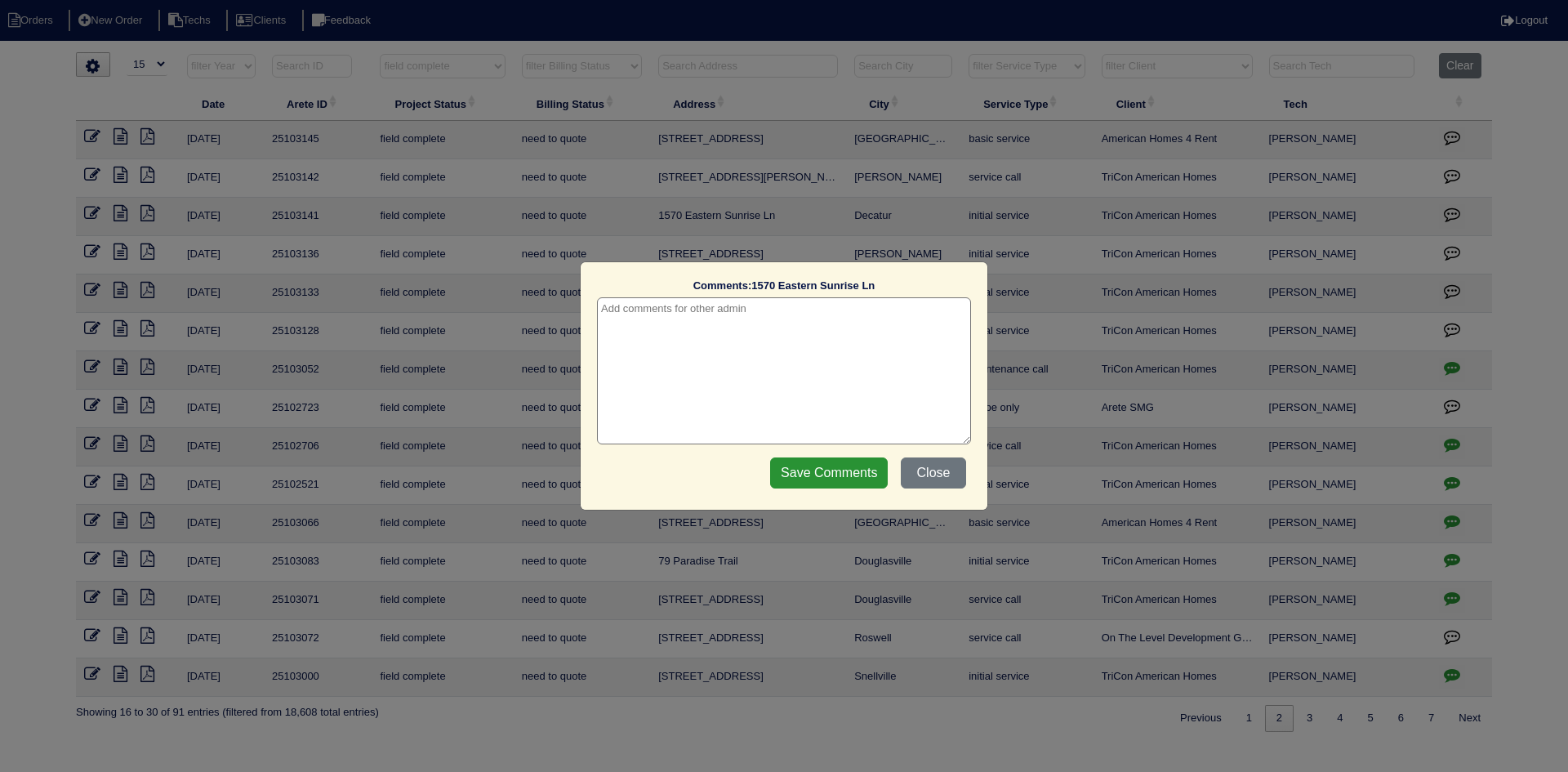
click at [818, 311] on textarea at bounding box center [784, 370] width 374 height 147
type textarea "[DATE] - Need house and mailbox pics - doesn't look like all pics uploaded to a…"
click at [841, 477] on input "Save Comments" at bounding box center [829, 472] width 118 height 31
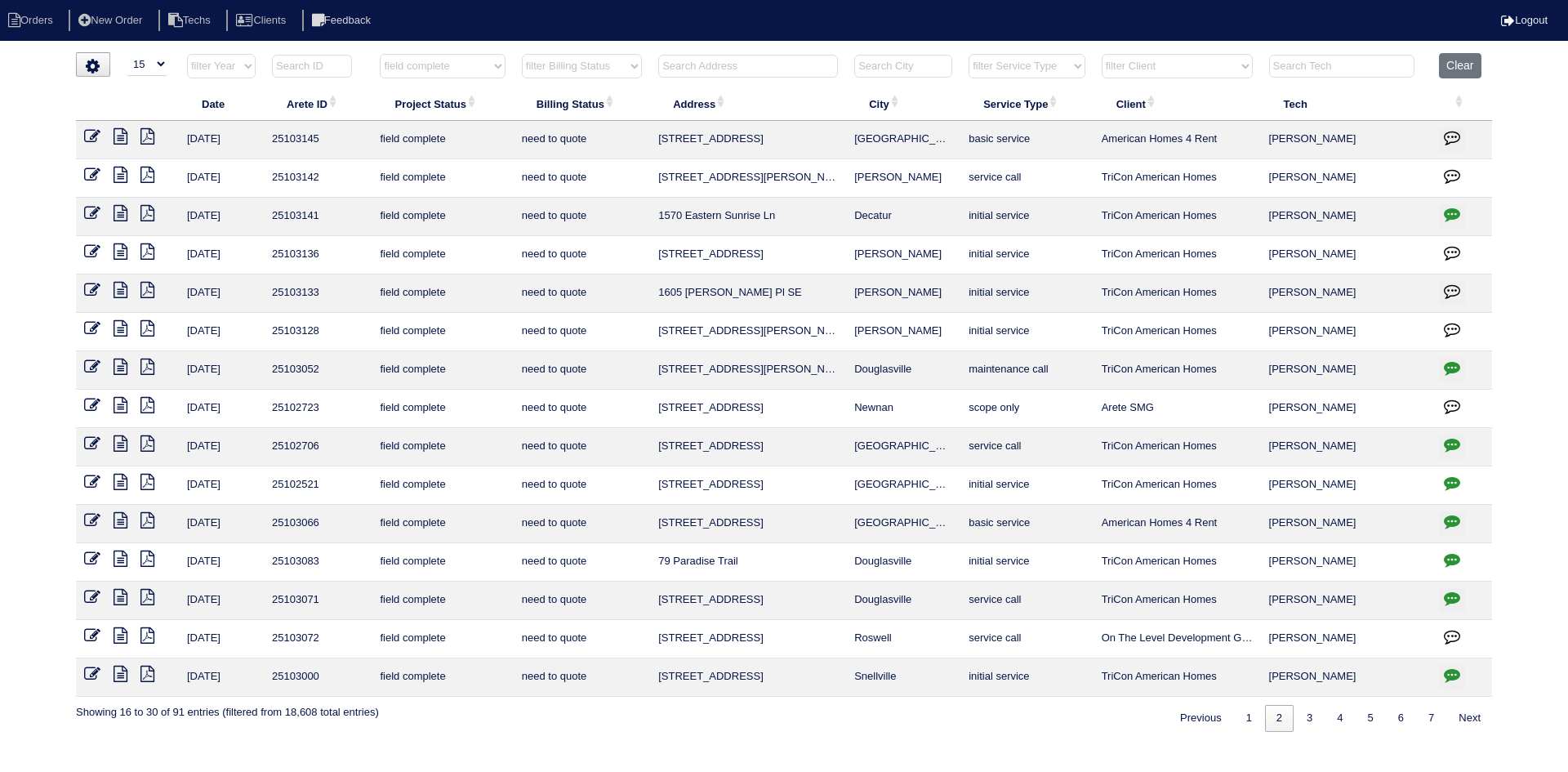
click at [147, 173] on icon at bounding box center [147, 175] width 14 height 16
click at [119, 176] on icon at bounding box center [121, 175] width 14 height 16
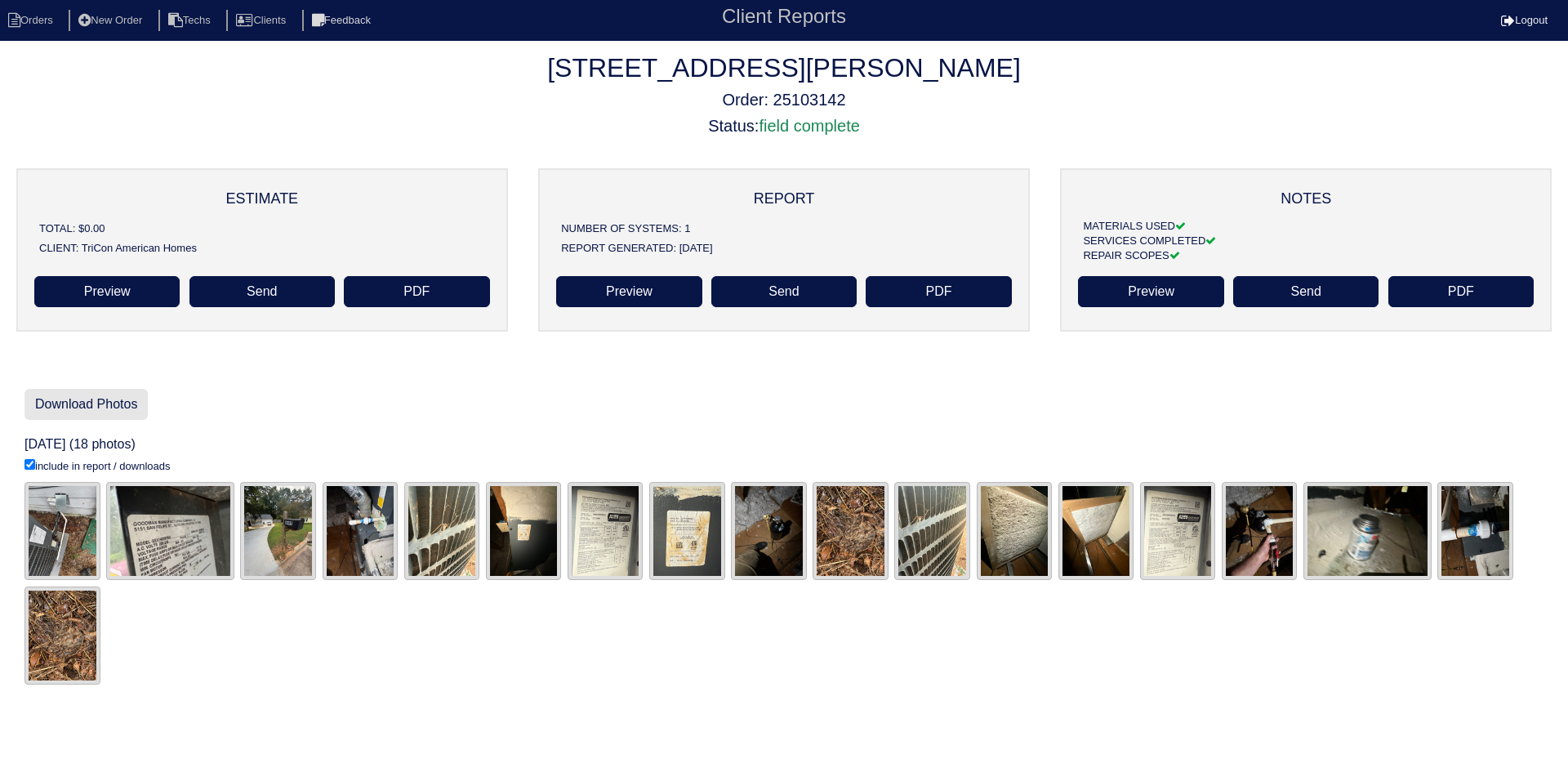
drag, startPoint x: 52, startPoint y: 405, endPoint x: 61, endPoint y: 404, distance: 9.0
click at [52, 405] on link "Download Photos" at bounding box center [86, 404] width 123 height 31
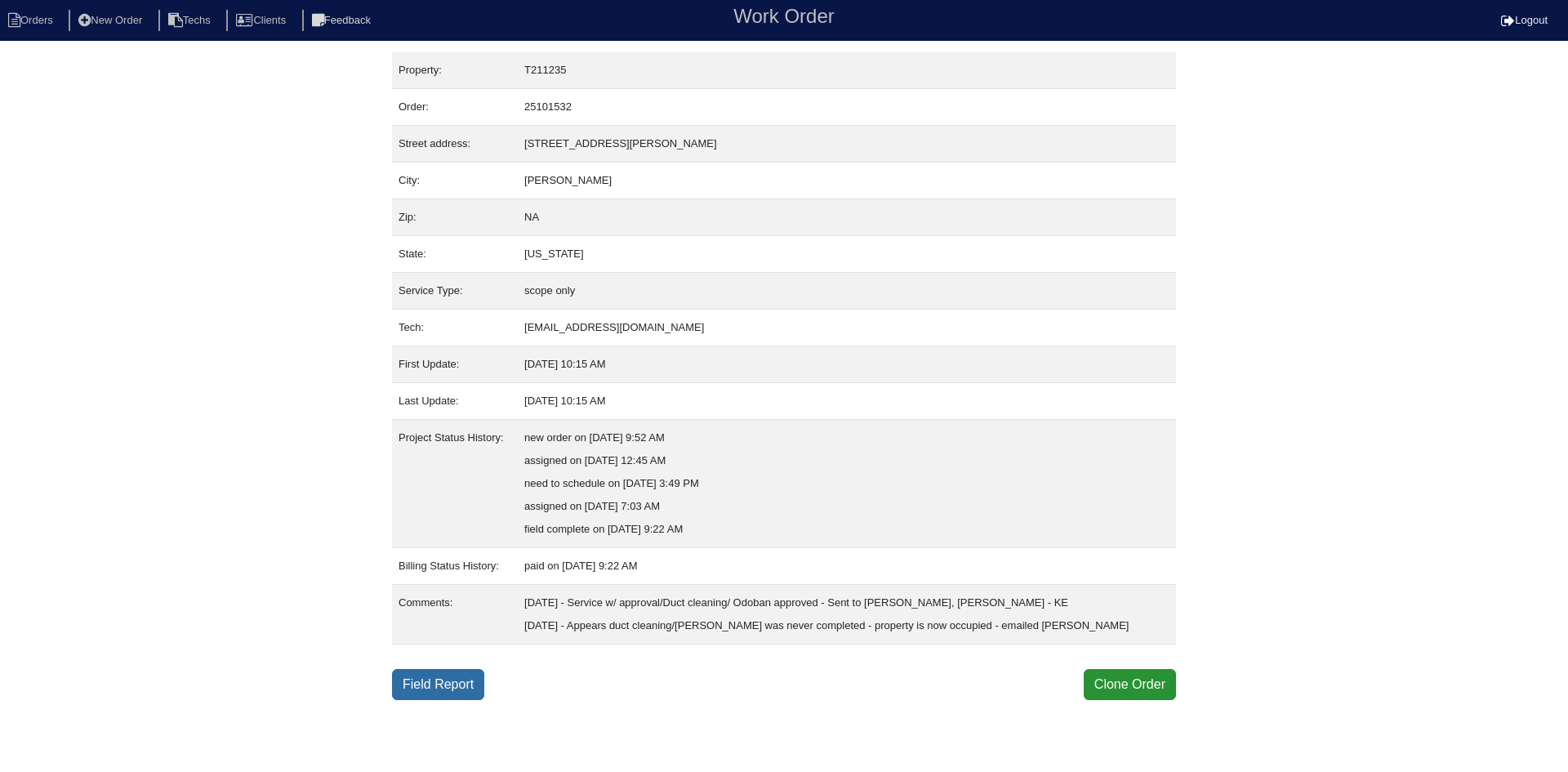
click at [423, 678] on link "Field Report" at bounding box center [438, 684] width 92 height 31
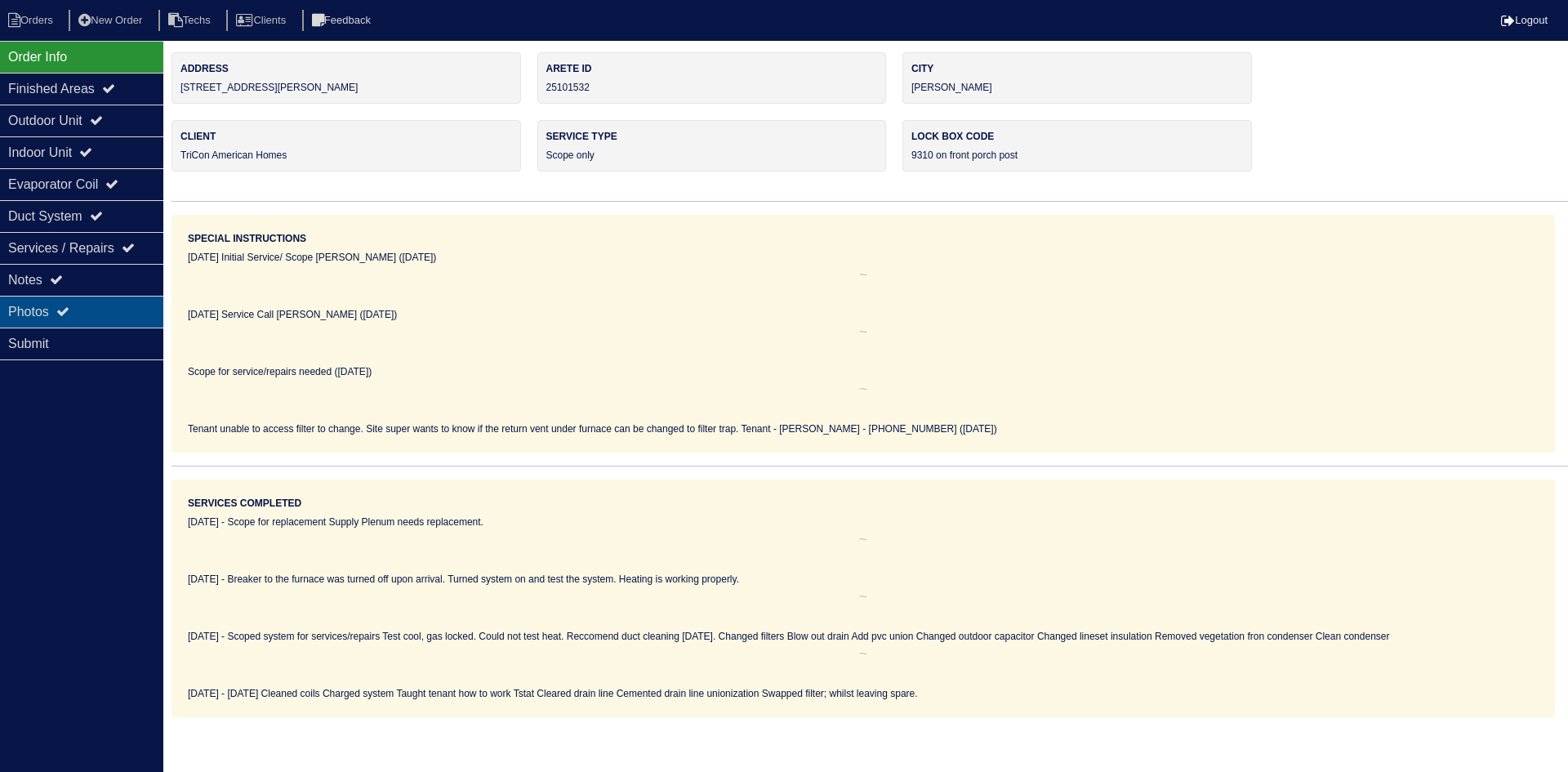
click at [109, 301] on div "Photos" at bounding box center [81, 312] width 163 height 32
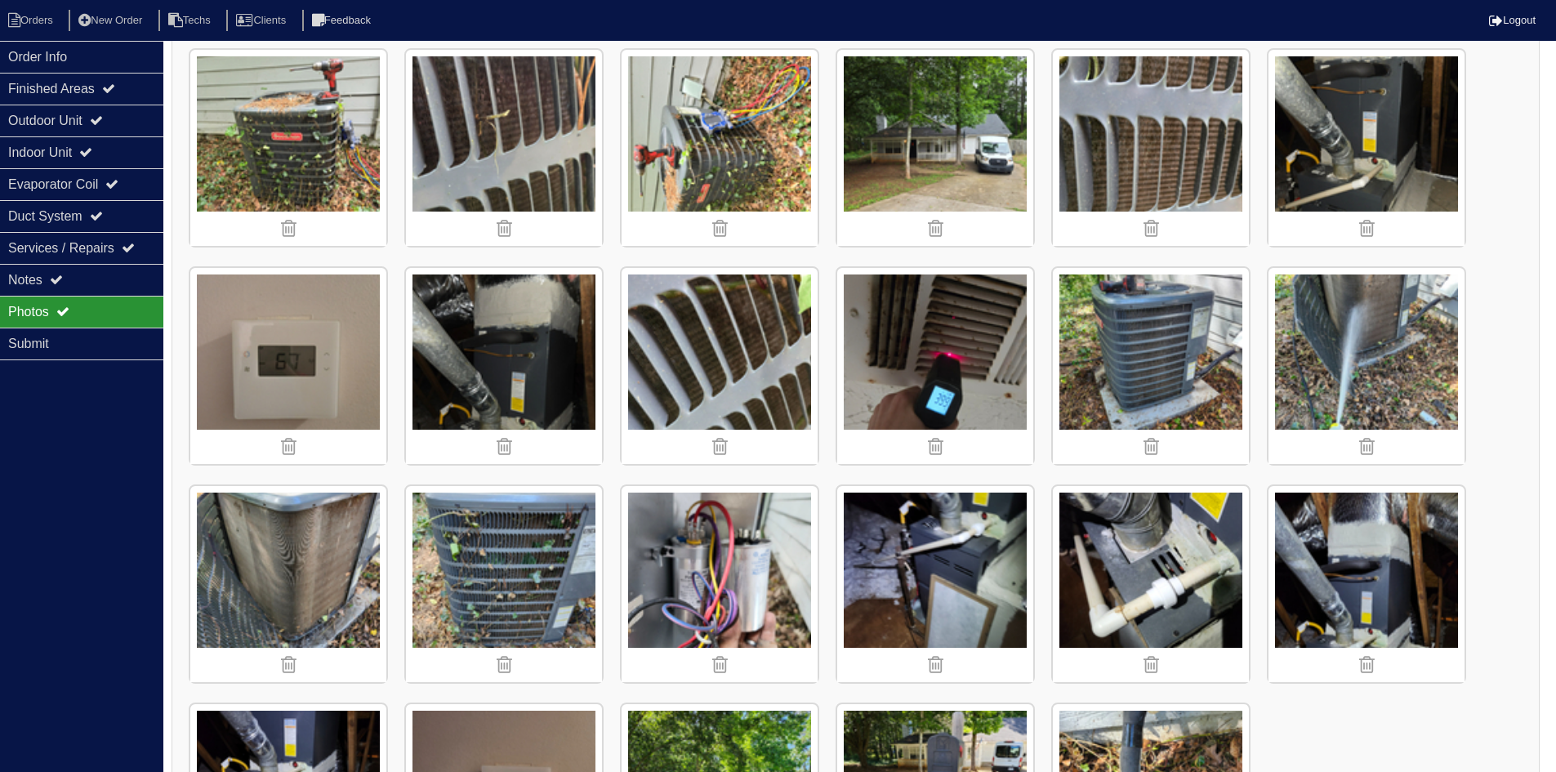
scroll to position [1092, 0]
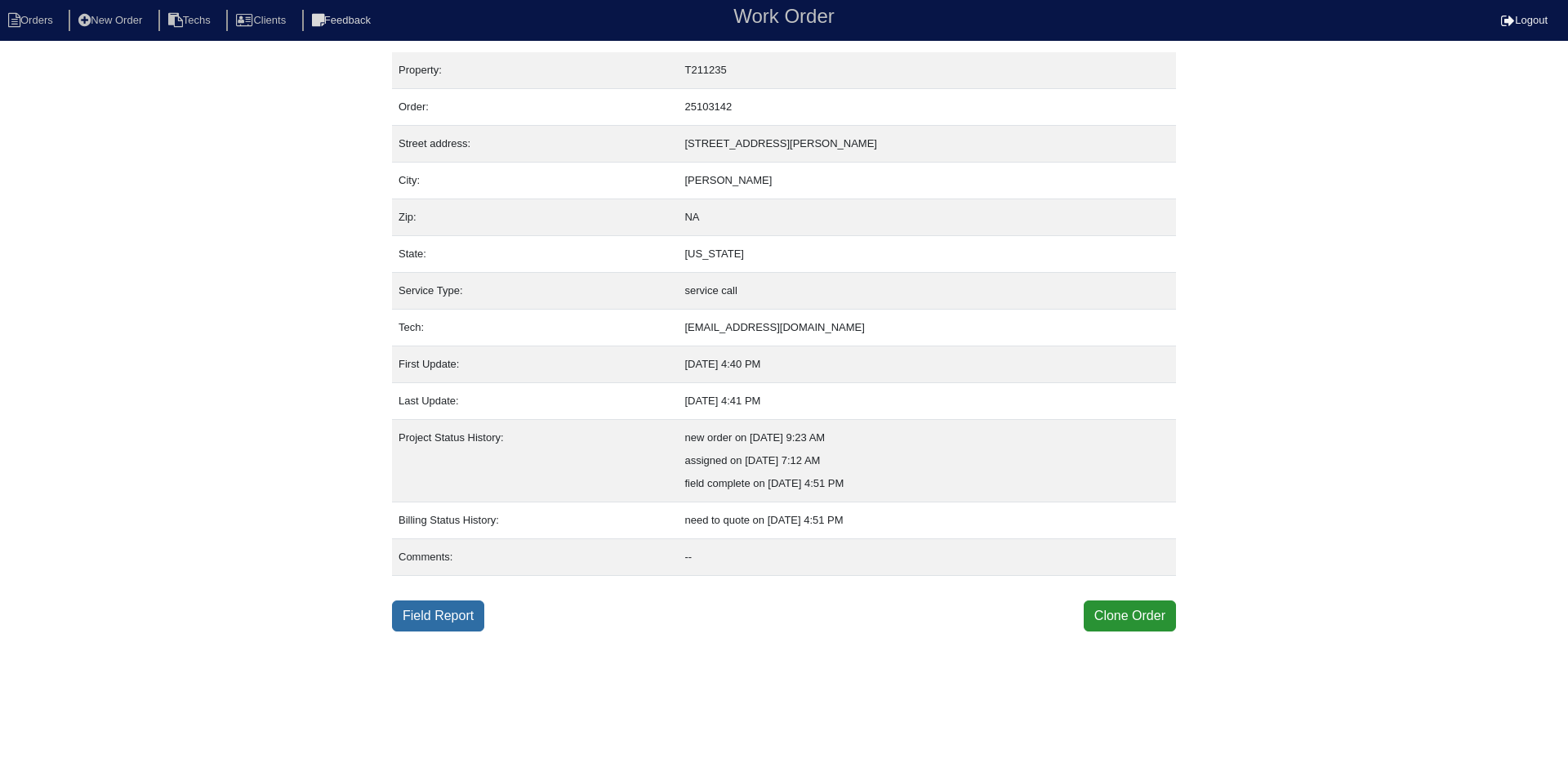
click at [444, 622] on link "Field Report" at bounding box center [438, 615] width 92 height 31
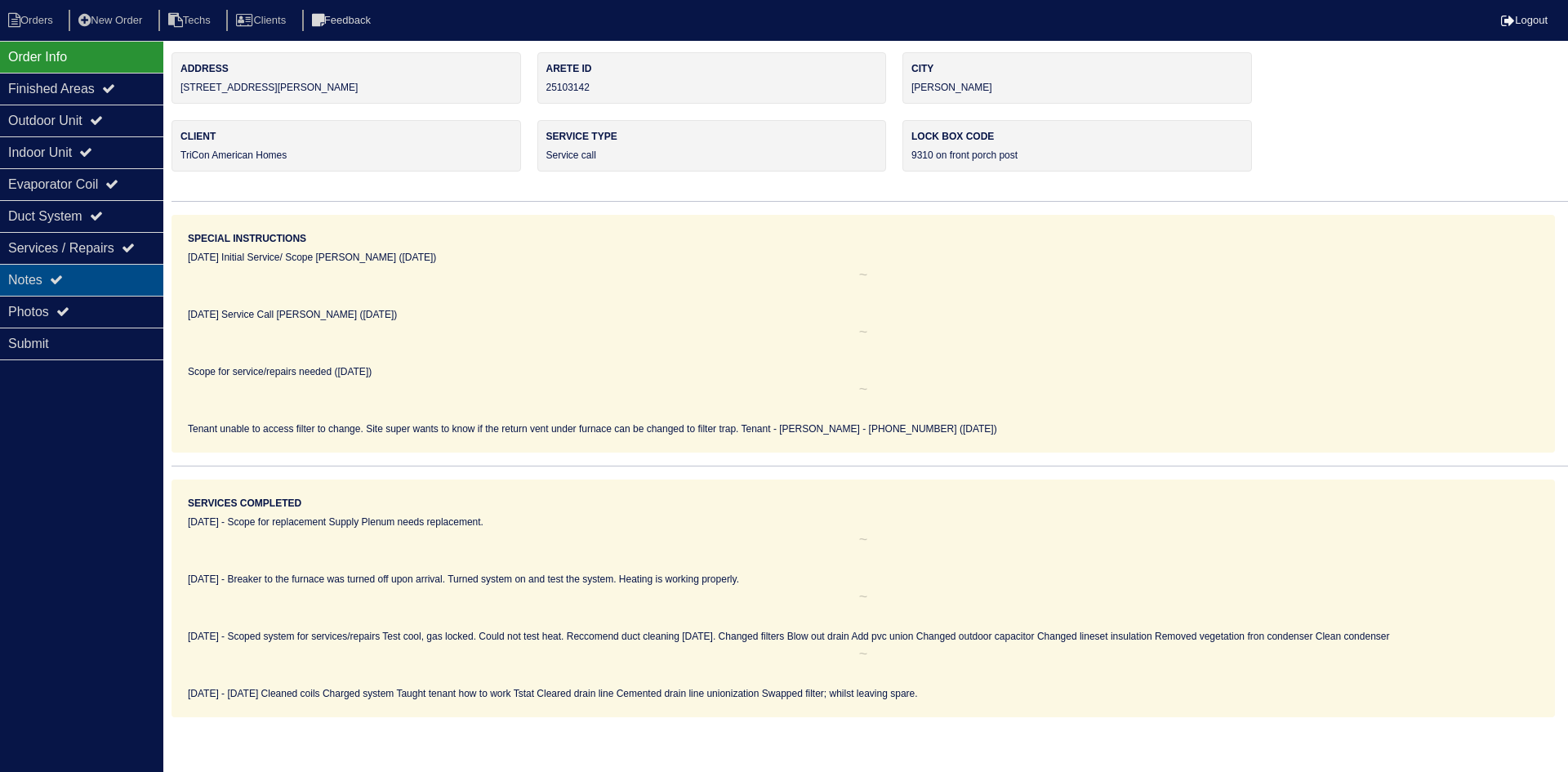
click at [94, 283] on div "Notes" at bounding box center [81, 280] width 163 height 32
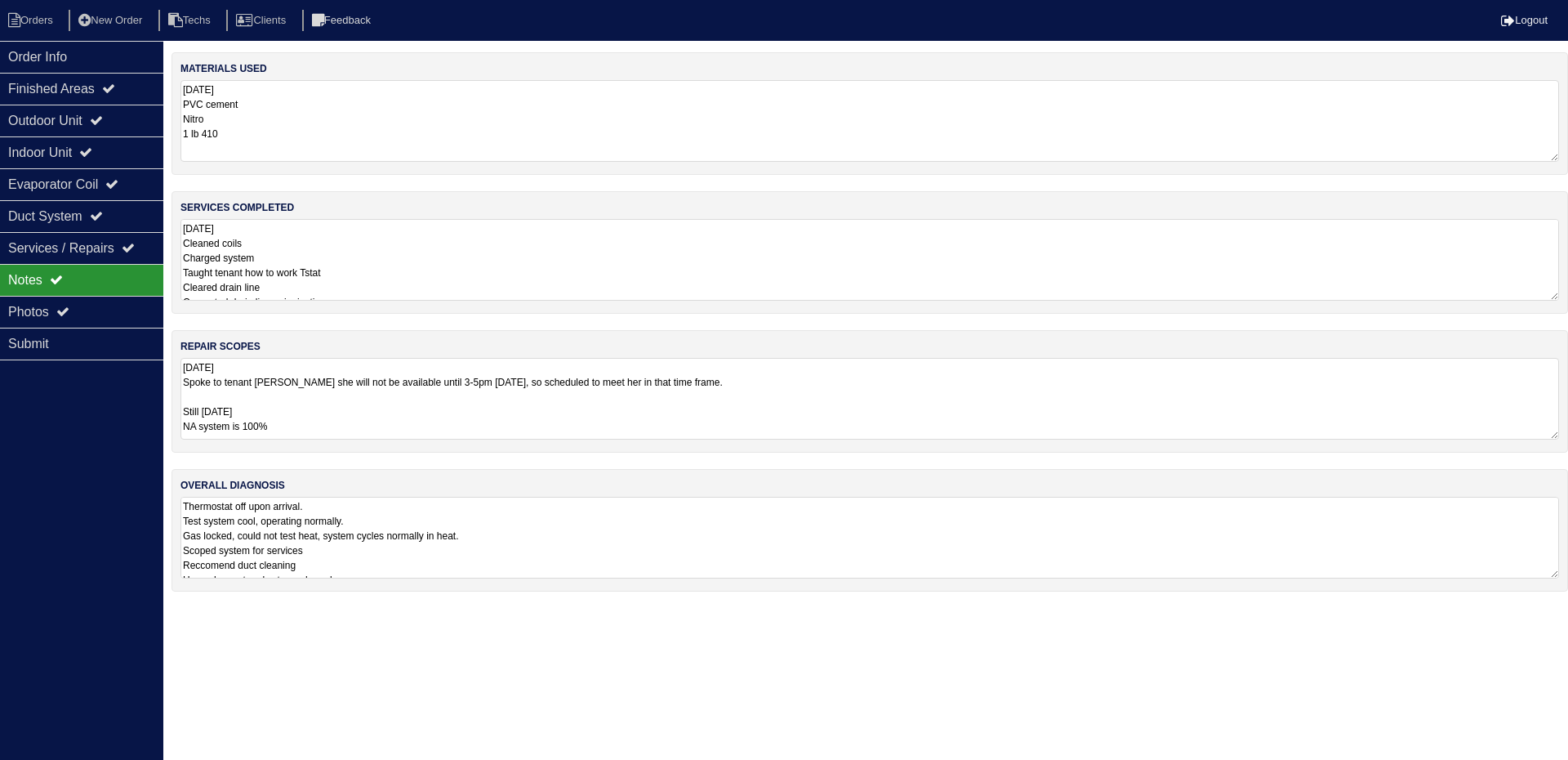
click at [448, 252] on textarea "8.29.25 Cleaned coils Charged system Taught tenant how to work Tstat Cleared dr…" at bounding box center [869, 260] width 1379 height 82
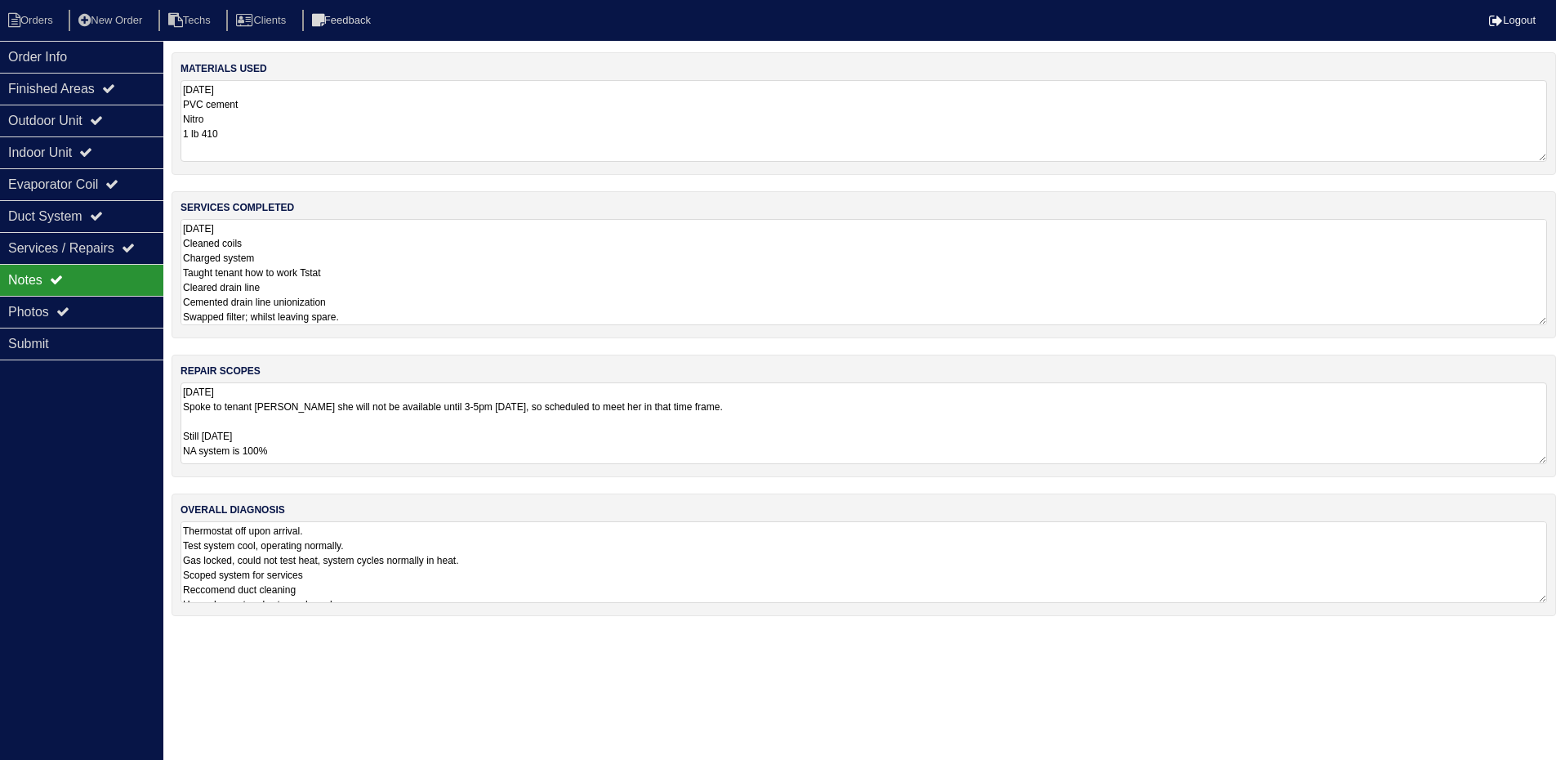
click at [634, 560] on textarea "Thermostat off upon arrival. Test system cool, operating normally. Gas locked, …" at bounding box center [863, 562] width 1366 height 82
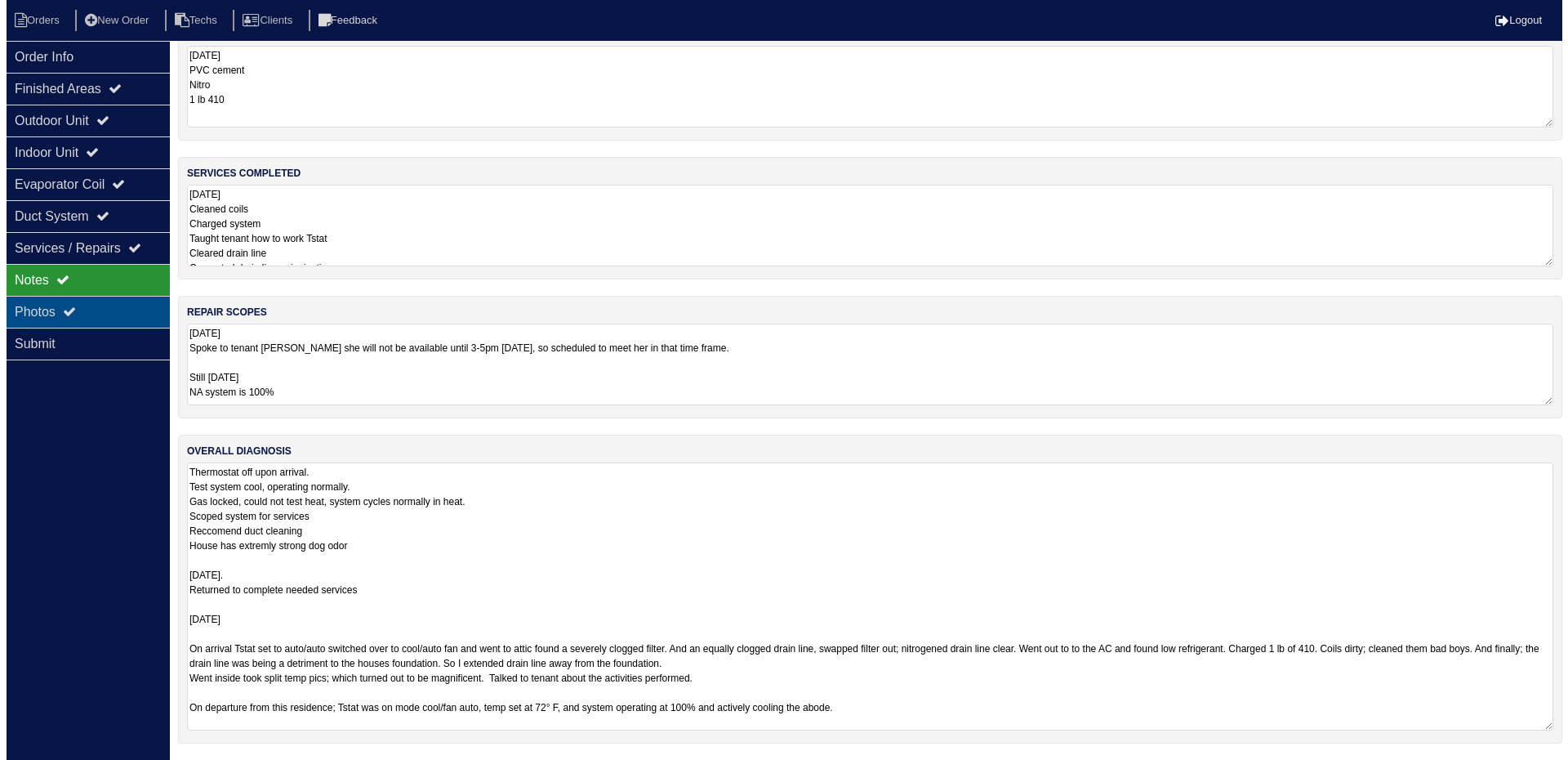
click at [114, 311] on div "Photos" at bounding box center [81, 312] width 163 height 32
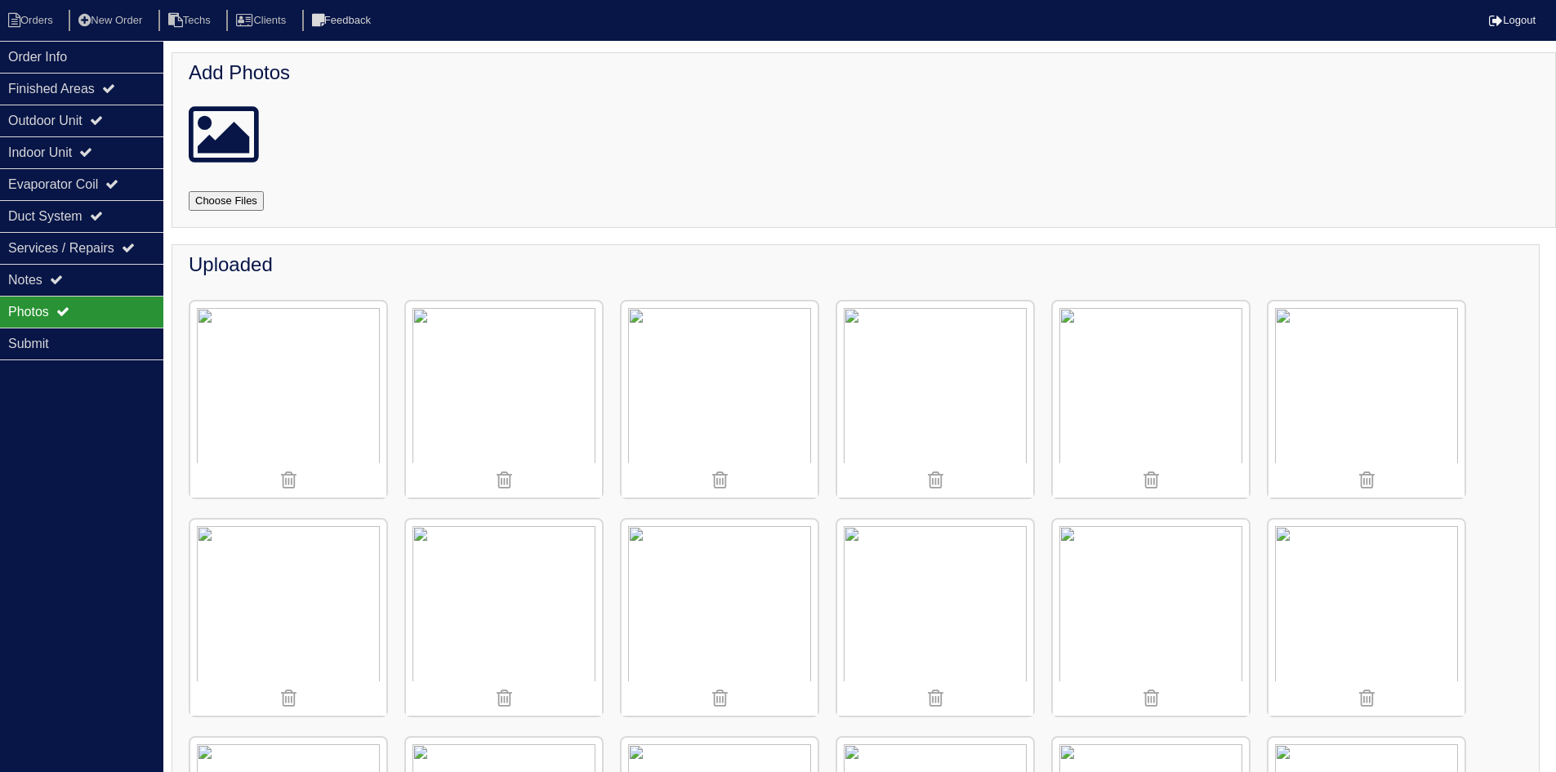
click at [1361, 412] on img at bounding box center [1366, 399] width 196 height 196
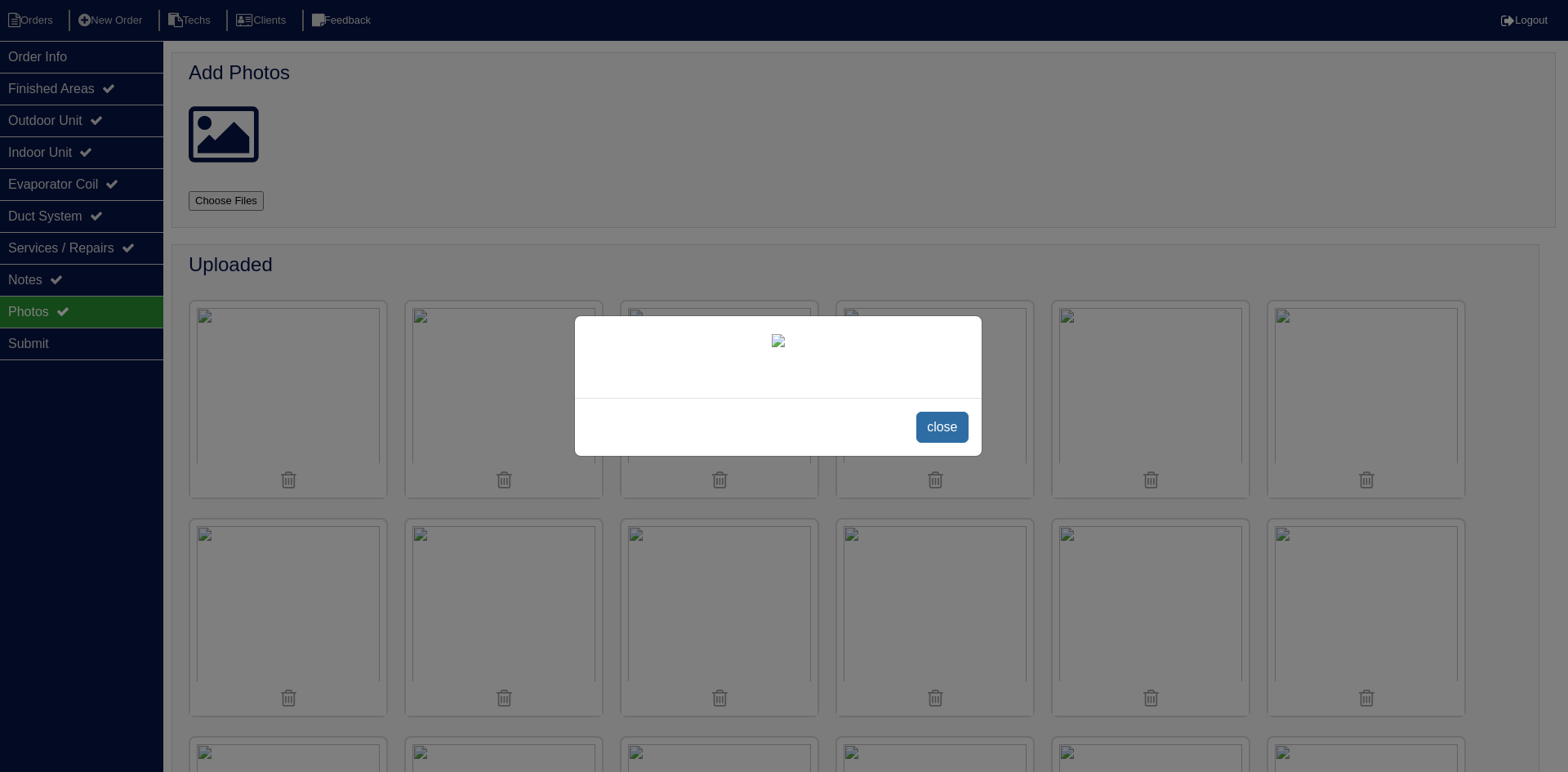
click at [952, 443] on span "close" at bounding box center [941, 427] width 51 height 31
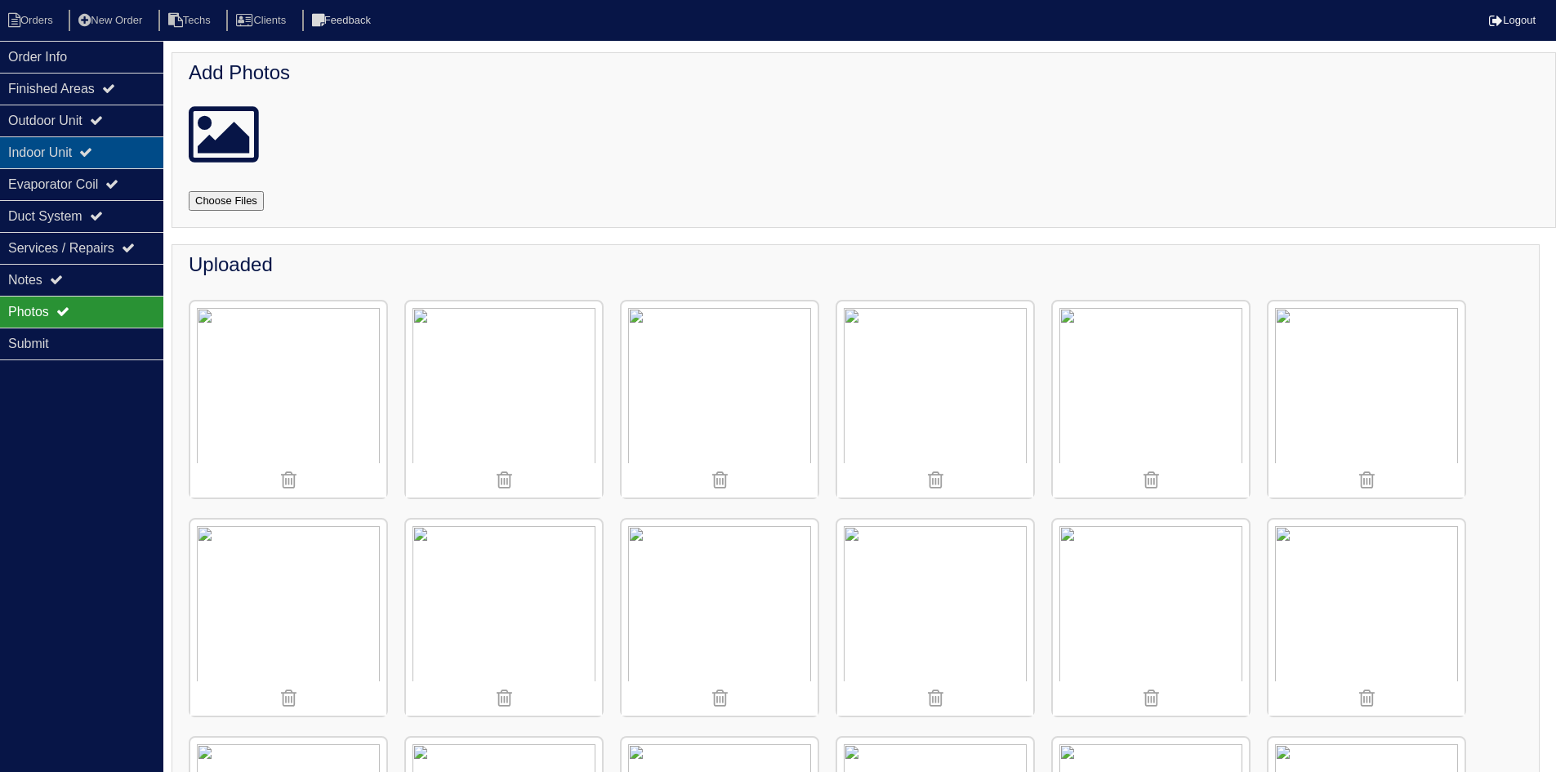
click at [111, 155] on div "Indoor Unit" at bounding box center [81, 152] width 163 height 32
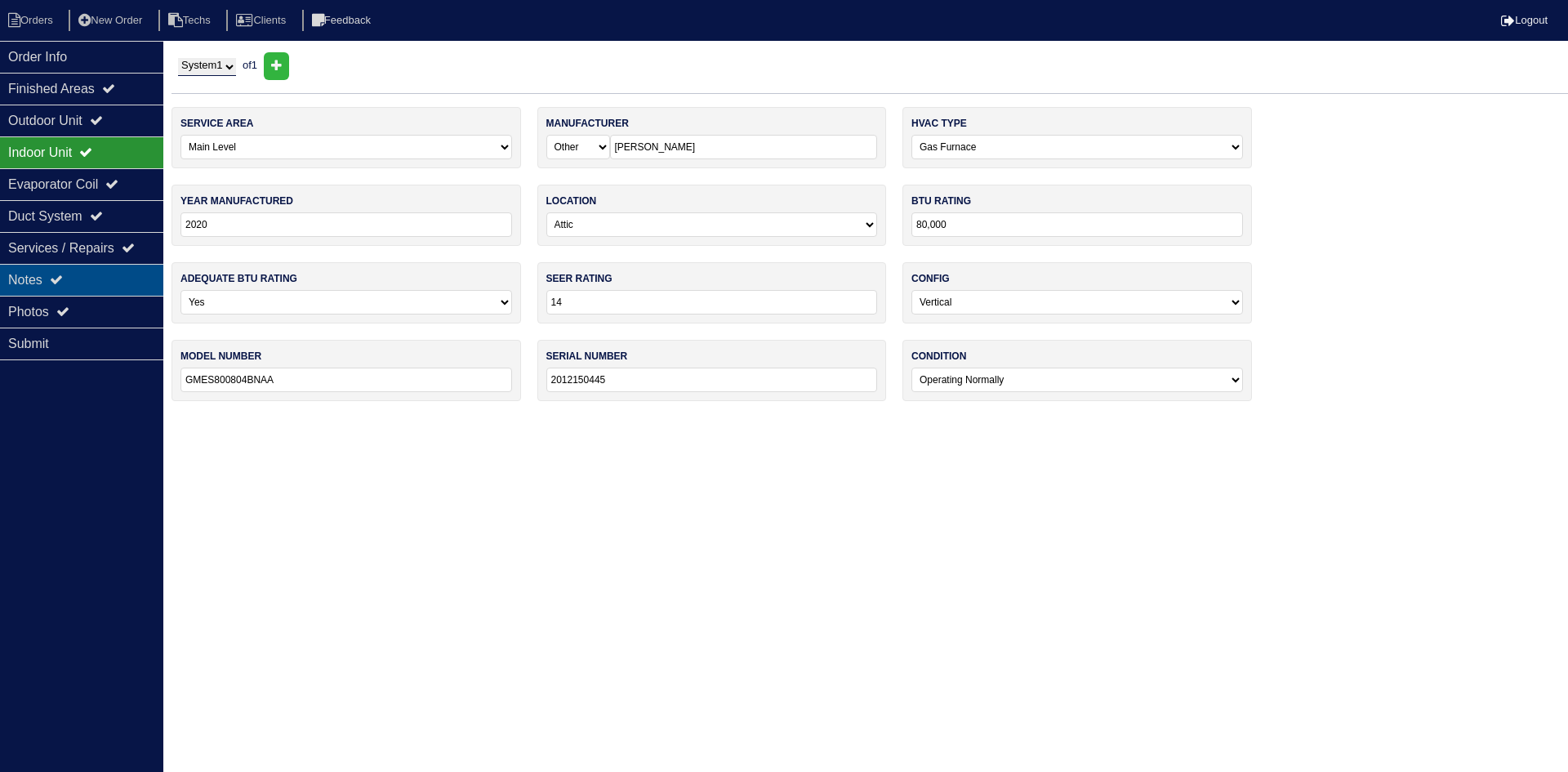
click at [102, 278] on div "Notes" at bounding box center [81, 280] width 163 height 32
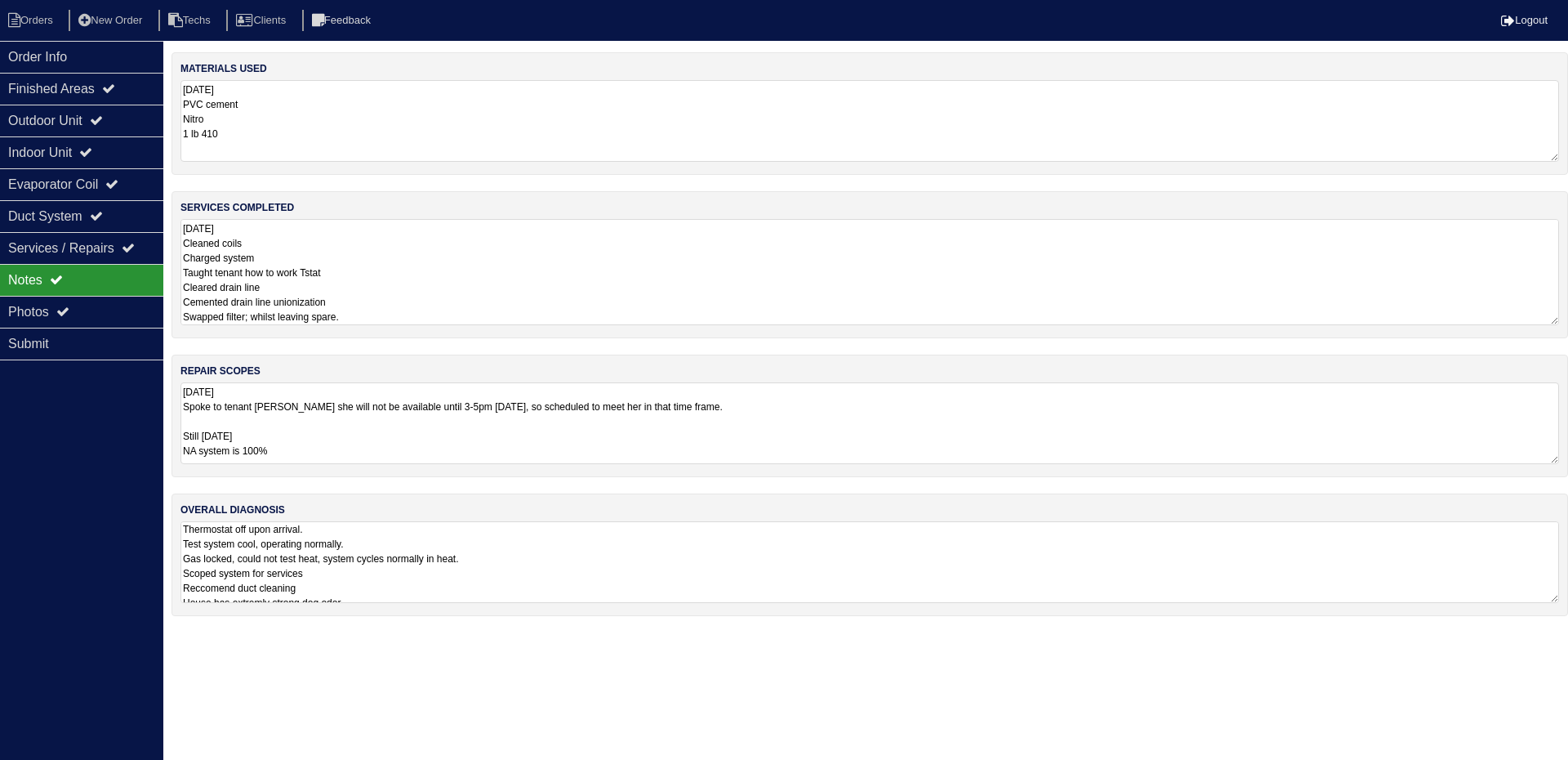
click at [431, 272] on textarea "8.29.25 Cleaned coils Charged system Taught tenant how to work Tstat Cleared dr…" at bounding box center [869, 272] width 1379 height 106
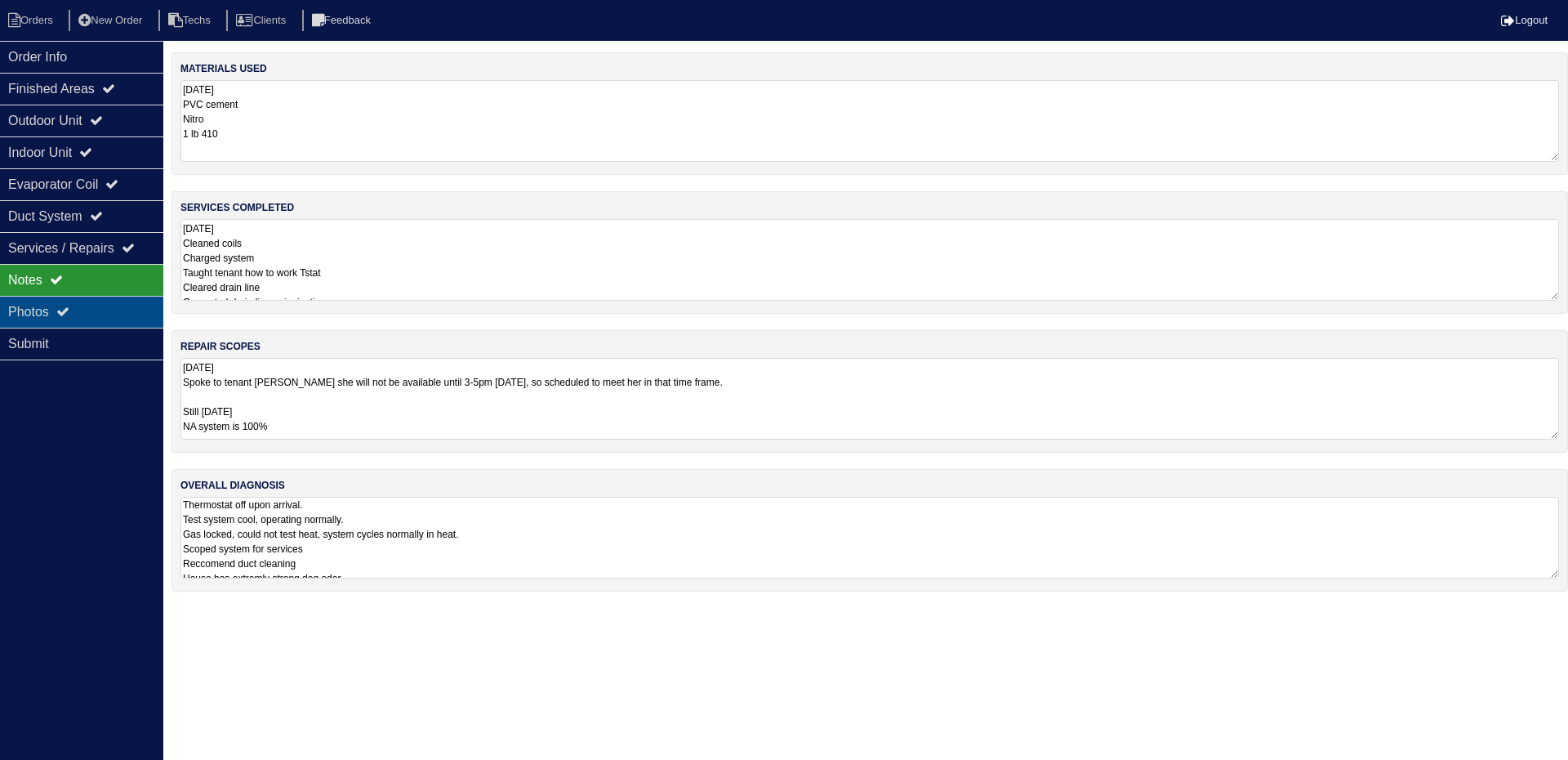
click at [67, 309] on icon at bounding box center [62, 311] width 13 height 13
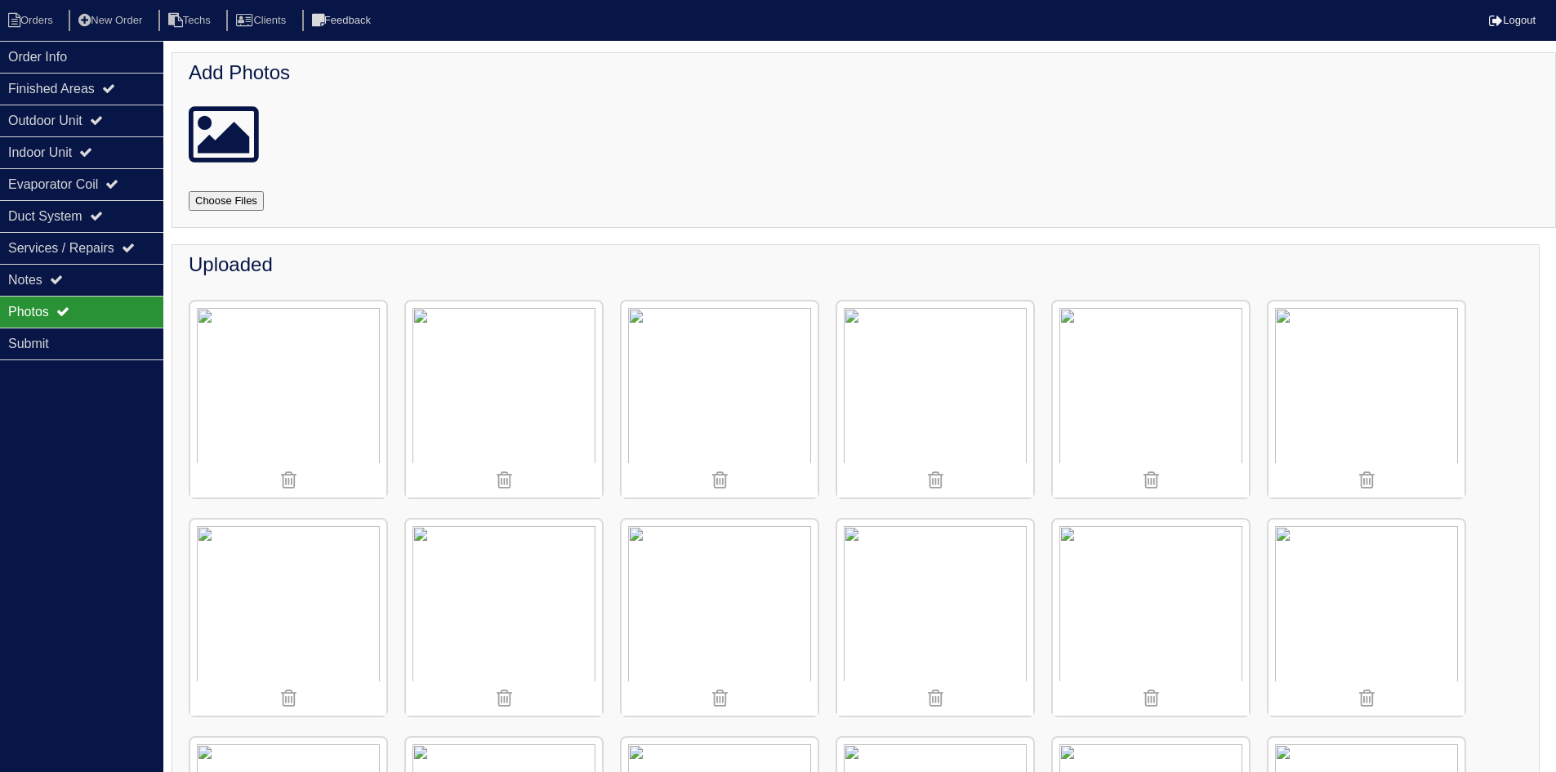
click at [1359, 395] on img at bounding box center [1366, 399] width 196 height 196
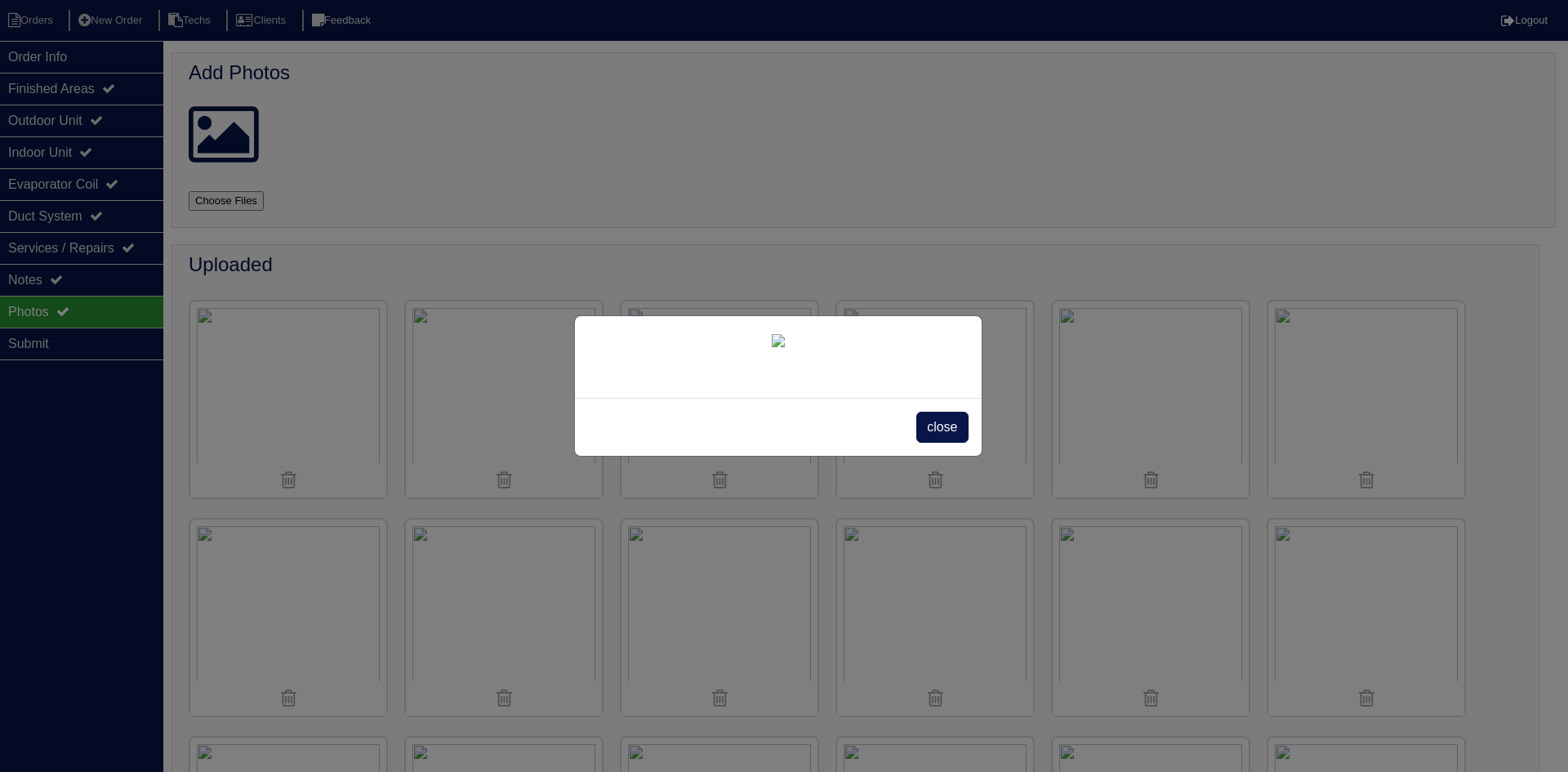
drag, startPoint x: 950, startPoint y: 648, endPoint x: 933, endPoint y: 639, distance: 19.0
click at [949, 443] on span "close" at bounding box center [941, 427] width 51 height 31
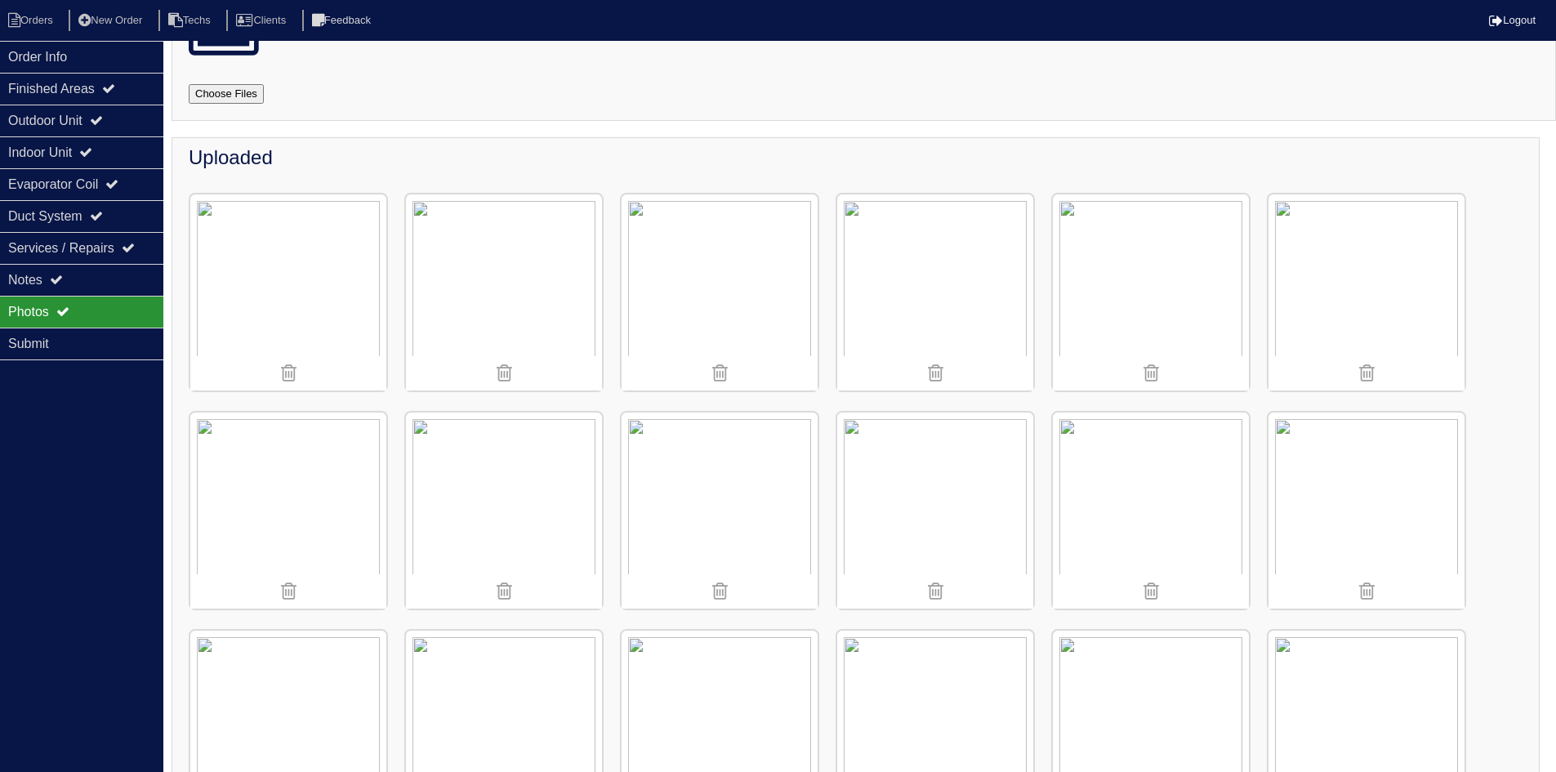
scroll to position [197, 0]
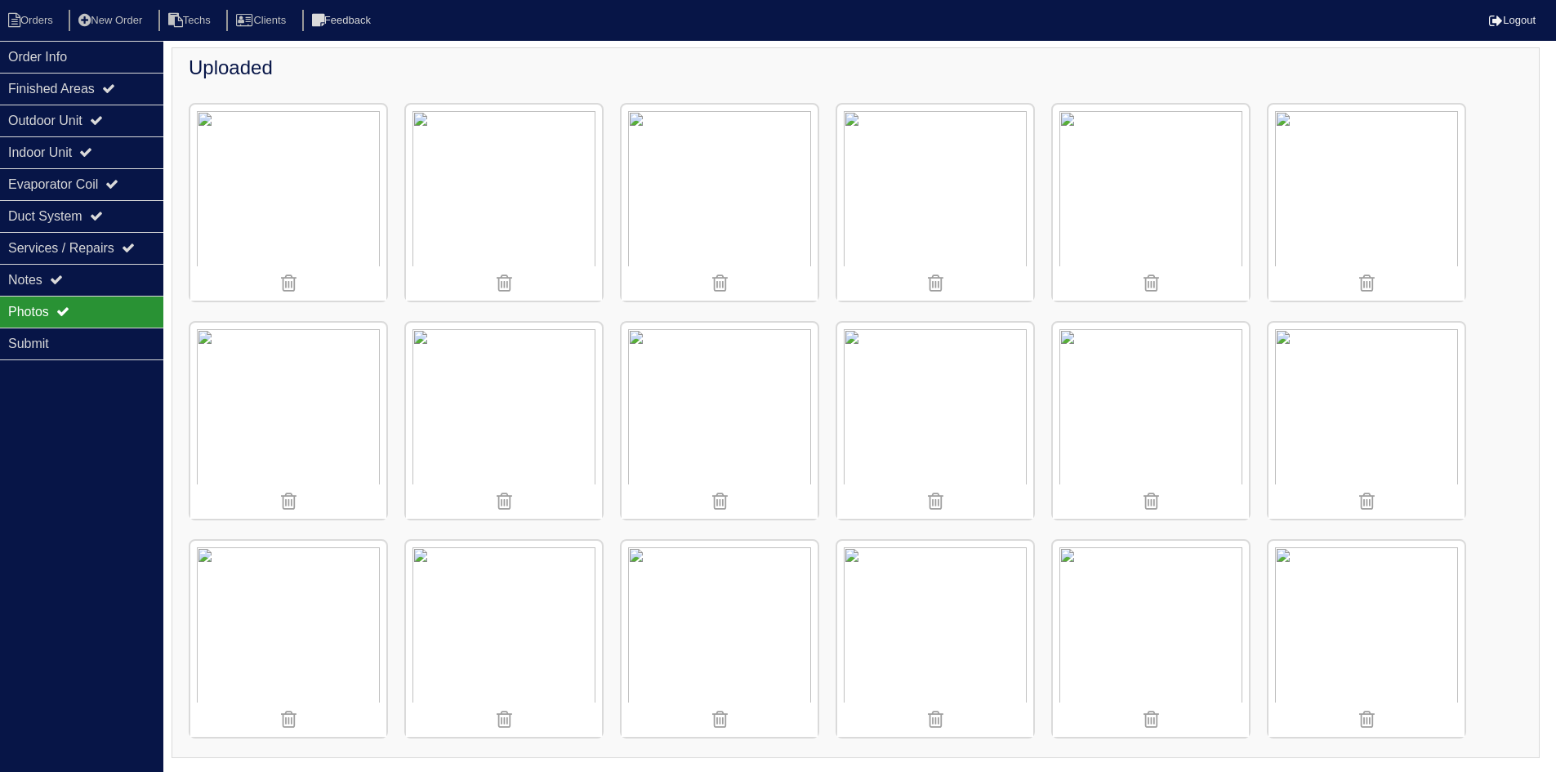
click at [918, 406] on img at bounding box center [935, 421] width 196 height 196
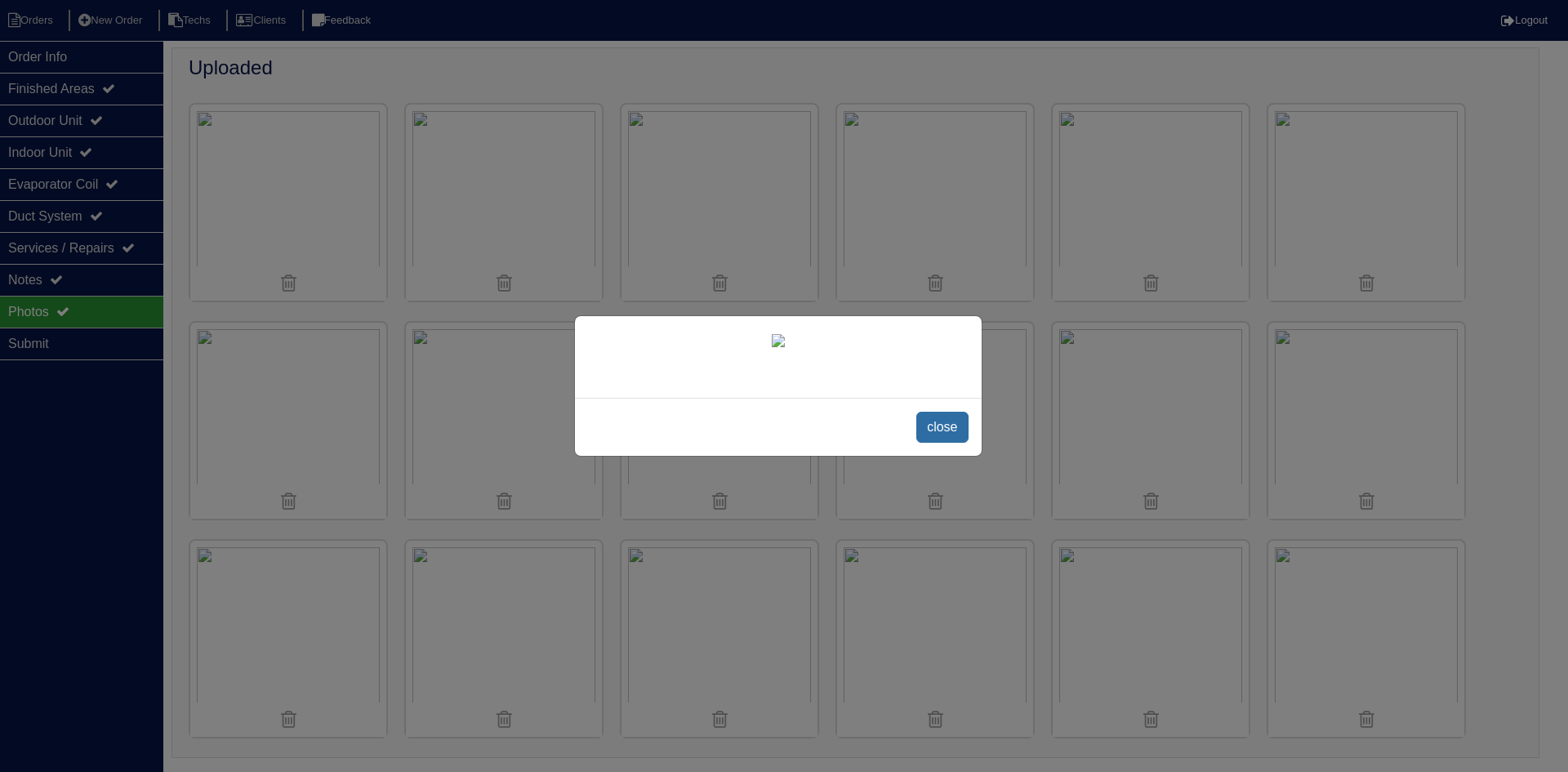
click at [931, 443] on span "close" at bounding box center [941, 427] width 51 height 31
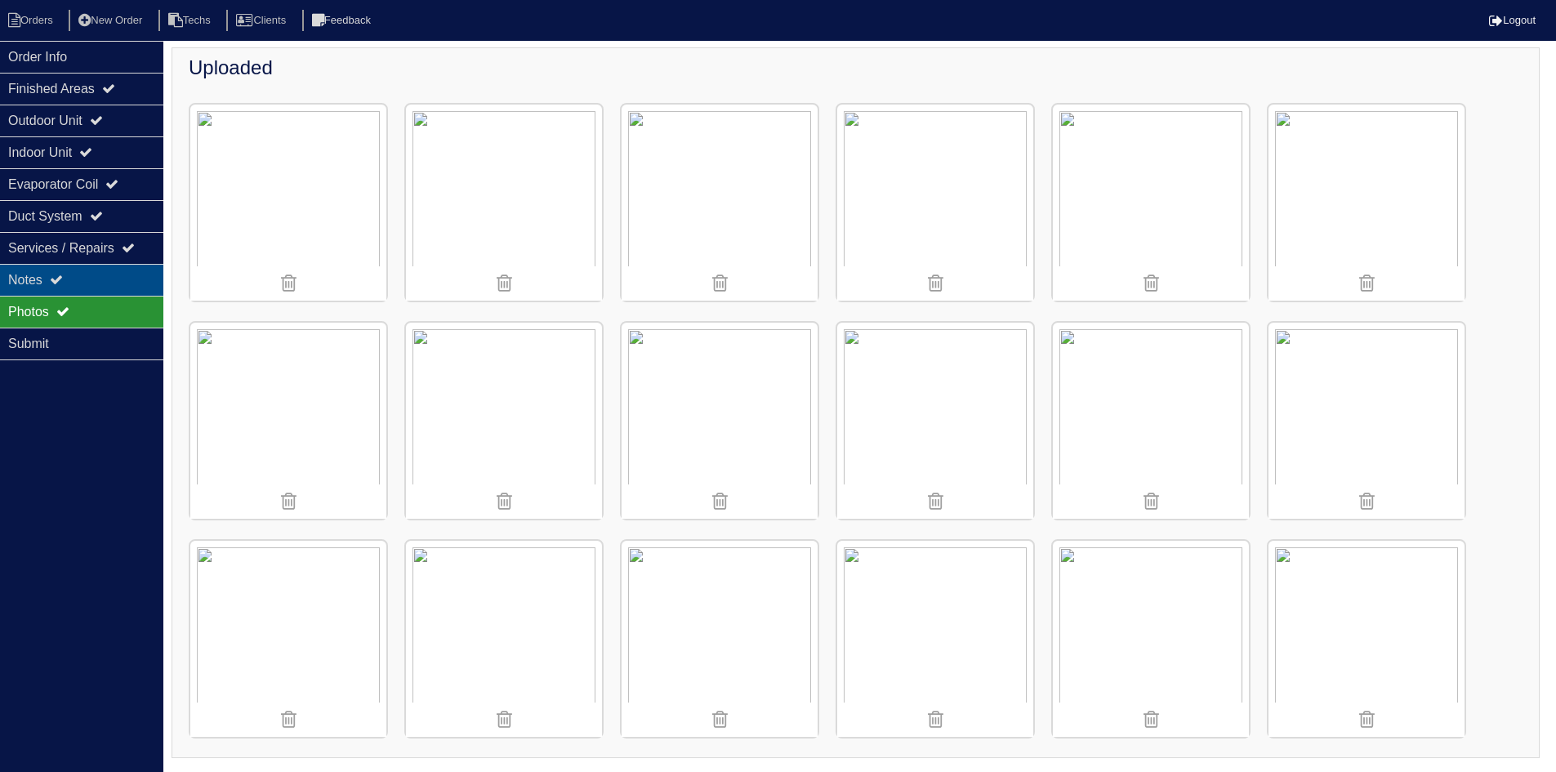
click at [99, 280] on div "Notes" at bounding box center [81, 280] width 163 height 32
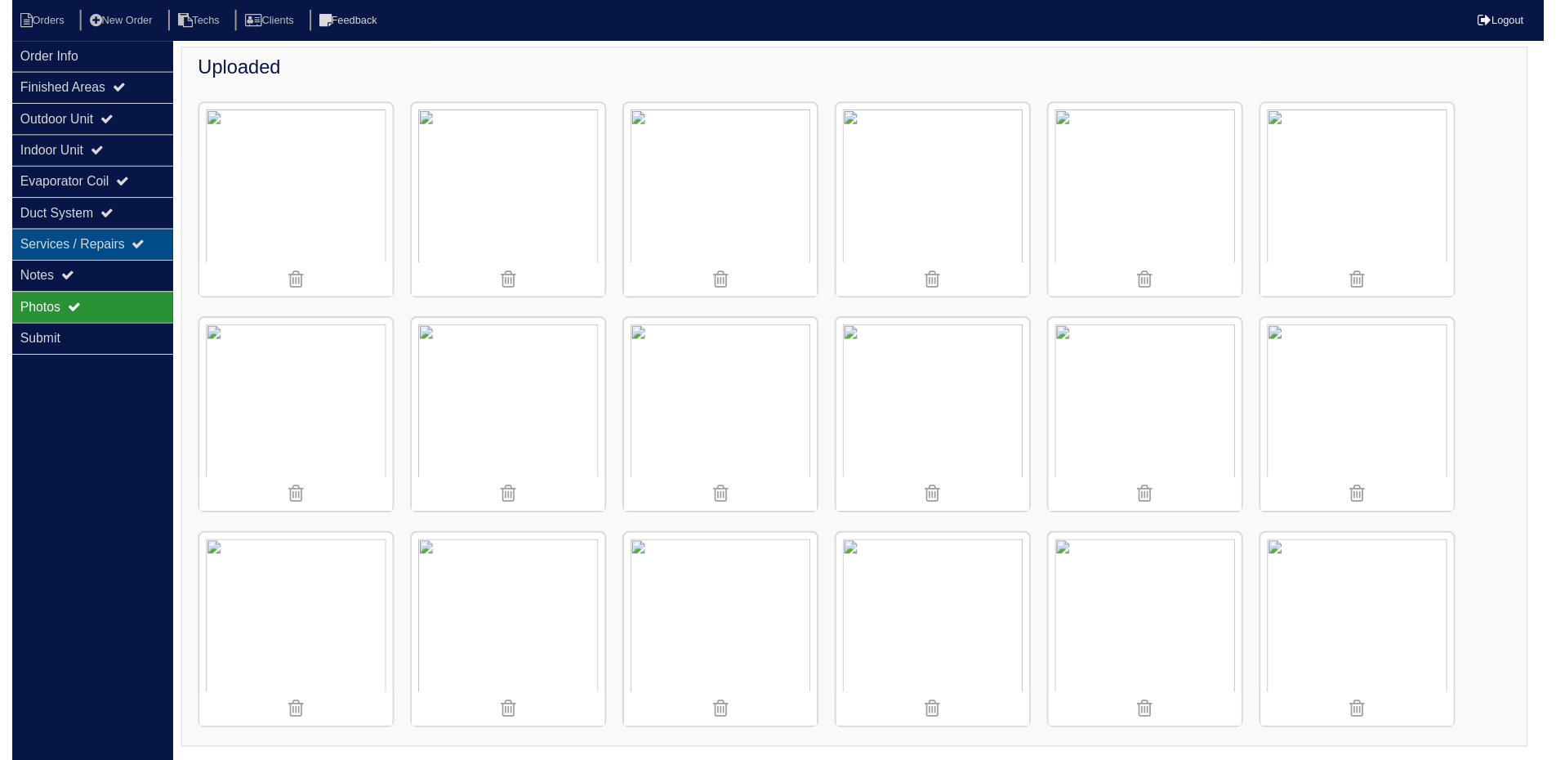
scroll to position [0, 0]
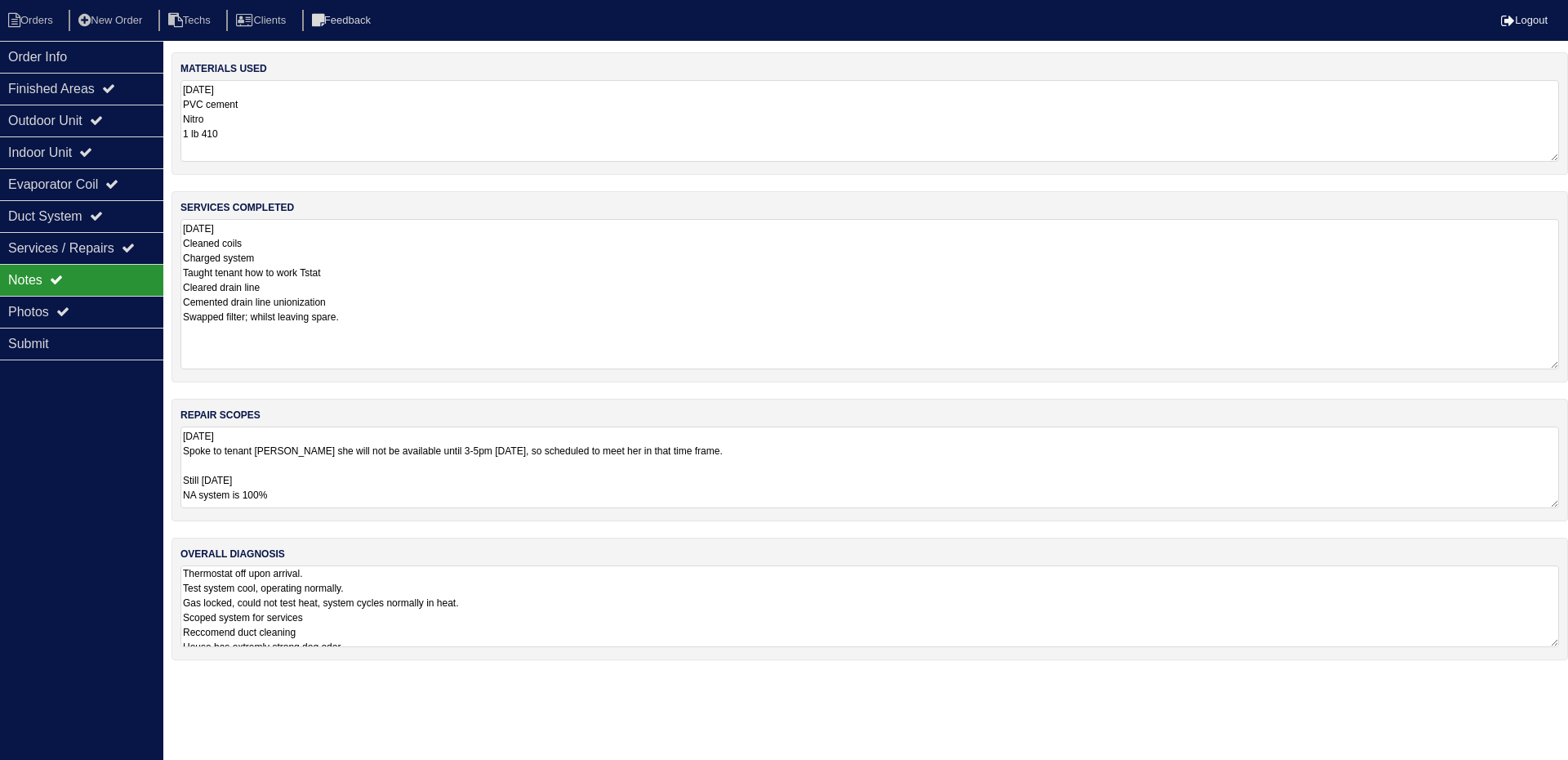
drag, startPoint x: 1552, startPoint y: 297, endPoint x: 1564, endPoint y: 366, distance: 69.7
click at [1564, 366] on div "services completed 8.29.25 Cleaned coils Charged system Taught tenant how to wo…" at bounding box center [870, 286] width 1397 height 191
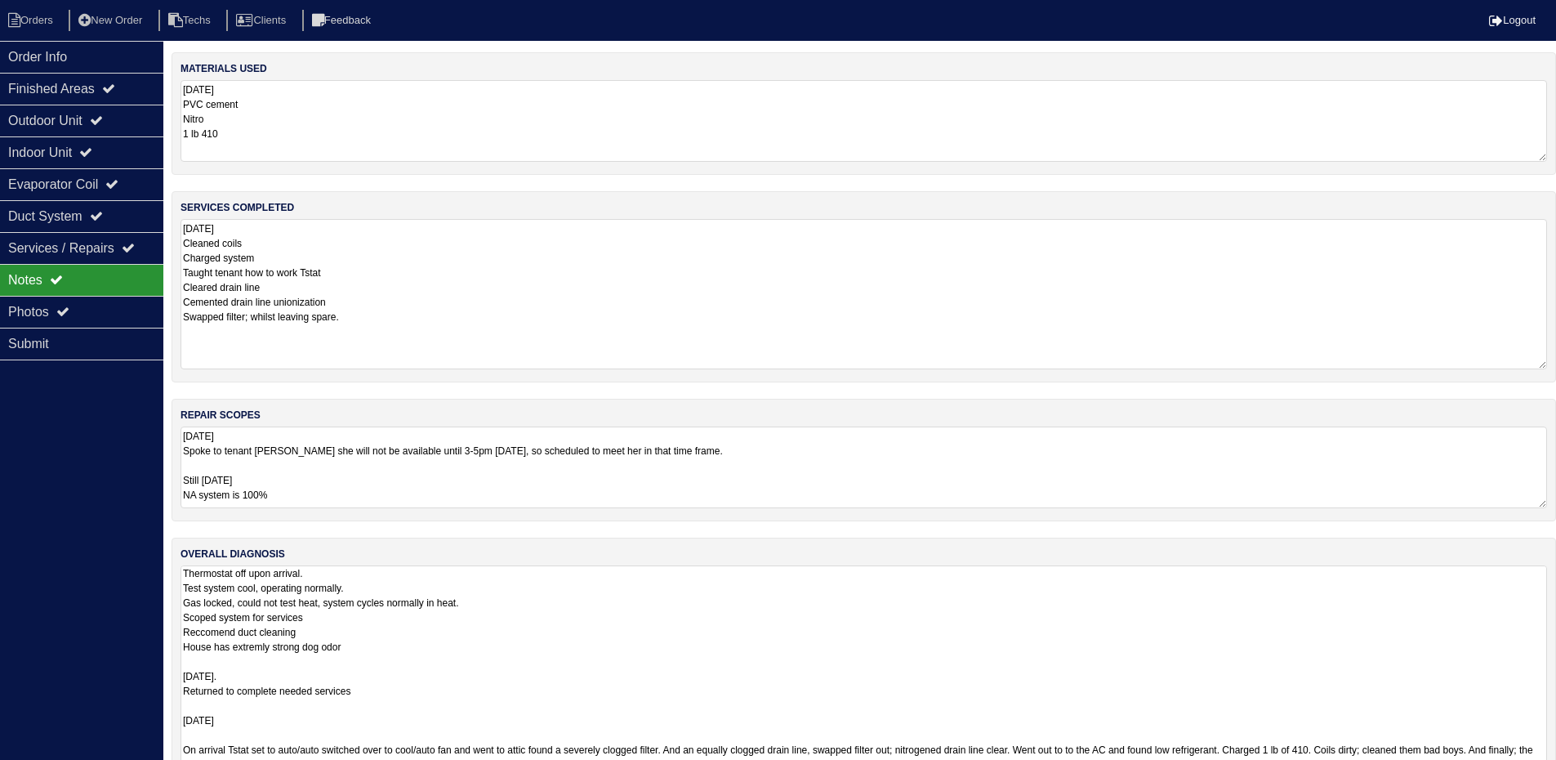
drag, startPoint x: 1550, startPoint y: 644, endPoint x: 1567, endPoint y: 810, distance: 166.7
click at [1556, 771] on html "Orders New Order Techs Clients Feedback Logout Orders New Order Users Clients M…" at bounding box center [778, 421] width 1556 height 842
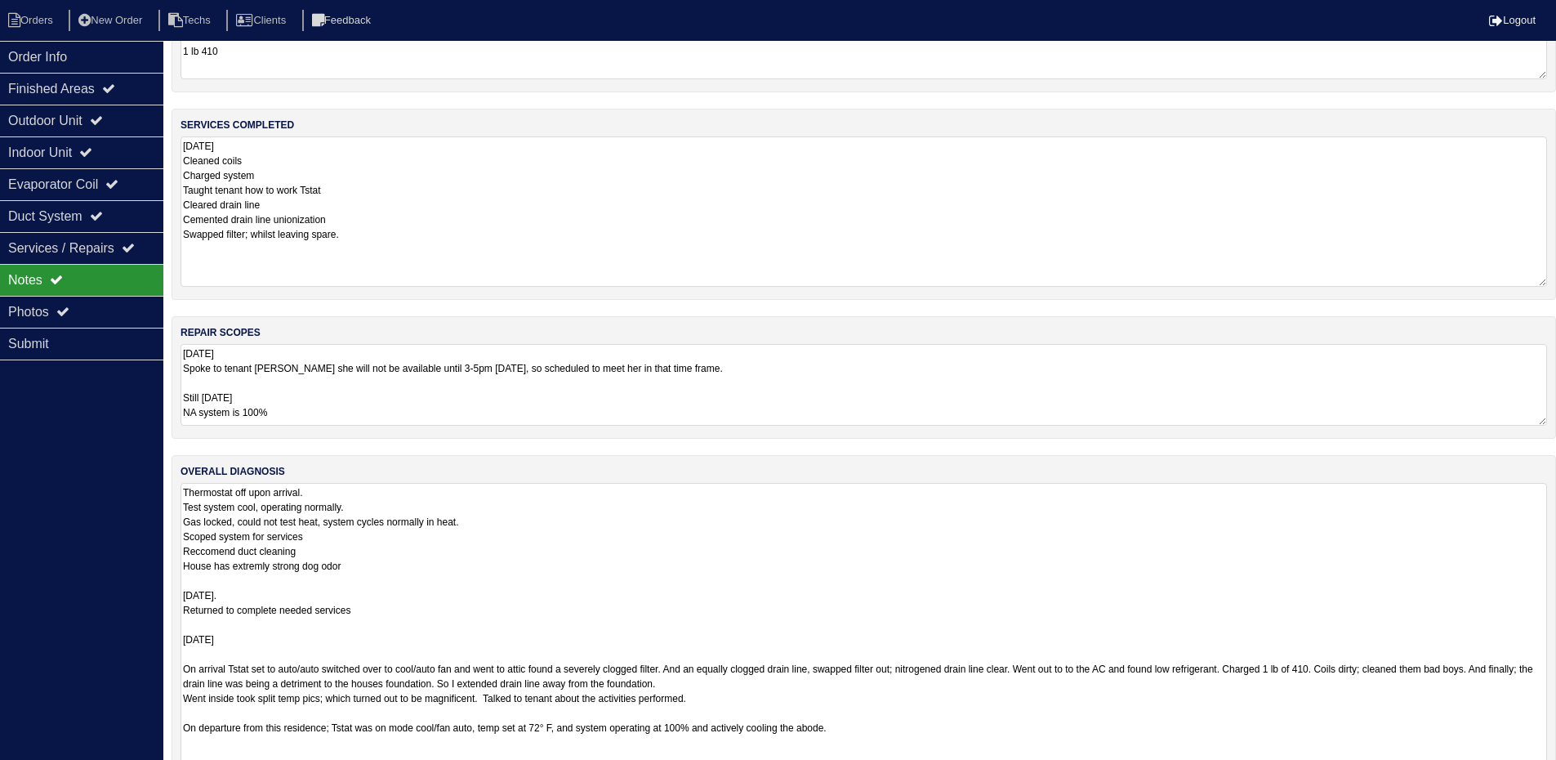
drag, startPoint x: 1541, startPoint y: 724, endPoint x: 1552, endPoint y: 794, distance: 71.0
click at [1552, 771] on html "Orders New Order Techs Clients Feedback Logout Orders New Order Users Clients M…" at bounding box center [778, 374] width 1556 height 912
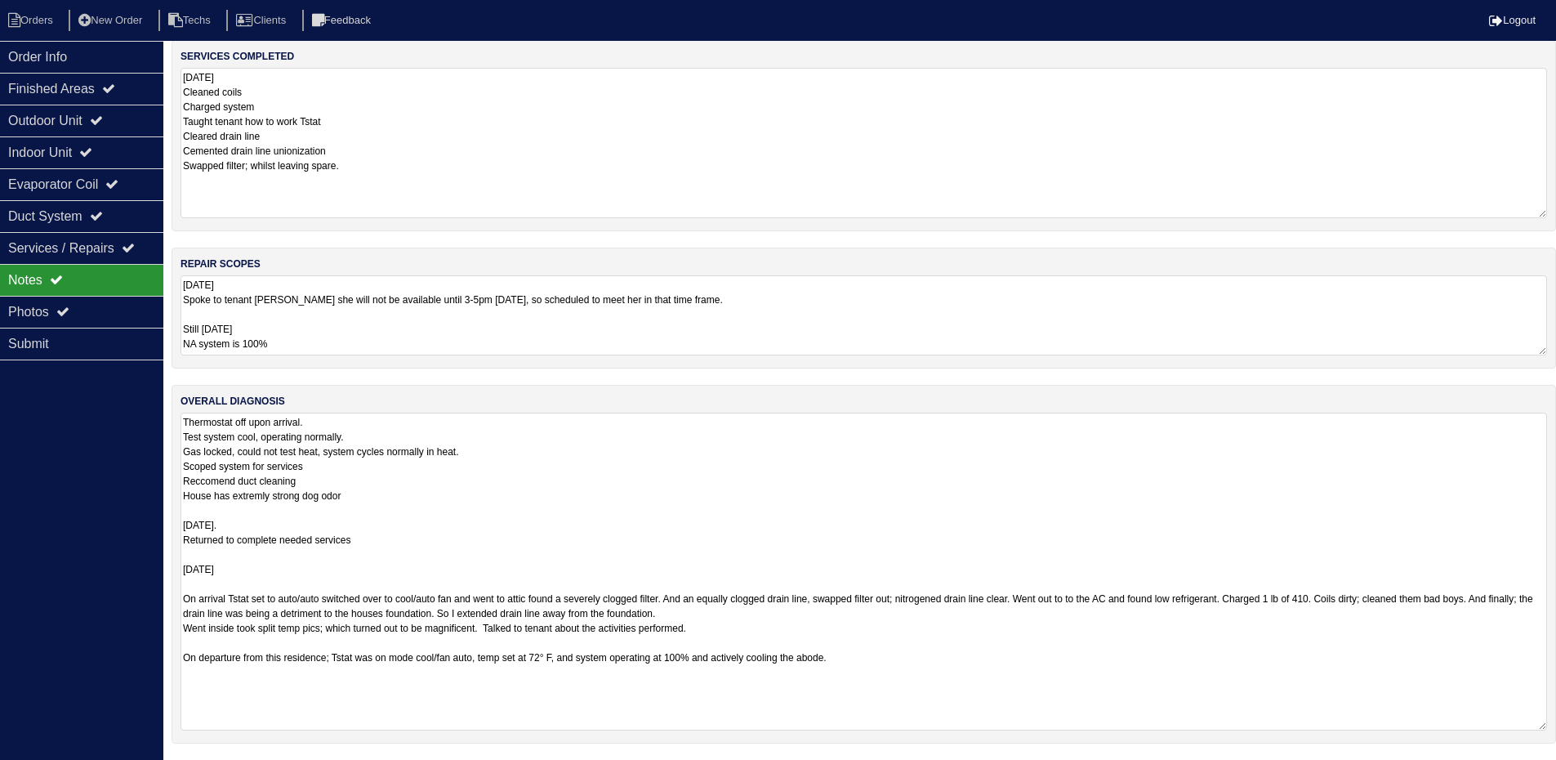
scroll to position [151, 0]
click at [782, 299] on textarea "8.29.25 Spoke to tenant Sabrina she will not be available until 3-5pm today, so…" at bounding box center [863, 315] width 1366 height 80
type textarea "8.29.25 Spoke to tenant Sabrina she will not be available until 3-5pm today, so…"
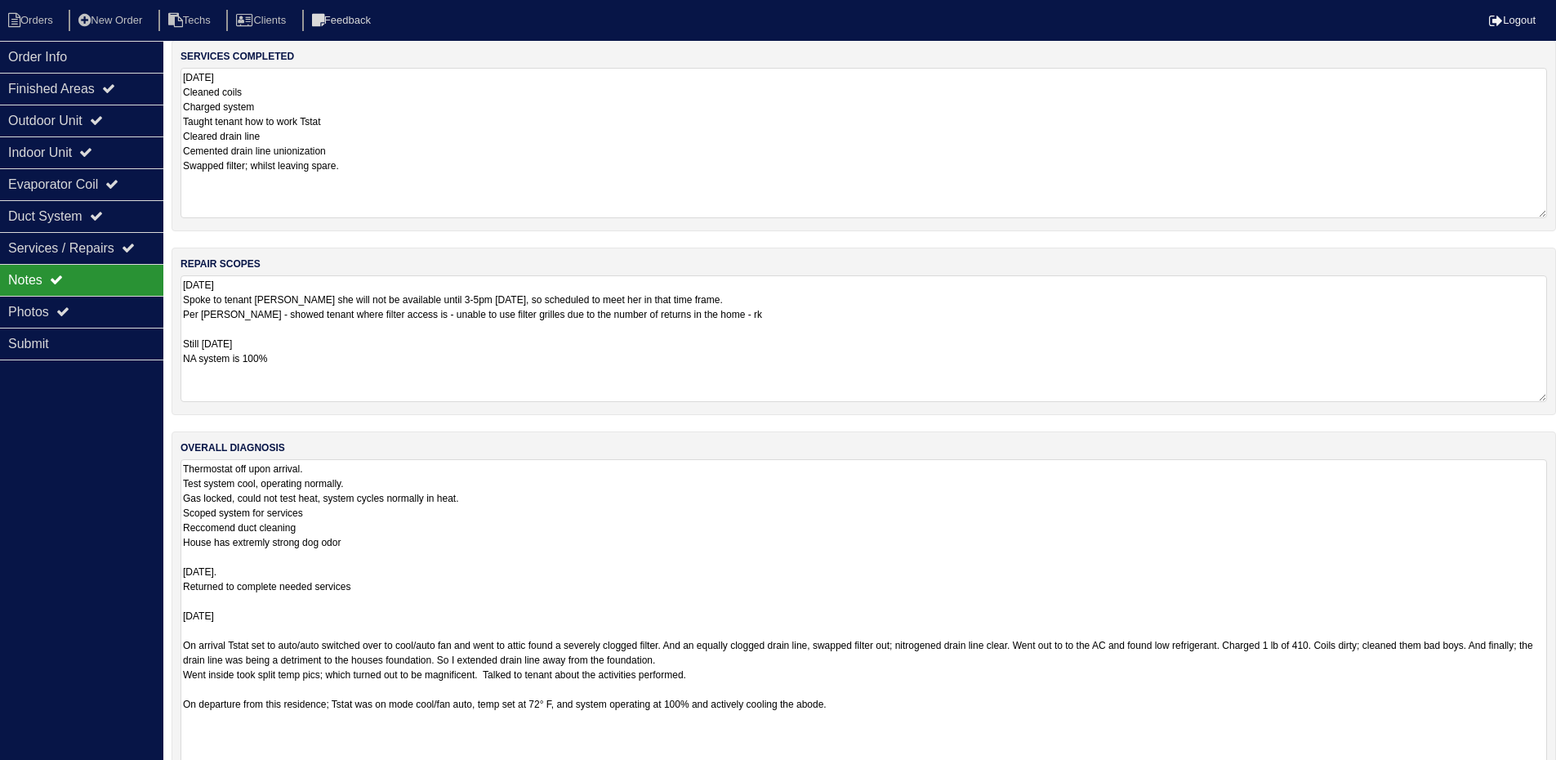
drag, startPoint x: 1540, startPoint y: 354, endPoint x: 1541, endPoint y: 390, distance: 35.1
click at [1541, 390] on textarea "8.29.25 Spoke to tenant Sabrina she will not be available until 3-5pm today, so…" at bounding box center [863, 338] width 1366 height 127
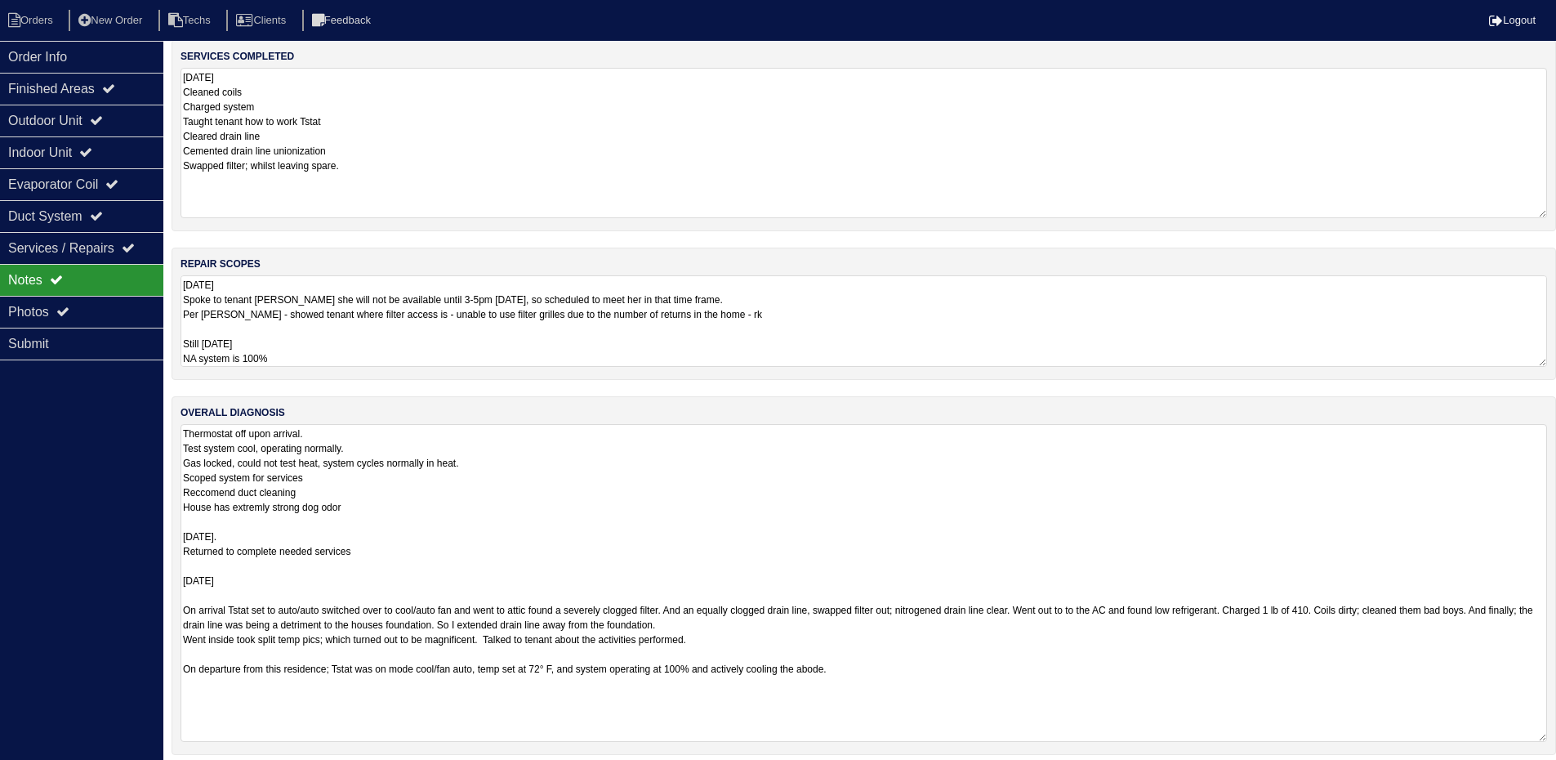
click at [1541, 354] on textarea "8.29.25 Spoke to tenant Sabrina she will not be available until 3-5pm today, so…" at bounding box center [863, 320] width 1366 height 91
click at [84, 480] on div "Order Info Finished Areas Outdoor Unit Indoor Unit Evaporator Coil Duct System …" at bounding box center [81, 421] width 163 height 760
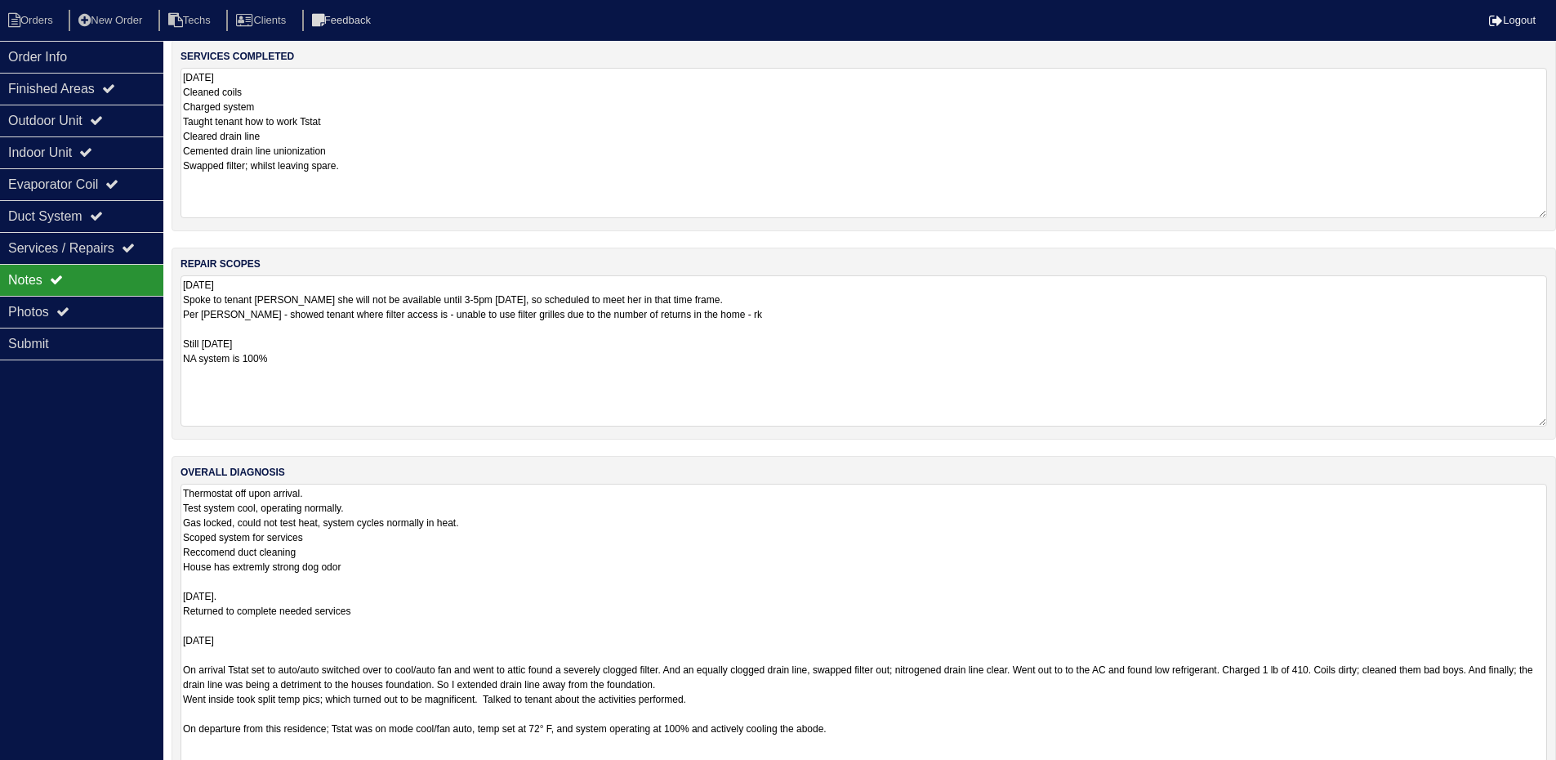
drag, startPoint x: 1541, startPoint y: 353, endPoint x: 1559, endPoint y: 422, distance: 71.7
click at [1556, 422] on html "Orders New Order Techs Clients Feedback Logout Orders New Order Users Clients M…" at bounding box center [778, 340] width 1556 height 982
drag, startPoint x: 101, startPoint y: 121, endPoint x: 101, endPoint y: 152, distance: 31.0
click at [101, 121] on icon at bounding box center [96, 120] width 13 height 13
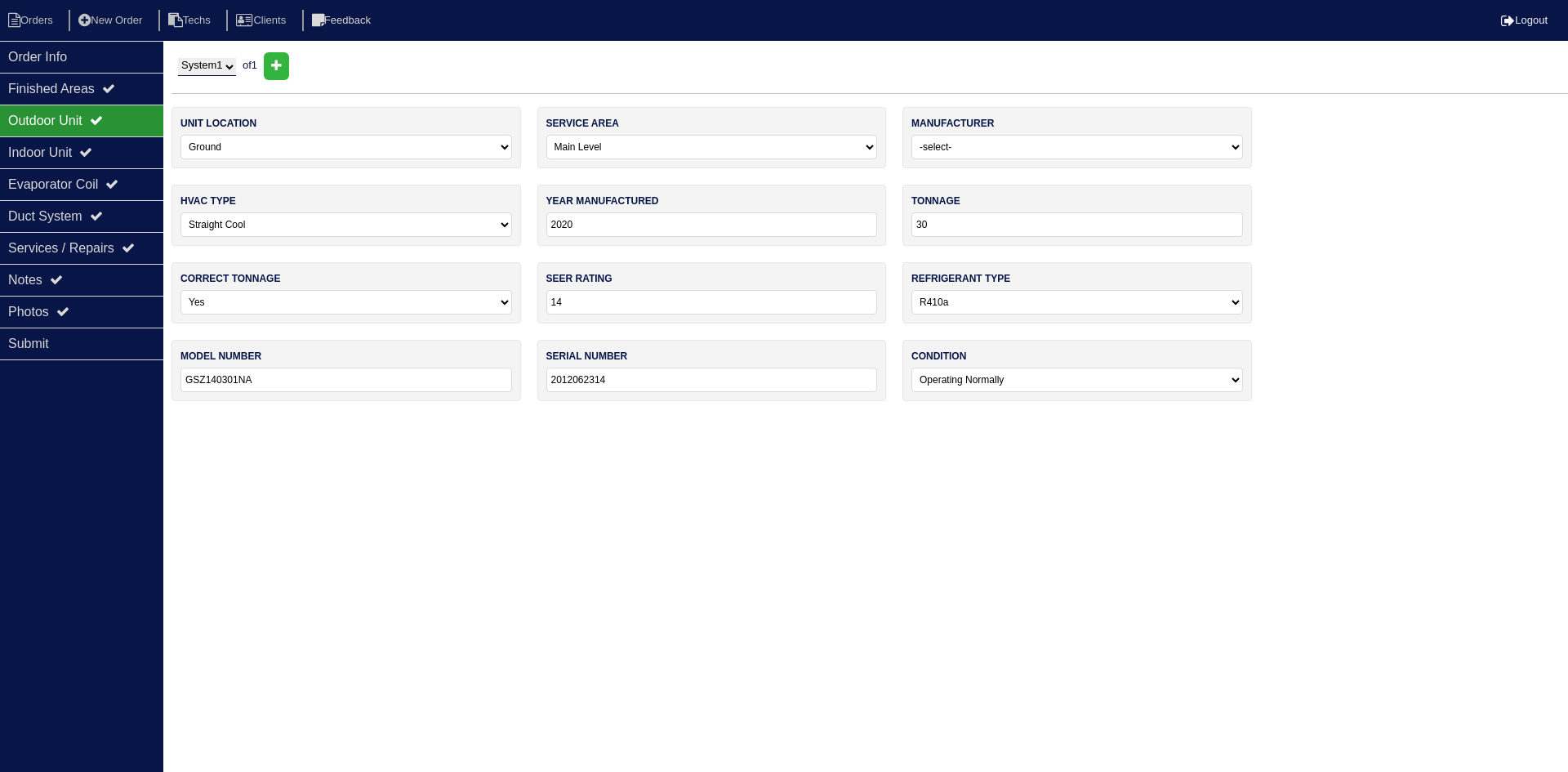
drag, startPoint x: 101, startPoint y: 155, endPoint x: 111, endPoint y: 127, distance: 29.4
click at [92, 152] on icon at bounding box center [85, 151] width 13 height 13
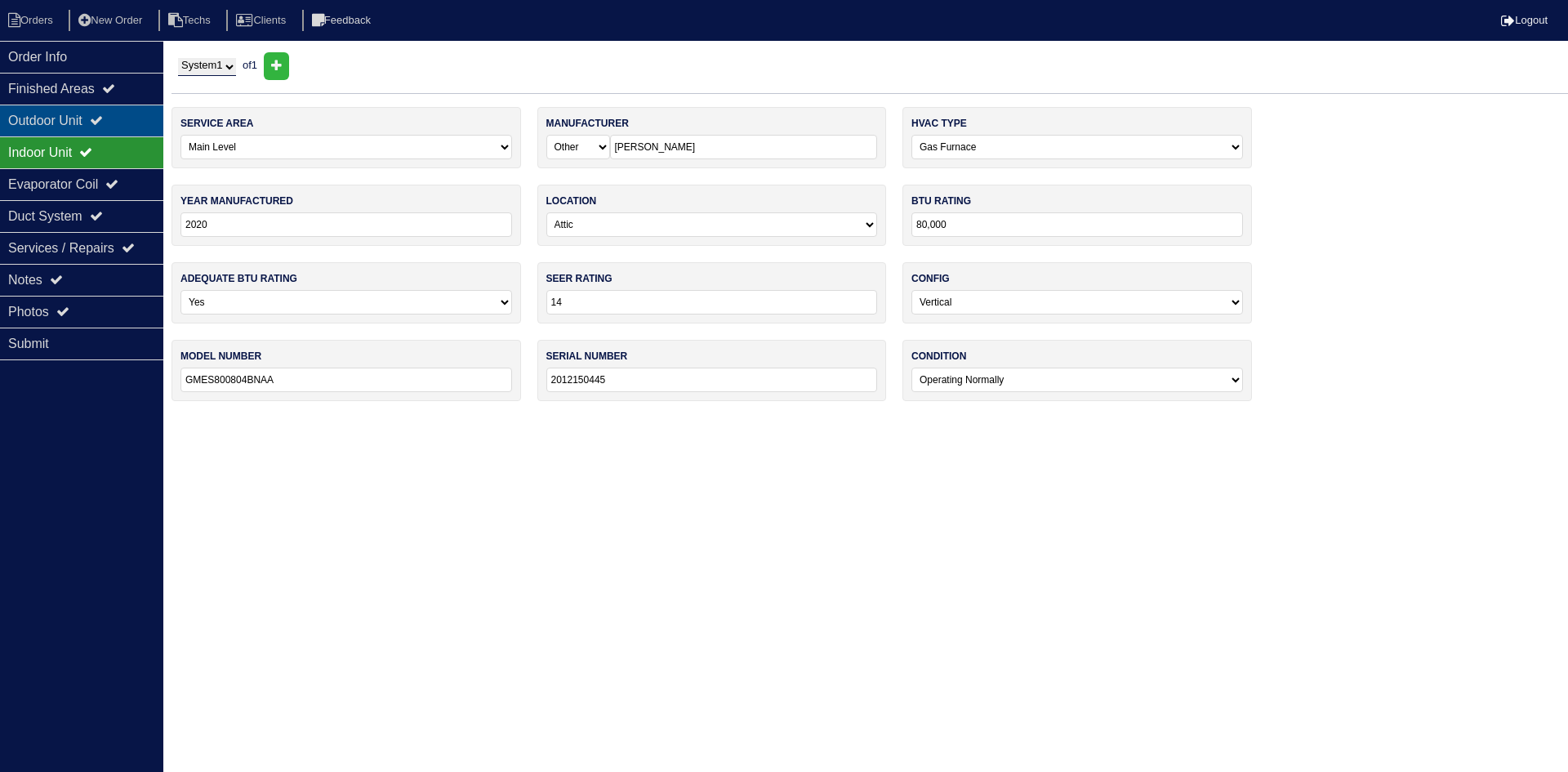
click at [103, 118] on icon at bounding box center [96, 120] width 13 height 13
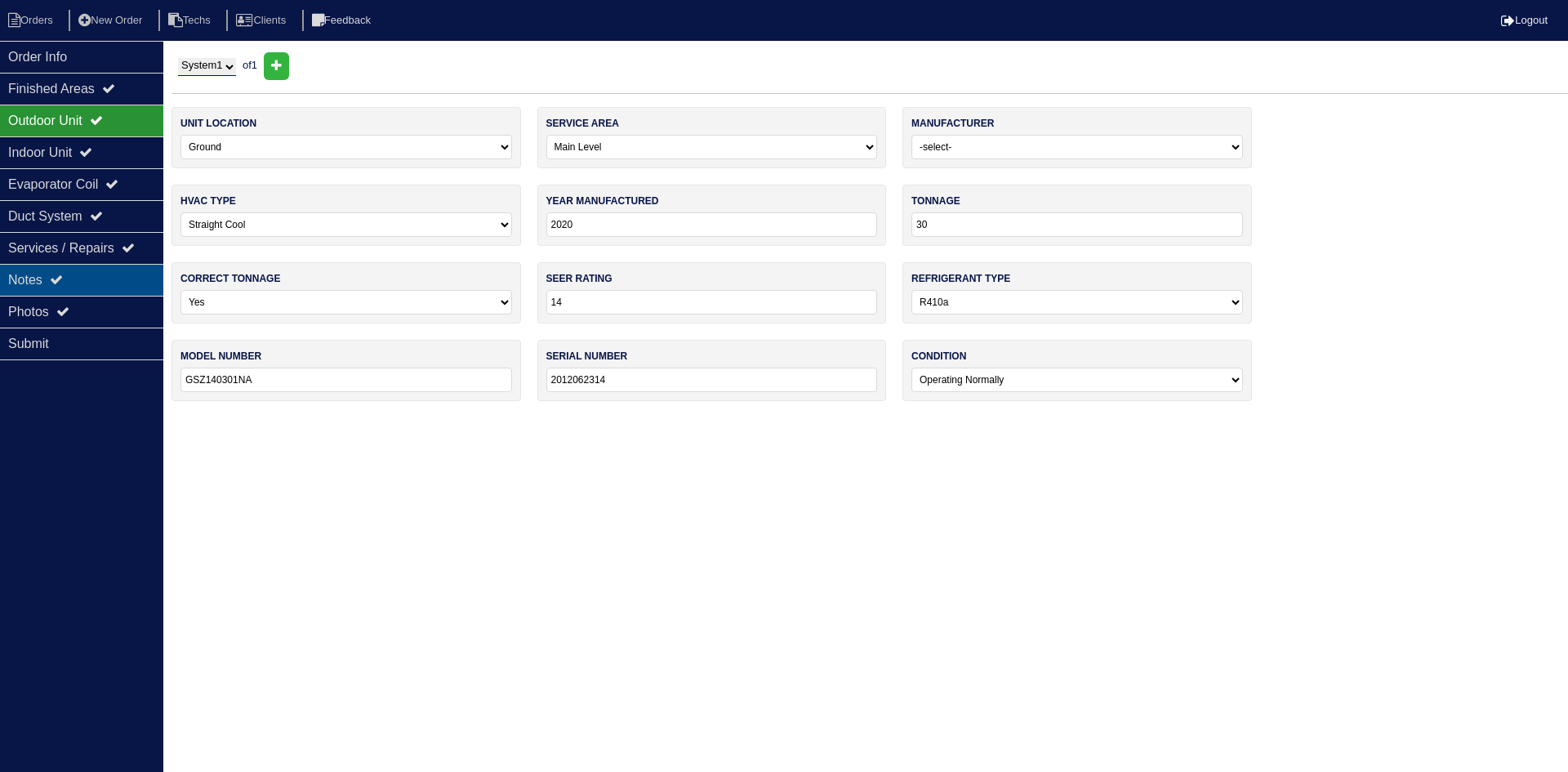
click at [109, 283] on div "Notes" at bounding box center [81, 280] width 163 height 32
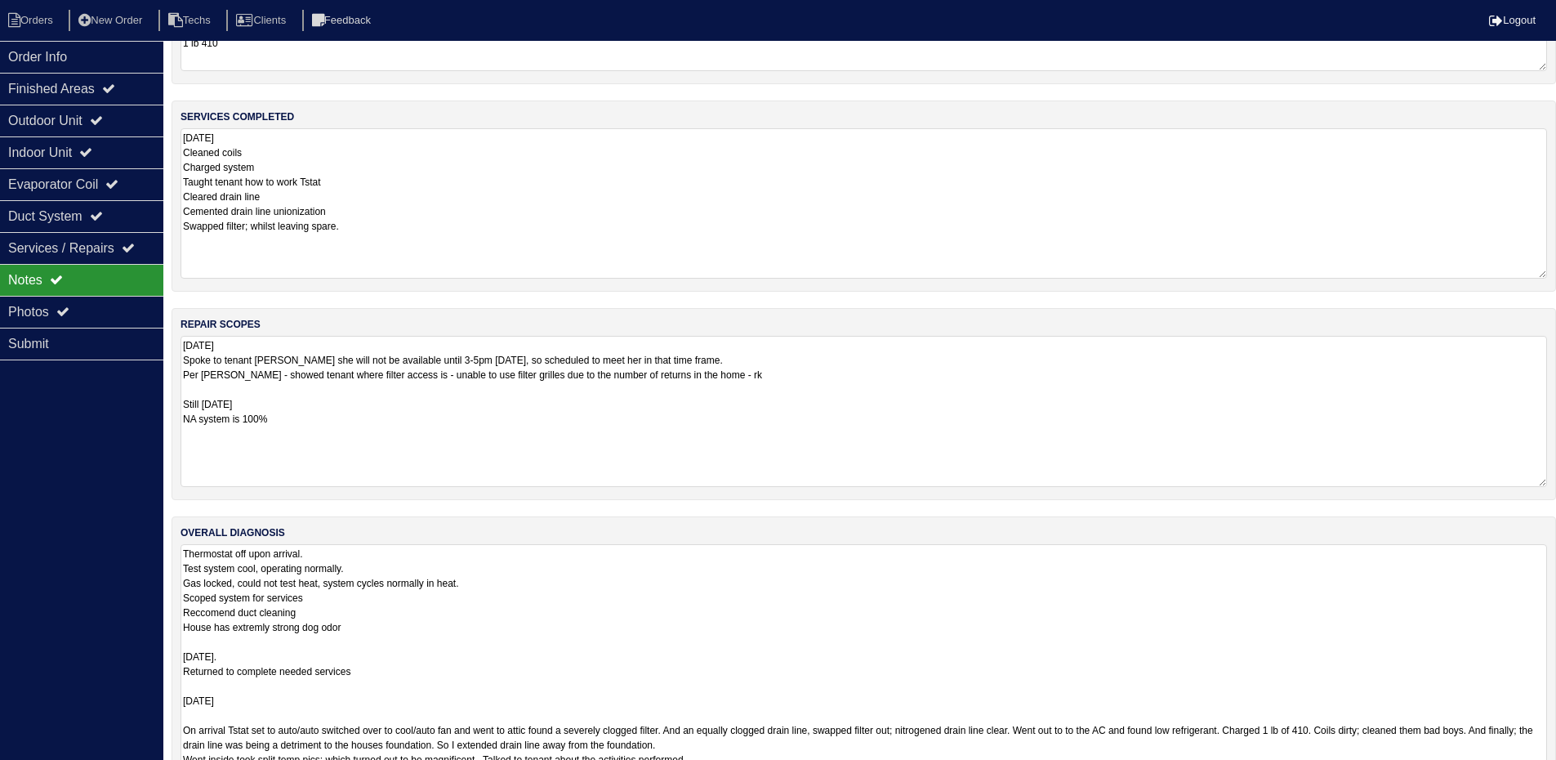
scroll to position [222, 0]
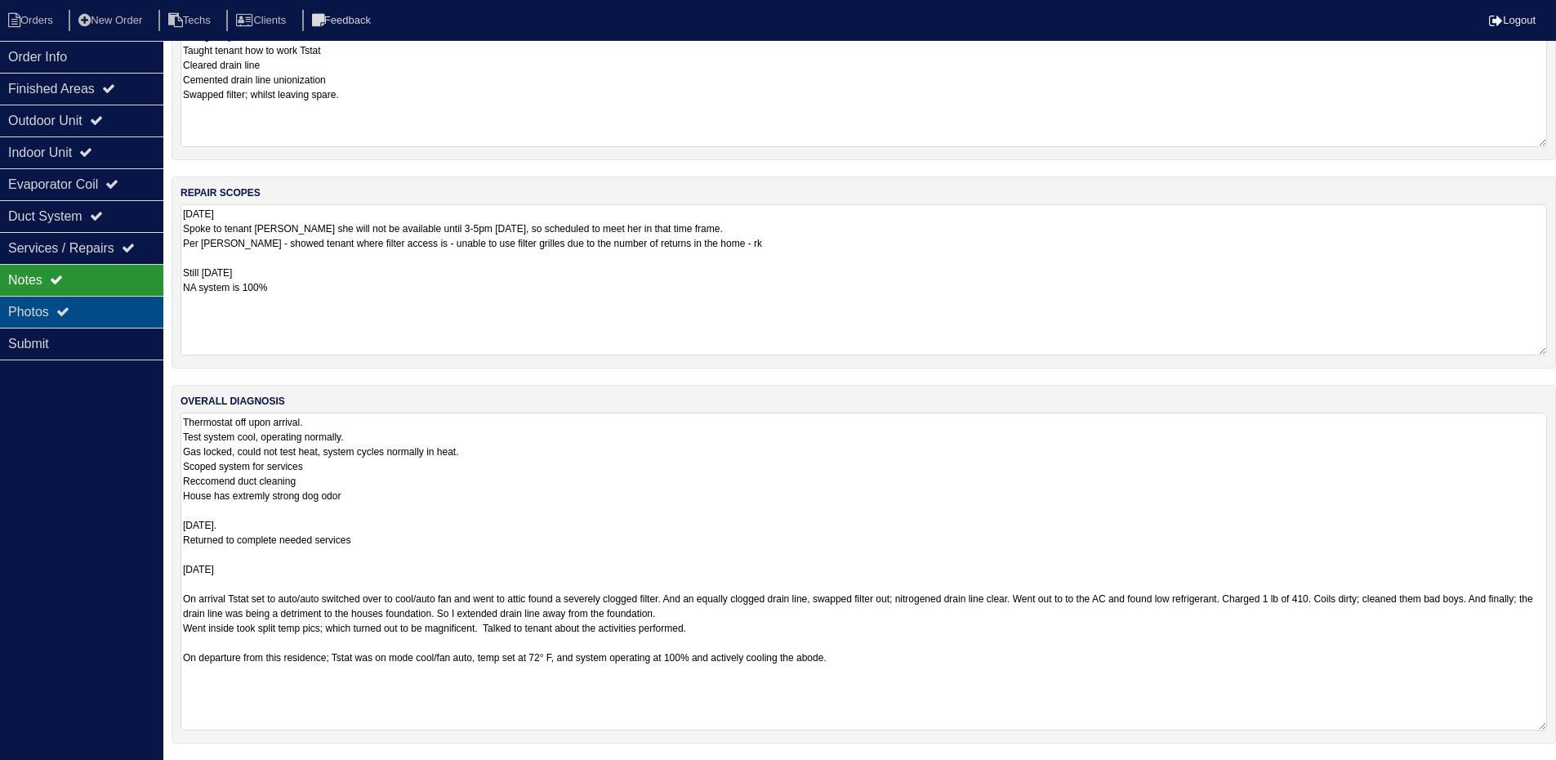
click at [91, 309] on div "Photos" at bounding box center [81, 312] width 163 height 32
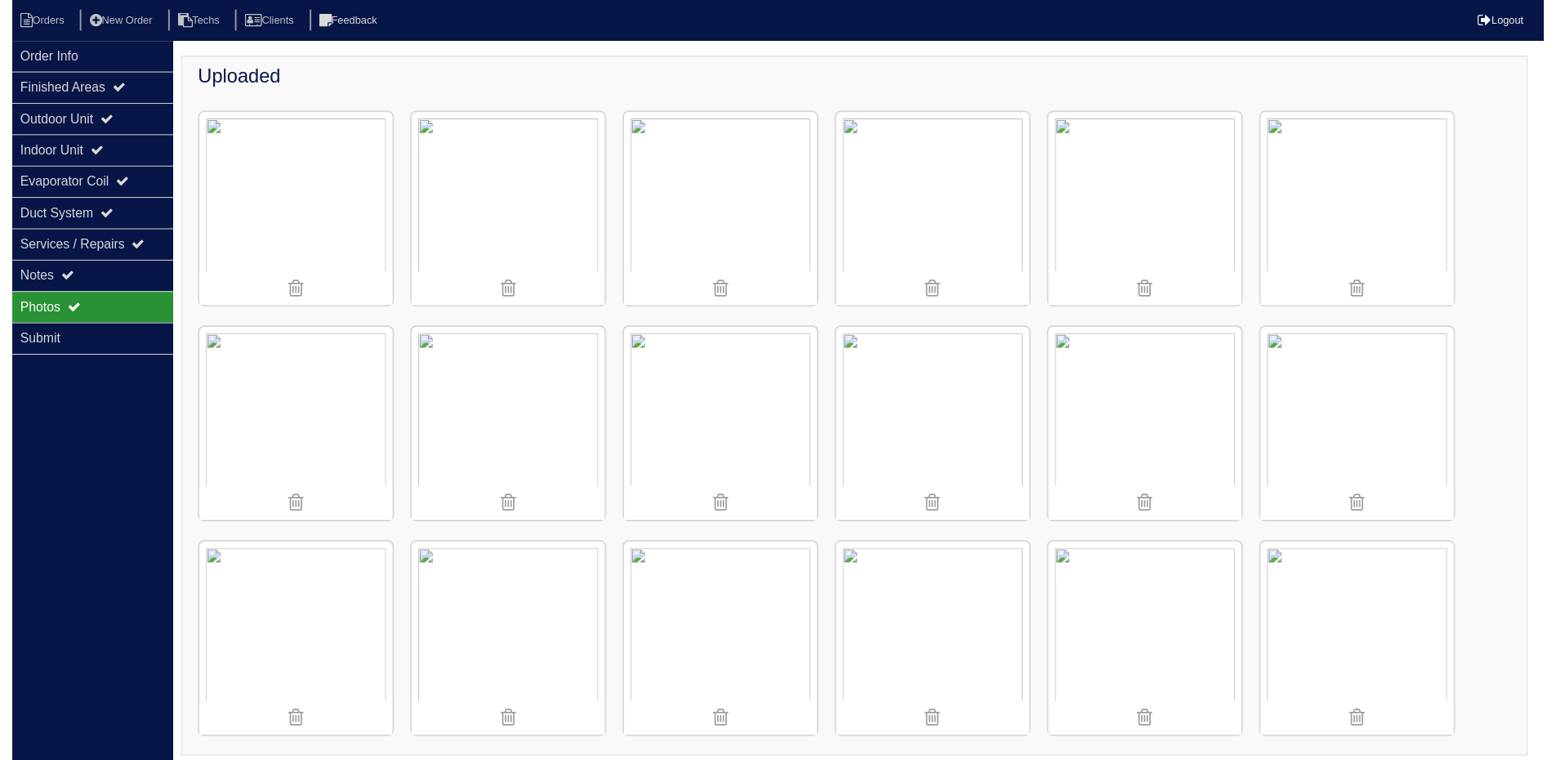
scroll to position [197, 0]
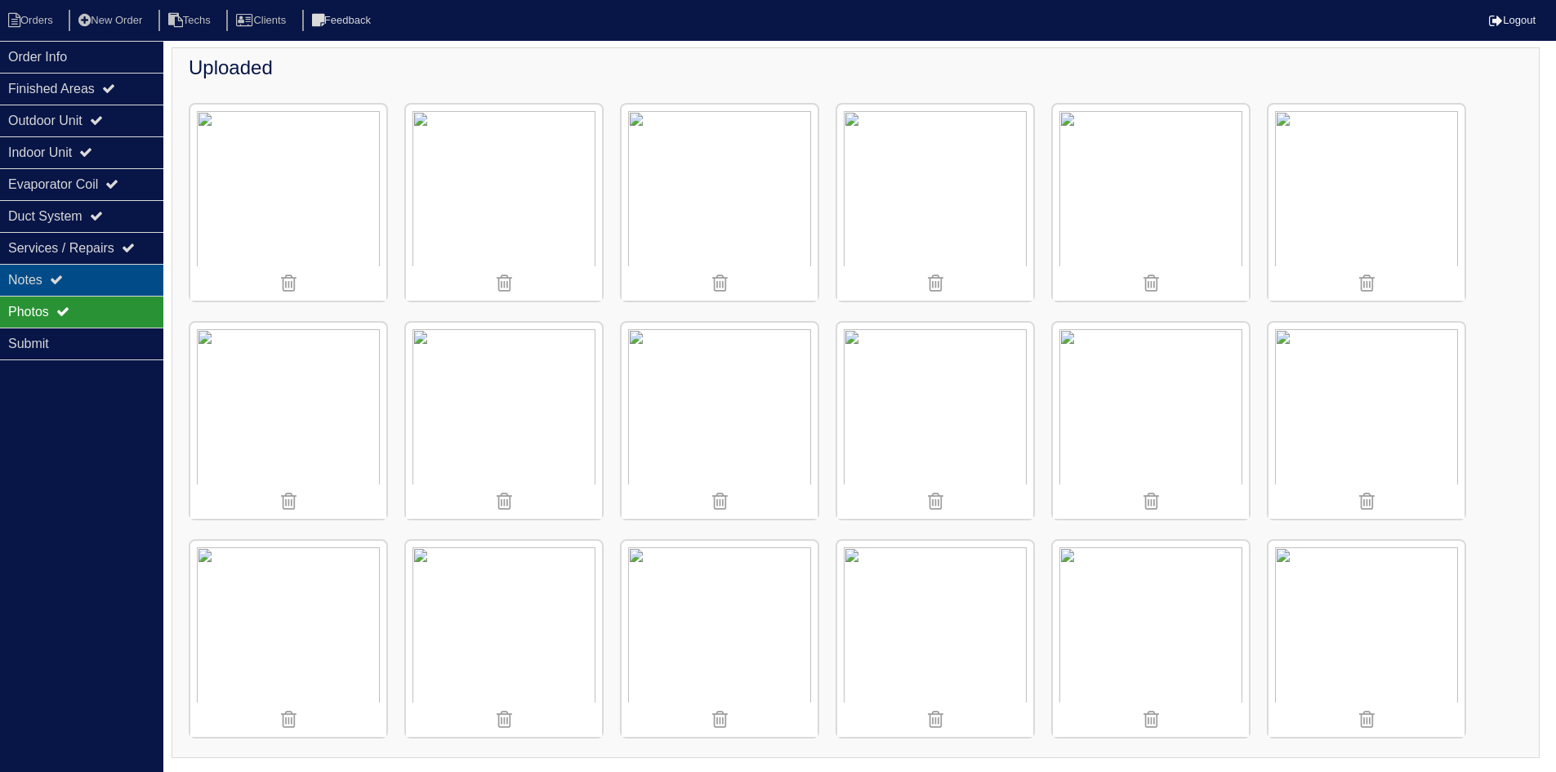
click at [79, 283] on div "Notes" at bounding box center [81, 280] width 163 height 32
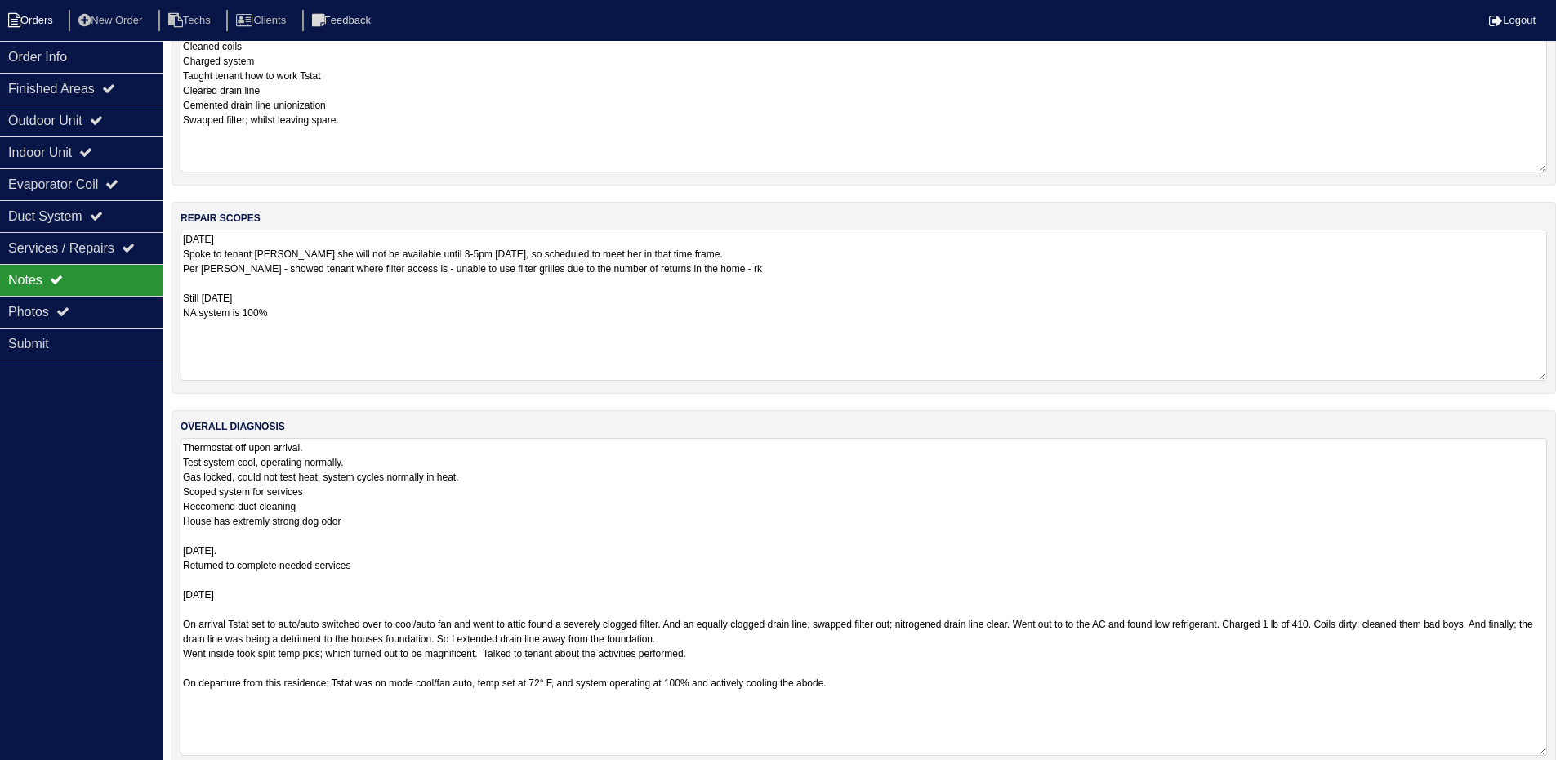
click at [38, 20] on li "Orders" at bounding box center [33, 21] width 66 height 22
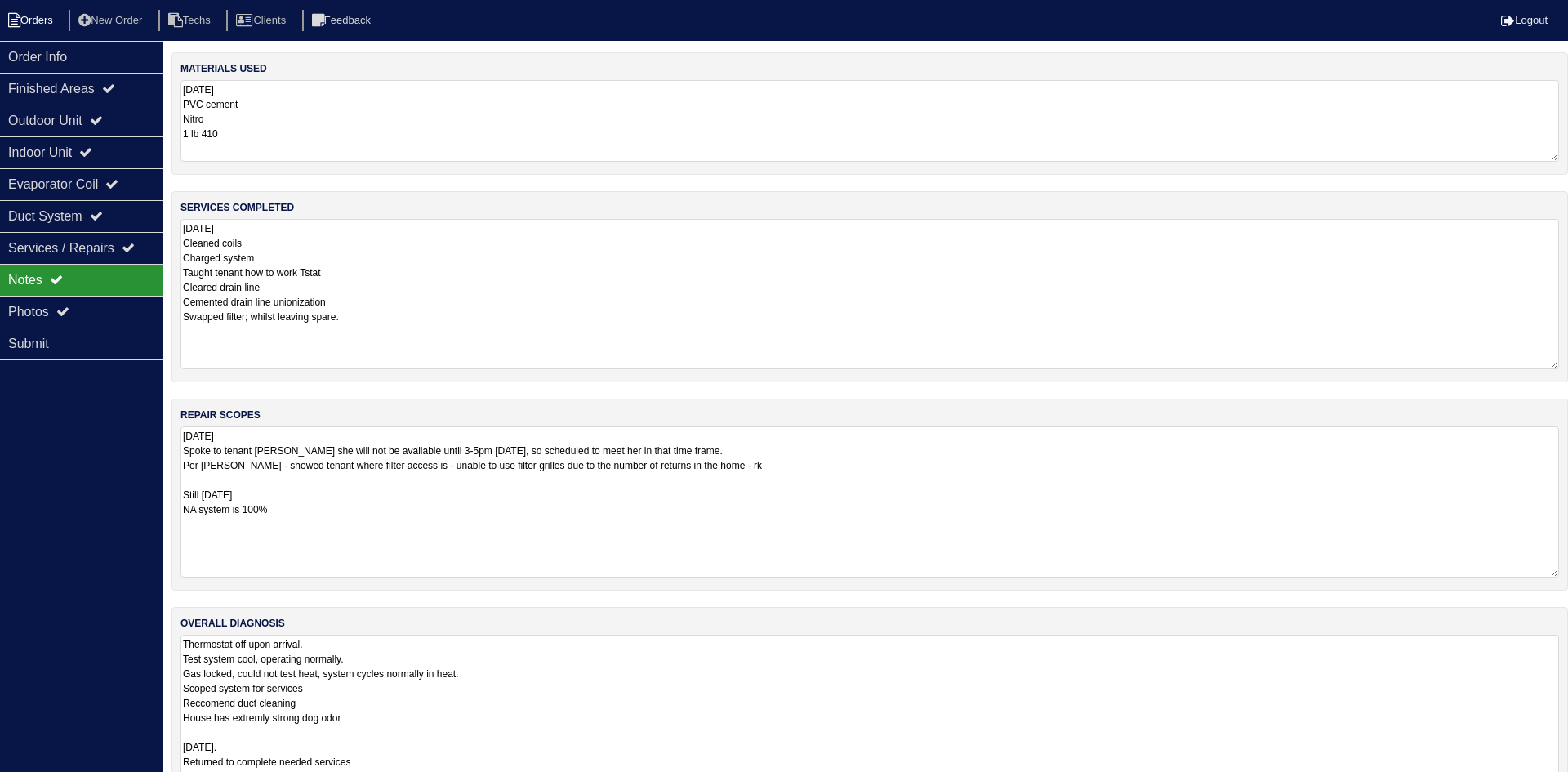
select select "15"
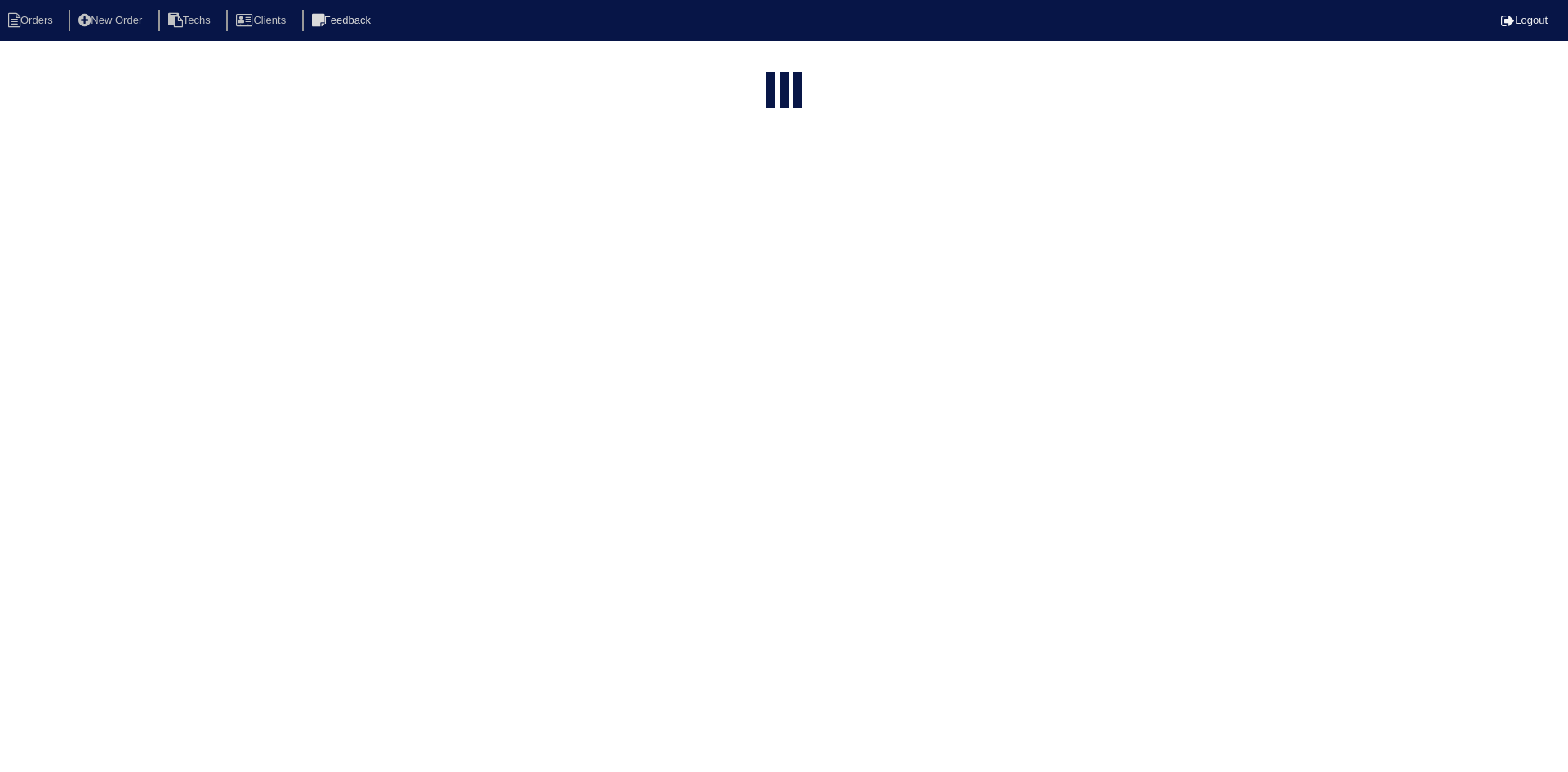
type input "4405"
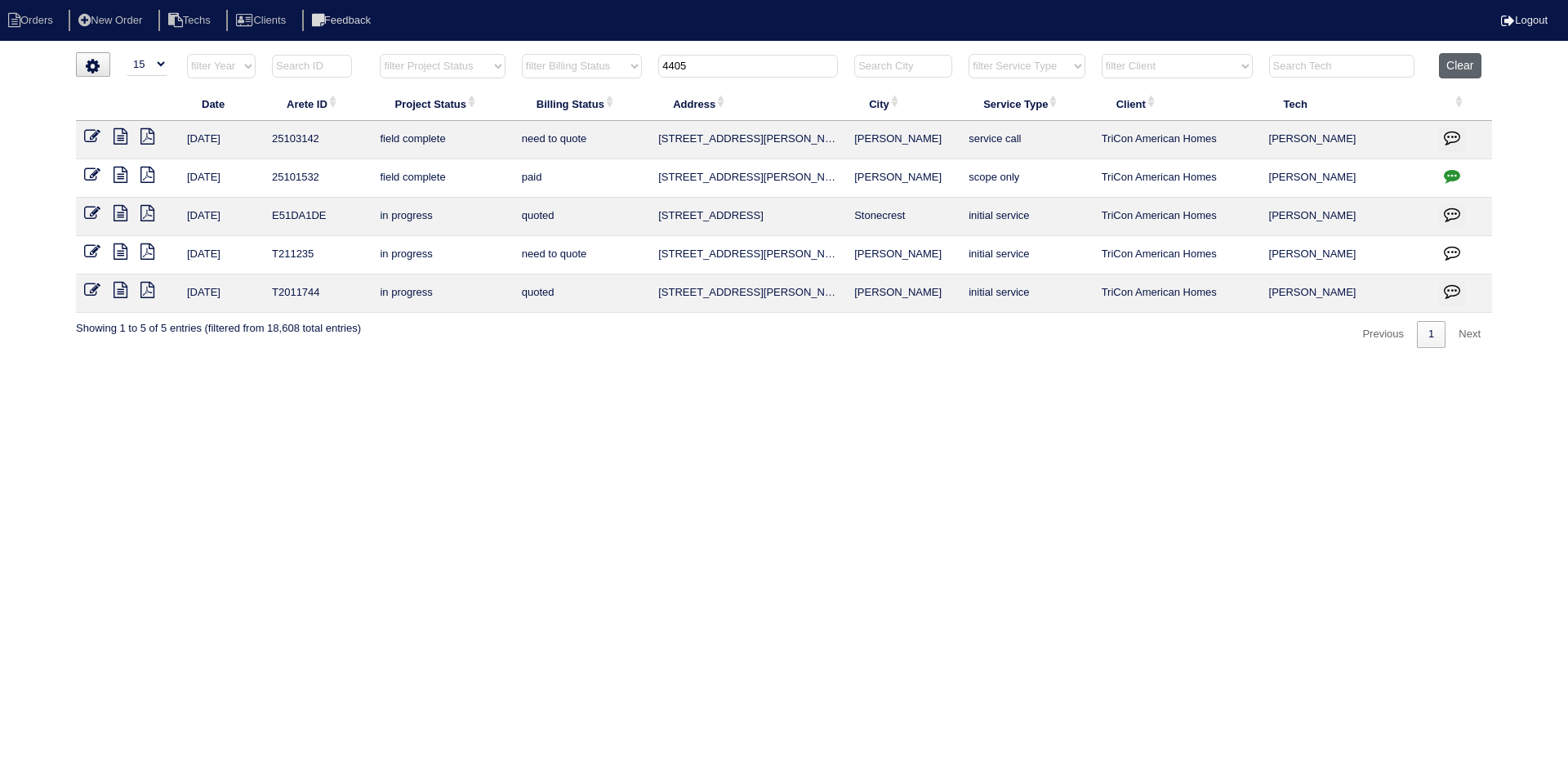
click at [1446, 63] on button "Clear" at bounding box center [1460, 65] width 42 height 25
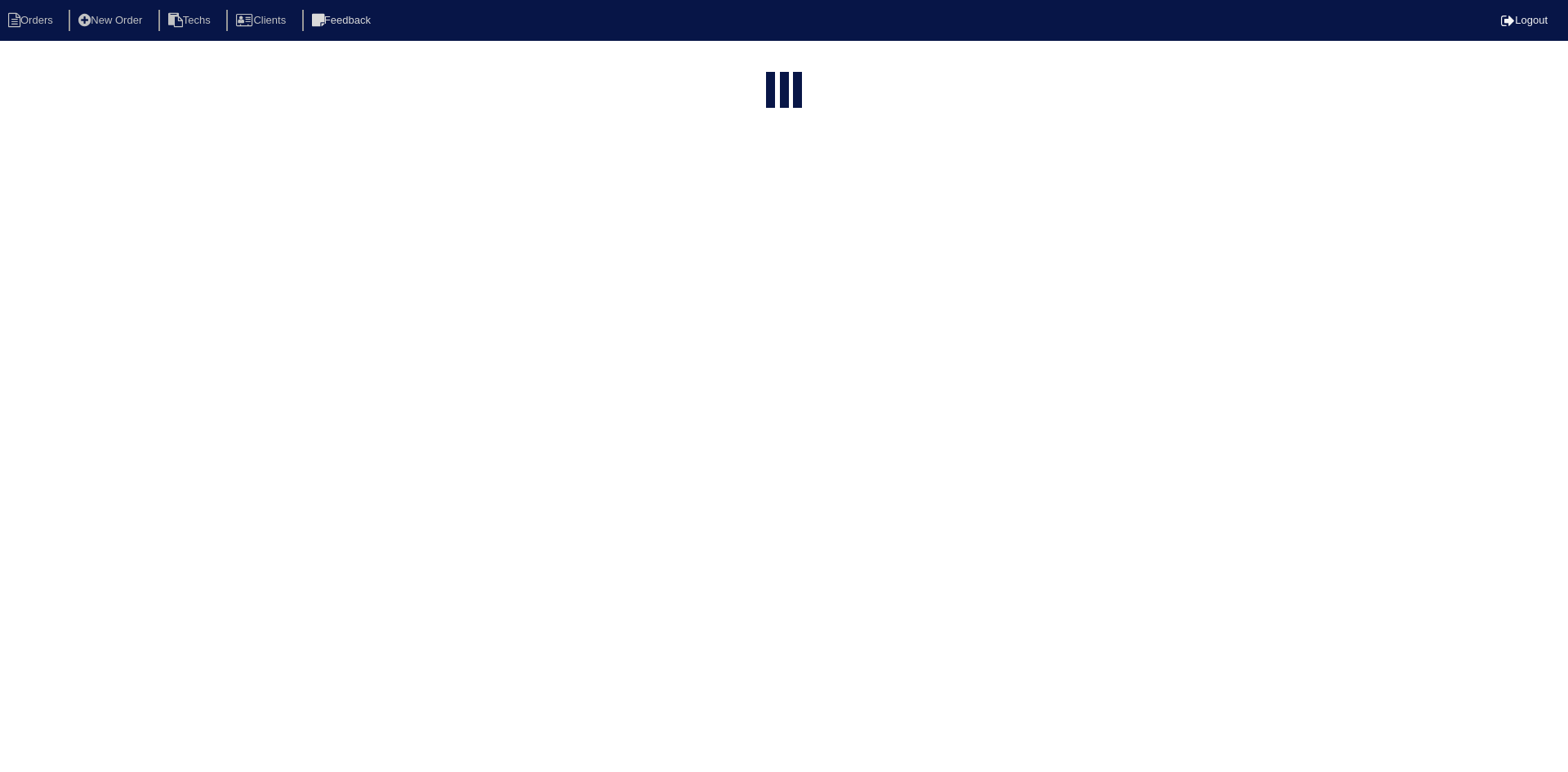
select select "15"
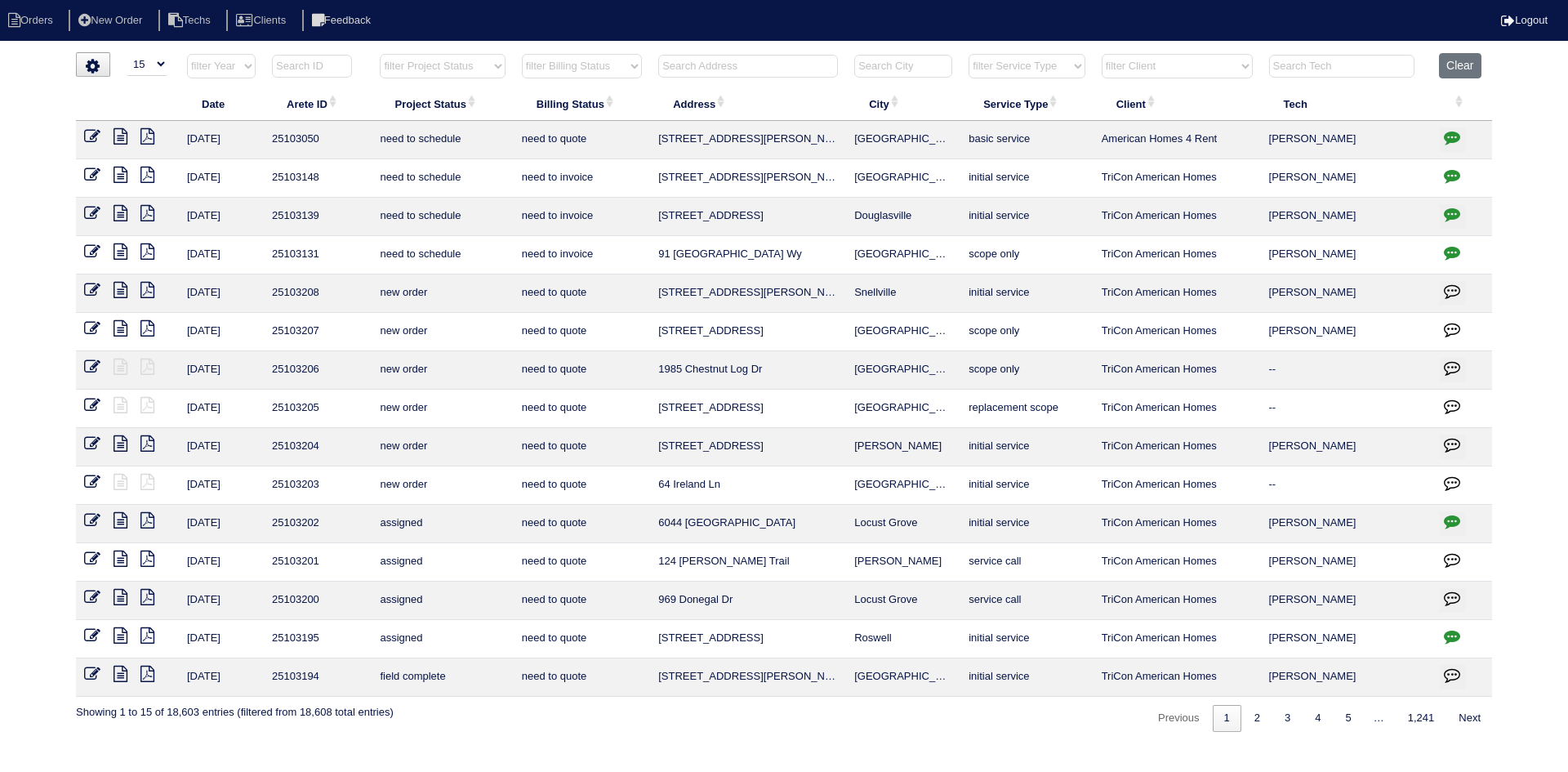
click at [448, 65] on select "filter Project Status -- Any Project Status -- new order assigned in progress f…" at bounding box center [442, 66] width 125 height 25
click at [380, 54] on select "filter Project Status -- Any Project Status -- new order assigned in progress f…" at bounding box center [442, 66] width 125 height 25
select select "field complete"
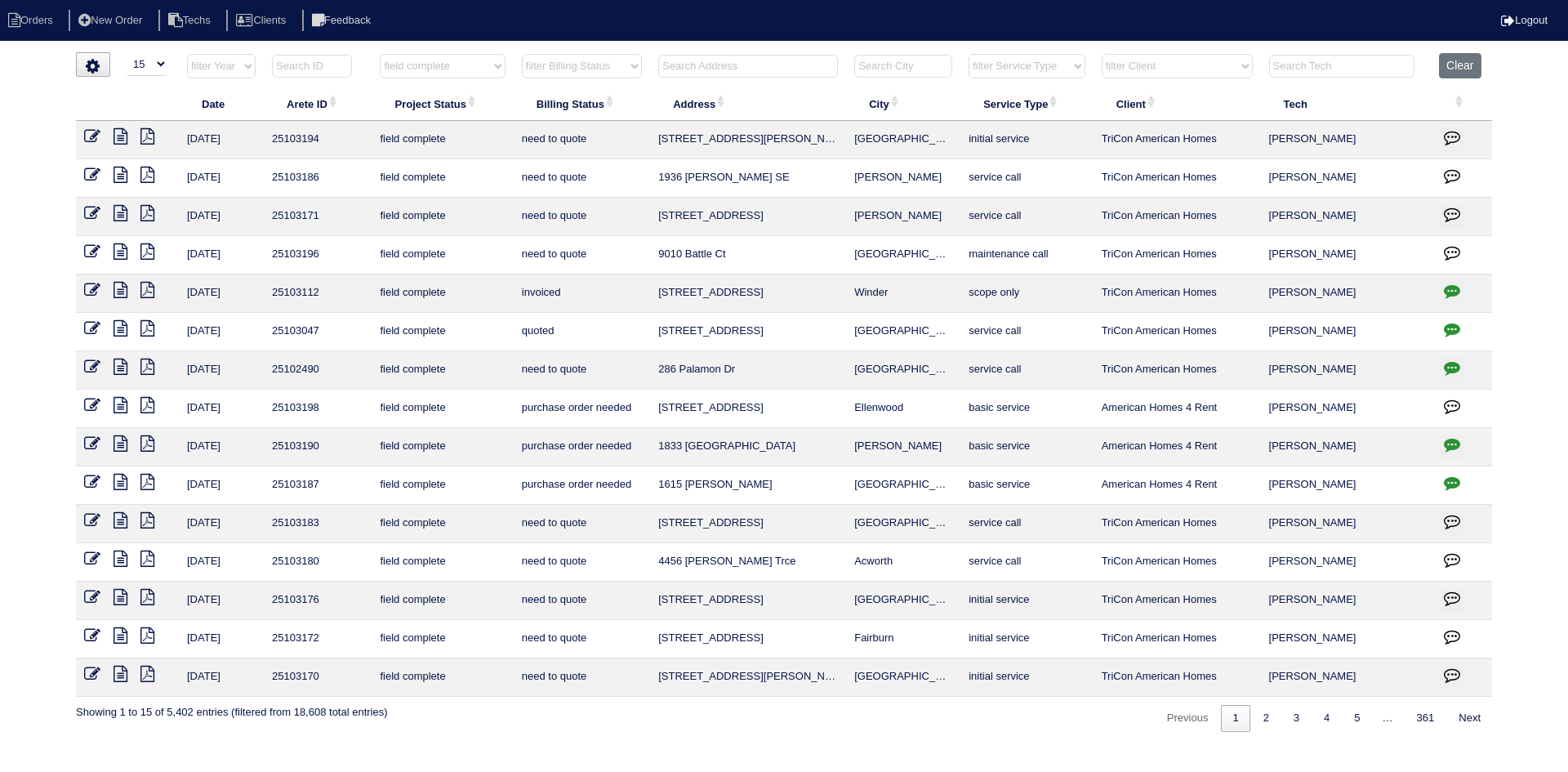
click at [615, 73] on select "filter Billing Status -- Any Billing Status -- need to quote quoted need to inv…" at bounding box center [582, 66] width 120 height 25
select select "need to quote"
click at [522, 54] on select "filter Billing Status -- Any Billing Status -- need to quote quoted need to inv…" at bounding box center [582, 66] width 120 height 25
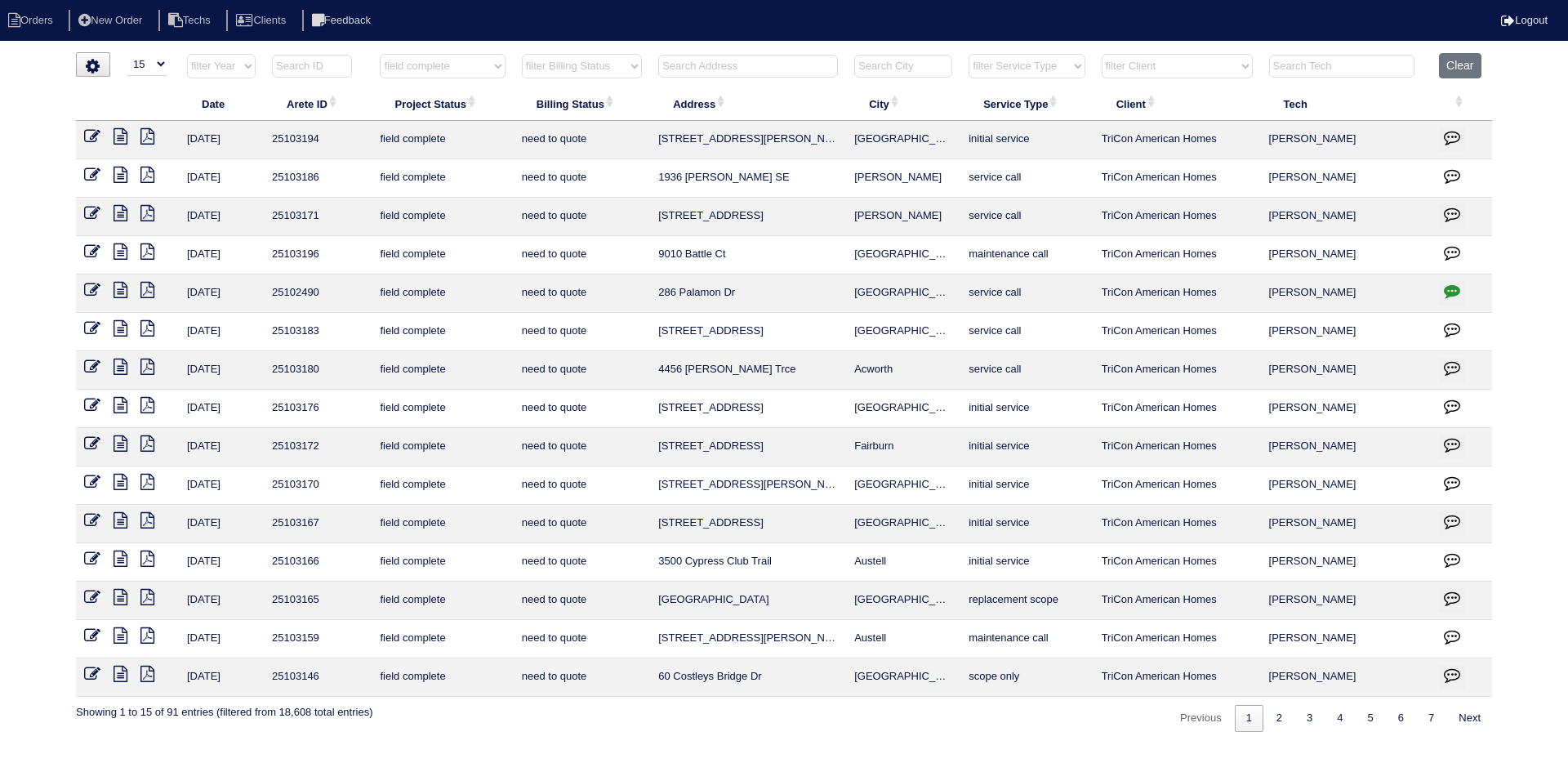
select select "field complete"
select select "need to quote"
click at [1268, 723] on link "2" at bounding box center [1279, 718] width 29 height 27
select select "field complete"
select select "need to quote"
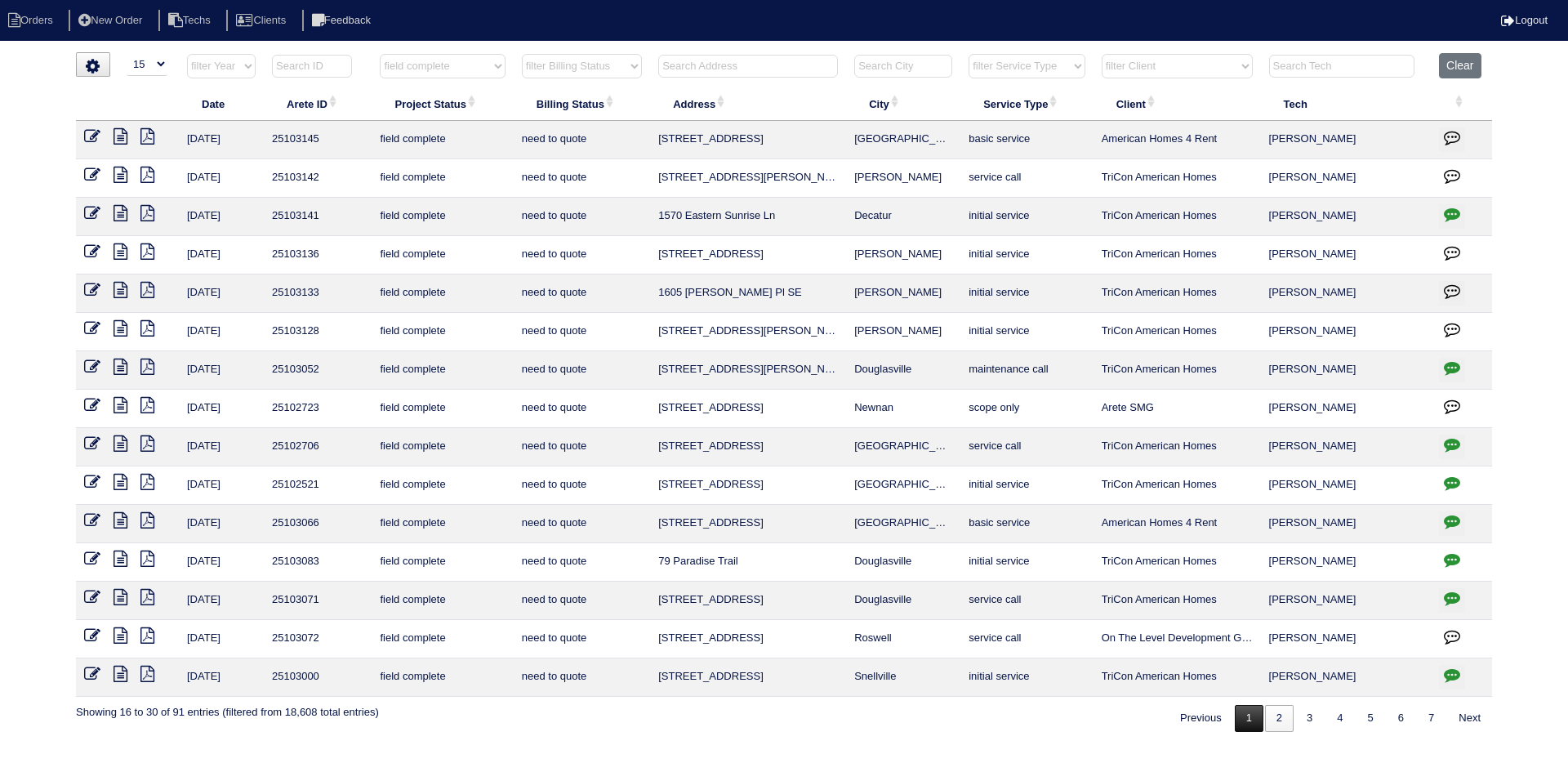
click at [1241, 720] on link "1" at bounding box center [1249, 718] width 29 height 27
select select "field complete"
select select "need to quote"
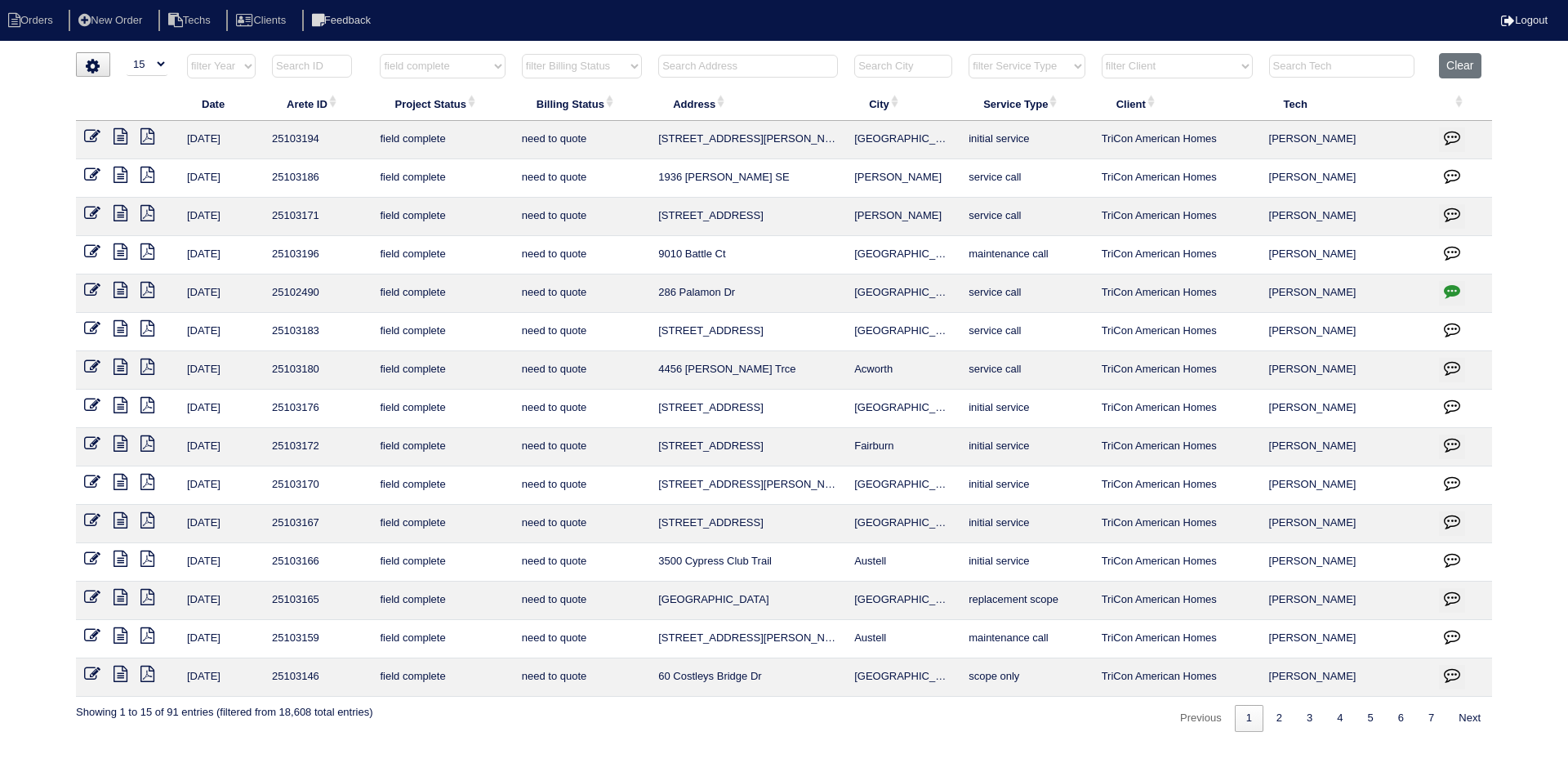
click at [149, 671] on icon at bounding box center [147, 674] width 14 height 16
click at [1277, 715] on link "2" at bounding box center [1279, 718] width 29 height 27
select select "field complete"
select select "need to quote"
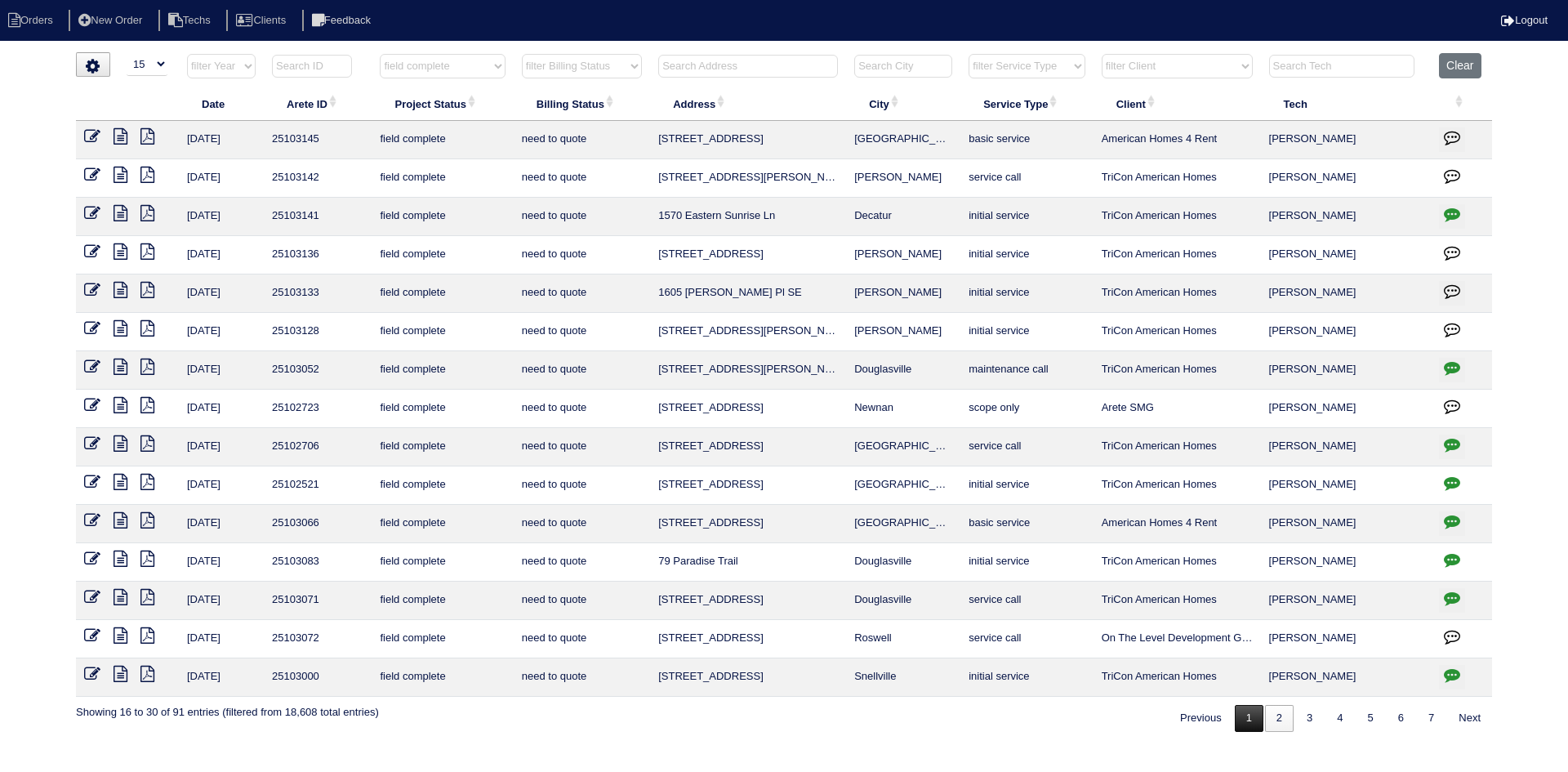
click at [1249, 715] on link "1" at bounding box center [1249, 718] width 29 height 27
select select "field complete"
select select "need to quote"
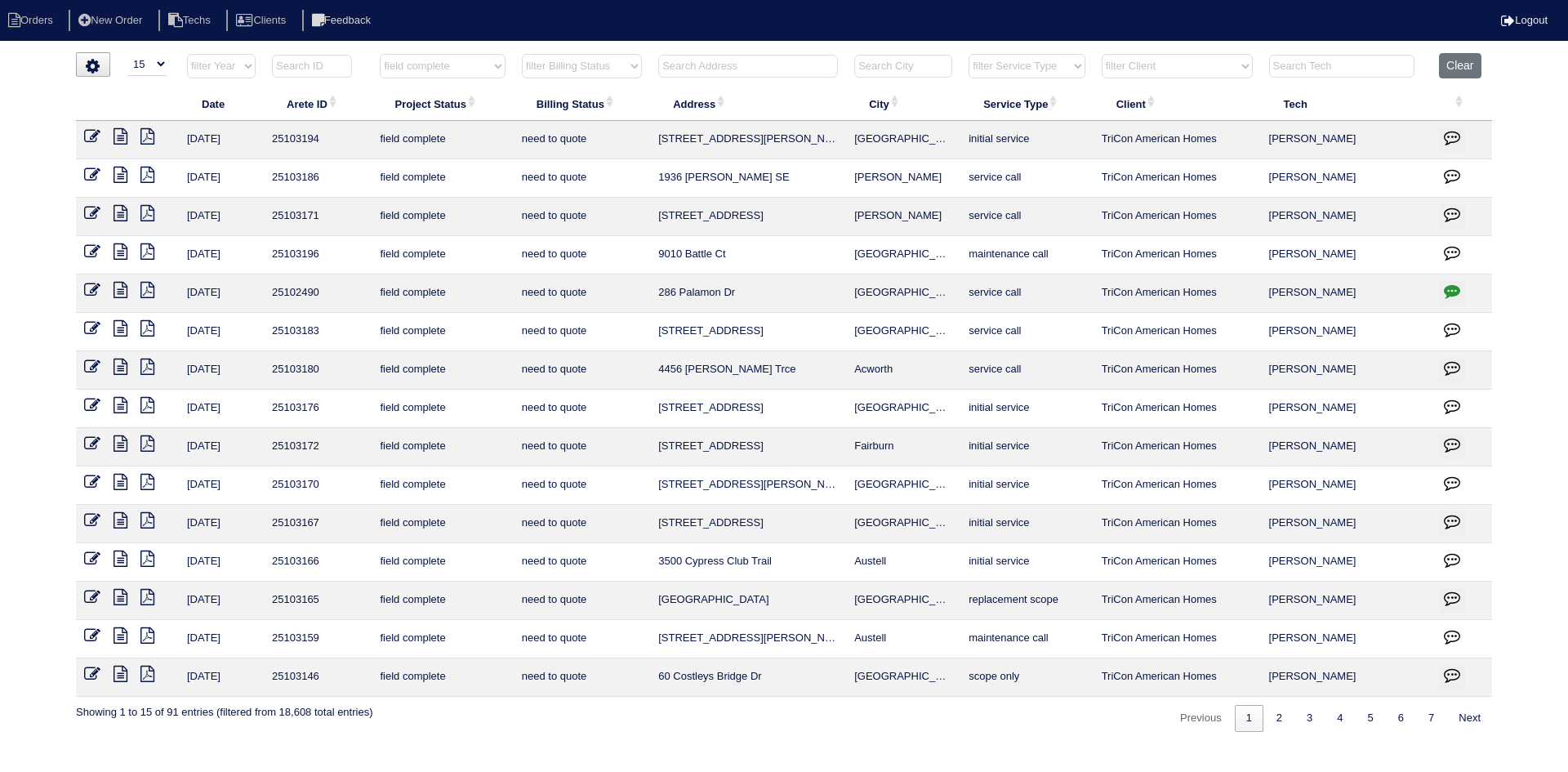
click at [755, 60] on input "text" at bounding box center [748, 66] width 180 height 23
click at [1273, 722] on link "2" at bounding box center [1279, 718] width 29 height 27
type input "14"
select select "field complete"
select select "need to quote"
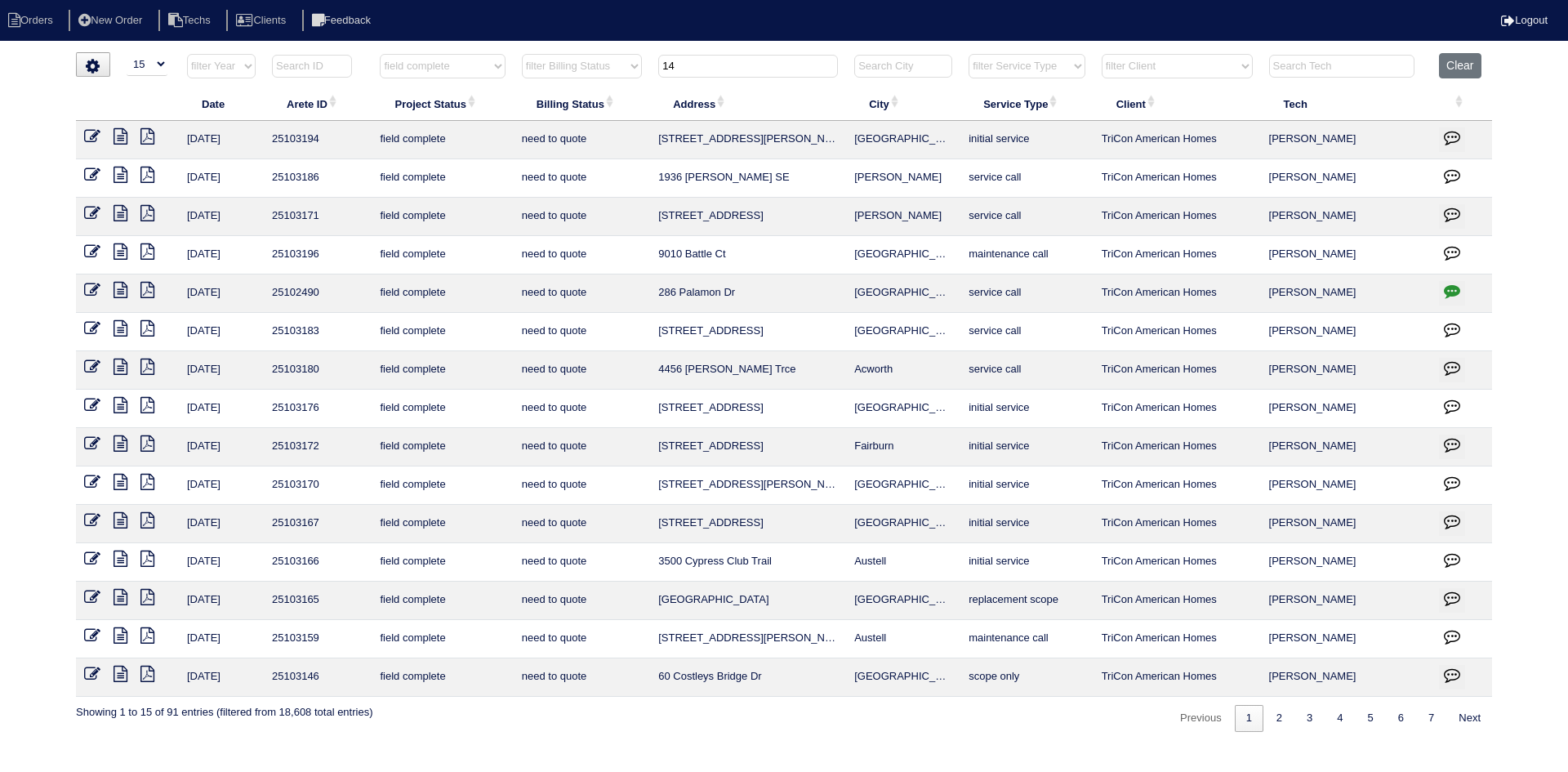
type input "1413"
select select "field complete"
select select "need to quote"
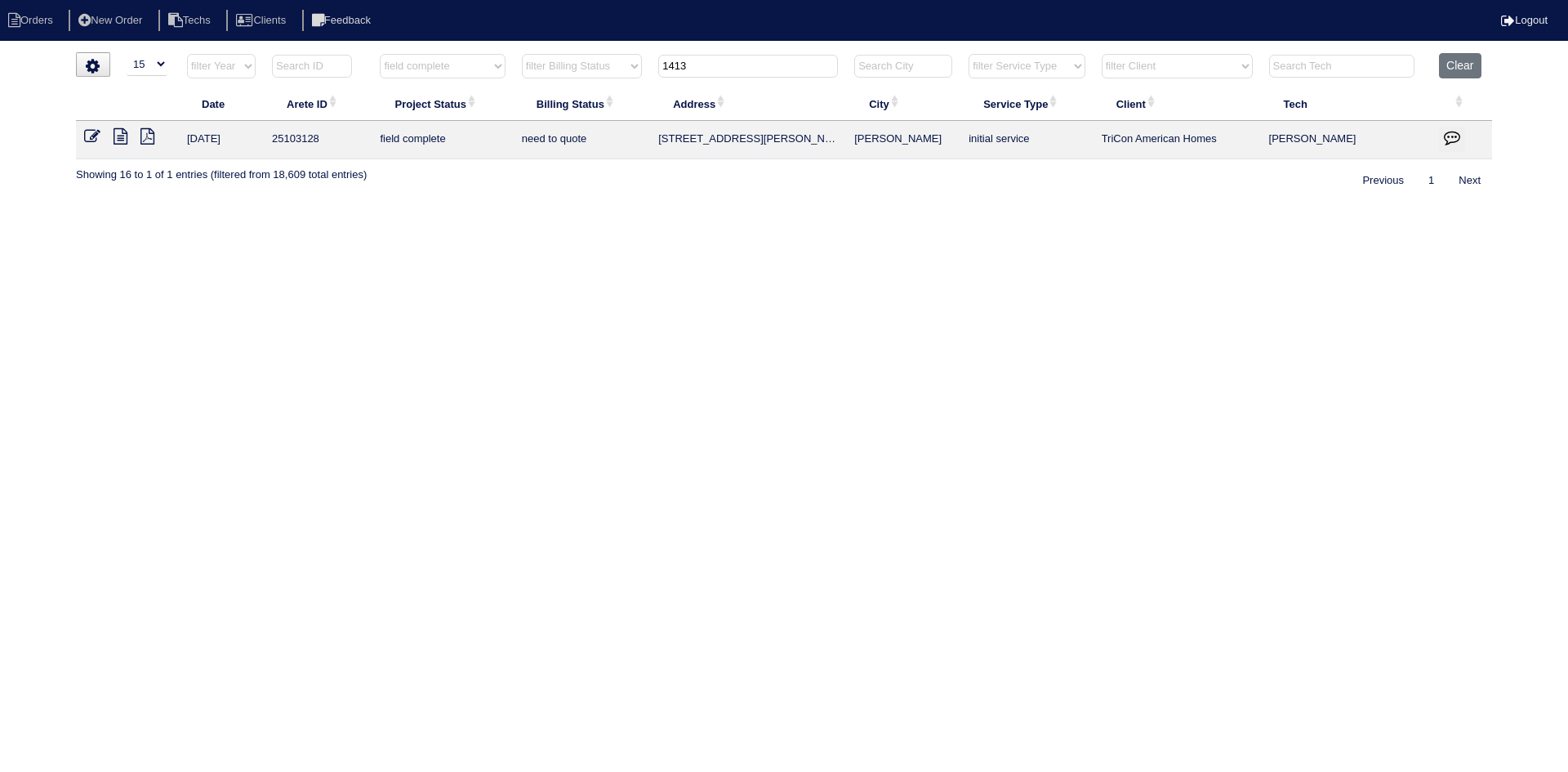
click at [122, 131] on icon at bounding box center [121, 136] width 14 height 16
drag, startPoint x: 1469, startPoint y: 63, endPoint x: 1459, endPoint y: 65, distance: 10.9
click at [1468, 63] on button "Clear" at bounding box center [1460, 65] width 42 height 25
select select
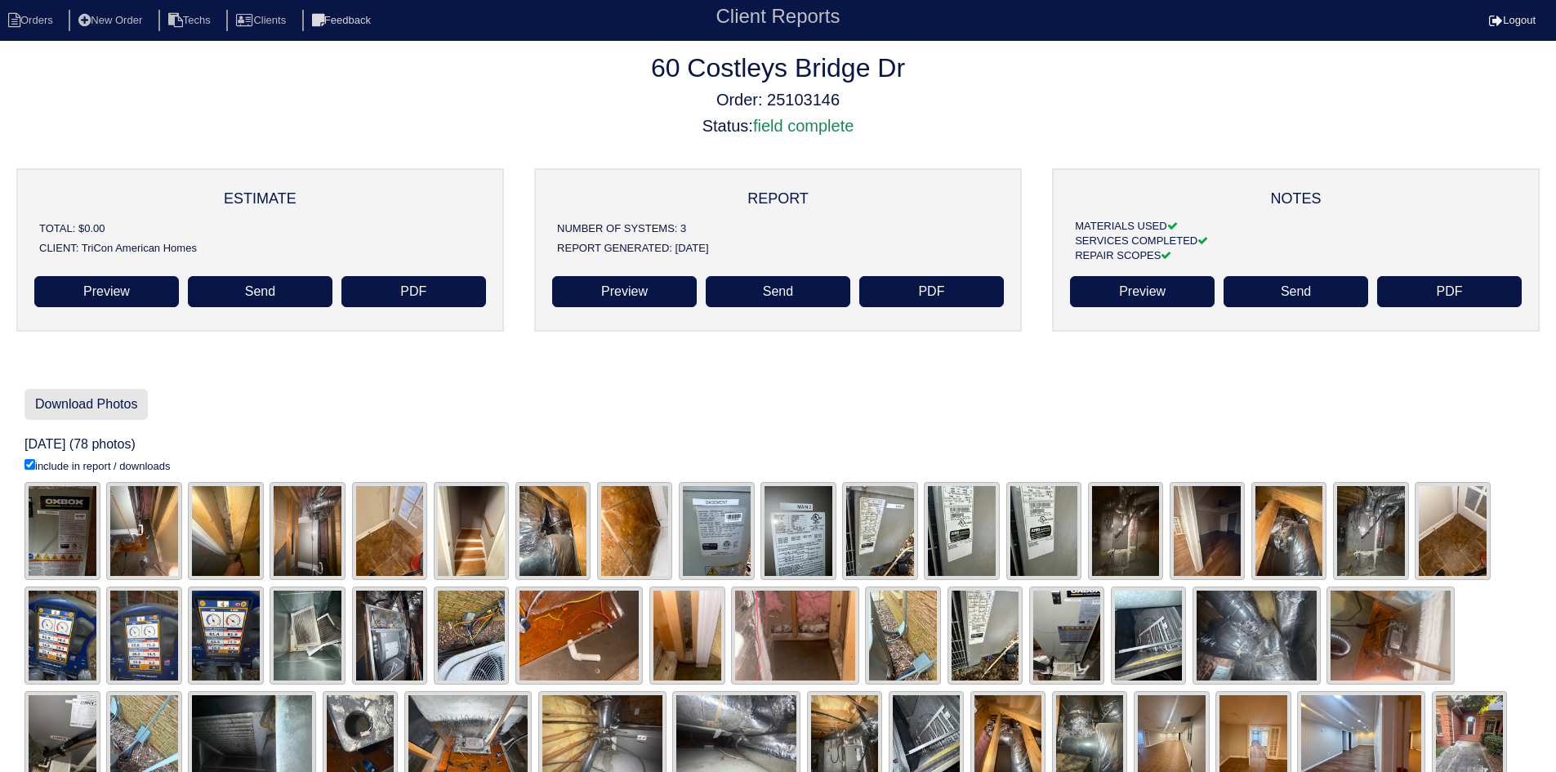
click at [65, 404] on link "Download Photos" at bounding box center [86, 404] width 123 height 31
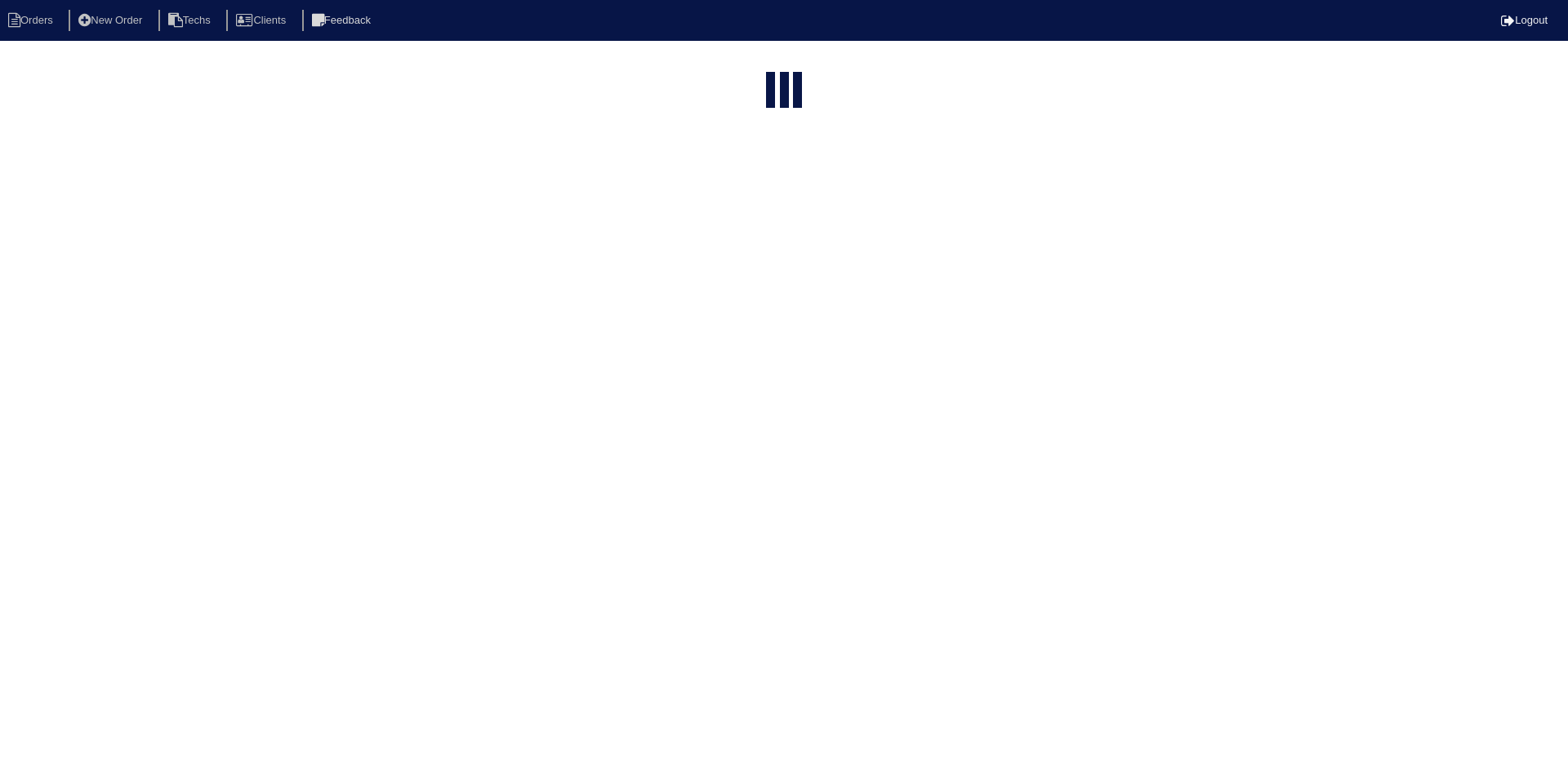
select select "15"
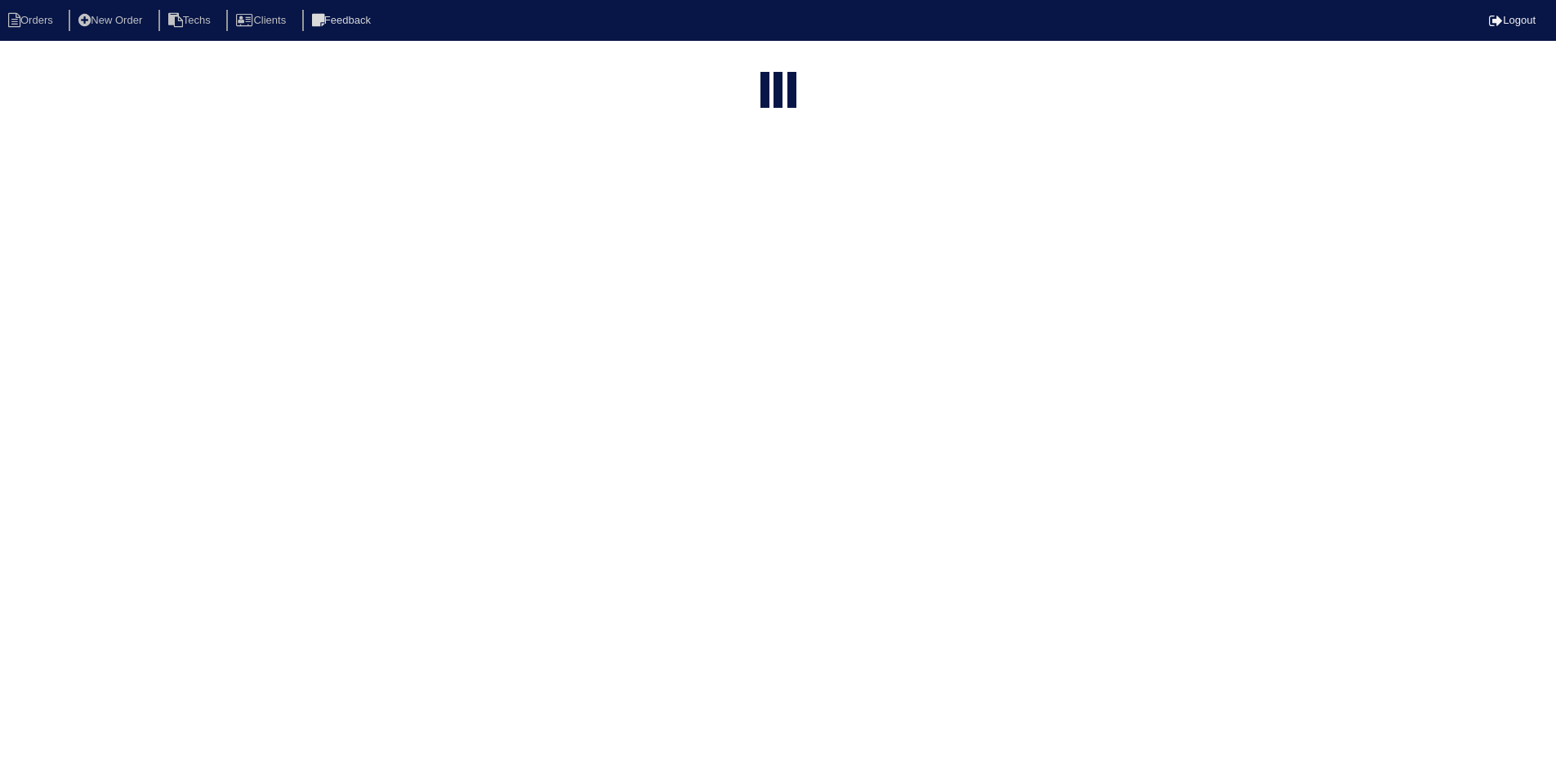
select select "field complete"
select select "need to quote"
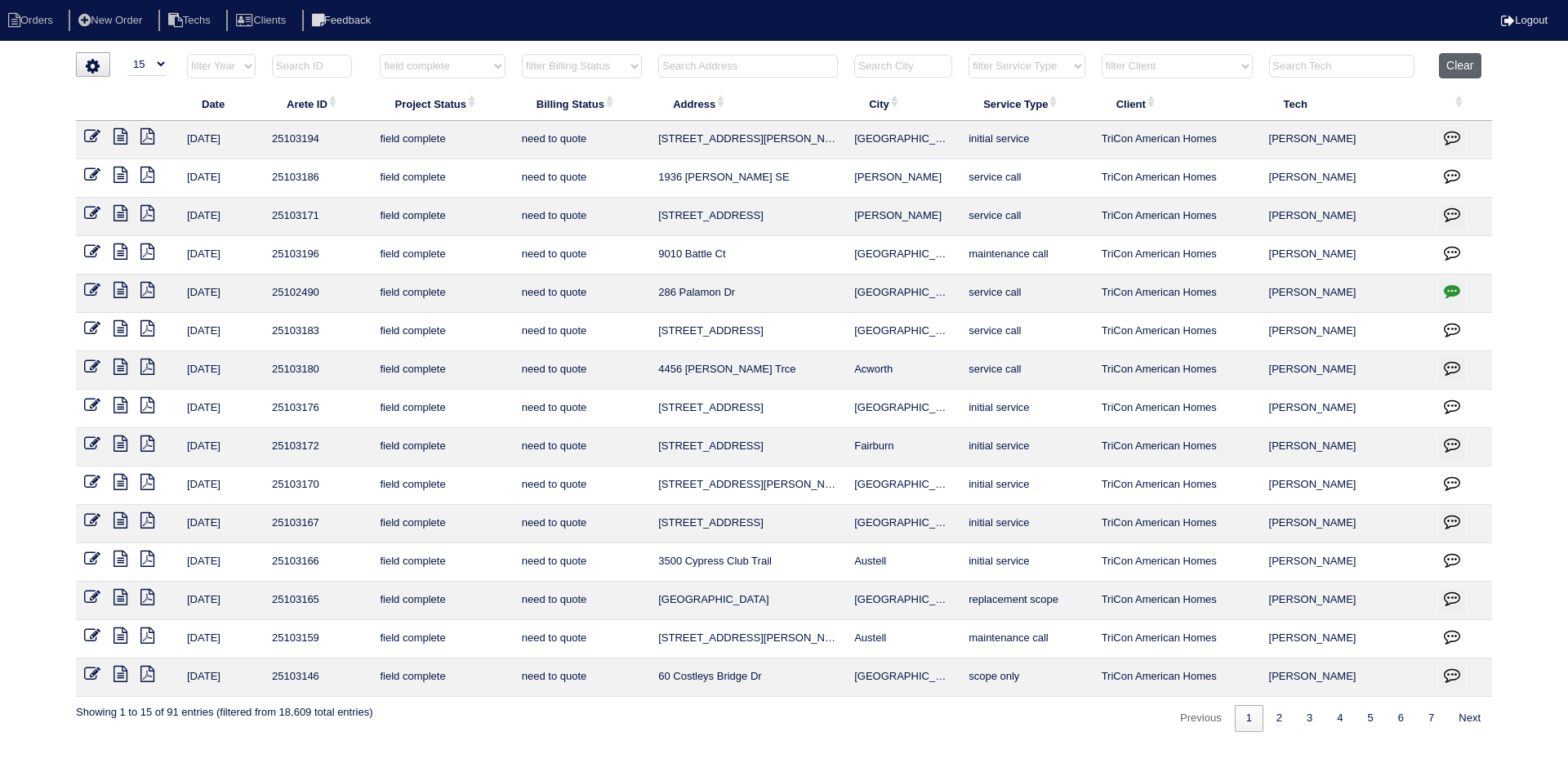
drag, startPoint x: 1468, startPoint y: 60, endPoint x: 1455, endPoint y: 58, distance: 13.3
click at [1468, 60] on button "Clear" at bounding box center [1460, 65] width 42 height 25
select select
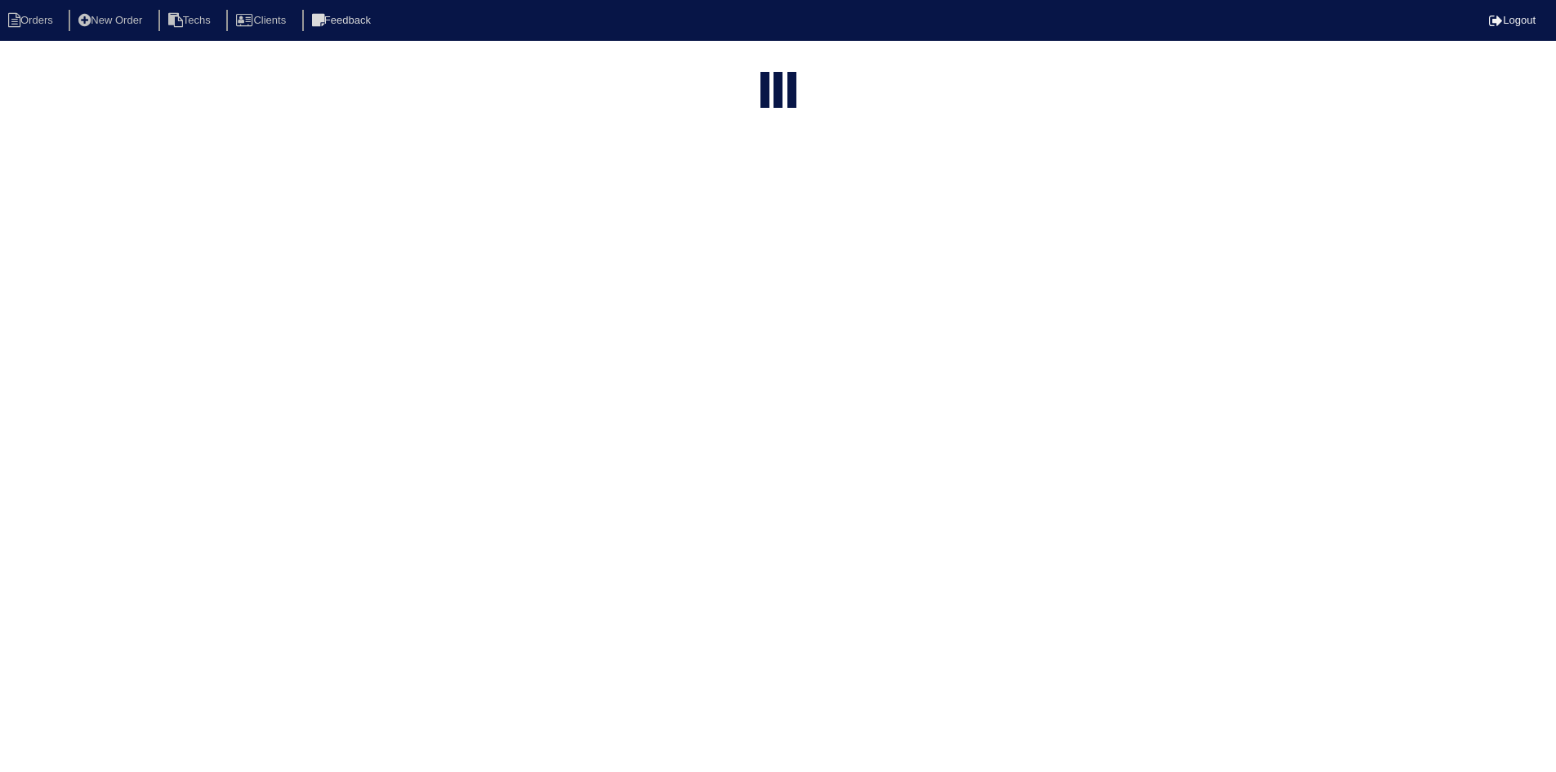
select select "15"
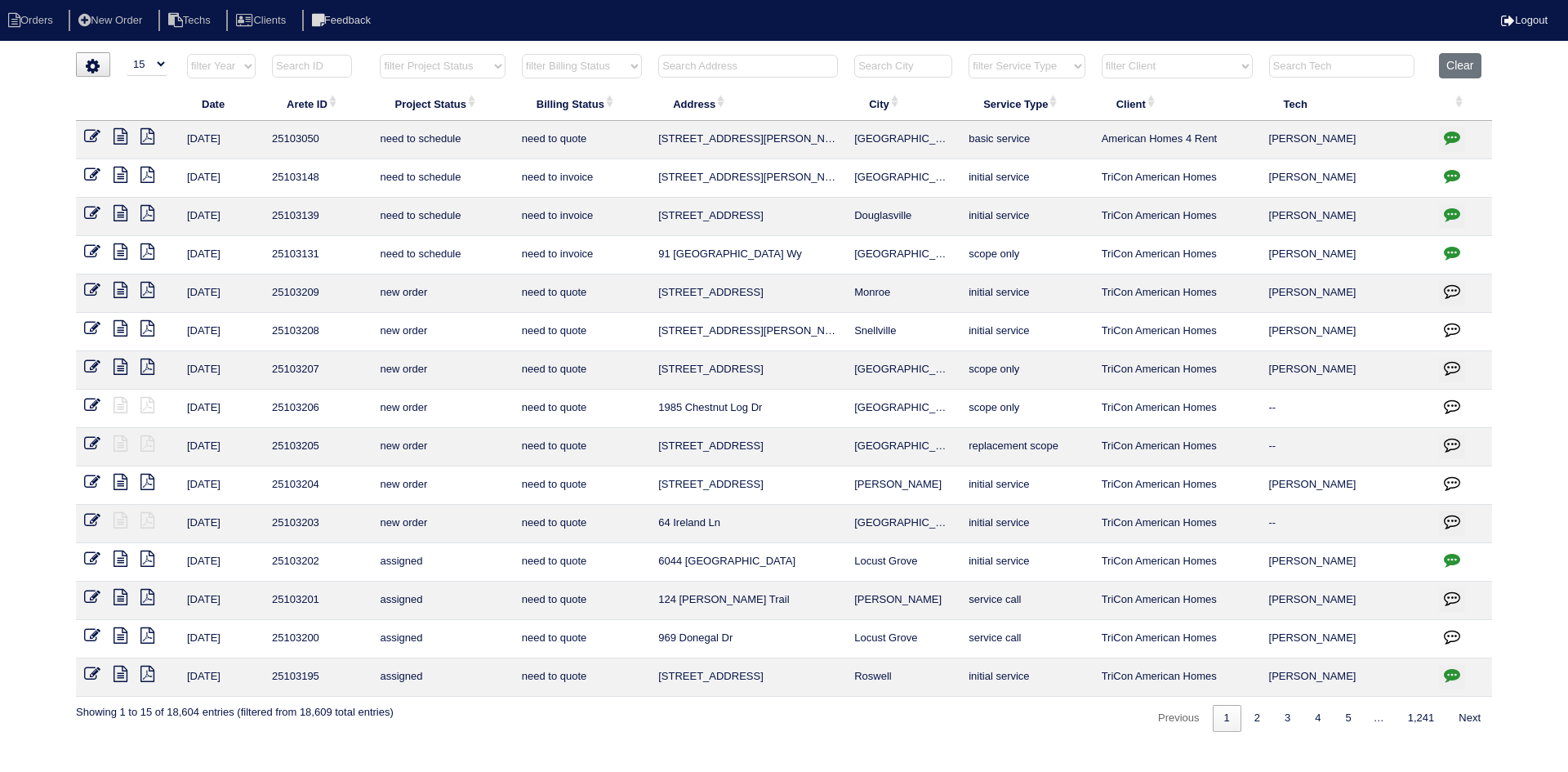
drag, startPoint x: 769, startPoint y: 65, endPoint x: 761, endPoint y: 62, distance: 8.8
click at [769, 65] on input "text" at bounding box center [748, 66] width 180 height 23
type input "8"
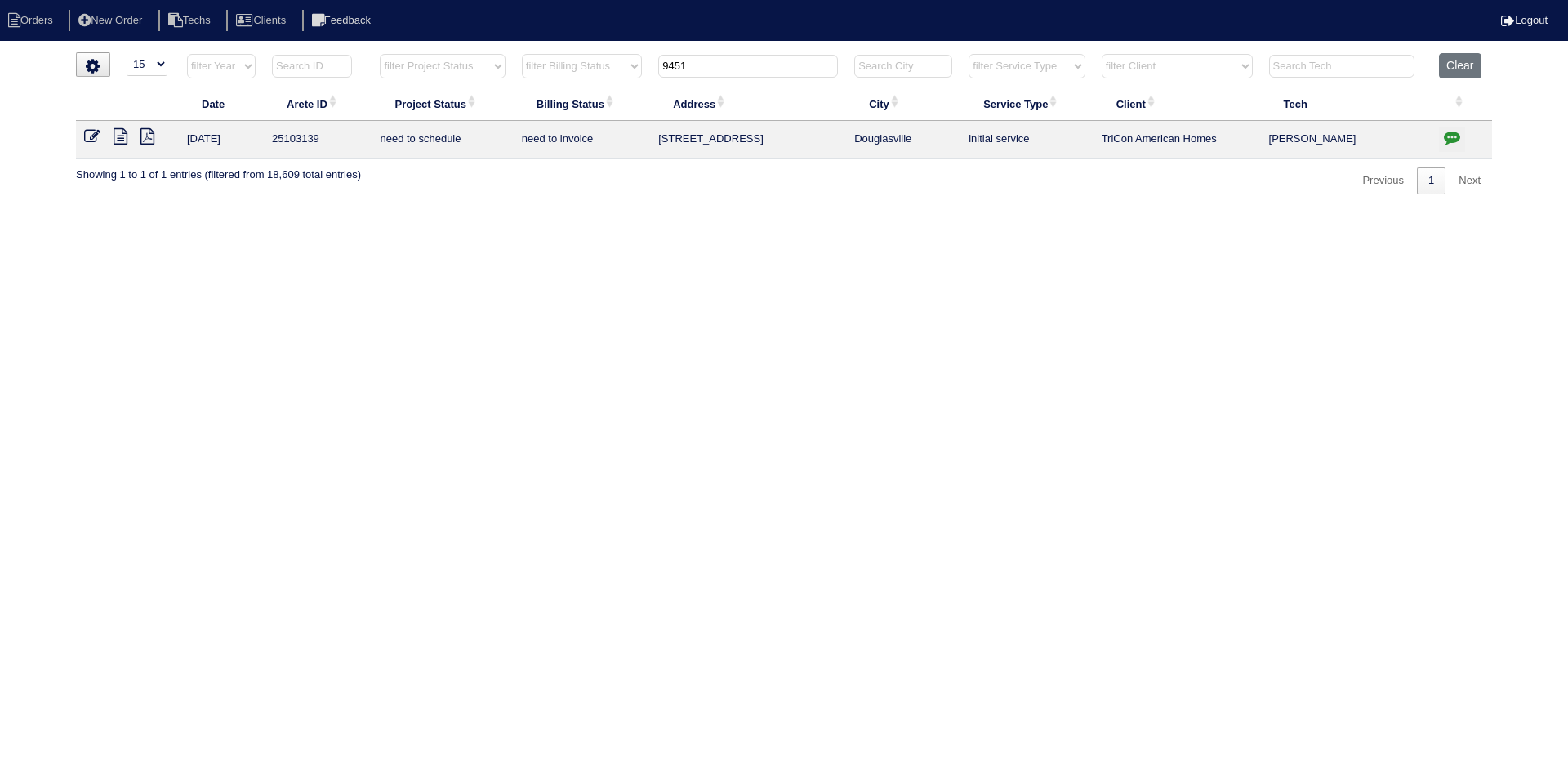
type input "9451"
click at [117, 135] on icon at bounding box center [121, 136] width 14 height 16
click at [1451, 131] on icon "button" at bounding box center [1452, 137] width 16 height 16
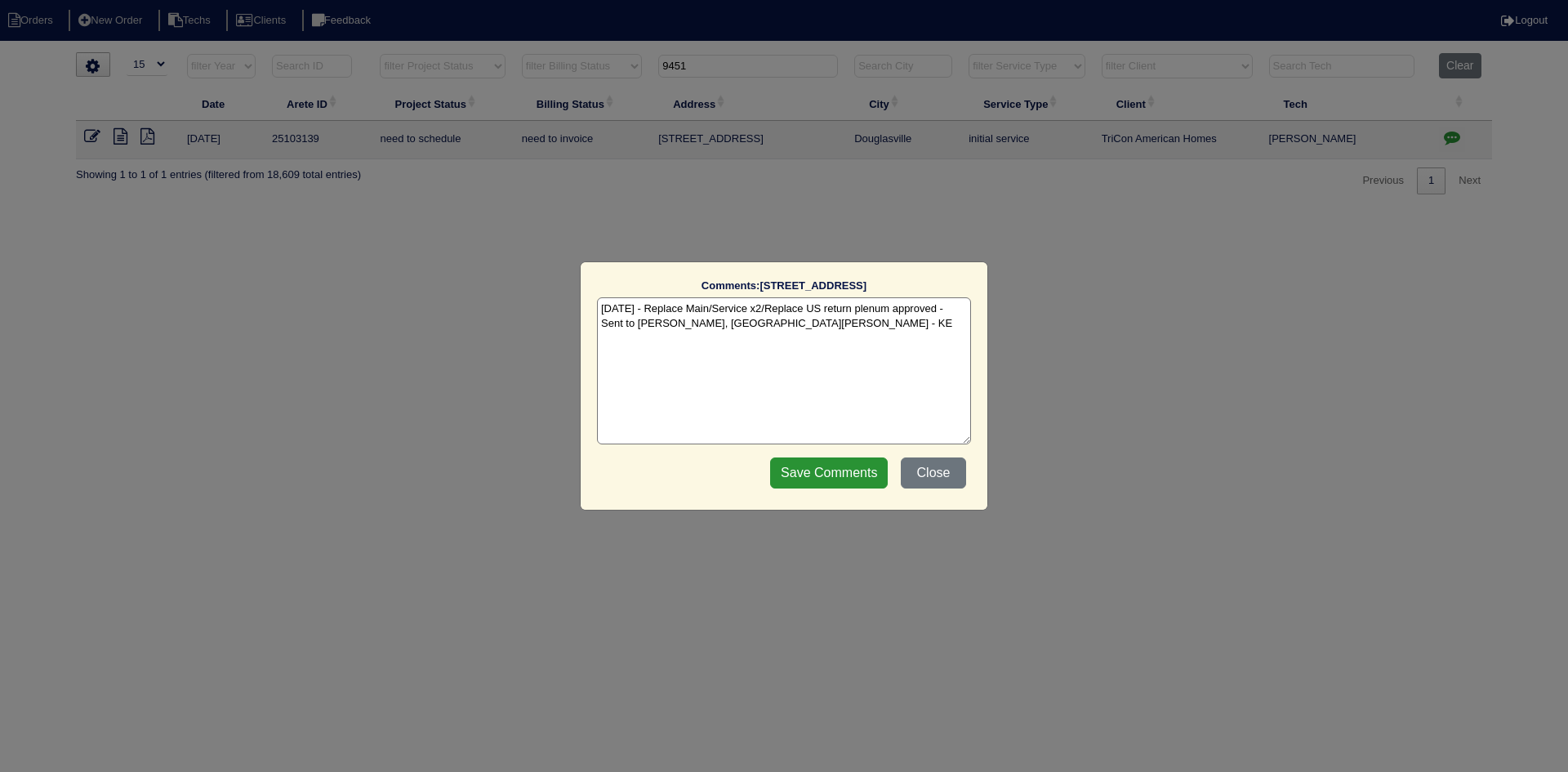
click at [764, 330] on textarea "[DATE] - Replace Main/Service x2/Replace US return plenum approved - Sent to [P…" at bounding box center [784, 370] width 374 height 147
paste textarea "Equipment ordered - pricing verified Sibi order number: TAH-VM6FH03F Order plac…"
click at [839, 341] on textarea "9/2/25 - Replace Main/Service x2/Replace US return plenum approved - Sent to Da…" at bounding box center [784, 370] width 374 height 147
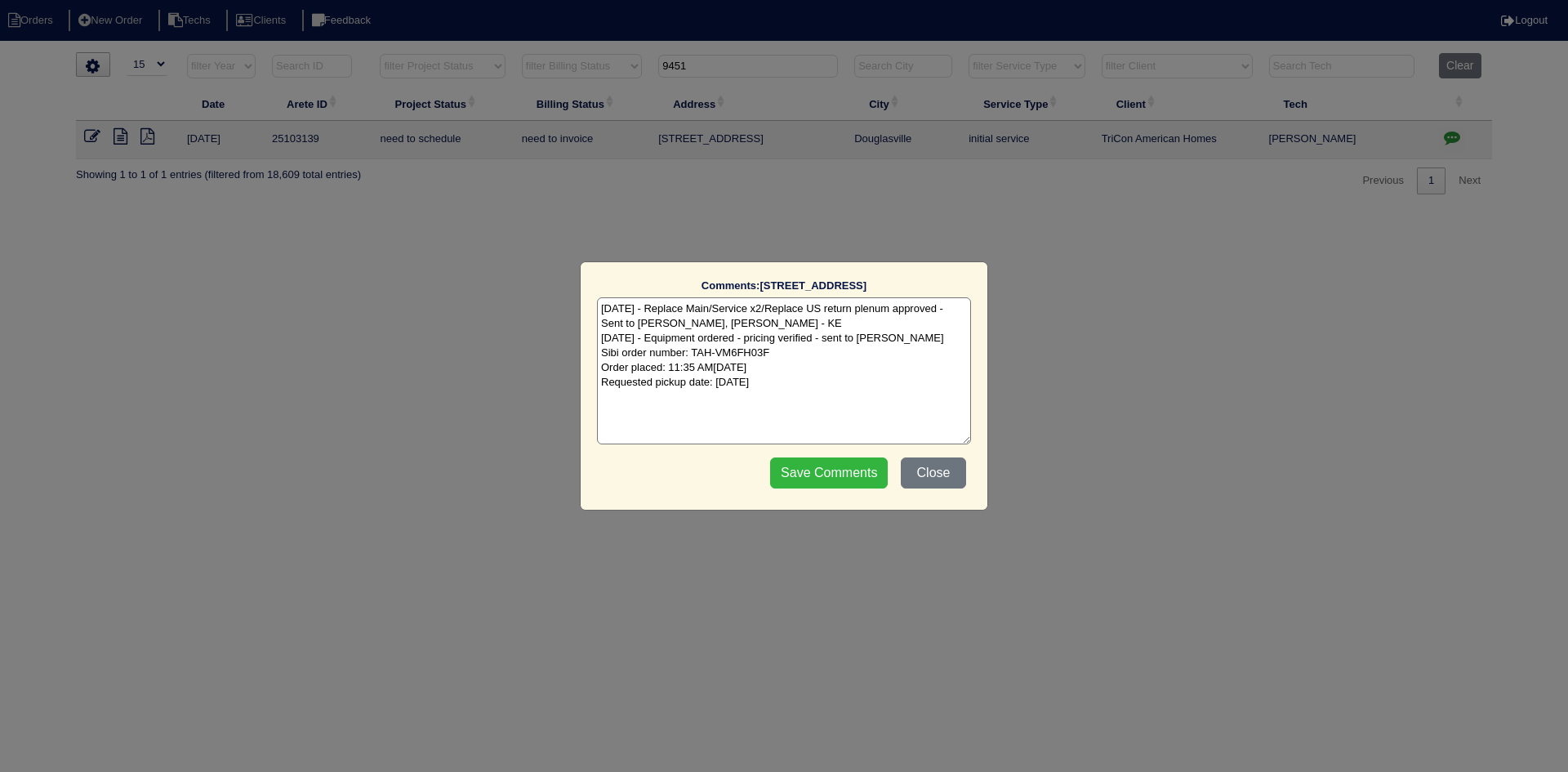
type textarea "9/2/25 - Replace Main/Service x2/Replace US return plenum approved - Sent to Da…"
click at [831, 467] on input "Save Comments" at bounding box center [829, 472] width 118 height 31
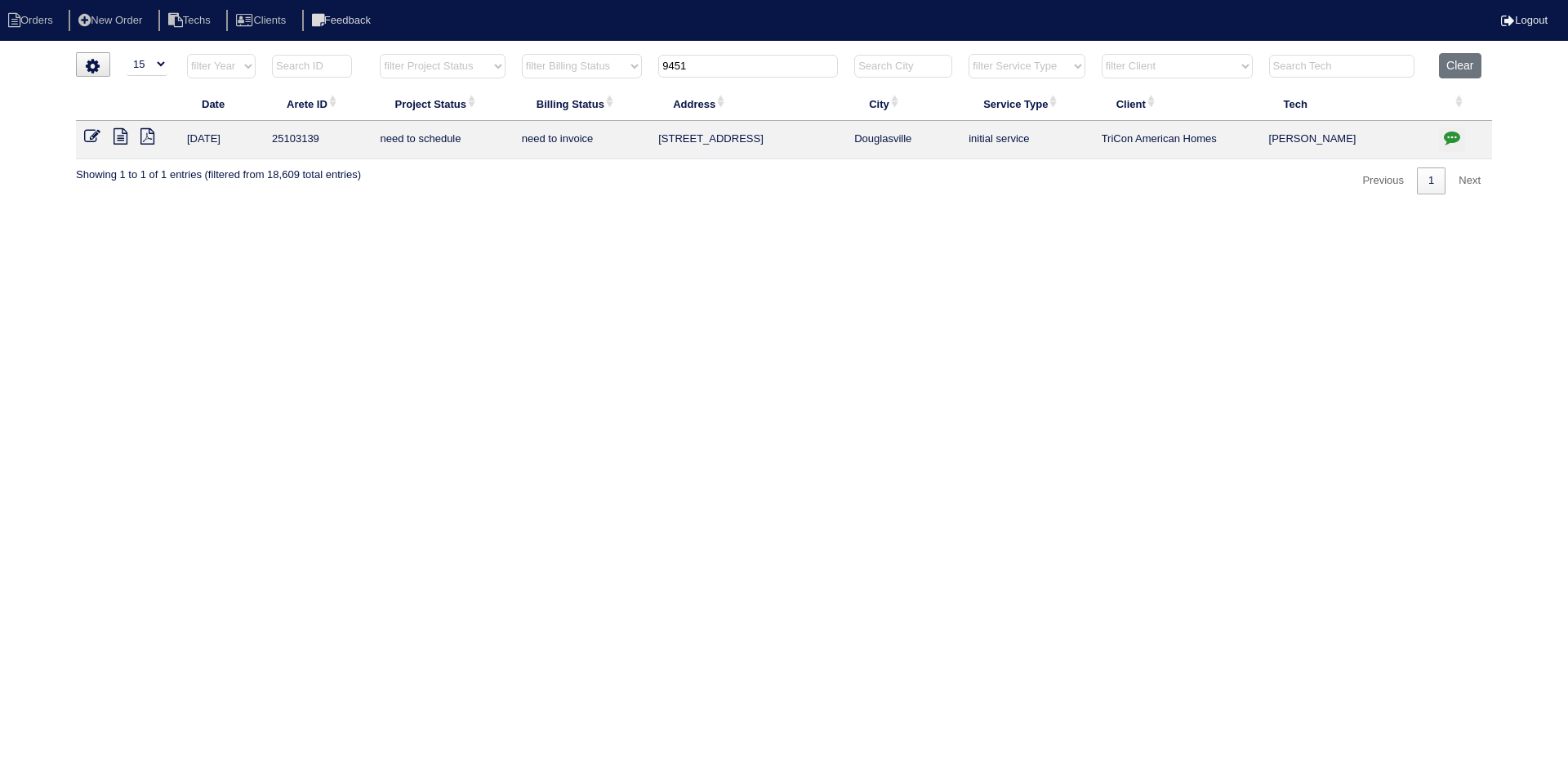
click at [697, 69] on input "9451" at bounding box center [748, 66] width 180 height 23
type input "25102050"
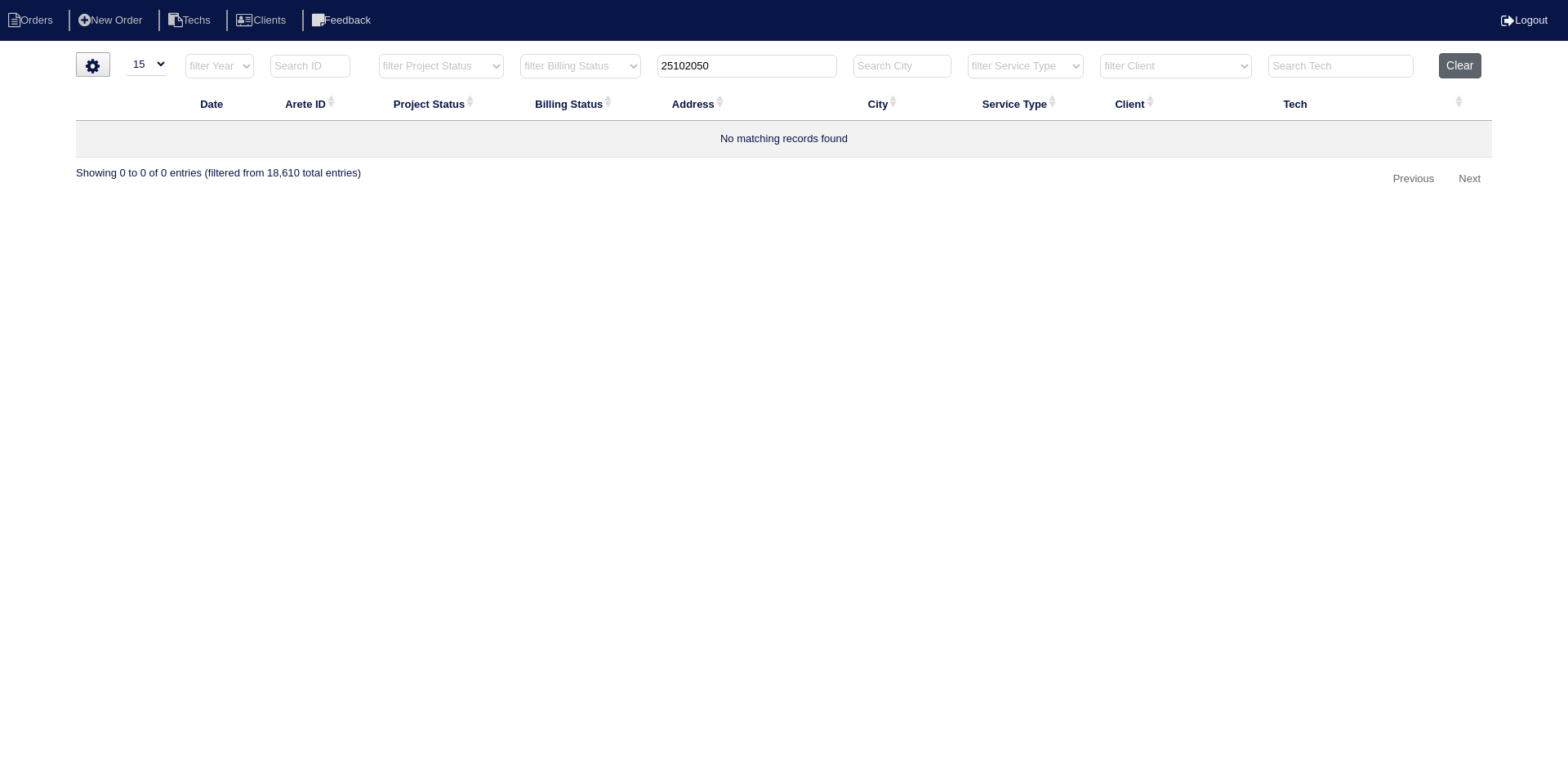
click at [1456, 68] on button "Clear" at bounding box center [1460, 65] width 42 height 25
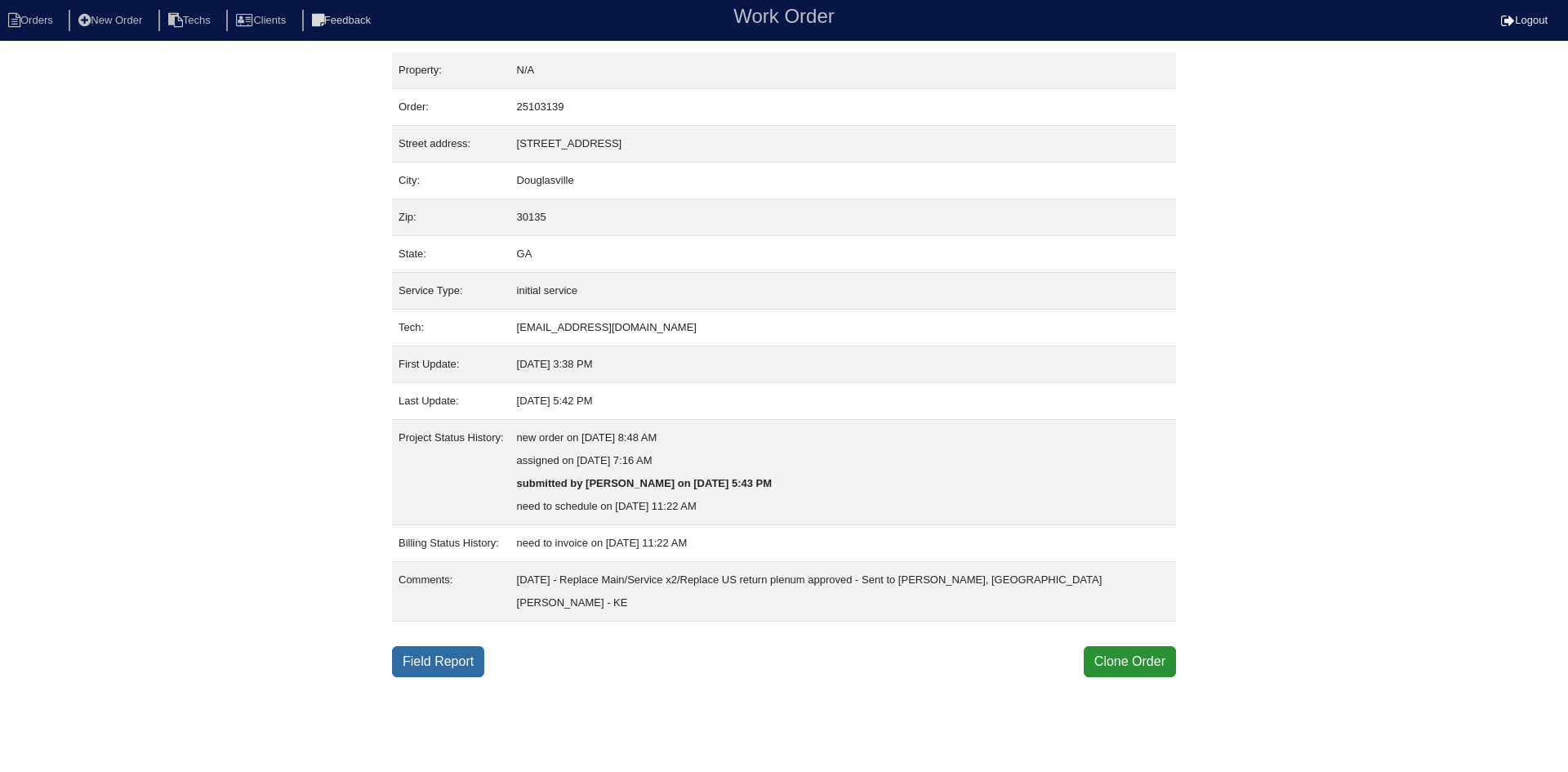
click at [422, 646] on link "Field Report" at bounding box center [438, 661] width 92 height 31
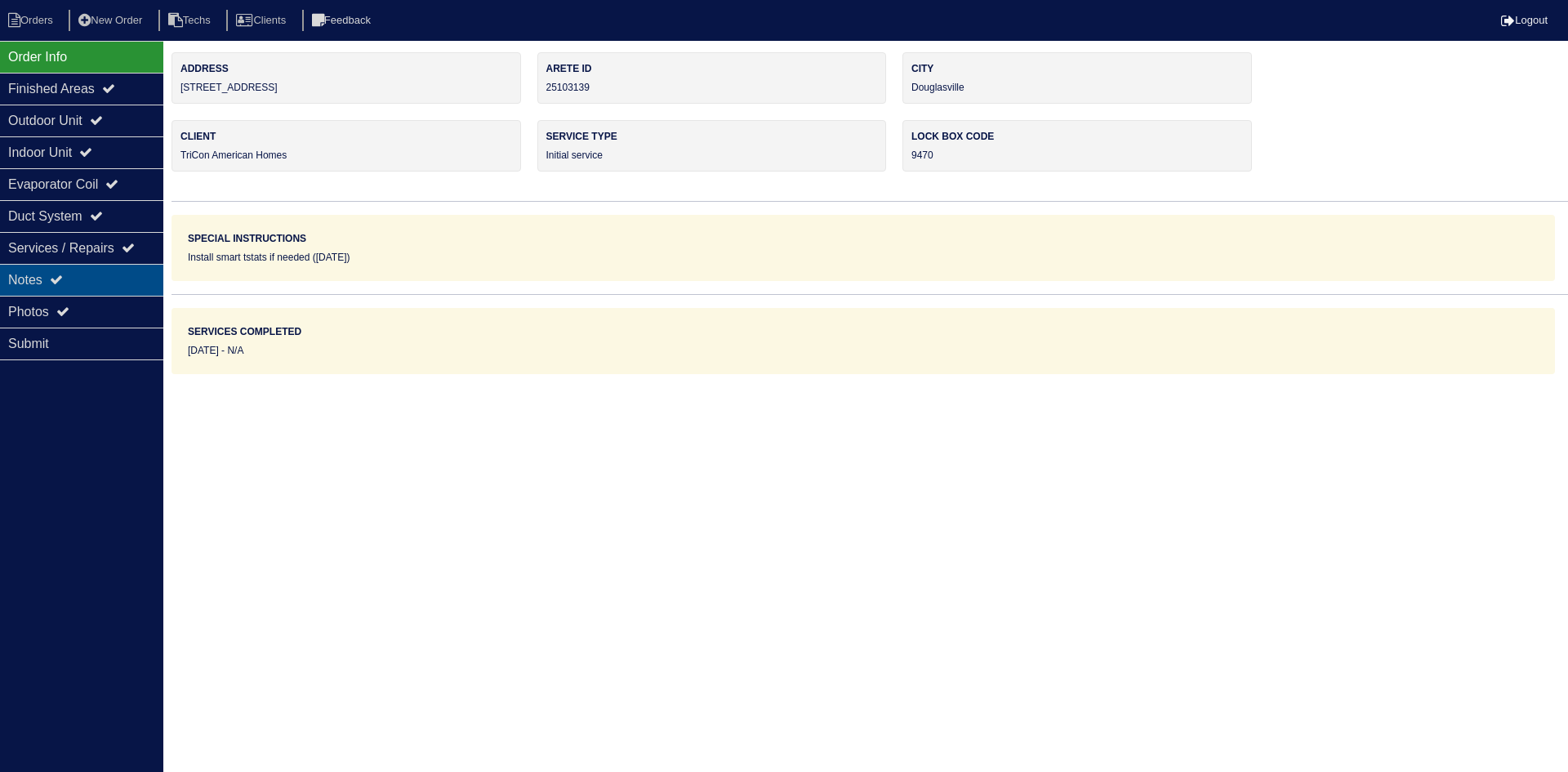
click at [114, 273] on div "Notes" at bounding box center [81, 280] width 163 height 32
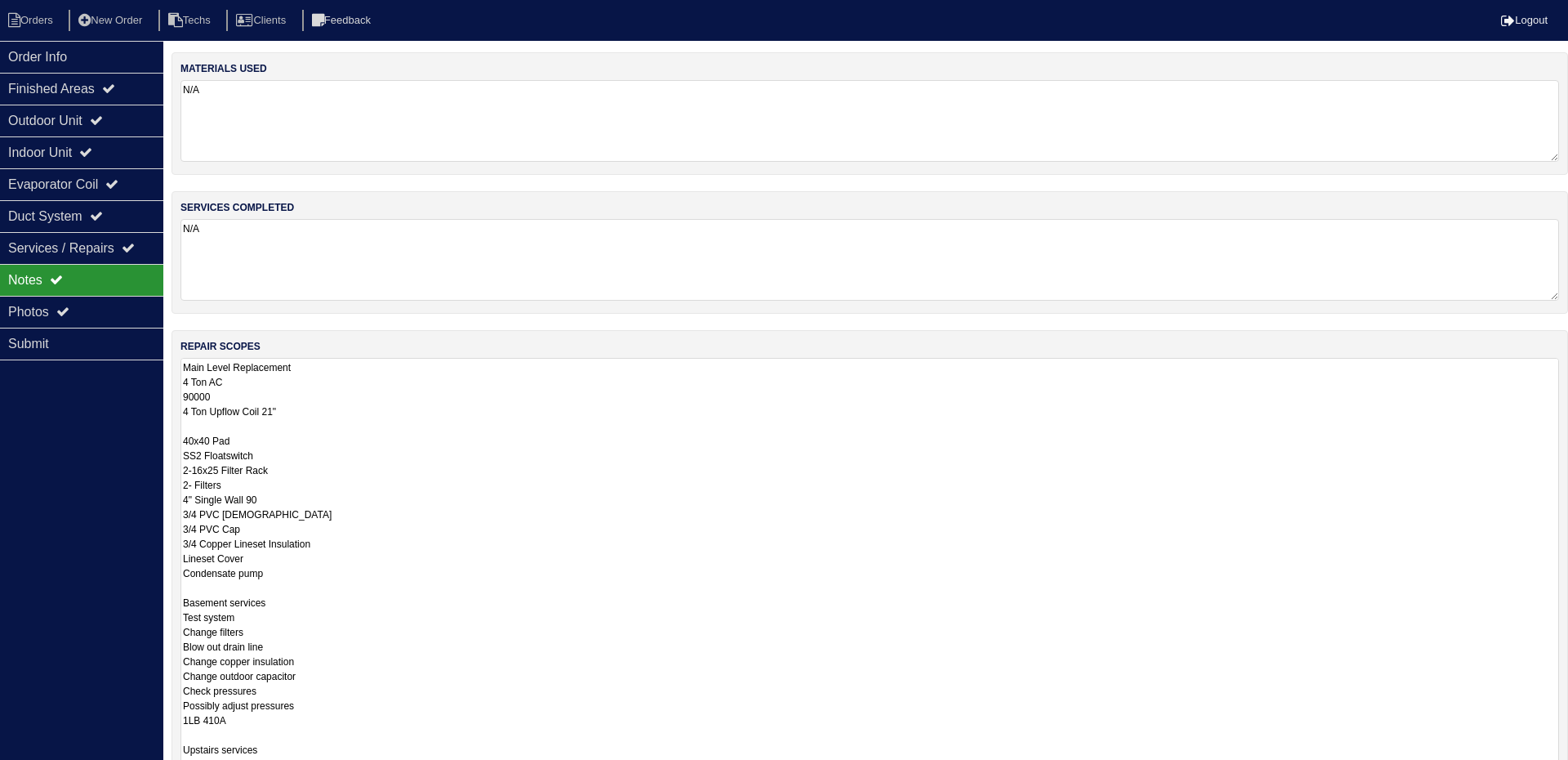
click at [553, 385] on textarea "Main Level Replacement 4 Ton AC 90000 4 Ton Upflow Coil 21" 40x40 Pad SS2 Float…" at bounding box center [869, 668] width 1379 height 621
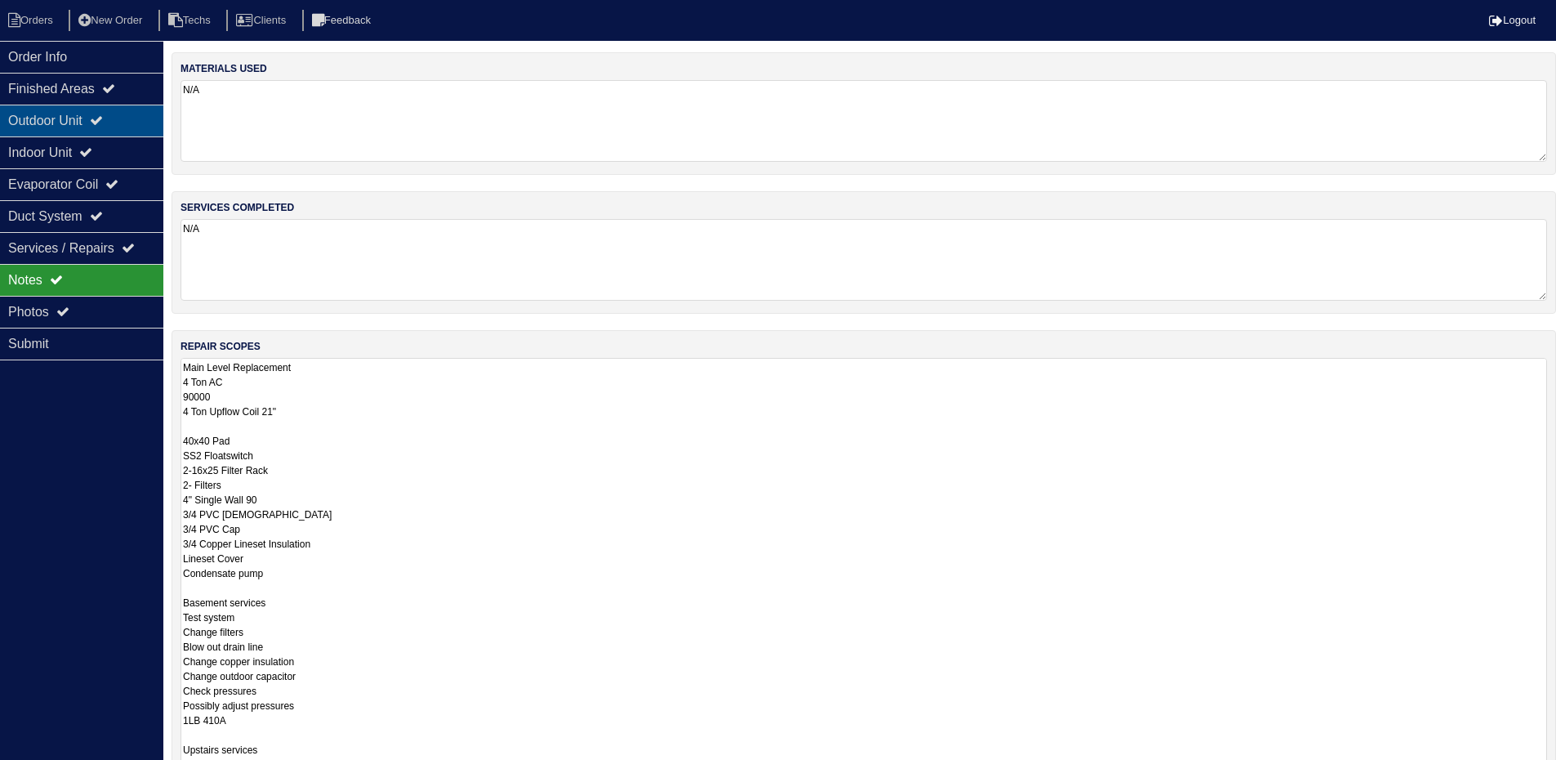
click at [78, 123] on div "Outdoor Unit" at bounding box center [81, 121] width 163 height 32
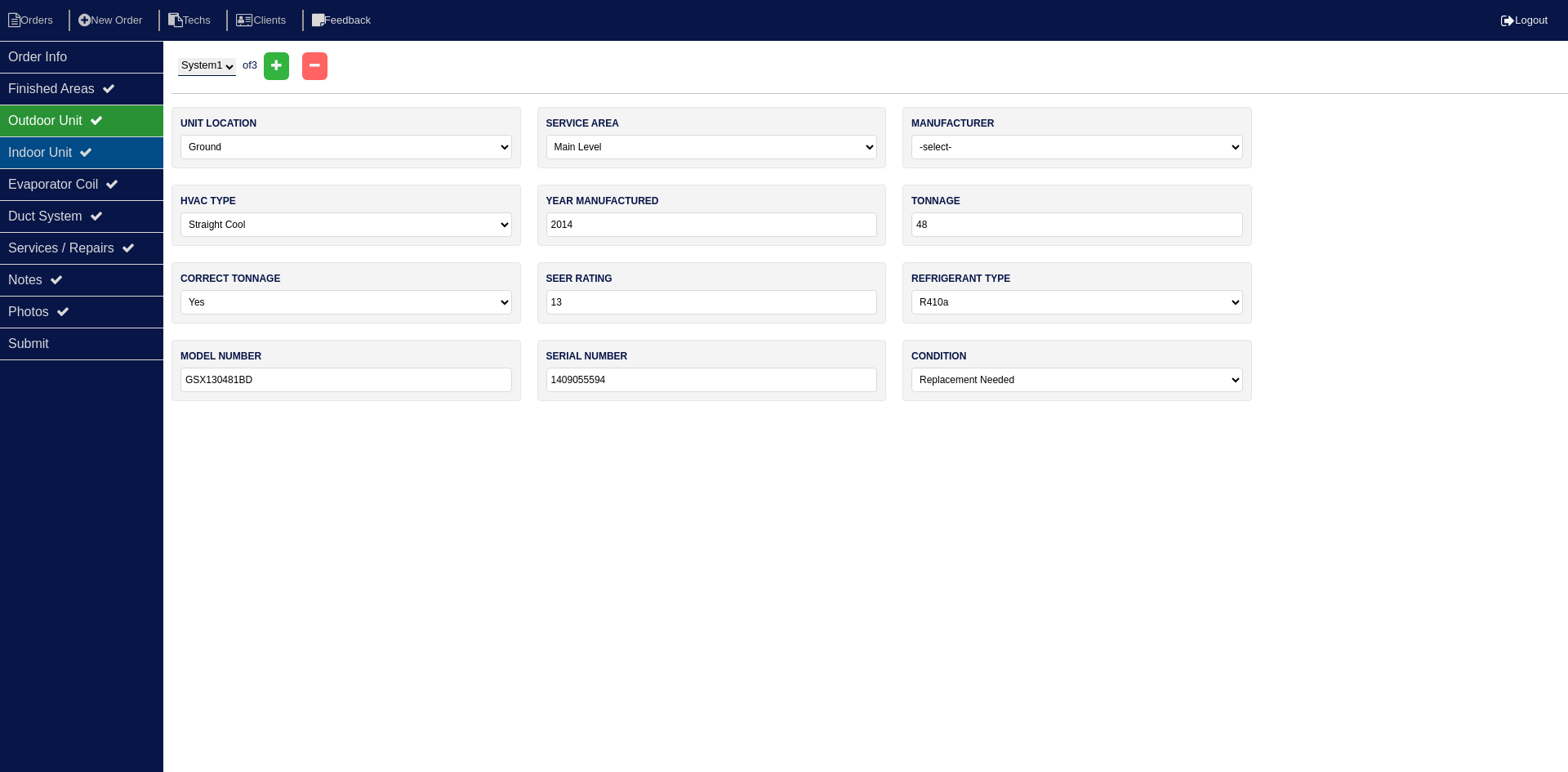
click at [87, 149] on div "Indoor Unit" at bounding box center [81, 152] width 163 height 32
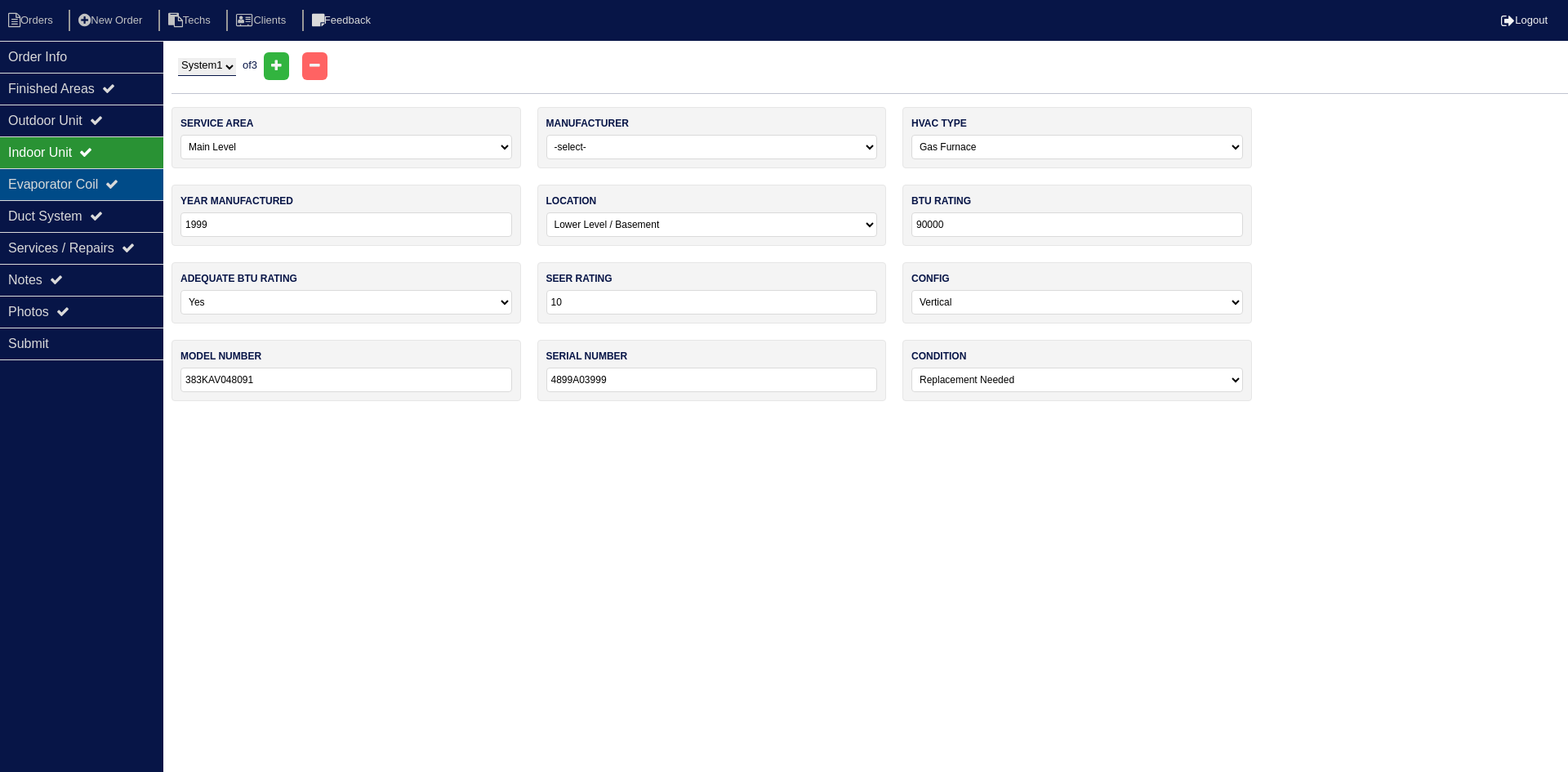
click at [85, 186] on div "Evaporator Coil" at bounding box center [81, 184] width 163 height 32
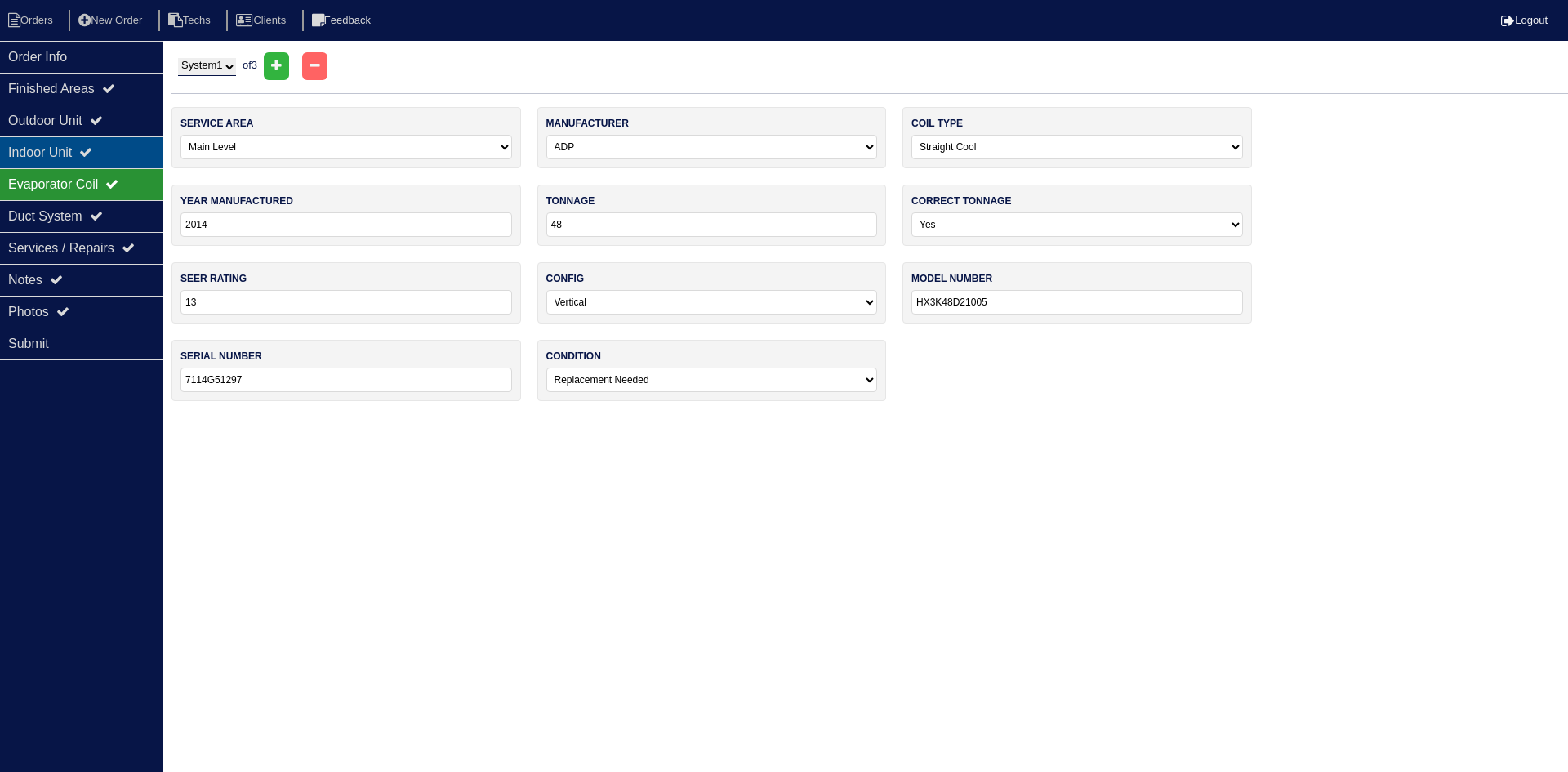
click at [109, 145] on div "Indoor Unit" at bounding box center [81, 152] width 163 height 32
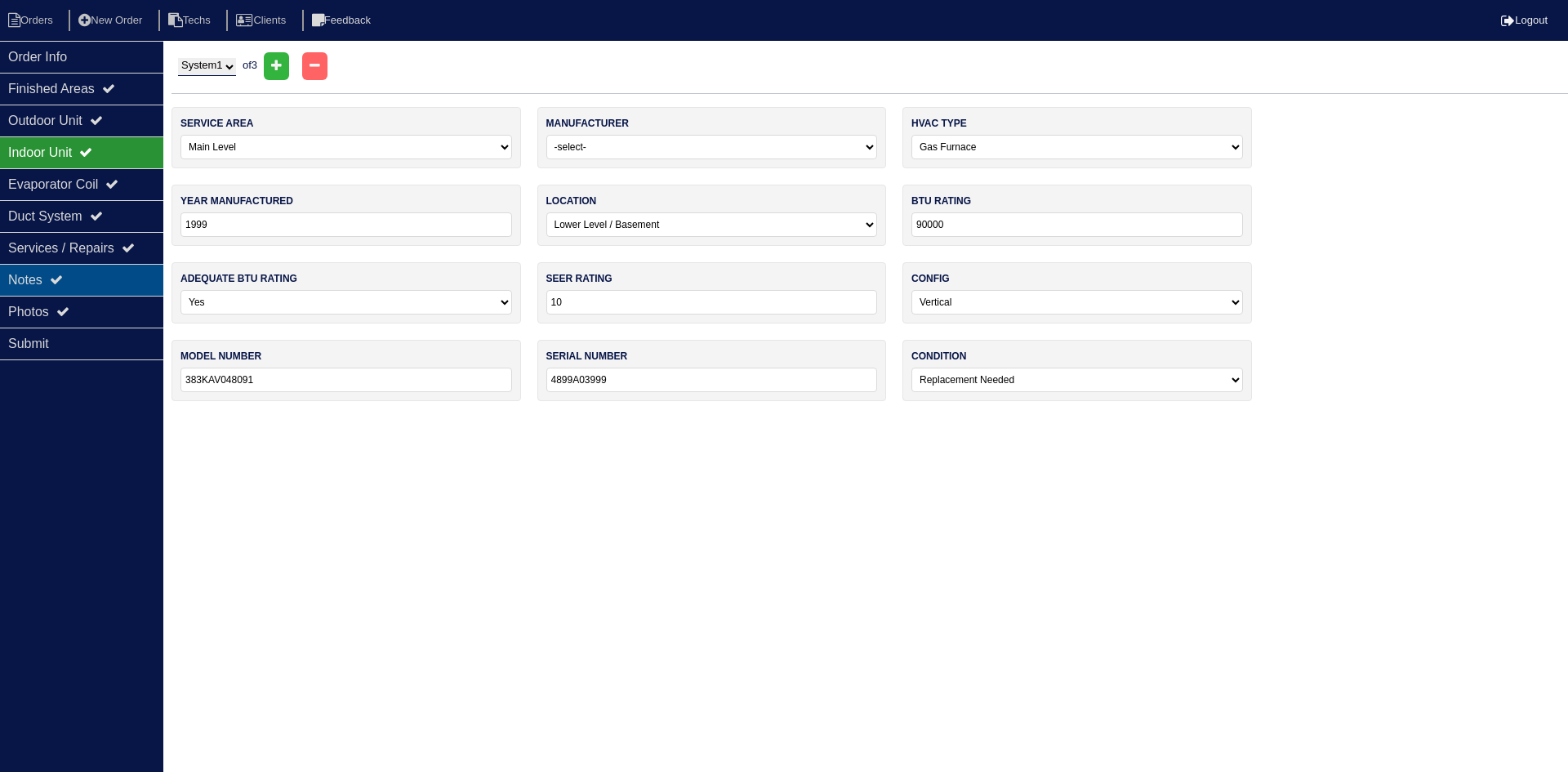
click at [77, 270] on div "Notes" at bounding box center [81, 280] width 163 height 32
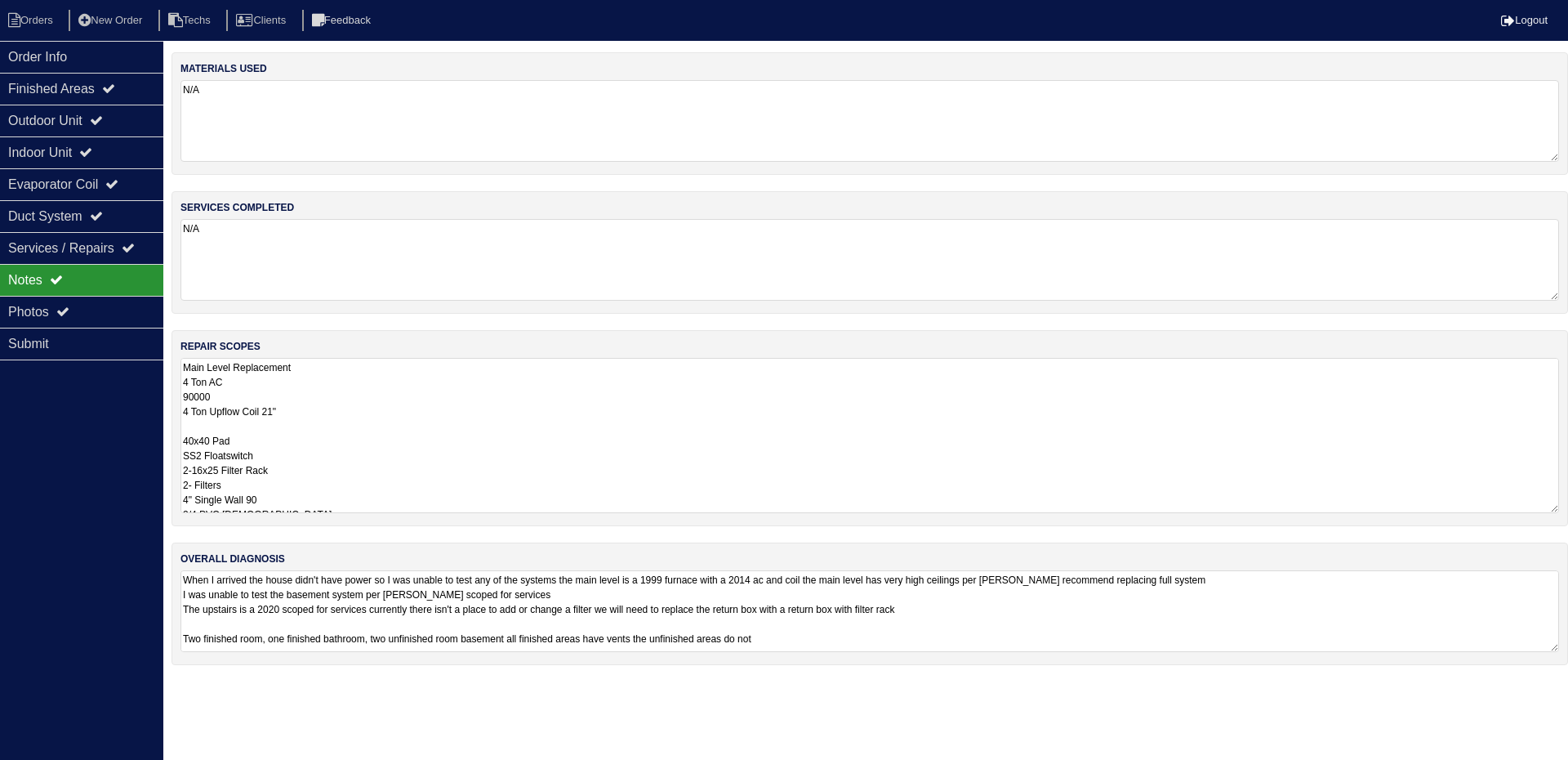
drag, startPoint x: 1554, startPoint y: 436, endPoint x: 1567, endPoint y: 510, distance: 74.7
click at [1567, 510] on div "repair scopes Main Level Replacement 4 Ton AC 90000 4 Ton Upflow Coil 21" 40x40…" at bounding box center [870, 428] width 1397 height 196
drag, startPoint x: 105, startPoint y: 56, endPoint x: 176, endPoint y: 59, distance: 71.9
click at [105, 56] on div "Order Info" at bounding box center [81, 57] width 163 height 32
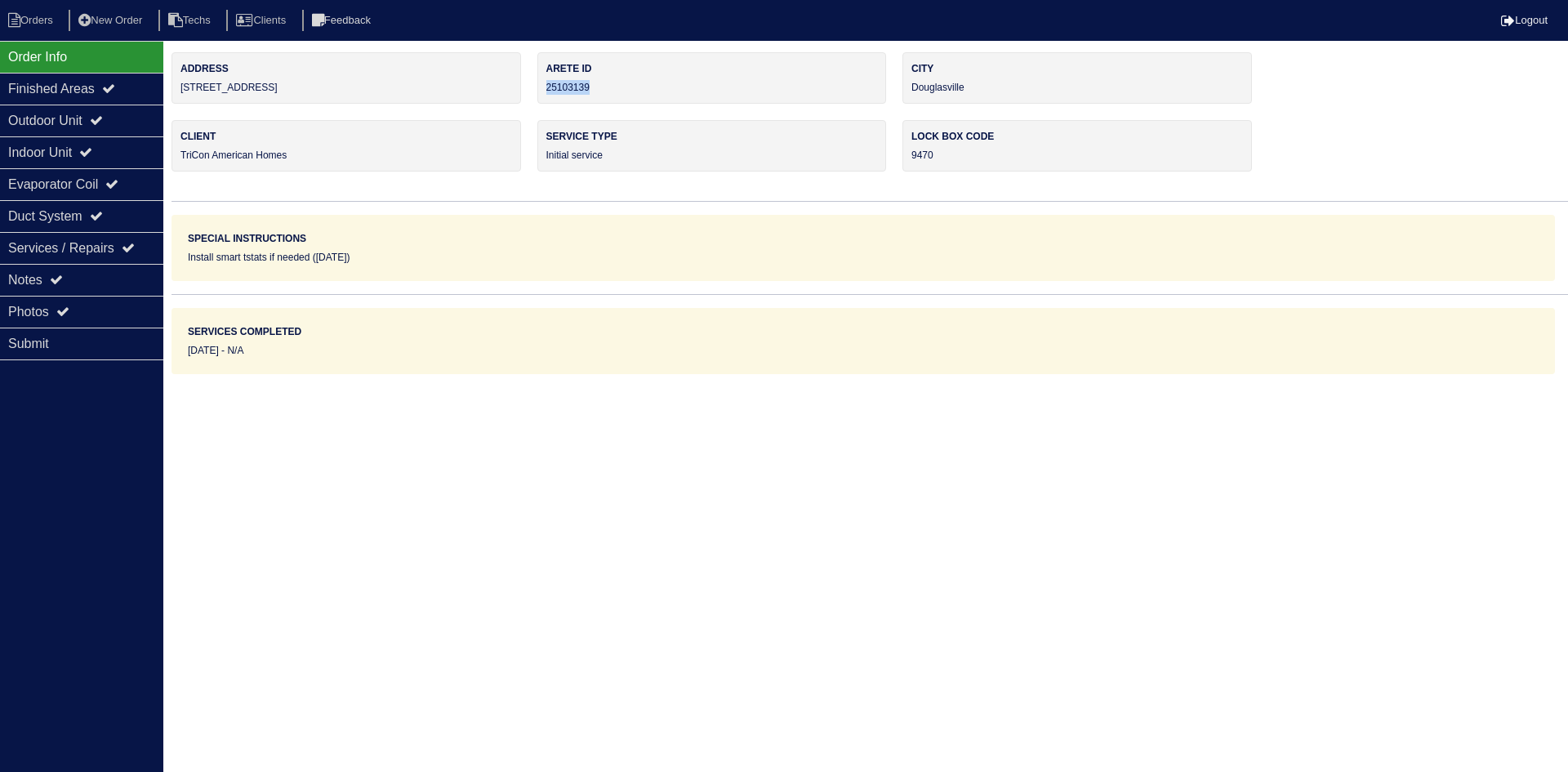
drag, startPoint x: 589, startPoint y: 86, endPoint x: 546, endPoint y: 91, distance: 42.9
click at [546, 91] on div "Arete ID 25103139" at bounding box center [712, 77] width 350 height 51
copy div "25103139"
drag, startPoint x: 131, startPoint y: 272, endPoint x: 157, endPoint y: 272, distance: 26.1
click at [131, 272] on div "Notes" at bounding box center [81, 280] width 163 height 32
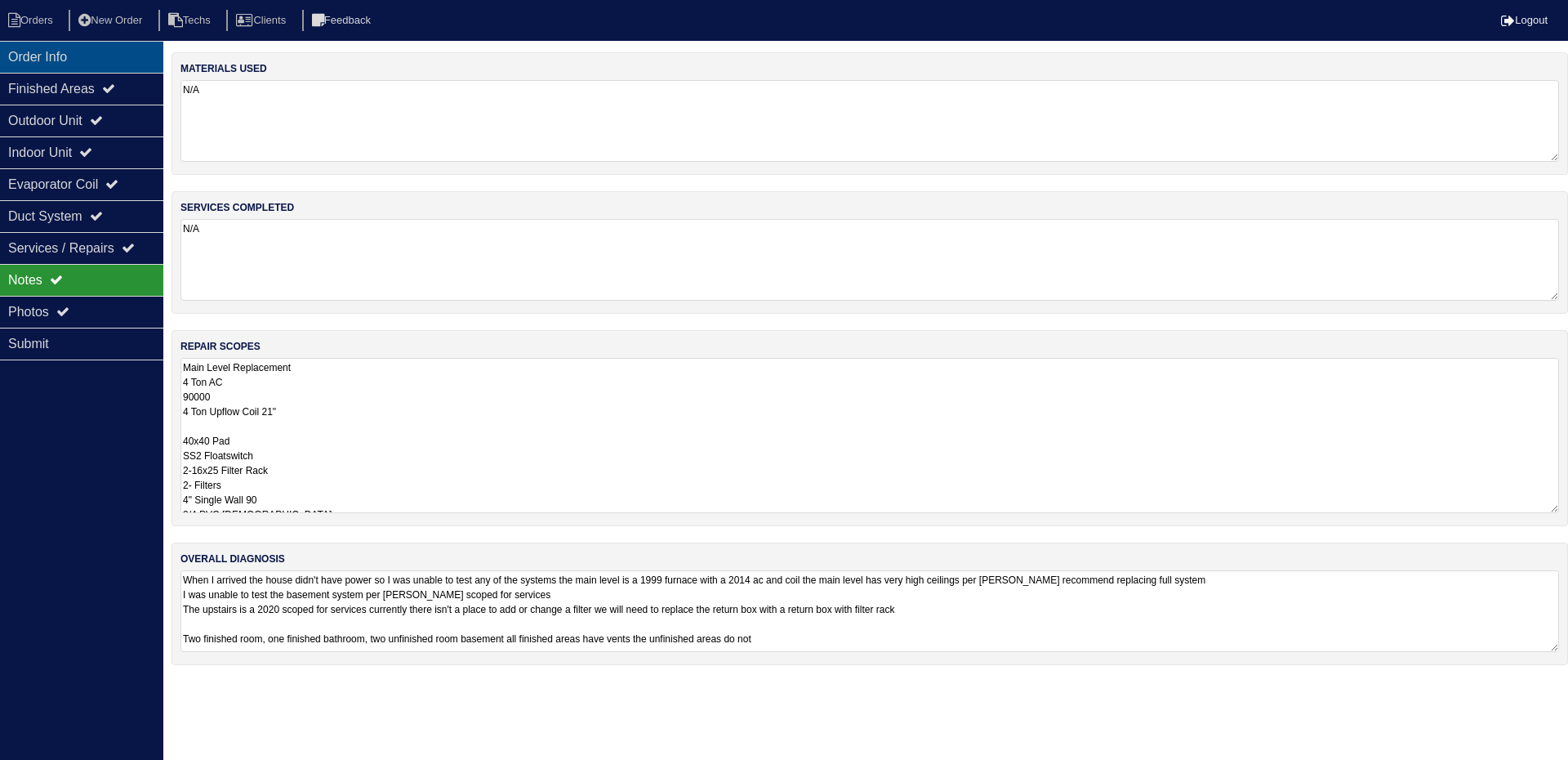
click at [124, 53] on div "Order Info" at bounding box center [81, 57] width 163 height 32
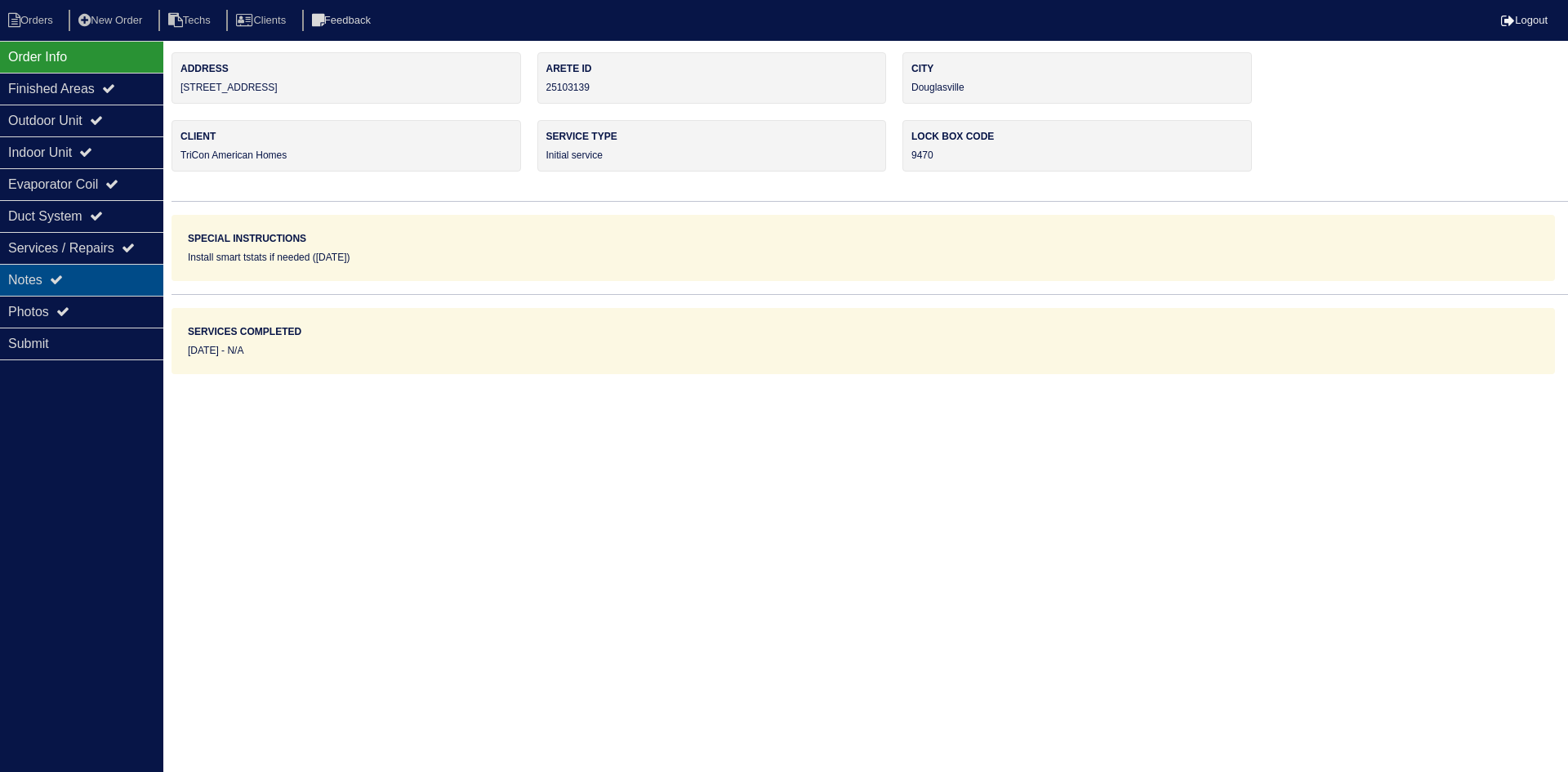
drag, startPoint x: 101, startPoint y: 281, endPoint x: 125, endPoint y: 281, distance: 23.7
click at [101, 280] on div "Notes" at bounding box center [81, 280] width 163 height 32
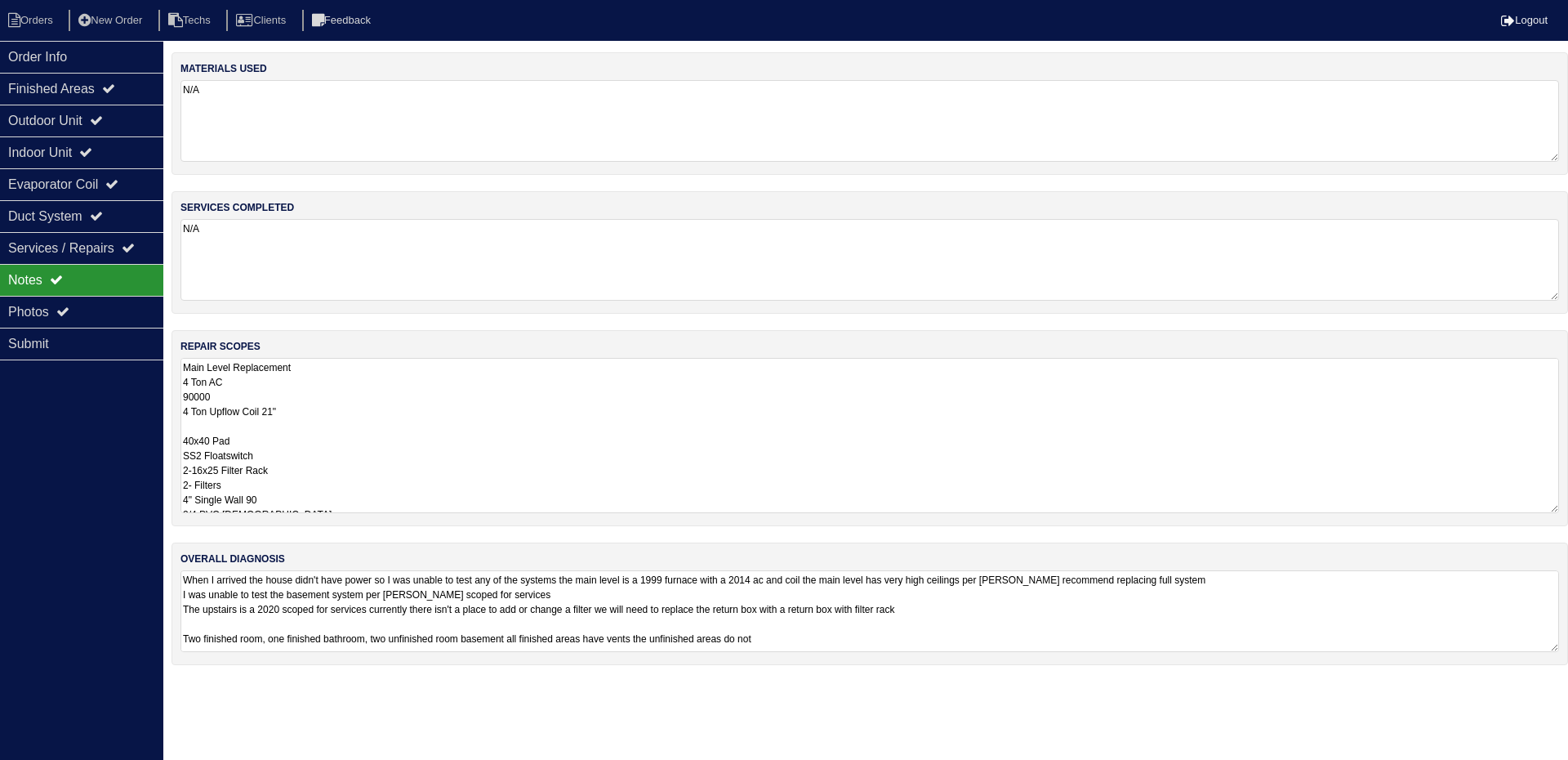
click at [592, 401] on textarea "Main Level Replacement 4 Ton AC 90000 4 Ton Upflow Coil 21" 40x40 Pad SS2 Float…" at bounding box center [869, 435] width 1379 height 155
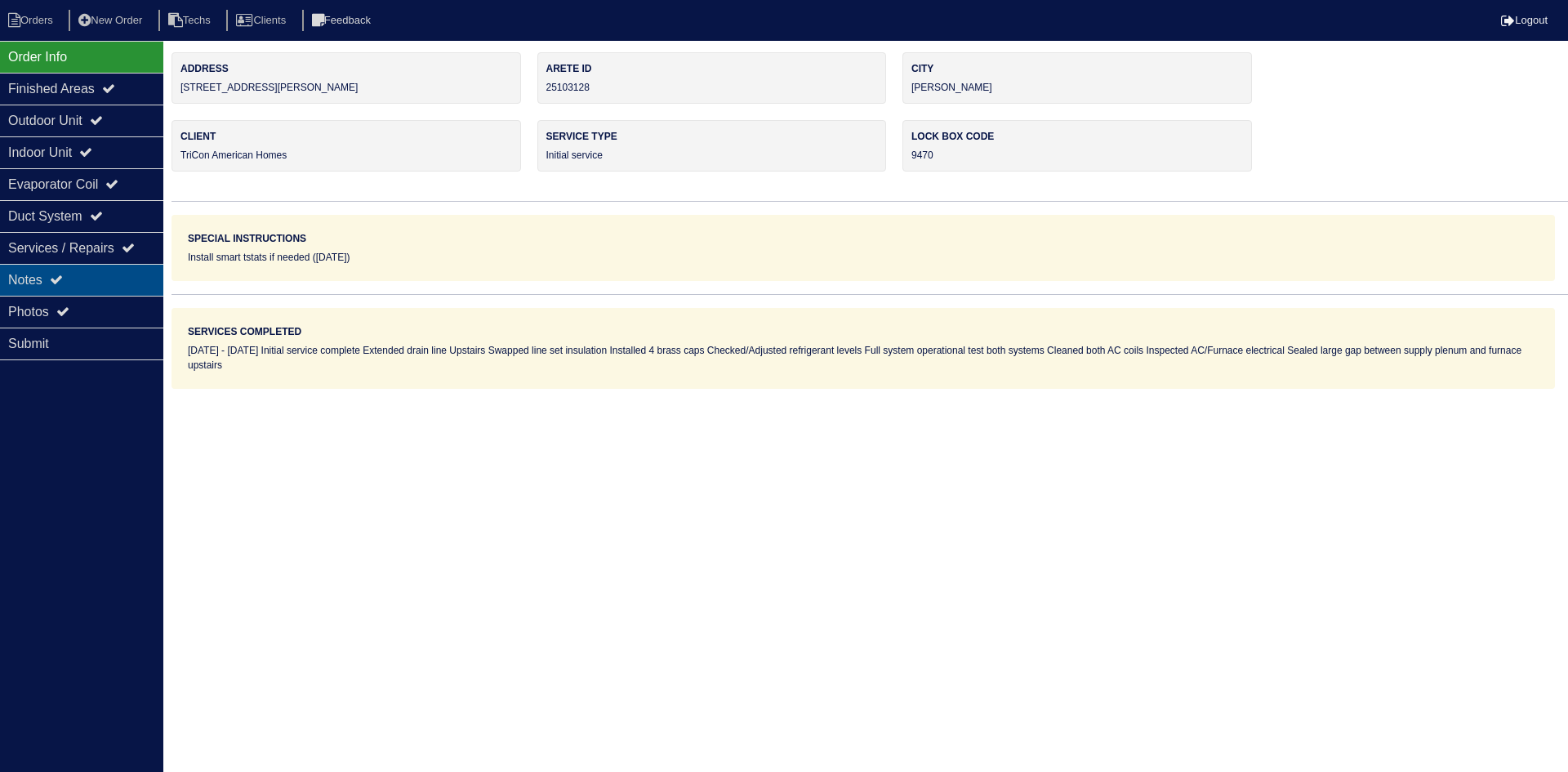
click at [113, 278] on div "Notes" at bounding box center [81, 280] width 163 height 32
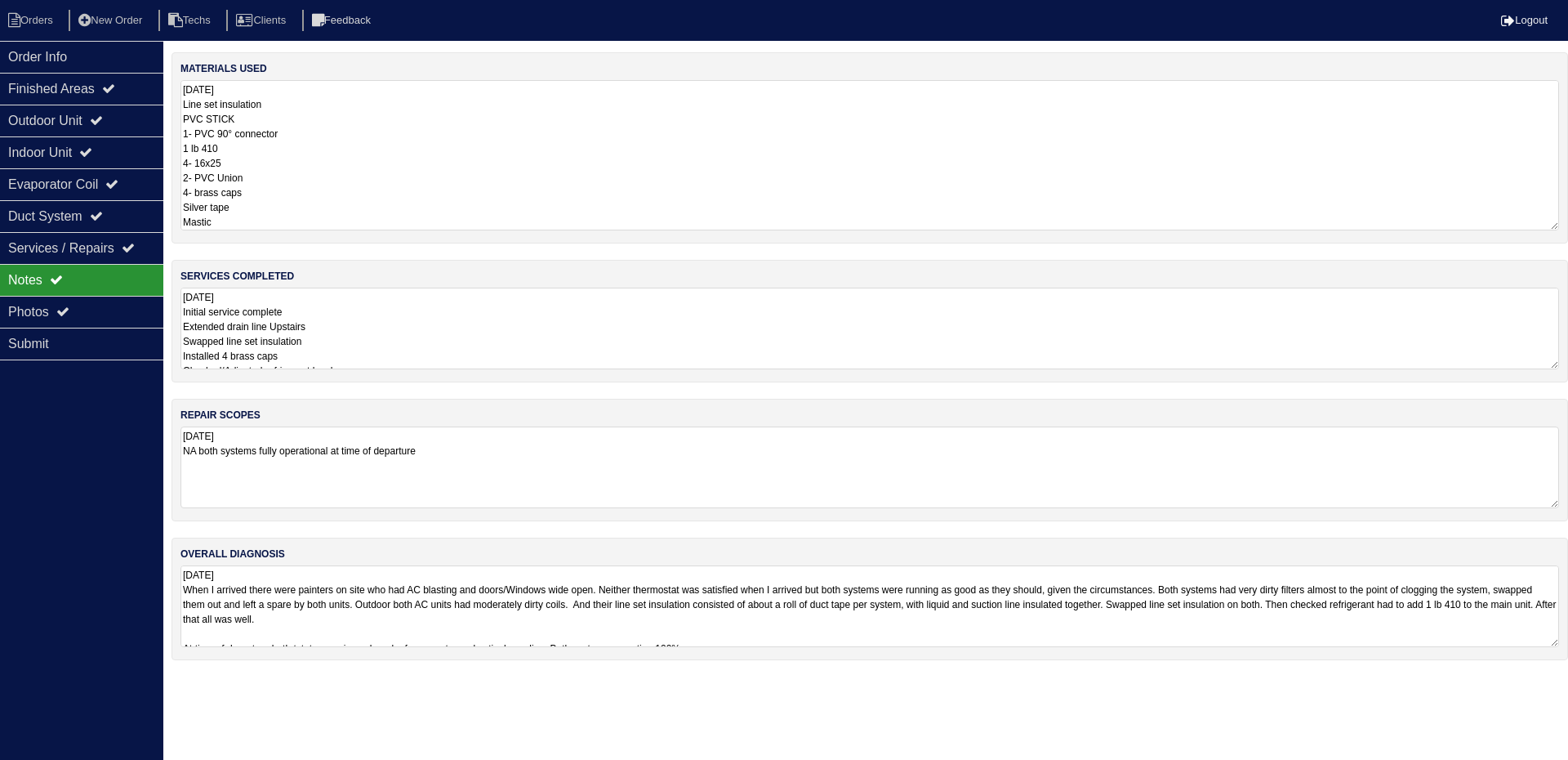
click at [408, 123] on textarea "[DATE] Line set insulation PVC STICK 1- PVC 90° connector 1 lb 410 4- 16x25 2- …" at bounding box center [869, 155] width 1379 height 150
click at [513, 312] on textarea "8.29.25 Initial service complete Extended drain line Upstairs Swapped line set …" at bounding box center [869, 328] width 1379 height 82
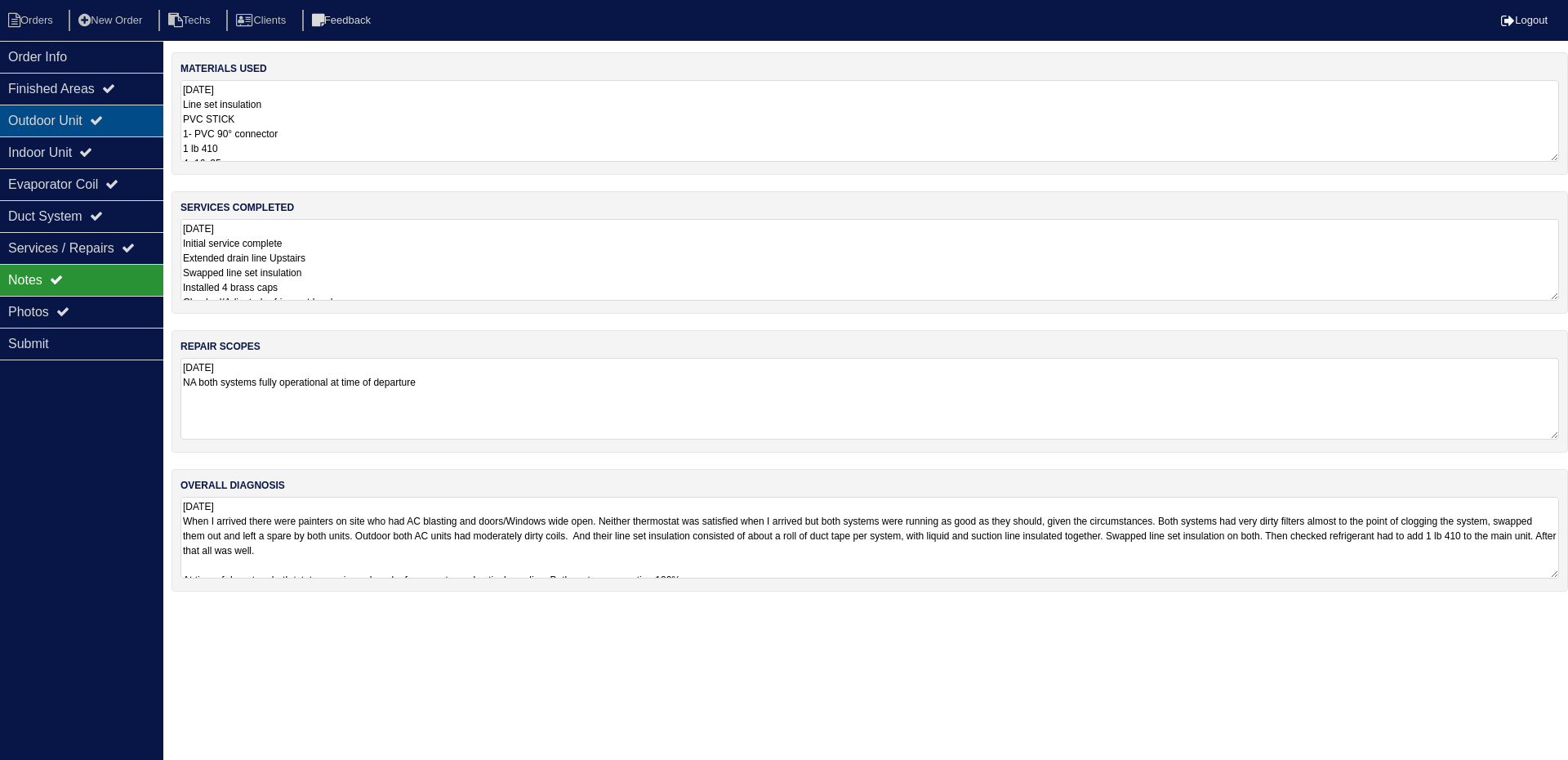
click at [121, 107] on div "Outdoor Unit" at bounding box center [81, 121] width 163 height 32
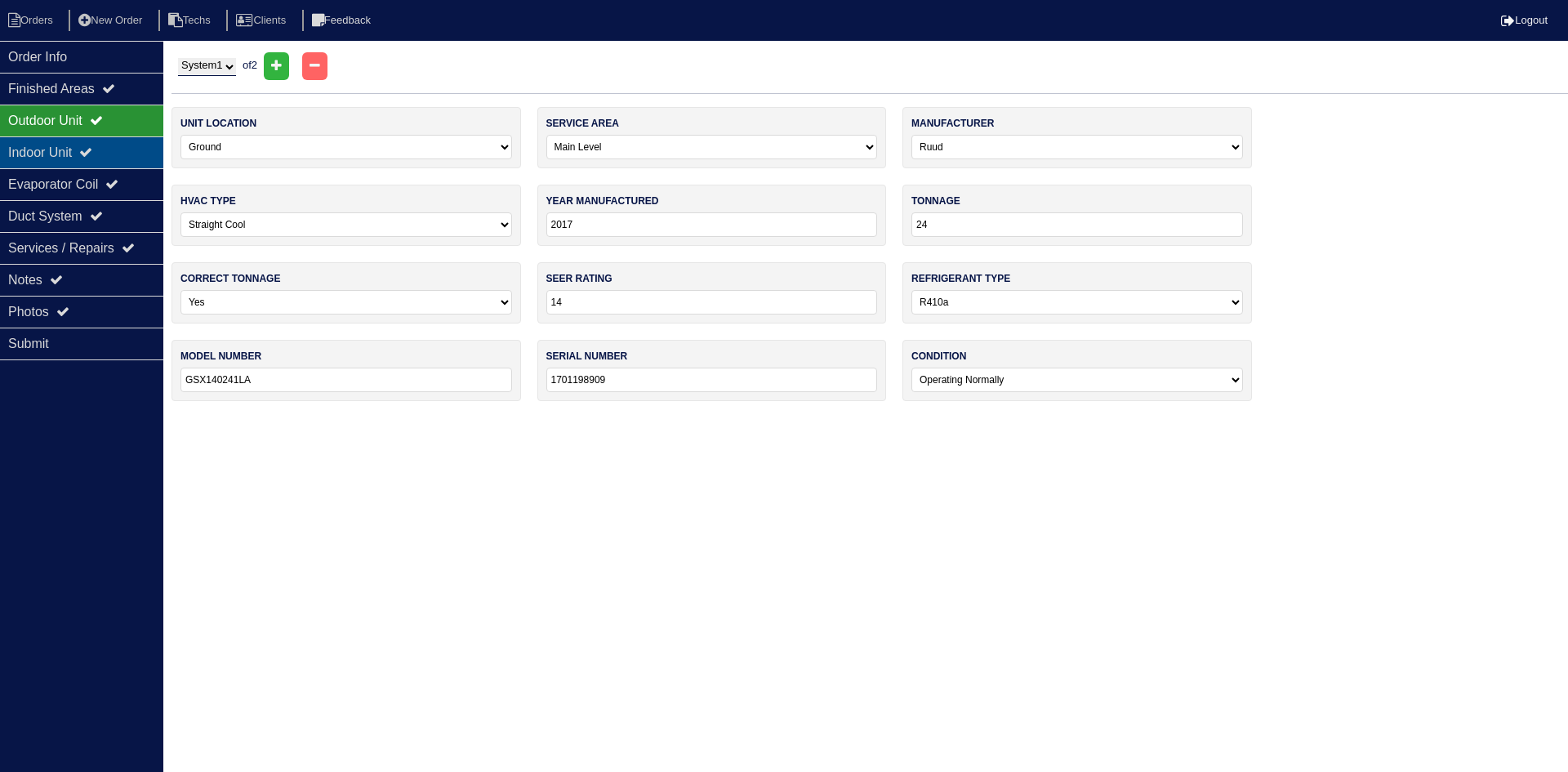
click at [110, 148] on div "Indoor Unit" at bounding box center [81, 152] width 163 height 32
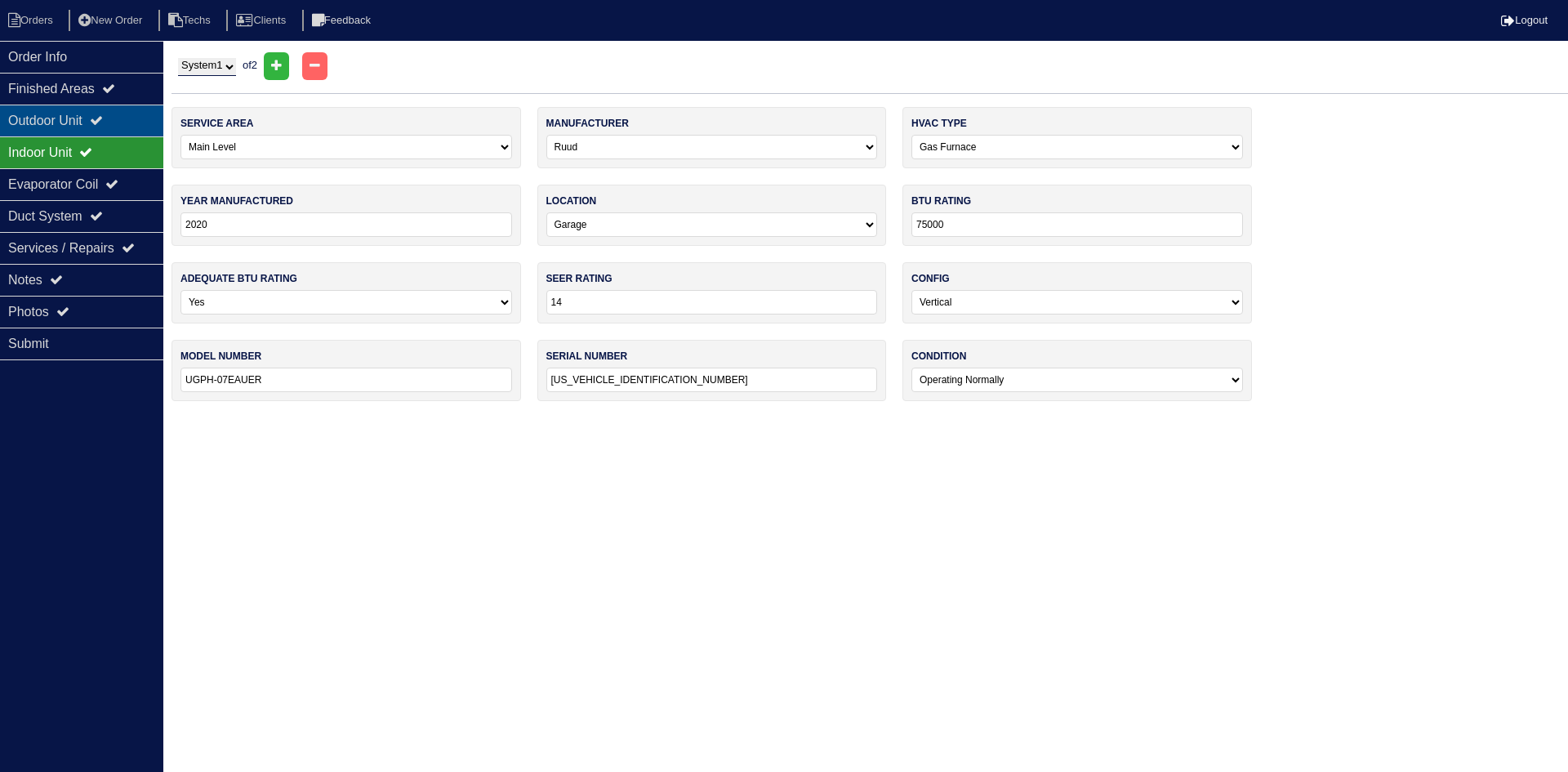
click at [103, 118] on icon at bounding box center [96, 120] width 13 height 13
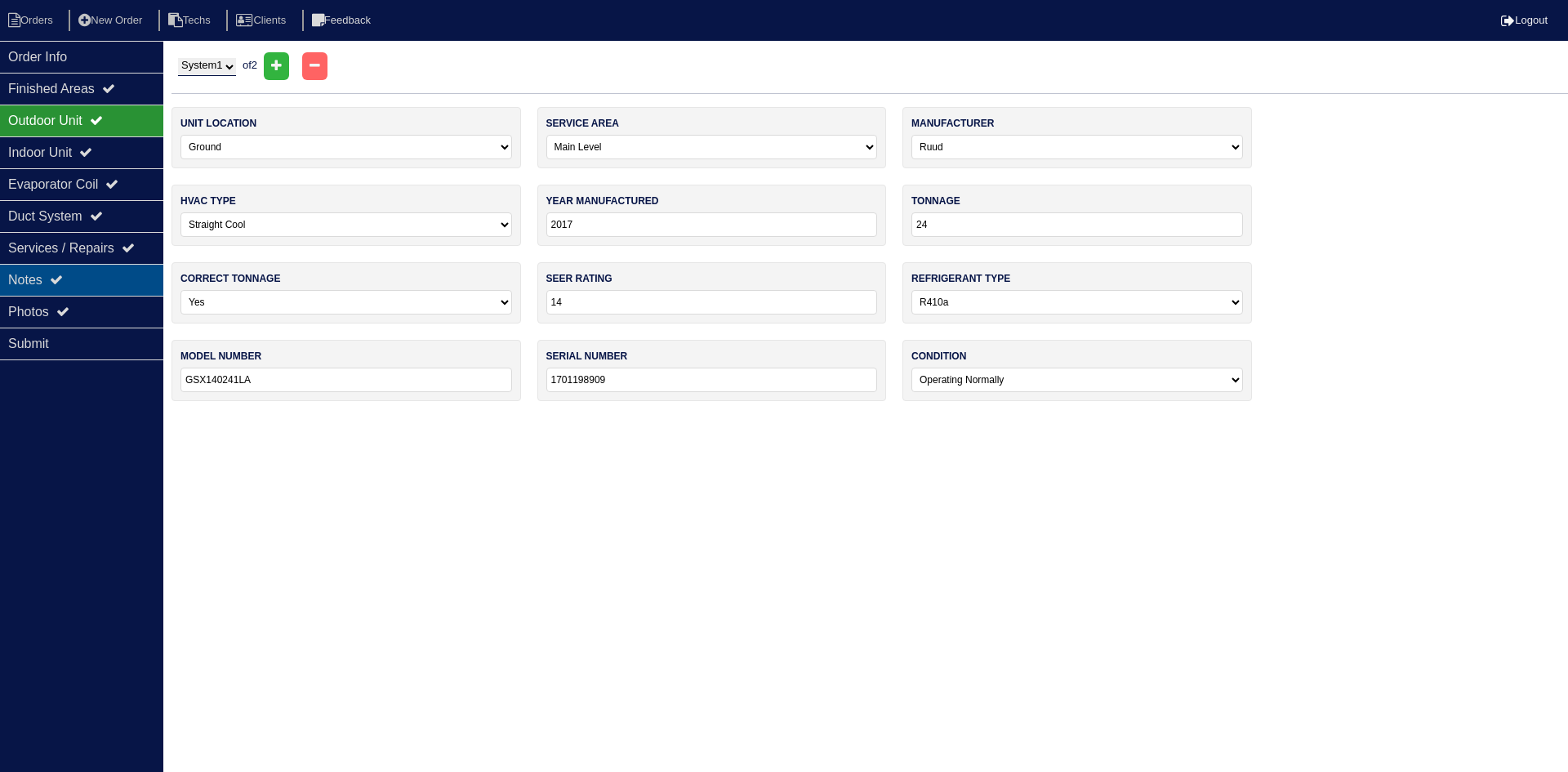
click at [100, 274] on div "Notes" at bounding box center [81, 280] width 163 height 32
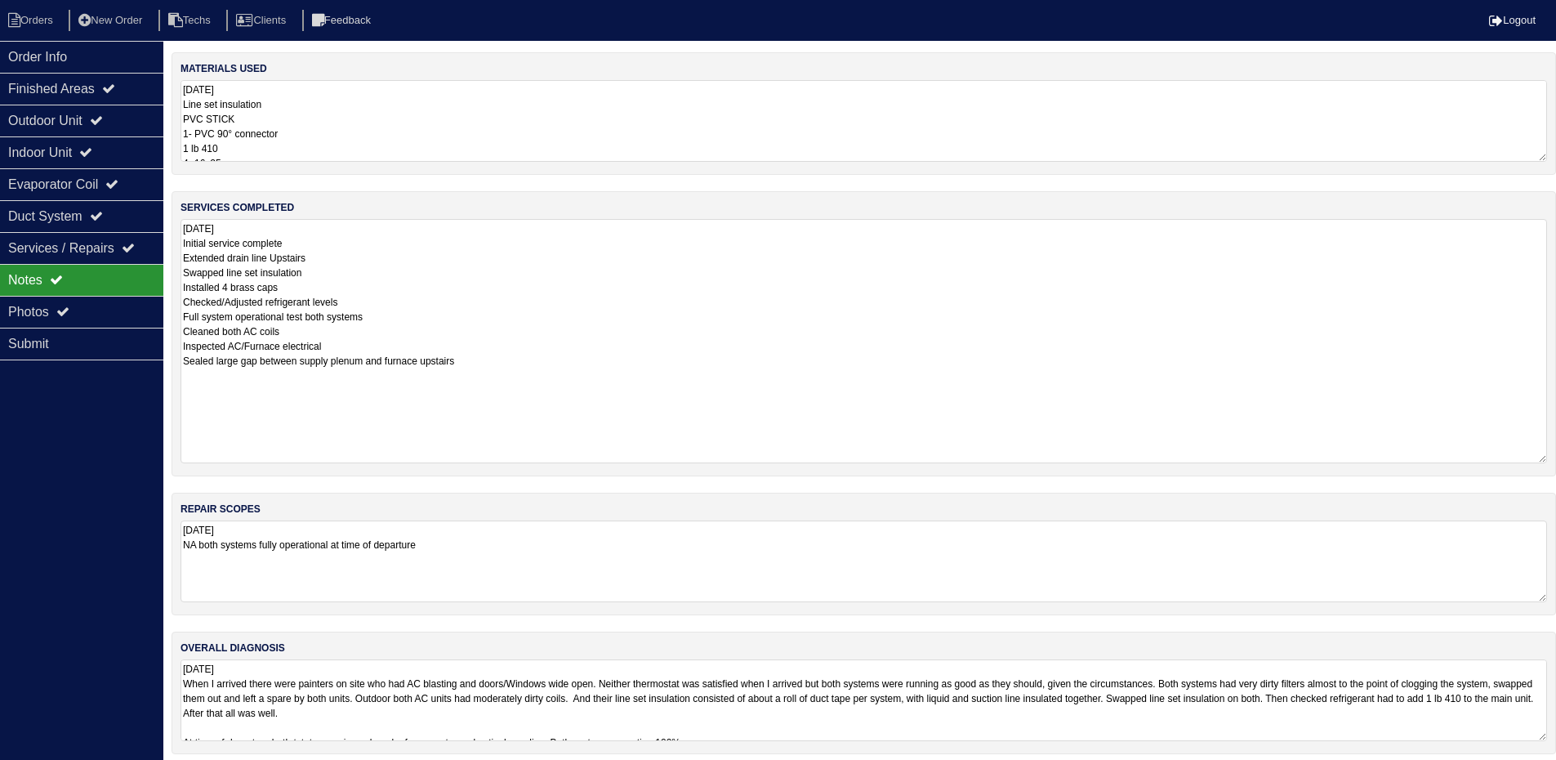
drag, startPoint x: 1555, startPoint y: 298, endPoint x: 1563, endPoint y: 461, distance: 162.7
click at [1556, 461] on html "Orders New Order Techs Clients Feedback Logout Orders New Order Users Clients M…" at bounding box center [778, 385] width 1556 height 770
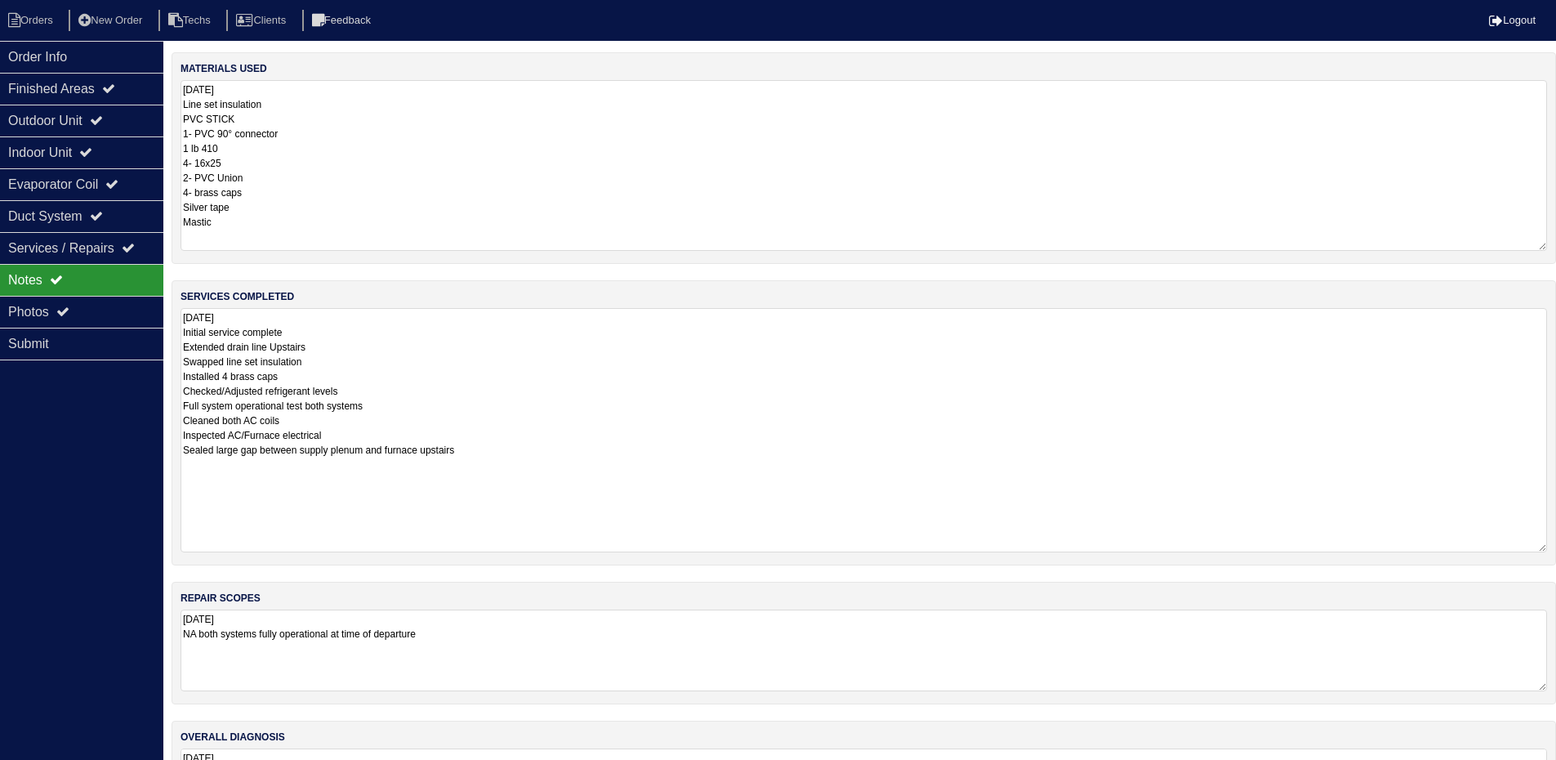
drag, startPoint x: 1539, startPoint y: 155, endPoint x: 1339, endPoint y: 221, distance: 210.5
click at [1546, 243] on textarea "8.29.25 Line set insulation PVC STICK 1- PVC 90° connector 1 lb 410 4- 16x25 2-…" at bounding box center [863, 165] width 1366 height 171
click at [292, 154] on textarea "8.29.25 Line set insulation PVC STICK 1- PVC 90° connector 1 lb 410 4- 16x25 2-…" at bounding box center [863, 164] width 1366 height 169
type textarea "8.29.25 Line set insulation PVC STICK 1- PVC 90° connector 1 lb 410 - main leve…"
click at [114, 438] on div "Order Info Finished Areas Outdoor Unit Indoor Unit Evaporator Coil Duct System …" at bounding box center [81, 421] width 163 height 760
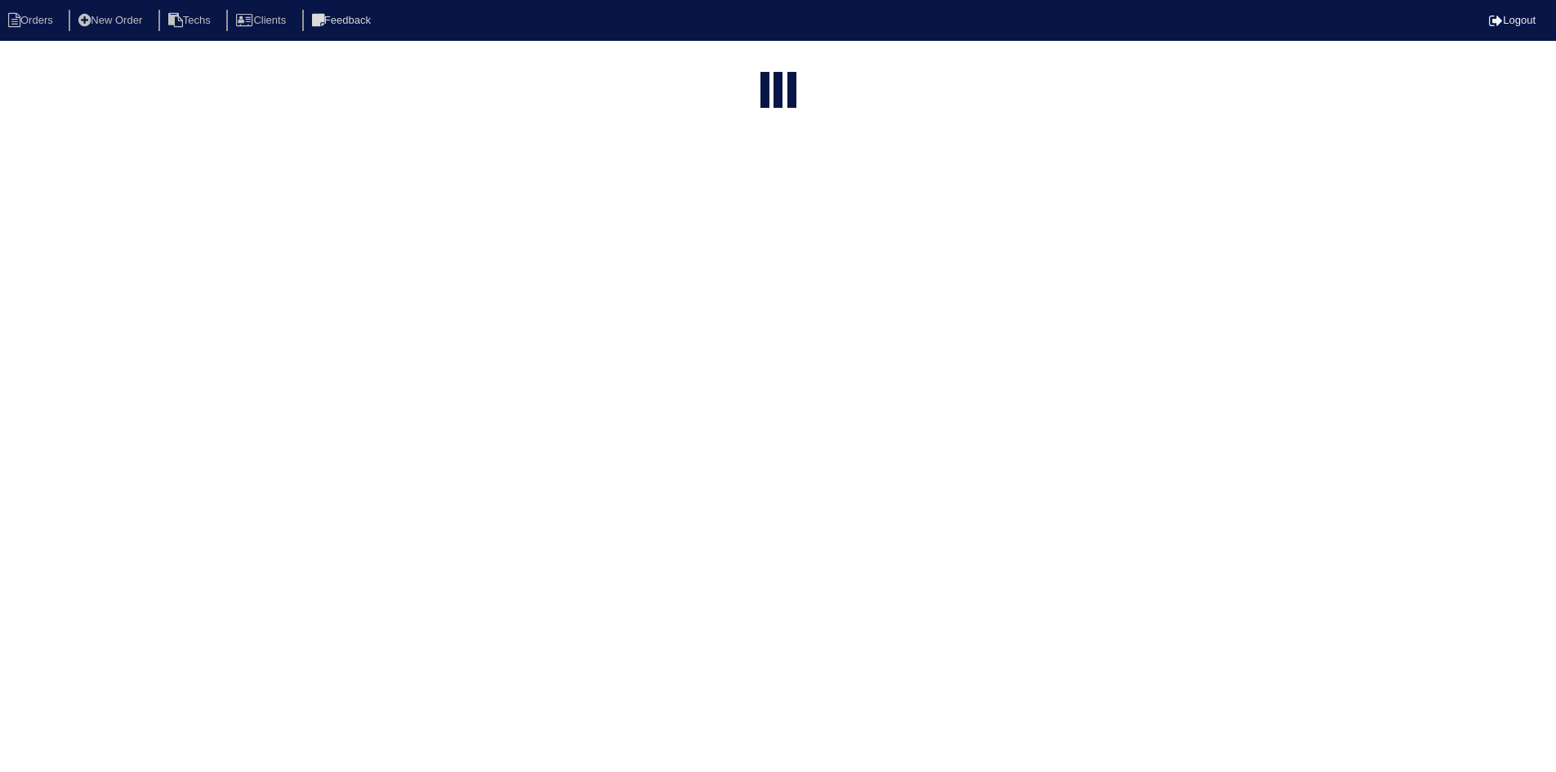
select select "15"
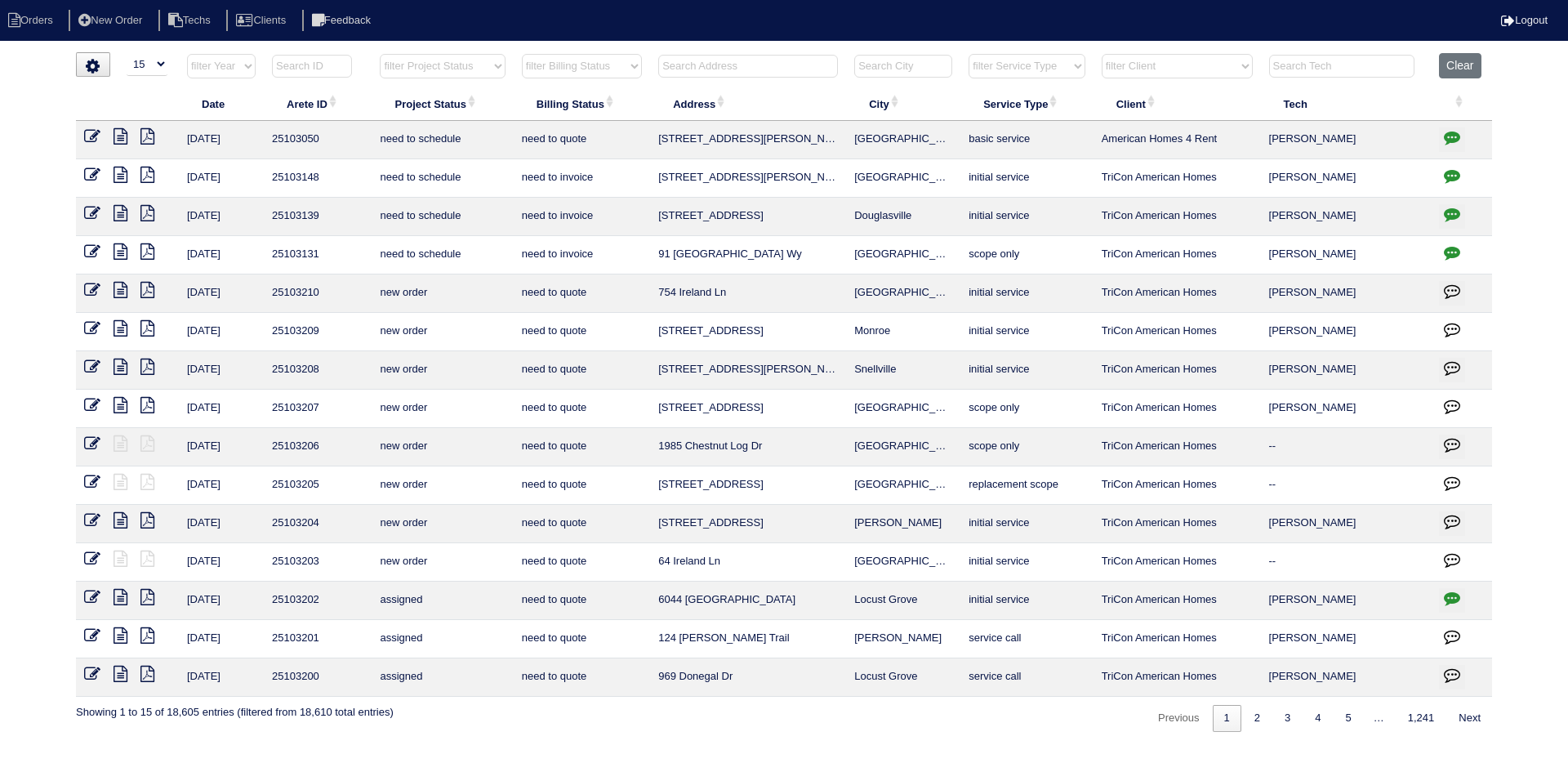
click at [488, 63] on select "filter Project Status -- Any Project Status -- new order assigned in progress f…" at bounding box center [442, 66] width 125 height 25
click at [380, 54] on select "filter Project Status -- Any Project Status -- new order assigned in progress f…" at bounding box center [442, 66] width 125 height 25
select select "field complete"
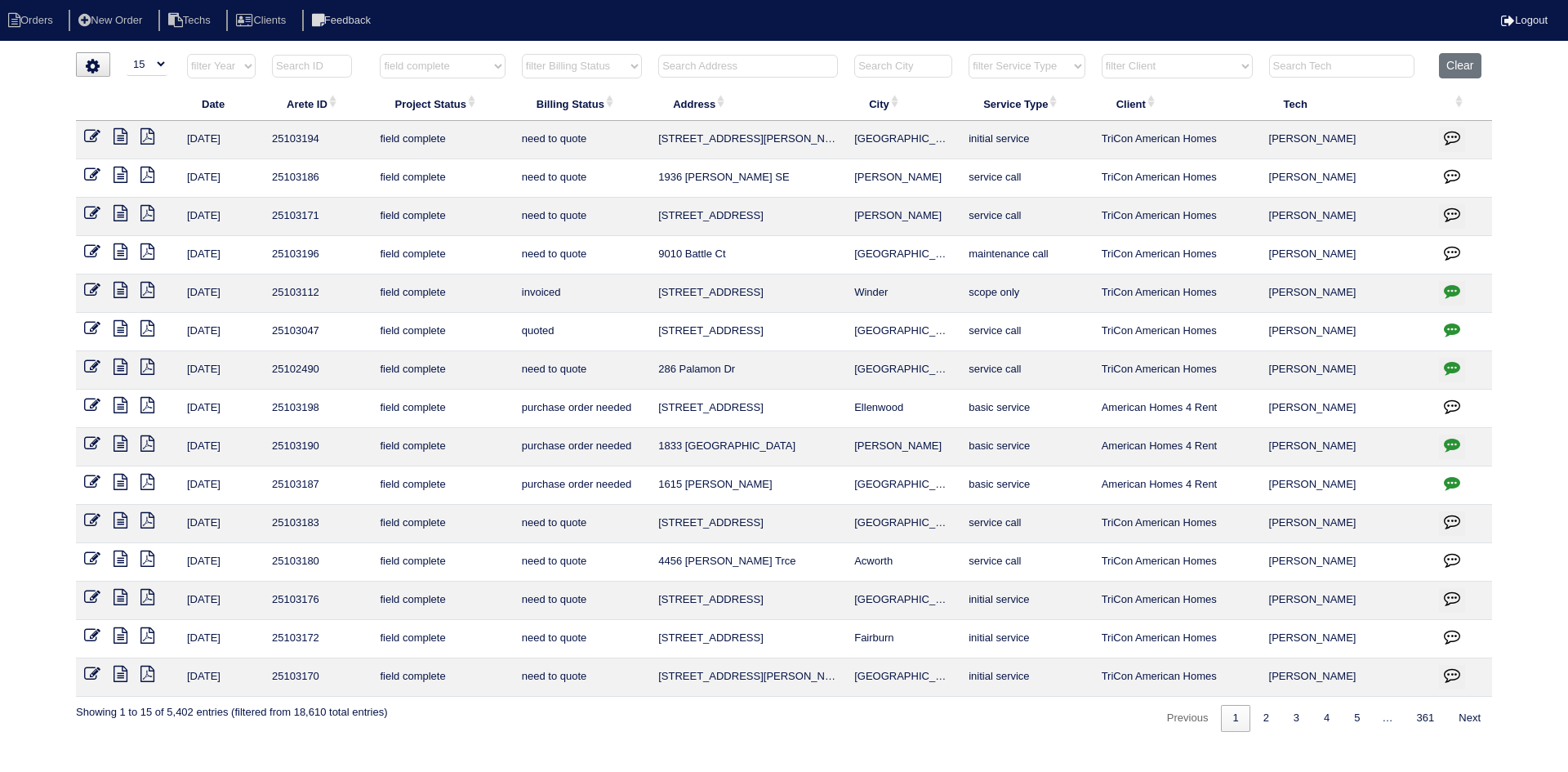
click at [581, 62] on select "filter Billing Status -- Any Billing Status -- need to quote quoted need to inv…" at bounding box center [582, 66] width 120 height 25
select select "need to quote"
click at [522, 54] on select "filter Billing Status -- Any Billing Status -- need to quote quoted need to inv…" at bounding box center [582, 66] width 120 height 25
select select "field complete"
select select "need to quote"
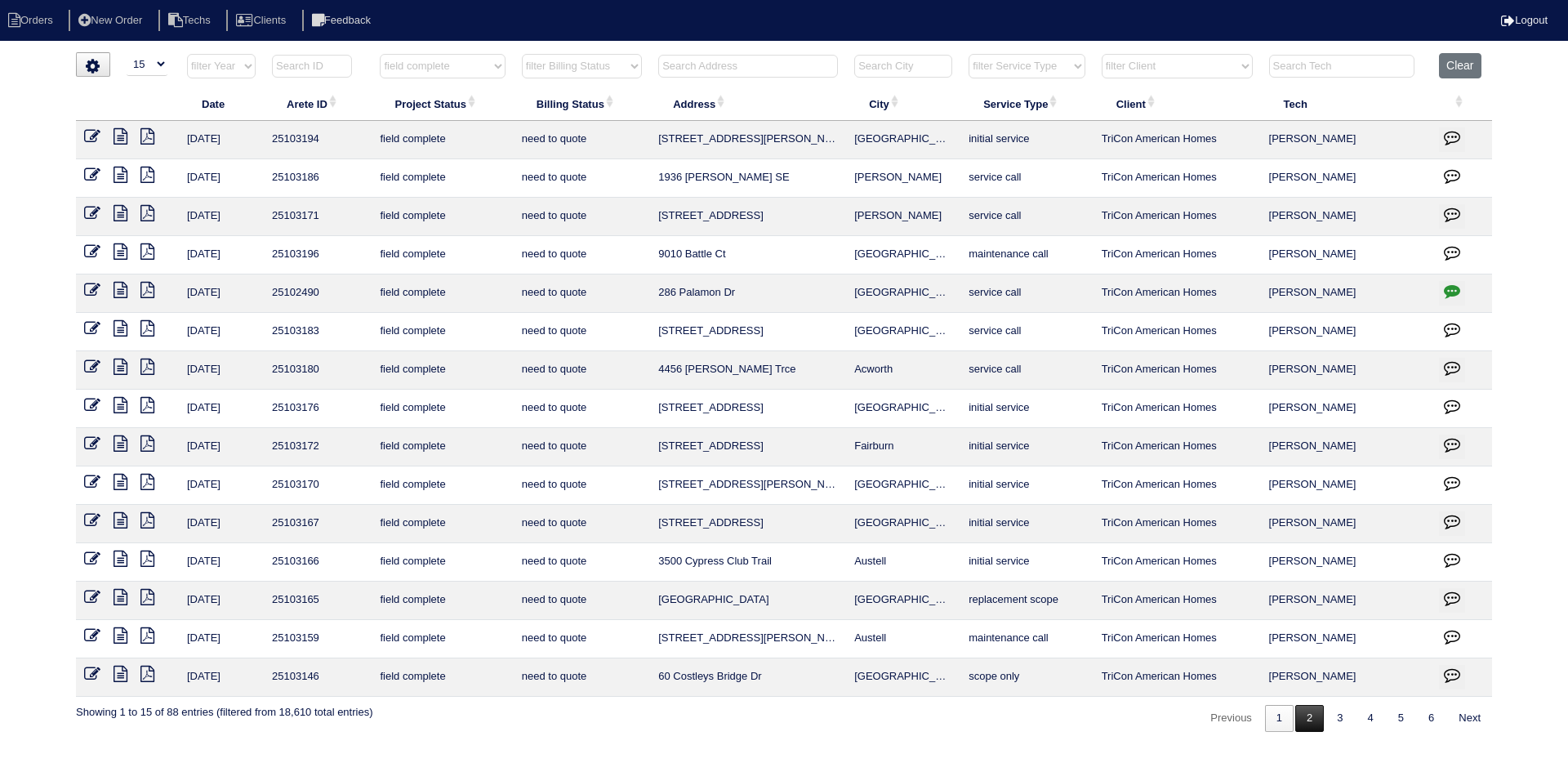
click at [1308, 721] on link "2" at bounding box center [1309, 718] width 29 height 27
select select "field complete"
select select "need to quote"
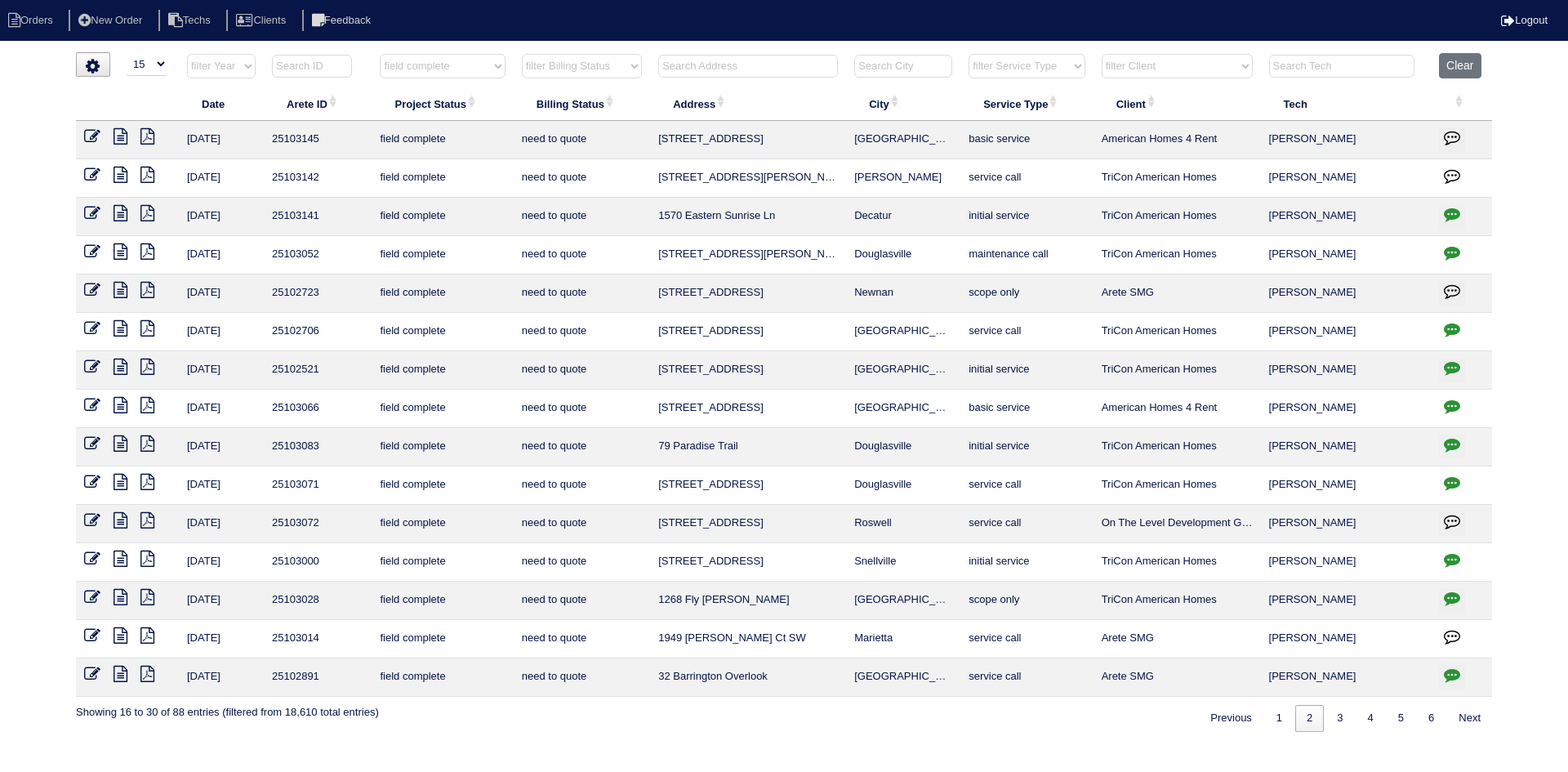
drag, startPoint x: 1271, startPoint y: 722, endPoint x: 1054, endPoint y: 768, distance: 221.2
click at [1270, 721] on link "1" at bounding box center [1279, 718] width 29 height 27
select select "field complete"
select select "need to quote"
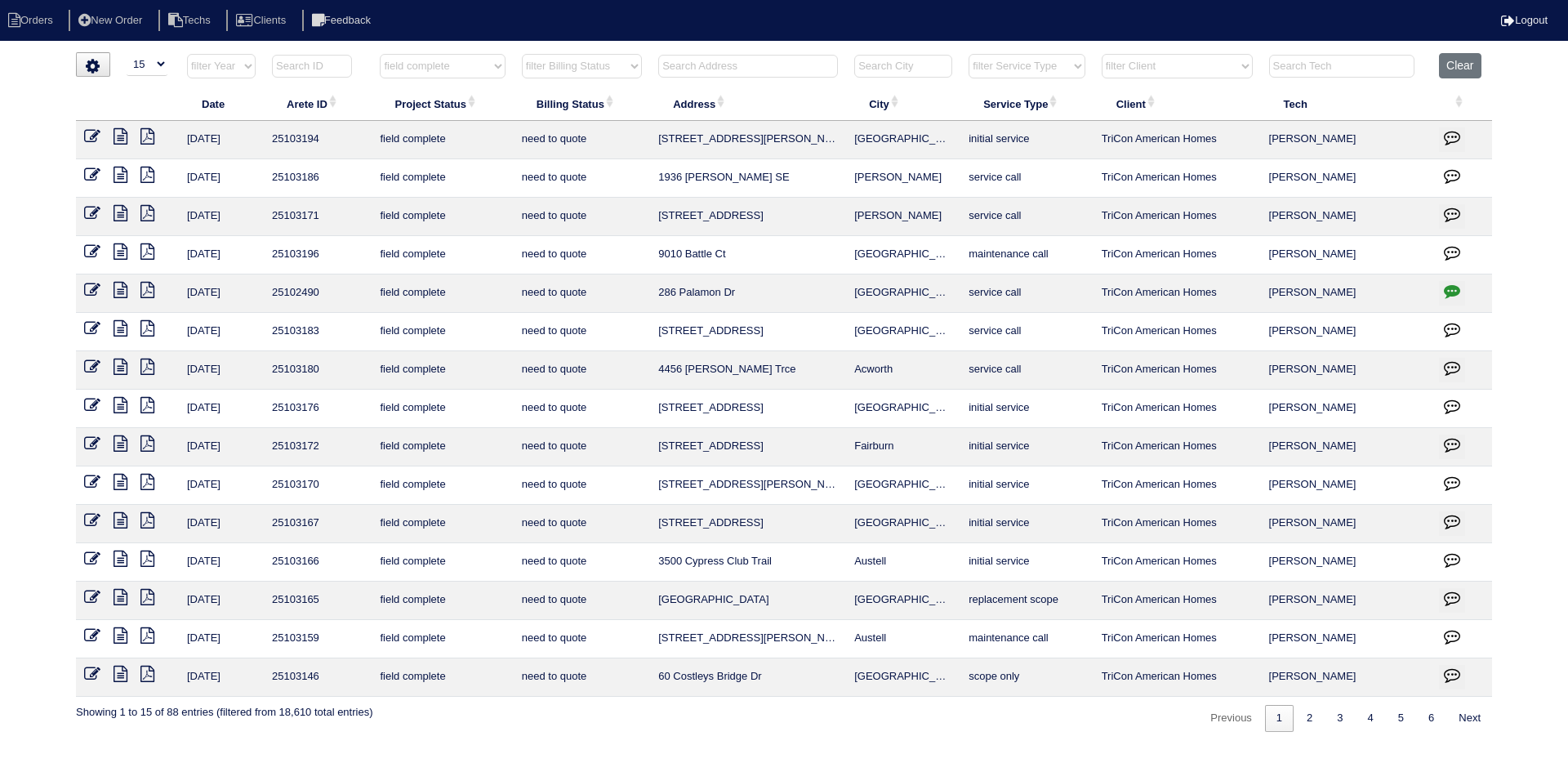
click at [117, 672] on icon at bounding box center [121, 674] width 14 height 16
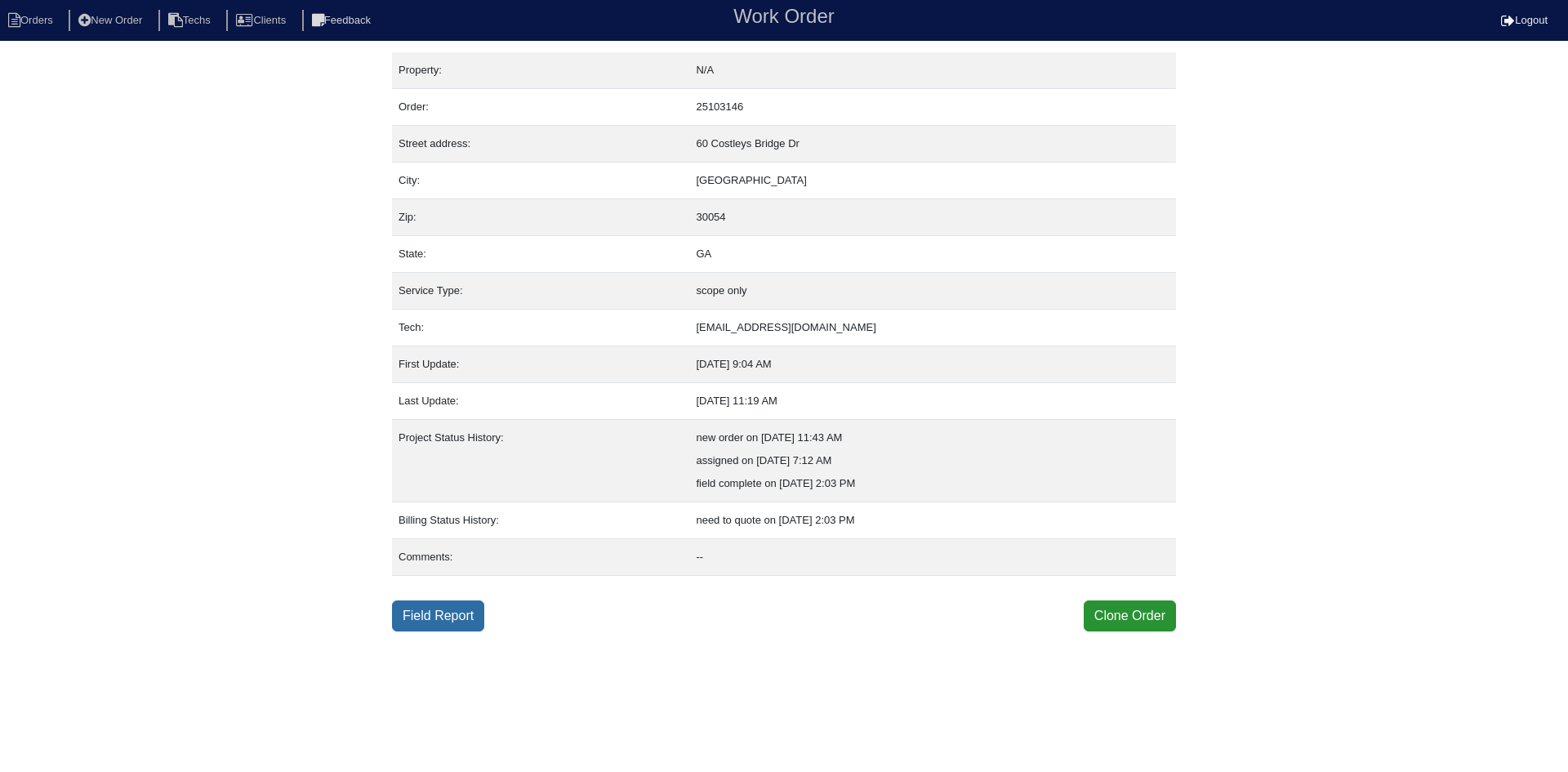
click at [439, 611] on link "Field Report" at bounding box center [438, 615] width 92 height 31
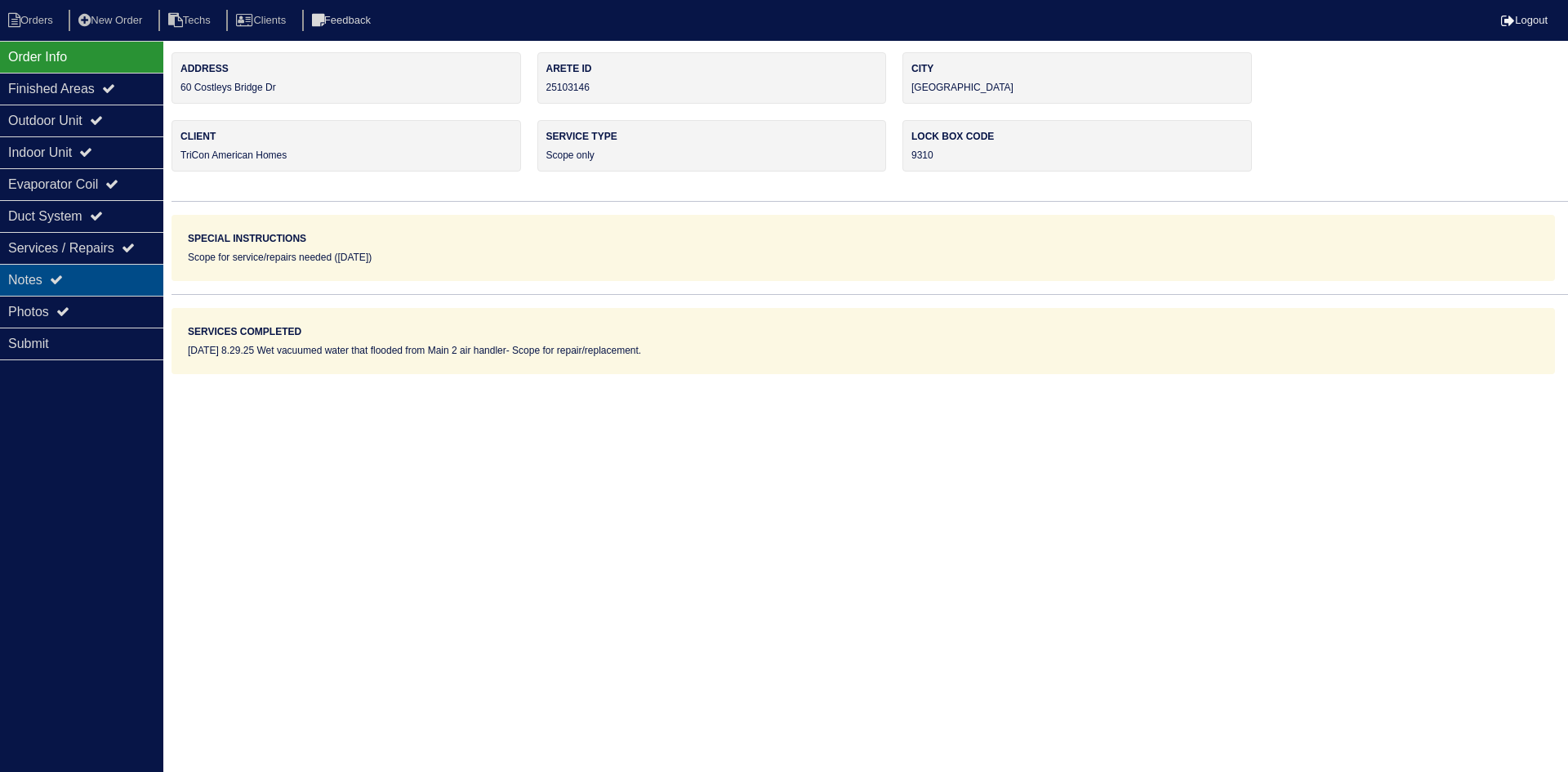
click at [74, 274] on div "Notes" at bounding box center [81, 280] width 163 height 32
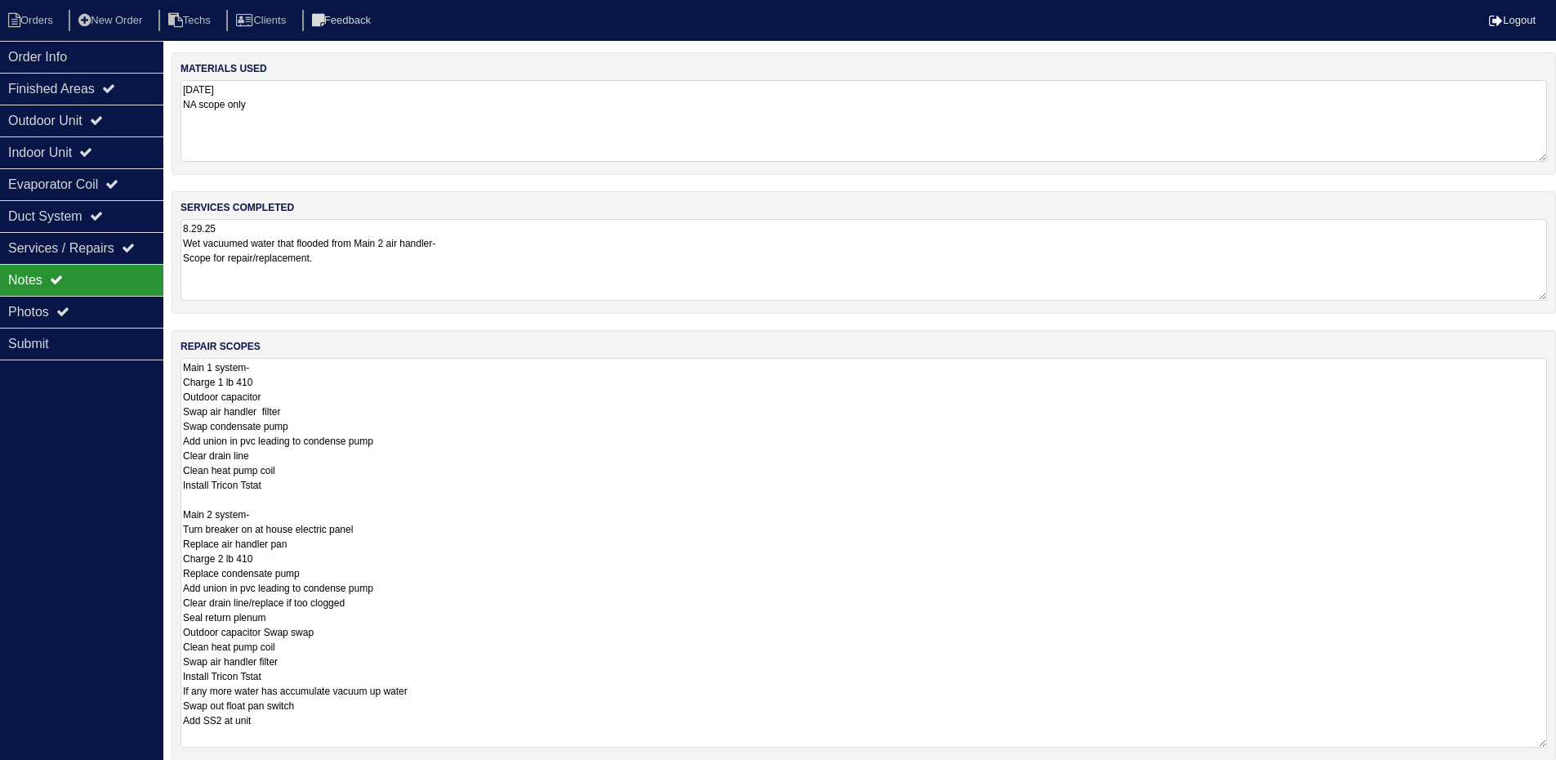
drag, startPoint x: 1553, startPoint y: 434, endPoint x: 1202, endPoint y: 546, distance: 368.8
click at [1556, 742] on html "Orders New Order Techs Clients Feedback Logout Orders New Order Users Clients M…" at bounding box center [778, 458] width 1556 height 916
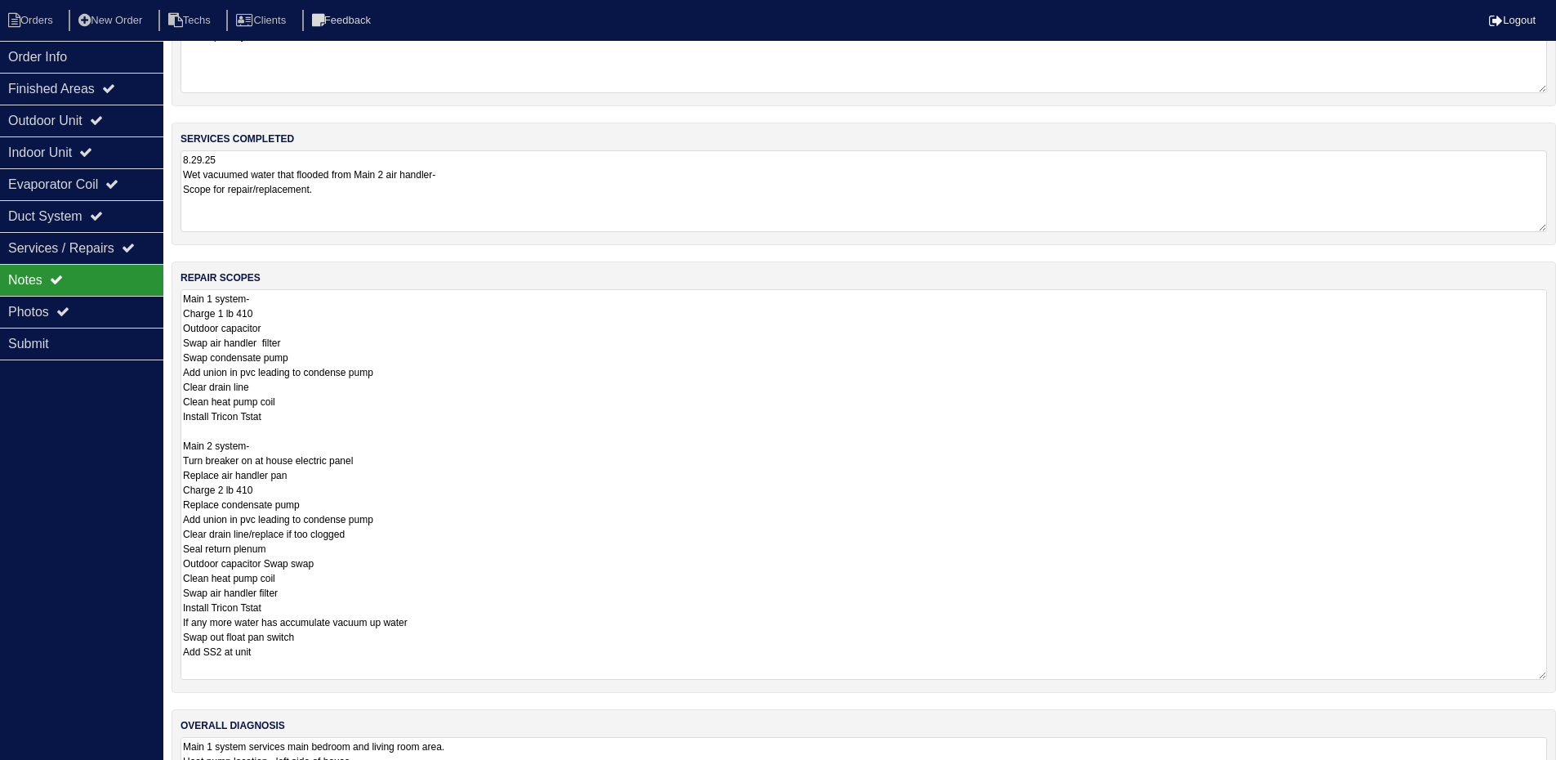
scroll to position [157, 0]
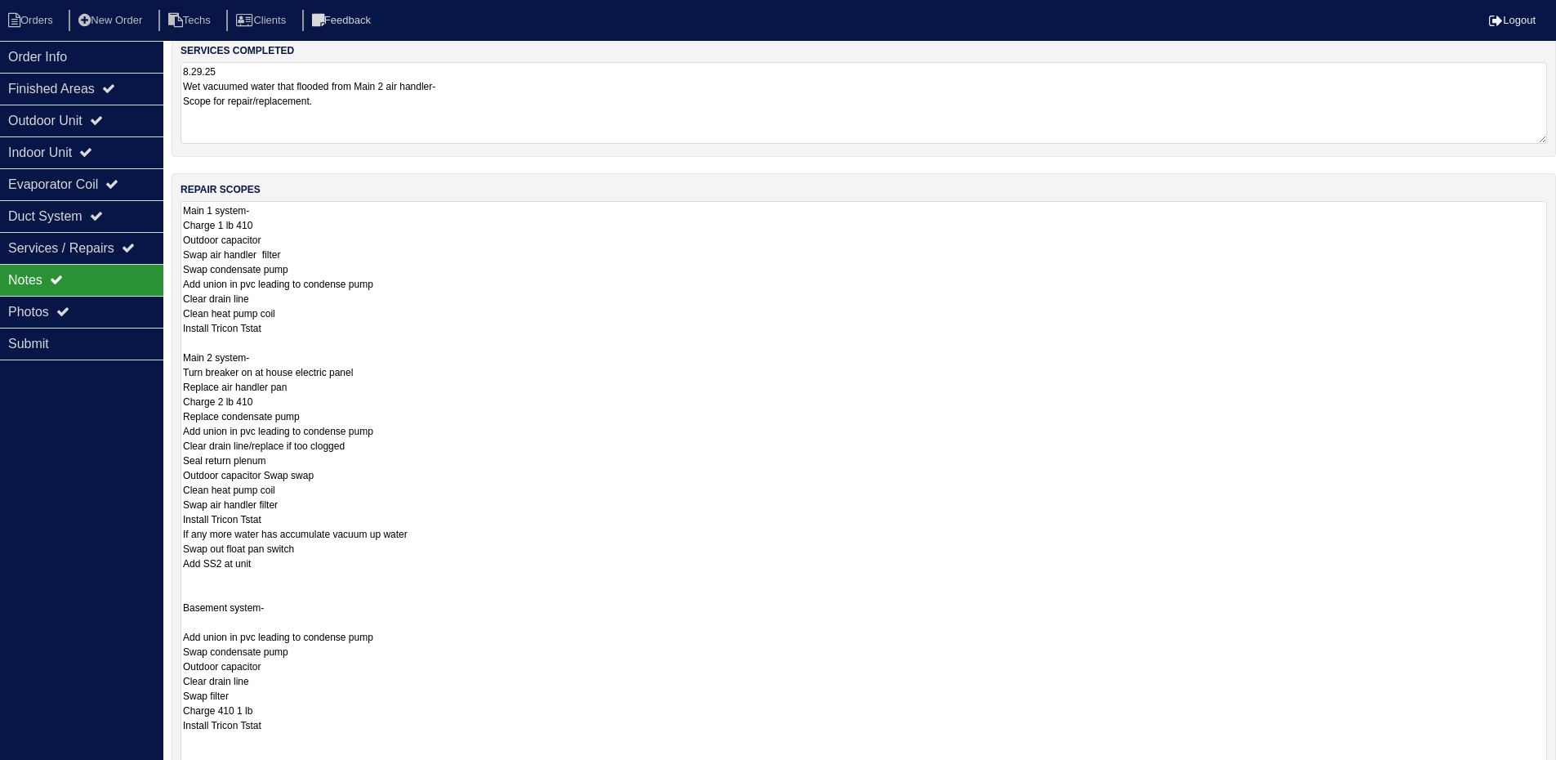
drag, startPoint x: 1540, startPoint y: 586, endPoint x: 1521, endPoint y: 769, distance: 183.2
click at [1526, 771] on html "Orders New Order Techs Clients Feedback Logout Orders New Order Users Clients M…" at bounding box center [778, 410] width 1556 height 1135
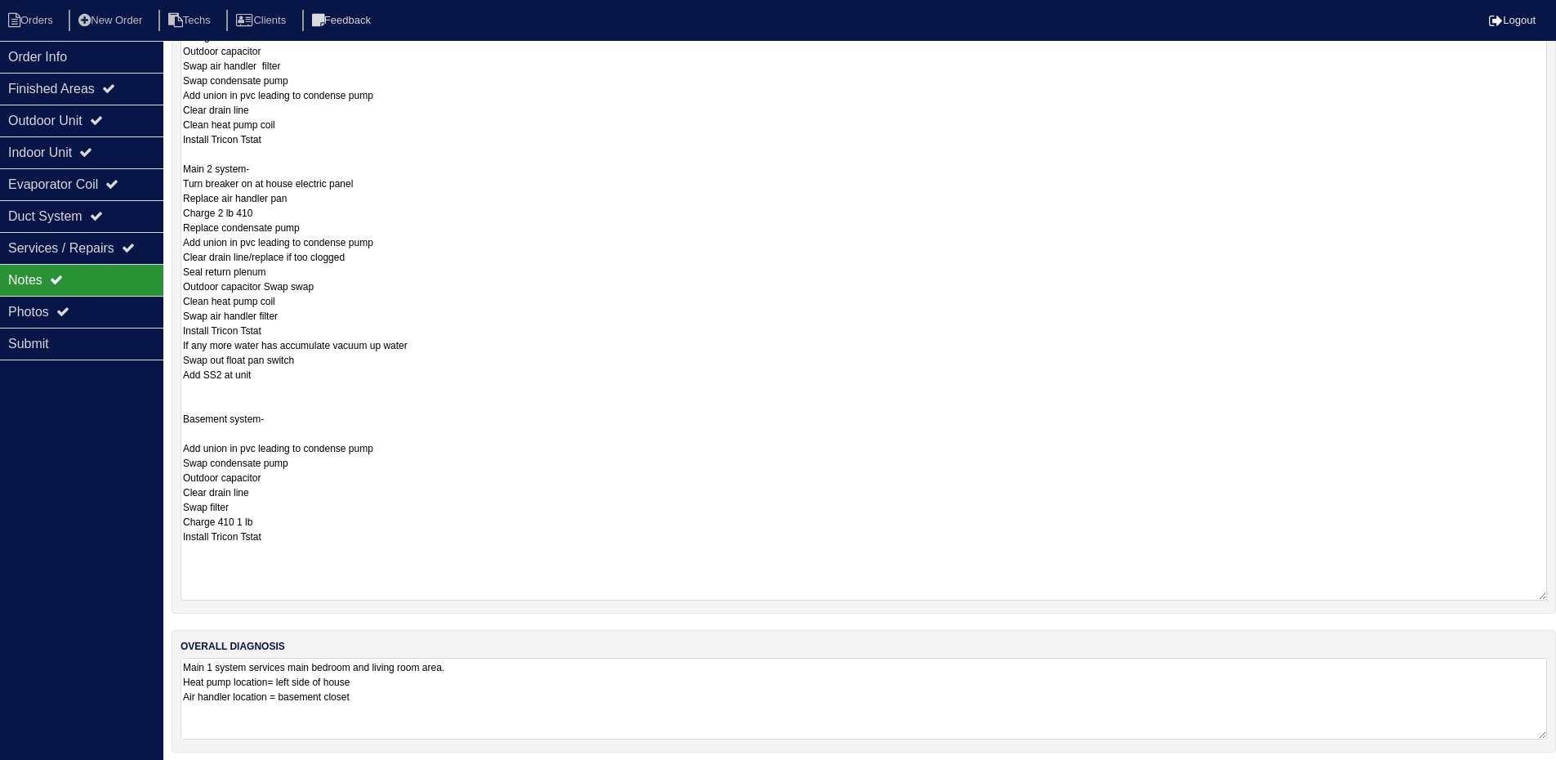
scroll to position [354, 0]
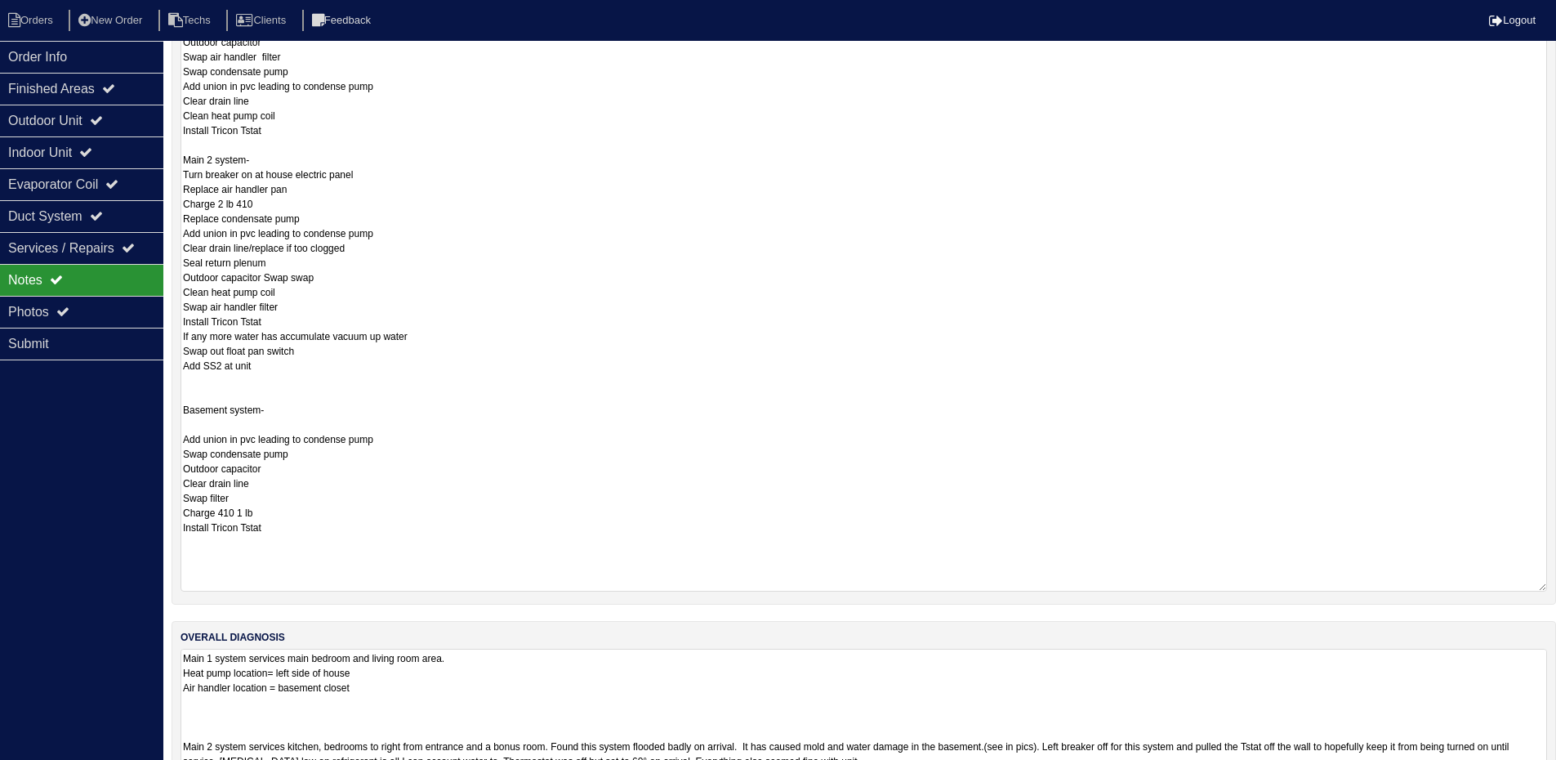
drag, startPoint x: 1540, startPoint y: 720, endPoint x: 1485, endPoint y: 733, distance: 56.9
click at [1549, 771] on html "Orders New Order Techs Clients Feedback Logout Orders New Order Users Clients M…" at bounding box center [778, 248] width 1556 height 1204
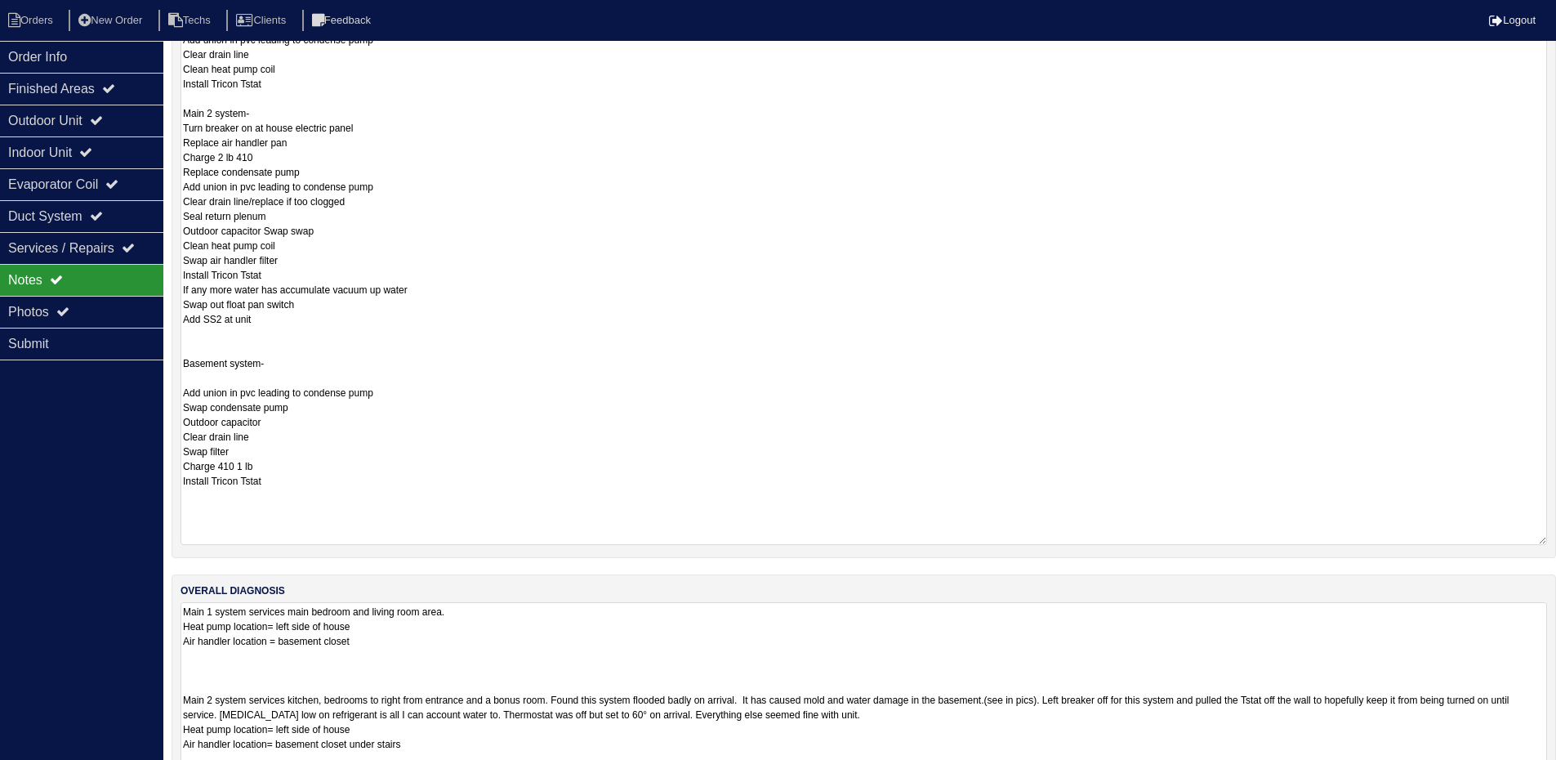
scroll to position [442, 0]
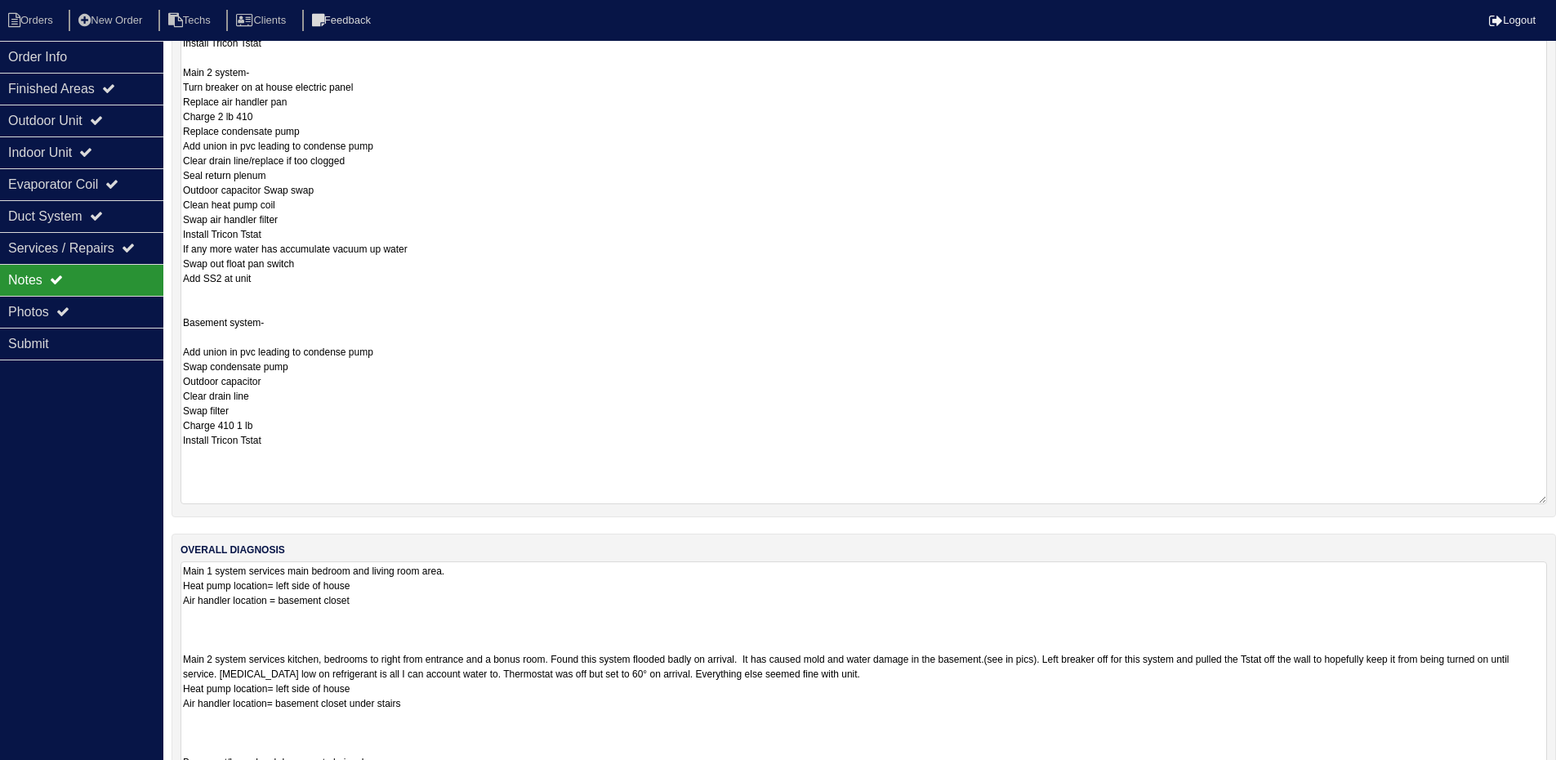
drag, startPoint x: 1539, startPoint y: 725, endPoint x: 1532, endPoint y: 714, distance: 13.6
click at [1547, 771] on html "Orders New Order Techs Clients Feedback Logout Orders New Order Users Clients M…" at bounding box center [778, 201] width 1556 height 1286
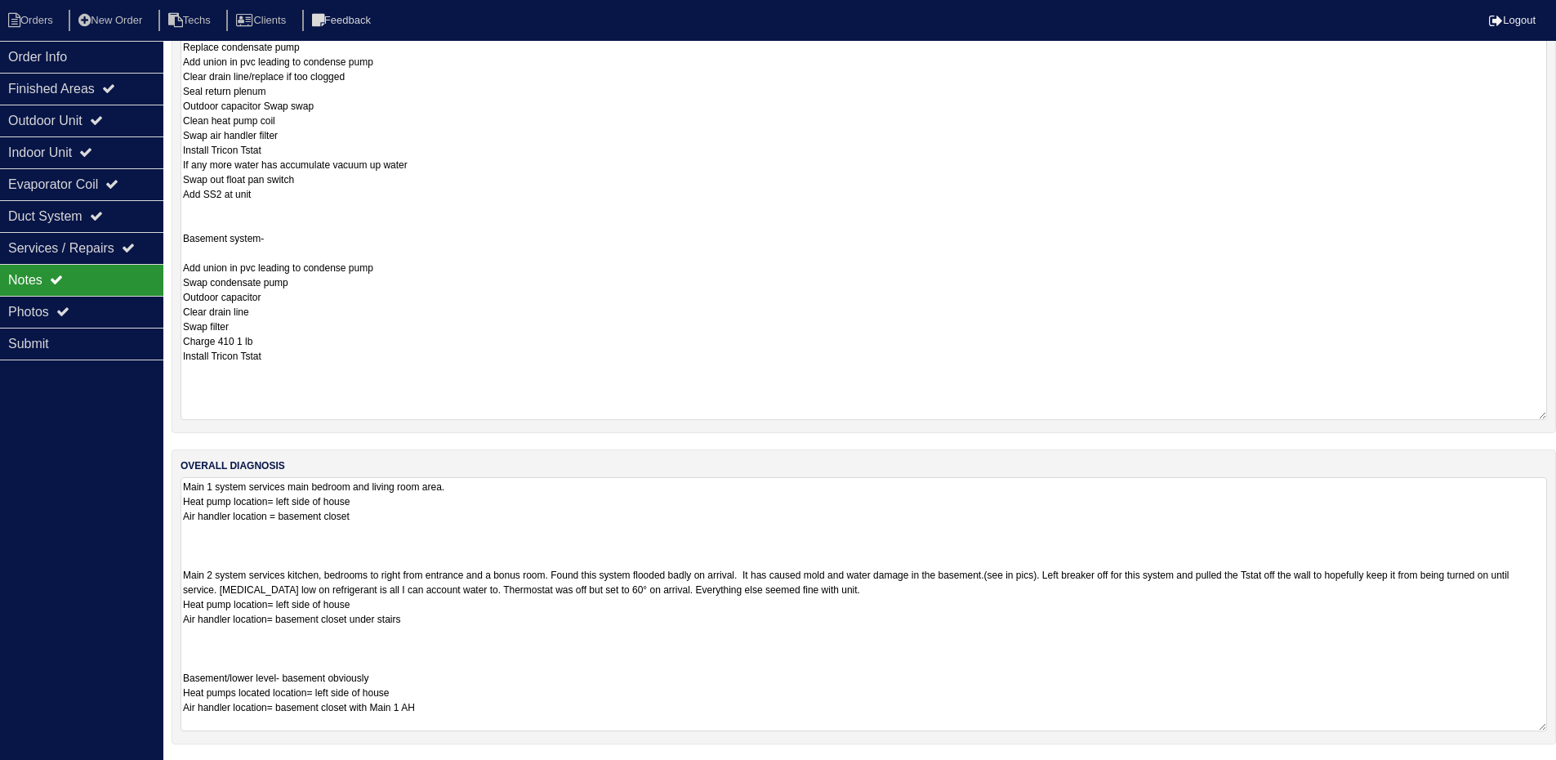
scroll to position [527, 0]
drag, startPoint x: 1542, startPoint y: 724, endPoint x: 1503, endPoint y: 754, distance: 49.0
click at [1548, 771] on html "Orders New Order Techs Clients Feedback Logout Orders New Order Users Clients M…" at bounding box center [778, 158] width 1556 height 1370
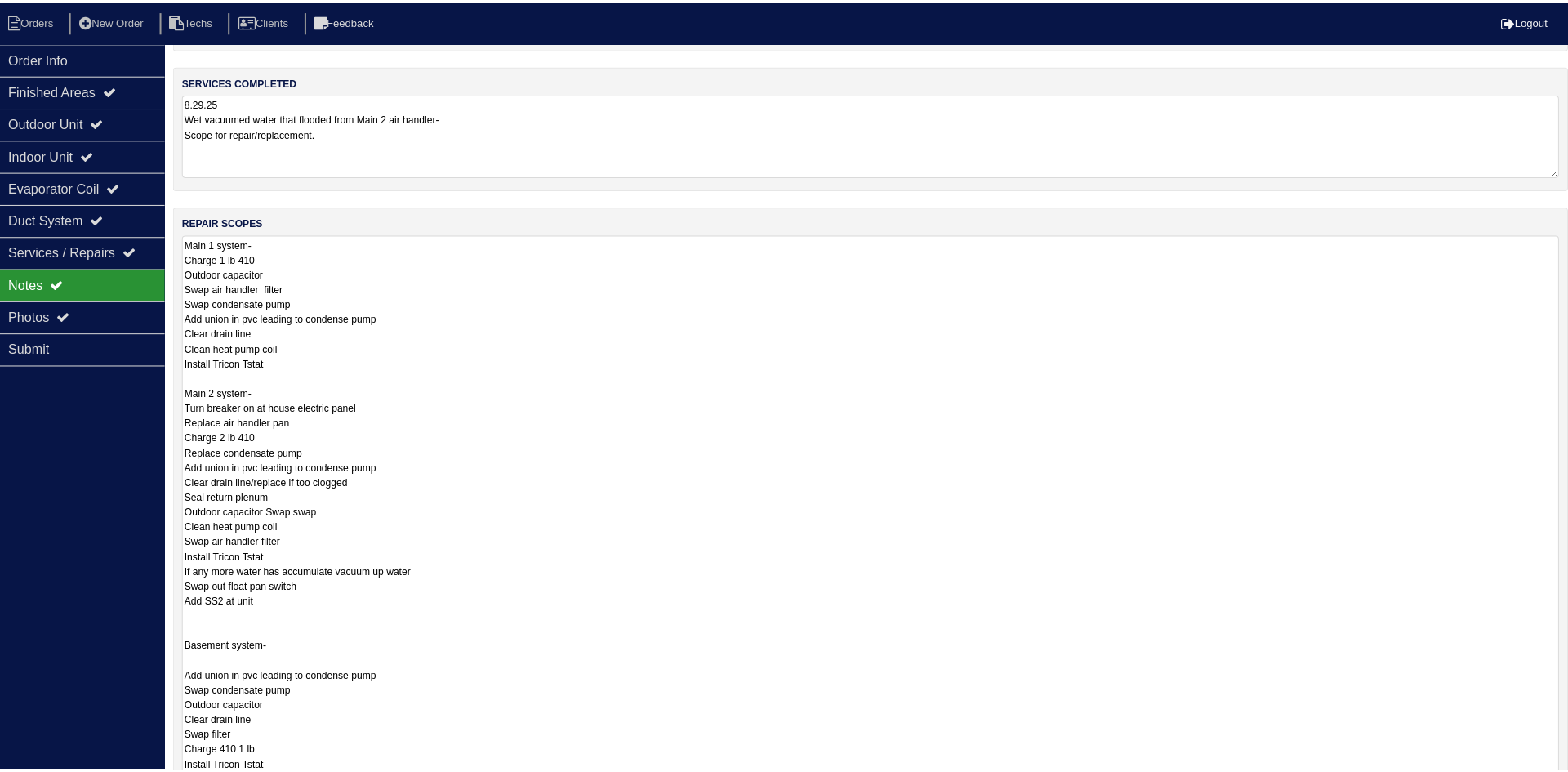
scroll to position [0, 0]
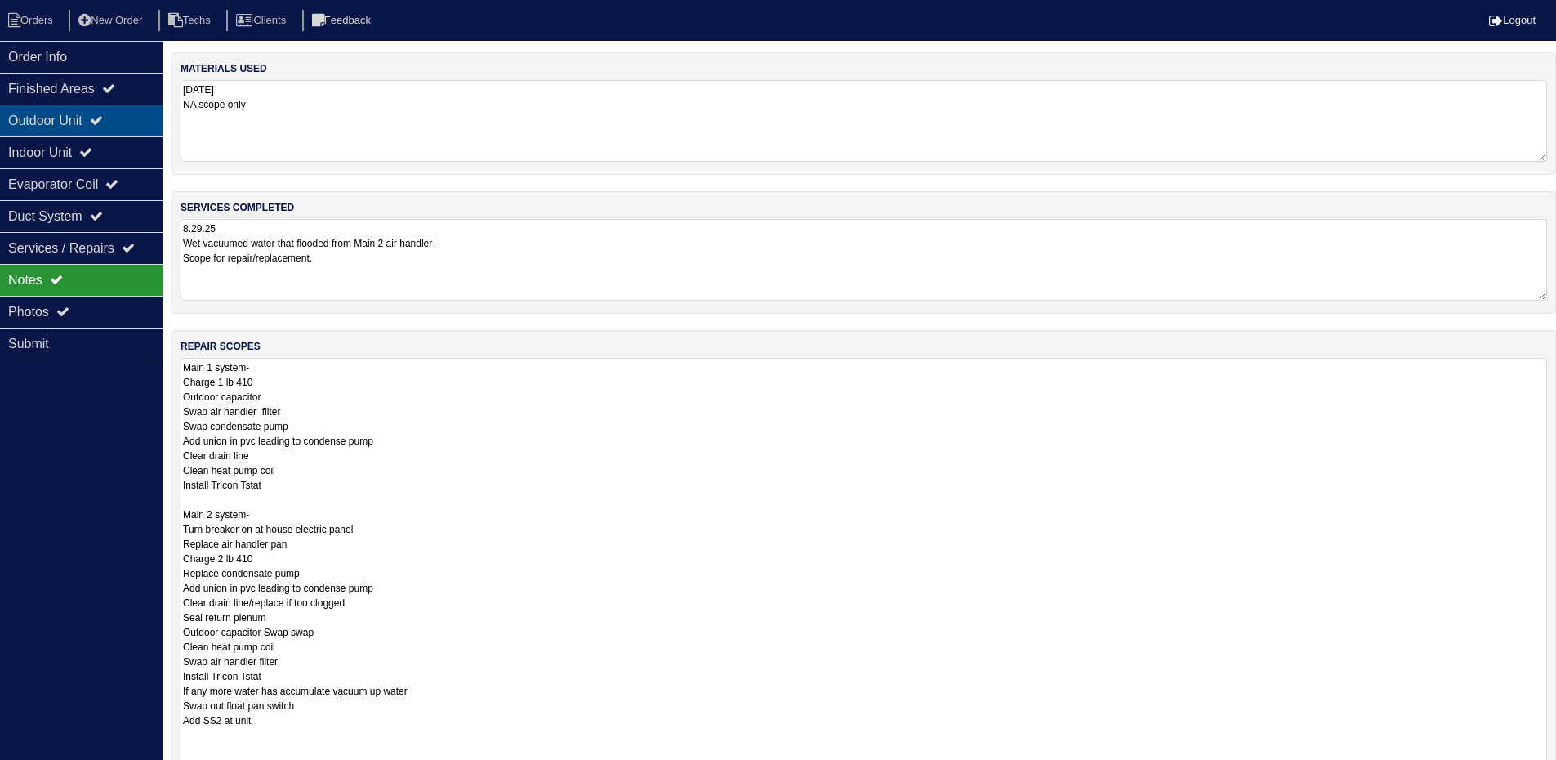
click at [75, 114] on div "Outdoor Unit" at bounding box center [81, 121] width 163 height 32
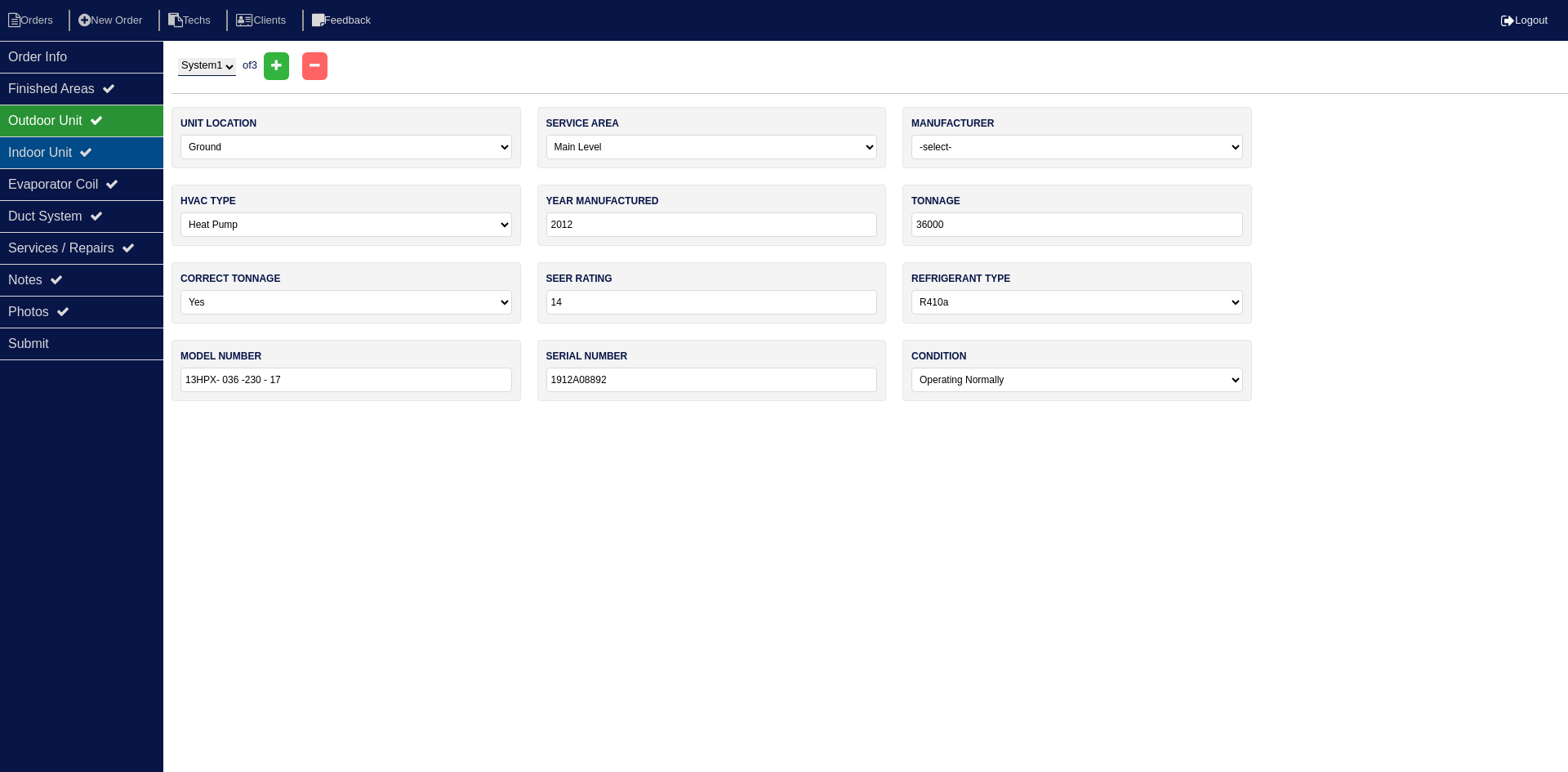
click at [72, 153] on div "Indoor Unit" at bounding box center [81, 152] width 163 height 32
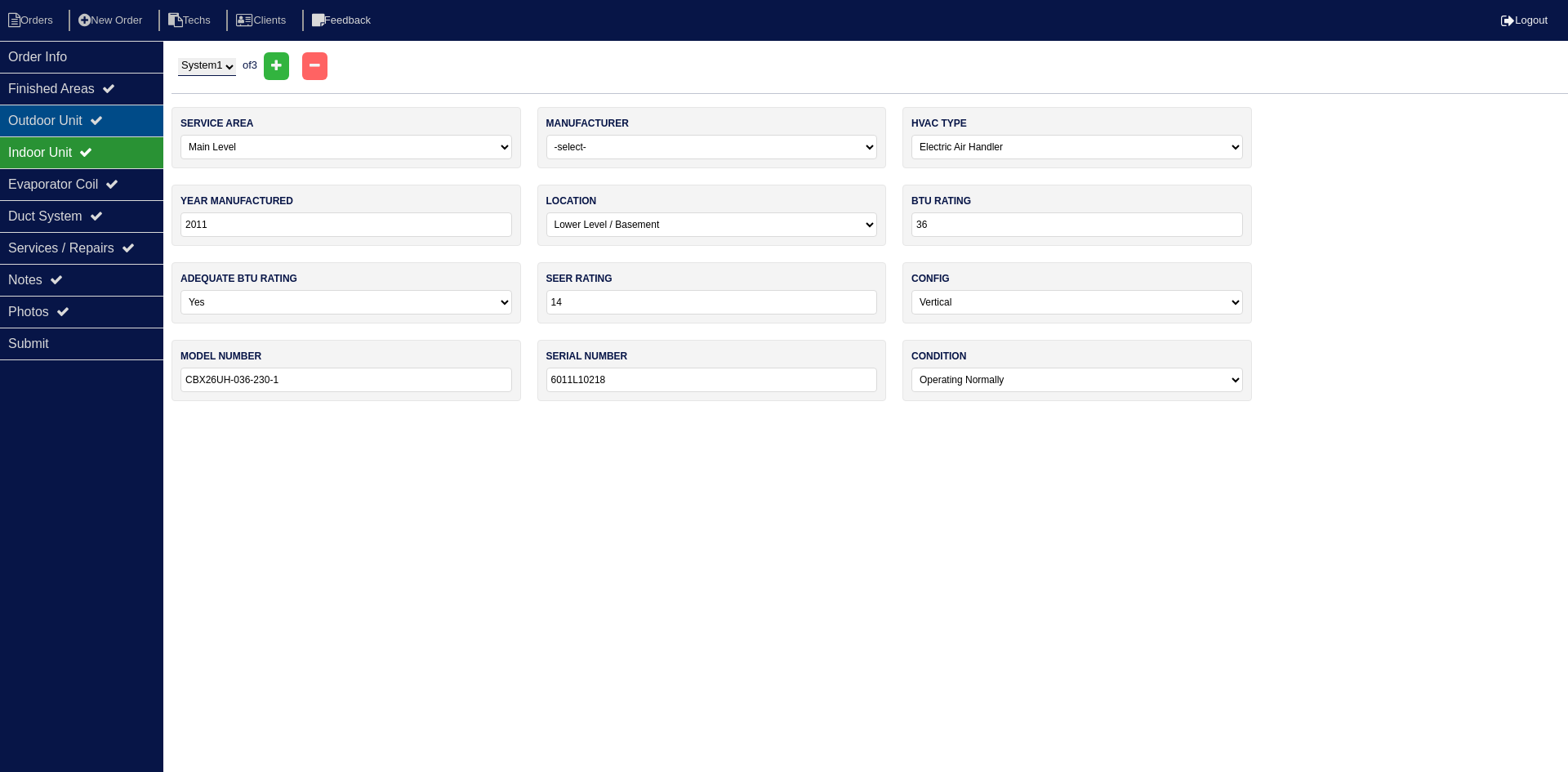
click at [83, 114] on div "Outdoor Unit" at bounding box center [81, 121] width 163 height 32
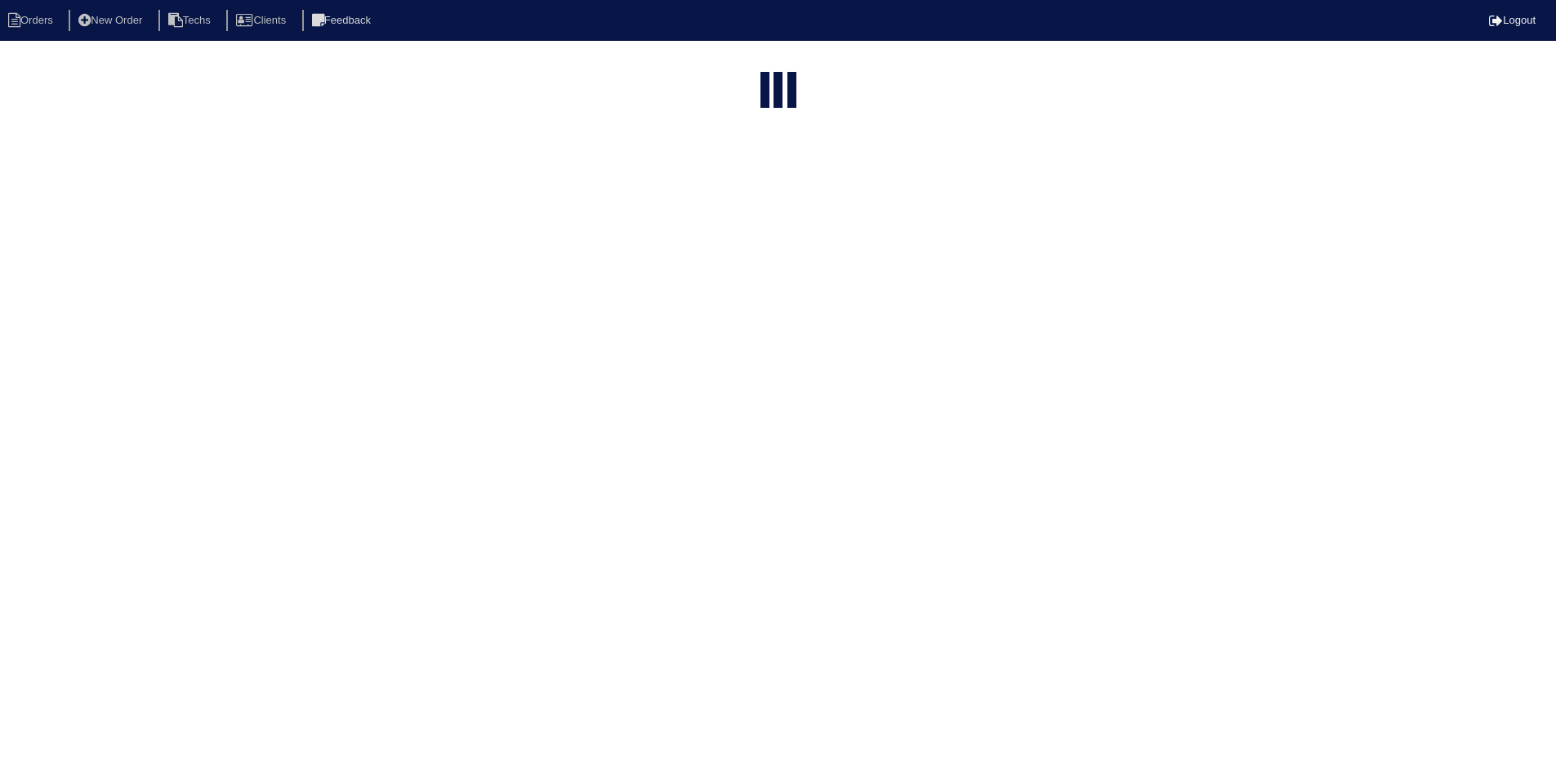
select select "15"
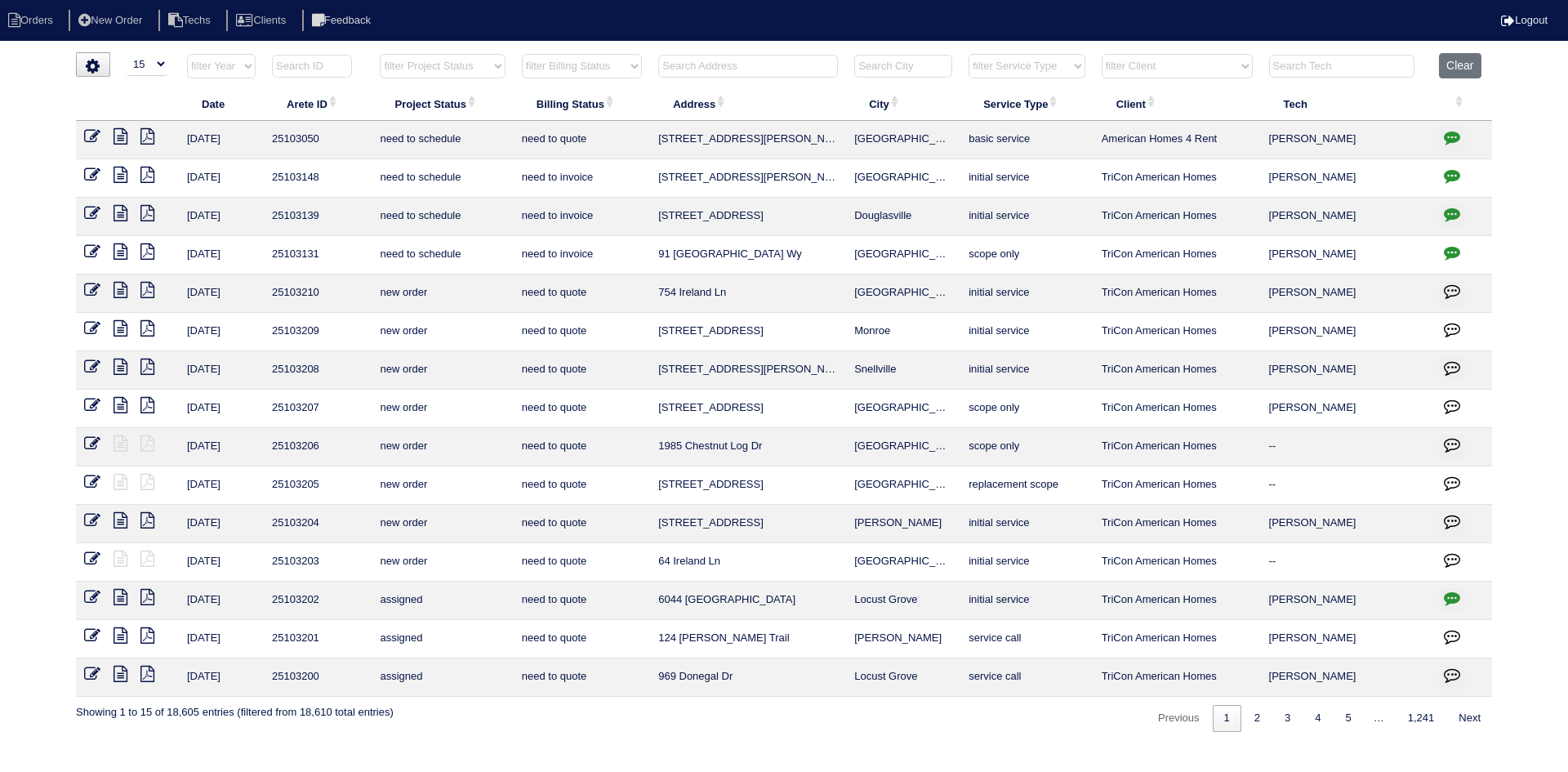
click at [323, 65] on input "text" at bounding box center [312, 66] width 80 height 23
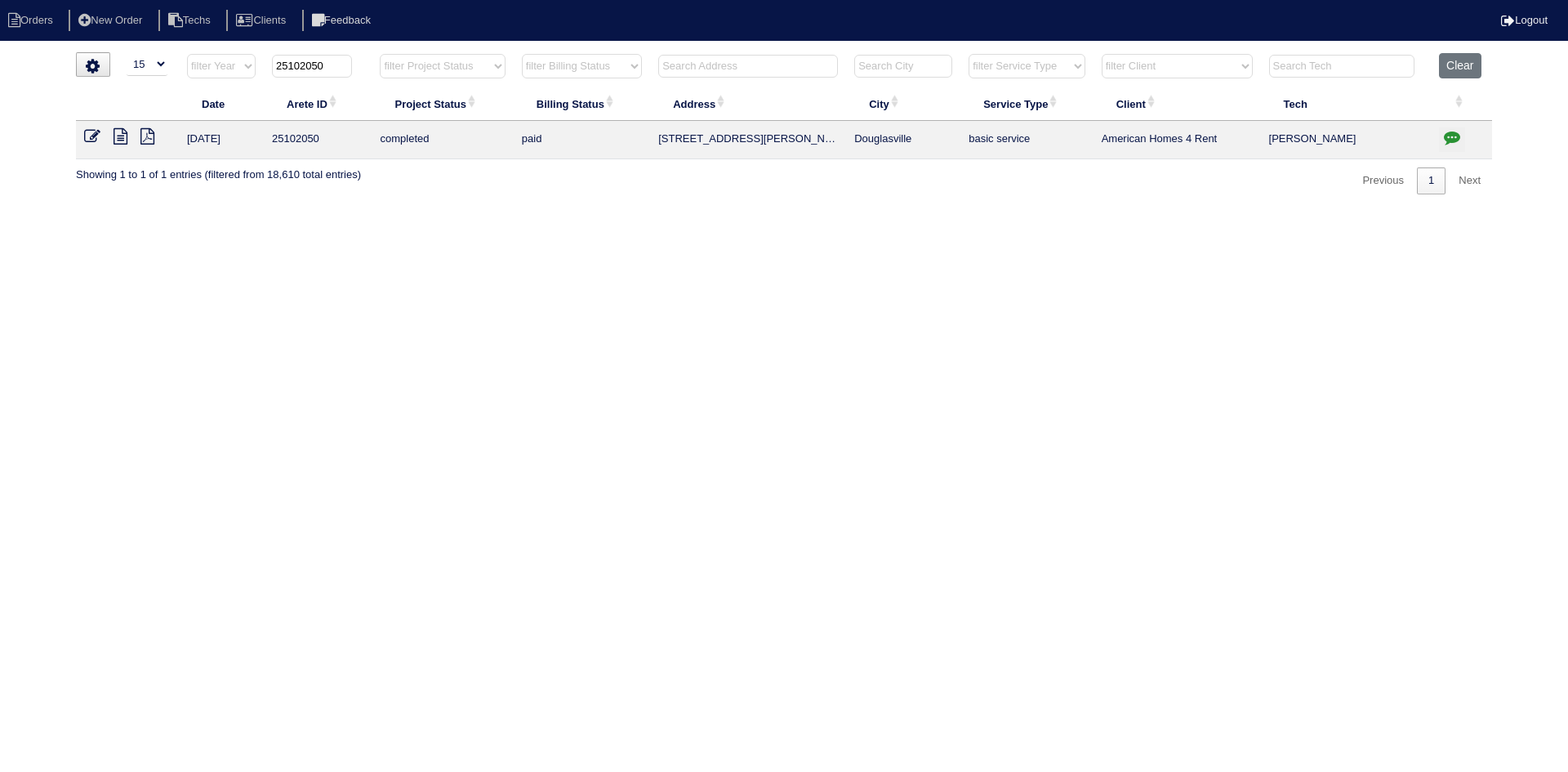
type input "25102050"
click at [118, 140] on icon at bounding box center [121, 136] width 14 height 16
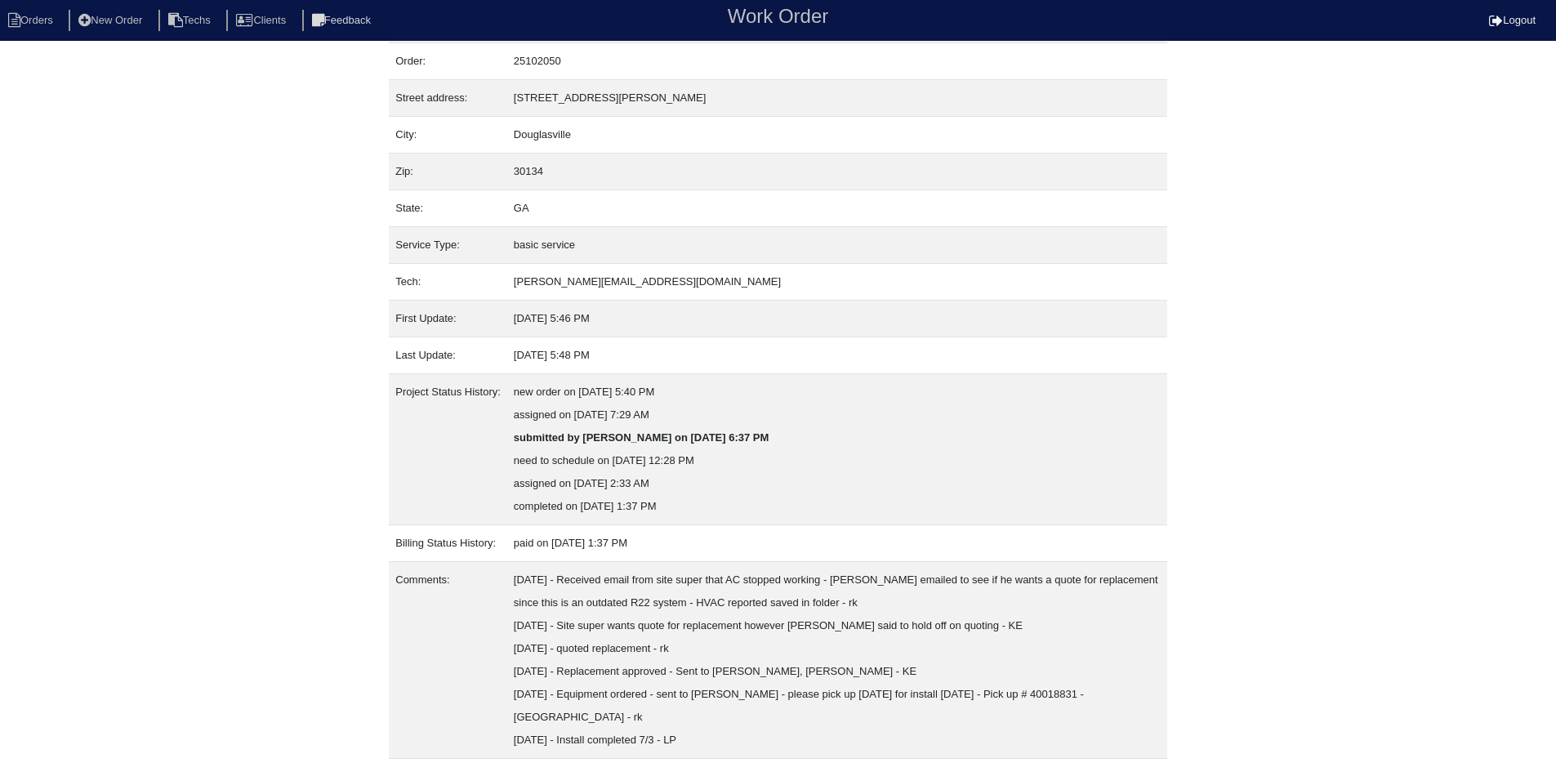
scroll to position [88, 0]
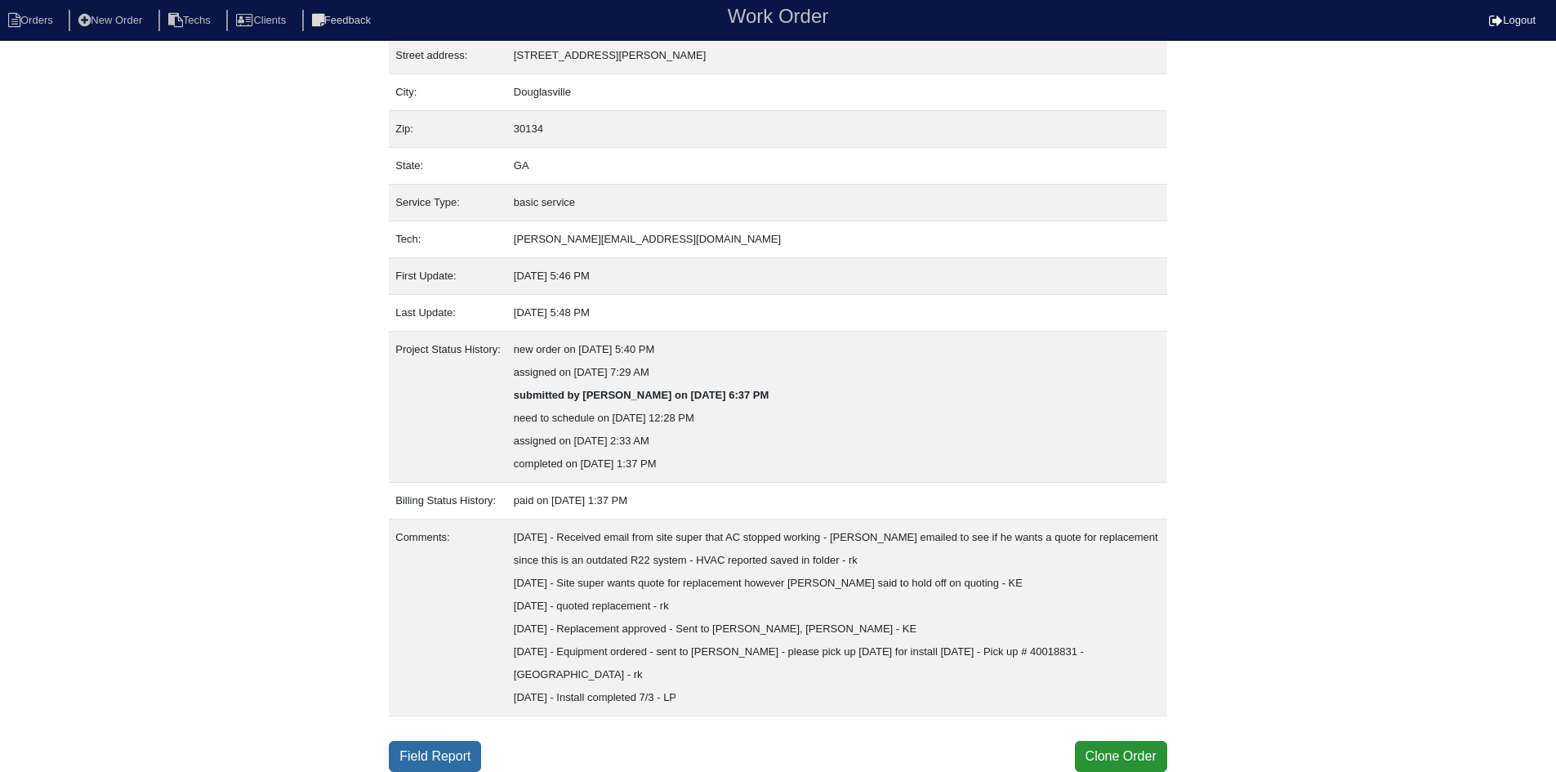
click at [434, 757] on link "Field Report" at bounding box center [435, 756] width 92 height 31
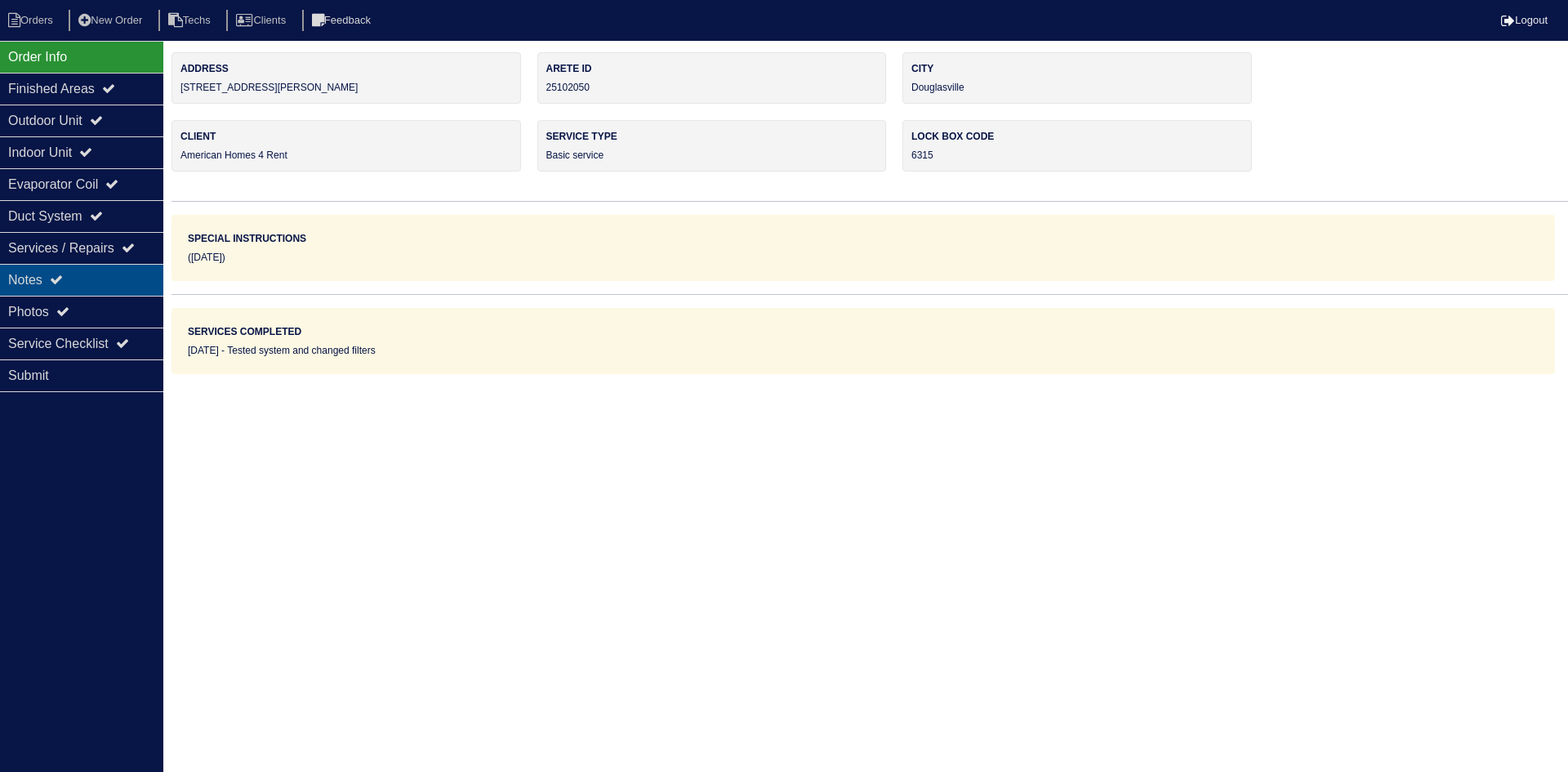
click at [74, 277] on div "Notes" at bounding box center [81, 280] width 163 height 32
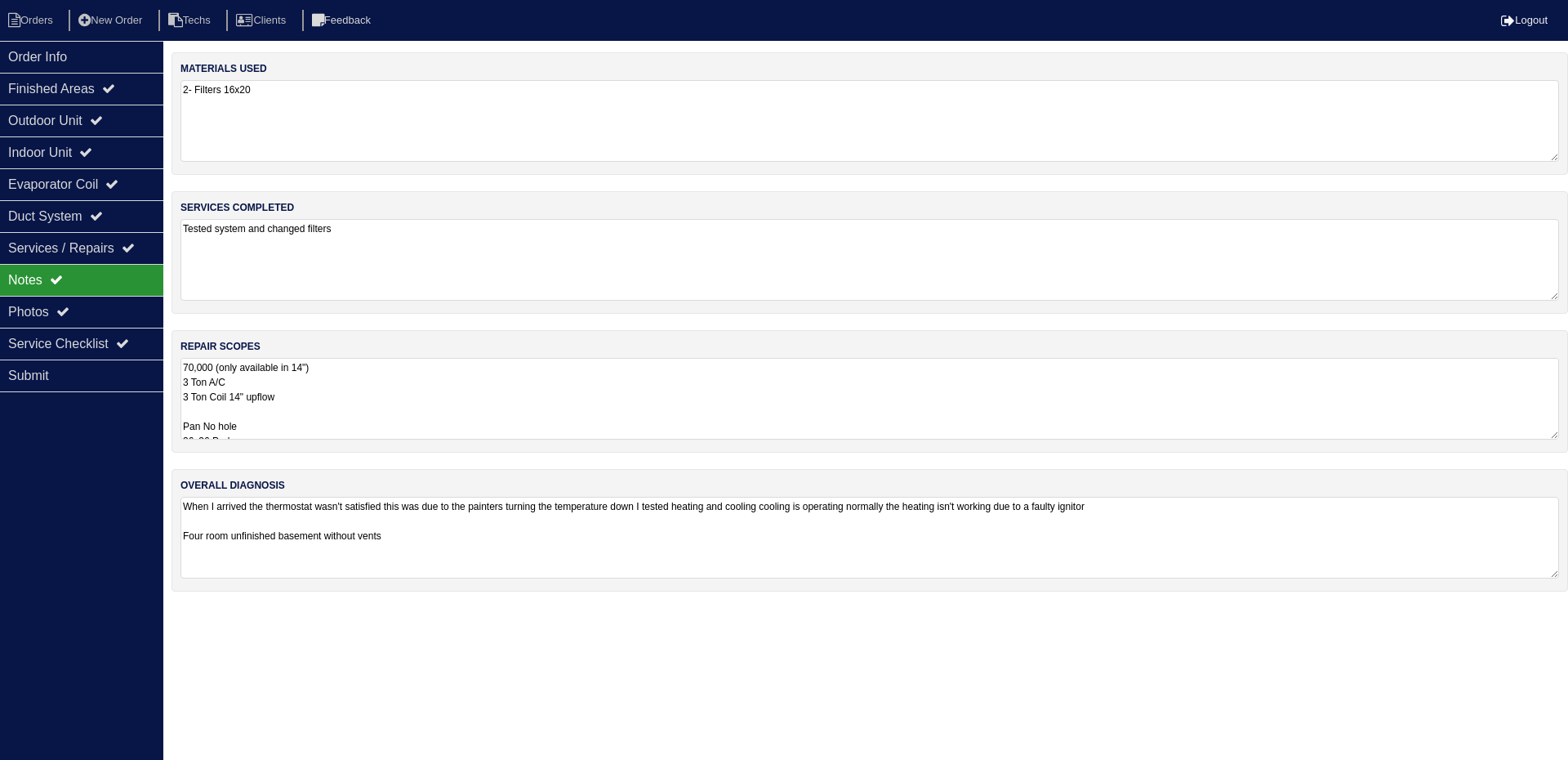
click at [582, 369] on textarea "70,000 (only available in 14") 3 Ton A/C 3 Ton Coil 14" upflow Pan No hole 36x3…" at bounding box center [869, 399] width 1379 height 82
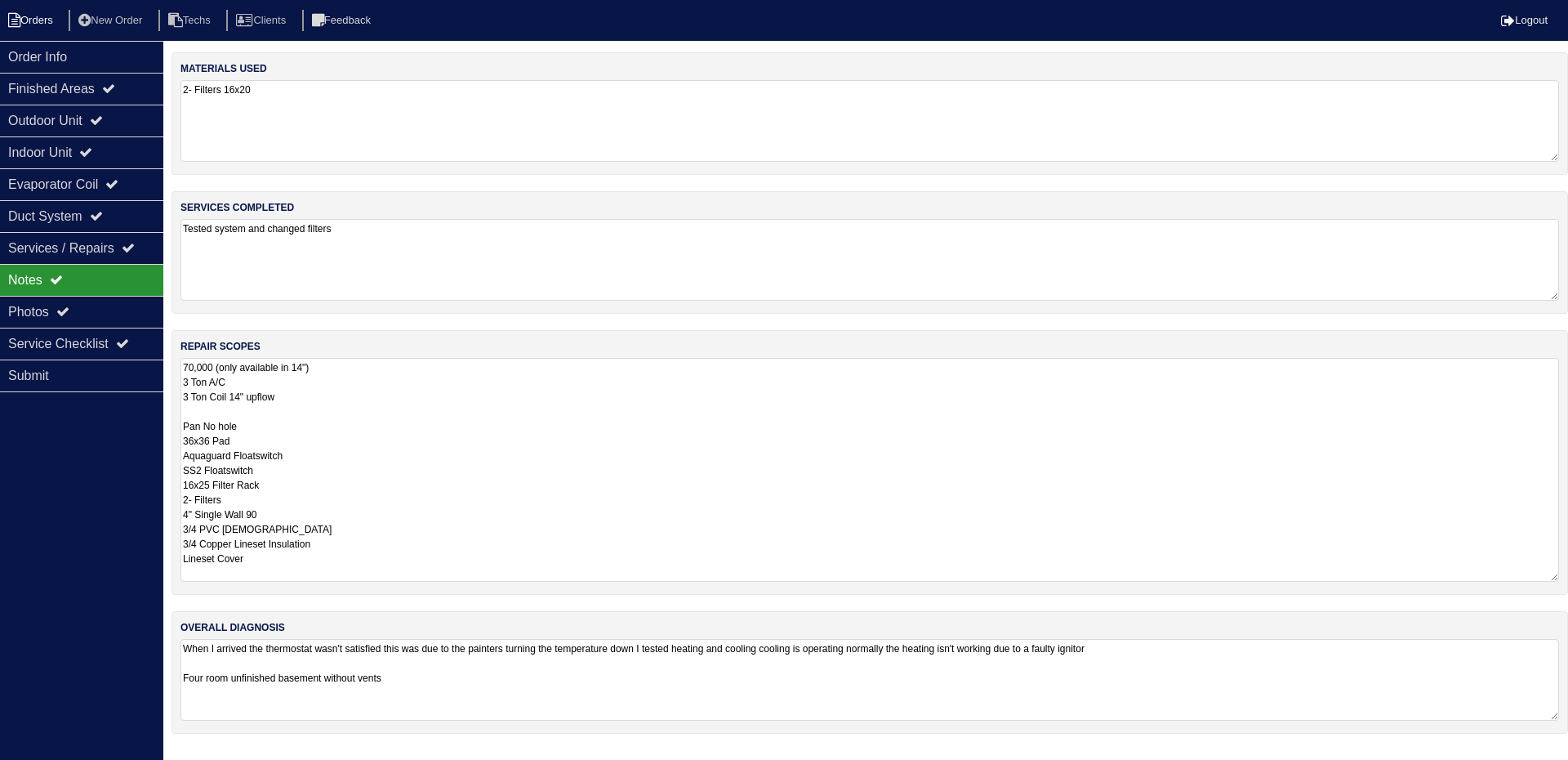
click at [47, 25] on li "Orders" at bounding box center [33, 21] width 66 height 22
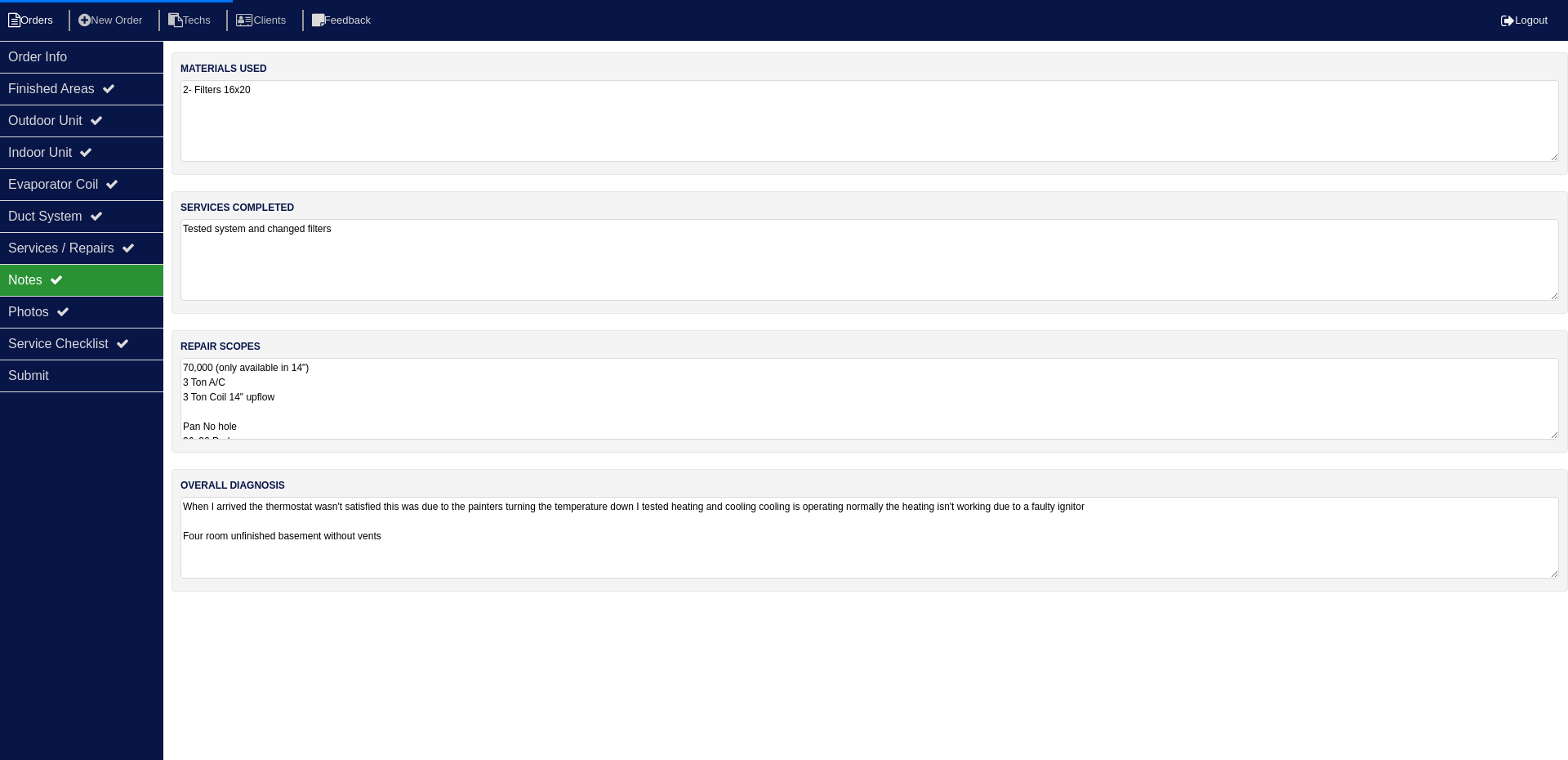
click at [48, 25] on li "Orders" at bounding box center [33, 21] width 66 height 22
select select "15"
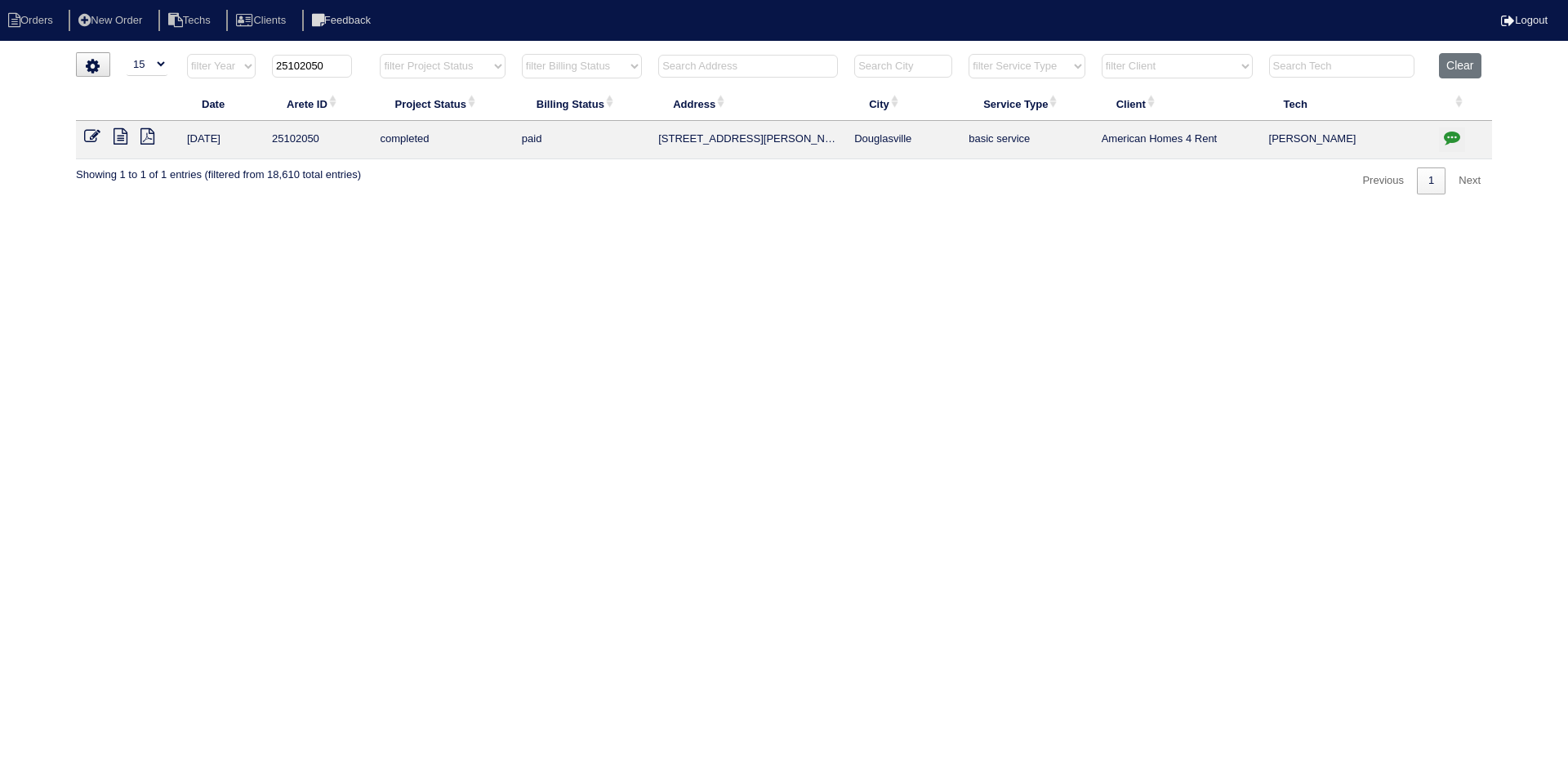
click at [333, 60] on input "25102050" at bounding box center [312, 66] width 80 height 23
paste input "1194"
click at [118, 140] on icon at bounding box center [121, 136] width 14 height 16
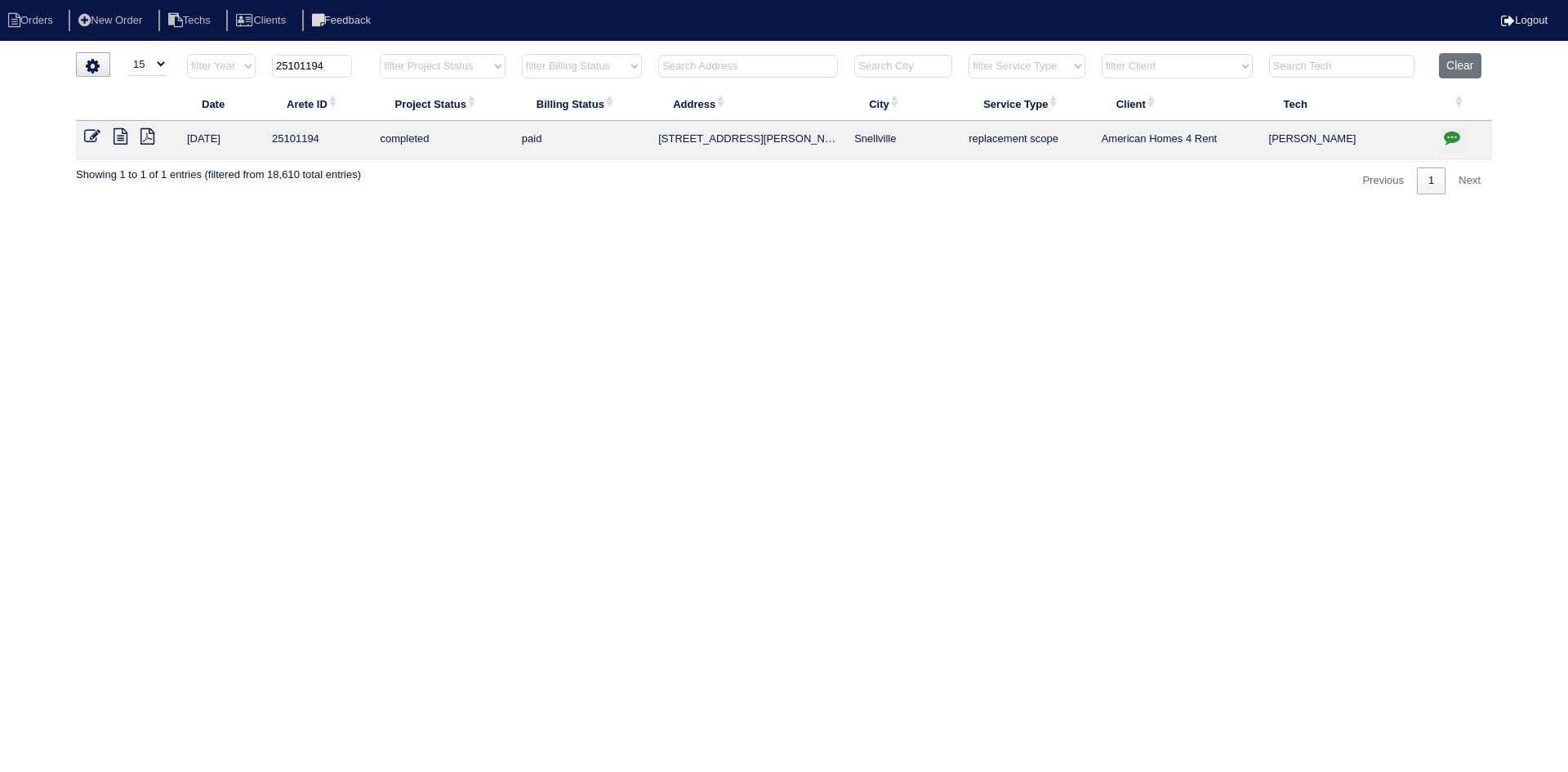
drag, startPoint x: 335, startPoint y: 66, endPoint x: 274, endPoint y: 62, distance: 60.6
click at [274, 62] on input "25101194" at bounding box center [312, 66] width 80 height 23
paste input "406"
click at [463, 211] on html "Orders New Order Techs Clients Feedback Logout Orders New Order Users Clients M…" at bounding box center [784, 105] width 1568 height 211
click at [335, 64] on input "25101406" at bounding box center [312, 66] width 80 height 23
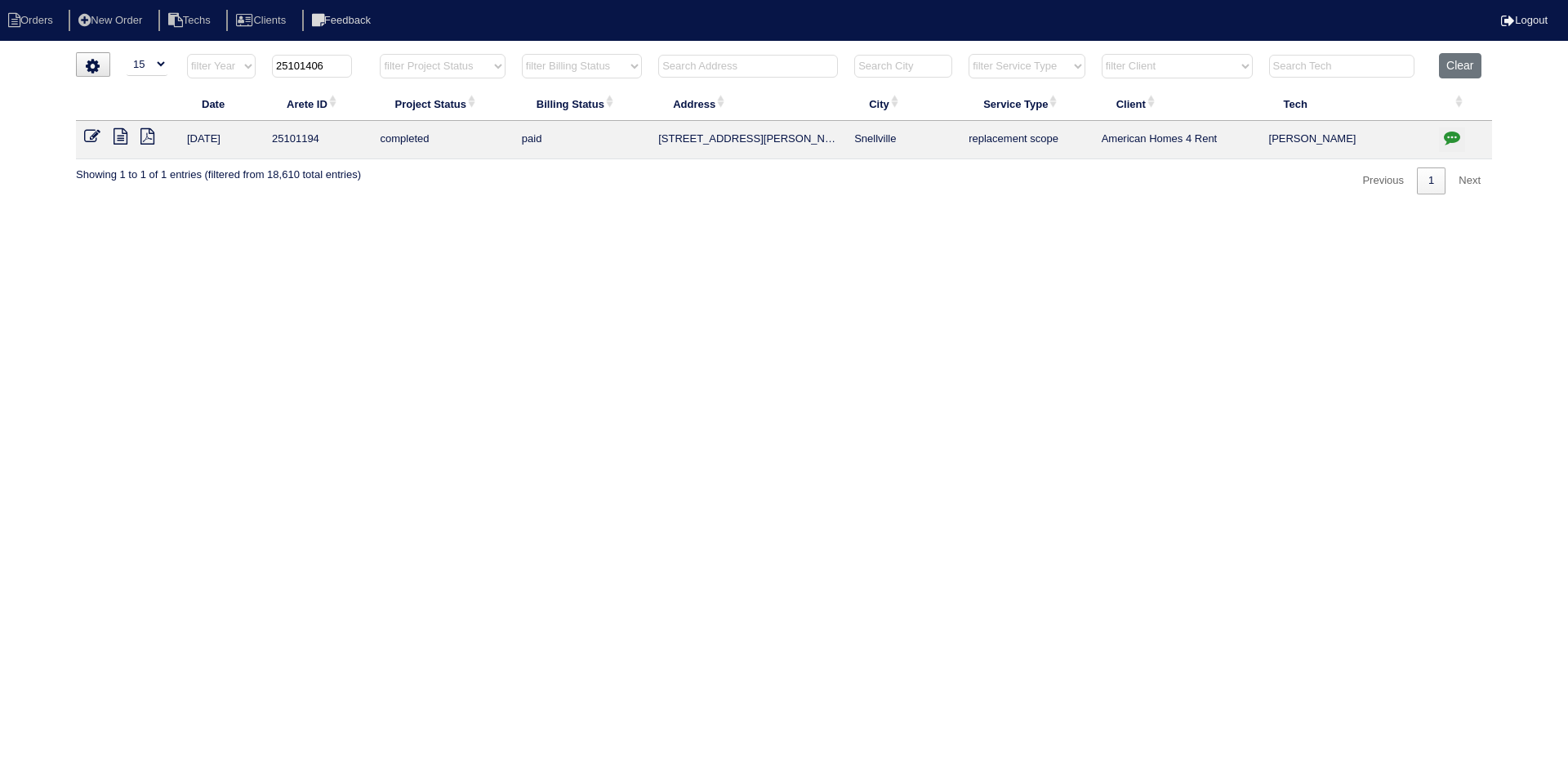
drag, startPoint x: 335, startPoint y: 64, endPoint x: 278, endPoint y: 69, distance: 57.4
click at [278, 69] on input "25101406" at bounding box center [312, 66] width 80 height 23
click at [484, 211] on html "Orders New Order Techs Clients Feedback Logout Orders New Order Users Clients M…" at bounding box center [784, 105] width 1568 height 211
type input "25101406"
click at [118, 134] on icon at bounding box center [121, 136] width 14 height 16
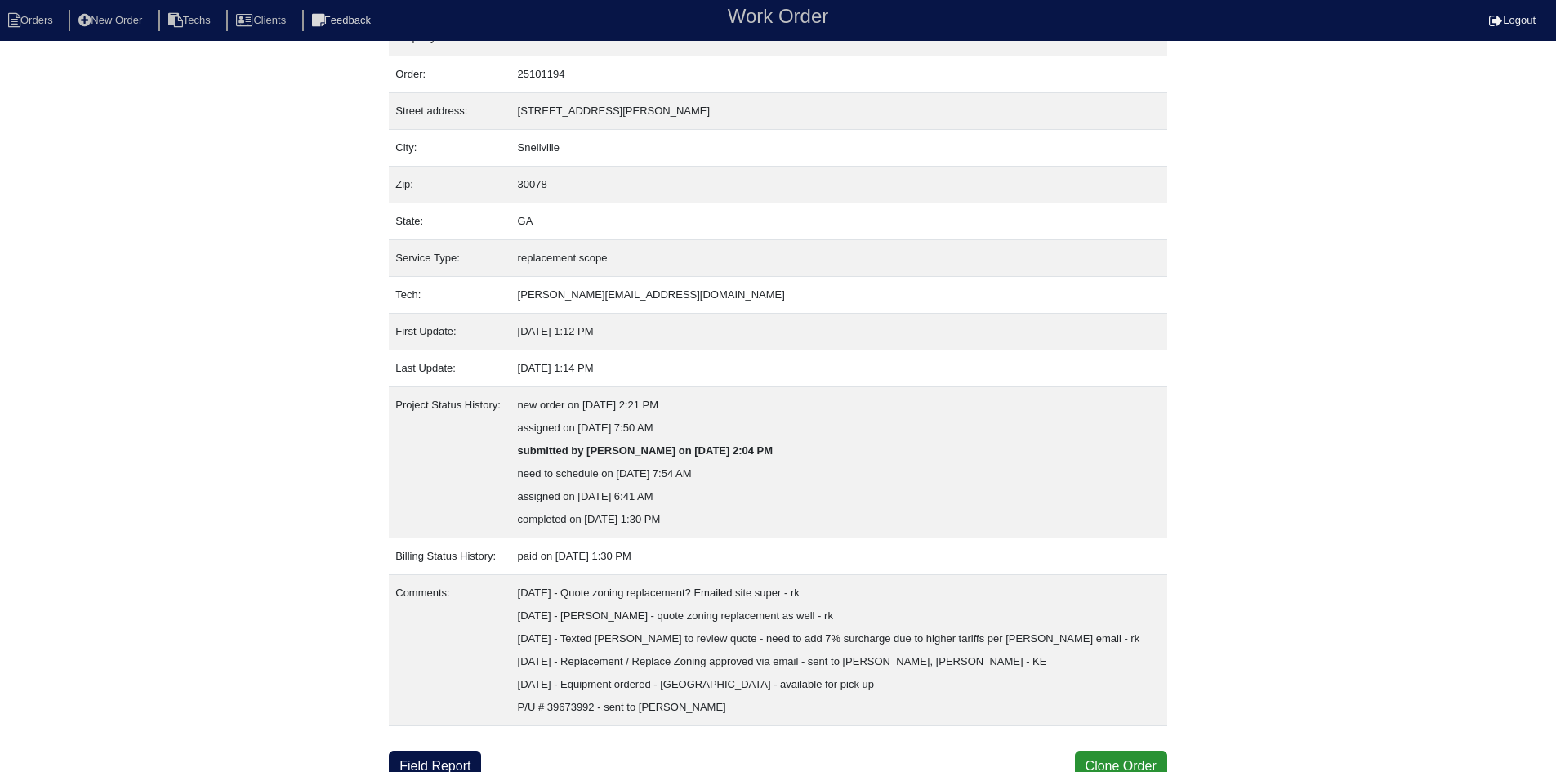
scroll to position [42, 0]
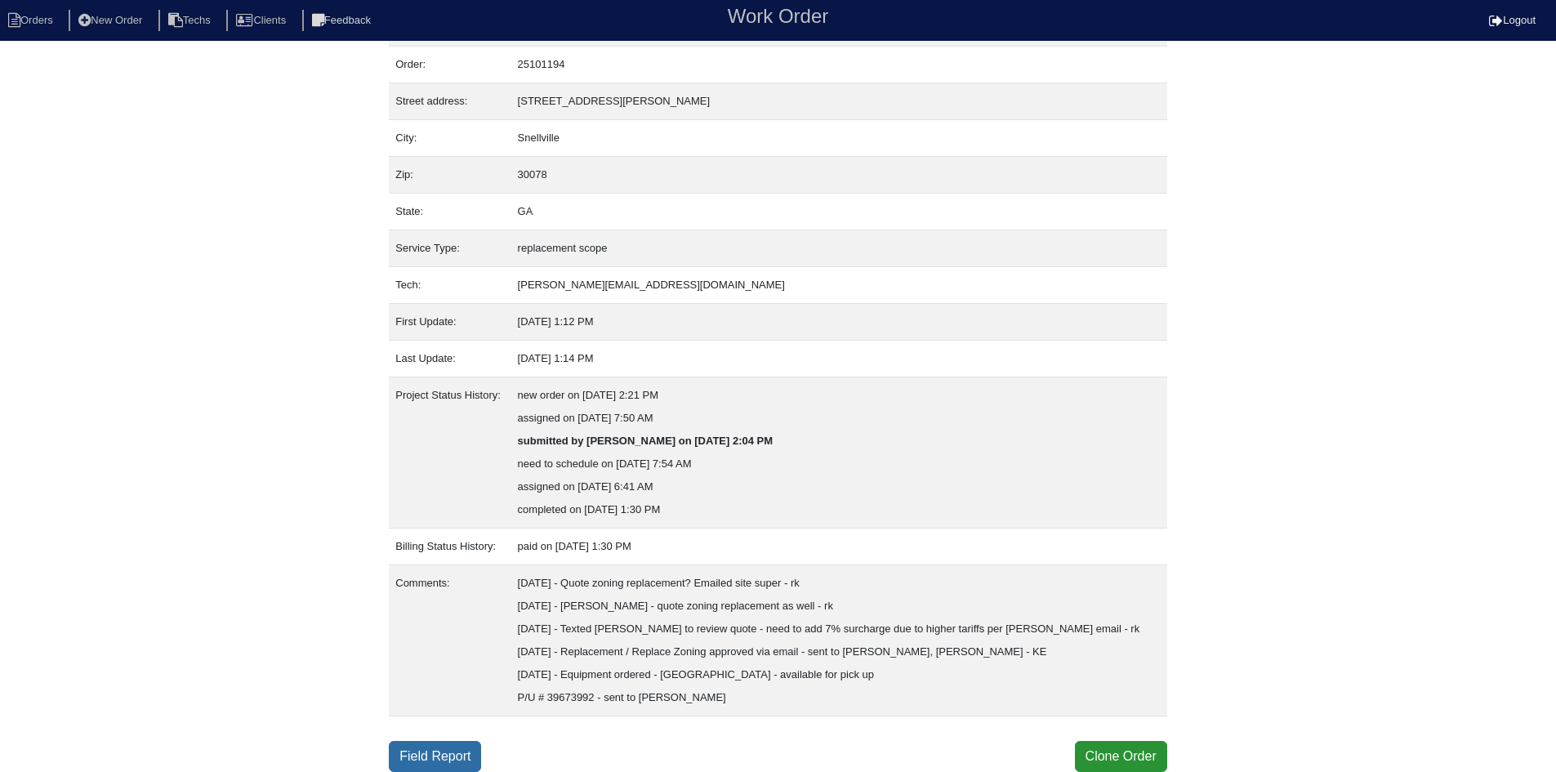
click at [433, 751] on link "Field Report" at bounding box center [435, 756] width 92 height 31
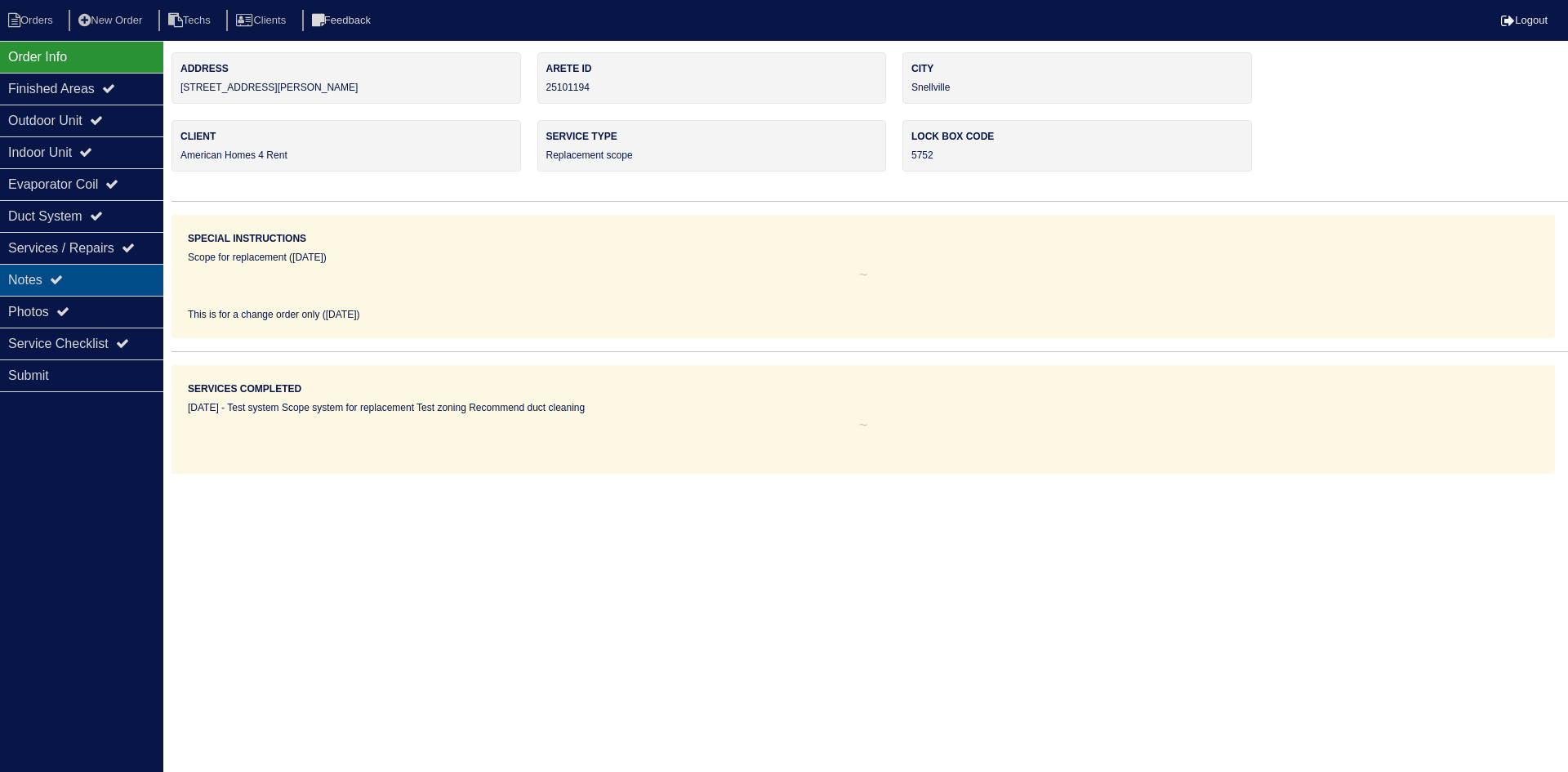
click at [72, 281] on div "Notes" at bounding box center [81, 280] width 163 height 32
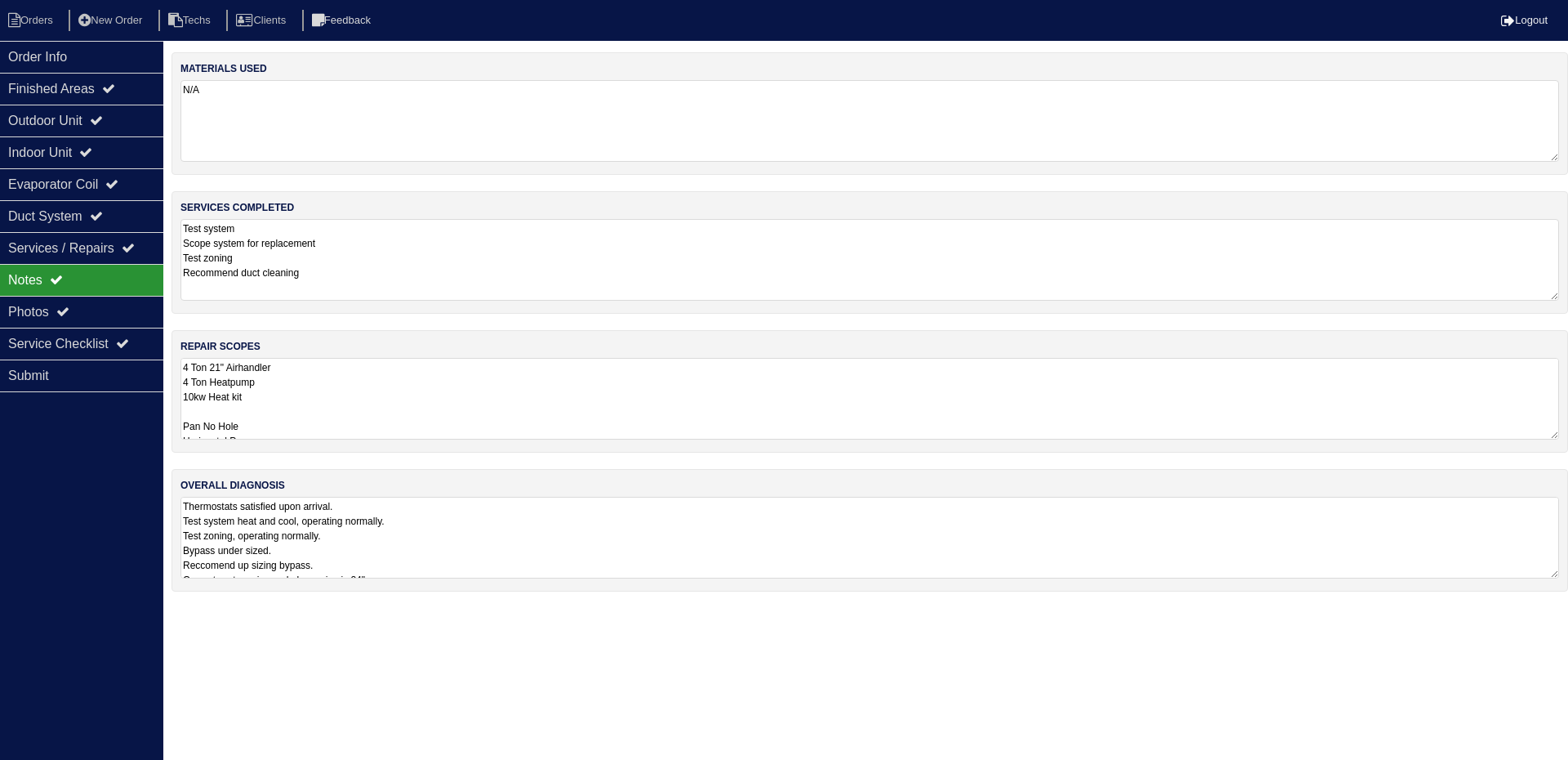
click at [540, 387] on textarea "4 Ton 21" Airhandler 4 Ton Heatpump 10kw Heat kit Pan No Hole Horizontal Pan 36…" at bounding box center [869, 399] width 1379 height 82
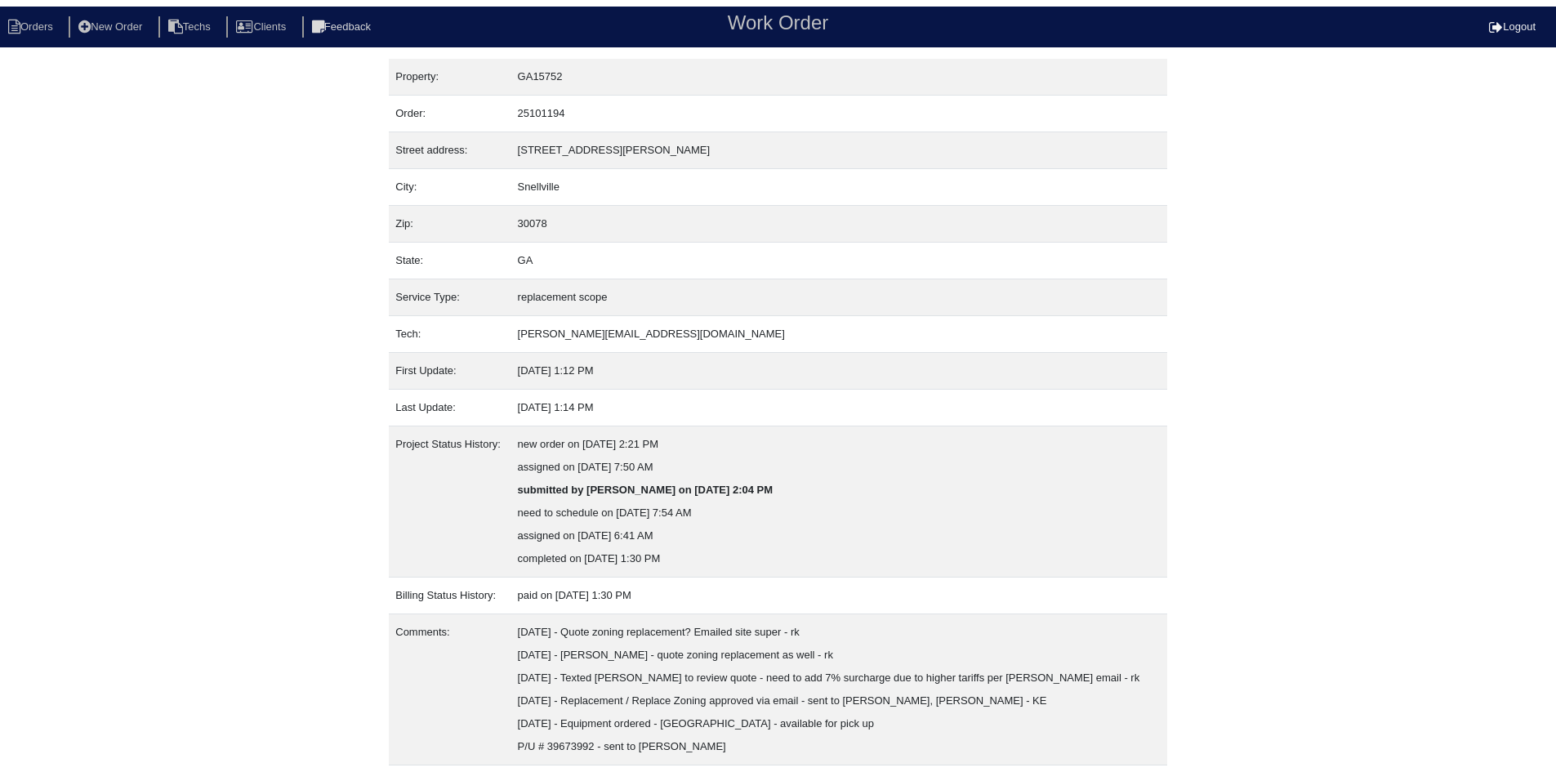
scroll to position [42, 0]
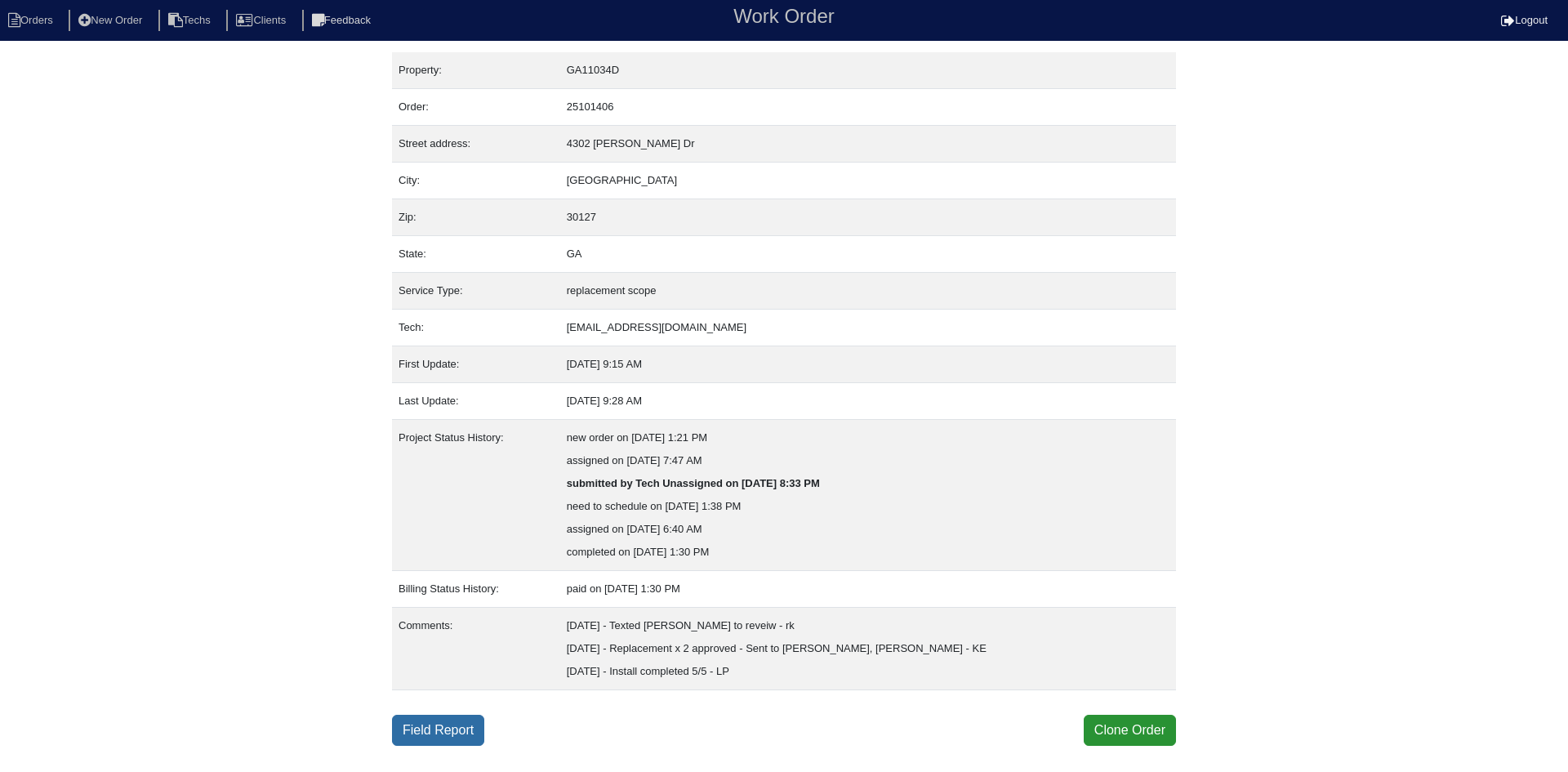
click at [426, 724] on link "Field Report" at bounding box center [438, 730] width 92 height 31
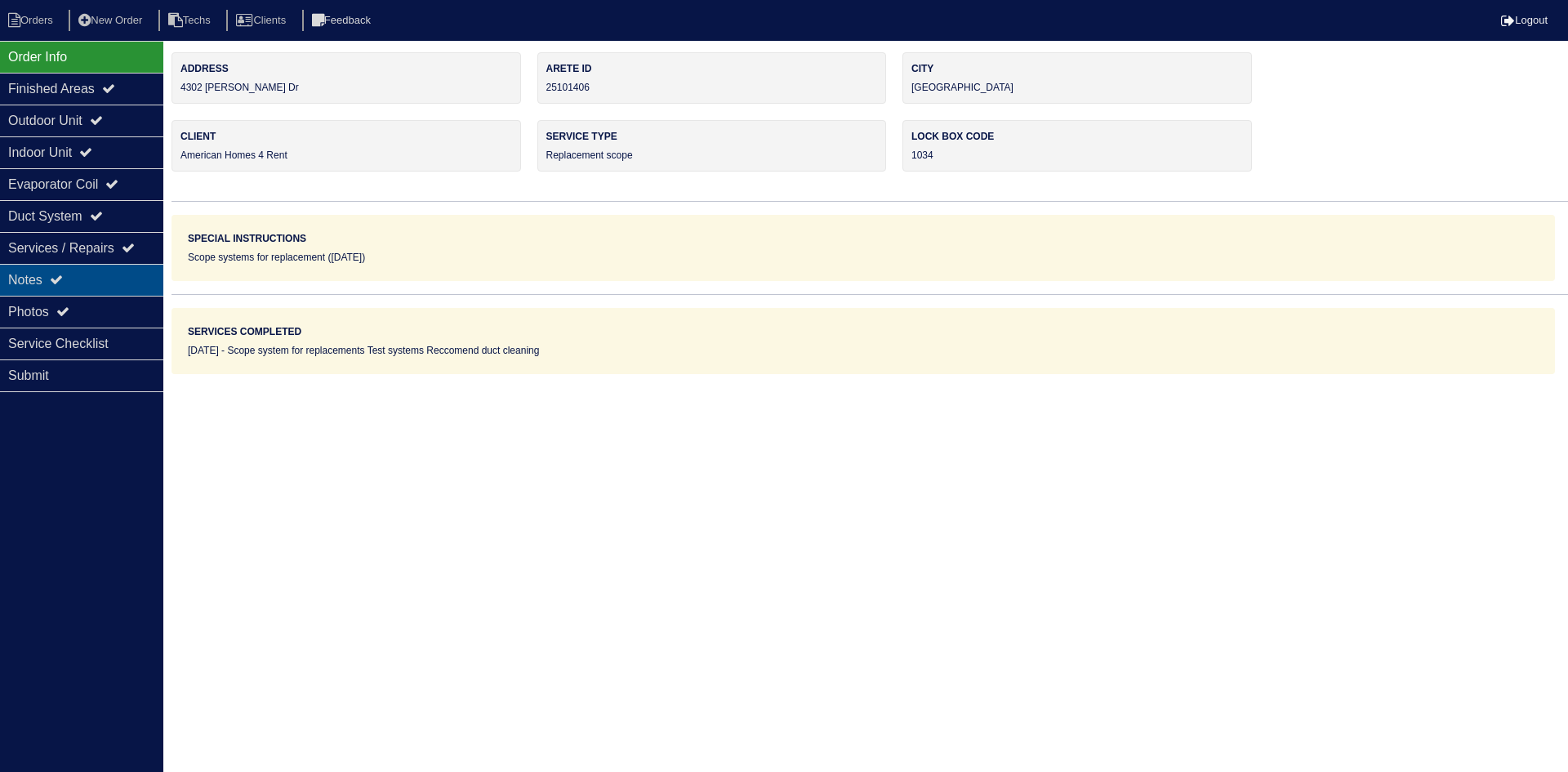
click at [99, 282] on div "Notes" at bounding box center [81, 280] width 163 height 32
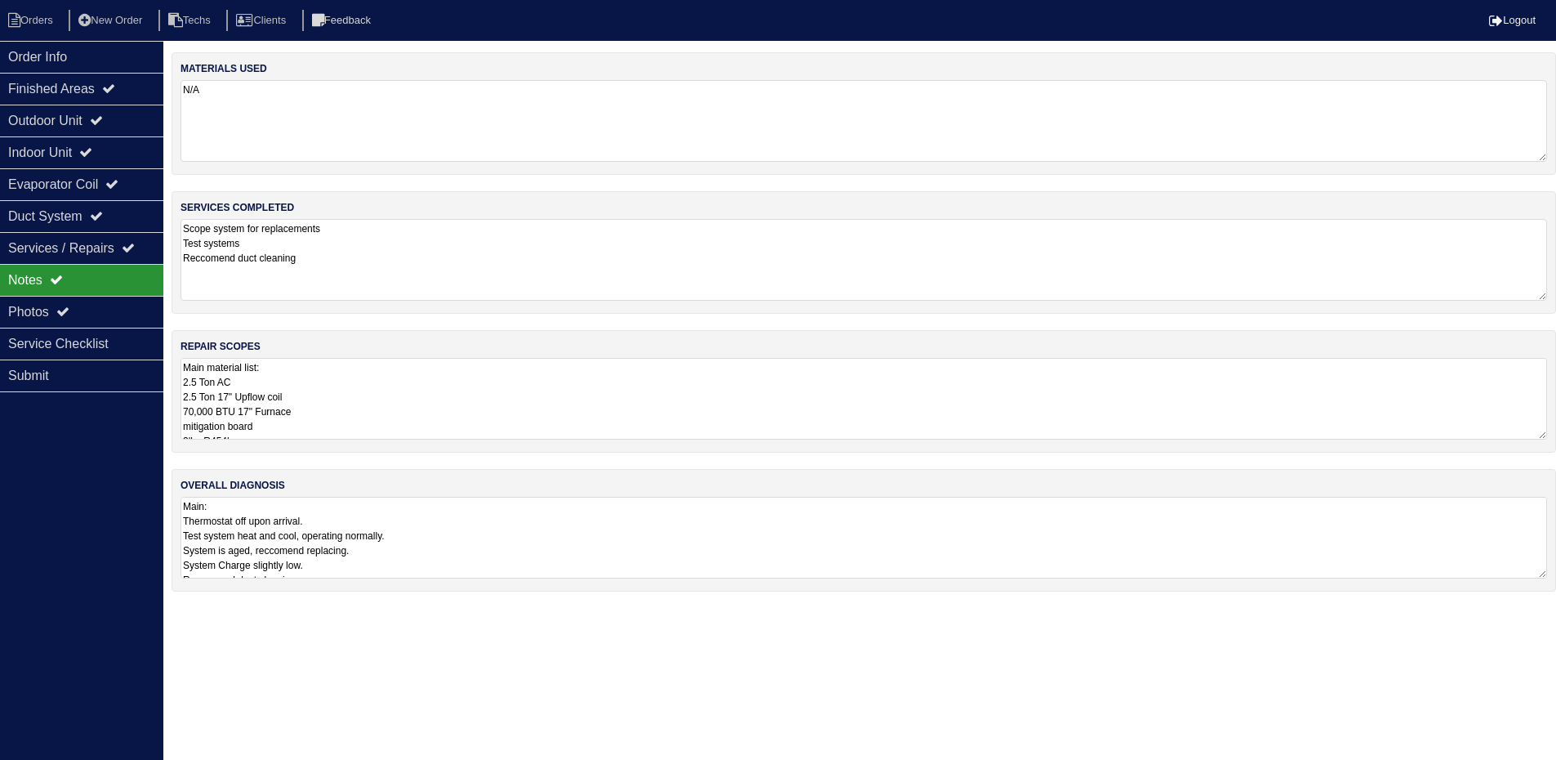
click at [515, 390] on textarea "Main material list: 2.5 Ton AC 2.5 Ton 17" Upflow coil 70,000 BTU 17" Furnace m…" at bounding box center [863, 399] width 1366 height 82
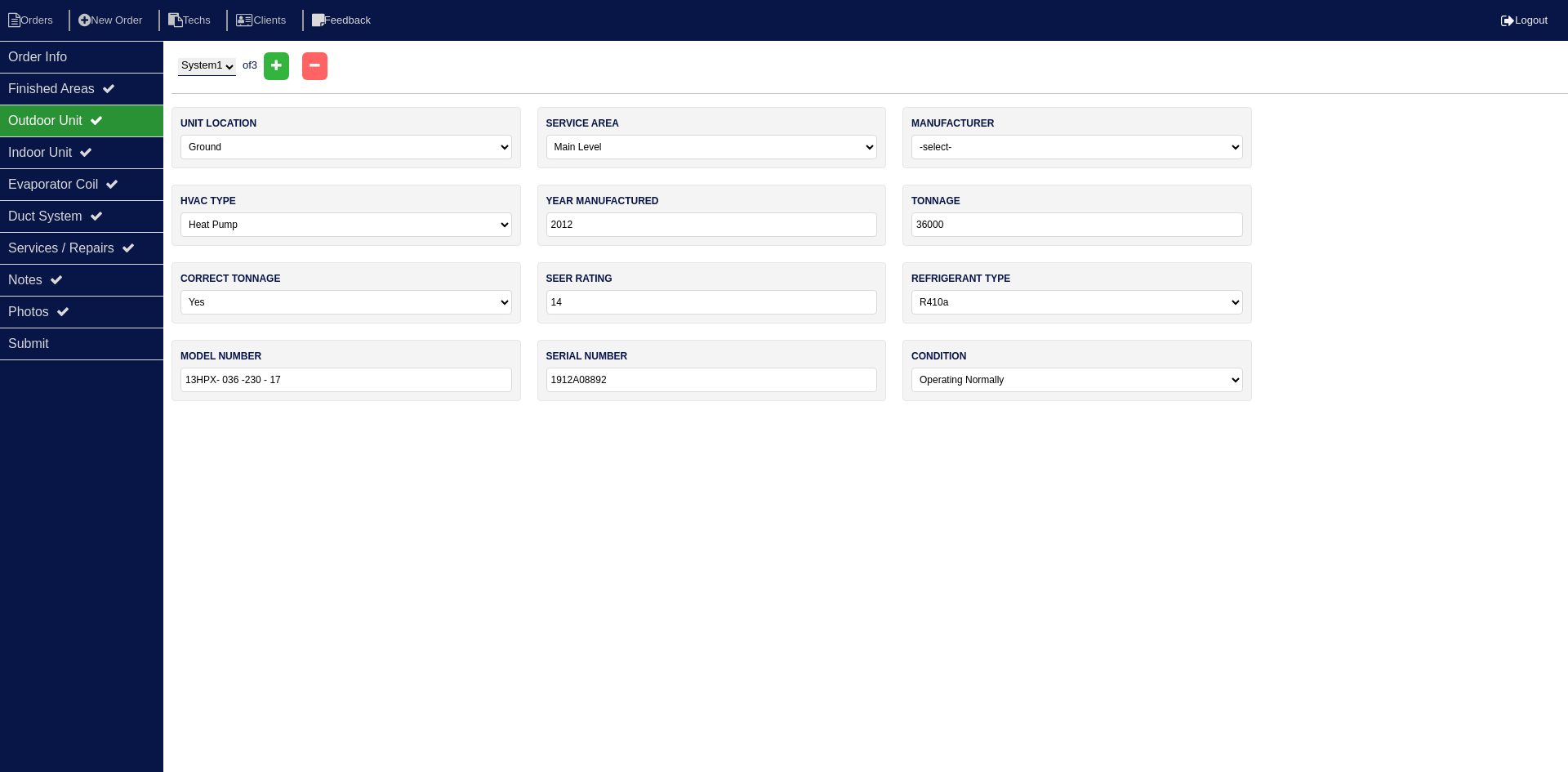
select select "0"
select select "[PERSON_NAME]"
select select "1"
select select "0"
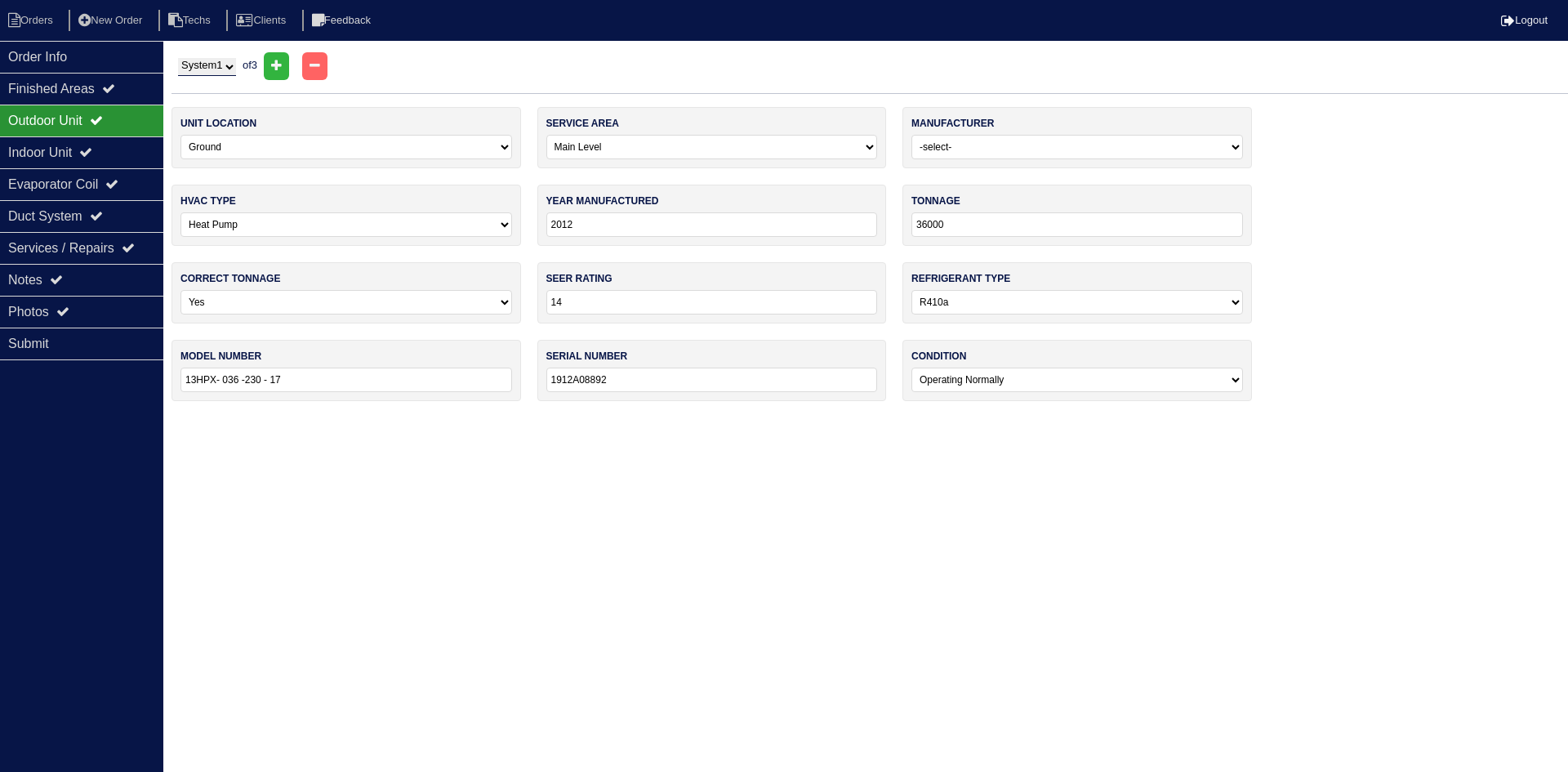
select select "1"
select select "0"
drag, startPoint x: 0, startPoint y: 0, endPoint x: 42, endPoint y: 3, distance: 41.8
click at [38, 17] on li "Orders" at bounding box center [33, 21] width 66 height 22
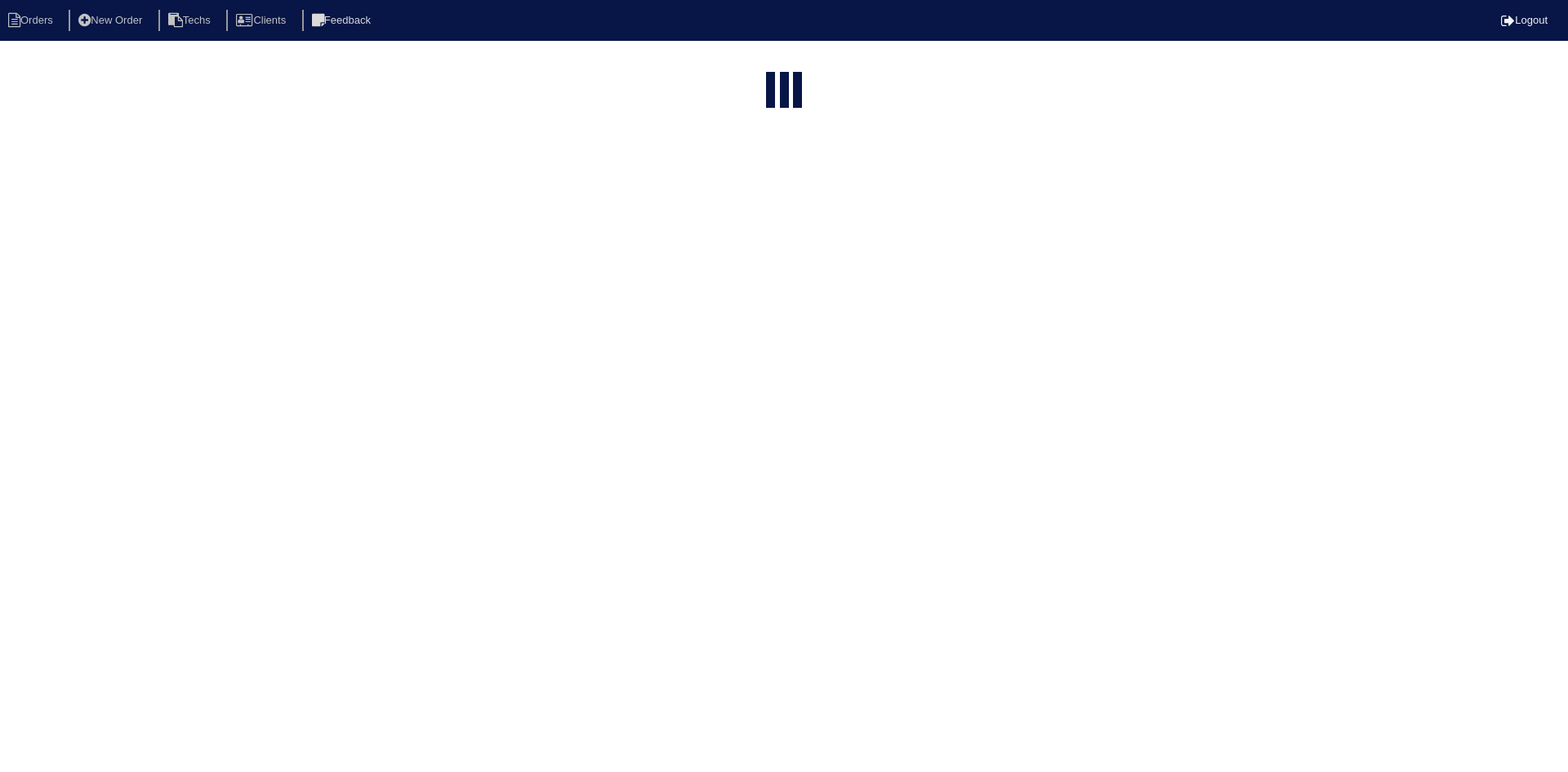
select select "15"
